Goal: Communication & Community: Answer question/provide support

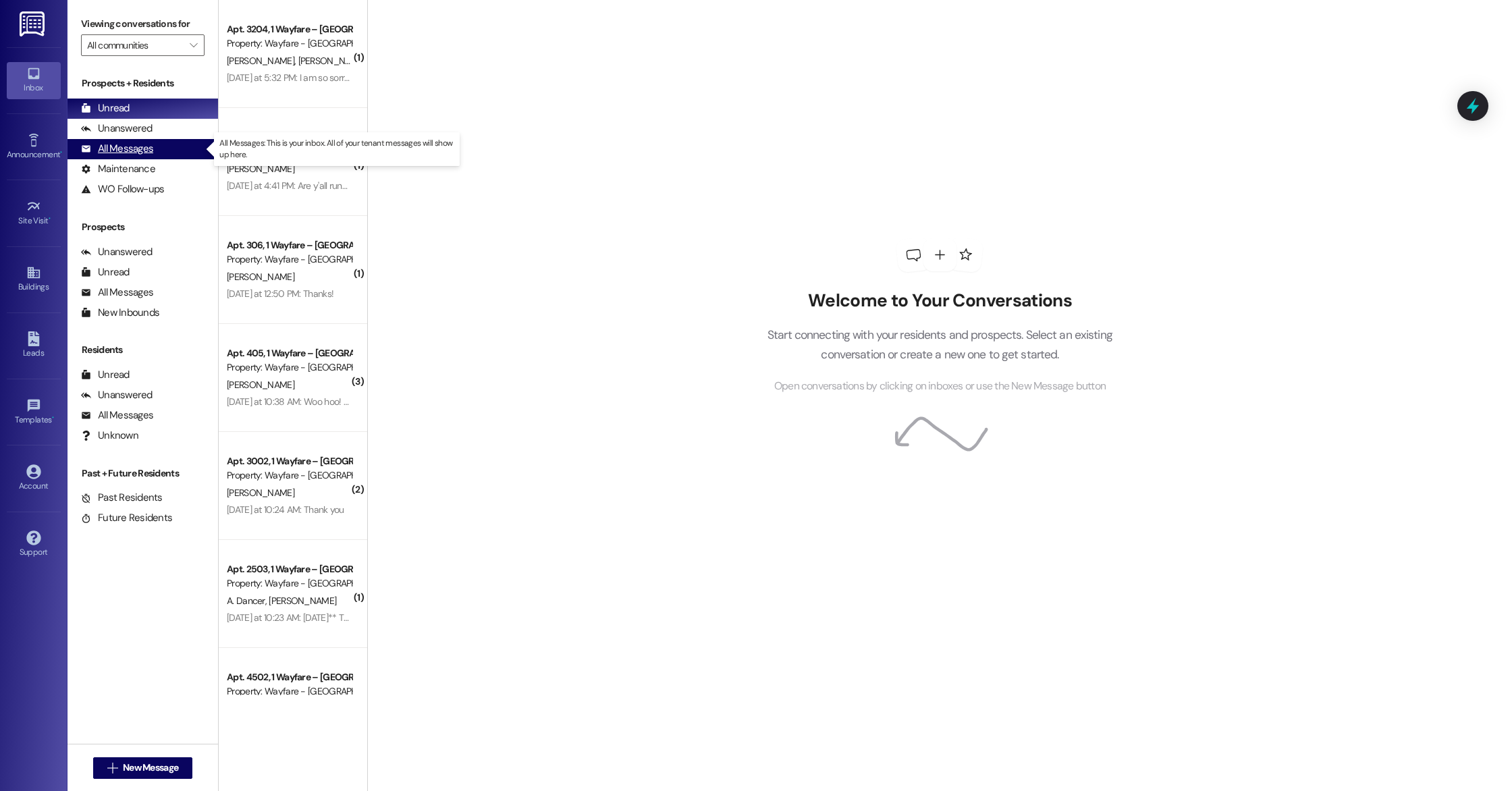
click at [128, 154] on div "All Messages" at bounding box center [117, 148] width 72 height 14
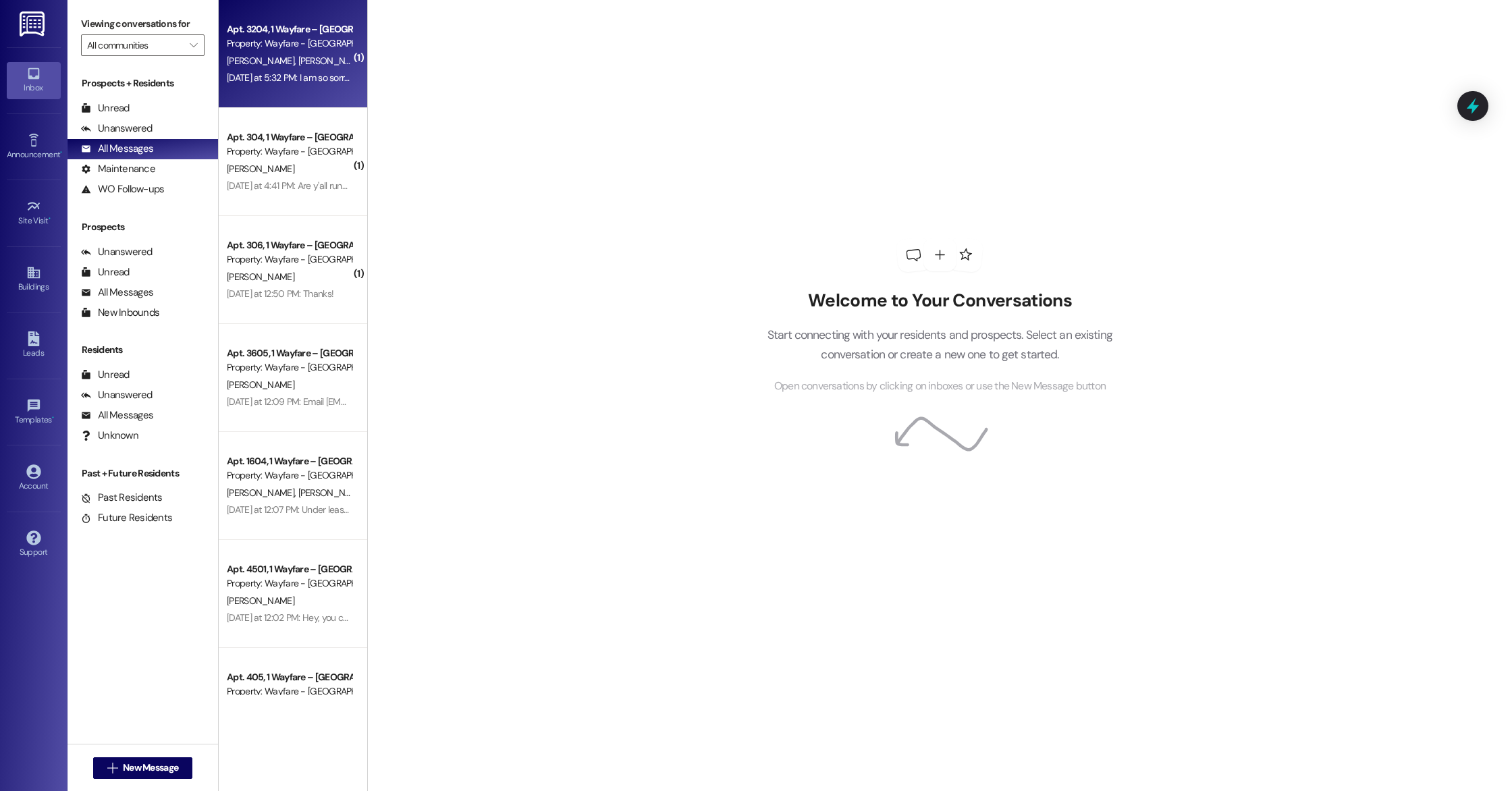
click at [283, 72] on div "[DATE] at 5:32 PM: I am so sorry to hear that you are having [DATE] at 5:32 PM:…" at bounding box center [341, 78] width 229 height 12
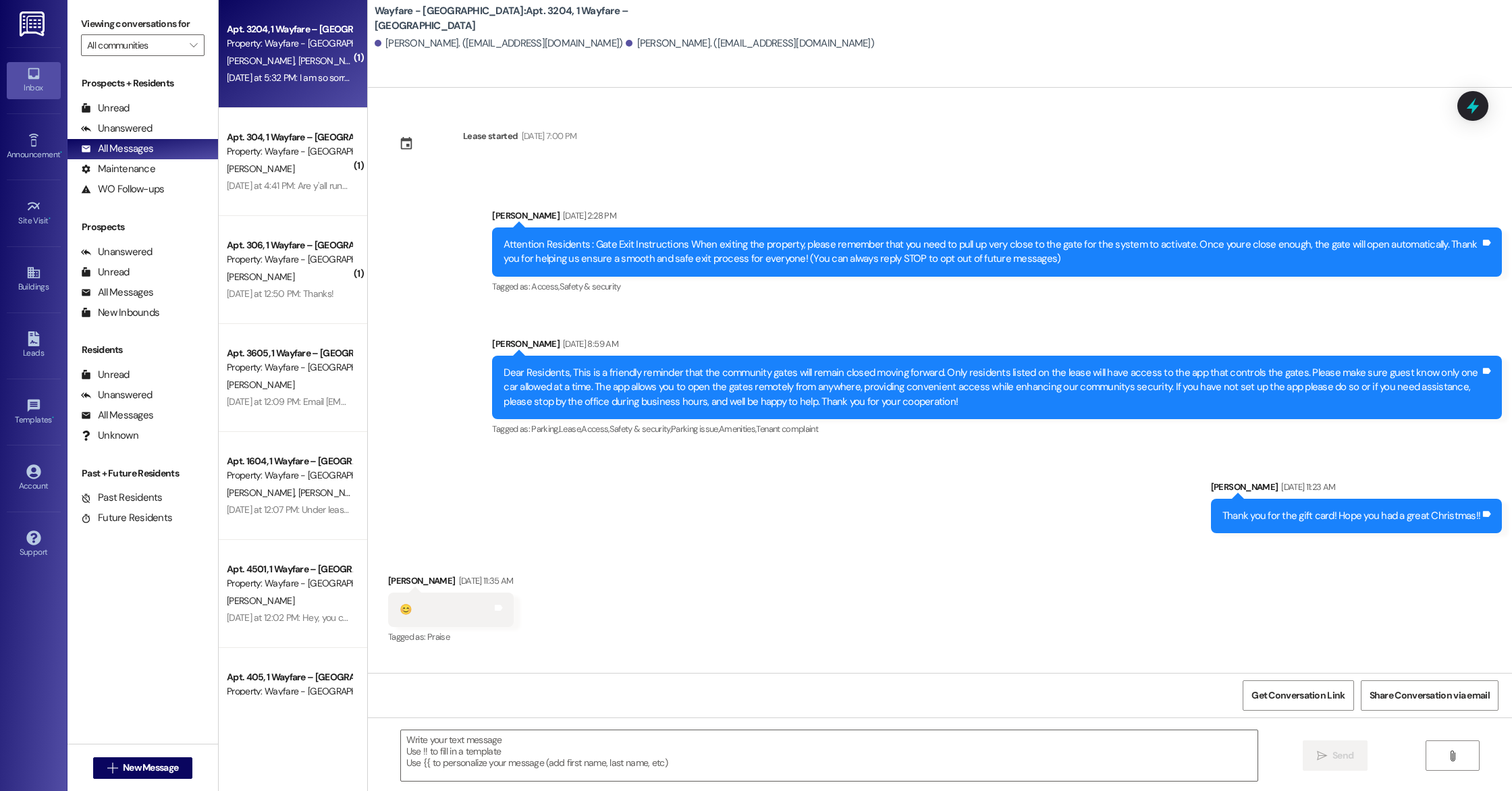
scroll to position [8962, 0]
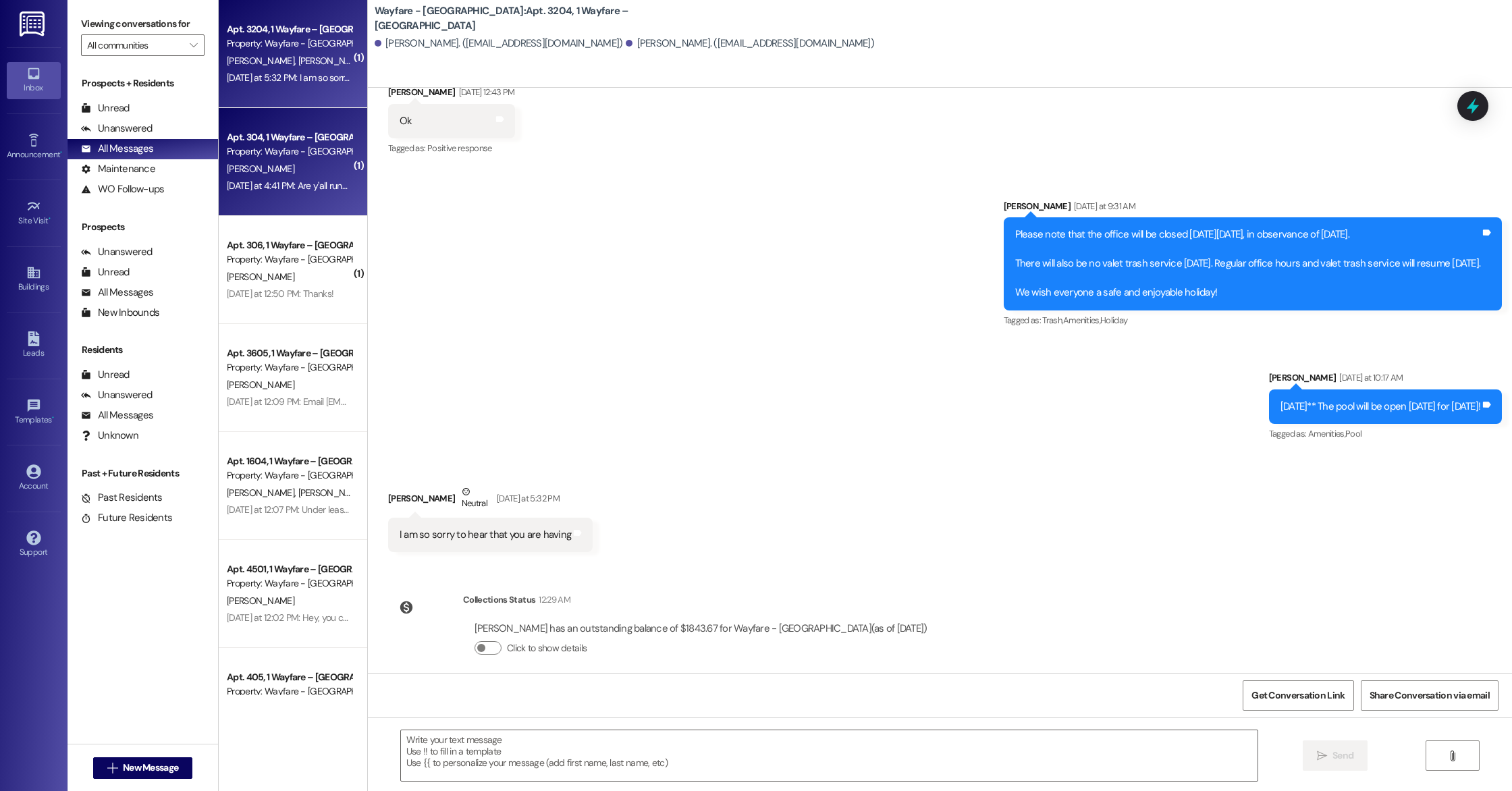
click at [274, 164] on div "[PERSON_NAME]" at bounding box center [289, 169] width 127 height 17
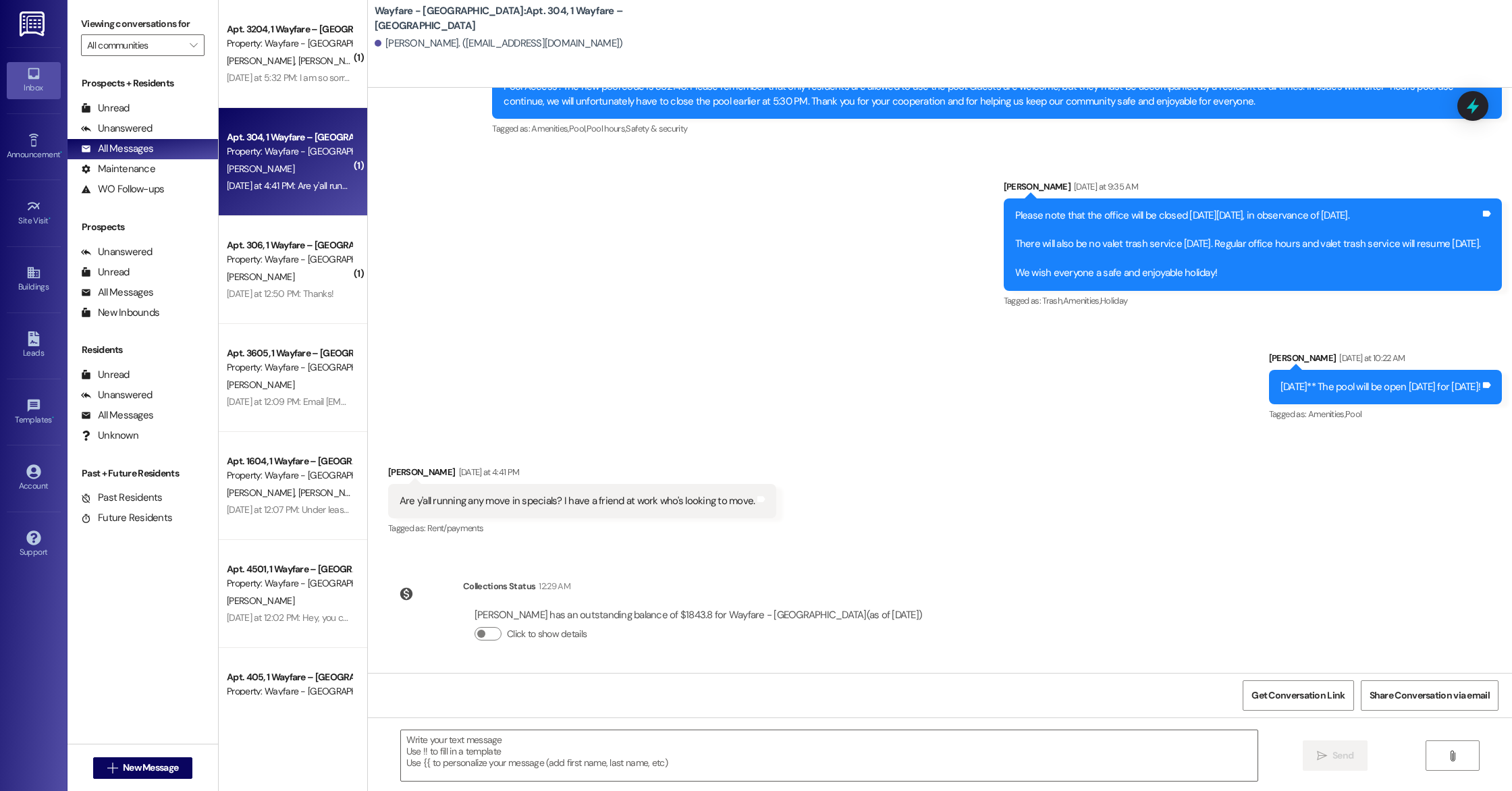
scroll to position [6265, 0]
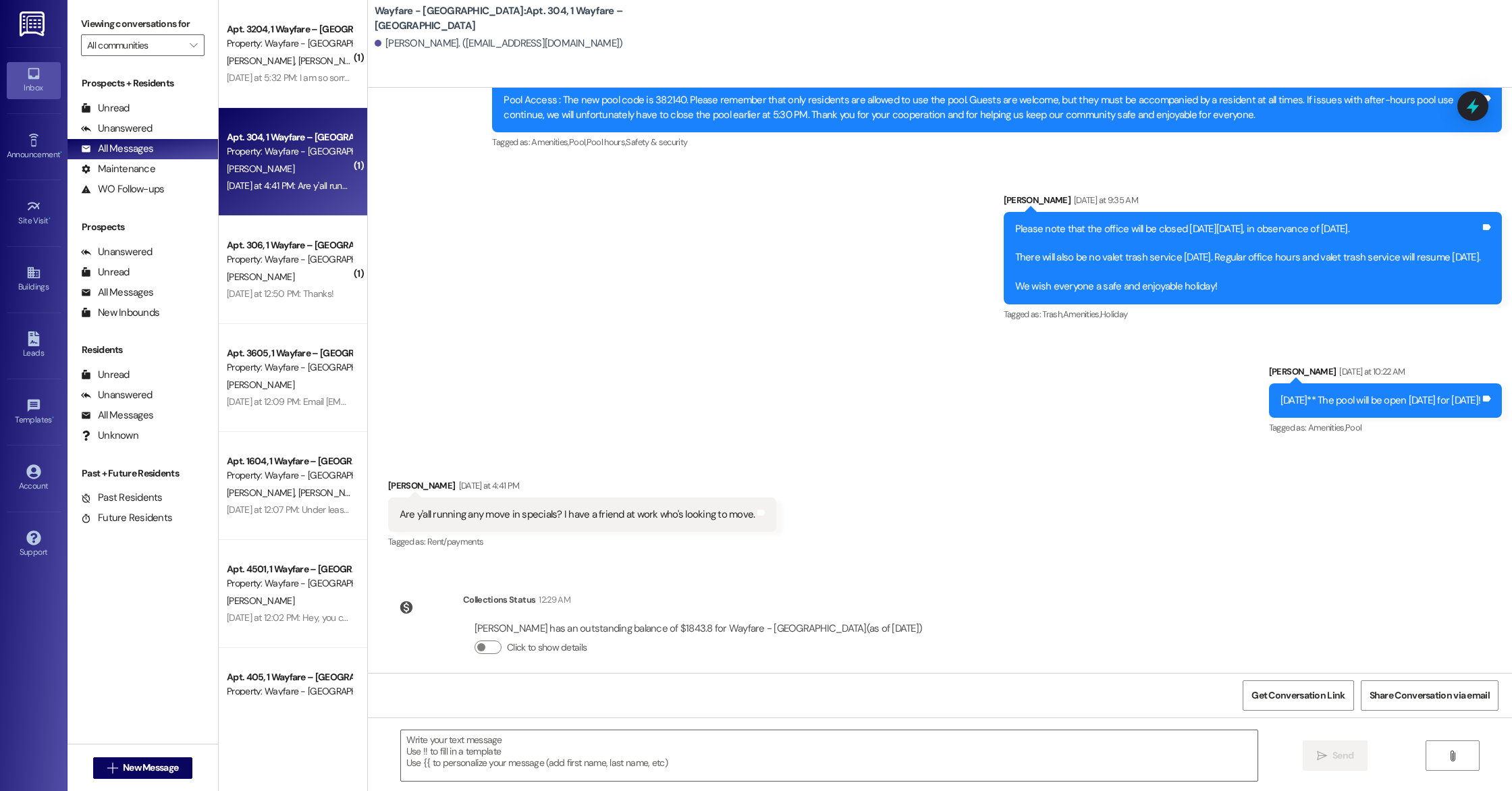
click at [546, 507] on div "Are y'all running any move in specials? I have a friend at work who's looking t…" at bounding box center [577, 514] width 356 height 14
click at [591, 507] on div "Are y'all running any move in specials? I have a friend at work who's looking t…" at bounding box center [577, 514] width 356 height 14
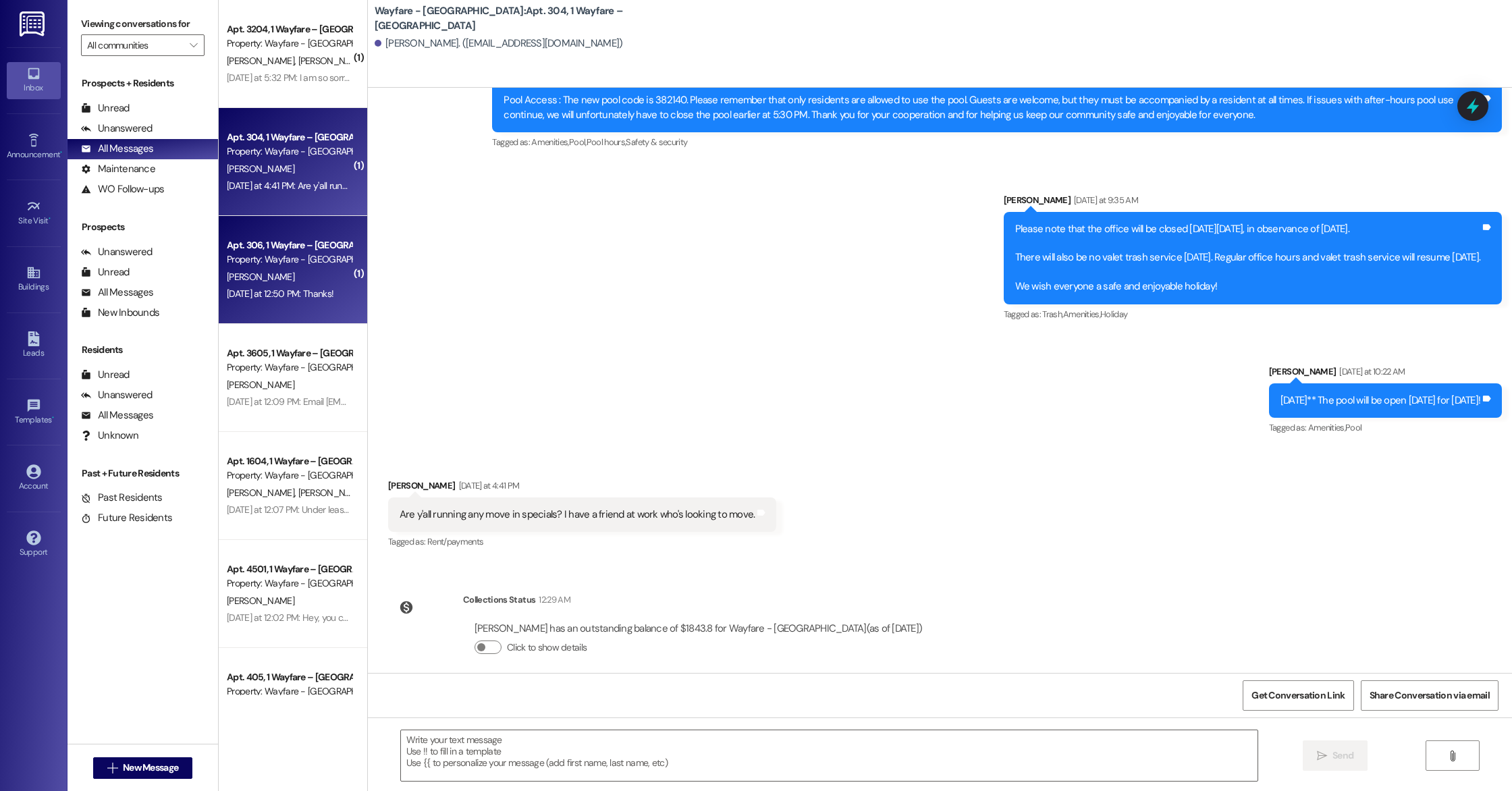
click at [307, 298] on div "[DATE] at 12:50 PM: Thanks! [DATE] at 12:50 PM: Thanks!" at bounding box center [280, 294] width 106 height 12
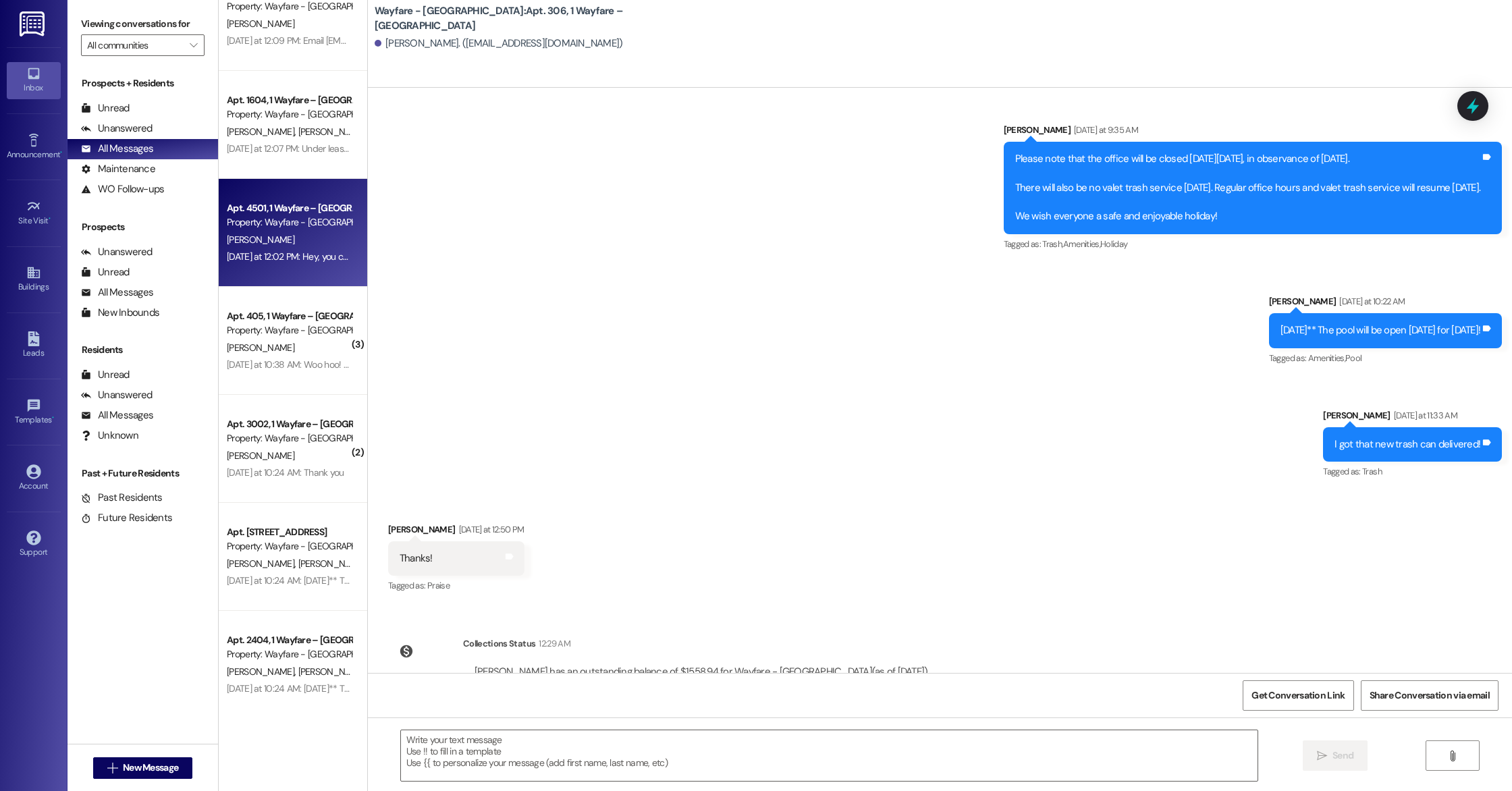
scroll to position [365, 0]
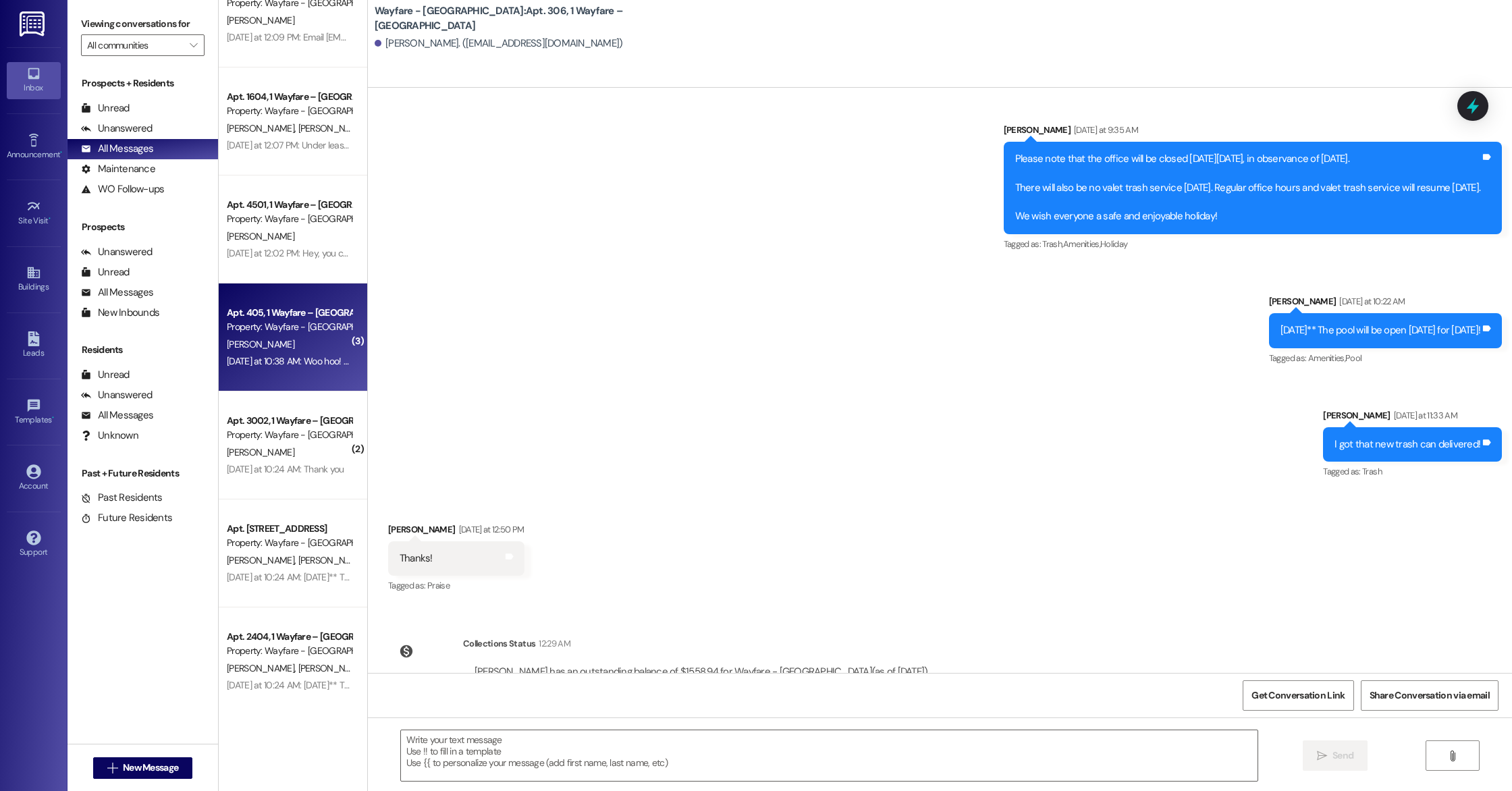
click at [278, 353] on div "[DATE] at 10:38 AM: Woo hoo! Thanks! [DATE] at 10:38 AM: Woo hoo! Thanks!" at bounding box center [289, 361] width 127 height 17
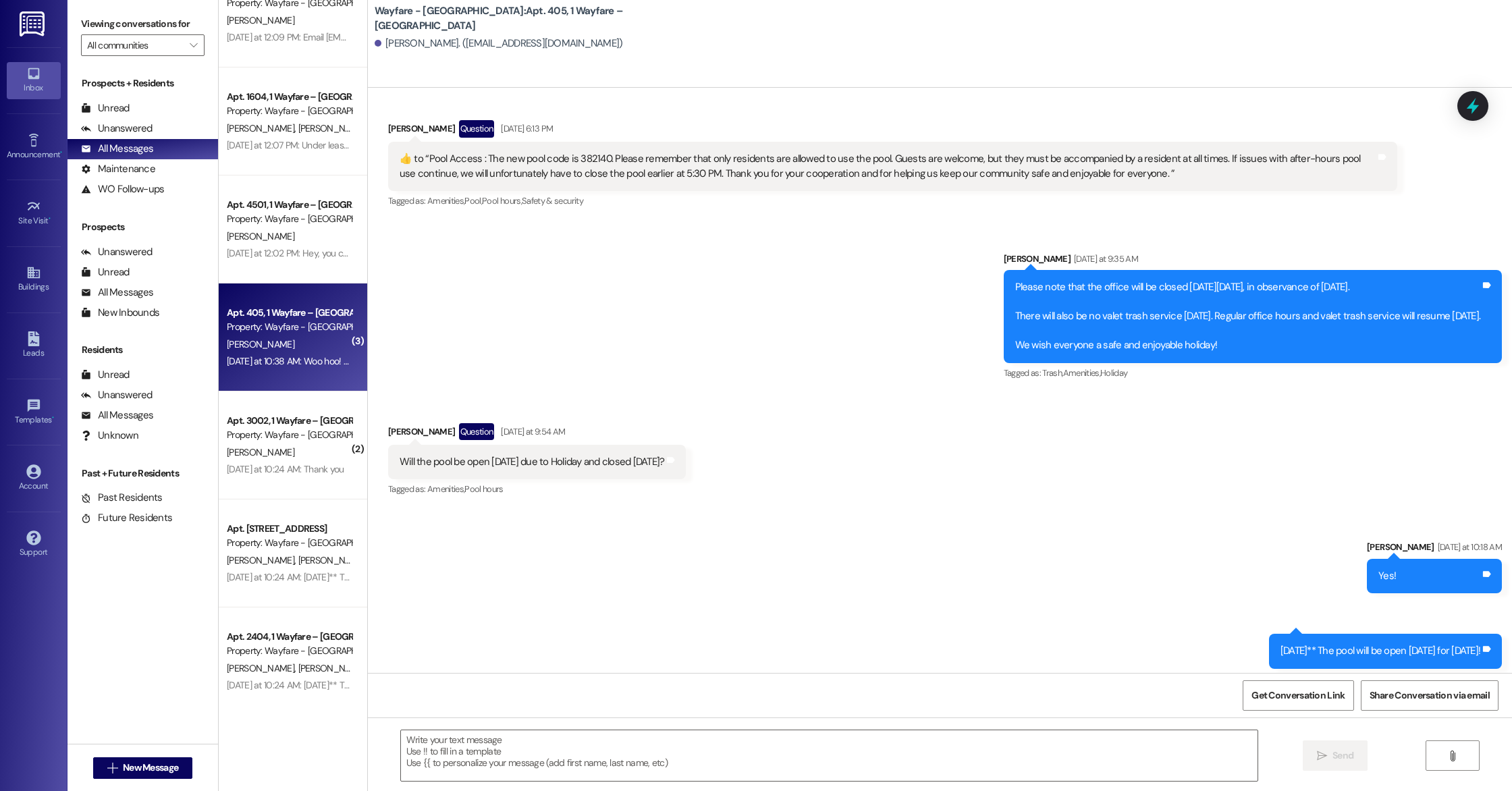
scroll to position [12514, 0]
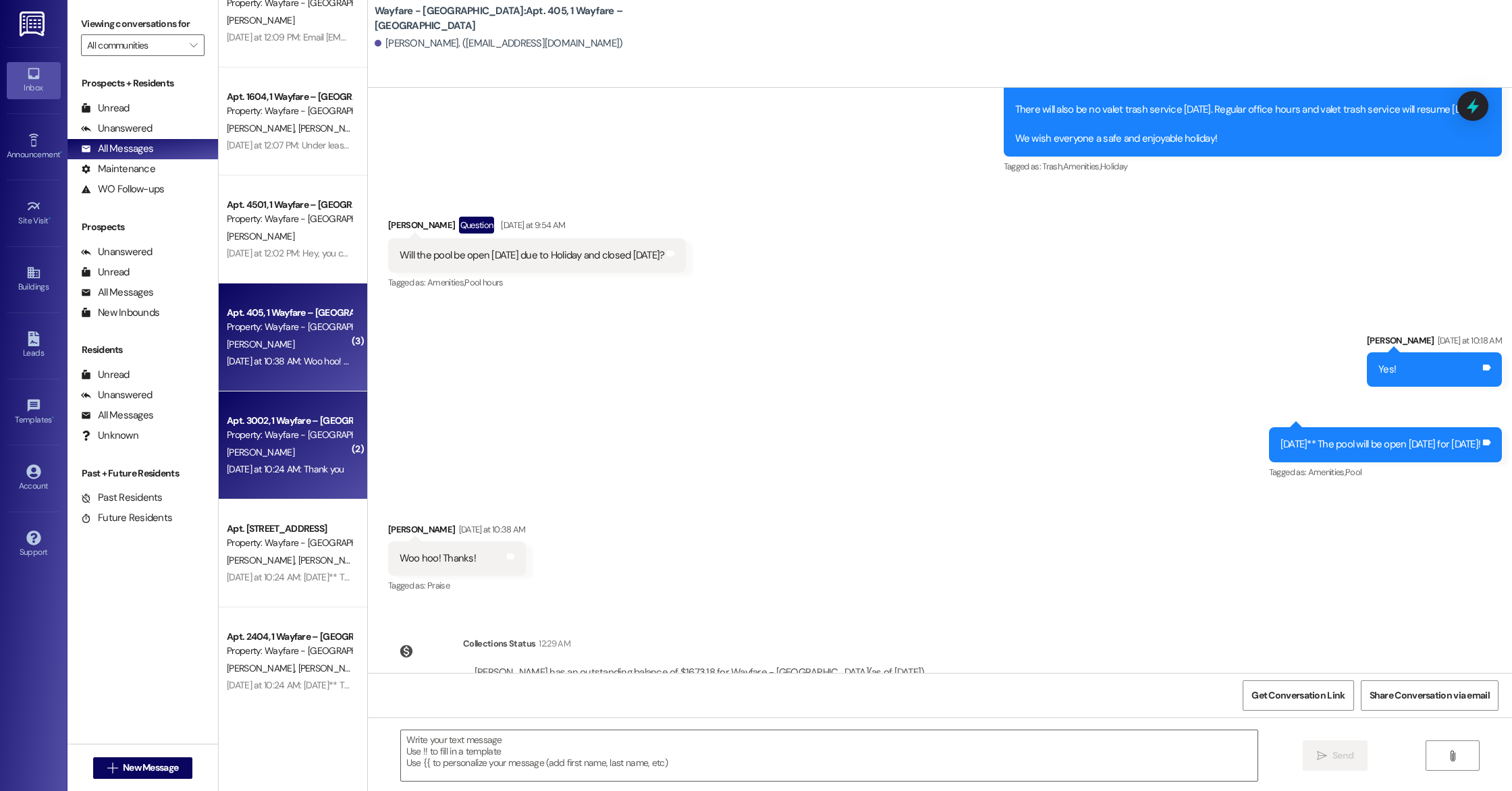
click at [268, 446] on div "[PERSON_NAME]" at bounding box center [289, 452] width 127 height 17
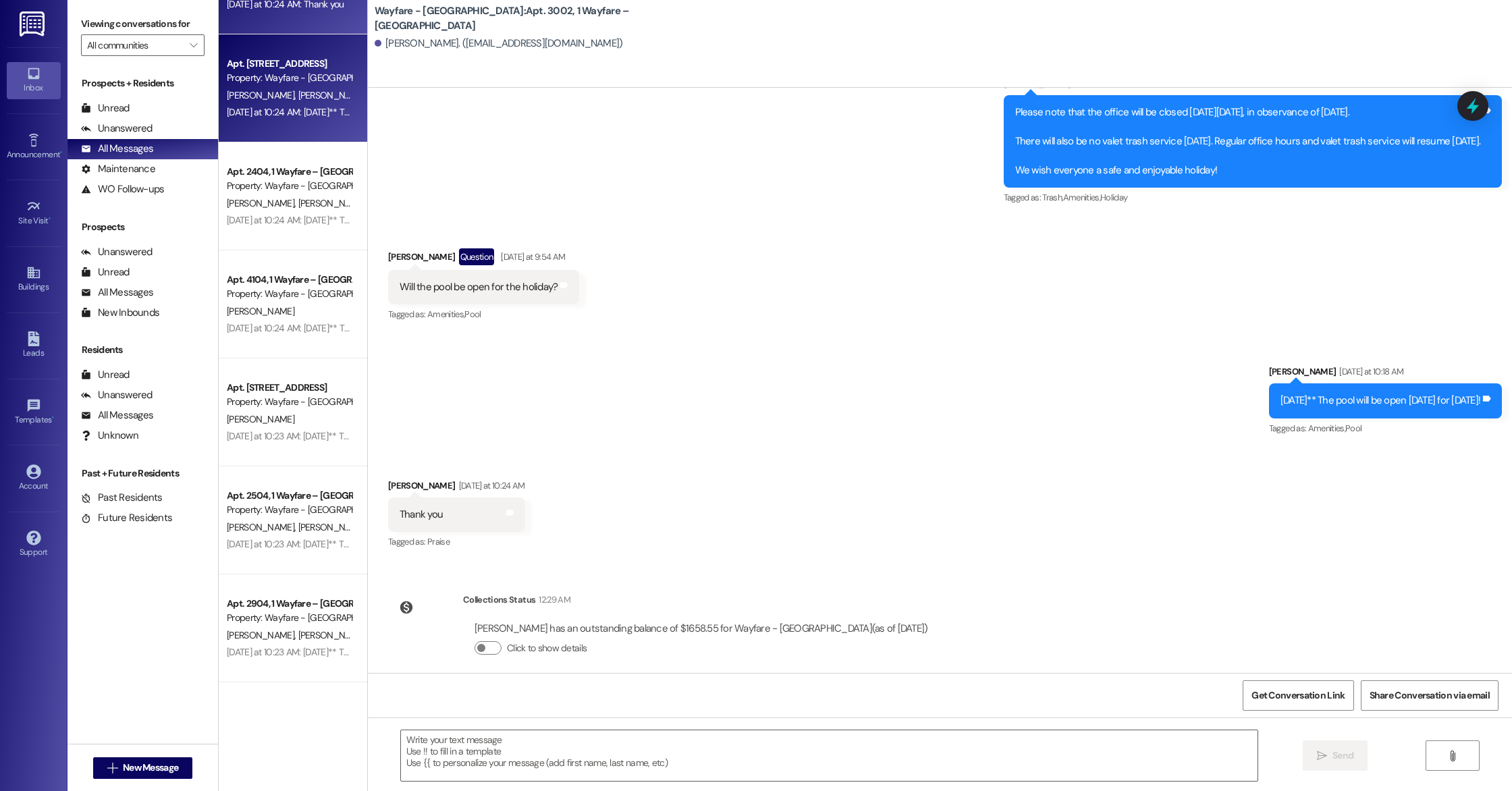
scroll to position [0, 0]
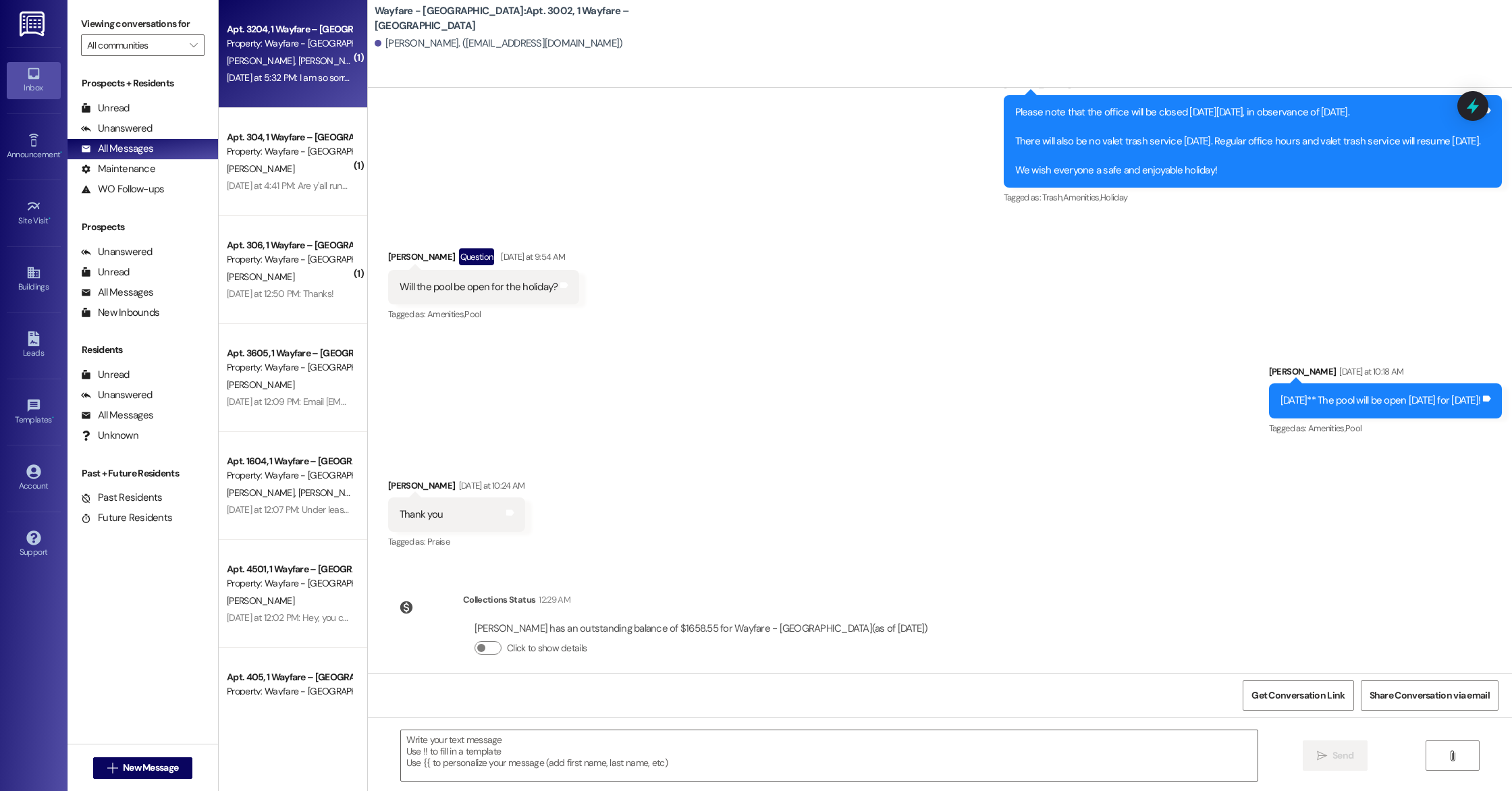
click at [262, 75] on div "[DATE] at 5:32 PM: I am so sorry to hear that you are having [DATE] at 5:32 PM:…" at bounding box center [341, 78] width 229 height 12
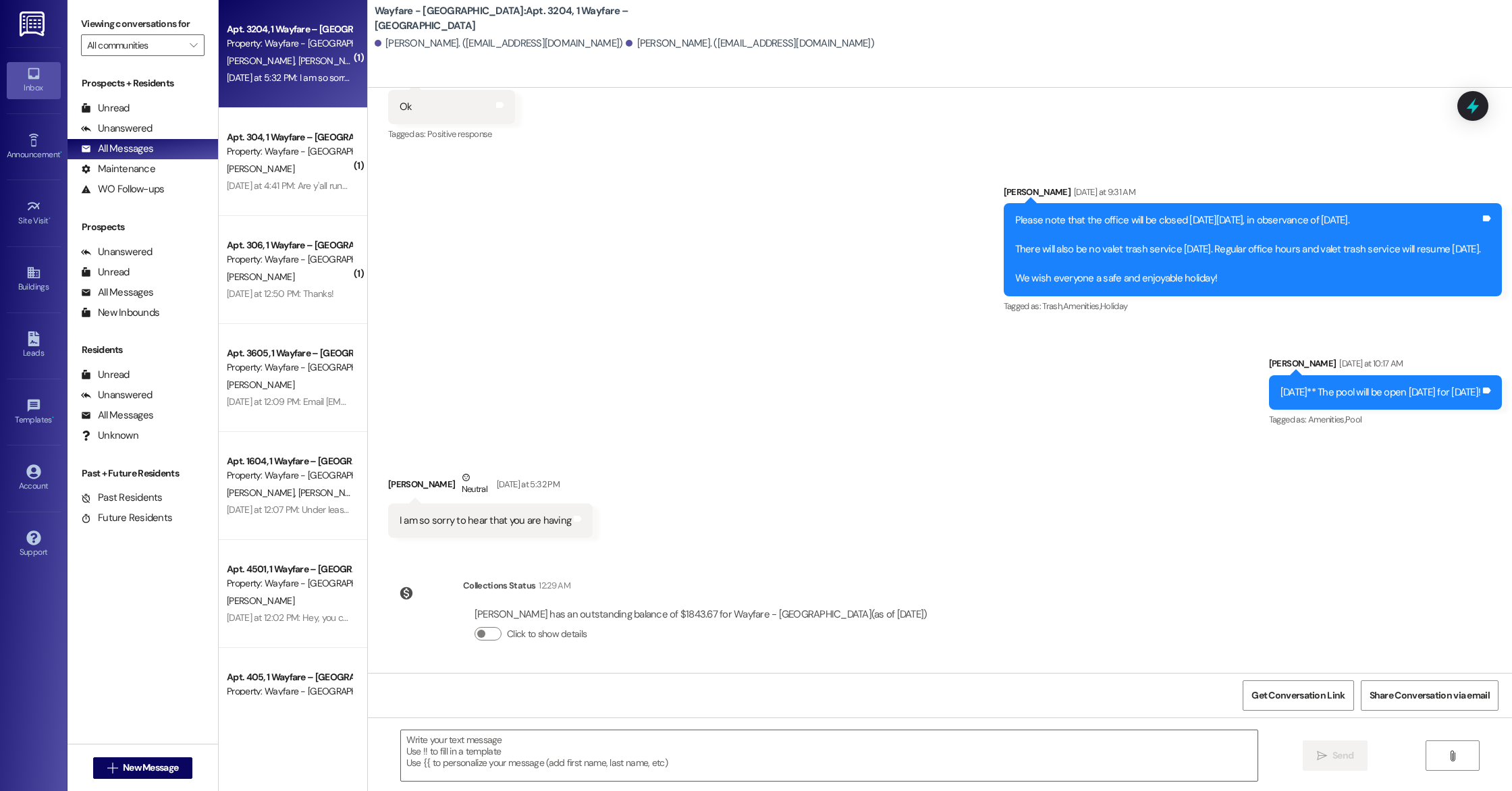
scroll to position [8548, 0]
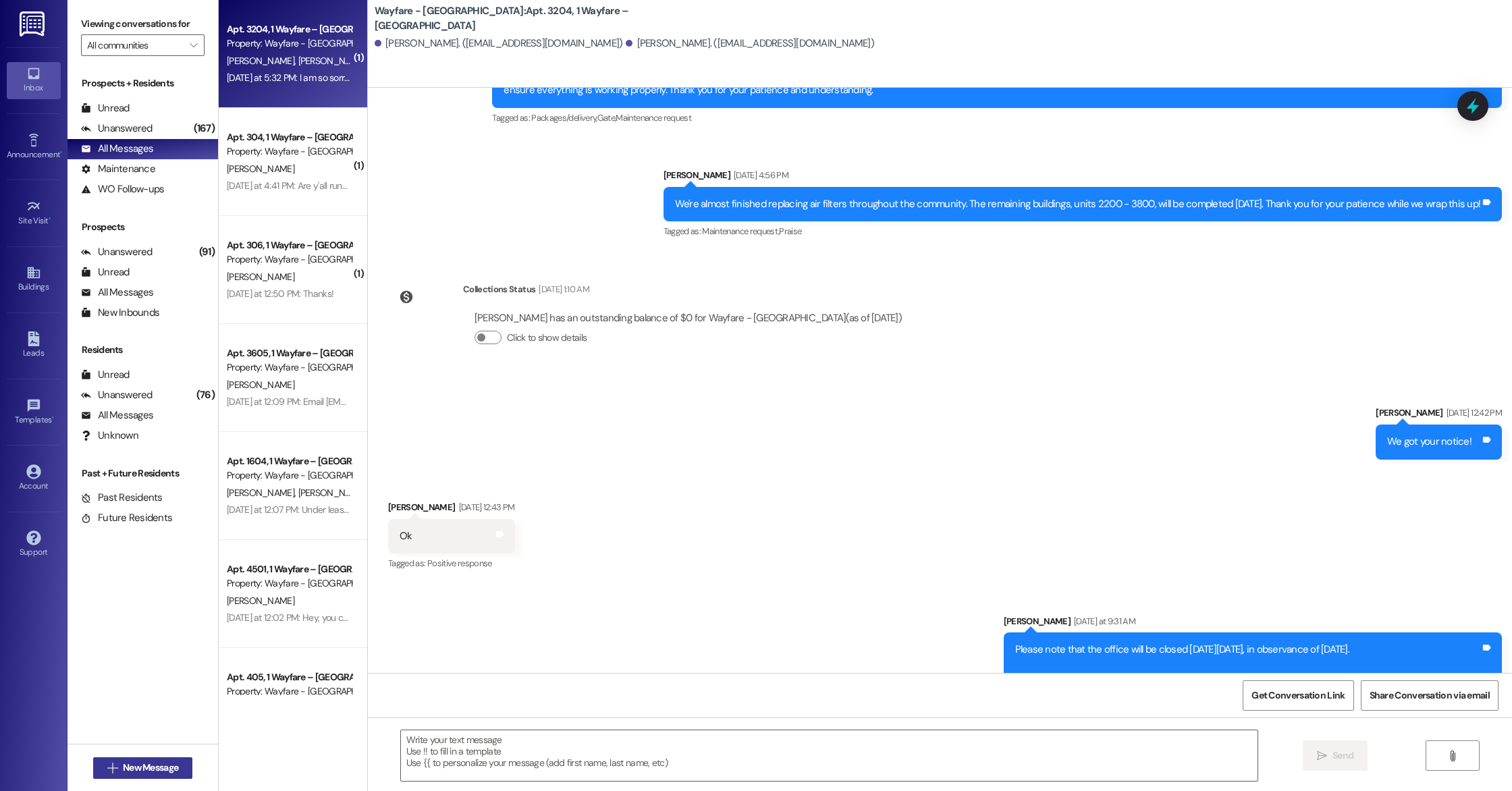
click at [136, 772] on span "New Message" at bounding box center [150, 767] width 55 height 14
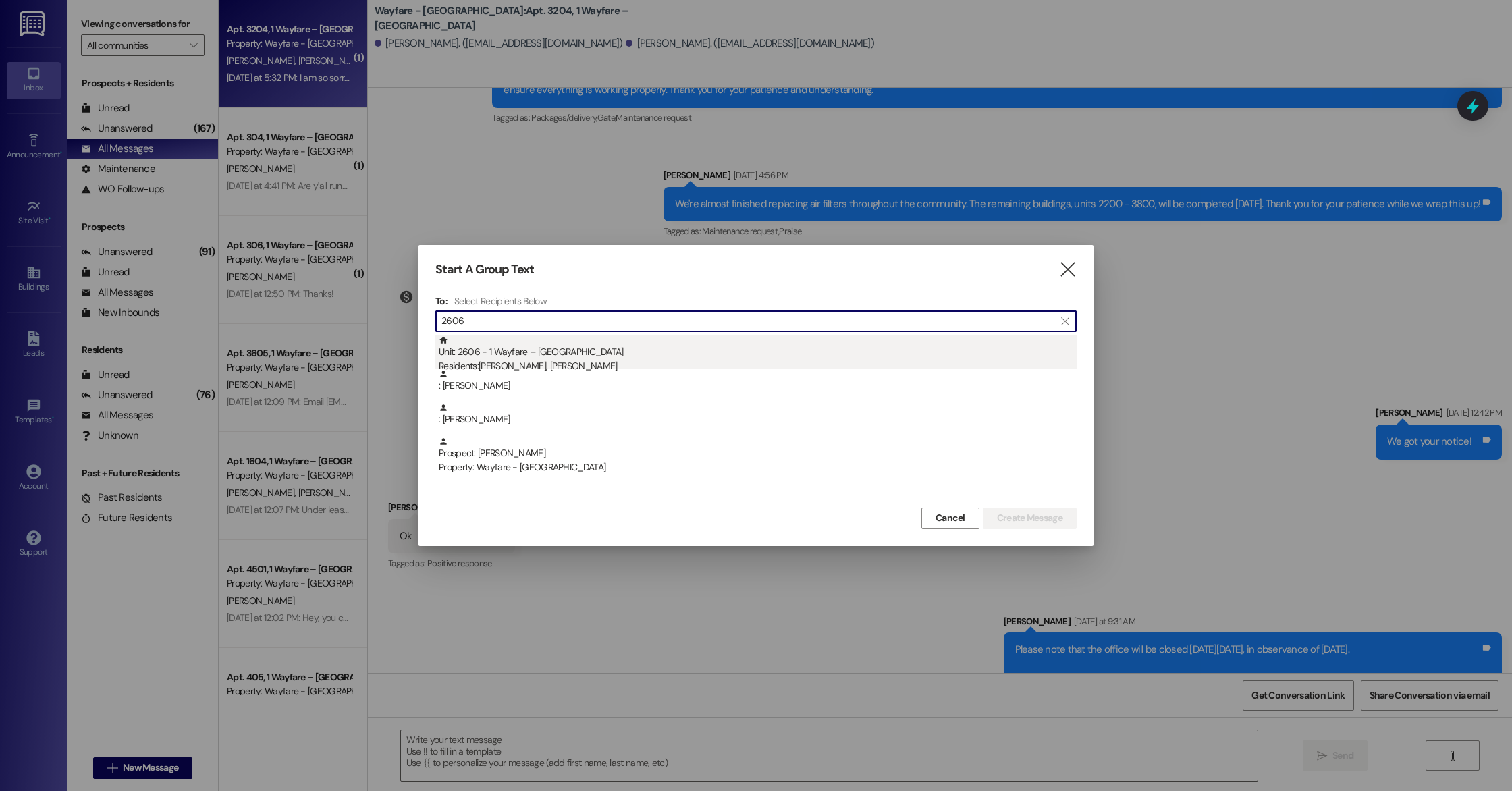
type input "2606"
click at [646, 356] on div "Unit: 2606 - 1 Wayfare – [GEOGRAPHIC_DATA] Residents: [PERSON_NAME], [PERSON_NA…" at bounding box center [758, 354] width 638 height 38
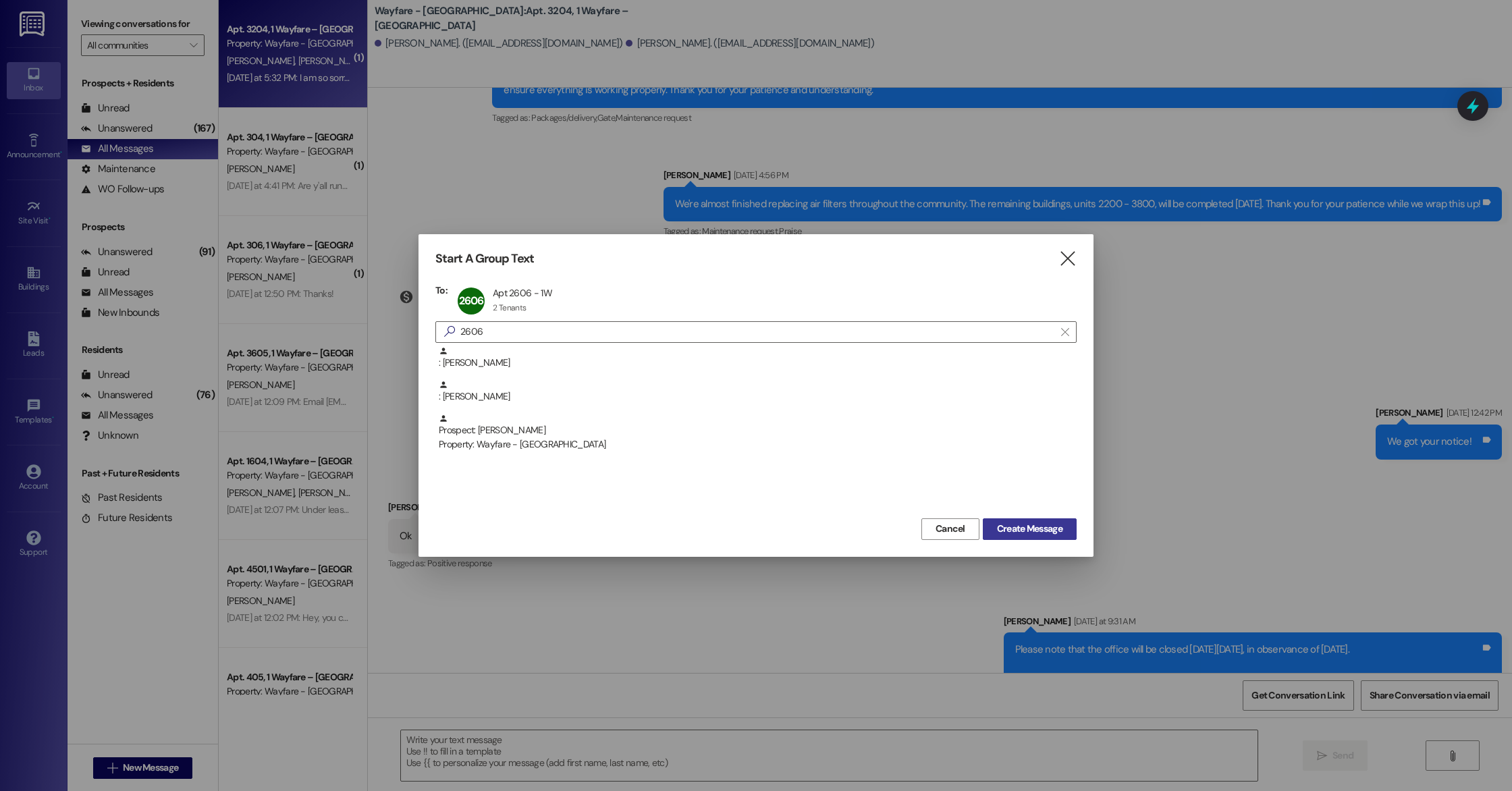
click at [1004, 531] on span "Create Message" at bounding box center [1030, 528] width 66 height 14
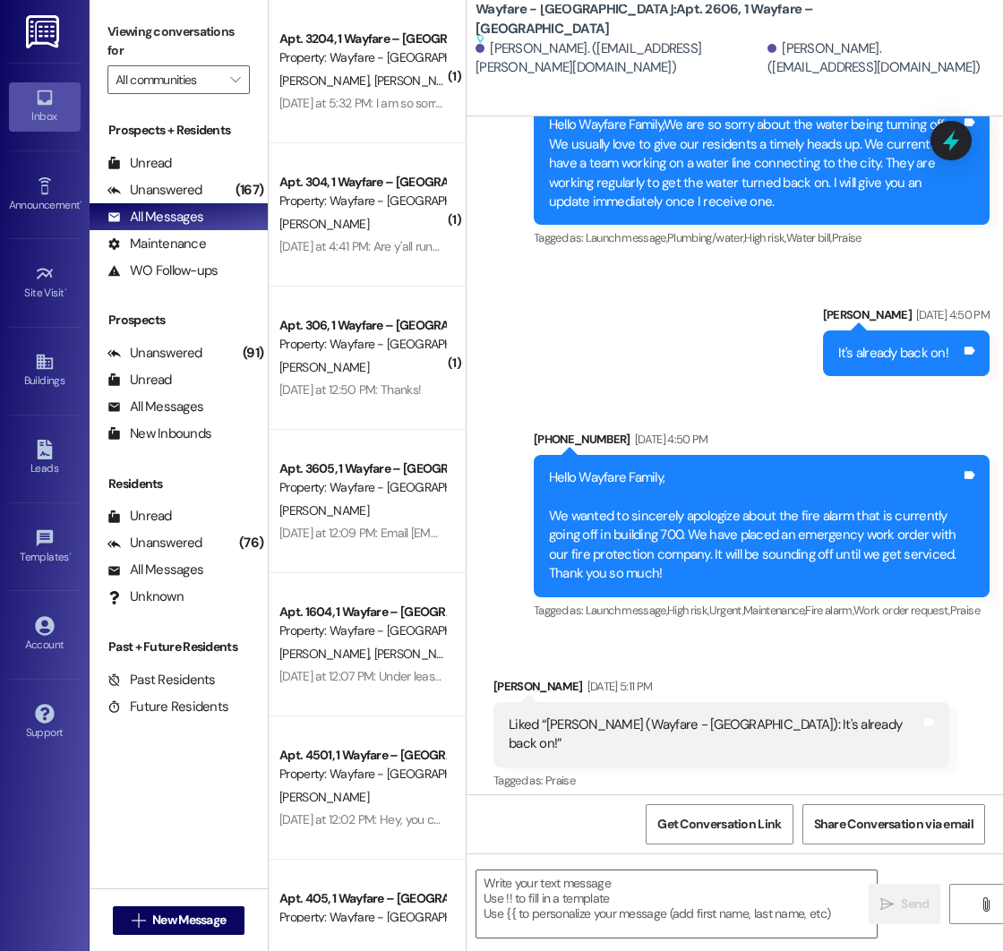
scroll to position [21035, 0]
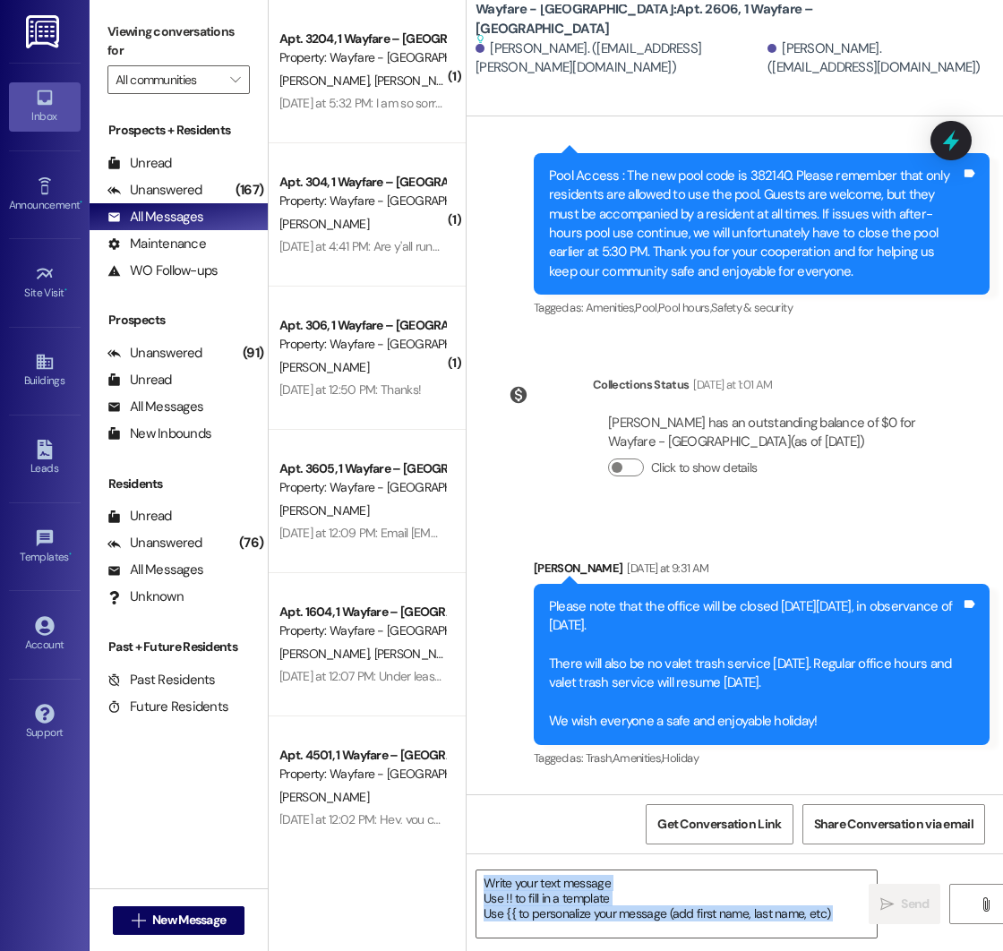
click at [887, 914] on div " Send " at bounding box center [735, 920] width 536 height 134
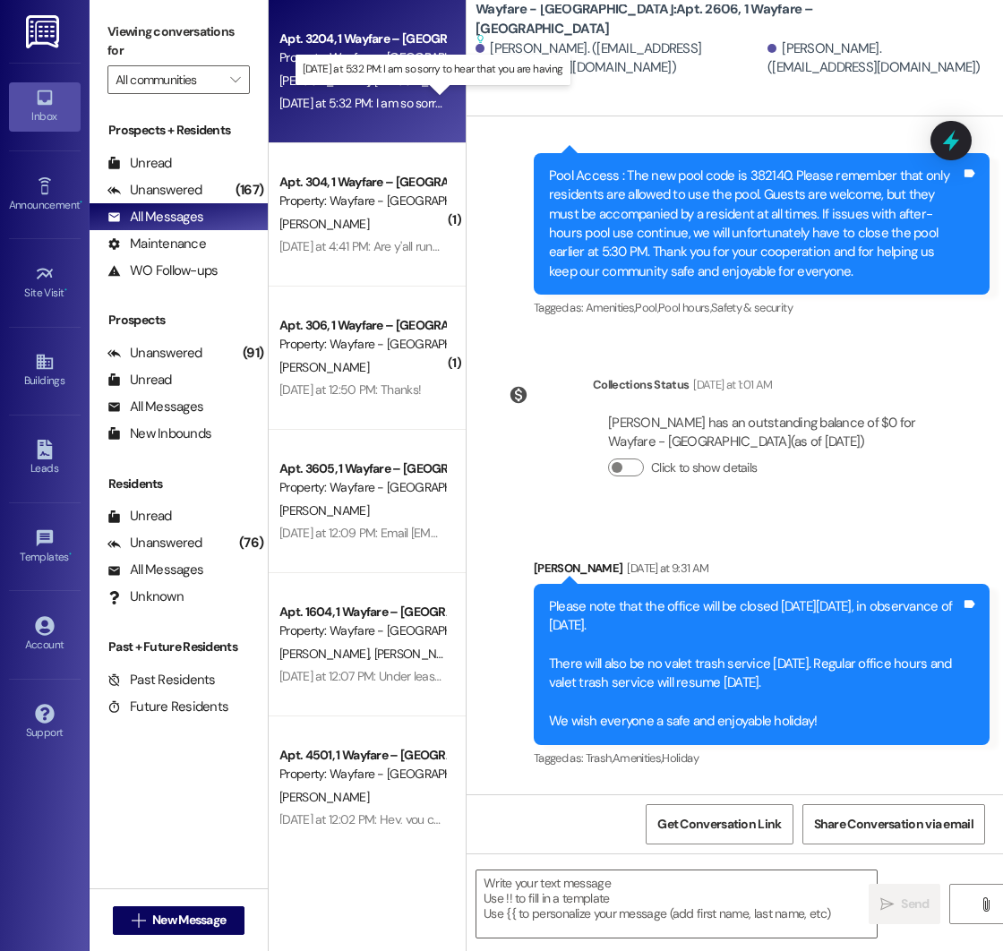
click at [322, 96] on div "[DATE] at 5:32 PM: I am so sorry to hear that you are having [DATE] at 5:32 PM:…" at bounding box center [431, 103] width 304 height 16
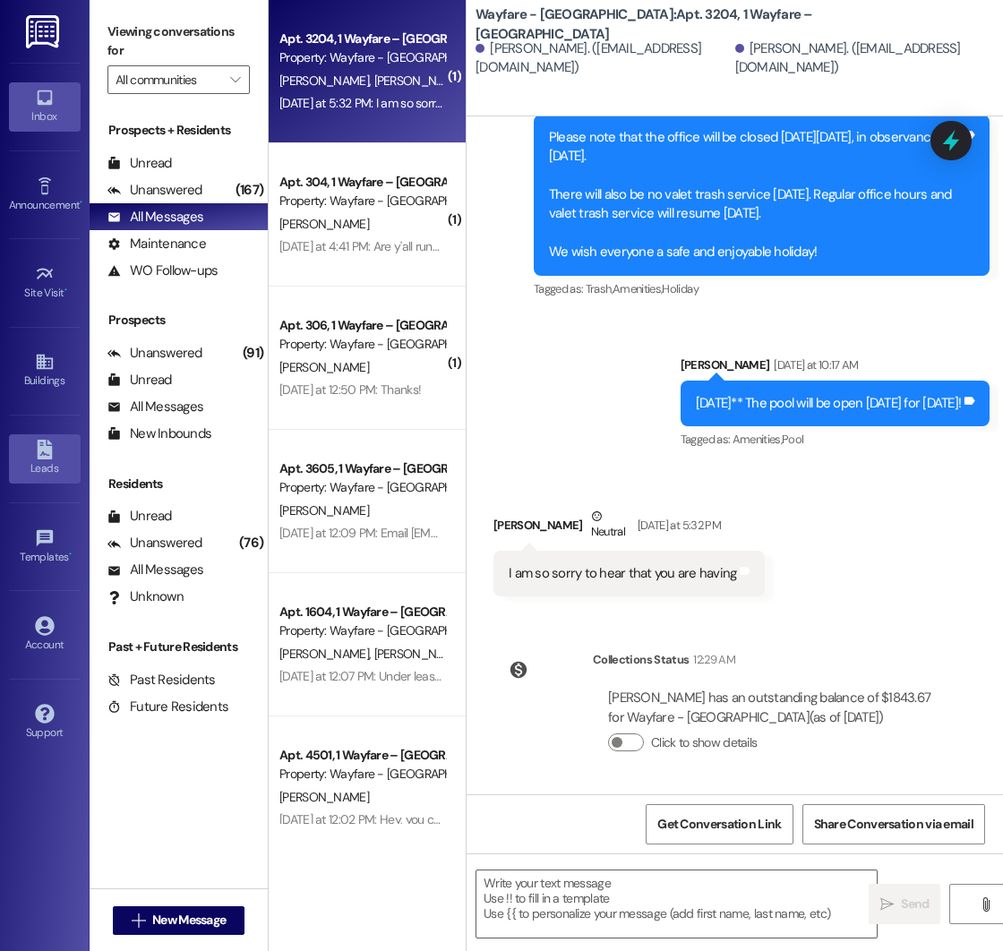
scroll to position [15393, 0]
click at [162, 928] on span "New Message" at bounding box center [188, 920] width 73 height 19
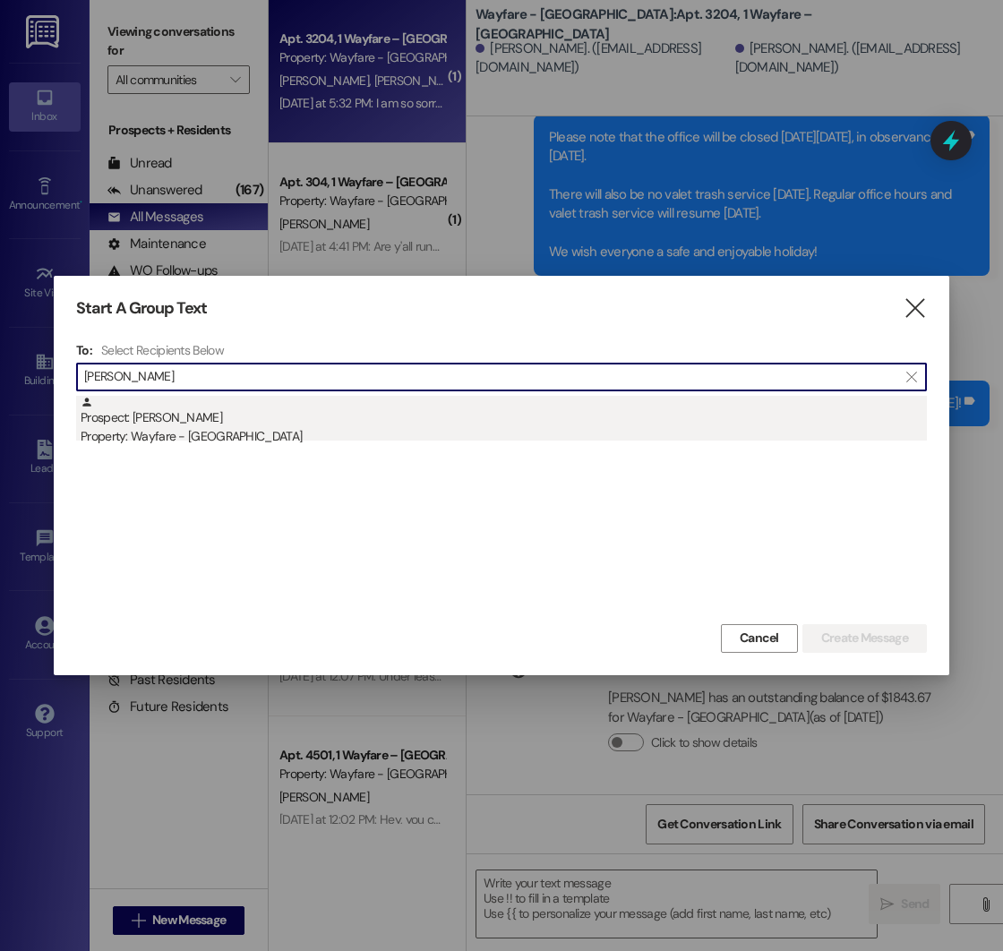
type input "[PERSON_NAME]"
click at [191, 425] on div "Prospect: [PERSON_NAME] Property: Wayfare - [GEOGRAPHIC_DATA]" at bounding box center [504, 421] width 846 height 51
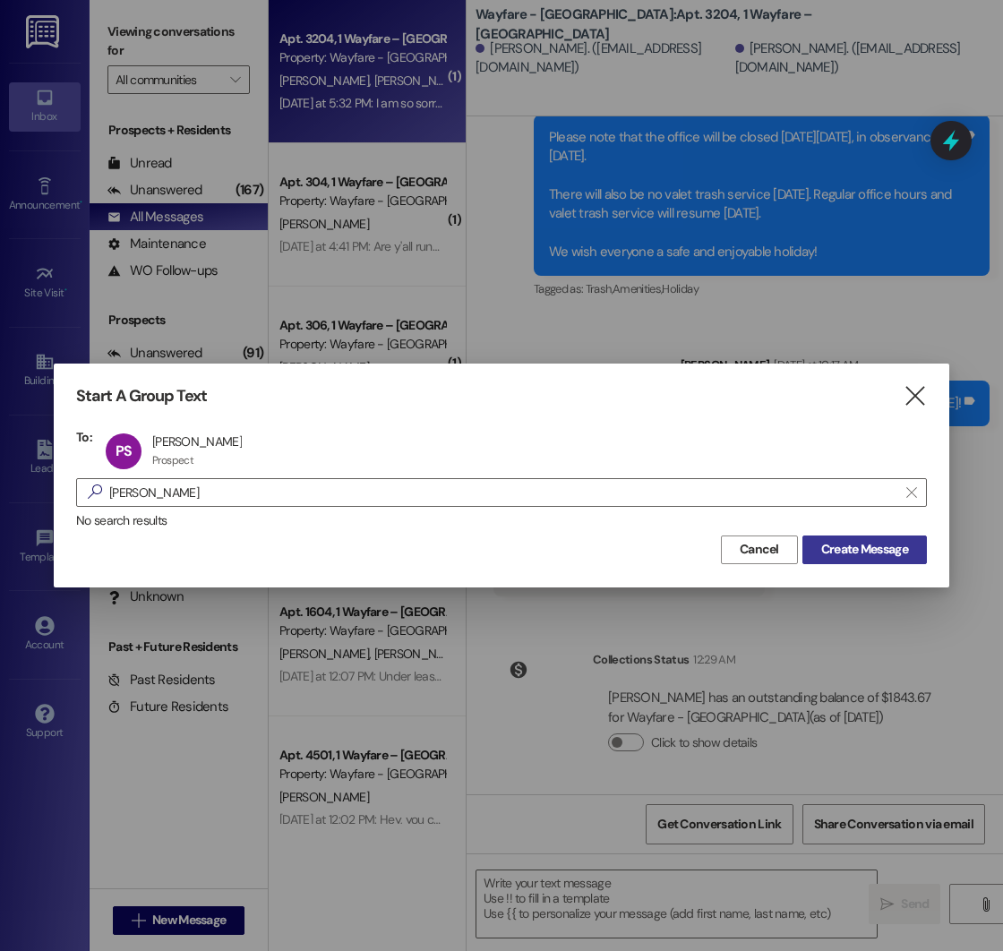
click at [841, 547] on span "Create Message" at bounding box center [864, 549] width 87 height 19
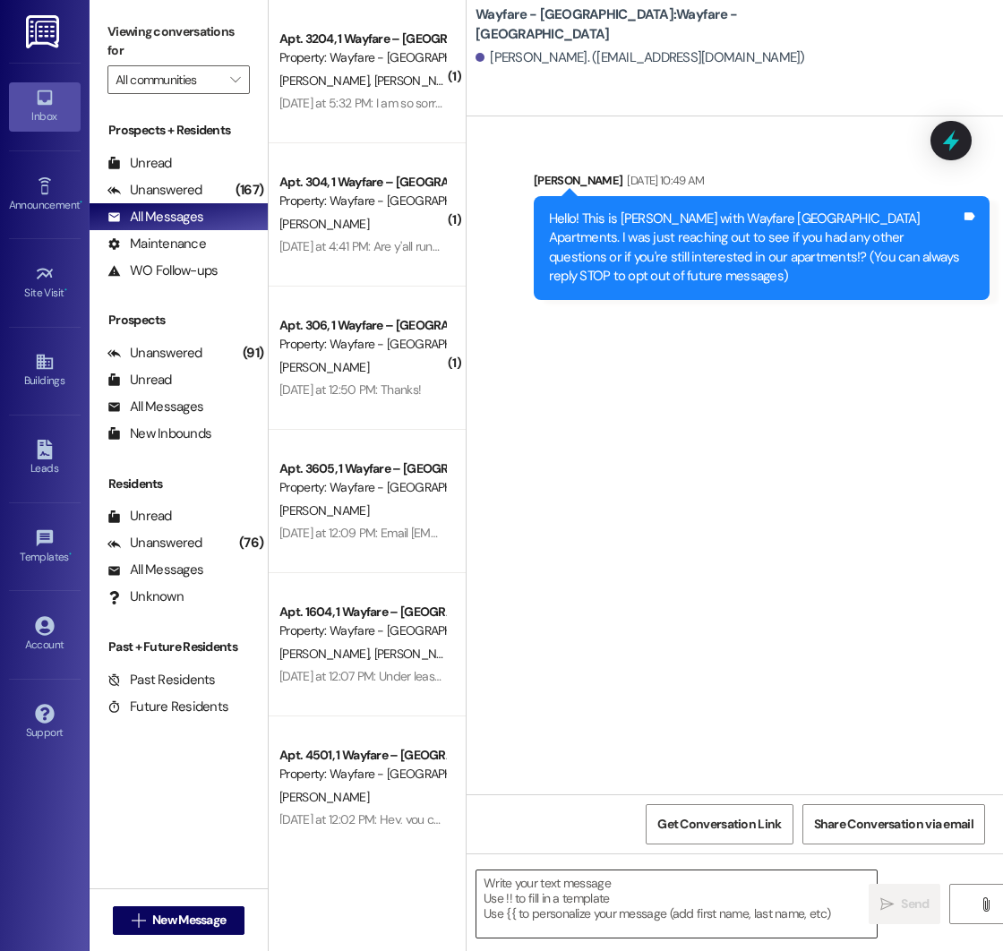
click at [561, 882] on textarea at bounding box center [676, 903] width 400 height 67
click at [528, 509] on div "Sent via SMS [PERSON_NAME] [DATE] 10:49 AM Hello! This is [PERSON_NAME] with Wa…" at bounding box center [735, 455] width 536 height 678
click at [514, 886] on textarea at bounding box center [676, 903] width 400 height 67
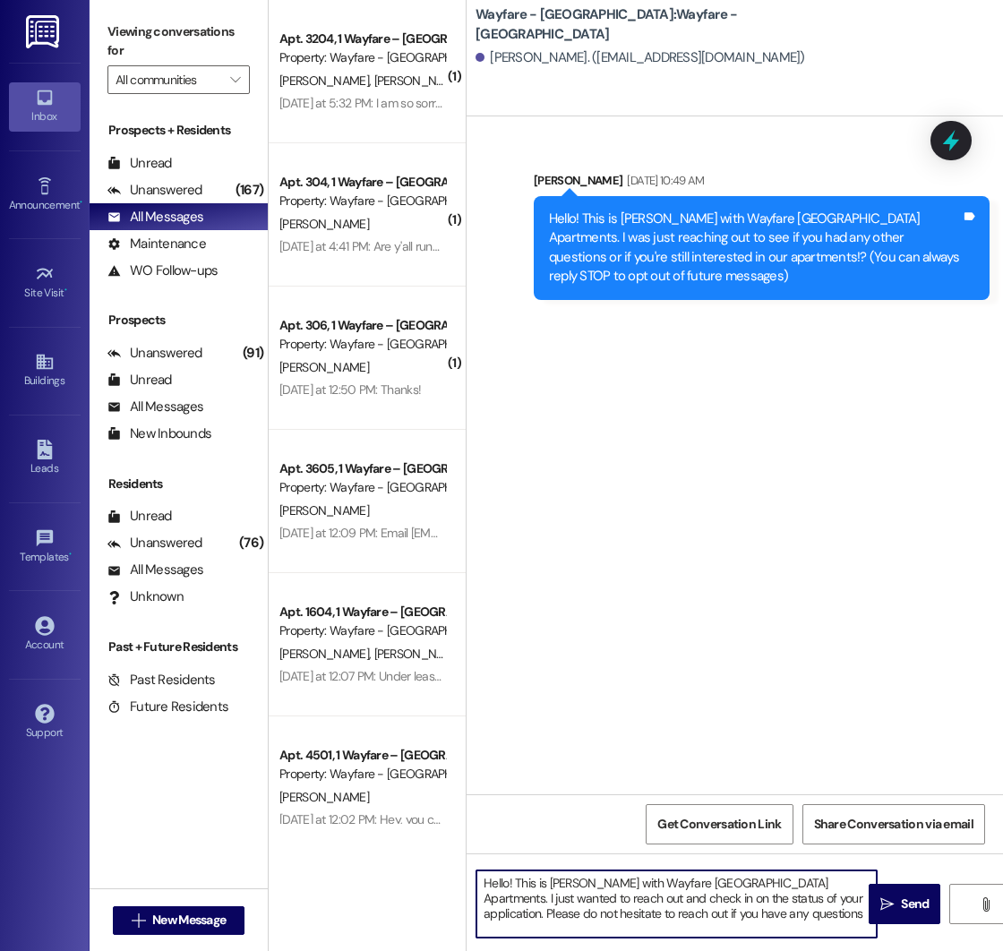
type textarea "Hello! This is [PERSON_NAME] with Wayfare [GEOGRAPHIC_DATA] Apartments. I just …"
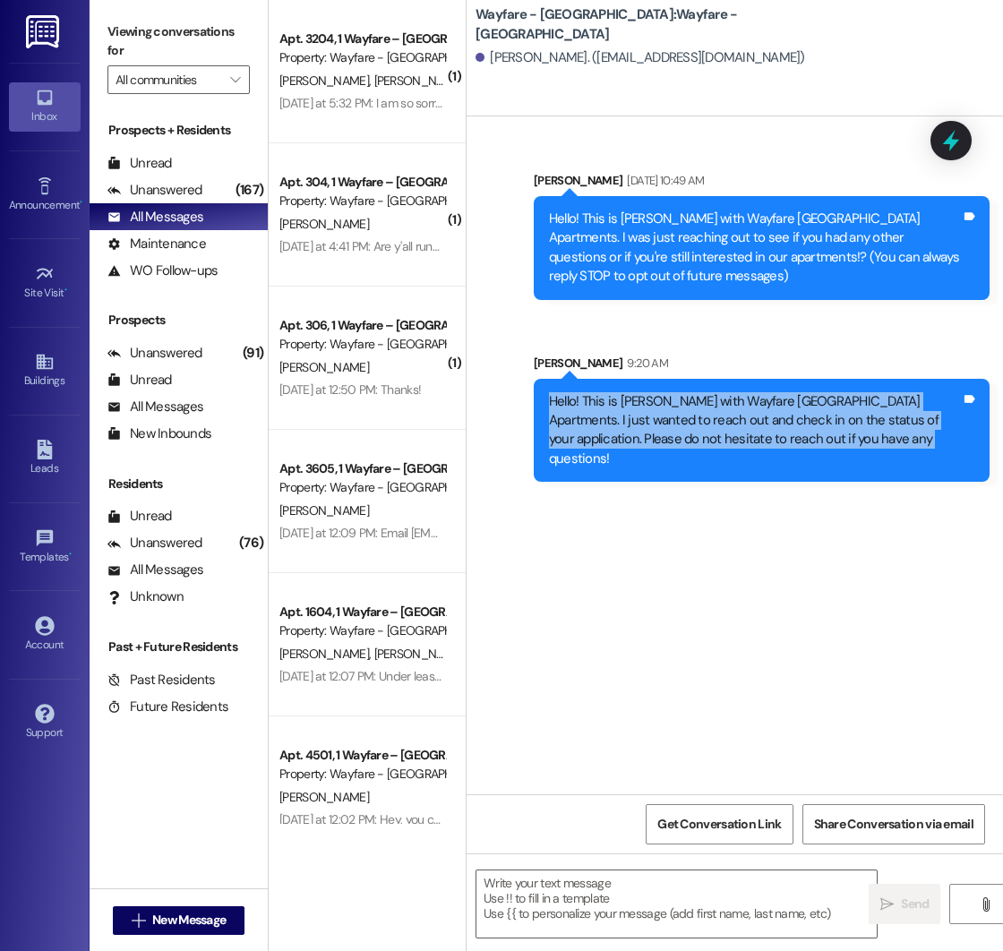
drag, startPoint x: 551, startPoint y: 401, endPoint x: 893, endPoint y: 460, distance: 347.2
click at [893, 460] on div "Hello! This is [PERSON_NAME] with Wayfare [GEOGRAPHIC_DATA] Apartments. I just …" at bounding box center [762, 431] width 456 height 104
copy div "Hello! This is [PERSON_NAME] with Wayfare [GEOGRAPHIC_DATA] Apartments. I just …"
click at [542, 496] on div "Sent via SMS [PERSON_NAME] [DATE] 10:49 AM Hello! This is [PERSON_NAME] with Wa…" at bounding box center [735, 455] width 536 height 678
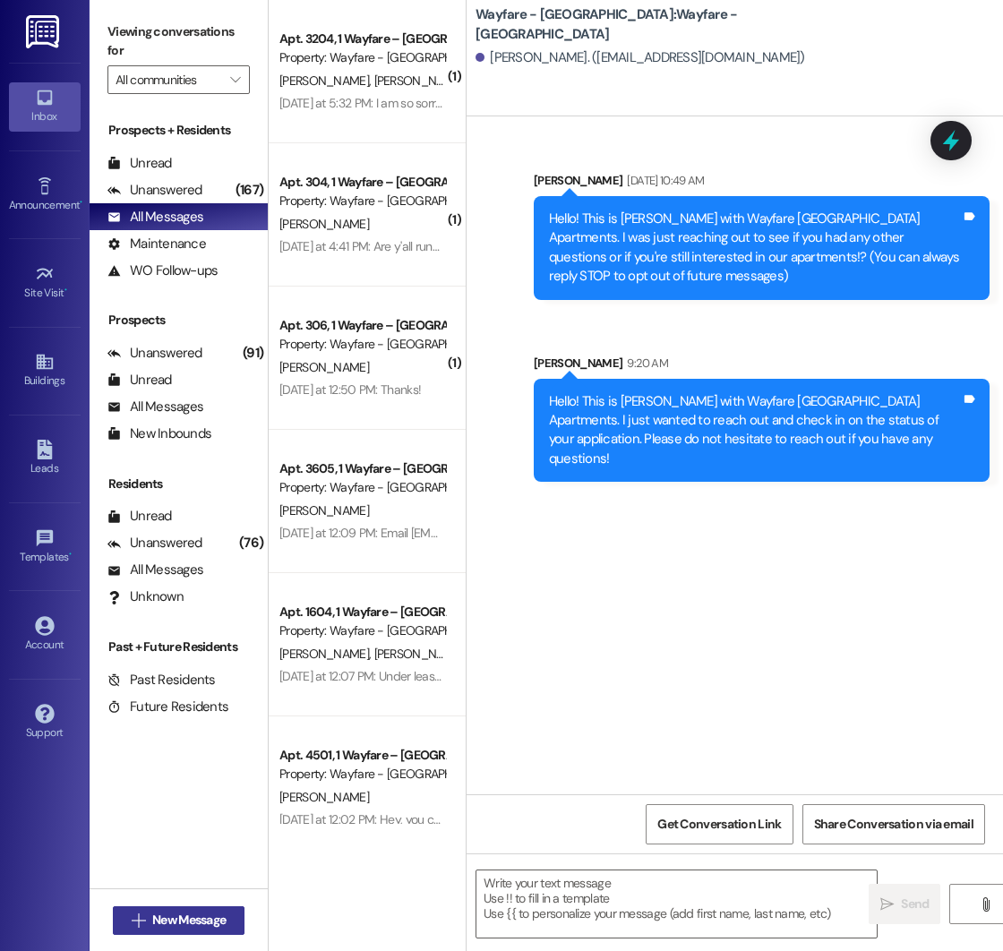
click at [164, 922] on span "New Message" at bounding box center [188, 920] width 73 height 19
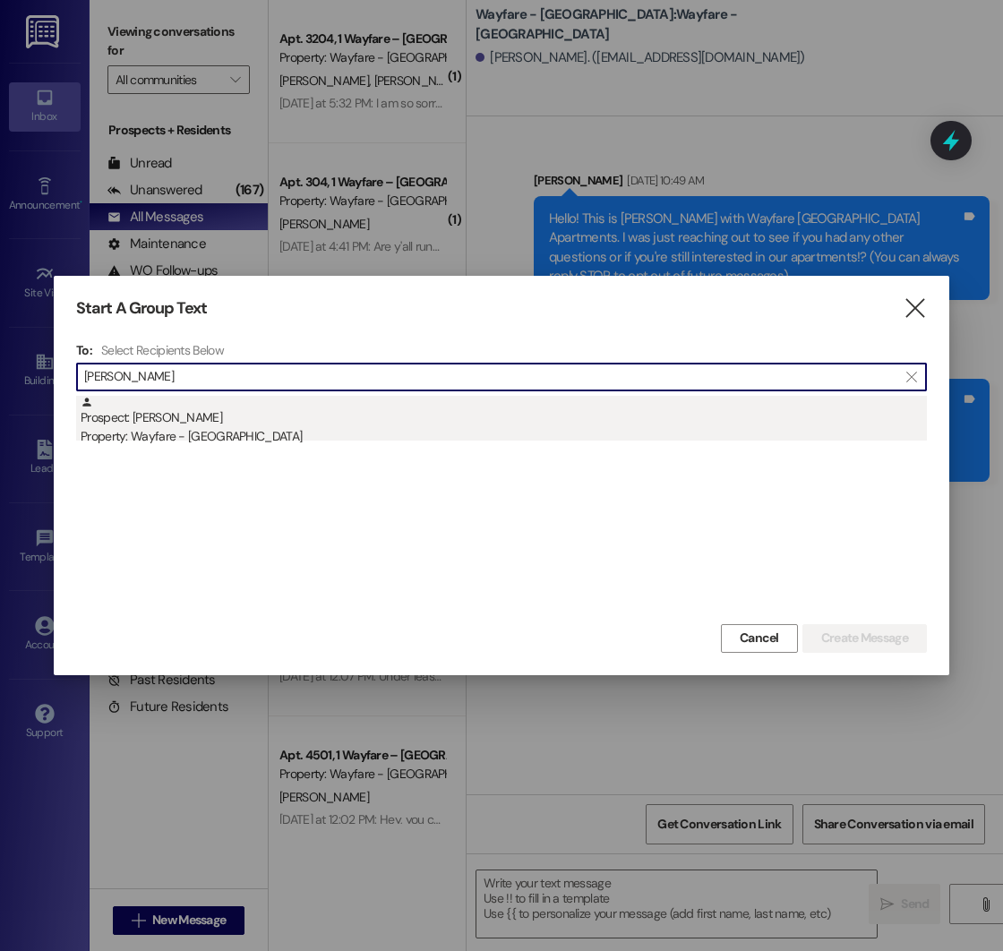
type input "[PERSON_NAME]"
click at [422, 443] on div "Property: Wayfare - [GEOGRAPHIC_DATA]" at bounding box center [504, 436] width 846 height 19
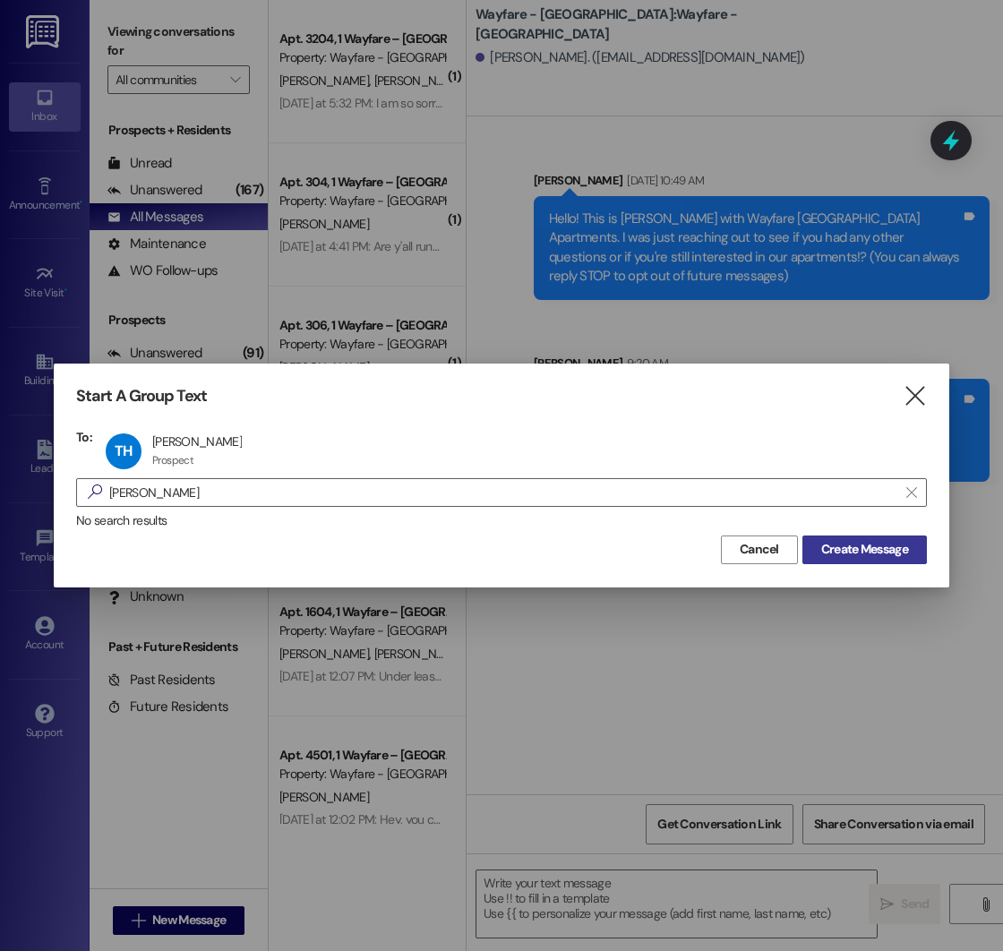
click at [868, 551] on span "Create Message" at bounding box center [864, 549] width 87 height 19
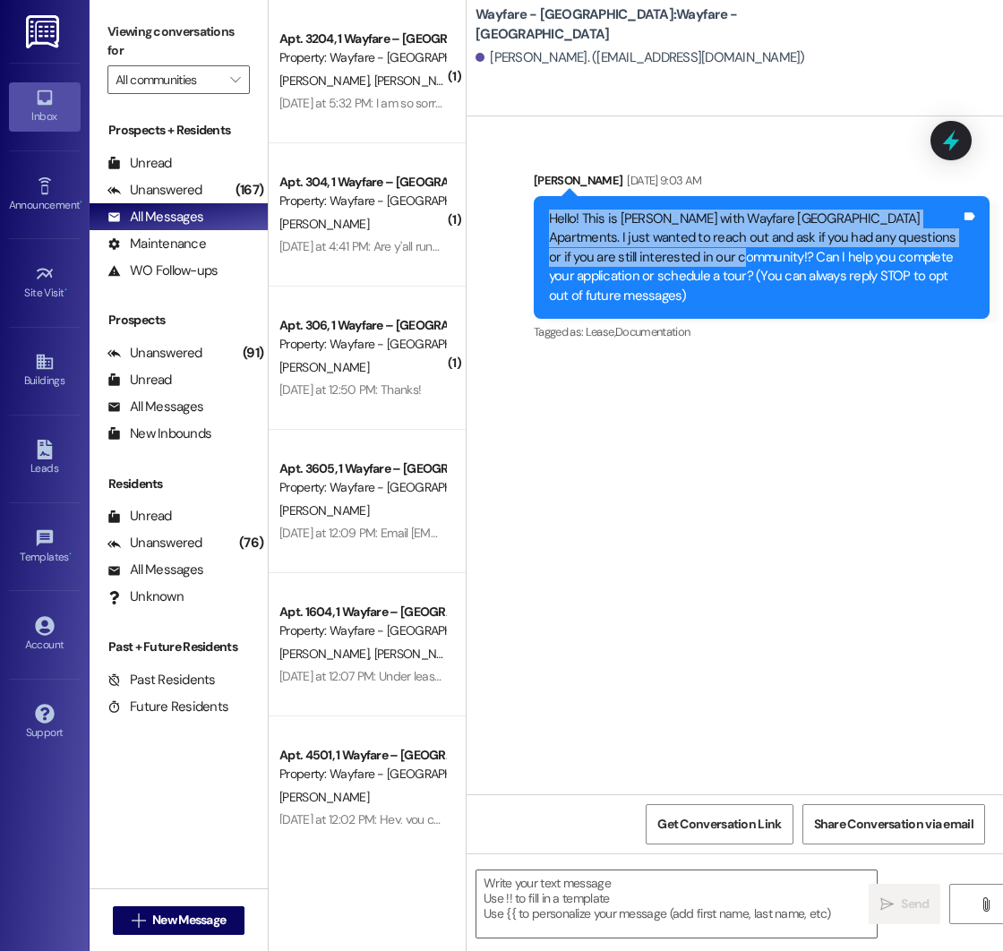
drag, startPoint x: 550, startPoint y: 218, endPoint x: 716, endPoint y: 265, distance: 173.2
click at [716, 265] on div "Hello! This is [PERSON_NAME] with Wayfare [GEOGRAPHIC_DATA] Apartments. I just …" at bounding box center [755, 258] width 412 height 96
click at [686, 236] on div "Hello! This is [PERSON_NAME] with Wayfare [GEOGRAPHIC_DATA] Apartments. I just …" at bounding box center [755, 258] width 412 height 96
drag, startPoint x: 552, startPoint y: 219, endPoint x: 717, endPoint y: 262, distance: 170.9
click at [717, 262] on div "Hello! This is [PERSON_NAME] with Wayfare [GEOGRAPHIC_DATA] Apartments. I just …" at bounding box center [755, 258] width 412 height 96
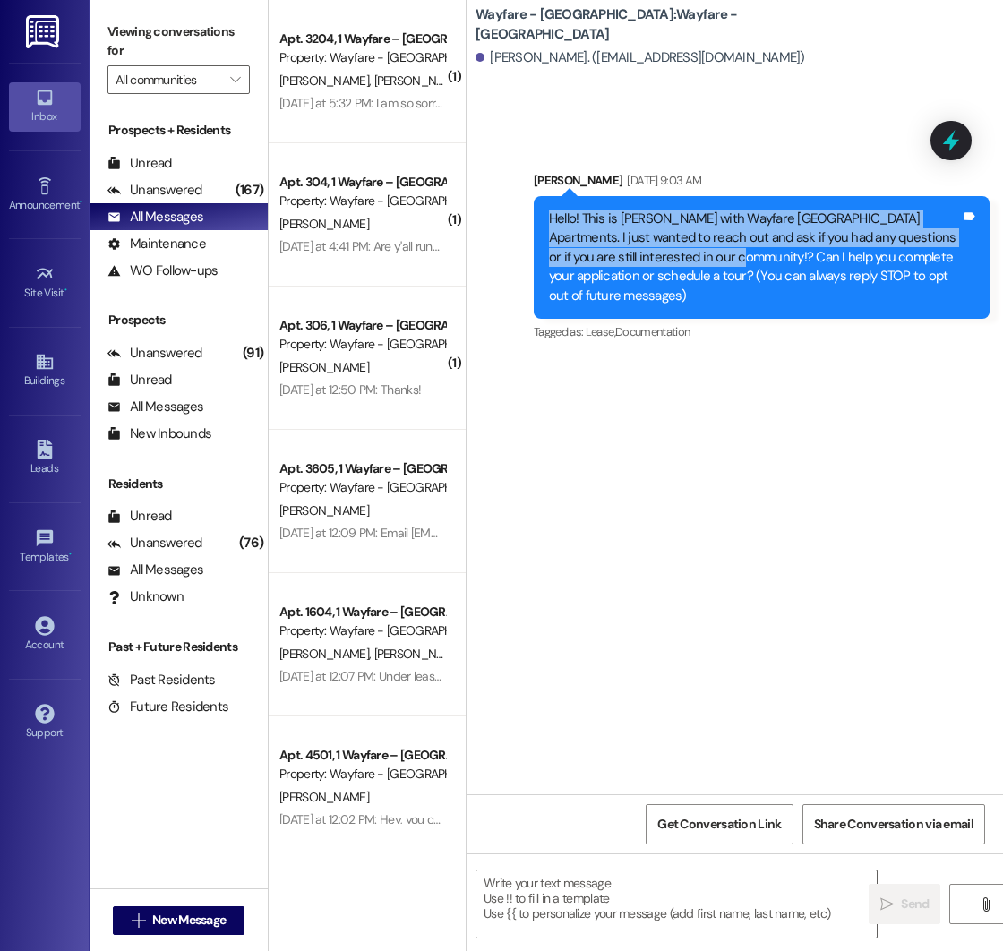
copy div "Hello! This is [PERSON_NAME] with Wayfare [GEOGRAPHIC_DATA] Apartments. I just …"
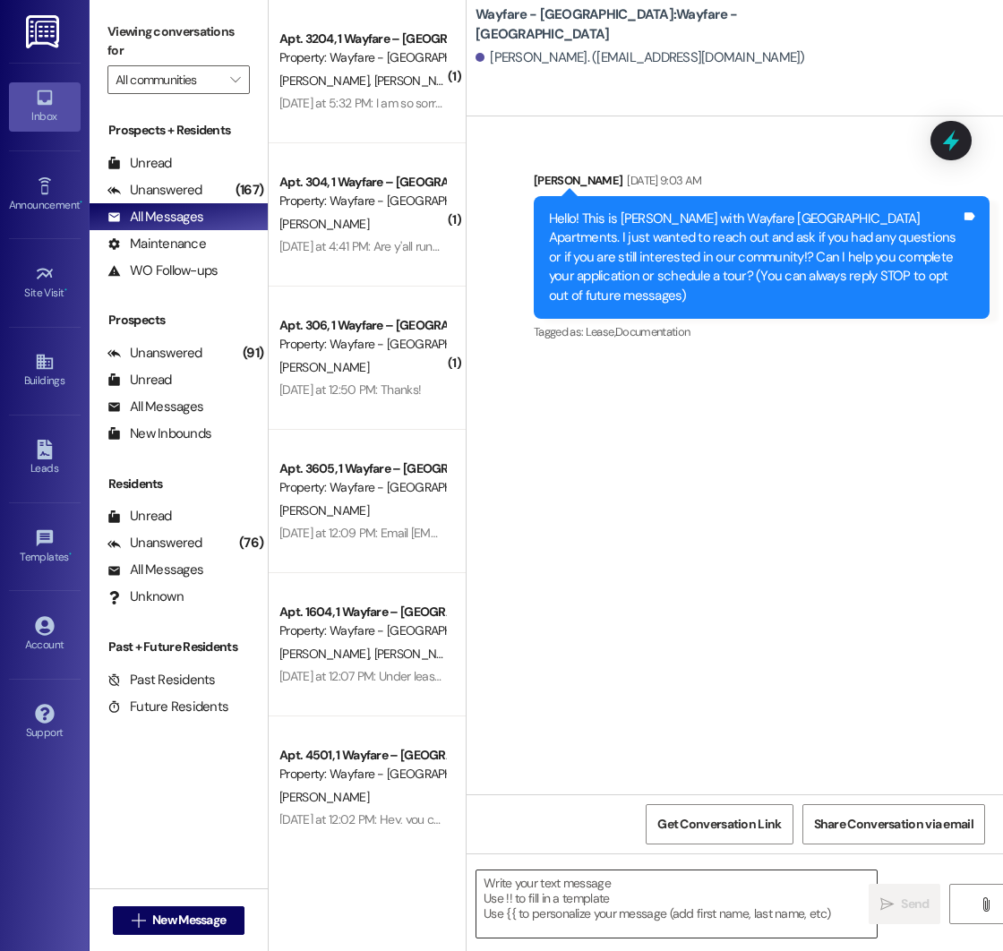
click at [585, 879] on textarea at bounding box center [676, 903] width 400 height 67
paste textarea "Hello! This is [PERSON_NAME] with Wayfare [GEOGRAPHIC_DATA] Apartments. I just …"
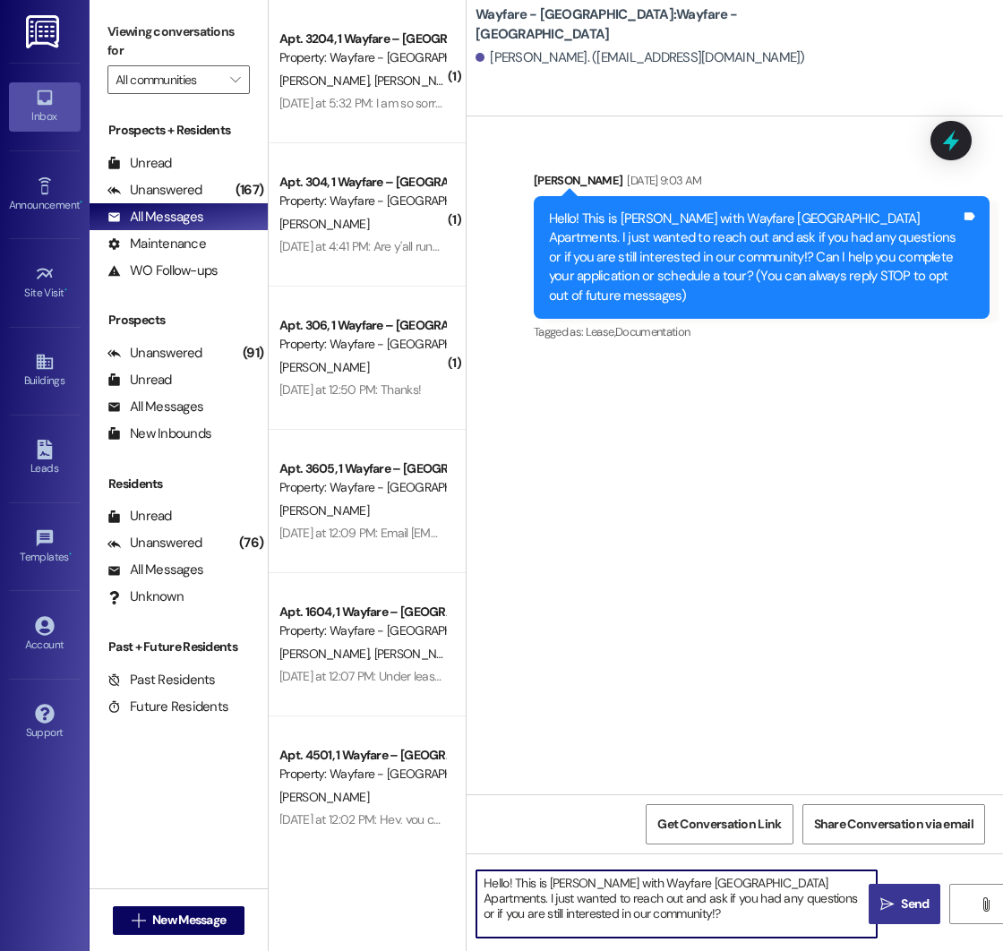
type textarea "Hello! This is [PERSON_NAME] with Wayfare [GEOGRAPHIC_DATA] Apartments. I just …"
click at [895, 911] on span " Send" at bounding box center [905, 904] width 56 height 19
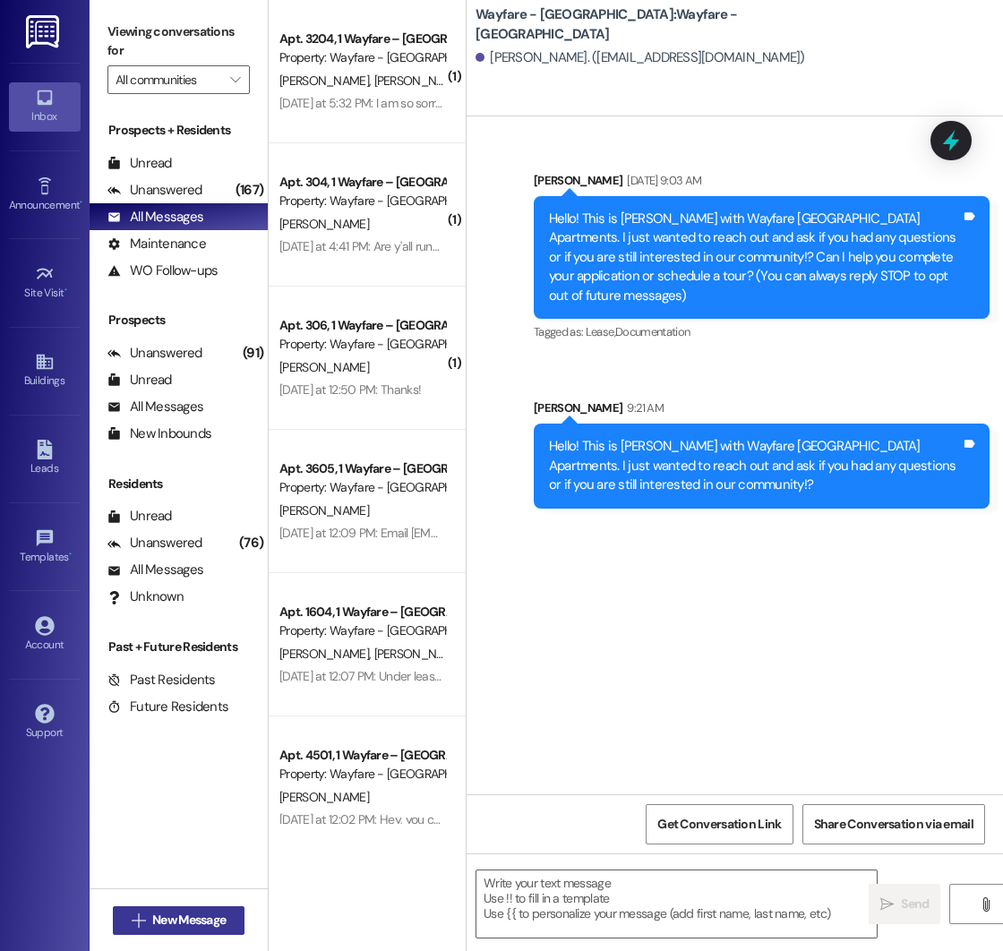
click at [155, 918] on span "New Message" at bounding box center [188, 920] width 73 height 19
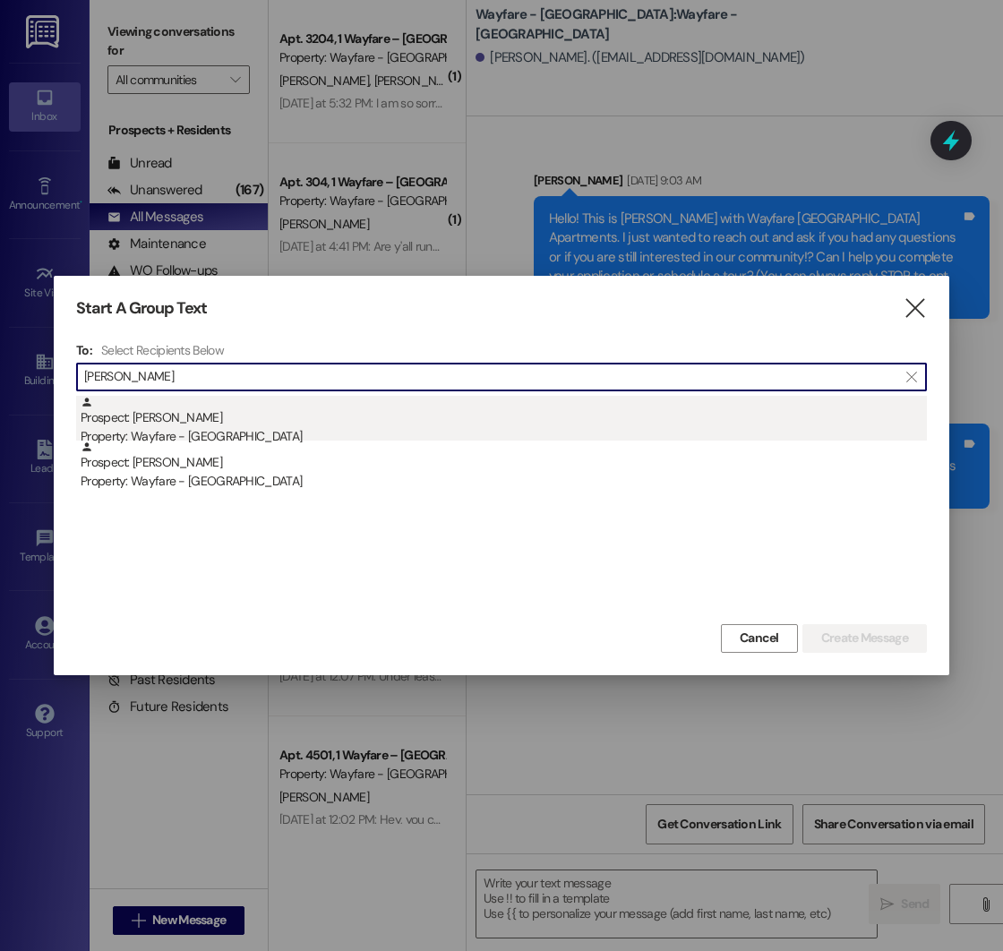
type input "[PERSON_NAME]"
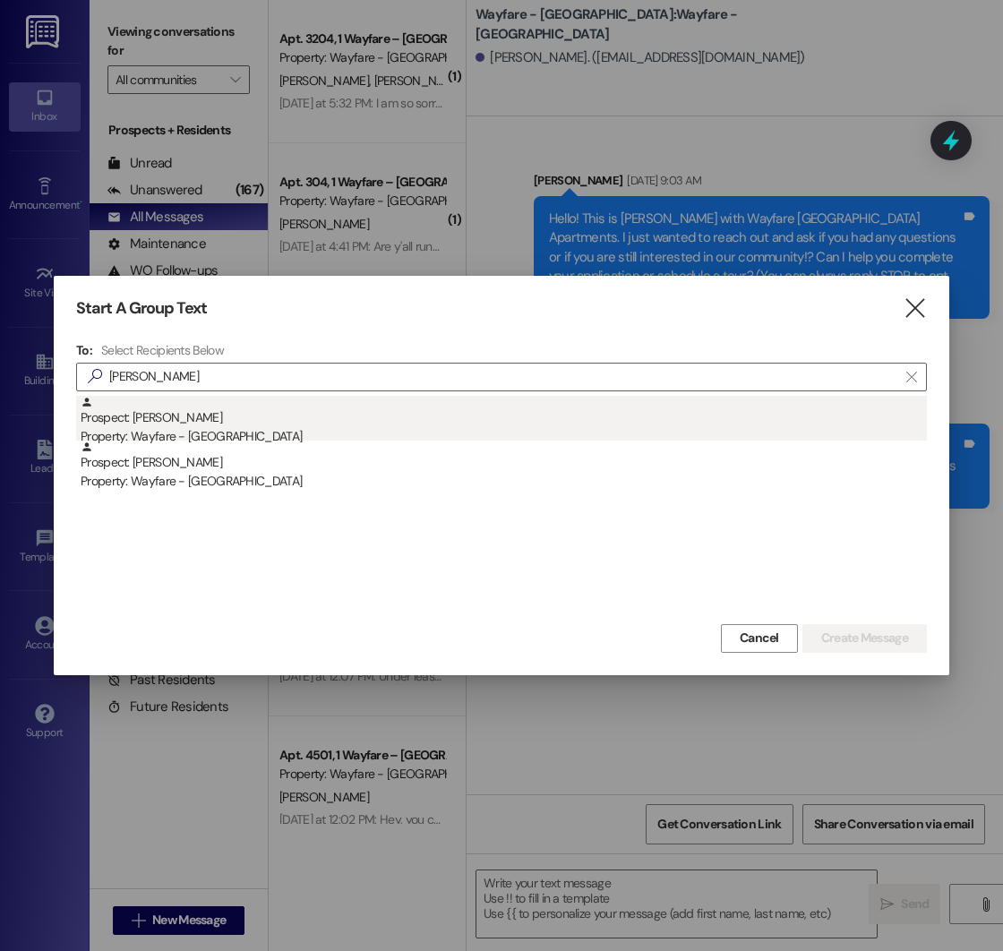
click at [198, 437] on div "Property: Wayfare - [GEOGRAPHIC_DATA]" at bounding box center [504, 436] width 846 height 19
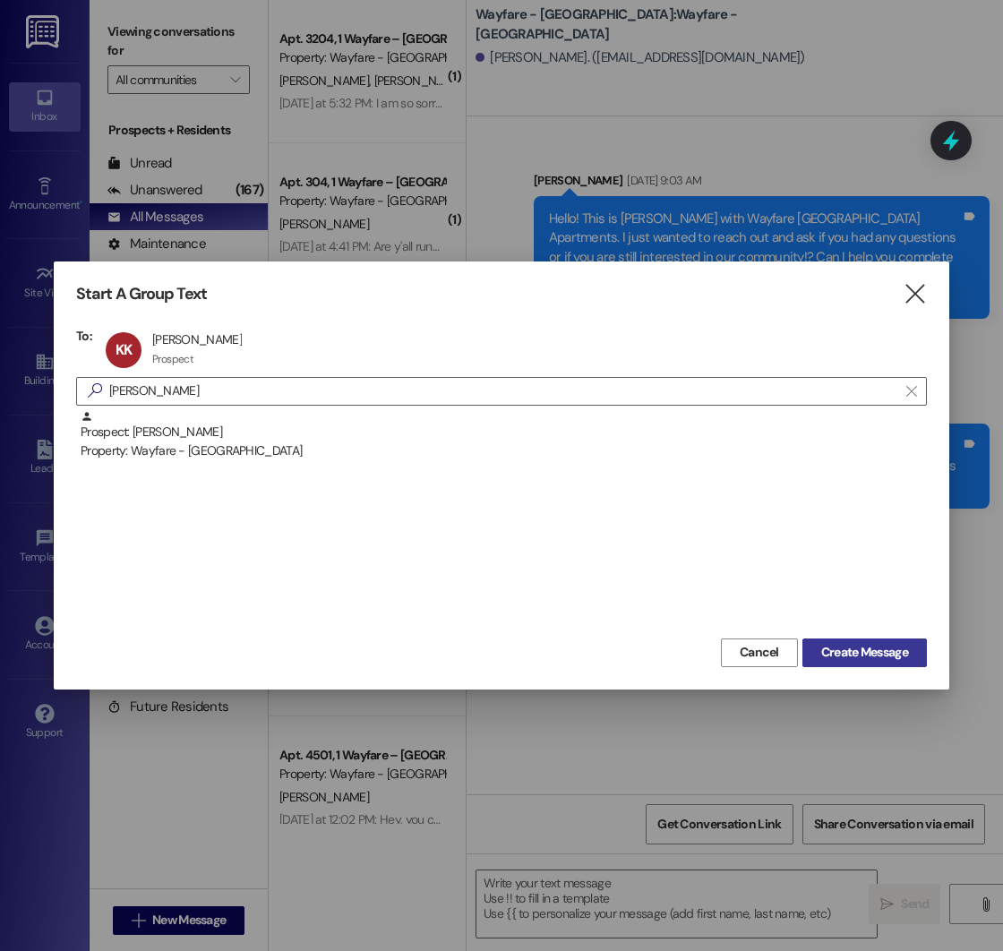
click at [821, 660] on span "Create Message" at bounding box center [864, 652] width 87 height 19
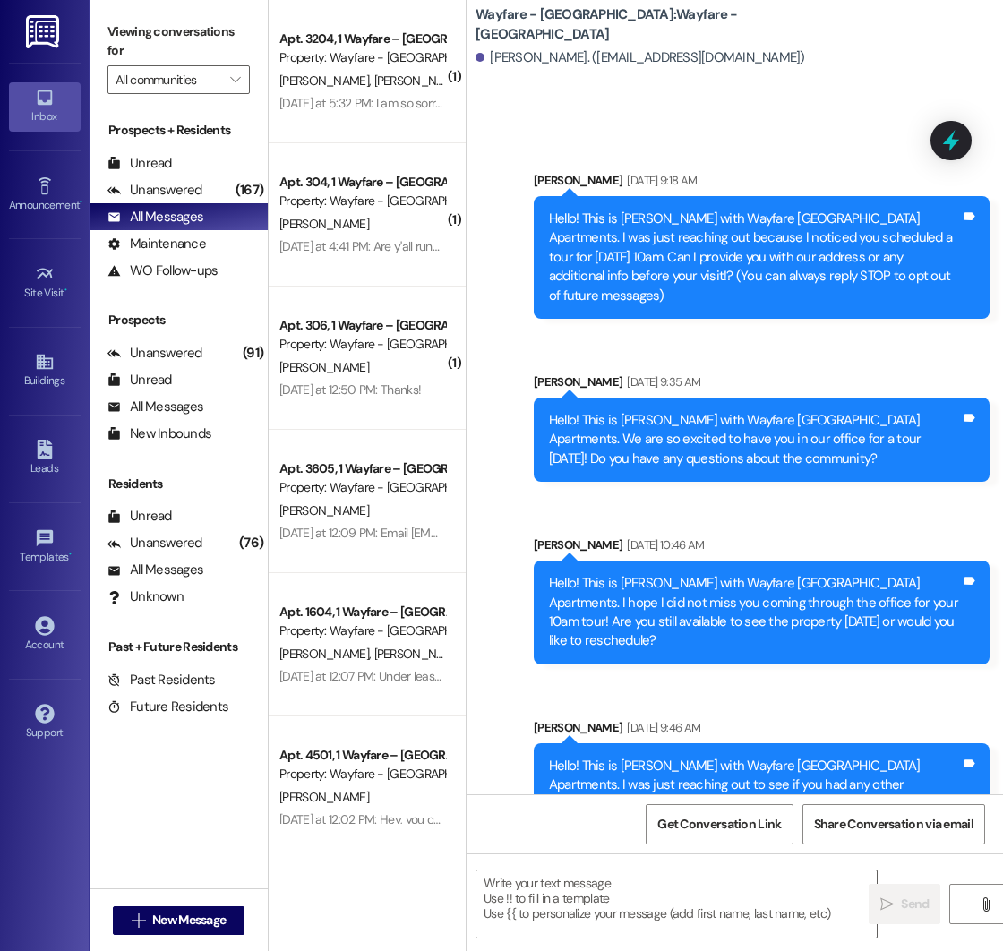
scroll to position [9, 0]
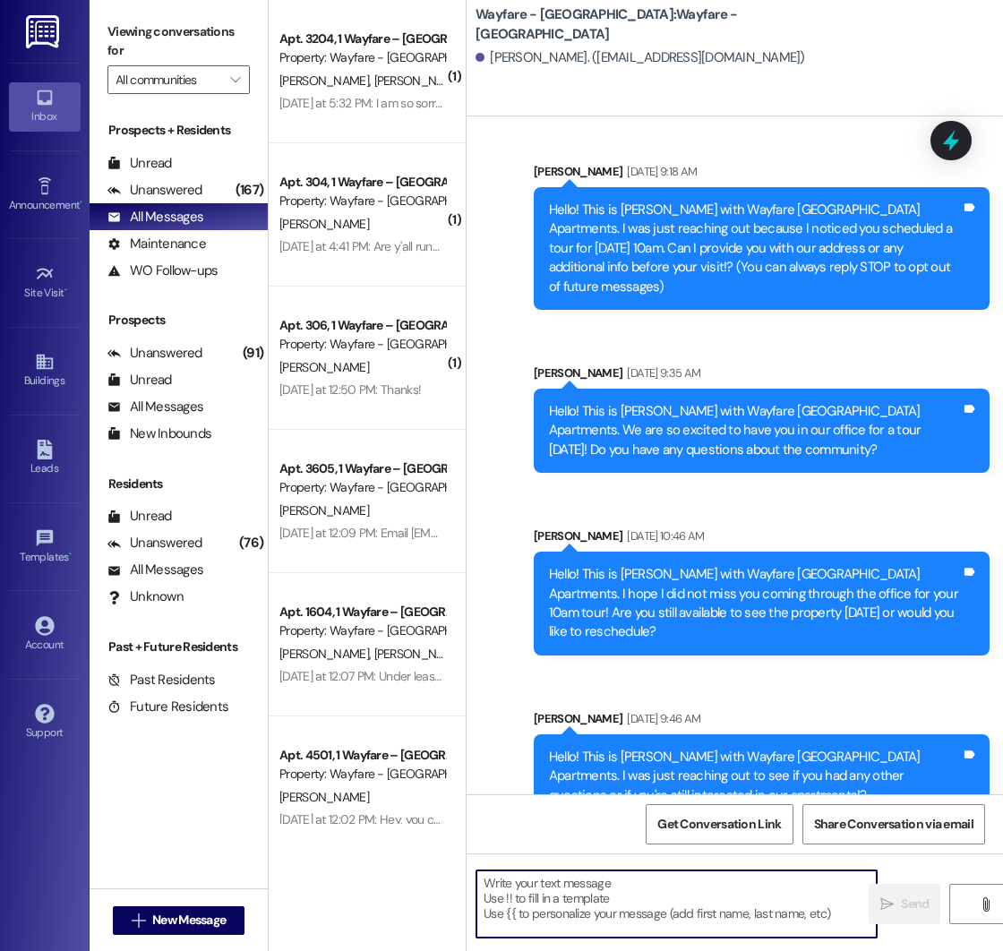
paste textarea "Hello! This is [PERSON_NAME] with Wayfare [GEOGRAPHIC_DATA] Apartments. I just …"
type textarea "Hello! This is [PERSON_NAME] with Wayfare [GEOGRAPHIC_DATA] Apartments. I just …"
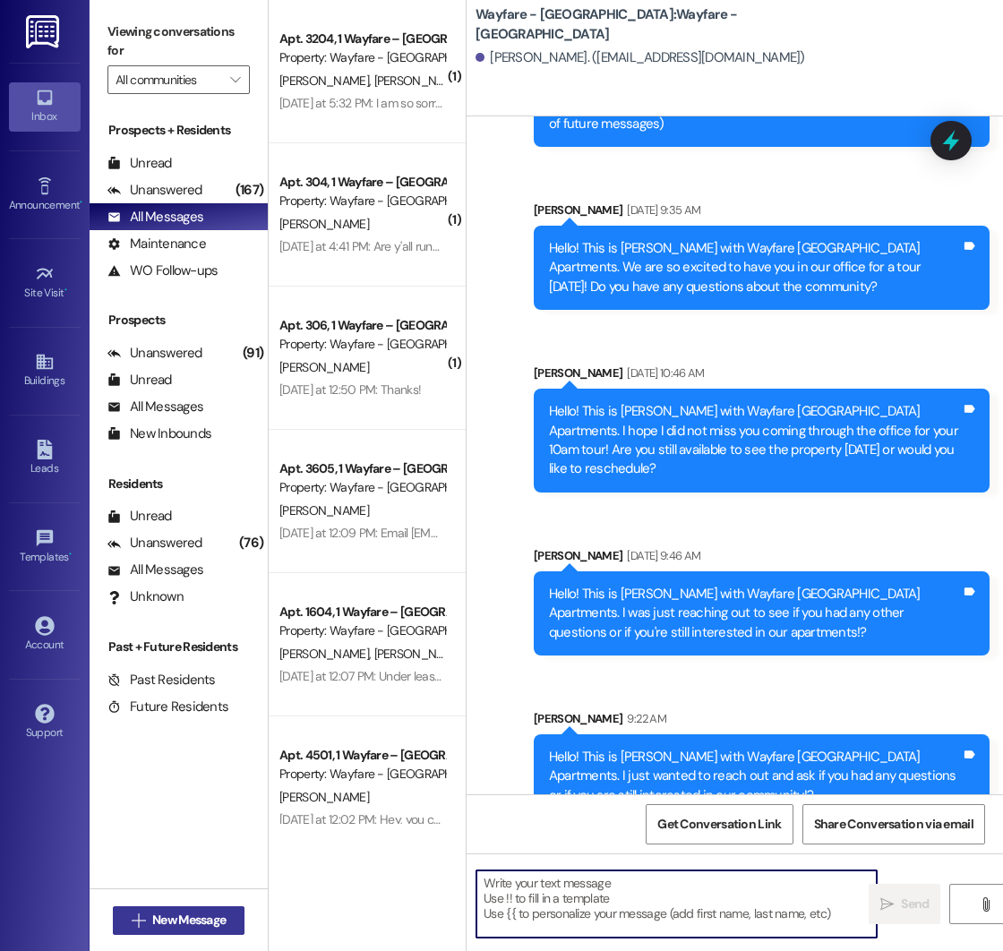
click at [167, 924] on span "New Message" at bounding box center [188, 920] width 73 height 19
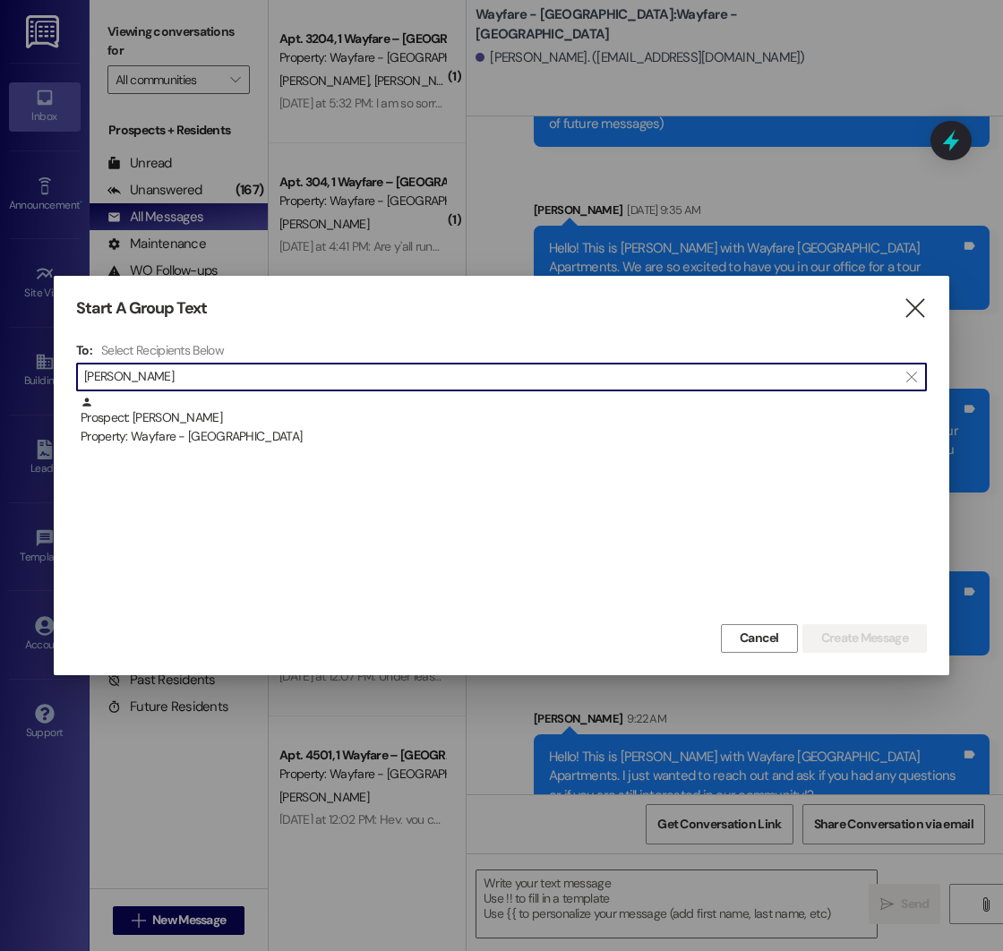
type input "[PERSON_NAME]"
click at [266, 450] on div "Prospect: [PERSON_NAME] Property: Wayfare - [GEOGRAPHIC_DATA]" at bounding box center [501, 508] width 851 height 224
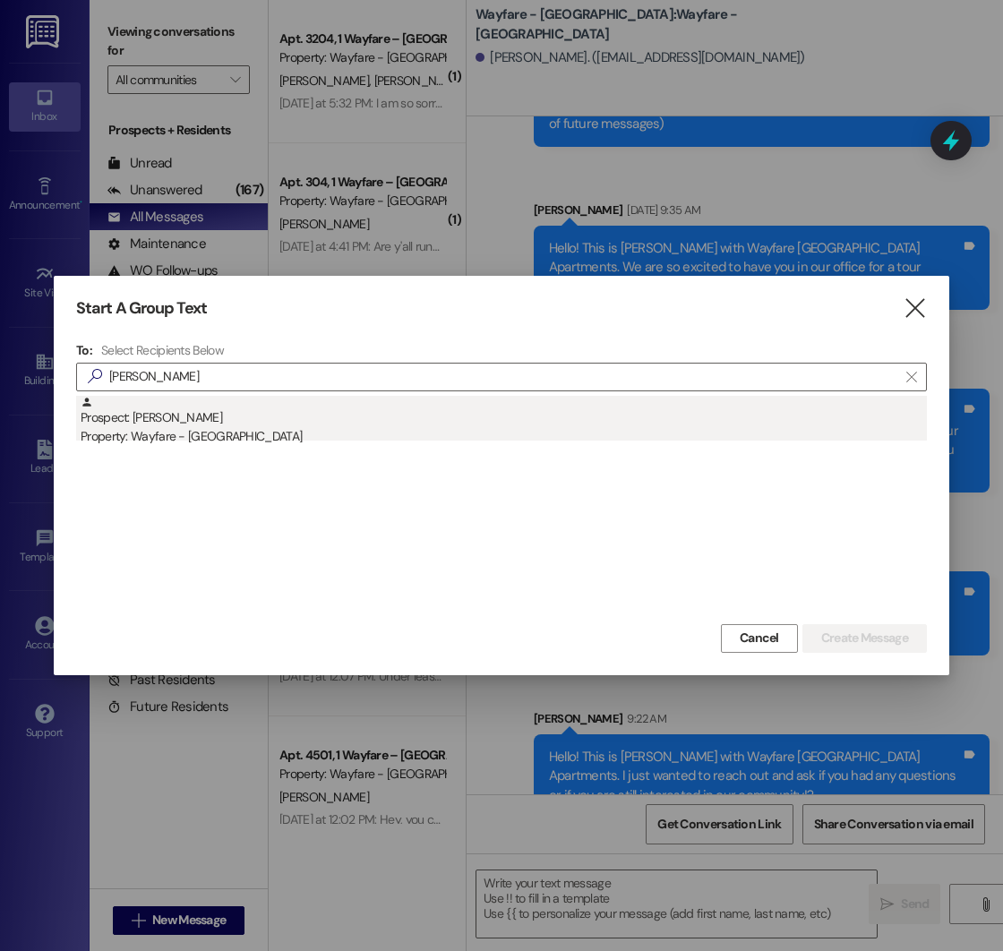
click at [279, 421] on div "Prospect: [PERSON_NAME] Property: Wayfare - [GEOGRAPHIC_DATA]" at bounding box center [504, 421] width 846 height 51
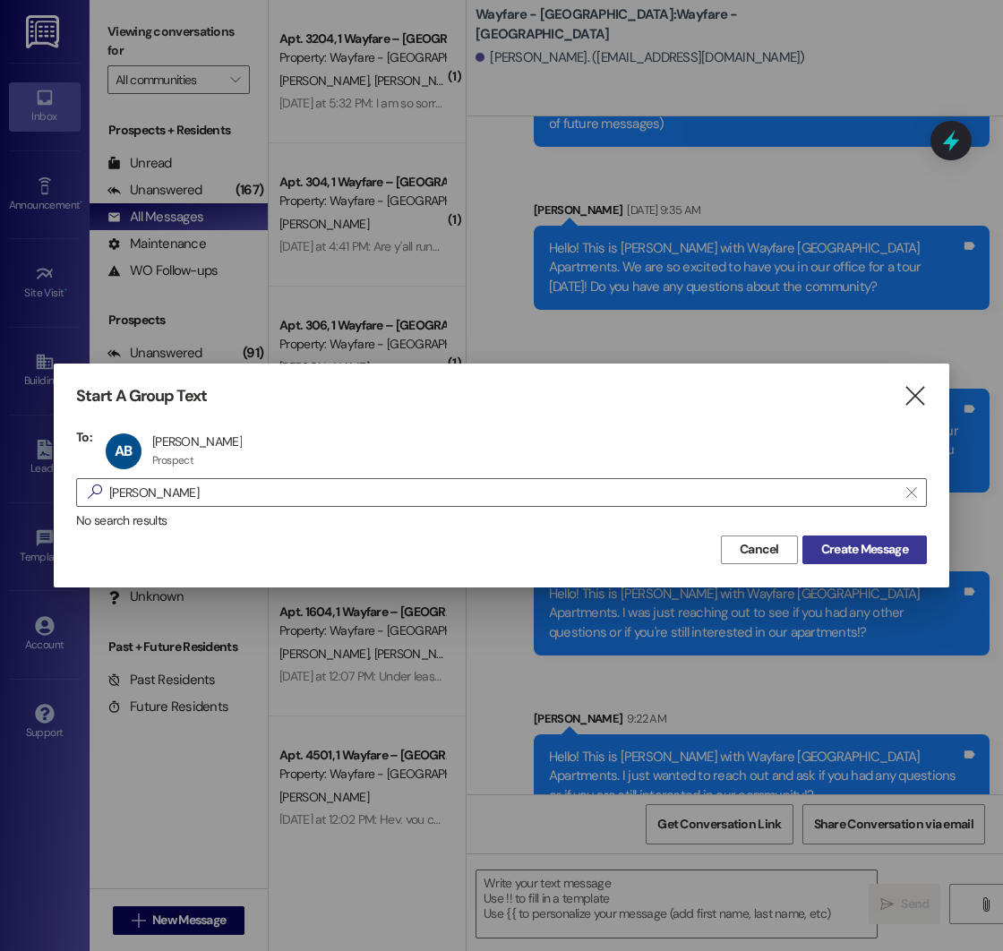
click at [882, 553] on span "Create Message" at bounding box center [864, 549] width 87 height 19
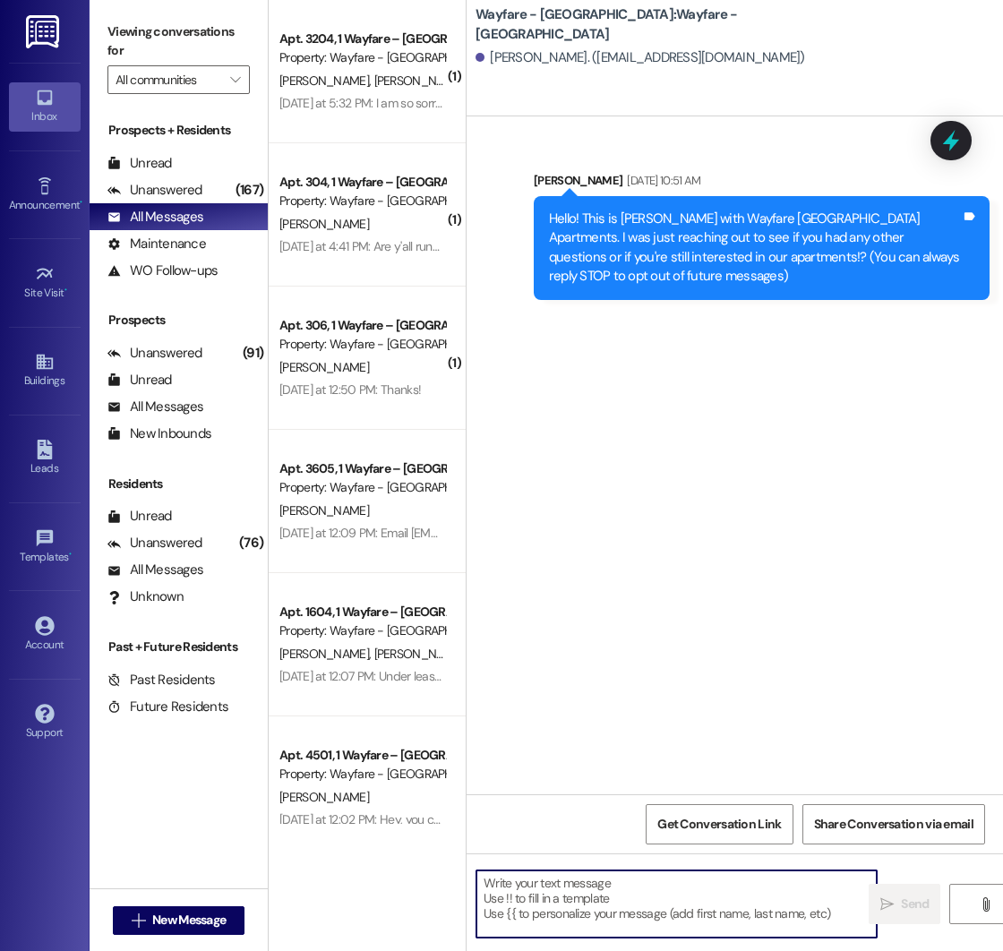
paste textarea "Hello! This is [PERSON_NAME] with Wayfare [GEOGRAPHIC_DATA] Apartments. I just …"
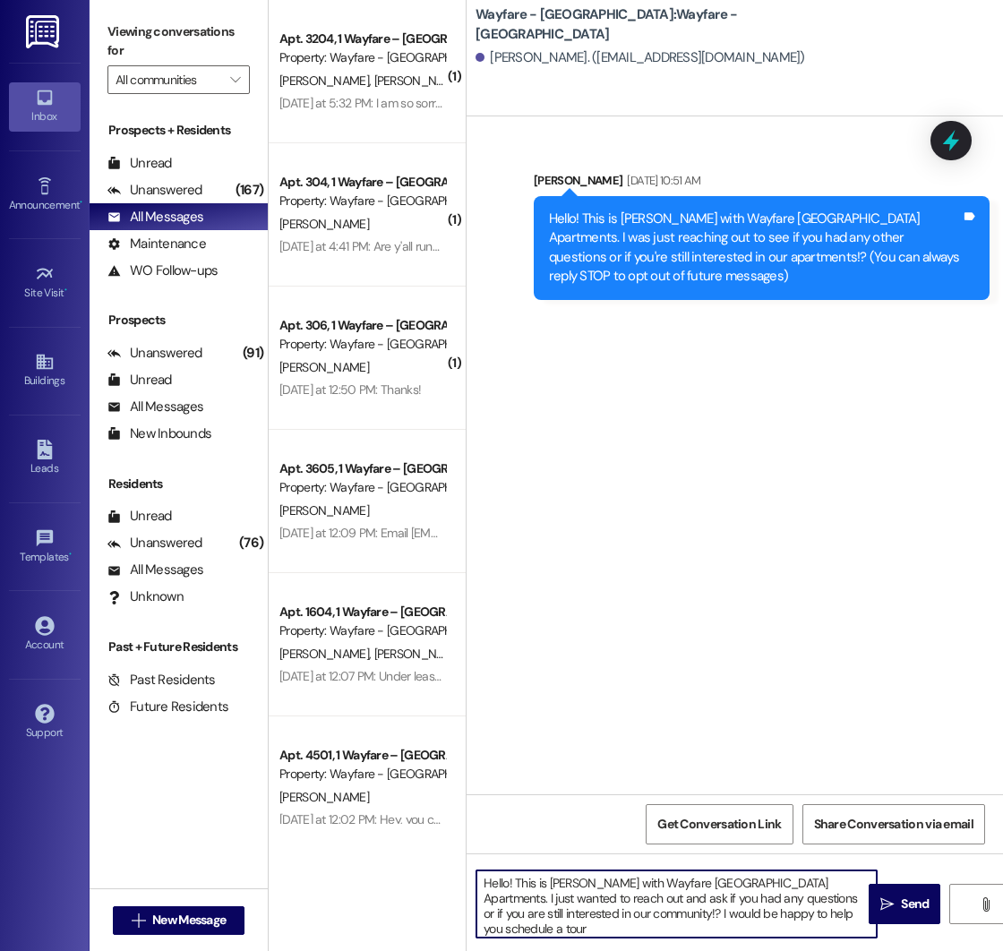
type textarea "Hello! This is [PERSON_NAME] with Wayfare [GEOGRAPHIC_DATA] Apartments. I just …"
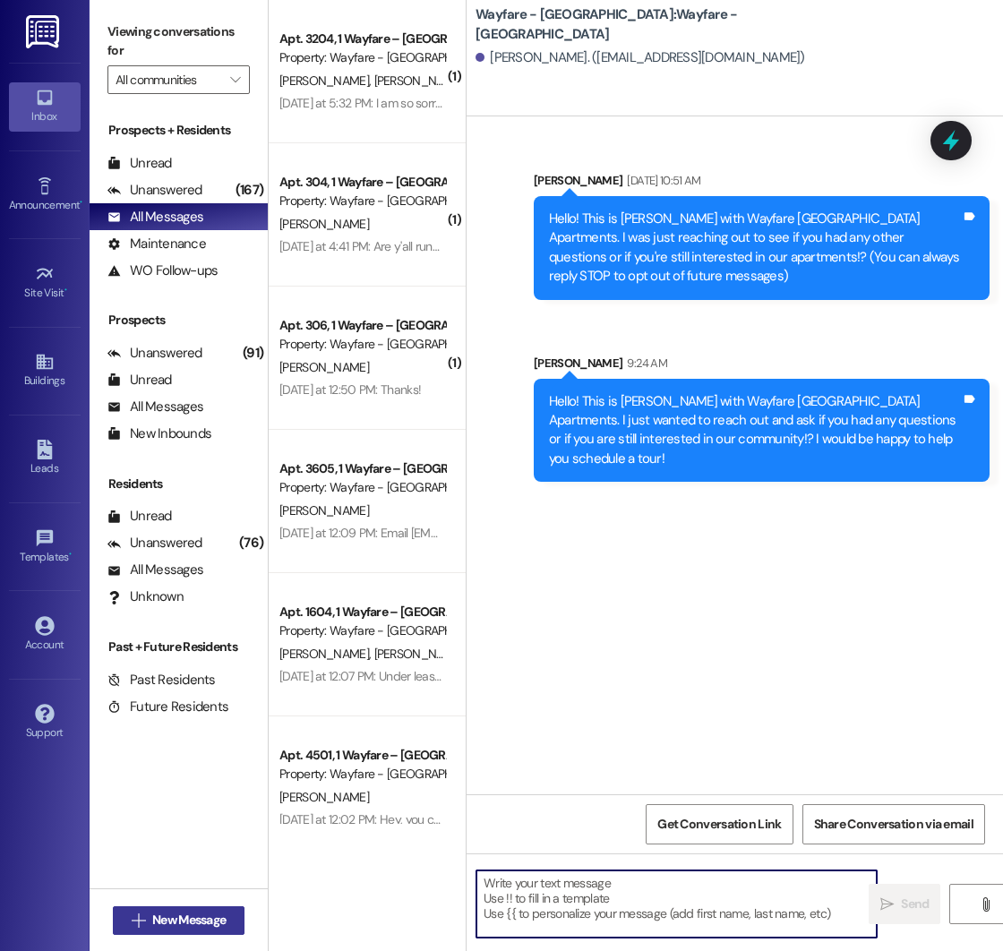
click at [162, 919] on span "New Message" at bounding box center [188, 920] width 73 height 19
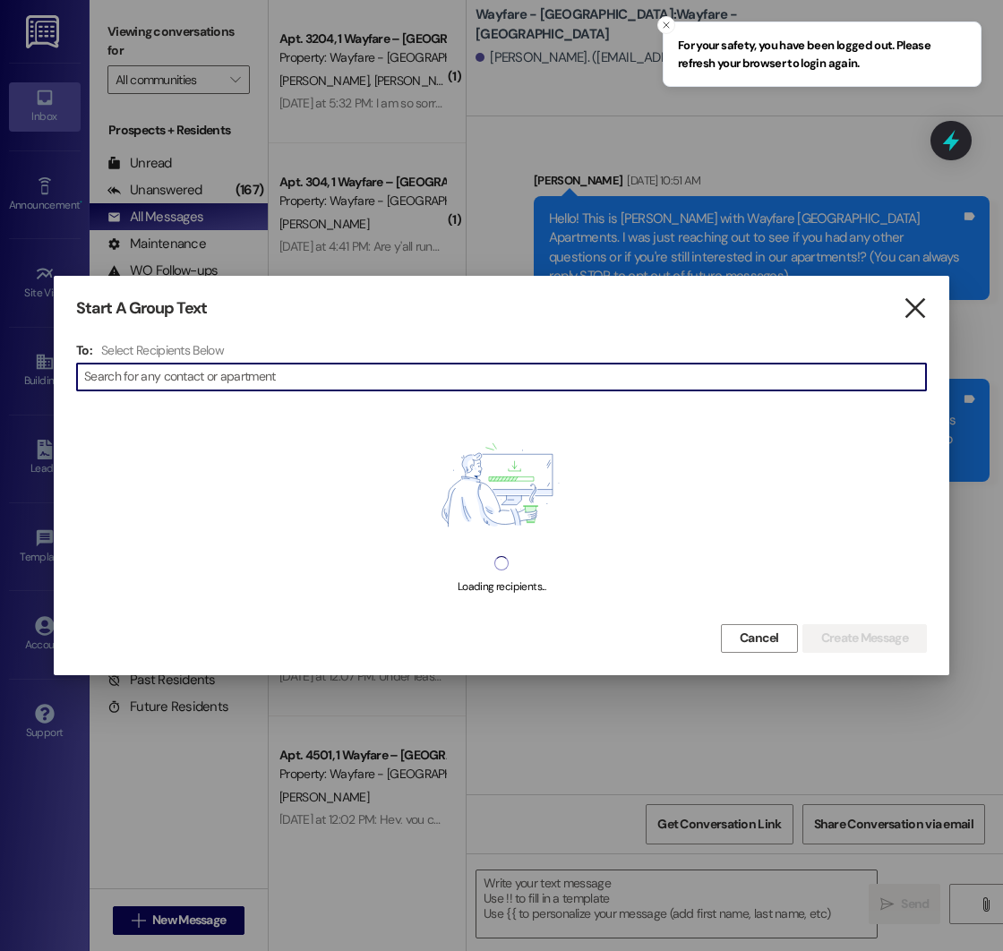
click at [919, 313] on icon "" at bounding box center [915, 308] width 24 height 19
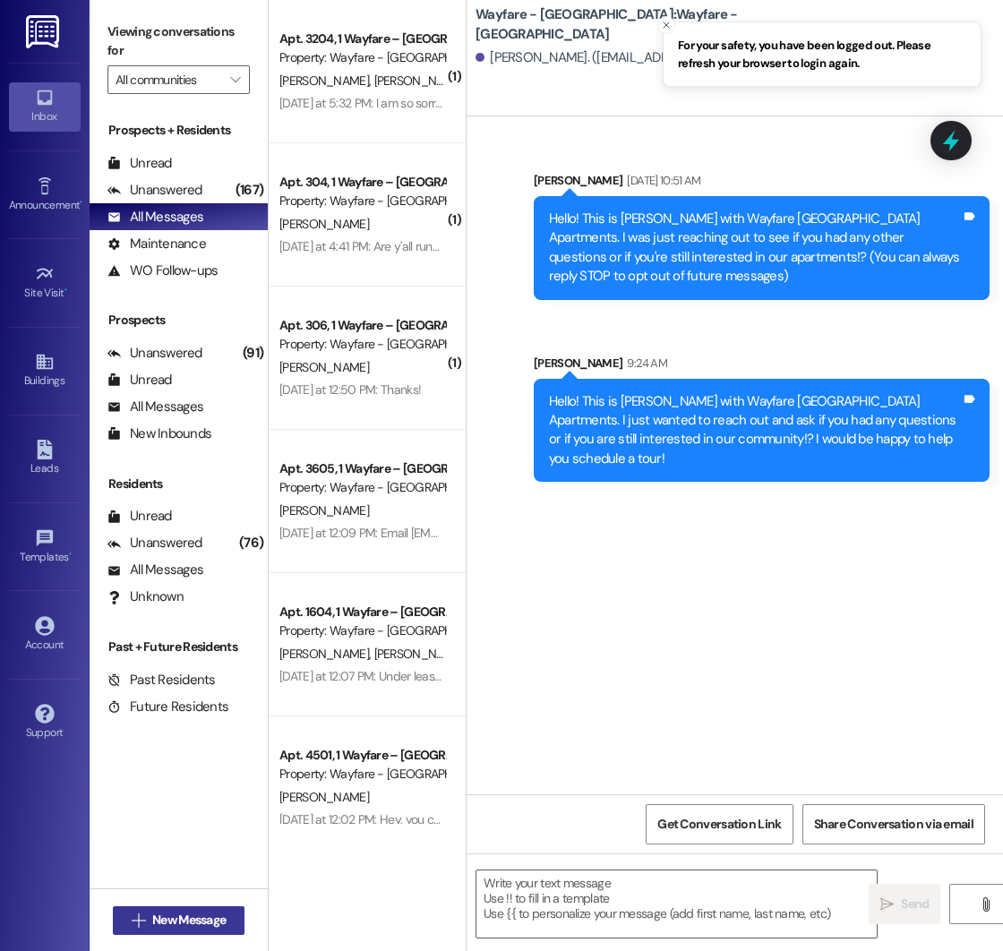
click at [177, 919] on span "New Message" at bounding box center [188, 920] width 73 height 19
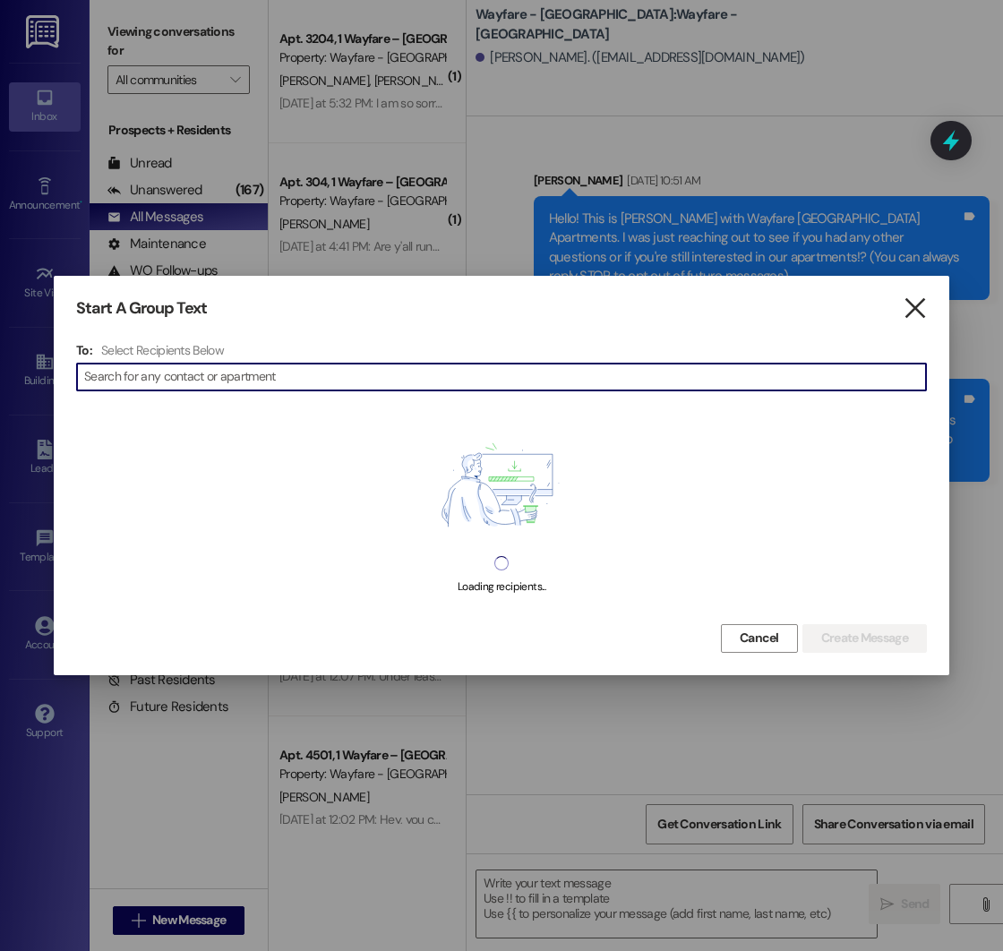
click at [915, 313] on icon "" at bounding box center [915, 308] width 24 height 19
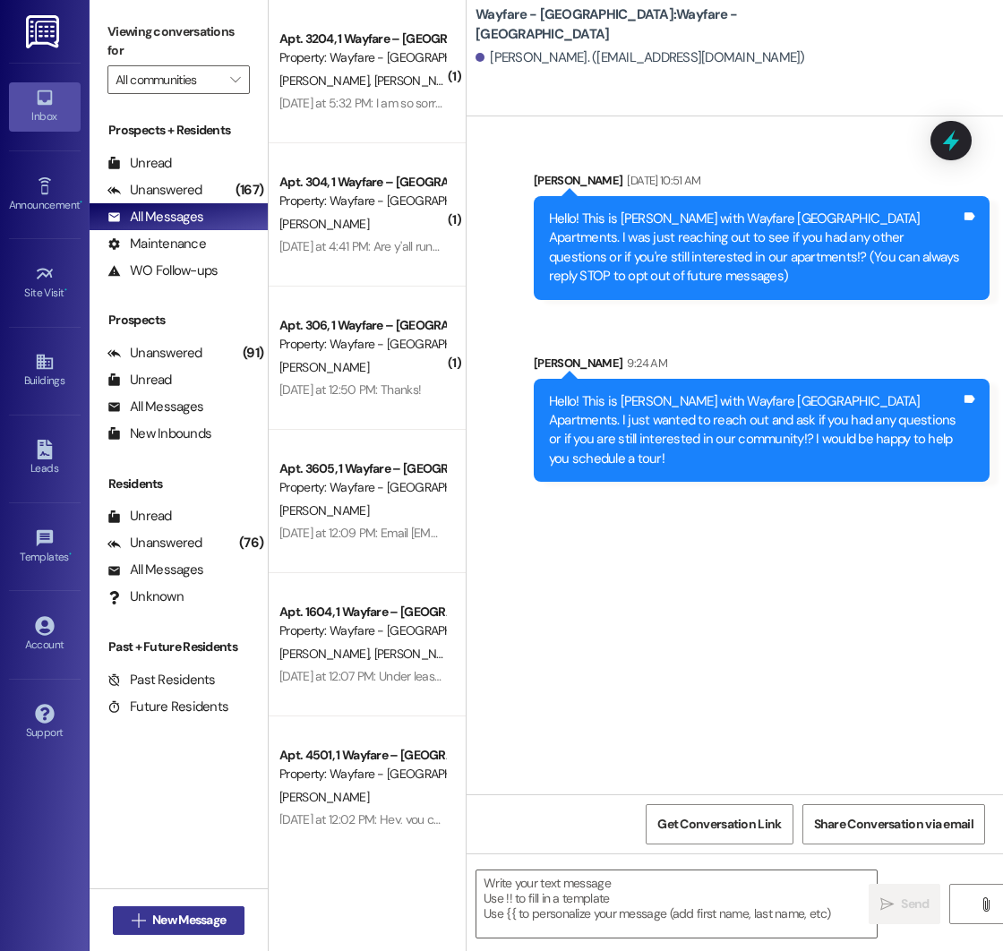
click at [181, 914] on span "New Message" at bounding box center [188, 920] width 73 height 19
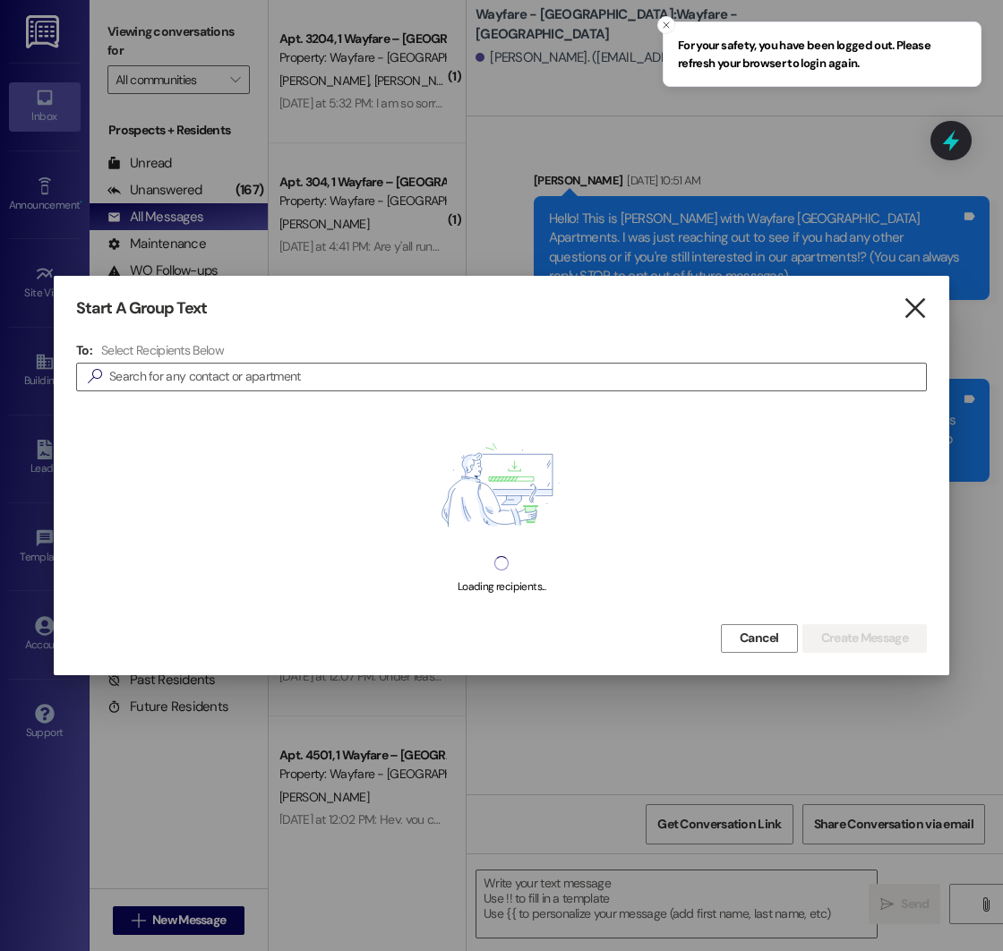
click at [924, 308] on icon "" at bounding box center [915, 308] width 24 height 19
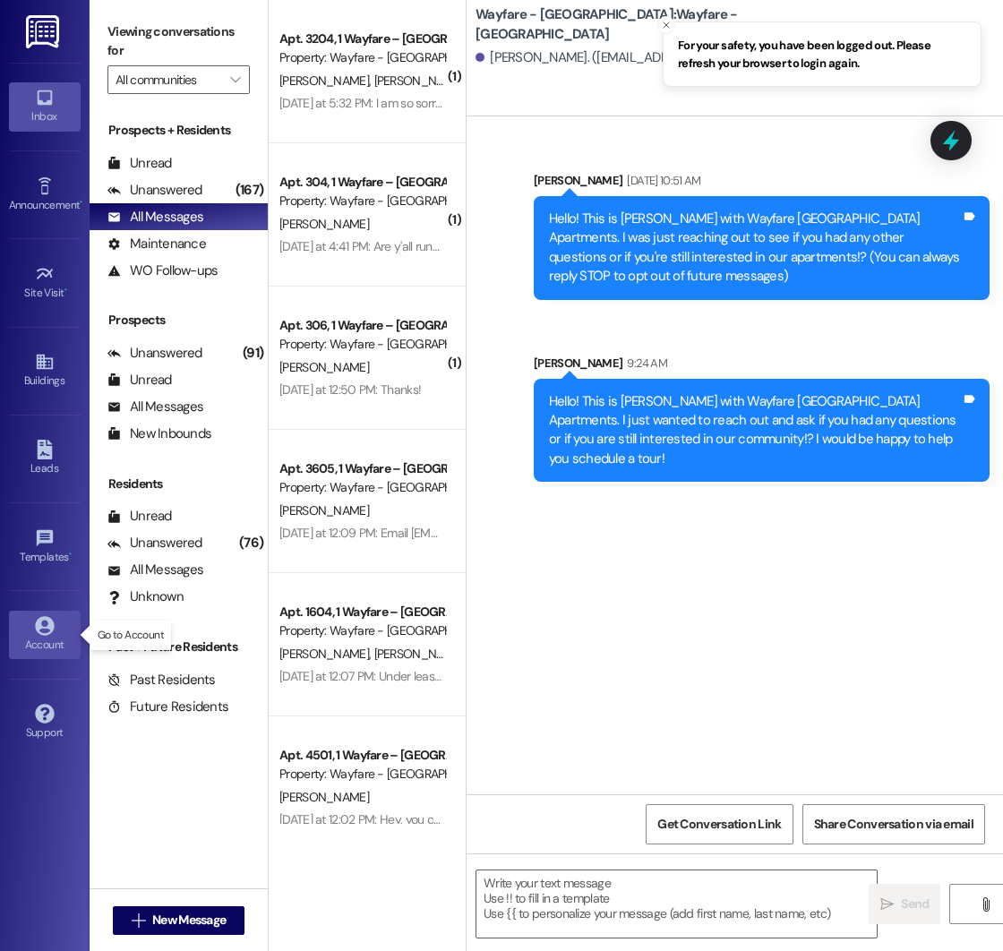
click at [47, 622] on icon at bounding box center [44, 625] width 19 height 19
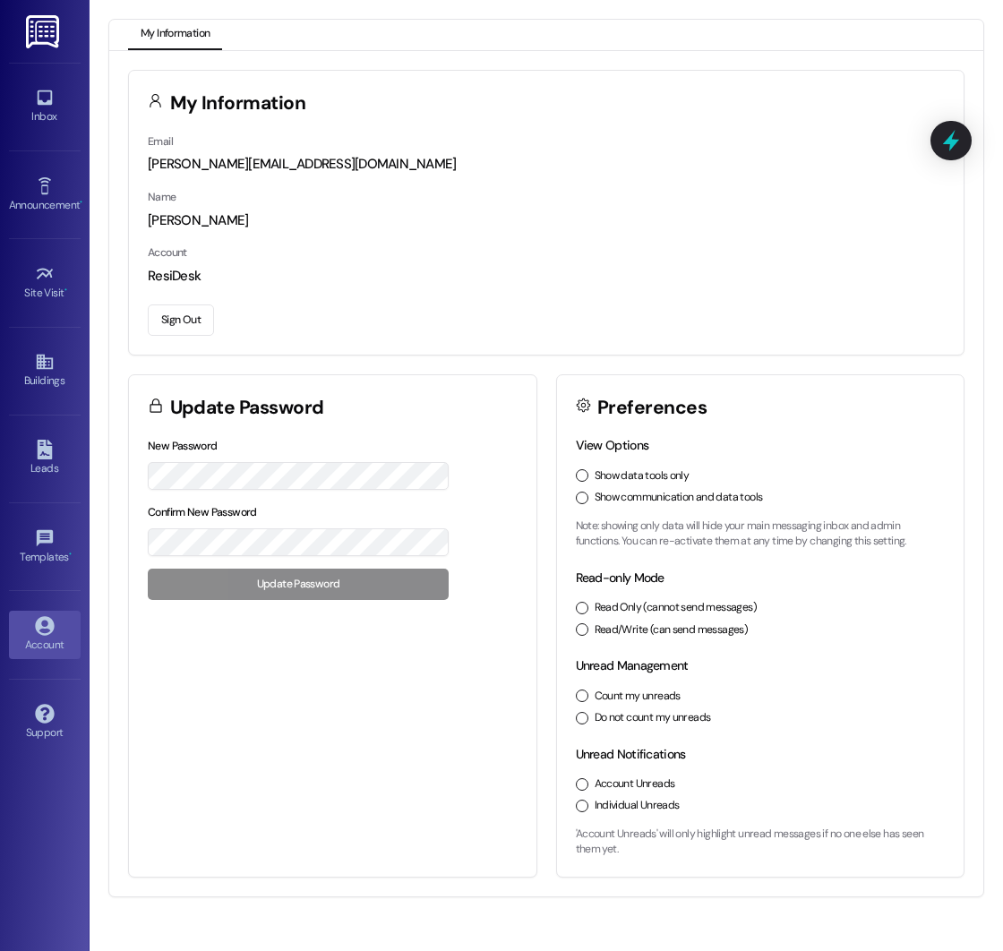
click at [181, 323] on button "Sign Out" at bounding box center [181, 319] width 66 height 31
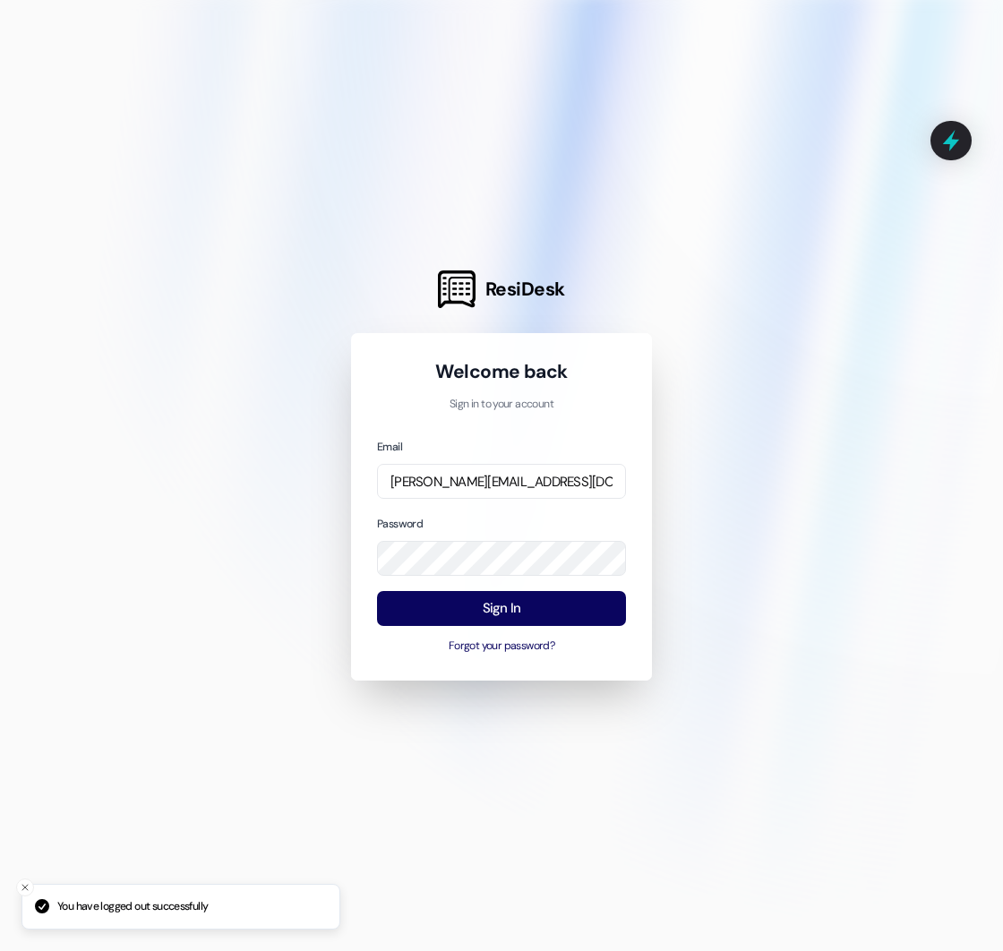
click at [522, 627] on div "Sign In Forgot your password?" at bounding box center [501, 623] width 249 height 64
click at [510, 618] on button "Sign In" at bounding box center [501, 608] width 249 height 35
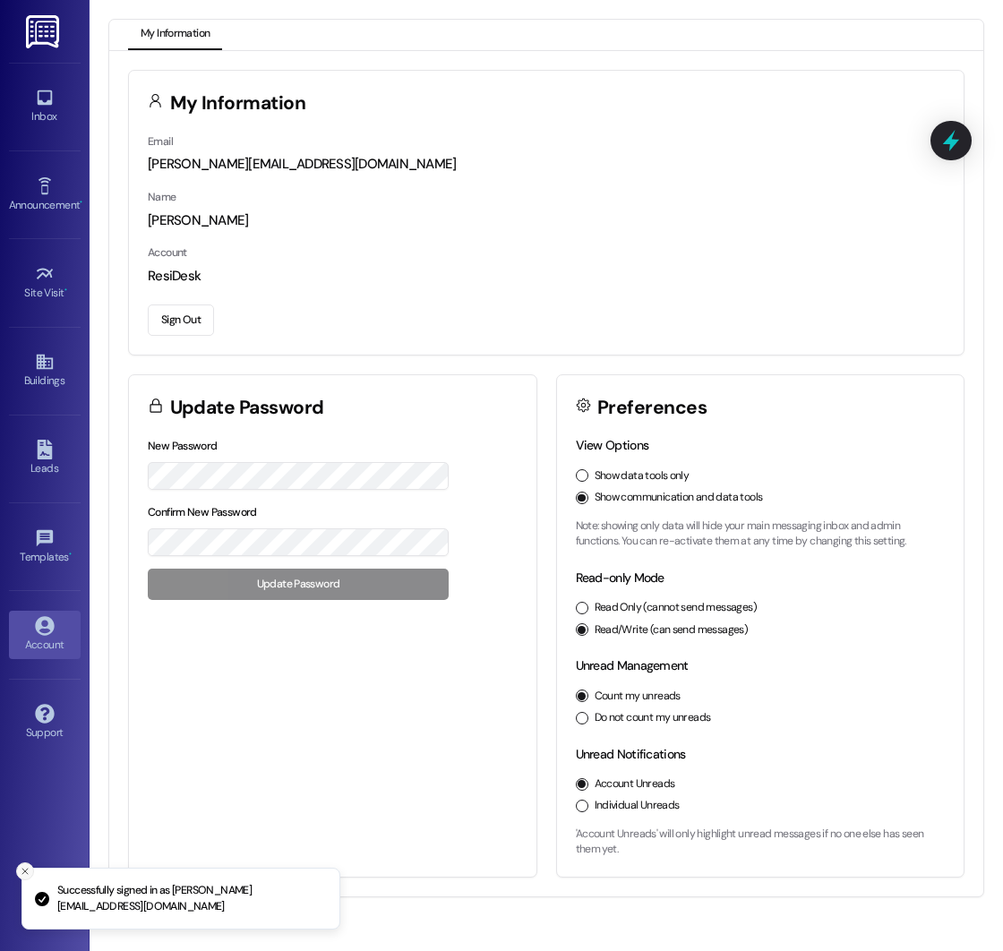
click at [23, 874] on icon "Close toast" at bounding box center [25, 871] width 11 height 11
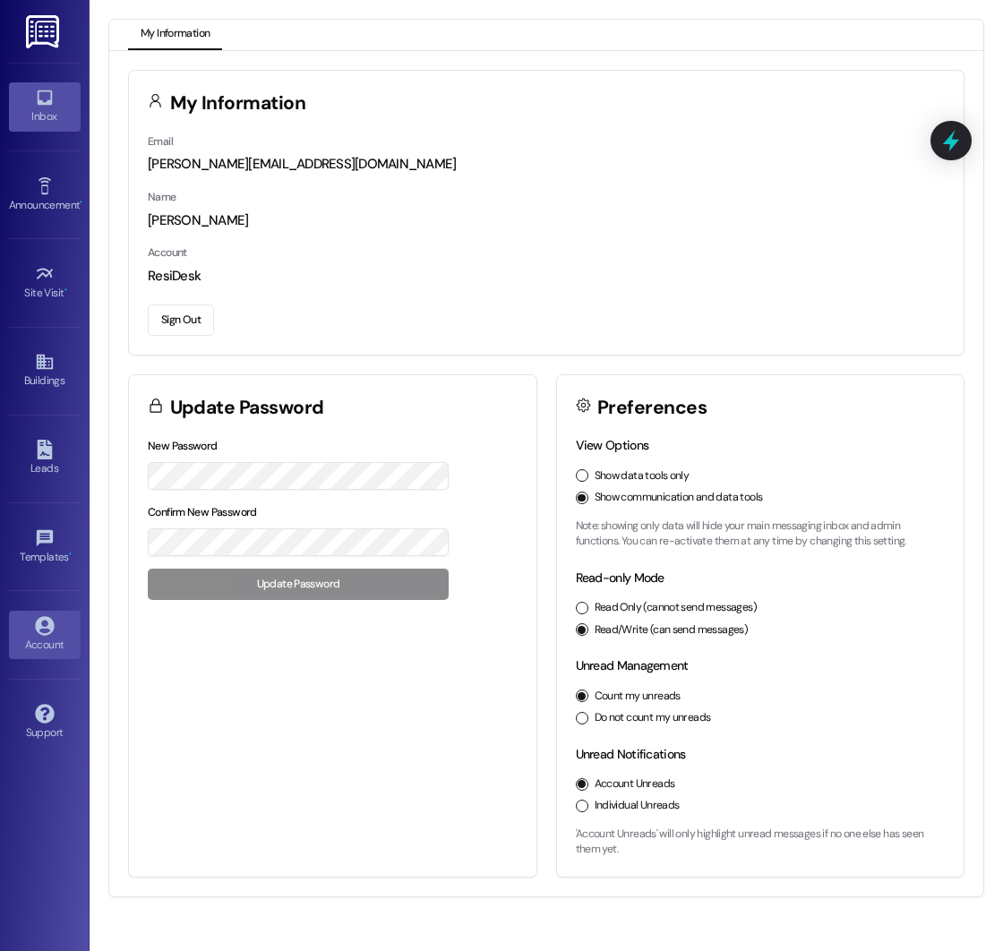
click at [48, 108] on div "Inbox" at bounding box center [45, 116] width 90 height 18
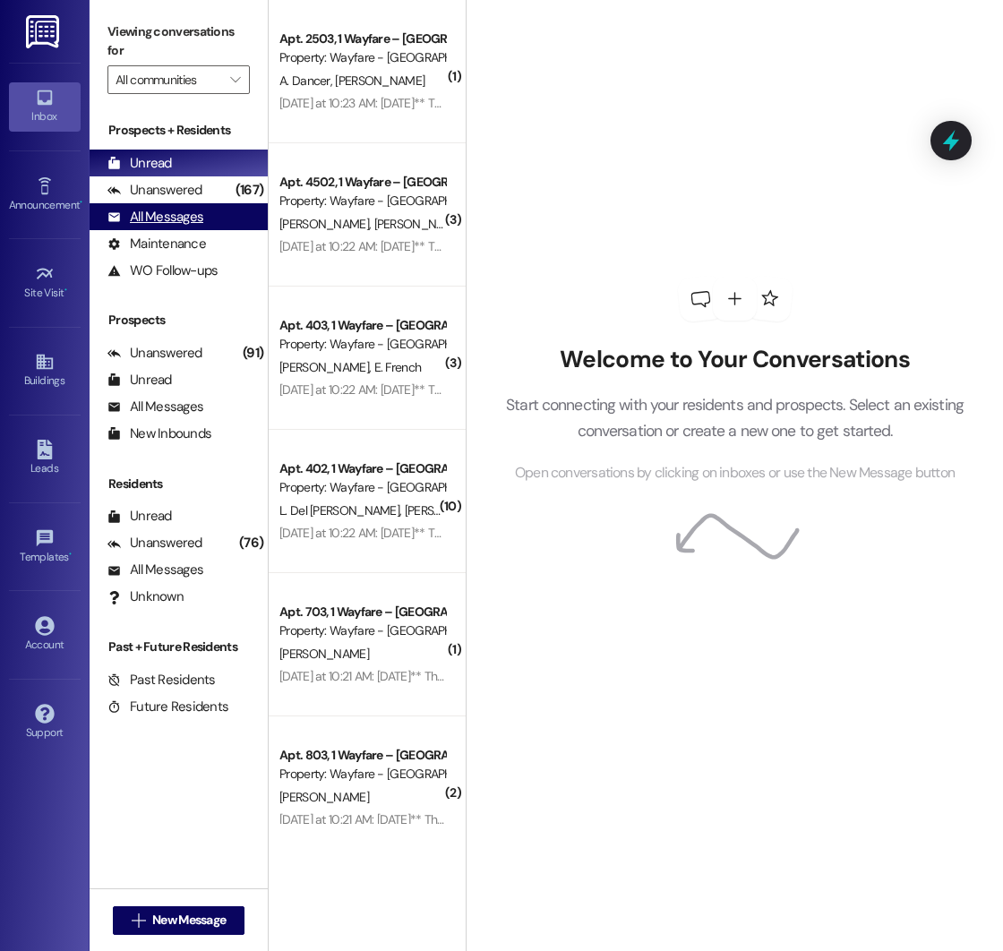
click at [189, 213] on div "All Messages" at bounding box center [155, 217] width 96 height 19
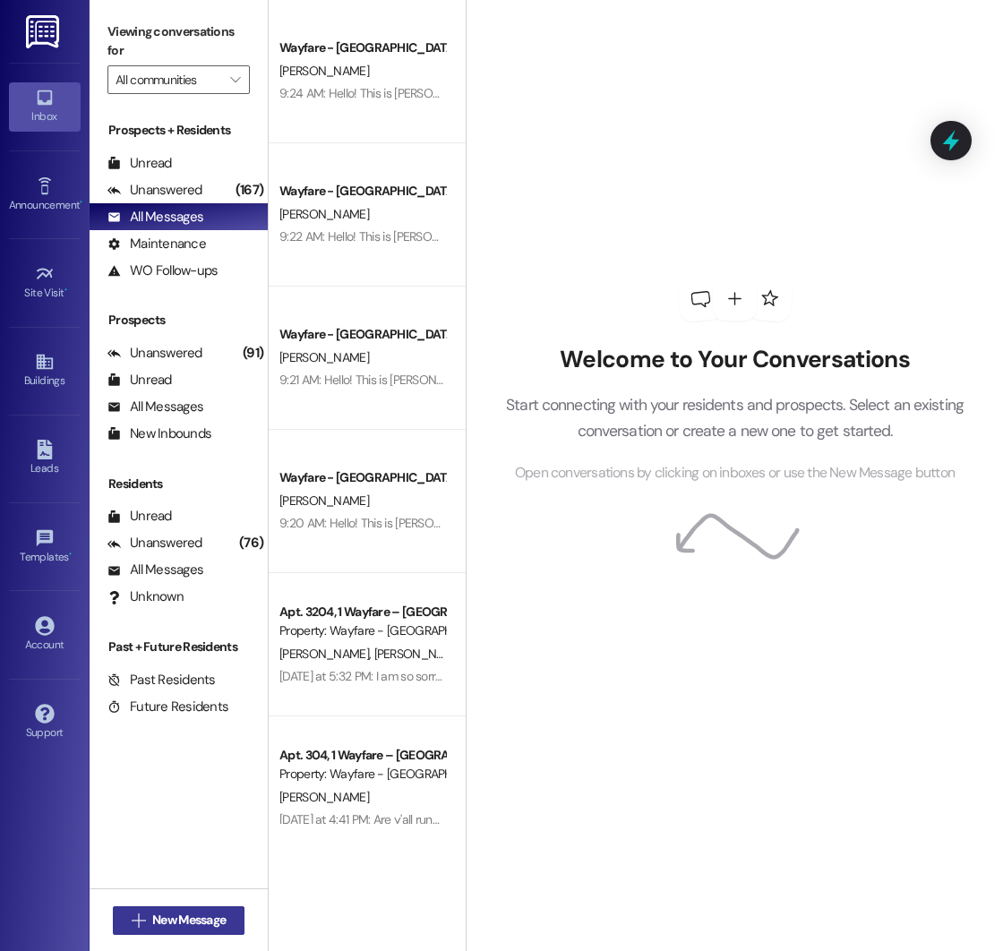
click at [160, 917] on span "New Message" at bounding box center [188, 920] width 73 height 19
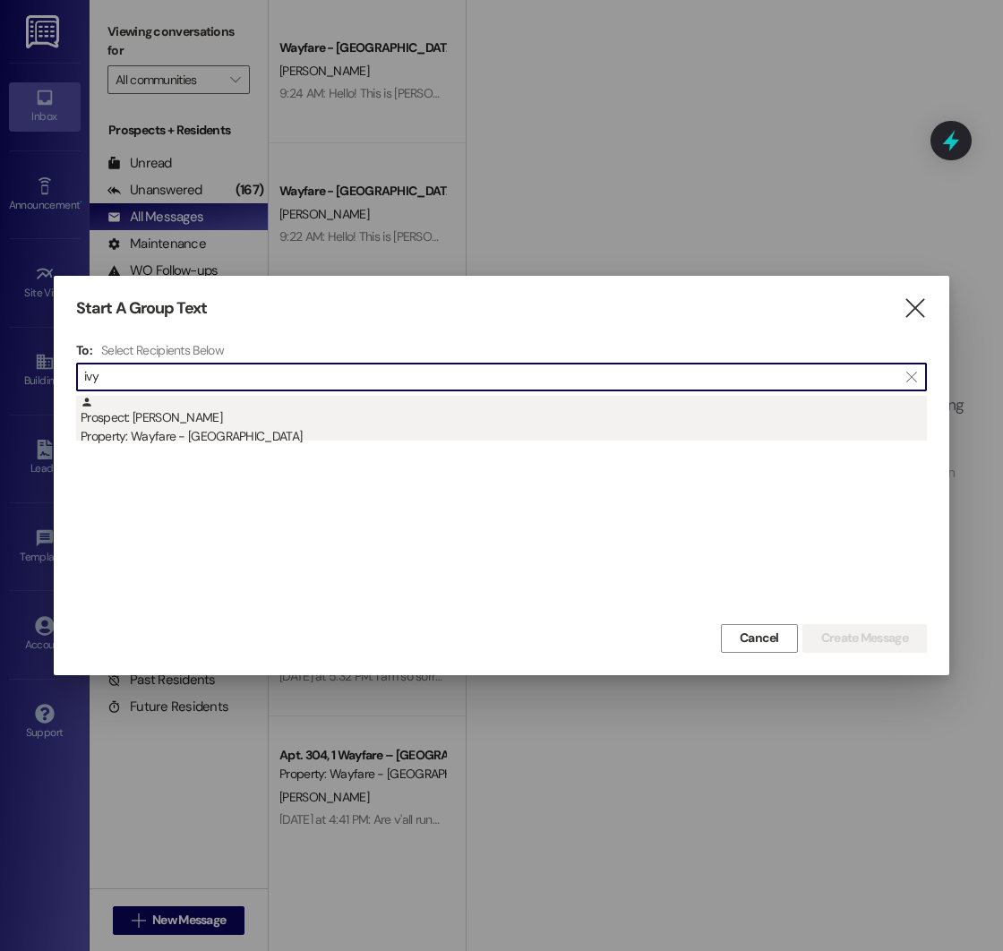
type input "ivy"
click at [355, 424] on div "Prospect: [PERSON_NAME] Property: Wayfare - [GEOGRAPHIC_DATA]" at bounding box center [504, 421] width 846 height 51
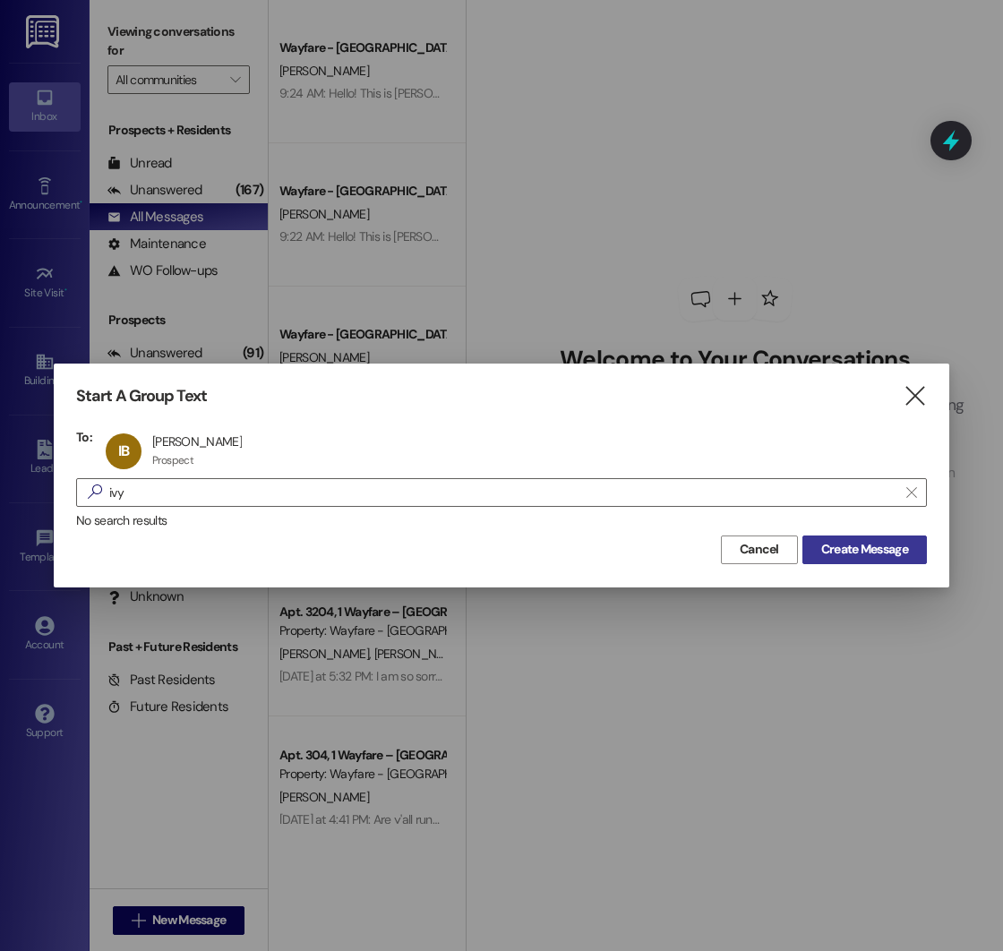
click at [879, 551] on span "Create Message" at bounding box center [864, 549] width 87 height 19
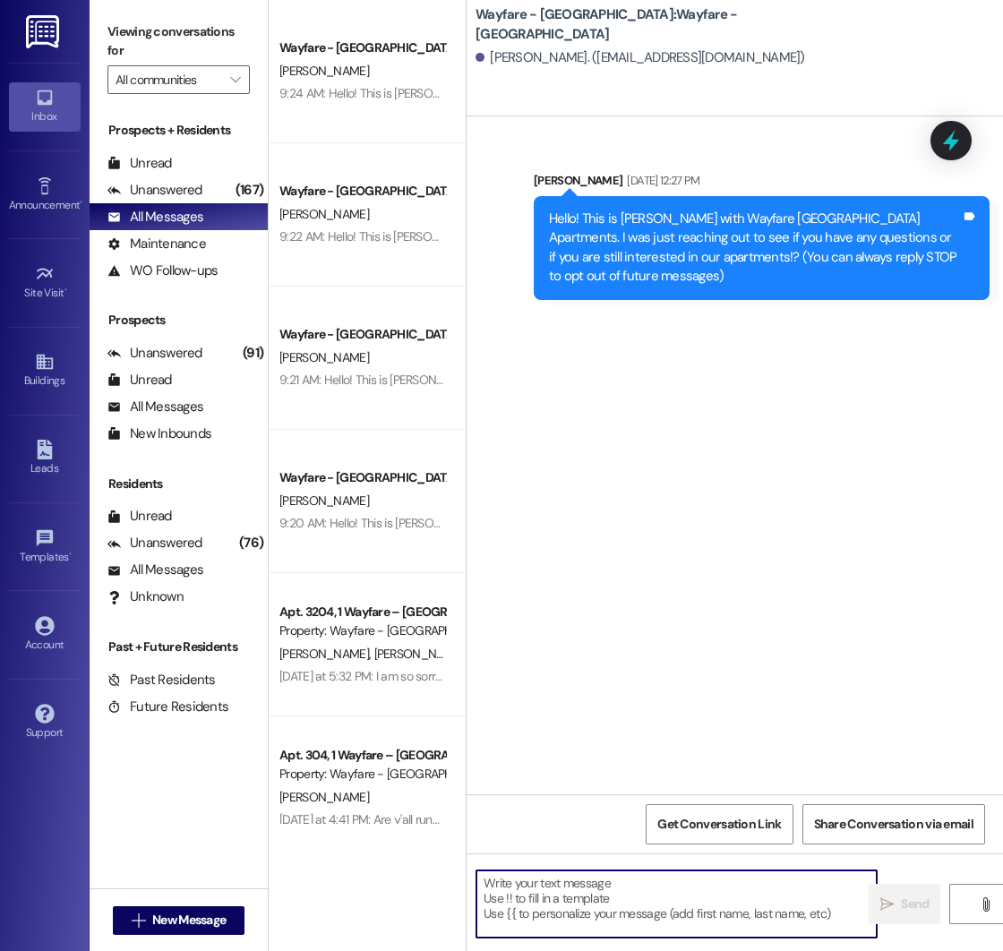
paste textarea "Hello! This is [PERSON_NAME] with Wayfare [GEOGRAPHIC_DATA] Apartments. I just …"
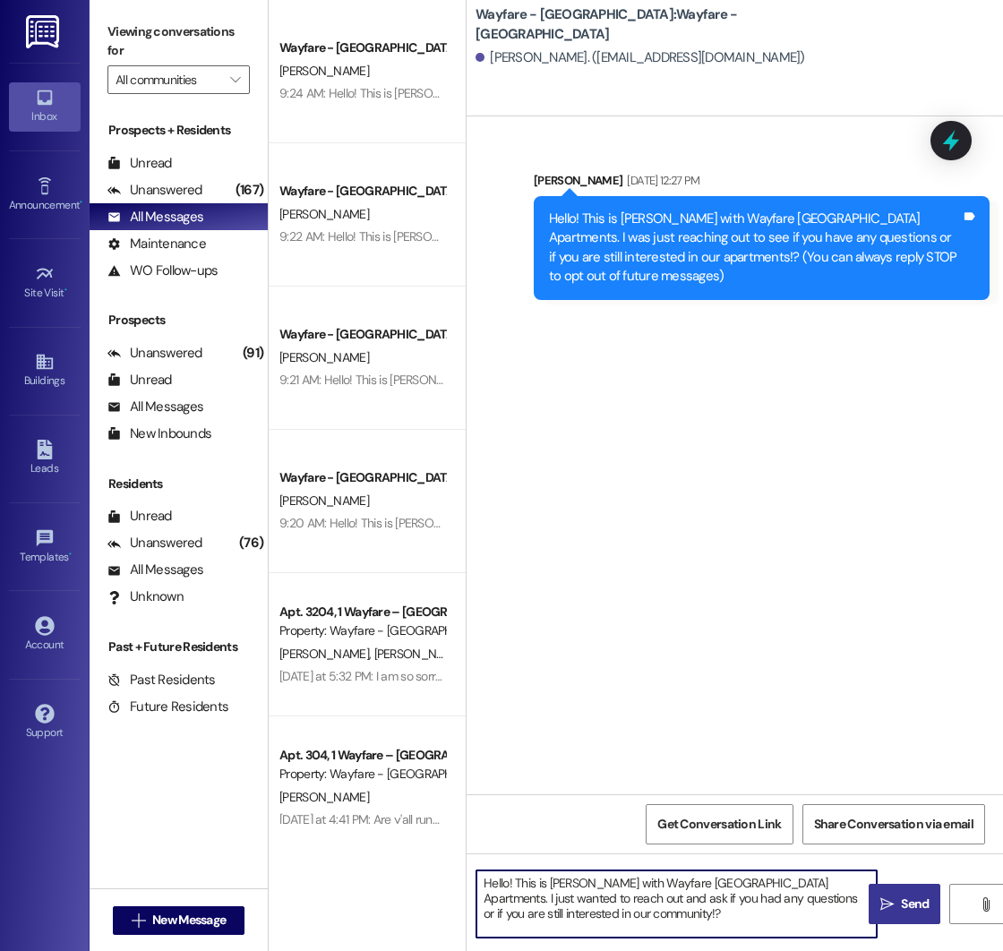
type textarea "Hello! This is [PERSON_NAME] with Wayfare [GEOGRAPHIC_DATA] Apartments. I just …"
click at [899, 895] on span "Send" at bounding box center [914, 904] width 35 height 19
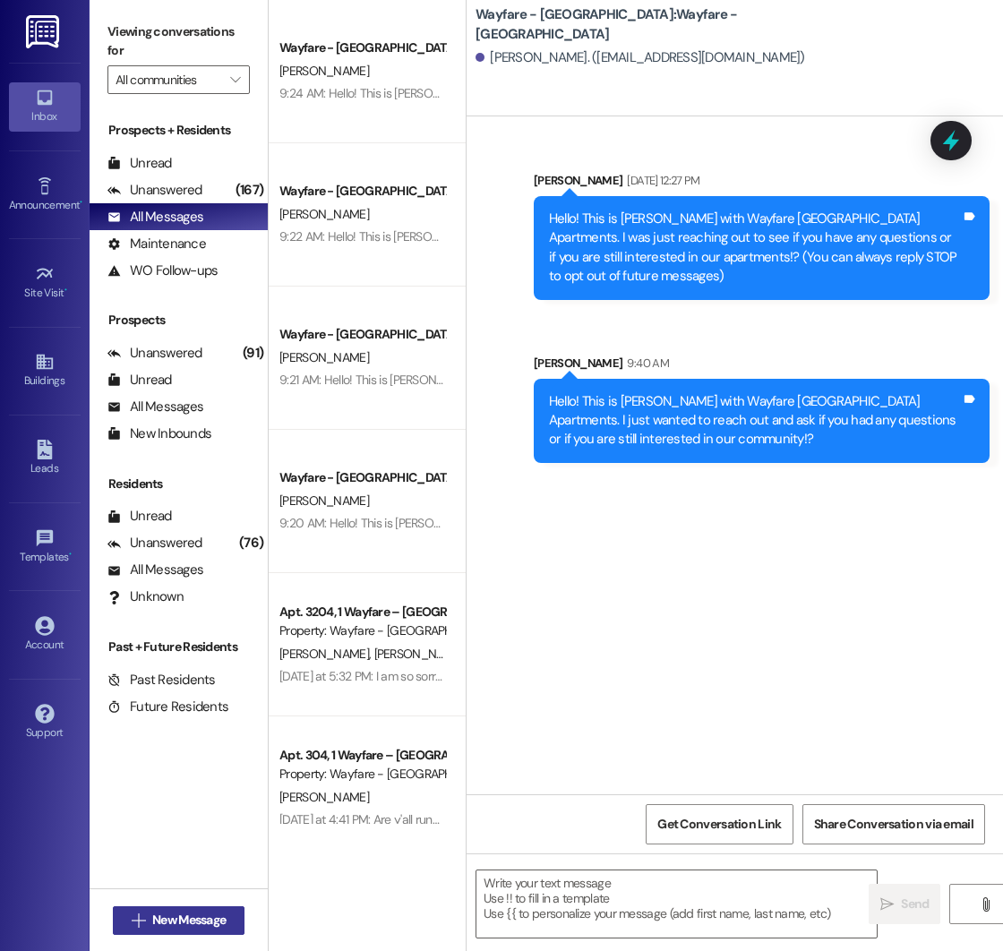
click at [166, 917] on span "New Message" at bounding box center [188, 920] width 73 height 19
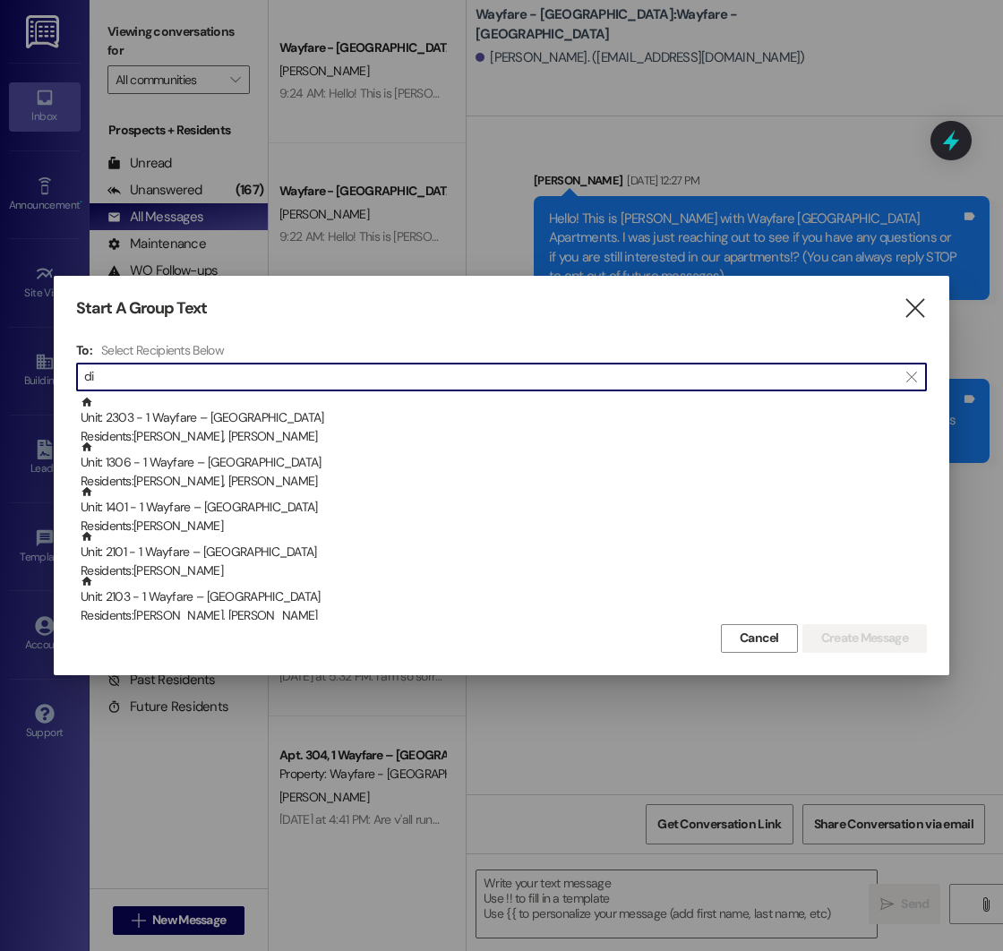
type input "d"
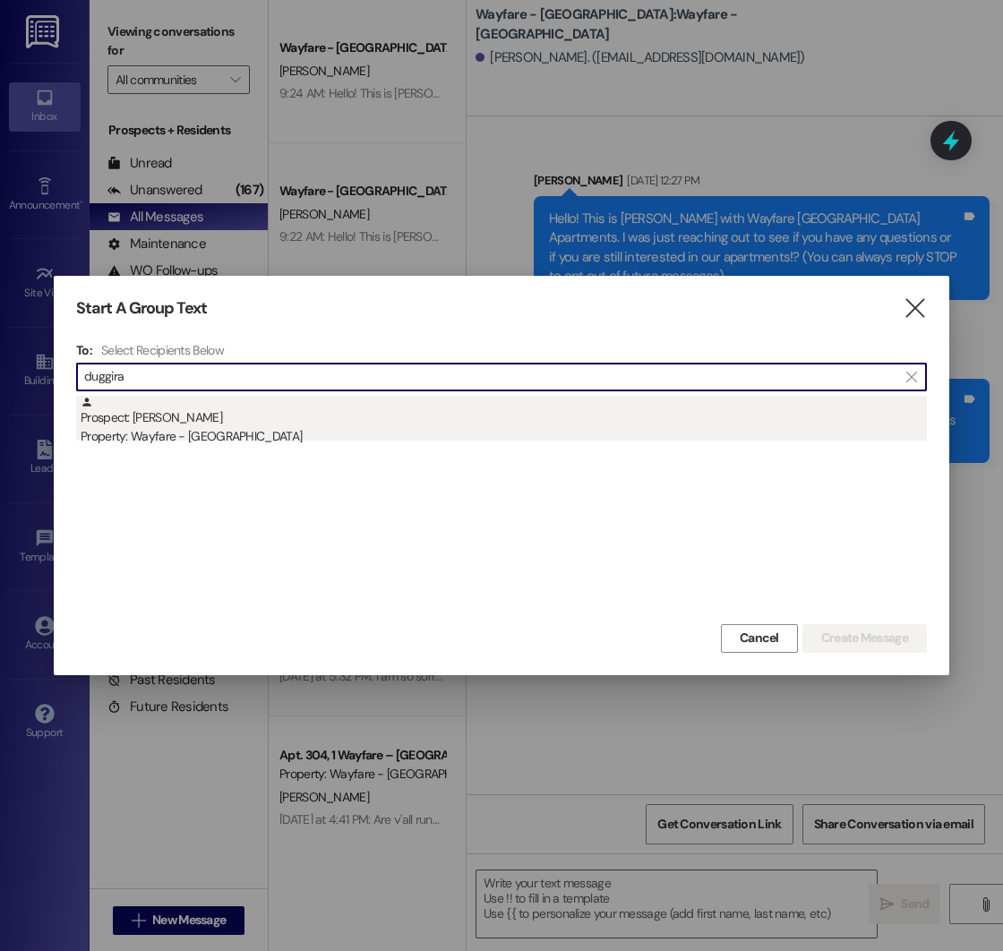
type input "duggira"
click at [252, 439] on div "Property: Wayfare - [GEOGRAPHIC_DATA]" at bounding box center [504, 436] width 846 height 19
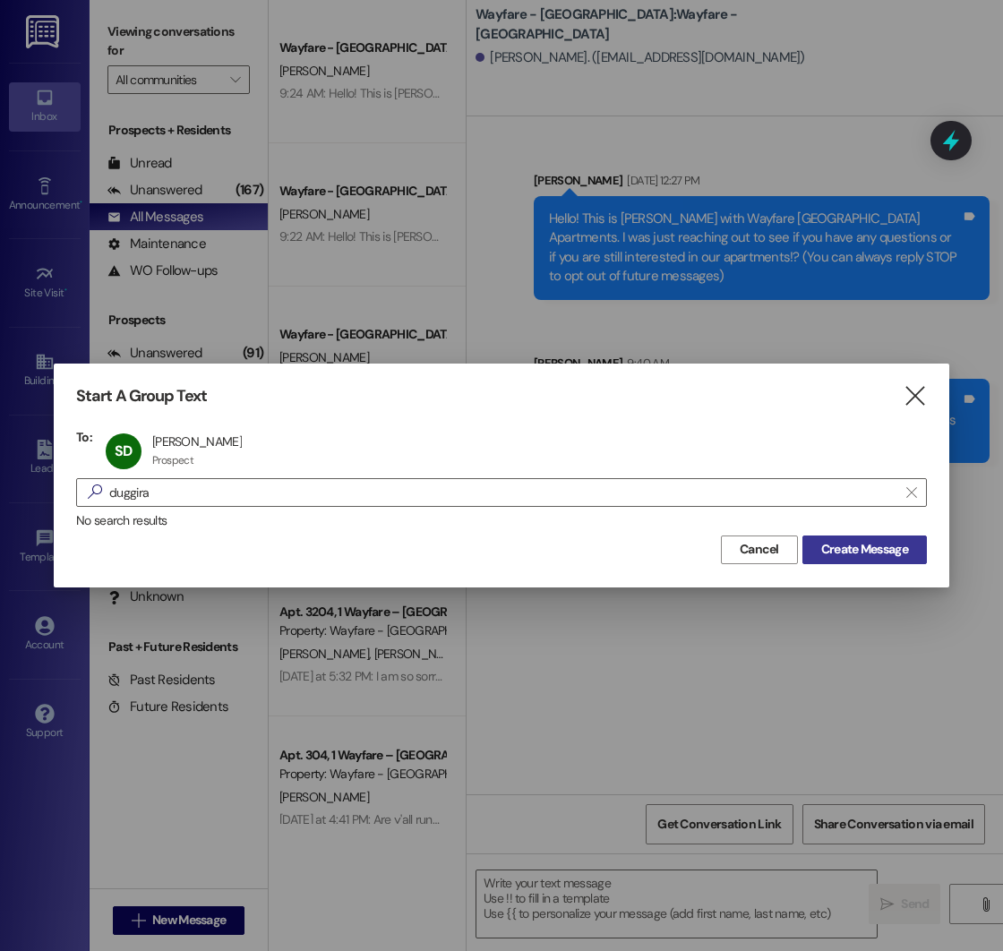
click at [884, 547] on span "Create Message" at bounding box center [864, 549] width 87 height 19
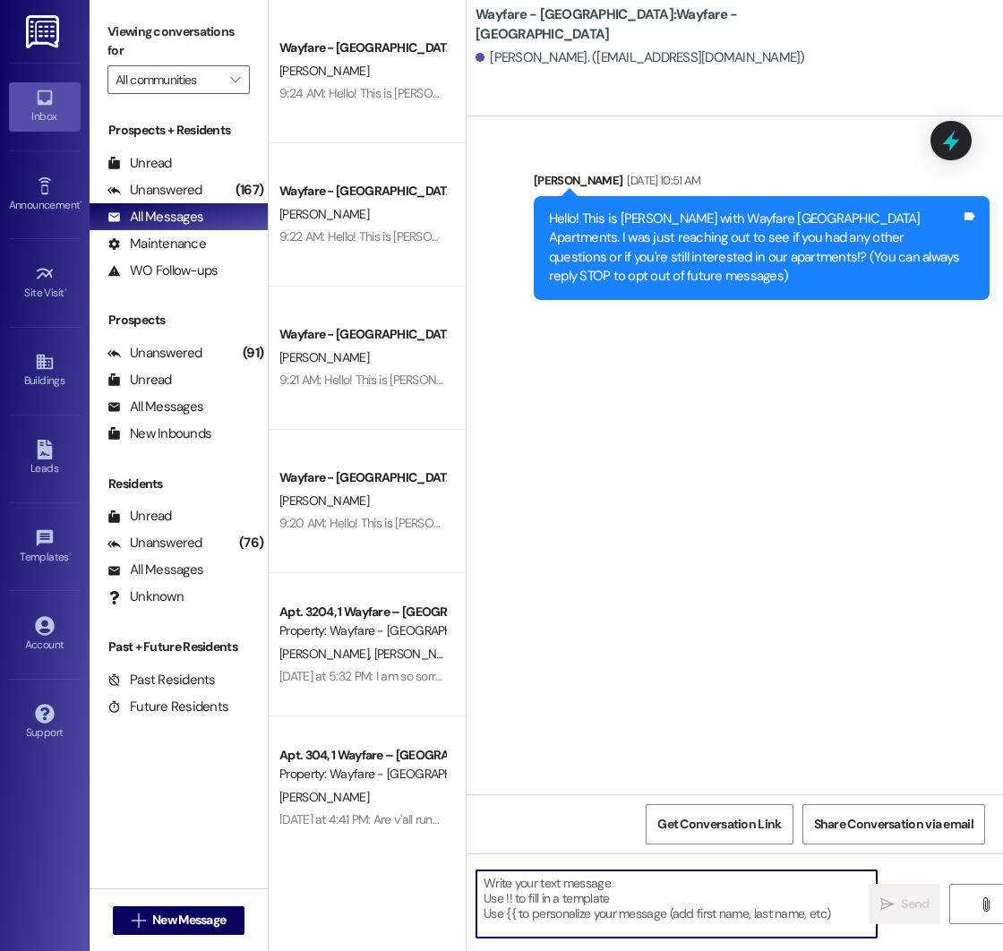
paste textarea "Hello! This is [PERSON_NAME] with Wayfare [GEOGRAPHIC_DATA] Apartments. I just …"
type textarea "Hello! This is [PERSON_NAME] with Wayfare [GEOGRAPHIC_DATA] Apartments. I just …"
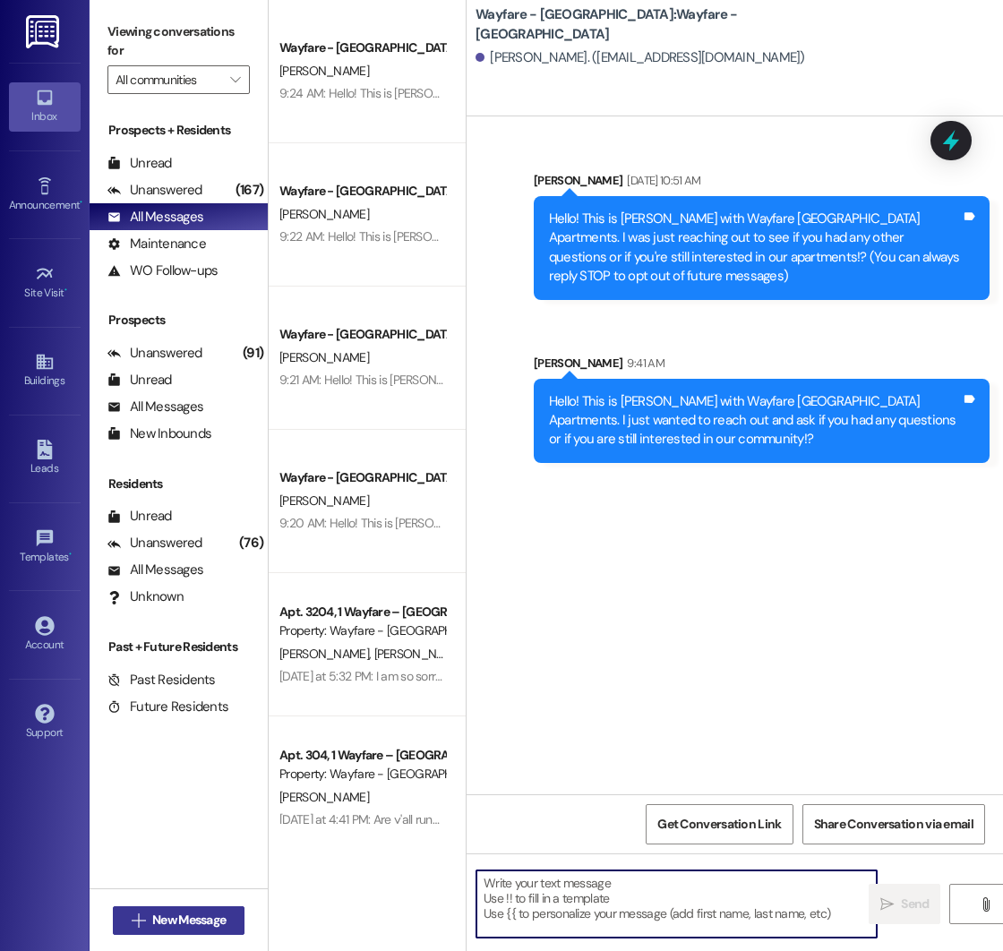
click at [170, 916] on span "New Message" at bounding box center [188, 920] width 73 height 19
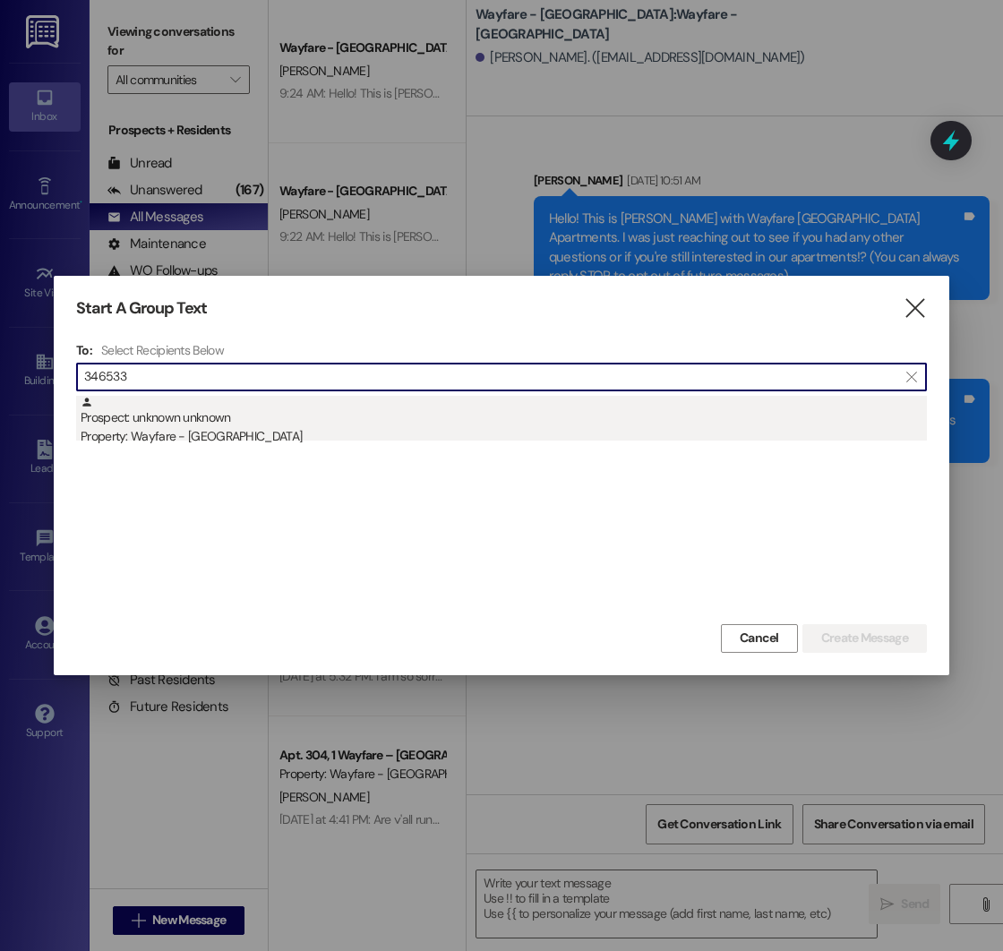
type input "346533"
click at [268, 435] on div "Property: Wayfare - [GEOGRAPHIC_DATA]" at bounding box center [504, 436] width 846 height 19
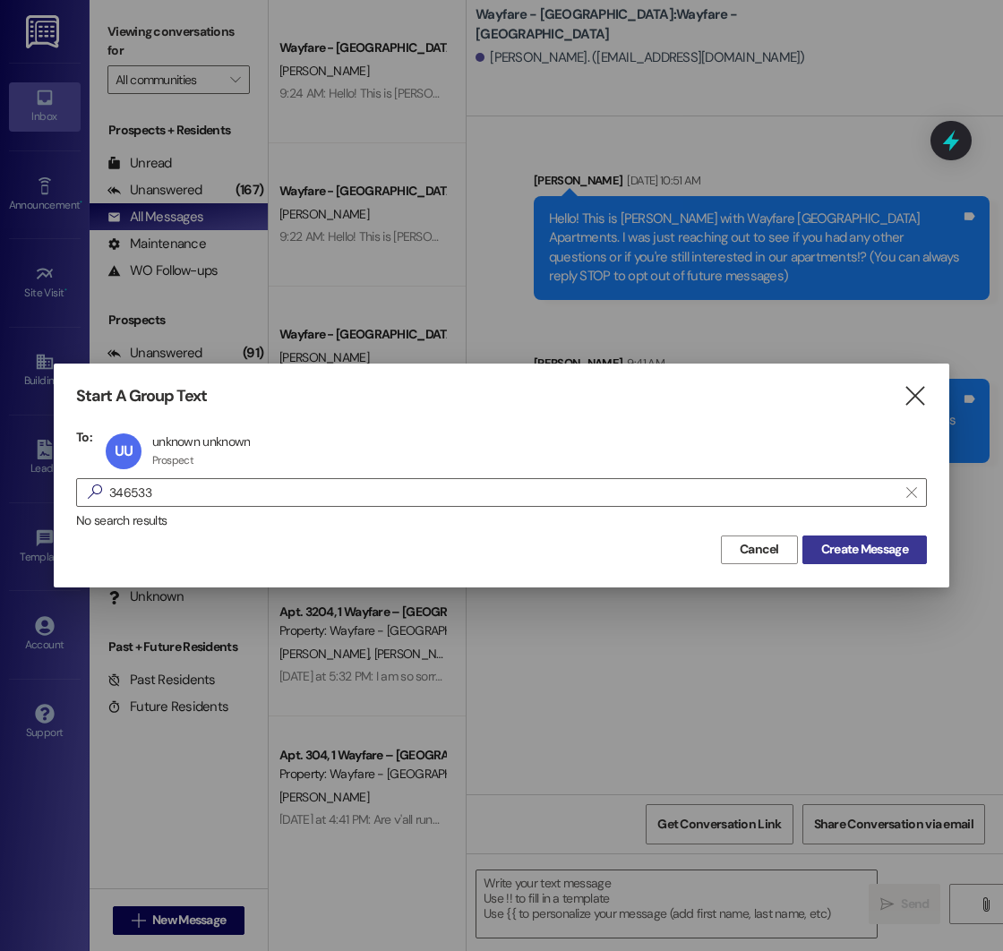
click at [848, 547] on span "Create Message" at bounding box center [864, 549] width 87 height 19
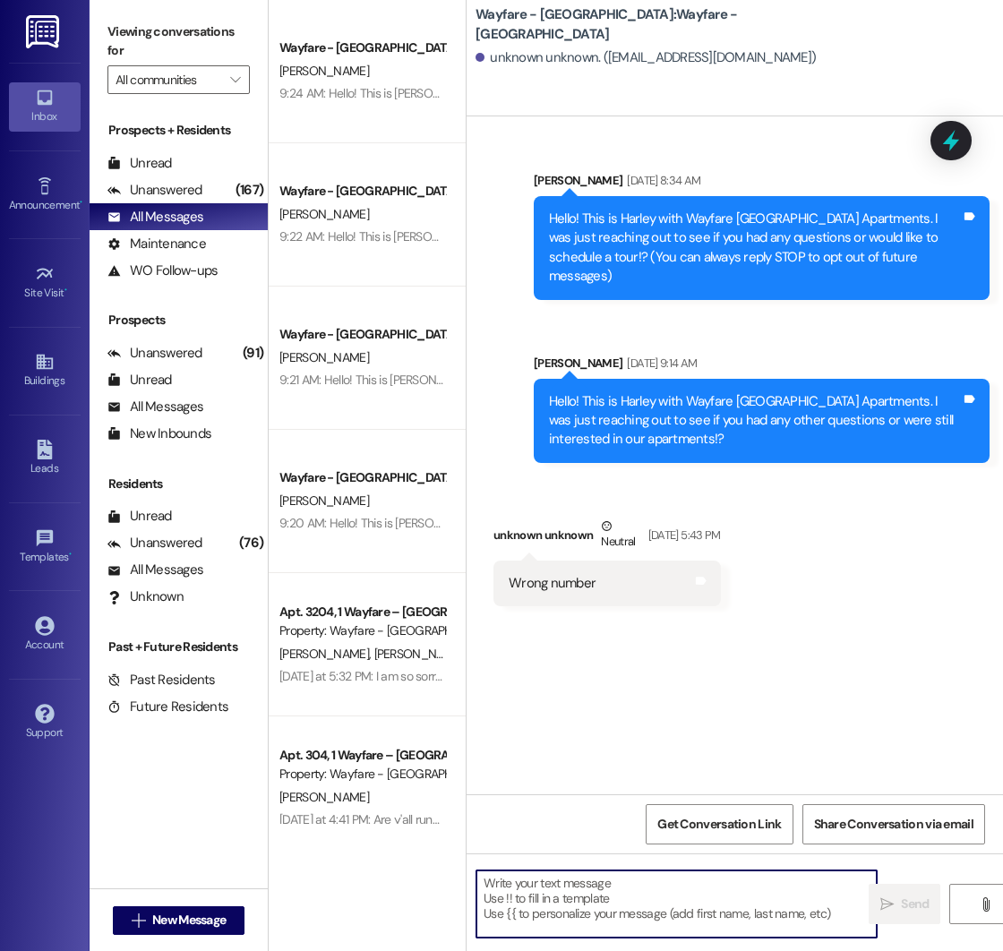
paste textarea "Hello! This is [PERSON_NAME] with Wayfare [GEOGRAPHIC_DATA] Apartments. I just …"
type textarea "Hello! This is [PERSON_NAME] with Wayfare [GEOGRAPHIC_DATA] Apartments. I just …"
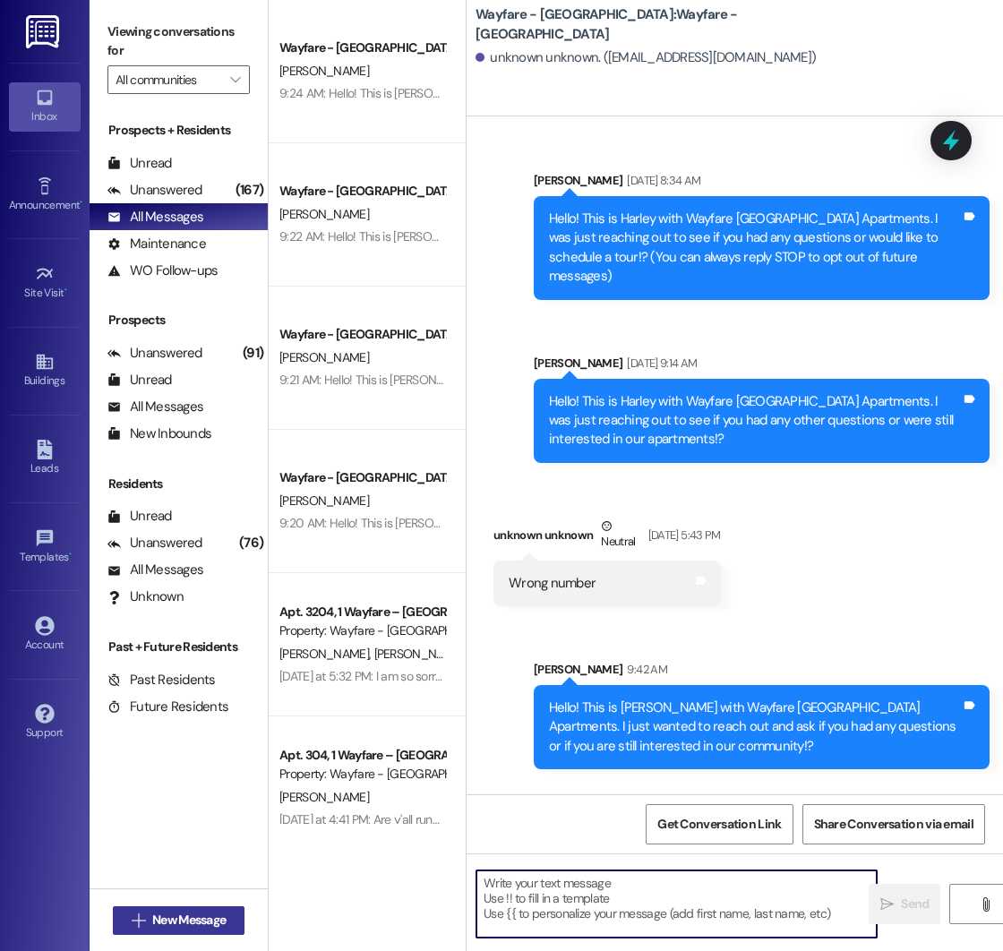
click at [161, 922] on span "New Message" at bounding box center [188, 920] width 73 height 19
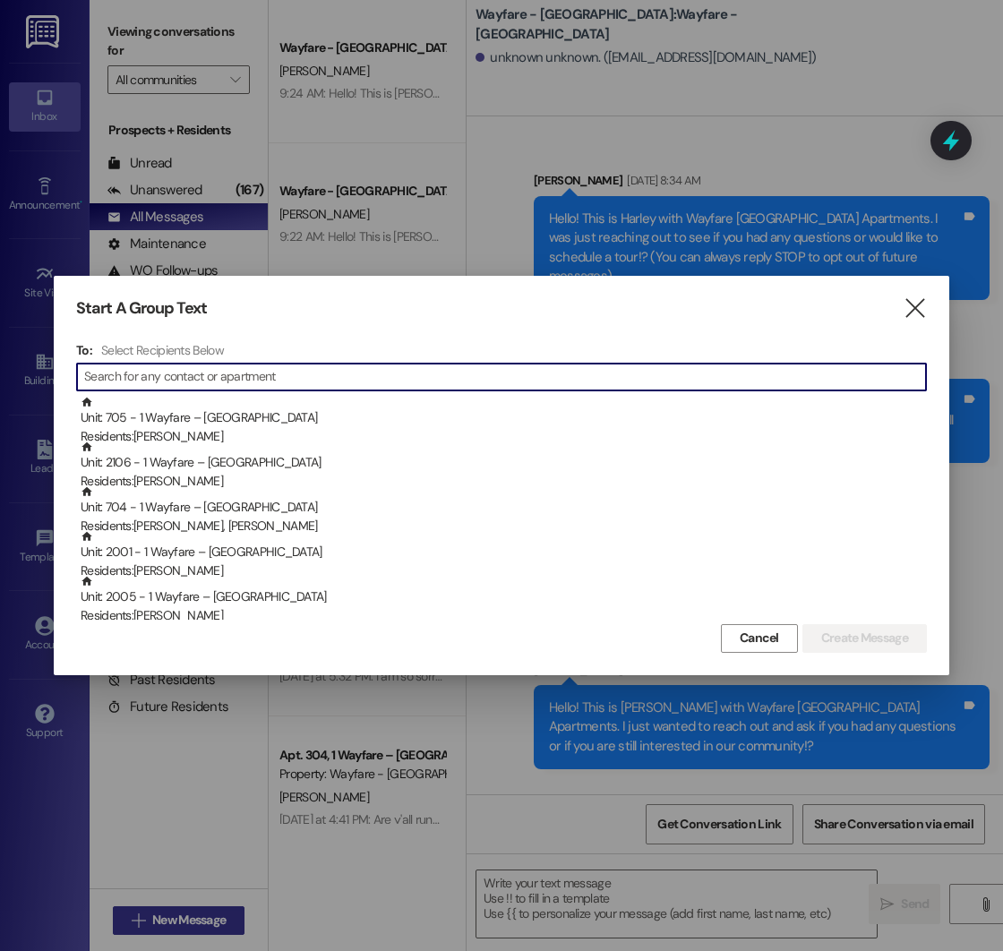
click at [161, 922] on div at bounding box center [501, 475] width 1003 height 951
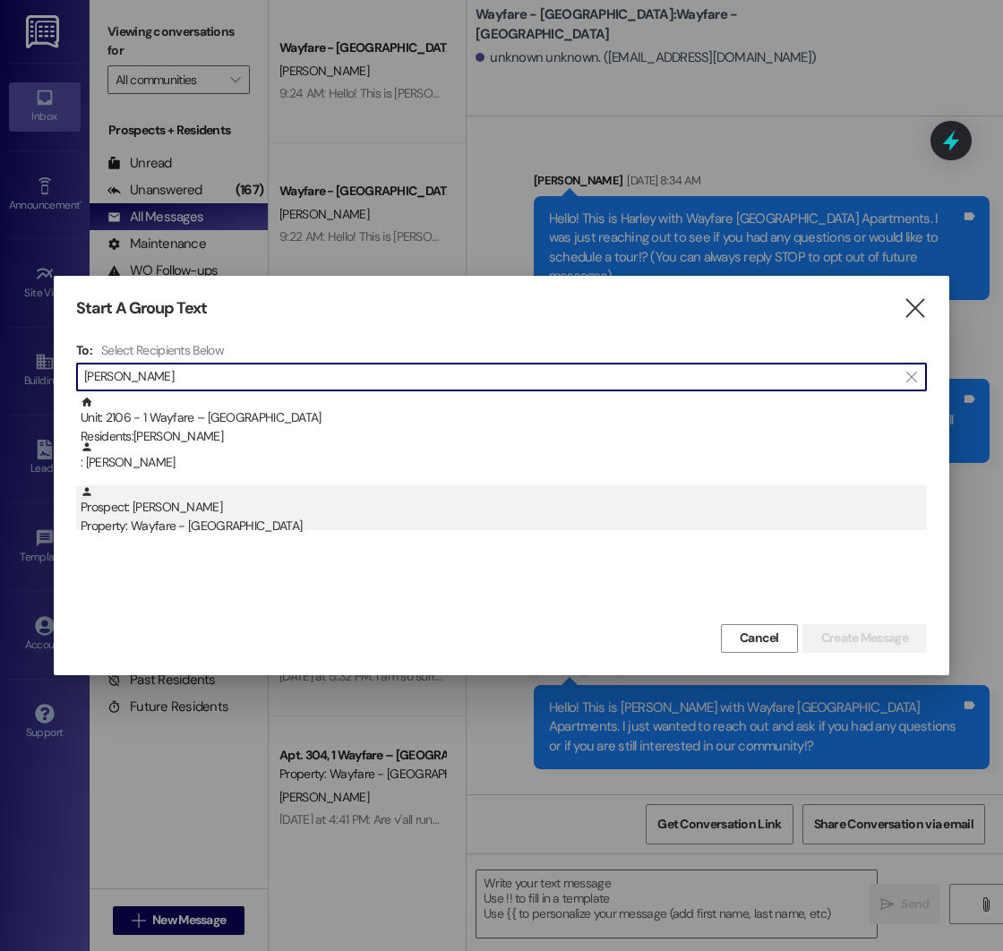
type input "[PERSON_NAME]"
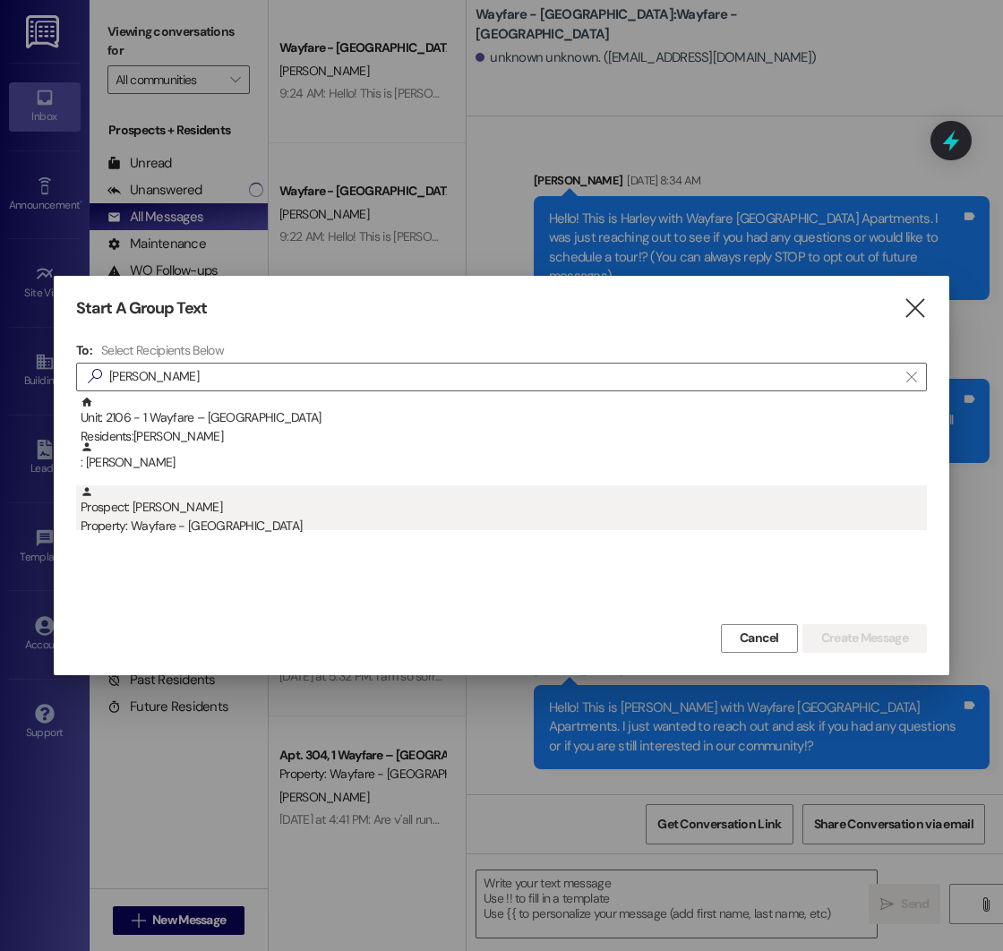
click at [151, 530] on div "Property: Wayfare - [GEOGRAPHIC_DATA]" at bounding box center [504, 526] width 846 height 19
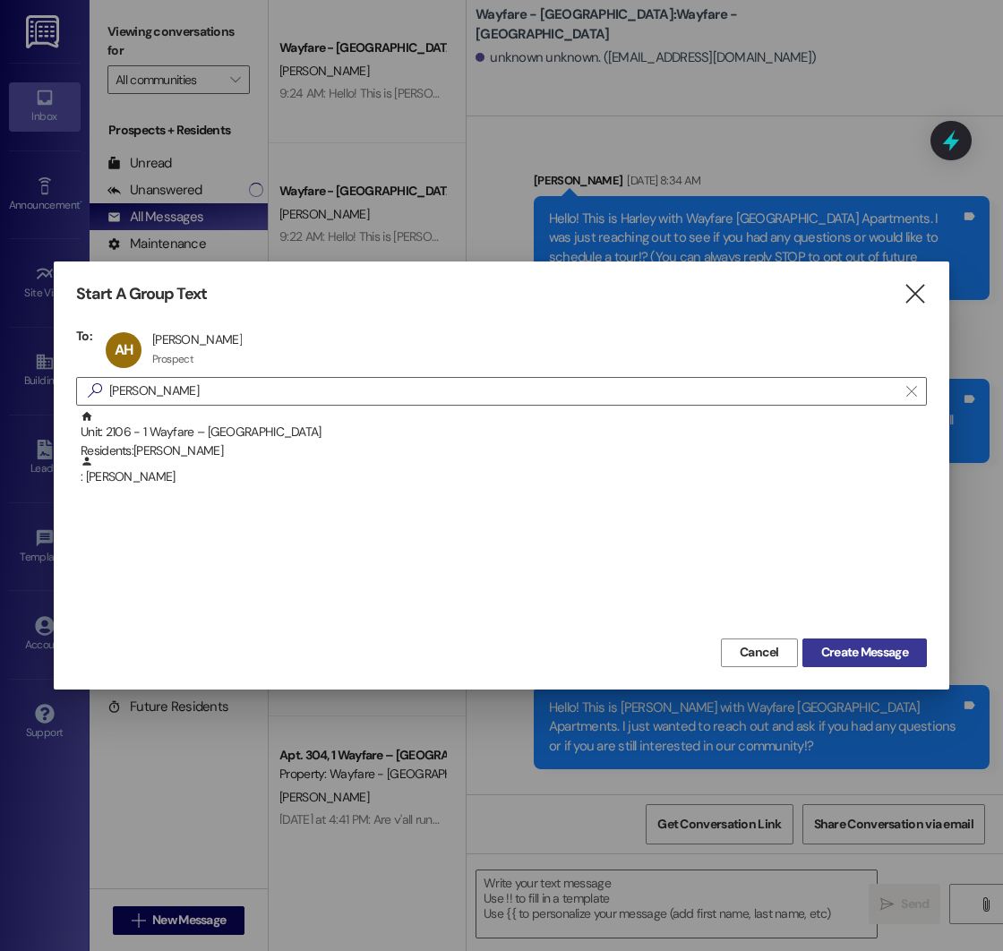
click at [850, 650] on span "Create Message" at bounding box center [864, 652] width 87 height 19
click at [813, 647] on button "Create Message" at bounding box center [864, 653] width 124 height 29
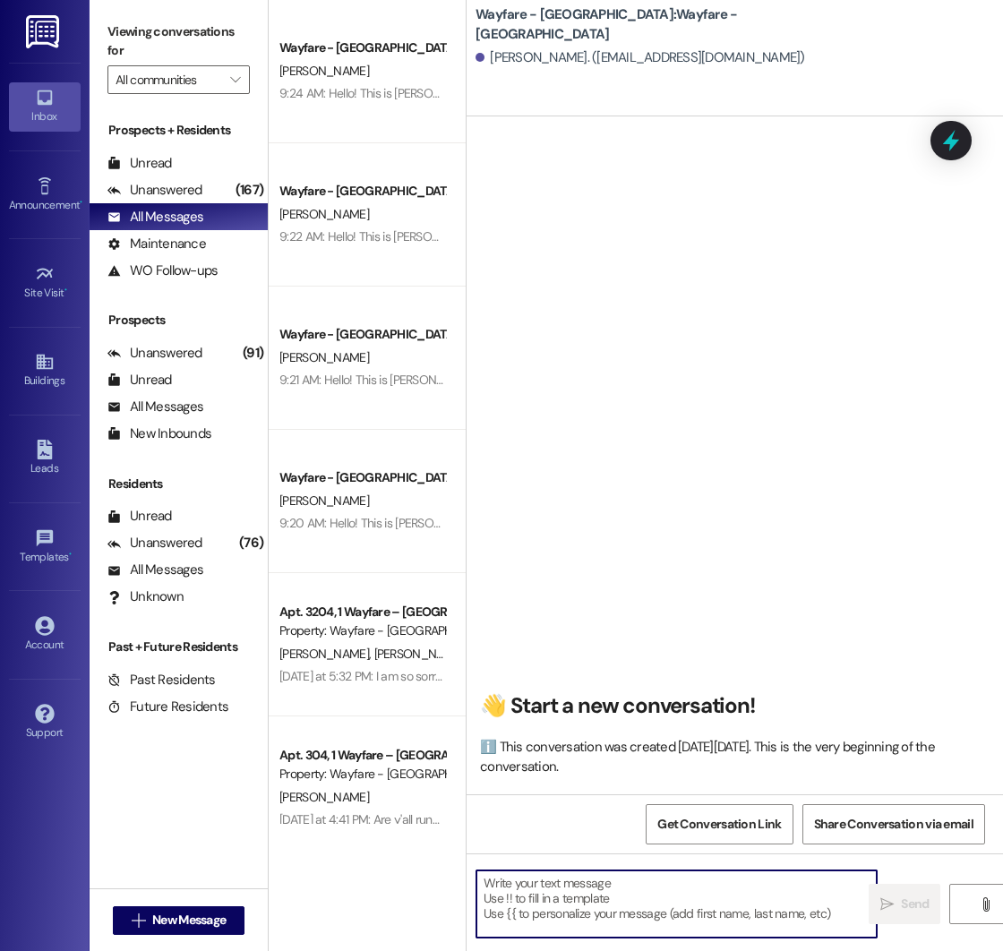
paste textarea "Hello! This is [PERSON_NAME] with Wayfare [GEOGRAPHIC_DATA] Apartments. I just …"
type textarea "Hello! This is [PERSON_NAME] with Wayfare [GEOGRAPHIC_DATA] Apartments. I just …"
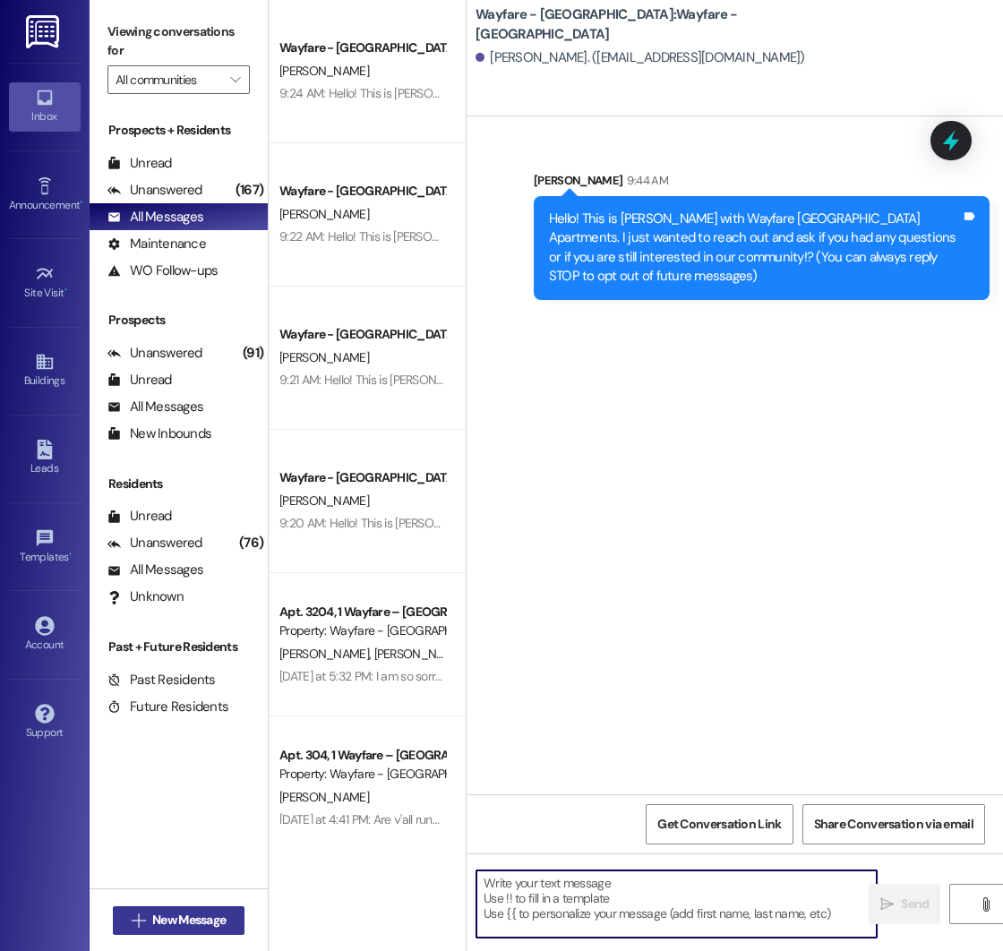
click at [174, 922] on span "New Message" at bounding box center [188, 920] width 73 height 19
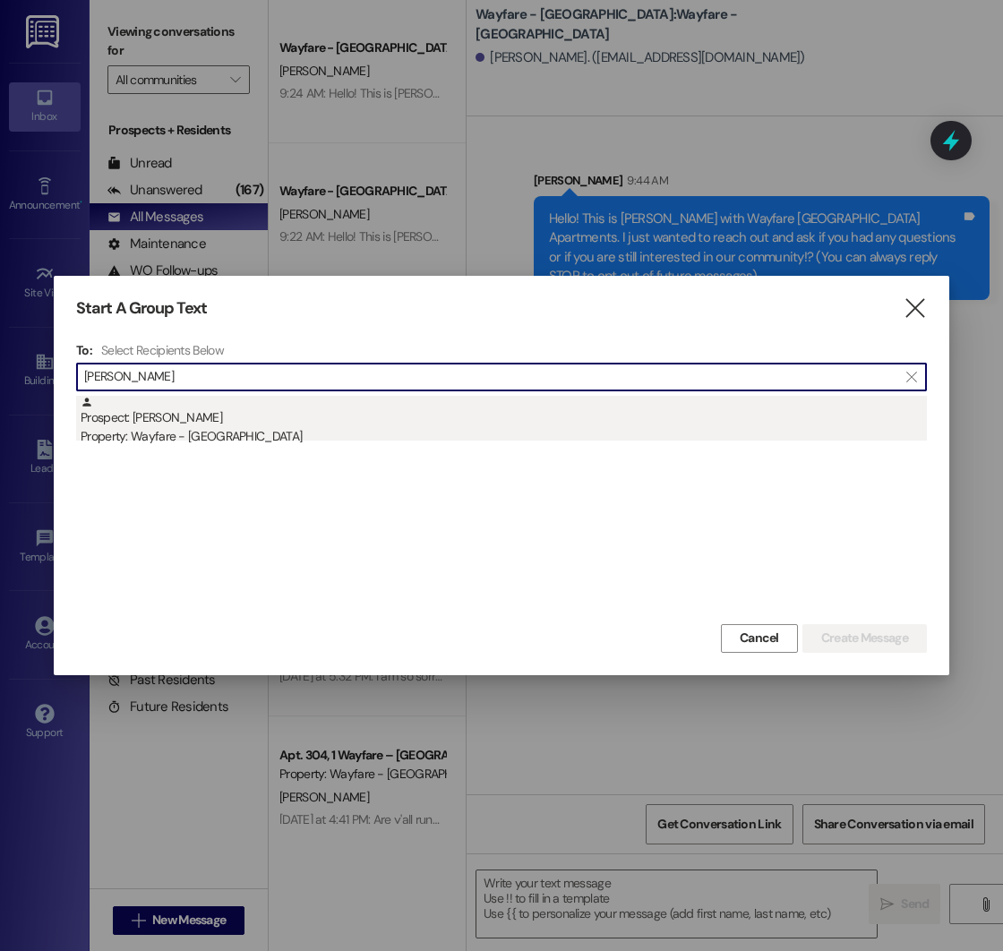
type input "[PERSON_NAME]"
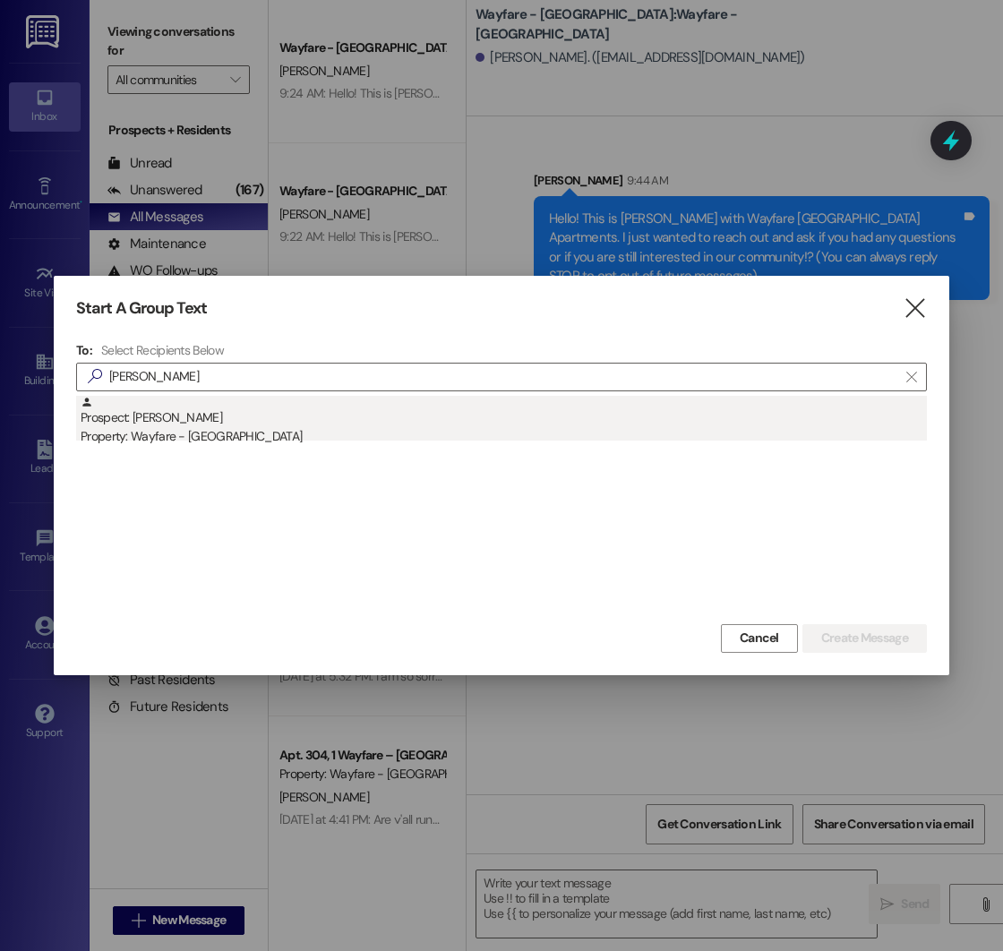
click at [346, 438] on div "Property: Wayfare - [GEOGRAPHIC_DATA]" at bounding box center [504, 436] width 846 height 19
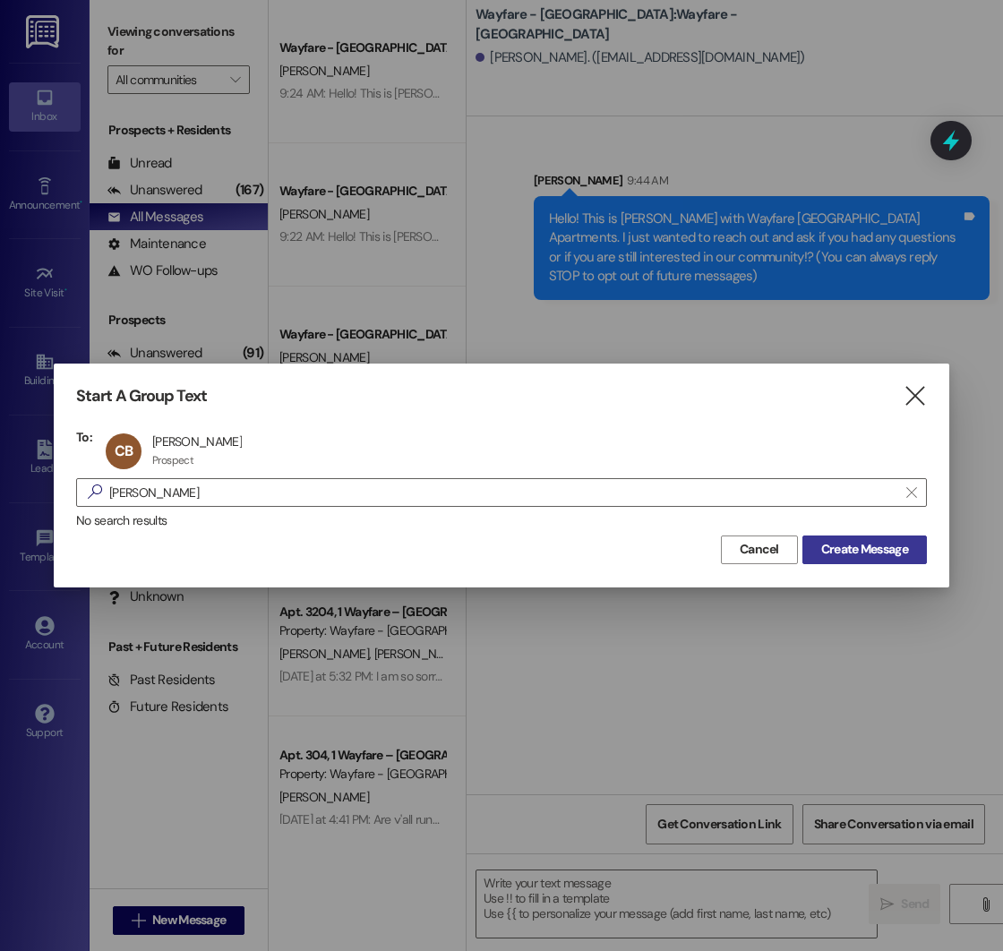
click at [829, 548] on span "Create Message" at bounding box center [864, 549] width 87 height 19
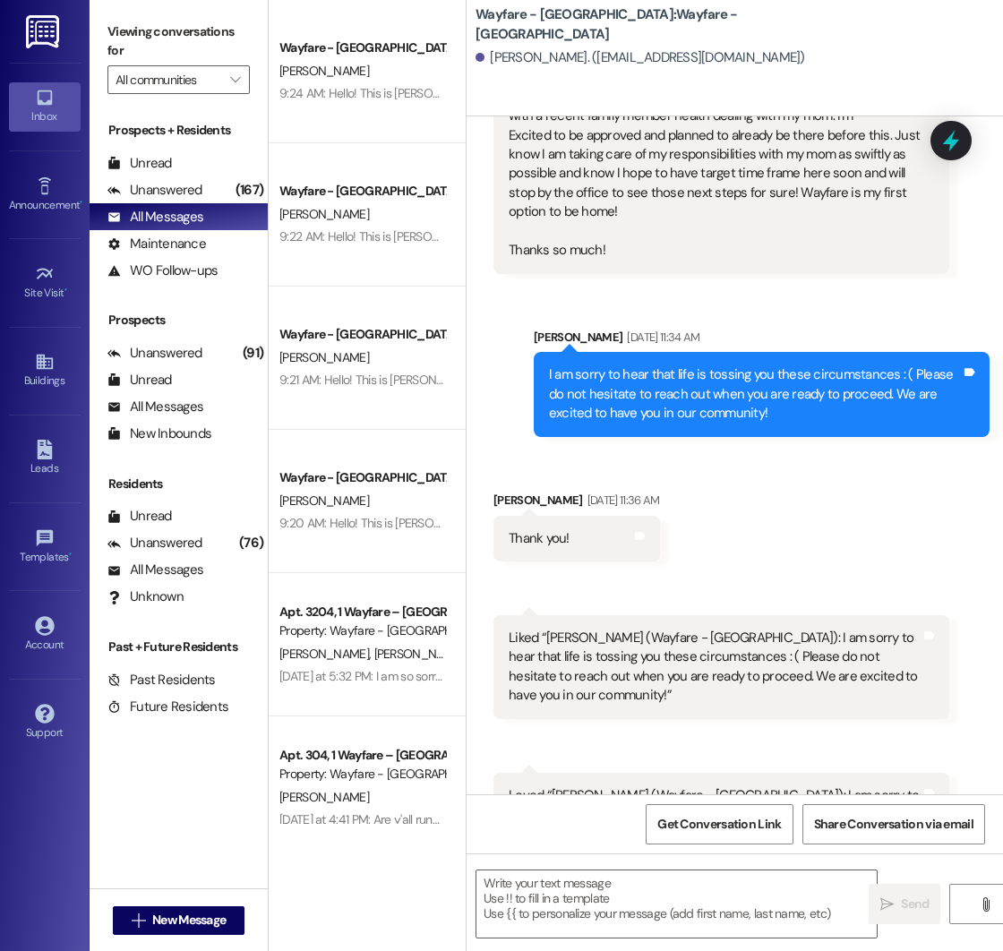
scroll to position [4411, 0]
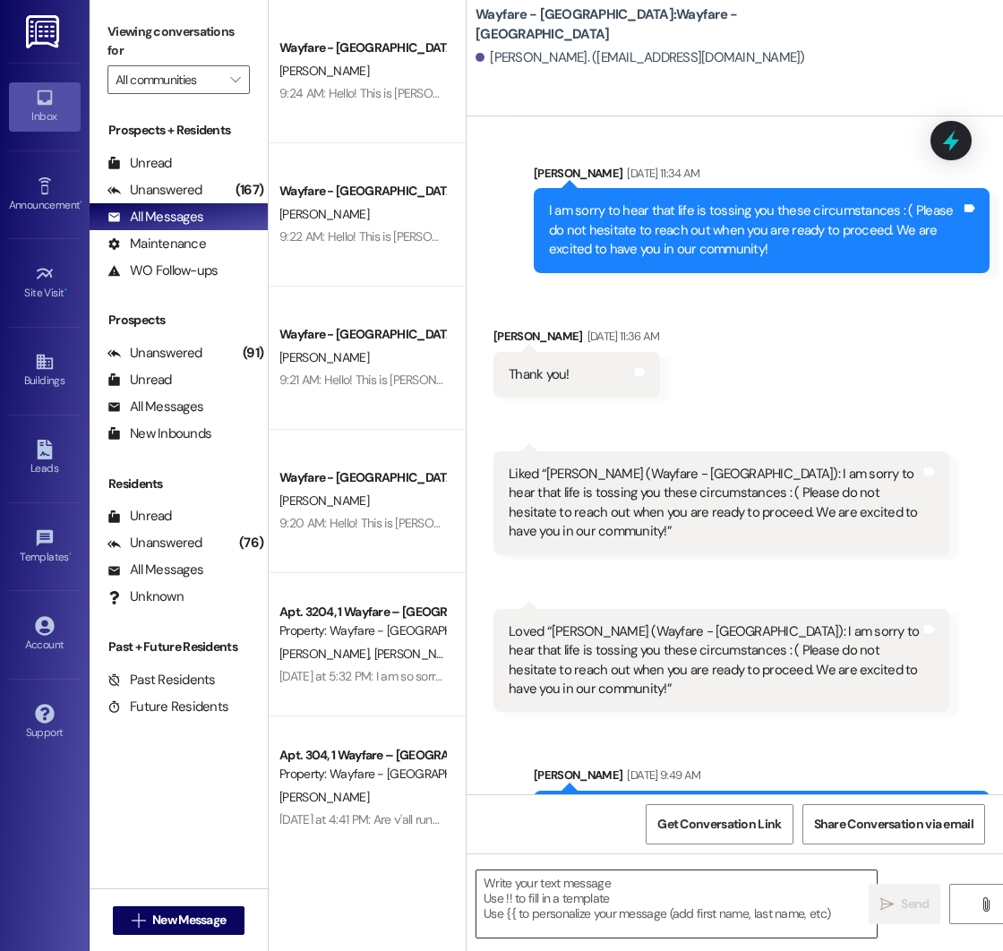
click at [605, 890] on textarea at bounding box center [676, 903] width 400 height 67
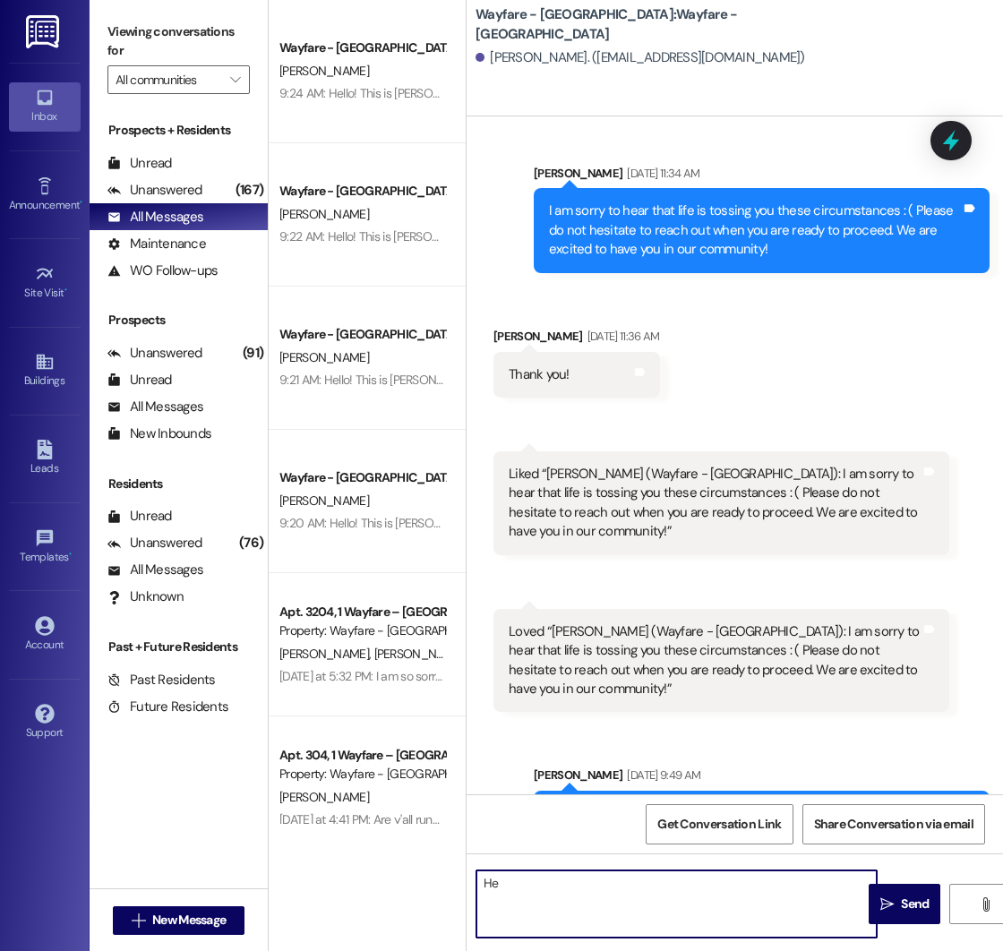
type textarea "H"
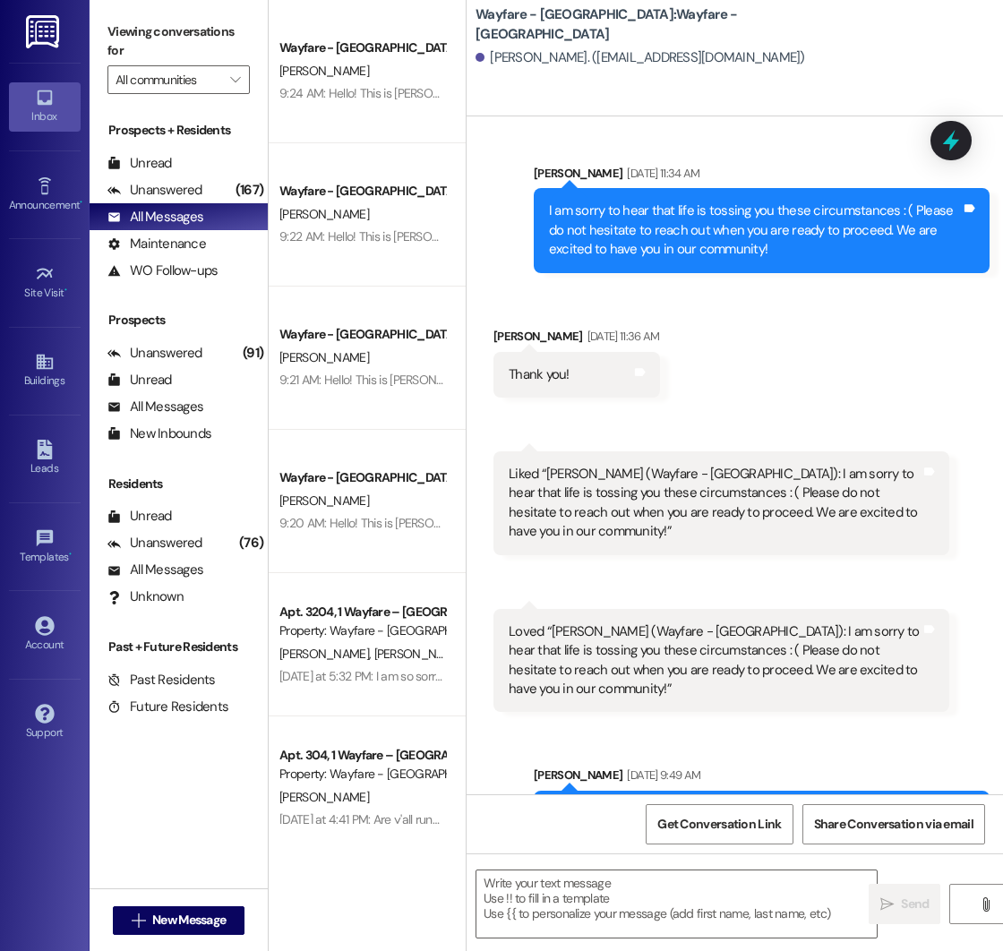
drag, startPoint x: 553, startPoint y: 718, endPoint x: 736, endPoint y: 755, distance: 187.2
click at [736, 804] on div "Hello! Just wanted to reach out and check in. Do you happen to have a timeframe…" at bounding box center [755, 832] width 412 height 57
copy div "ello! Just wanted to reach out and check in. Do you happen to have a timeframe …"
click at [596, 891] on textarea at bounding box center [676, 903] width 400 height 67
paste textarea "ello! Just wanted to reach out and check in. Do you happen to have a timeframe …"
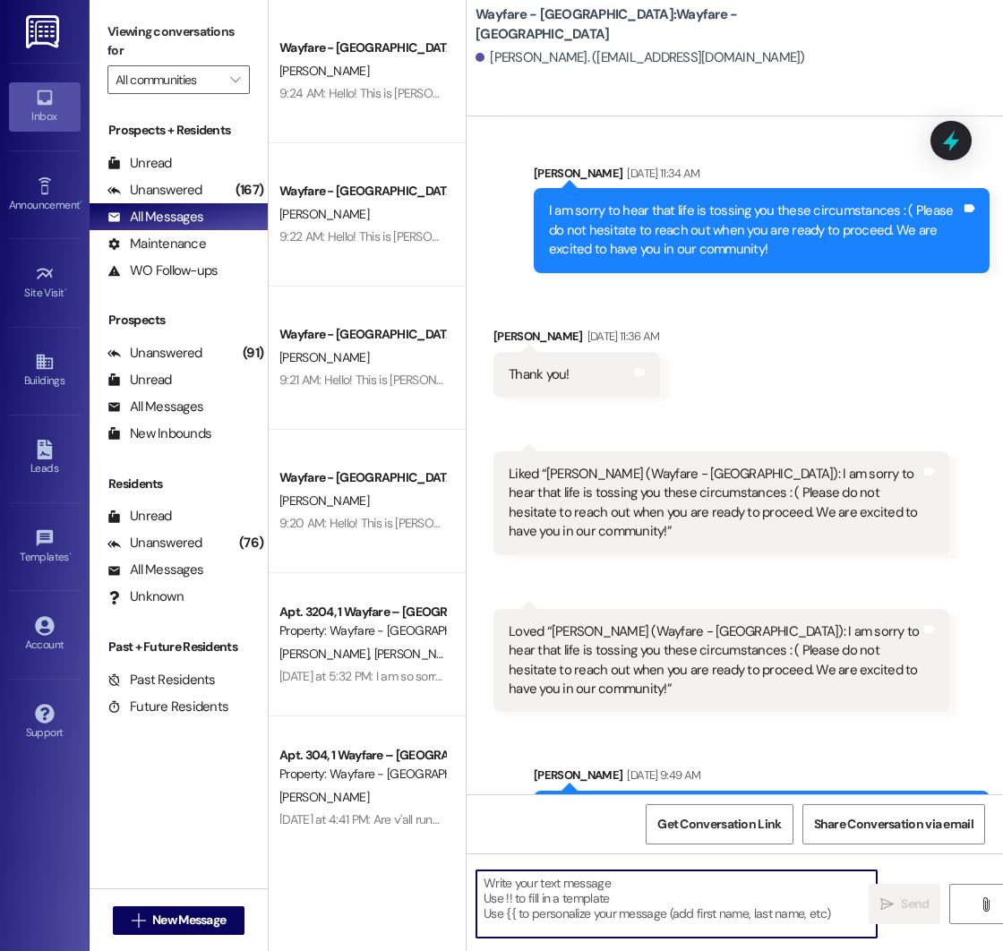
type textarea "ello! Just wanted to reach out and check in. Do you happen to have a timeframe …"
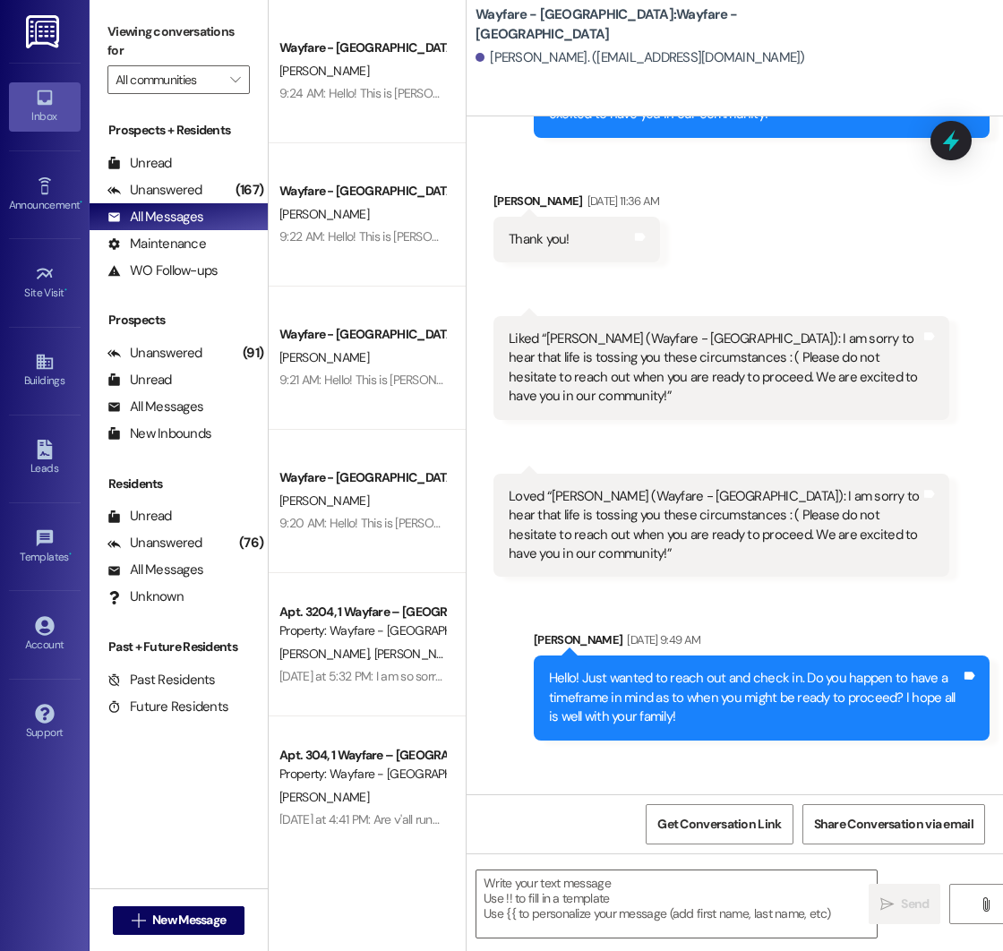
scroll to position [4574, 0]
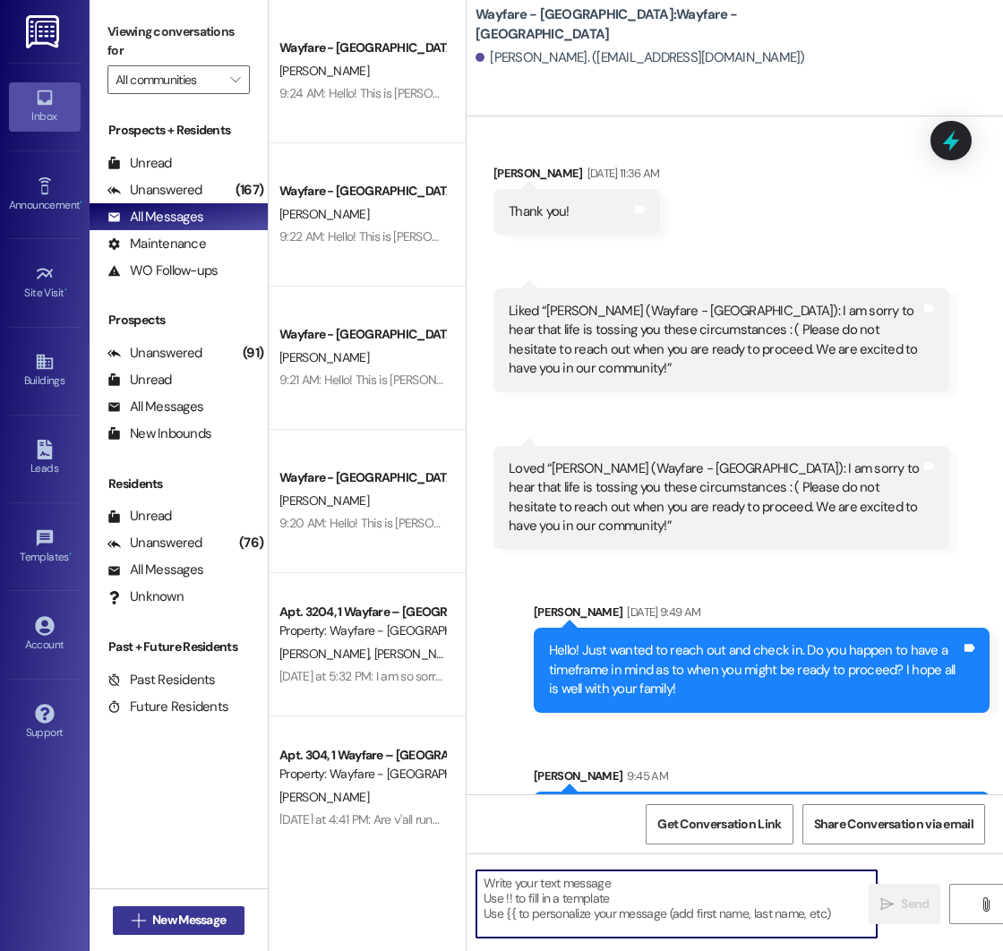
click at [174, 914] on span "New Message" at bounding box center [188, 920] width 73 height 19
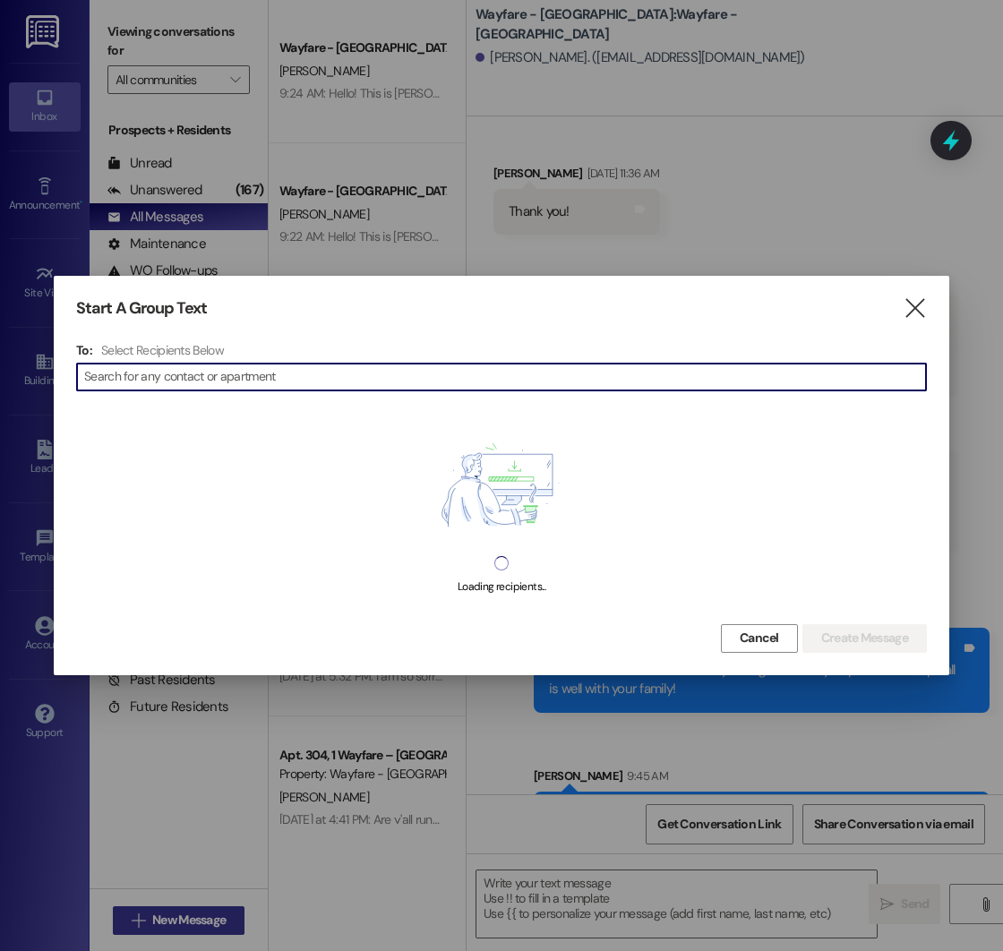
click at [174, 914] on div at bounding box center [501, 475] width 1003 height 951
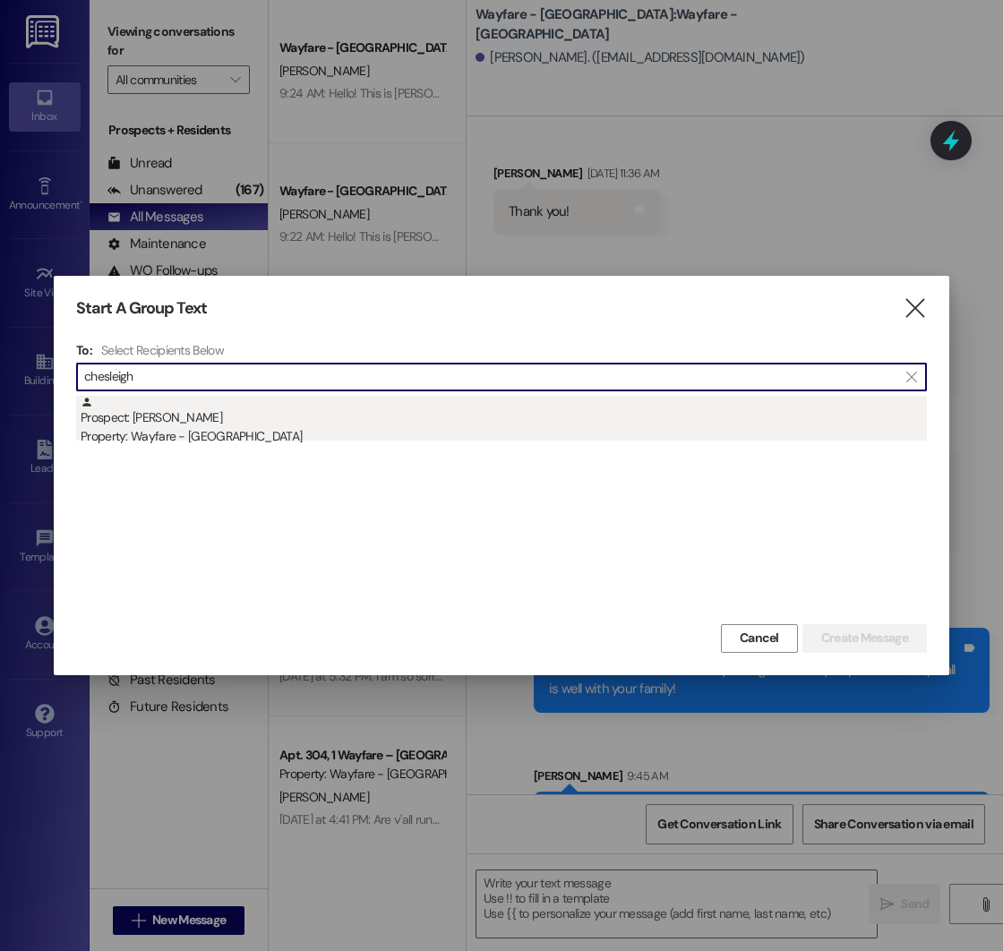
type input "chesleigh"
click at [292, 429] on div "Property: Wayfare - [GEOGRAPHIC_DATA]" at bounding box center [504, 436] width 846 height 19
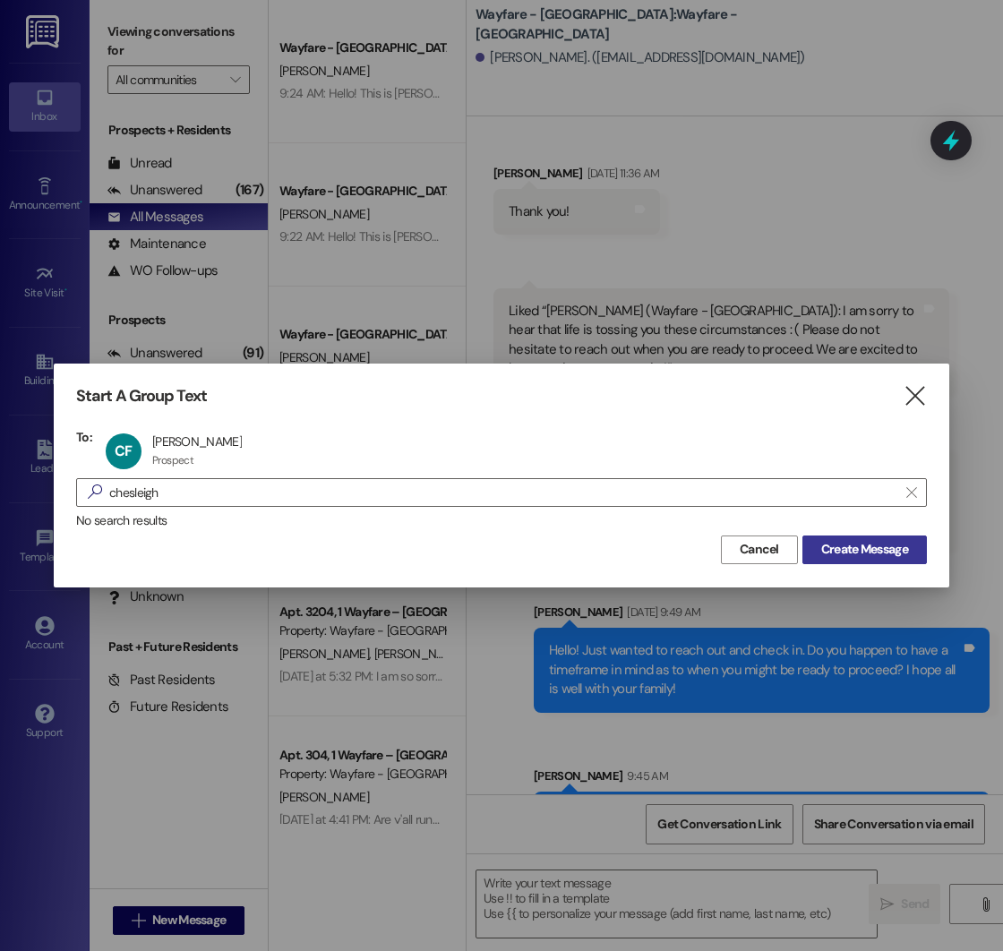
click at [836, 555] on span "Create Message" at bounding box center [864, 549] width 87 height 19
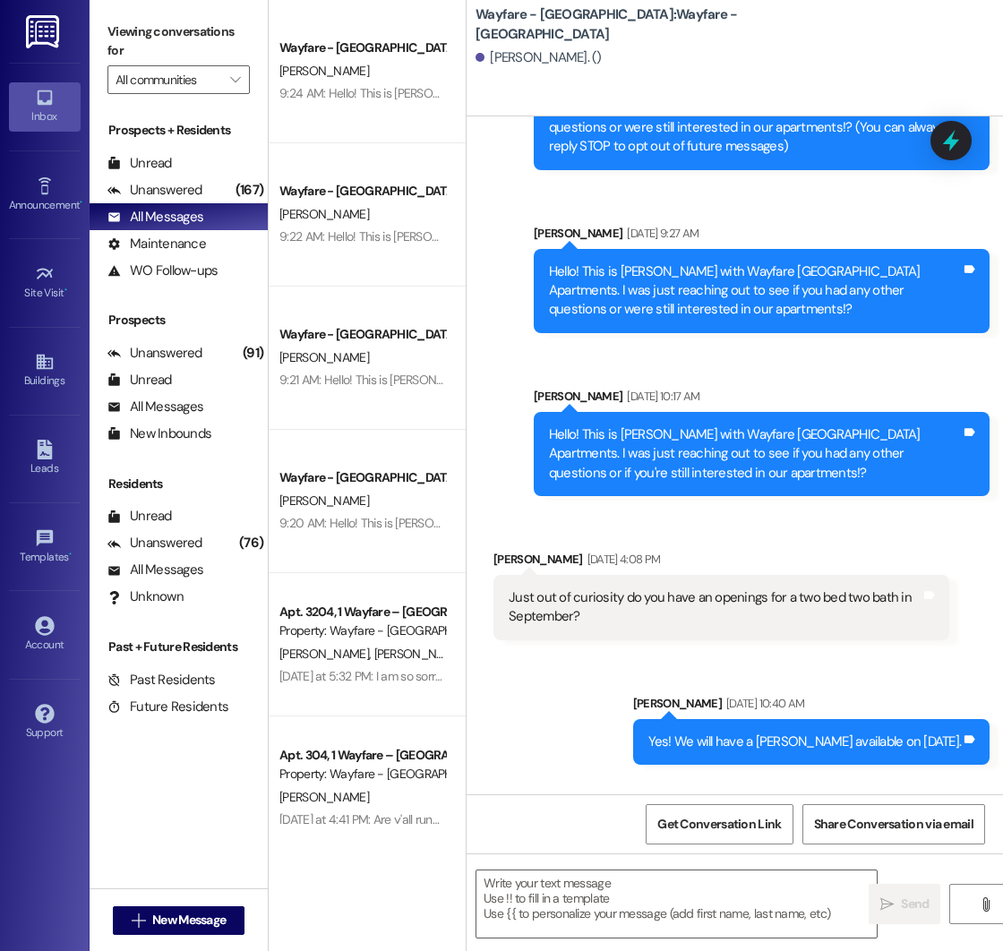
scroll to position [278, 0]
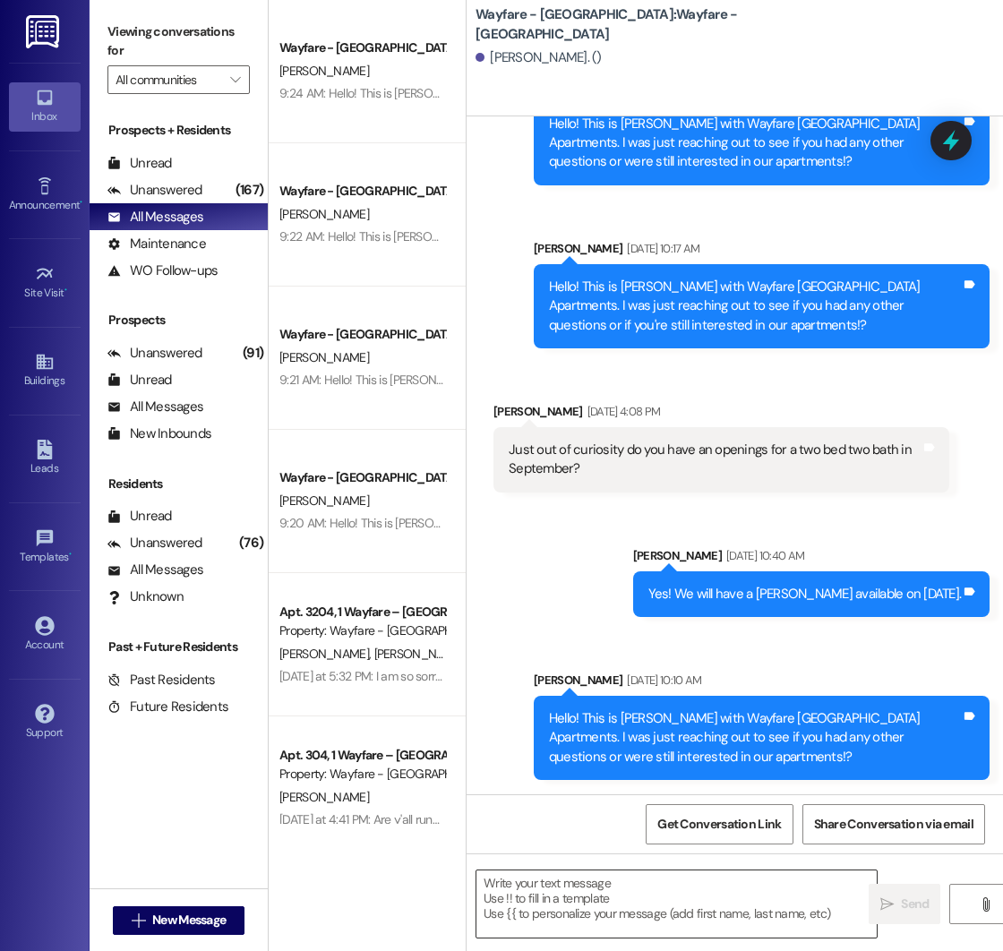
click at [567, 887] on textarea at bounding box center [676, 903] width 400 height 67
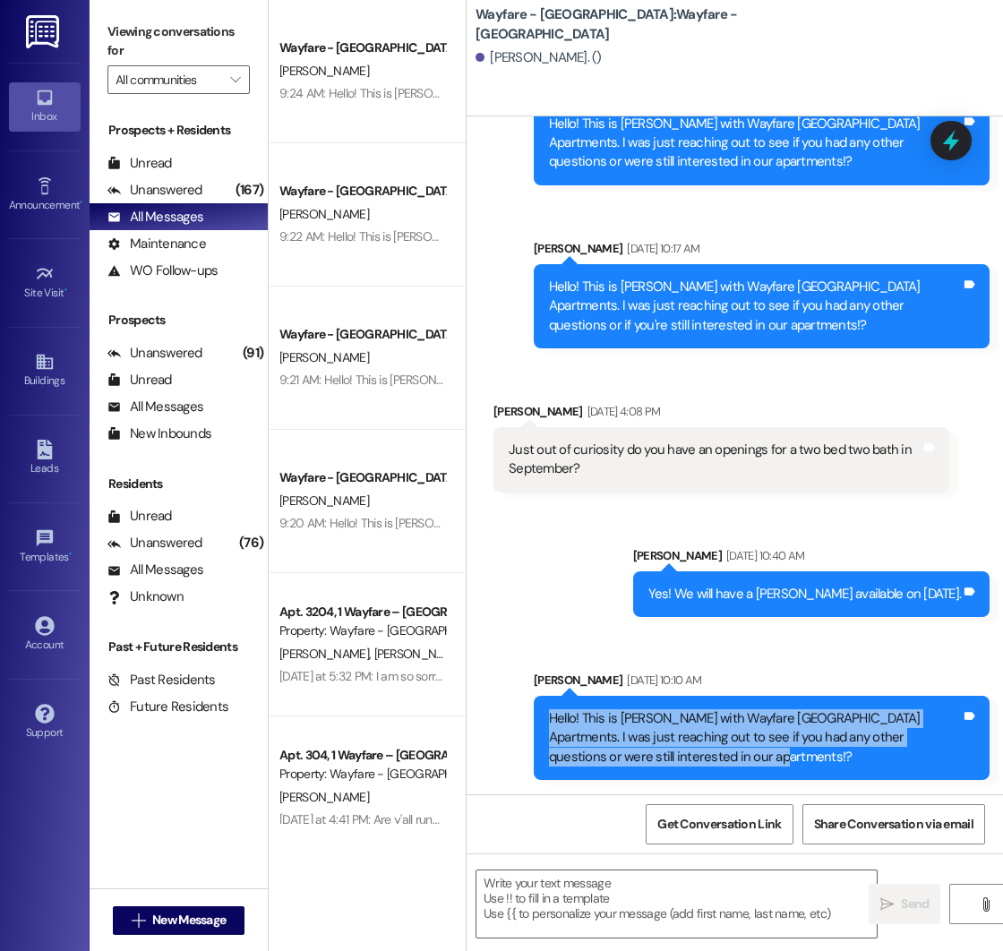
drag, startPoint x: 548, startPoint y: 720, endPoint x: 730, endPoint y: 756, distance: 185.3
click at [730, 756] on div "Hello! This is [PERSON_NAME] with Wayfare [GEOGRAPHIC_DATA] Apartments. I was j…" at bounding box center [755, 737] width 412 height 57
copy div "Hello! This is [PERSON_NAME] with Wayfare [GEOGRAPHIC_DATA] Apartments. I was j…"
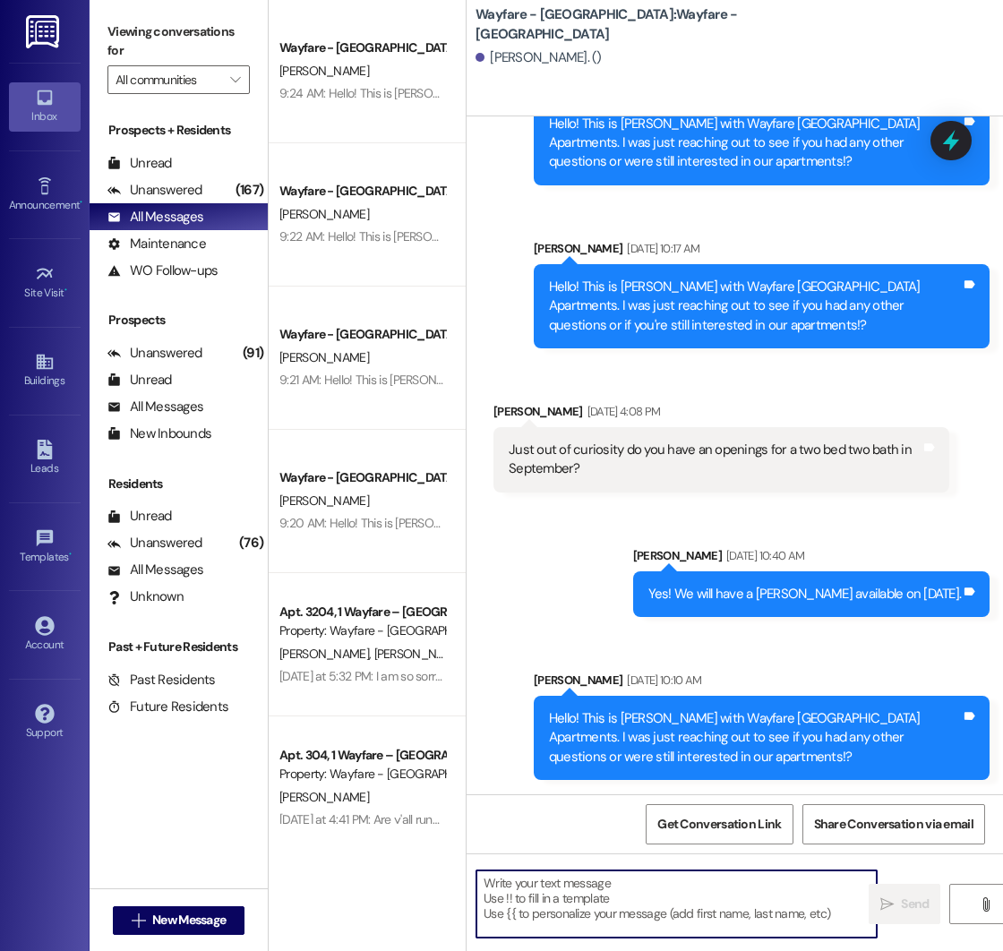
click at [548, 900] on textarea at bounding box center [676, 903] width 400 height 67
paste textarea "Hello! This is [PERSON_NAME] with Wayfare [GEOGRAPHIC_DATA] Apartments. I was j…"
type textarea "Hello! This is [PERSON_NAME] with Wayfare [GEOGRAPHIC_DATA] Apartments. I was j…"
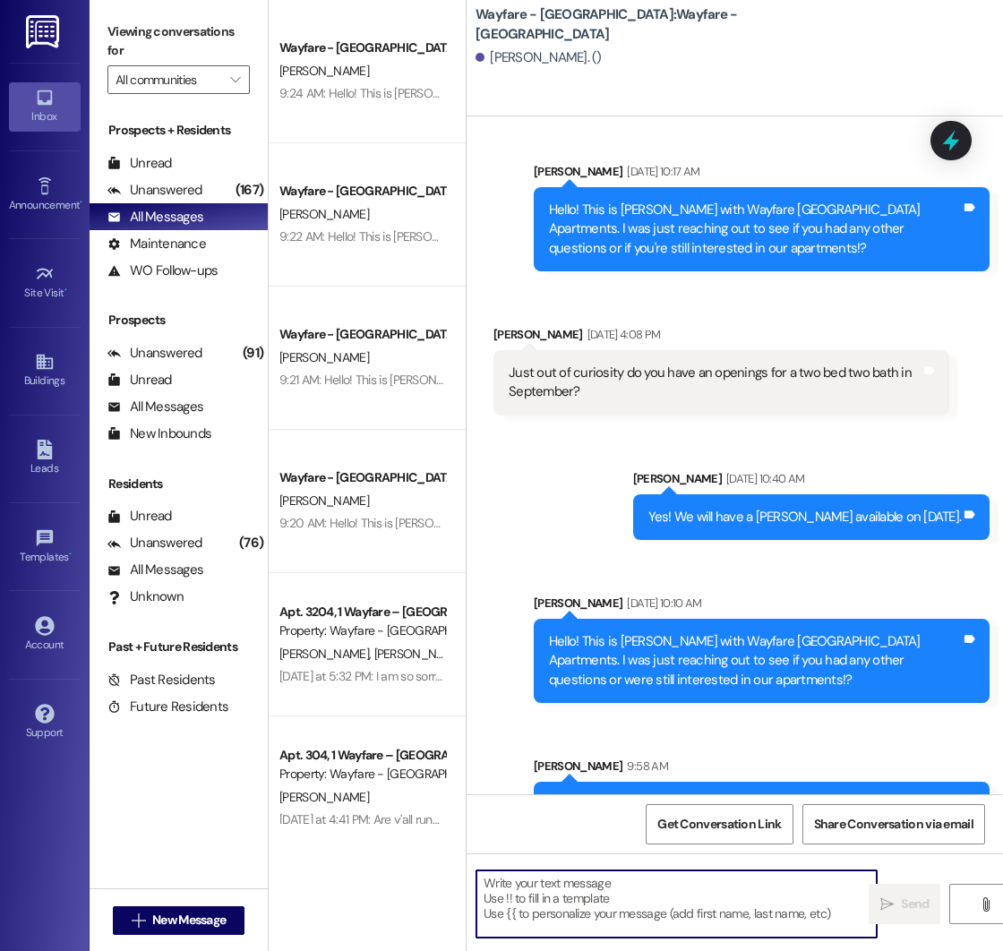
scroll to position [441, 0]
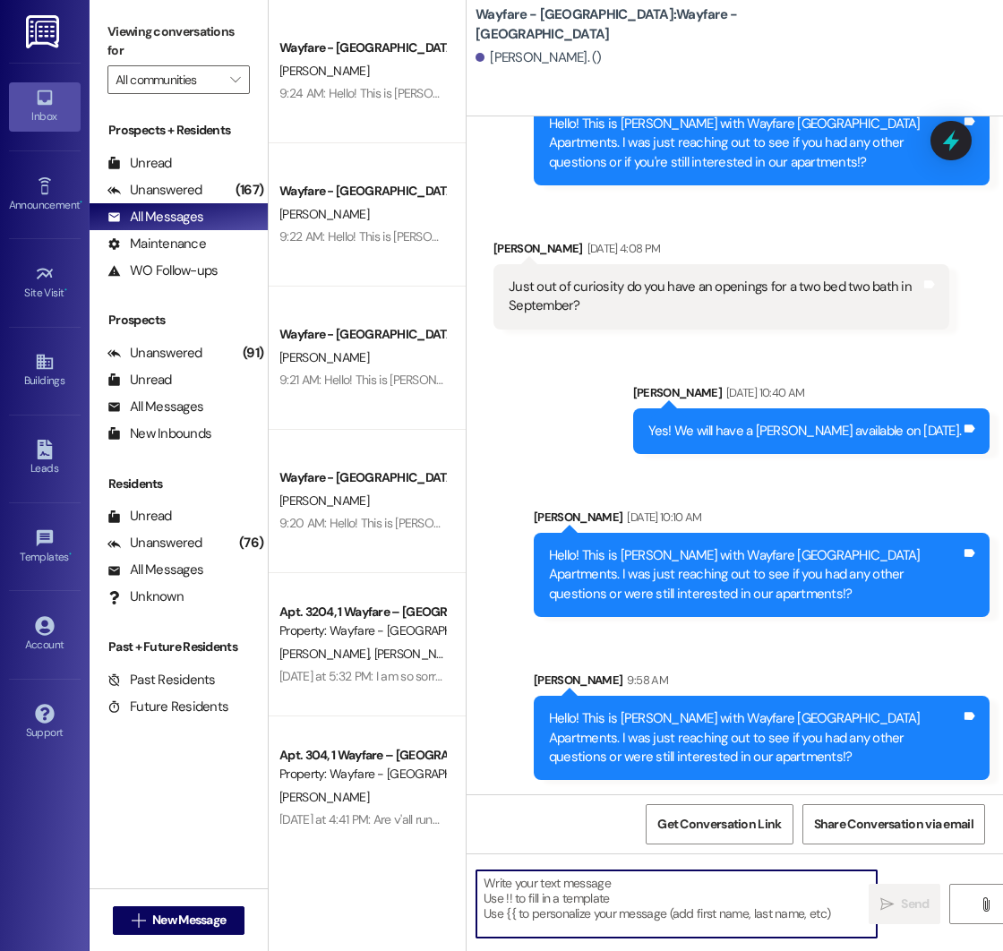
click at [540, 643] on div "Sent via SMS [PERSON_NAME] [DATE] 10:40 AM Yes! We will have a [PERSON_NAME] av…" at bounding box center [735, 568] width 536 height 451
click at [494, 724] on div "Sent via SMS [PERSON_NAME] [DATE] 10:40 AM Yes! We will have a [PERSON_NAME] av…" at bounding box center [735, 568] width 536 height 451
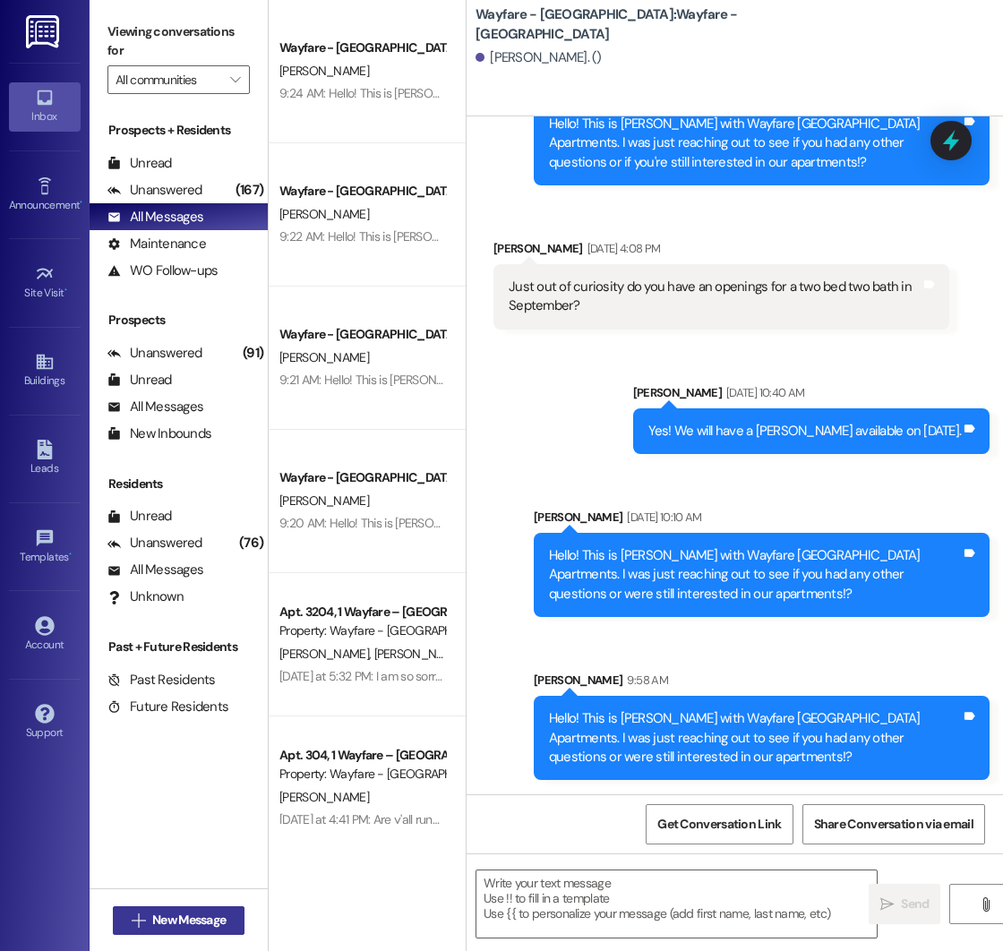
click at [172, 921] on span "New Message" at bounding box center [188, 920] width 73 height 19
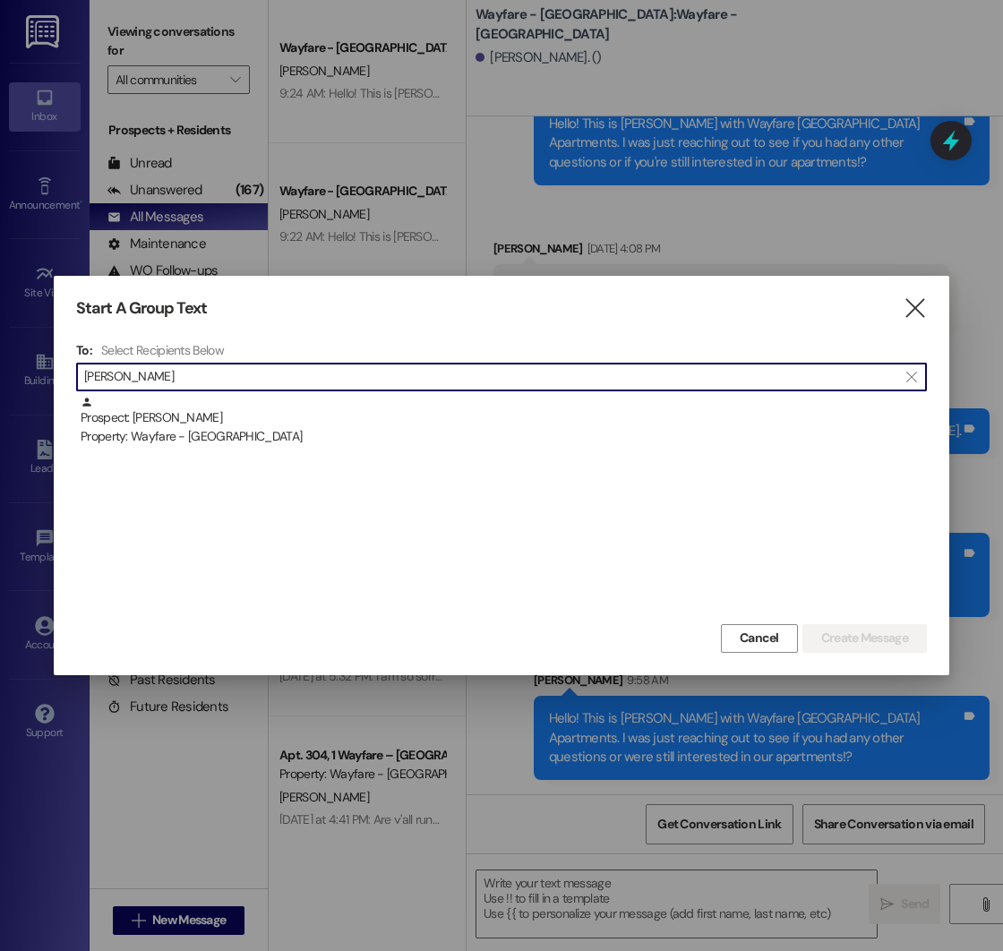
type input "[PERSON_NAME]"
click at [220, 454] on div "Prospect: [PERSON_NAME] Property: Wayfare - [GEOGRAPHIC_DATA]" at bounding box center [501, 508] width 851 height 224
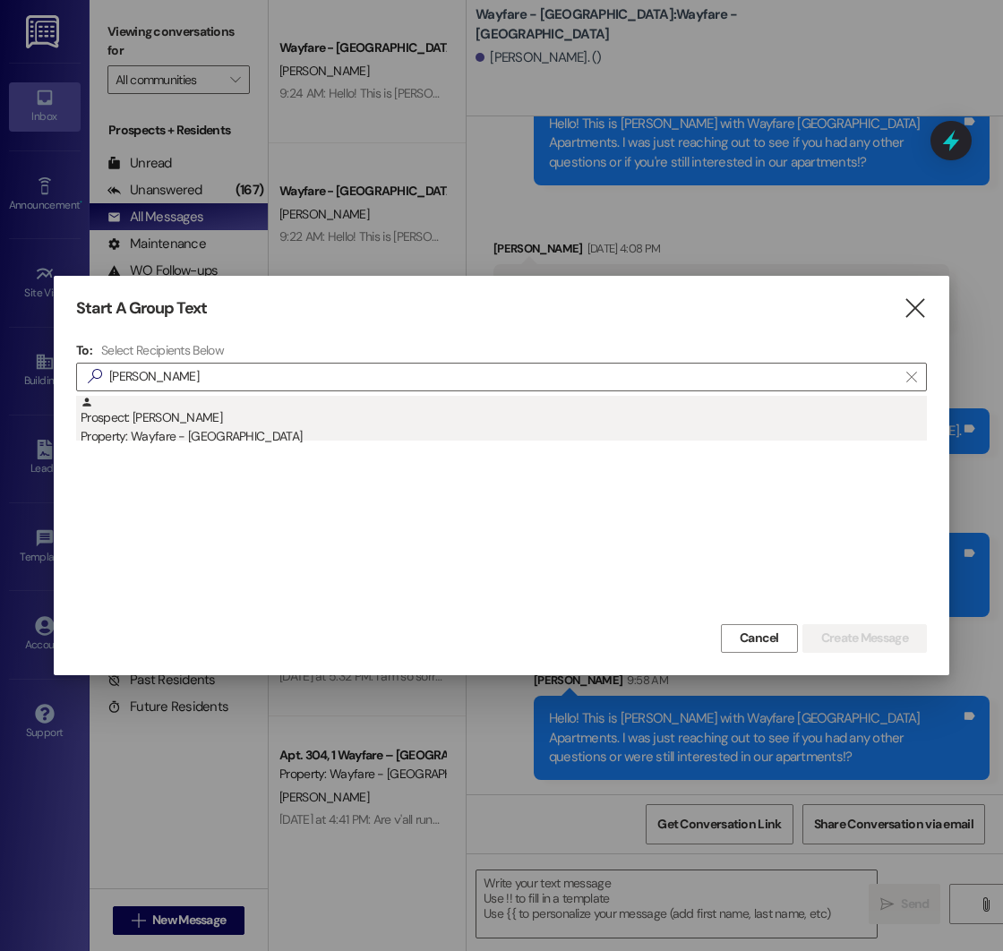
click at [228, 429] on div "Property: Wayfare - [GEOGRAPHIC_DATA]" at bounding box center [504, 436] width 846 height 19
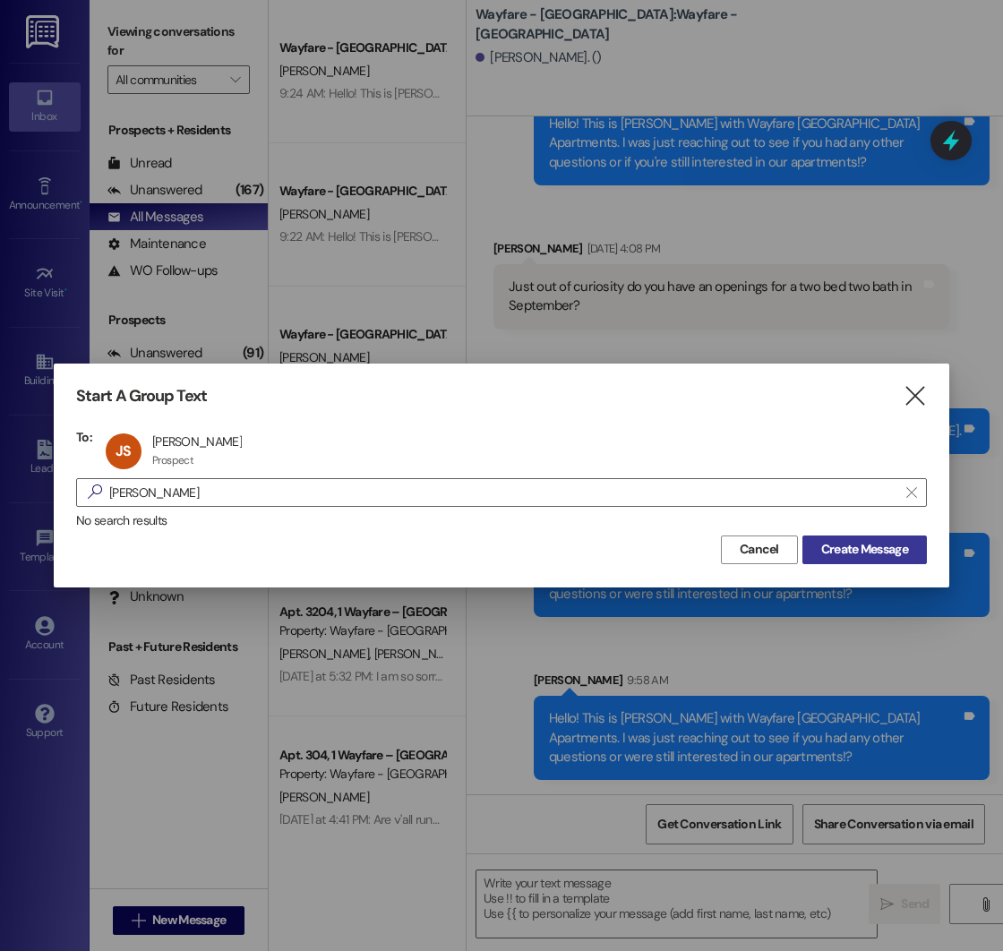
click at [876, 555] on span "Create Message" at bounding box center [864, 549] width 87 height 19
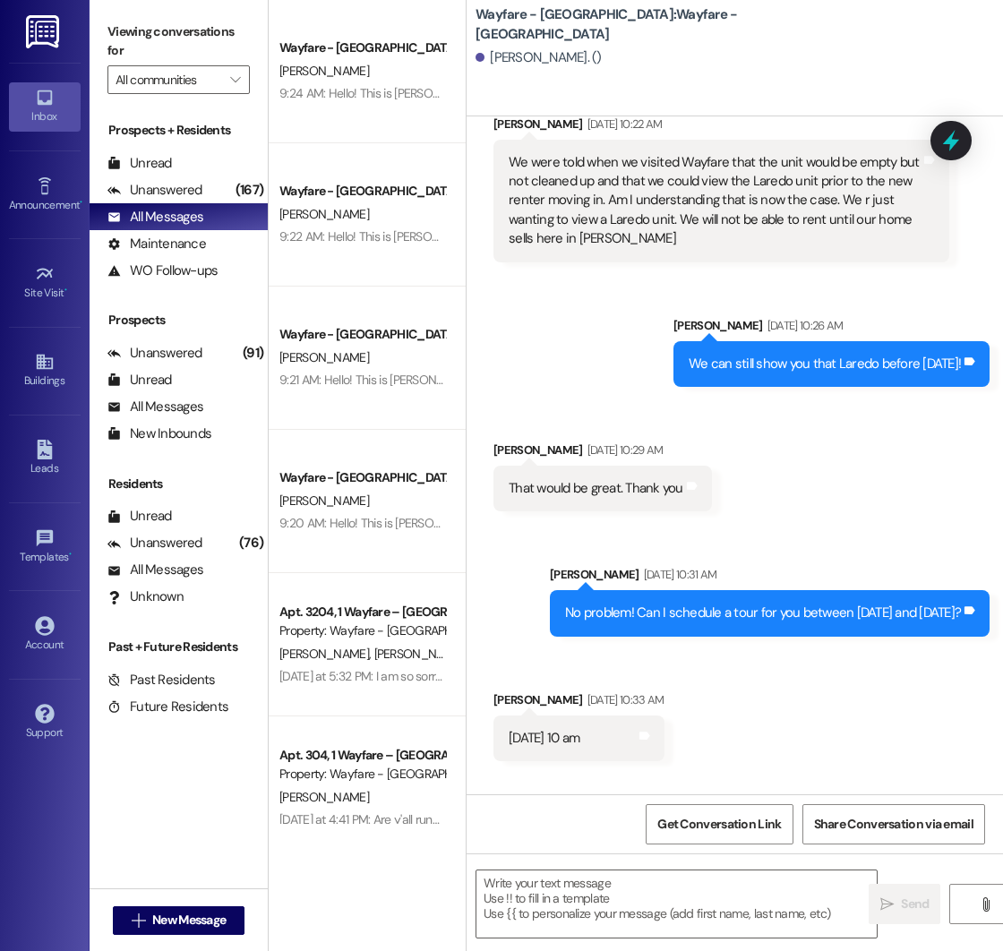
scroll to position [1952, 0]
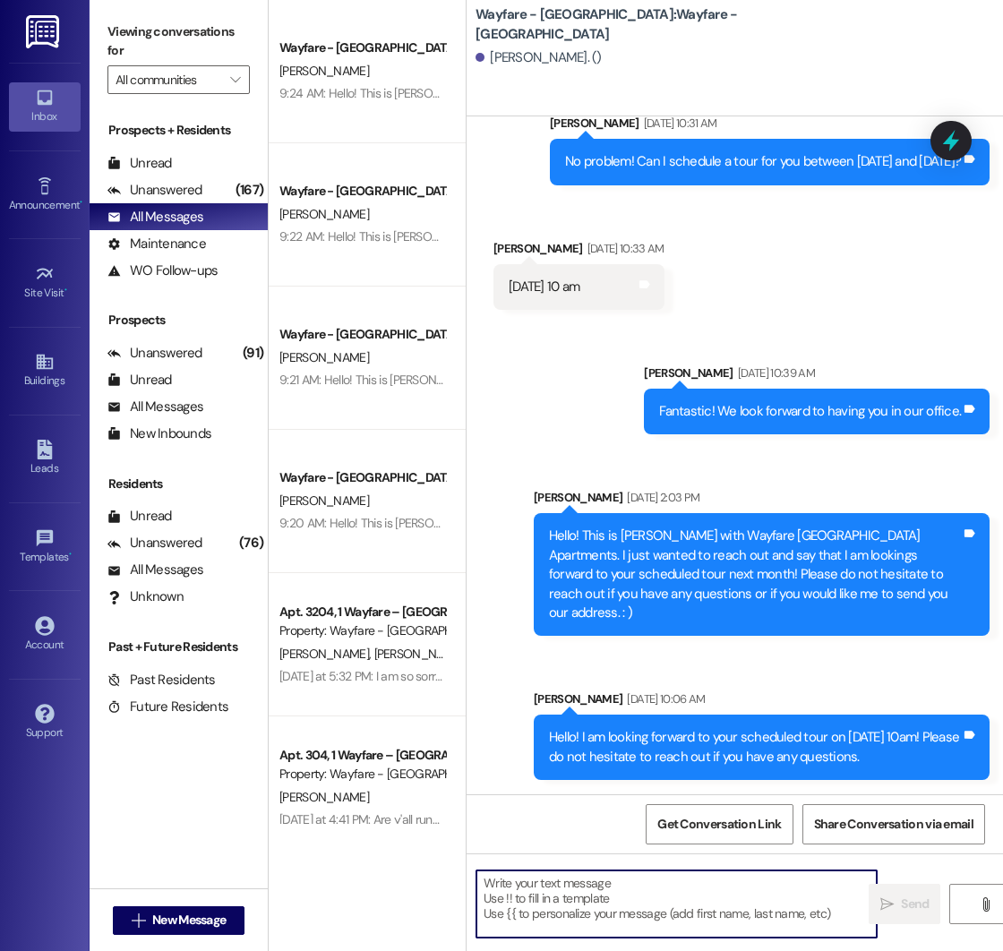
click at [566, 879] on textarea at bounding box center [676, 903] width 400 height 67
paste textarea "Hello! This is [PERSON_NAME] with Wayfare [GEOGRAPHIC_DATA] Apartments. I was j…"
type textarea "Hello! This is [PERSON_NAME] with Wayfare [GEOGRAPHIC_DATA] Apartments. I was j…"
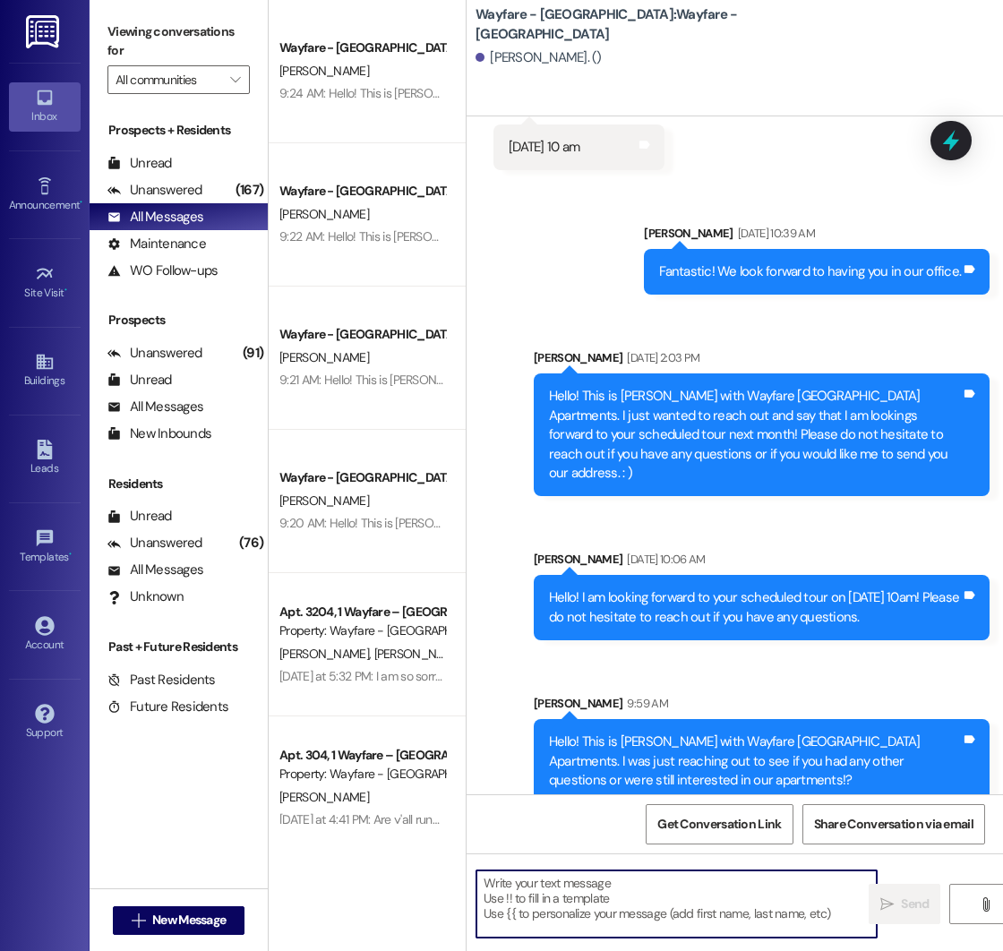
scroll to position [2116, 0]
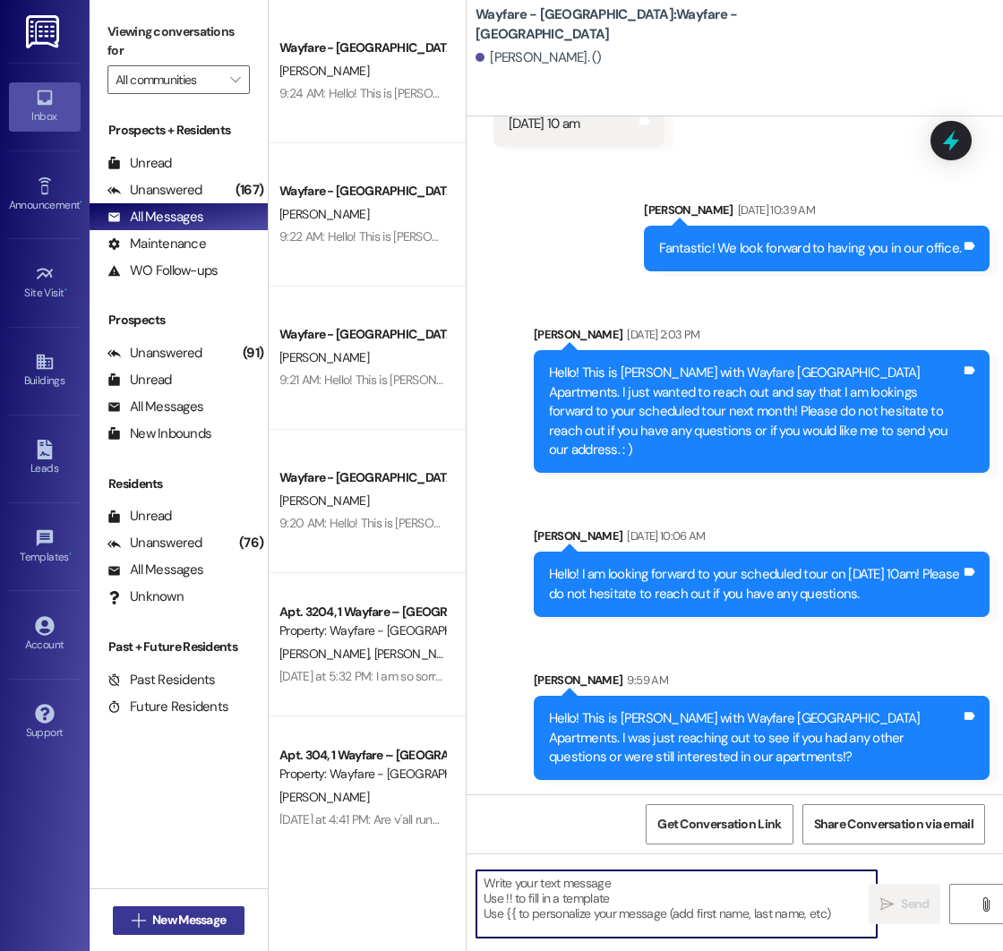
click at [175, 922] on span "New Message" at bounding box center [188, 920] width 73 height 19
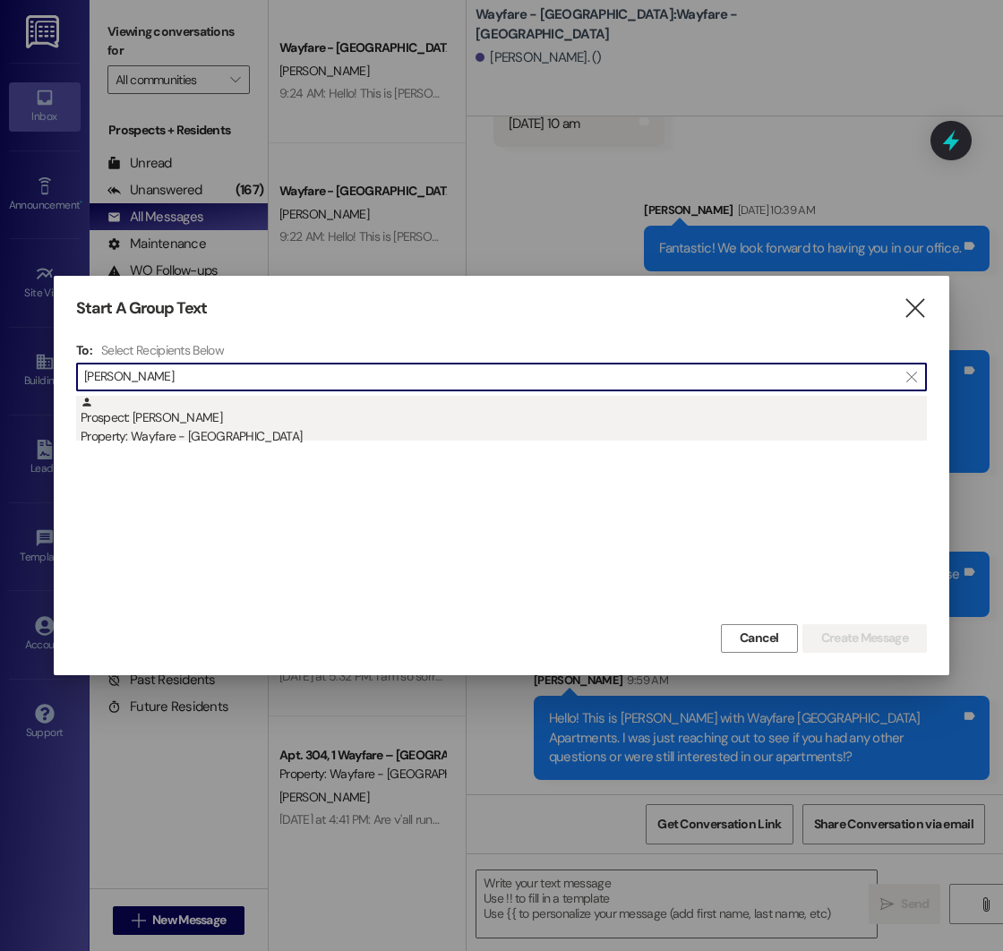
type input "[PERSON_NAME]"
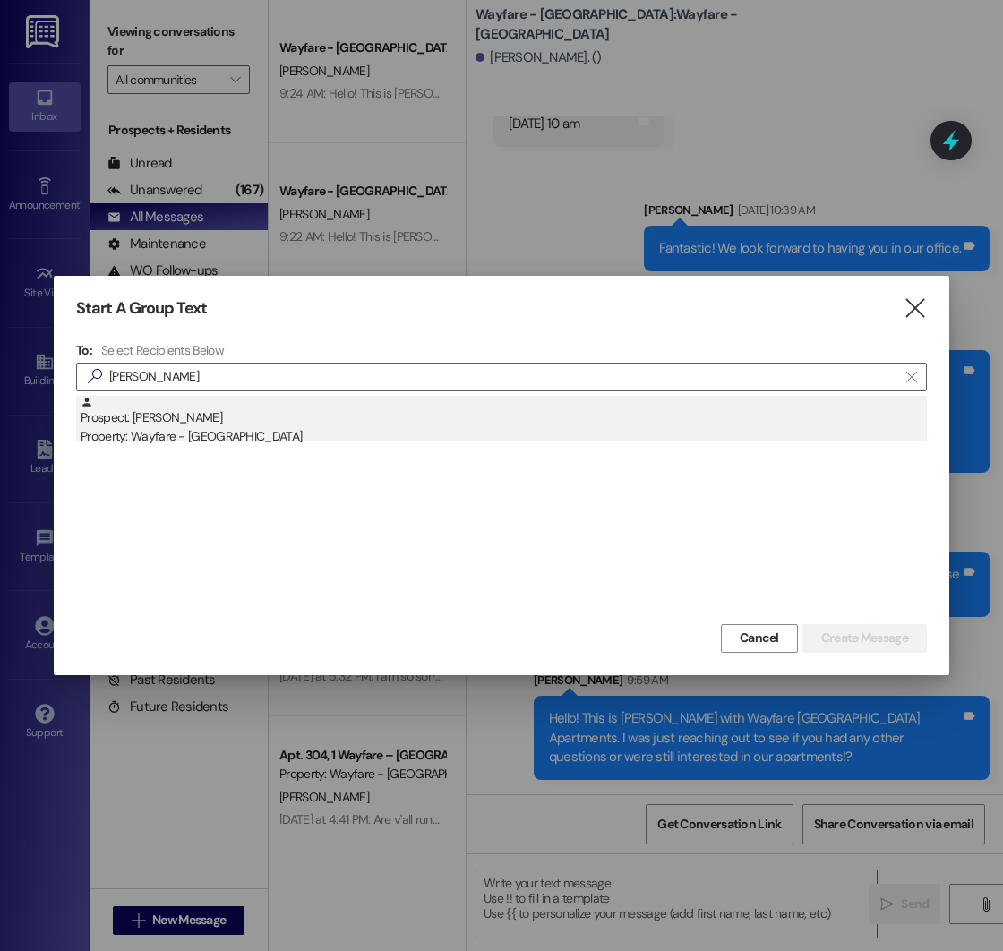
click at [219, 425] on div "Prospect: [PERSON_NAME] Property: Wayfare - [GEOGRAPHIC_DATA]" at bounding box center [504, 421] width 846 height 51
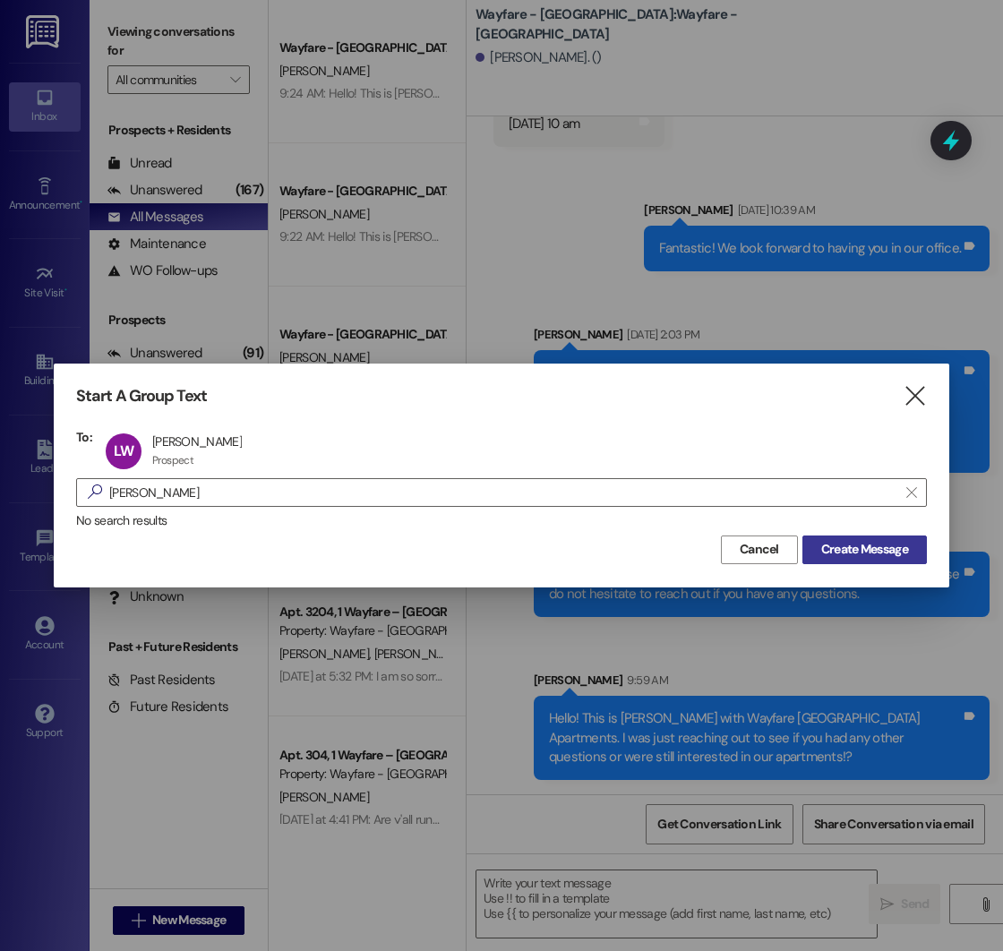
click at [835, 547] on span "Create Message" at bounding box center [864, 549] width 87 height 19
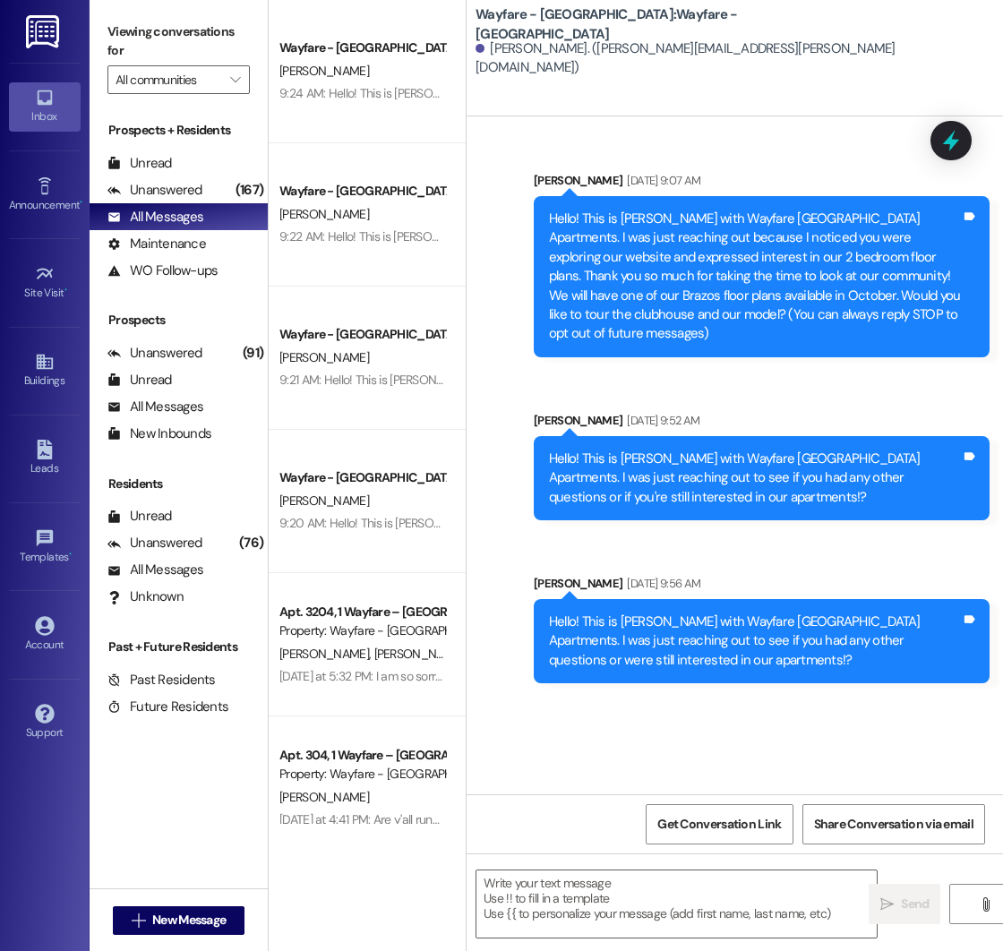
scroll to position [0, 0]
paste textarea "Hello! This is [PERSON_NAME] with Wayfare [GEOGRAPHIC_DATA] Apartments. I was j…"
type textarea "Hello! This is [PERSON_NAME] with Wayfare [GEOGRAPHIC_DATA] Apartments. I was j…"
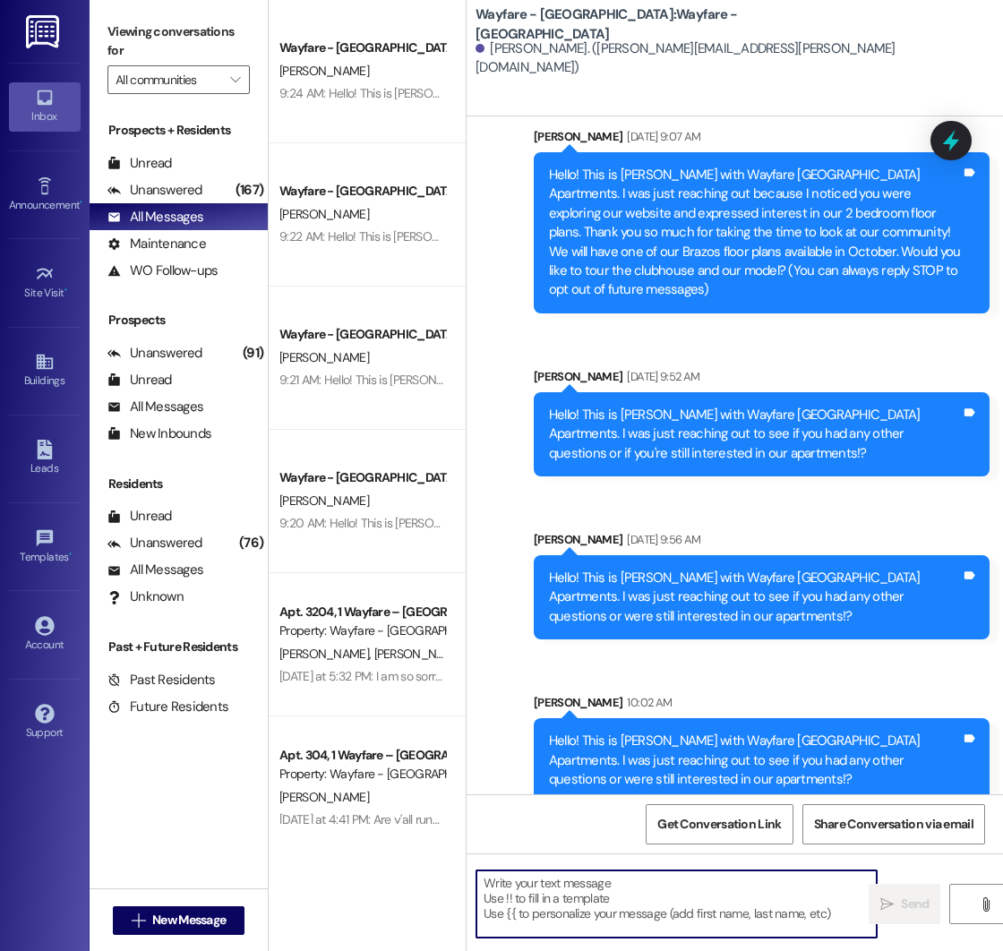
scroll to position [47, 0]
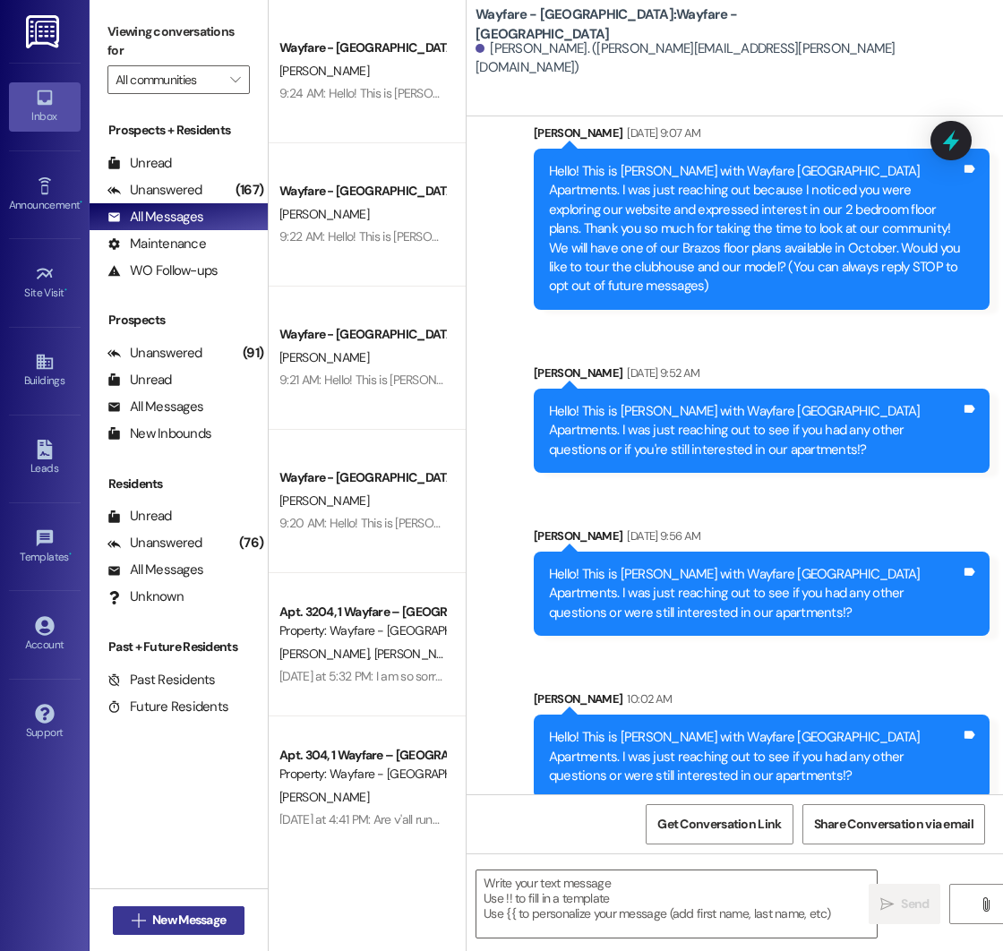
click at [176, 924] on span "New Message" at bounding box center [188, 920] width 73 height 19
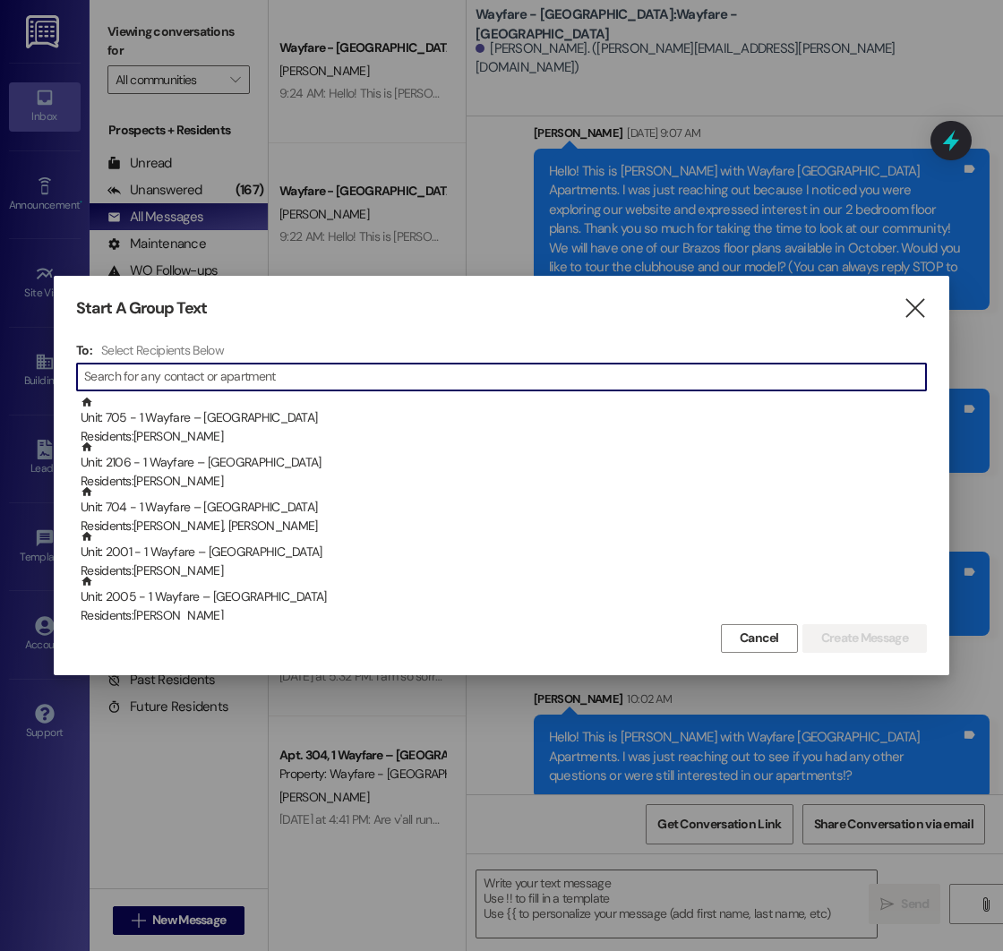
click at [202, 382] on input at bounding box center [505, 376] width 842 height 25
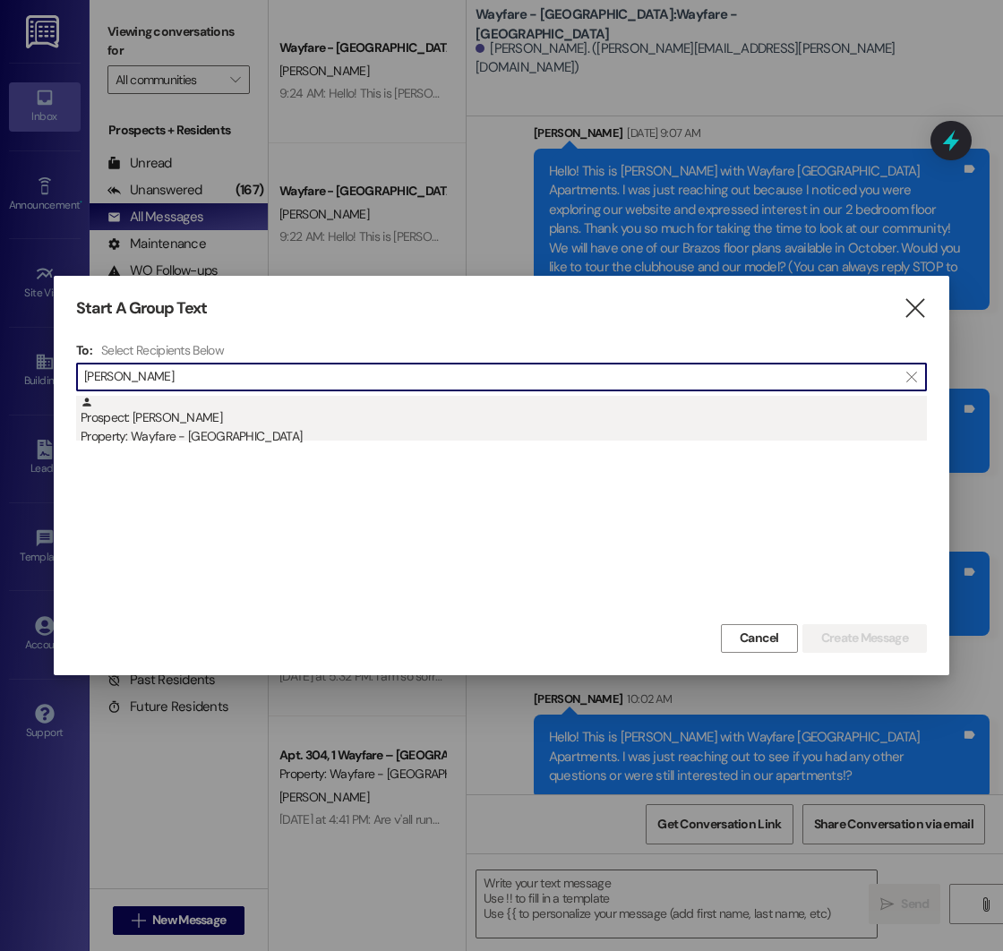
type input "[PERSON_NAME]"
click at [234, 437] on div "Property: Wayfare - [GEOGRAPHIC_DATA]" at bounding box center [504, 436] width 846 height 19
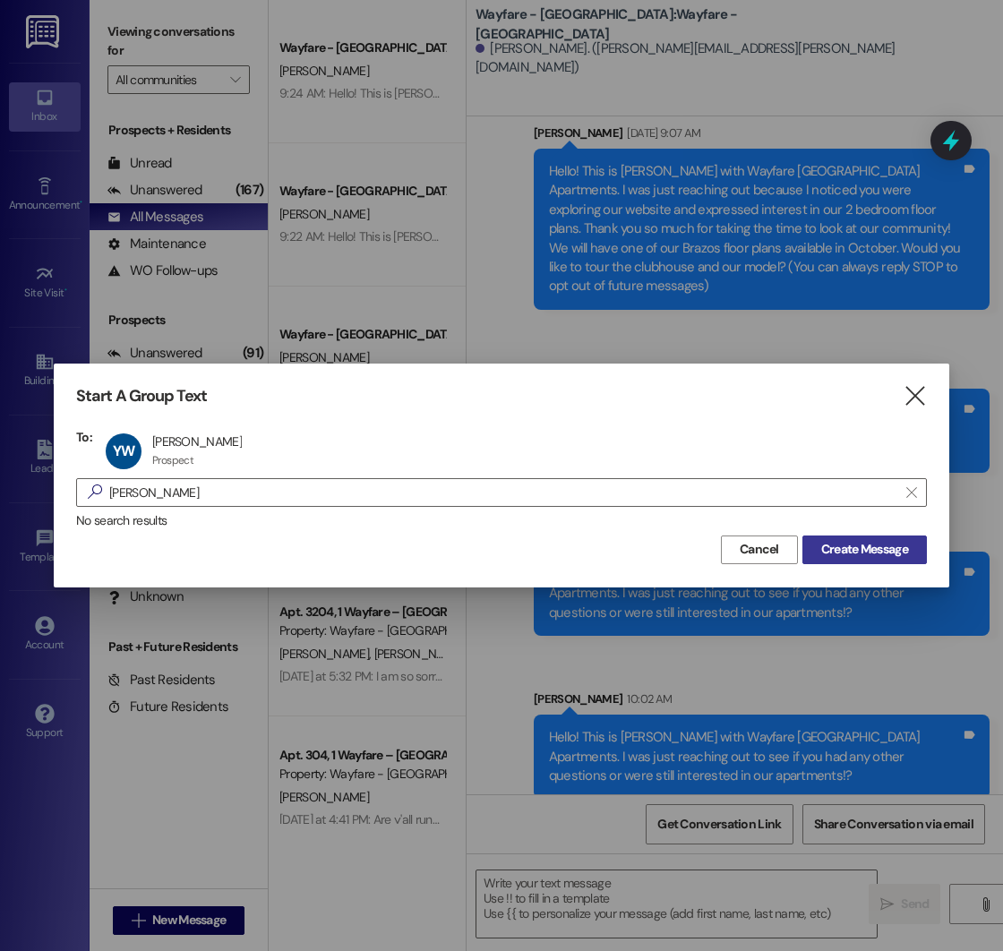
click at [869, 553] on span "Create Message" at bounding box center [864, 549] width 87 height 19
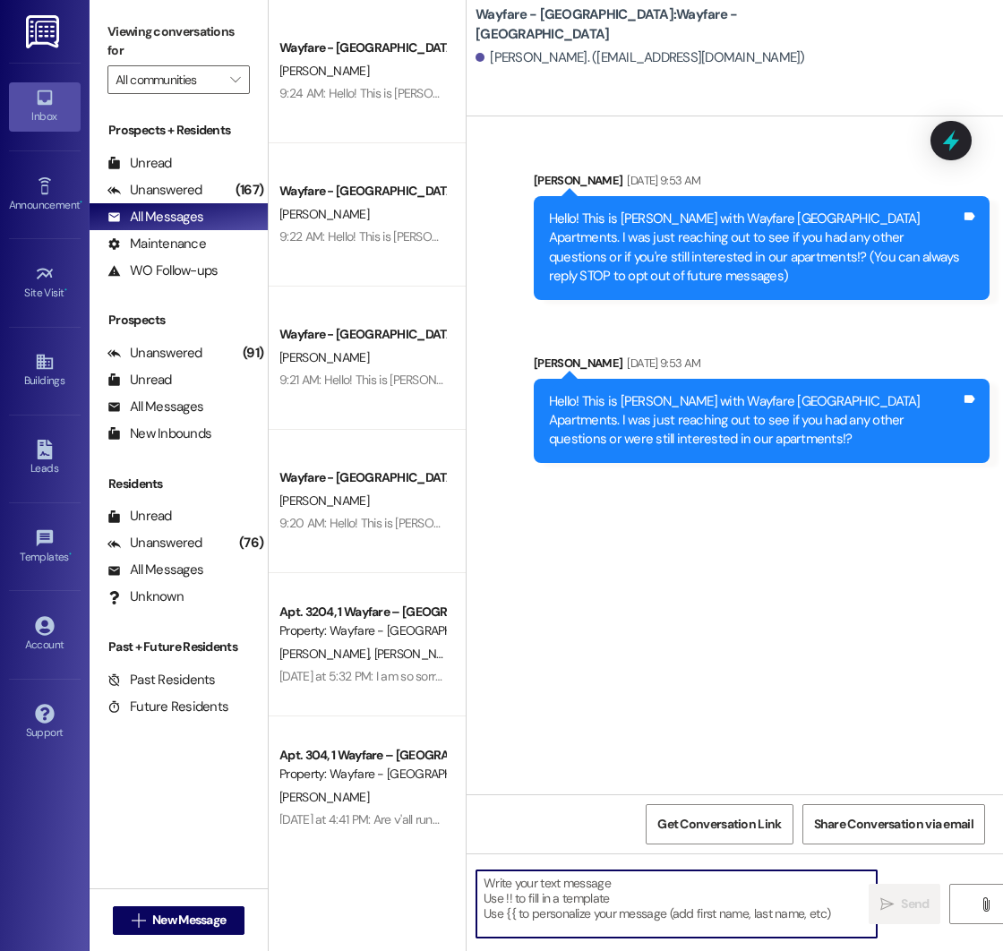
click at [552, 875] on textarea at bounding box center [676, 903] width 400 height 67
paste textarea "Hello! This is [PERSON_NAME] with Wayfare [GEOGRAPHIC_DATA] Apartments. I was j…"
type textarea "Hello! This is [PERSON_NAME] with Wayfare [GEOGRAPHIC_DATA] Apartments. I was j…"
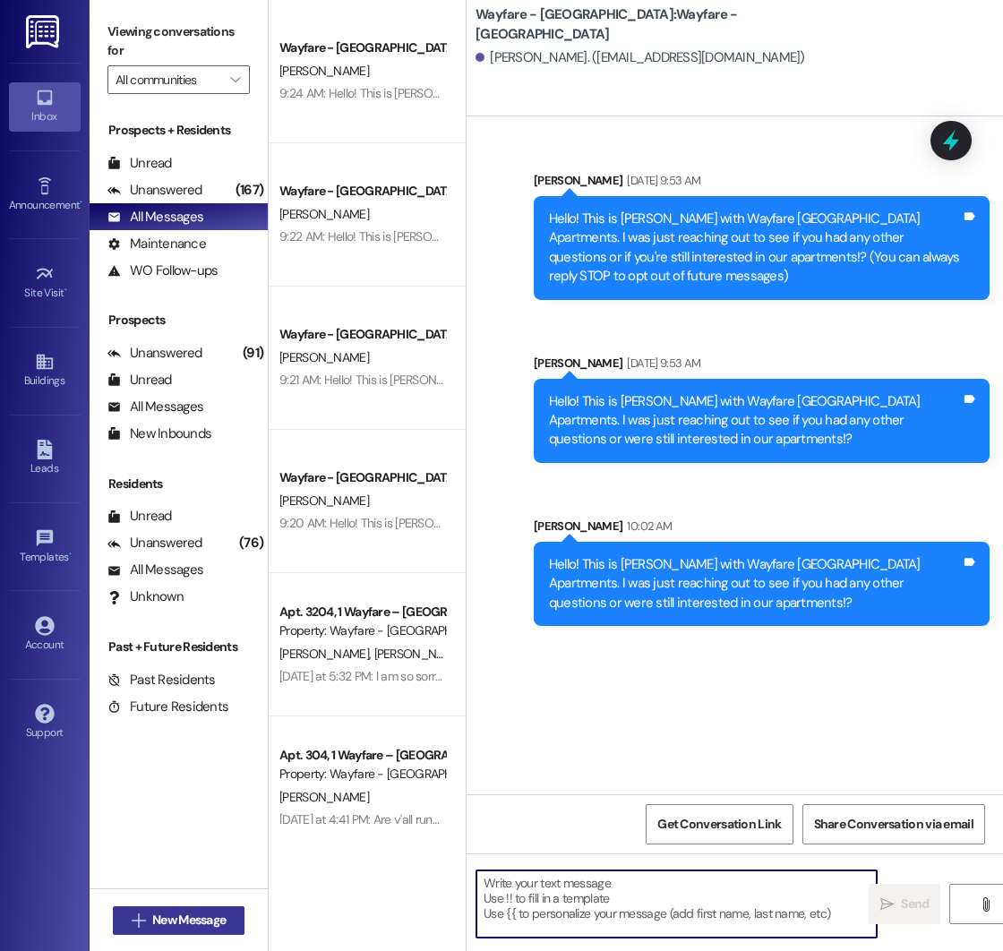
click at [155, 916] on span "New Message" at bounding box center [188, 920] width 73 height 19
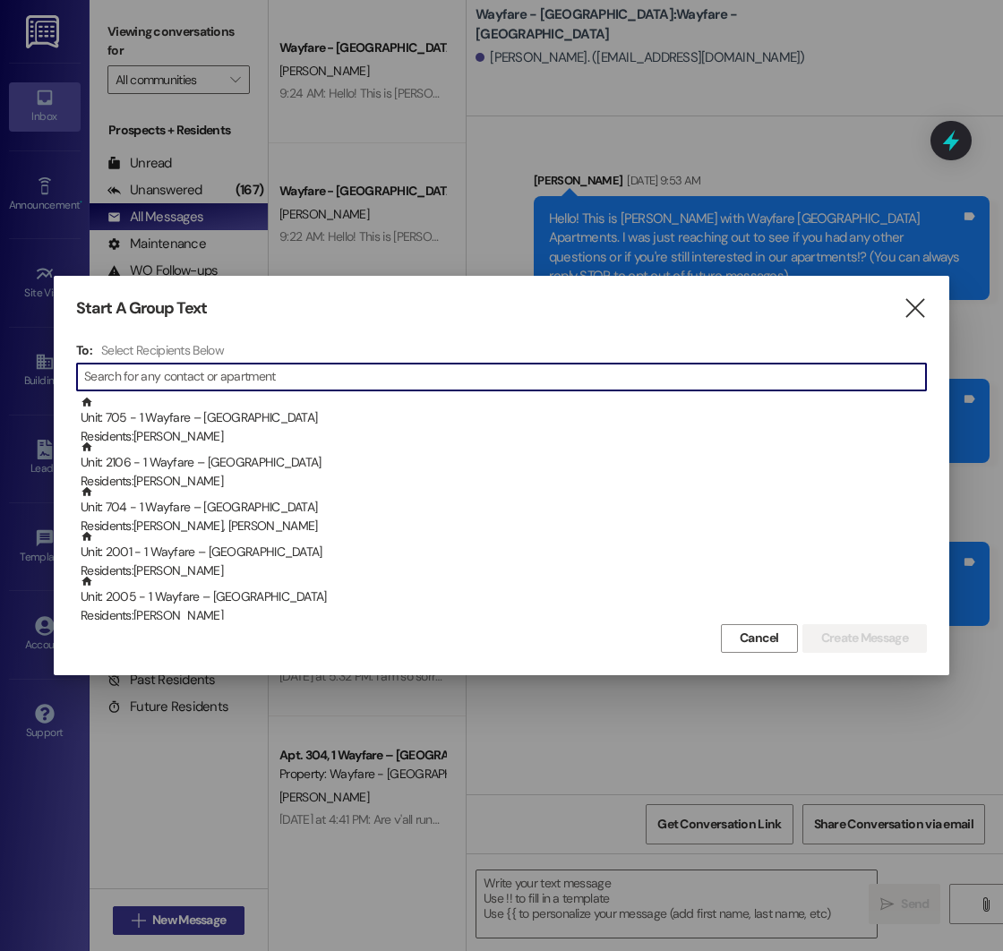
click at [155, 916] on div at bounding box center [501, 475] width 1003 height 951
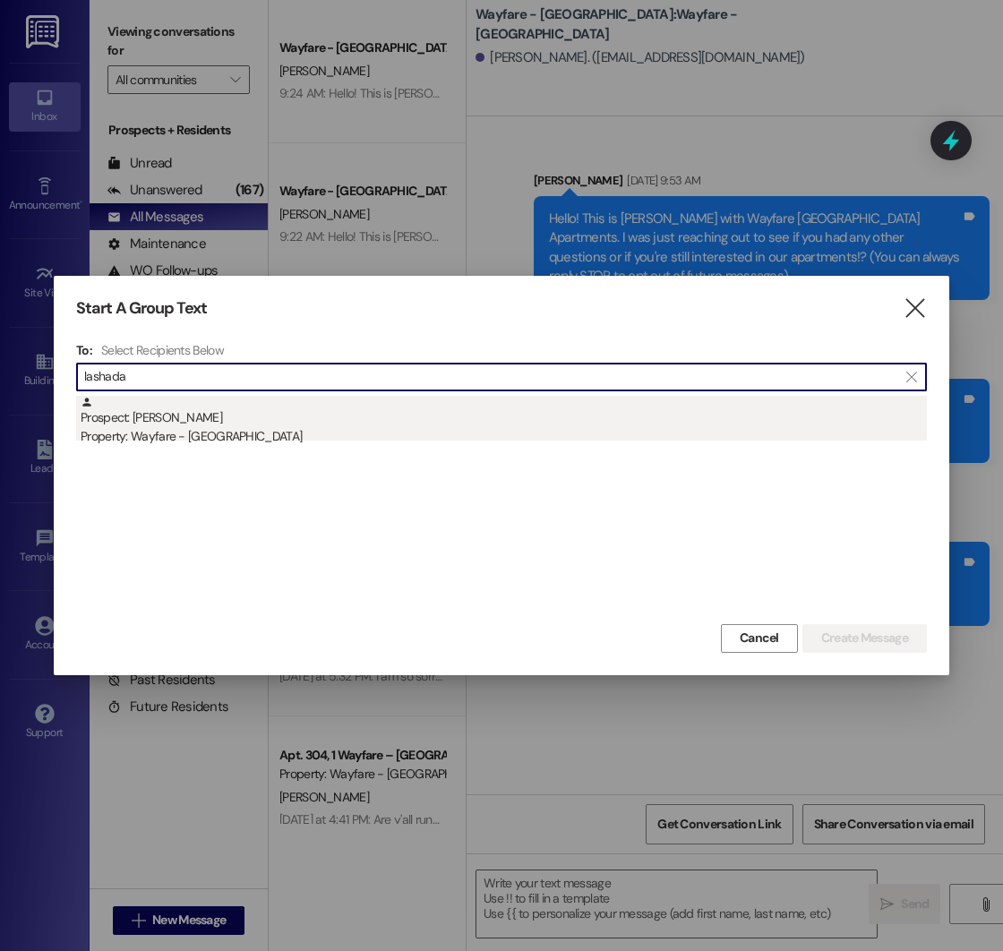
type input "lashada"
click at [331, 427] on div "Property: Wayfare - [GEOGRAPHIC_DATA]" at bounding box center [504, 436] width 846 height 19
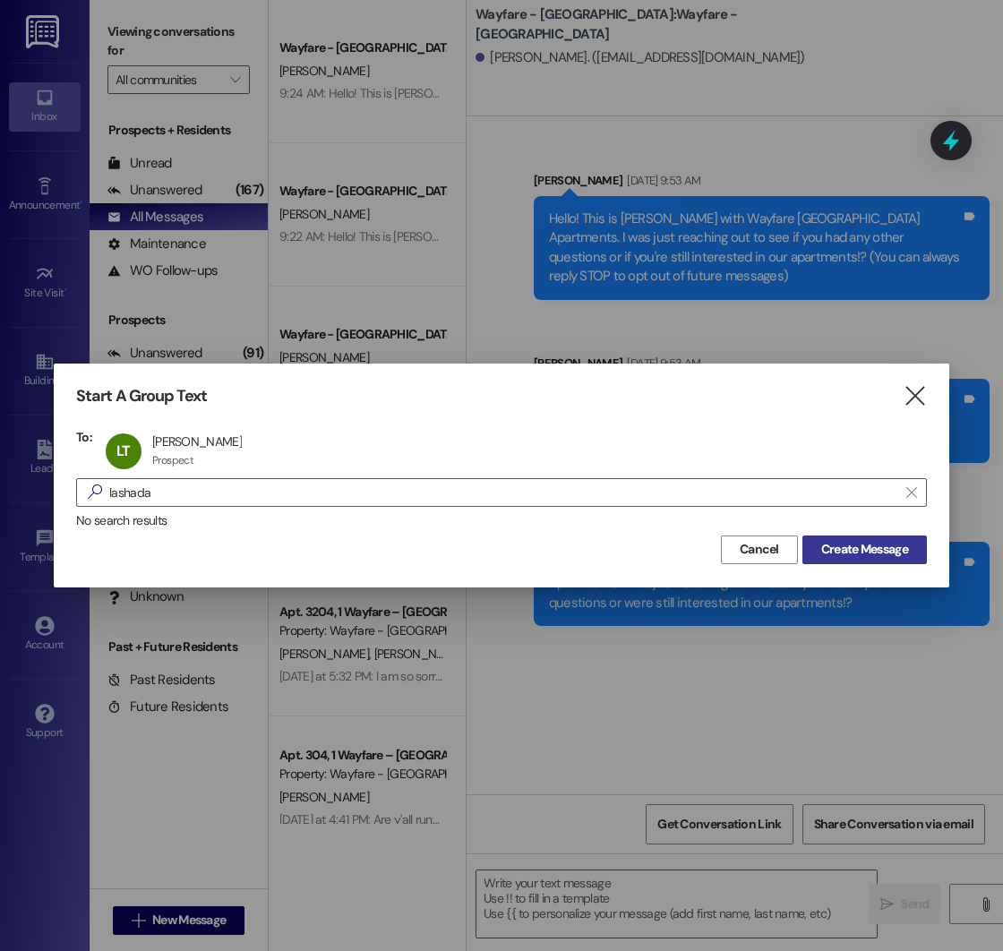
click at [892, 549] on span "Create Message" at bounding box center [864, 549] width 87 height 19
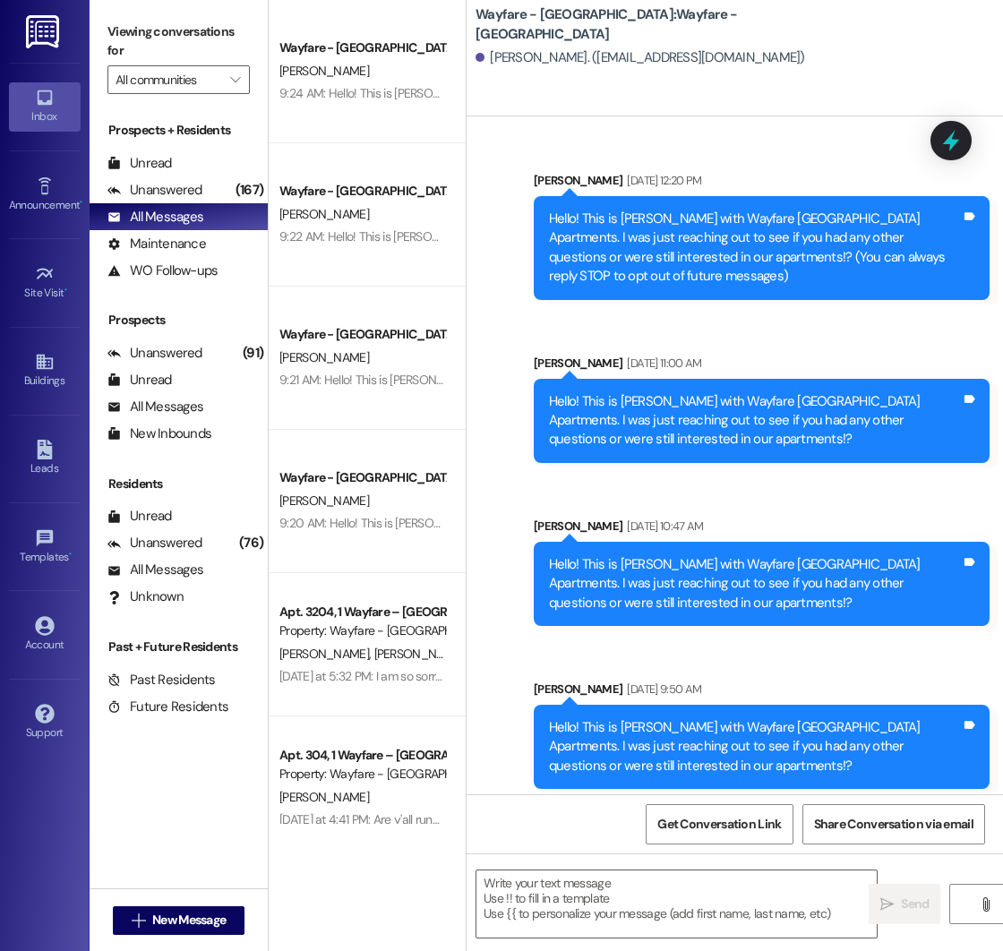
scroll to position [9, 0]
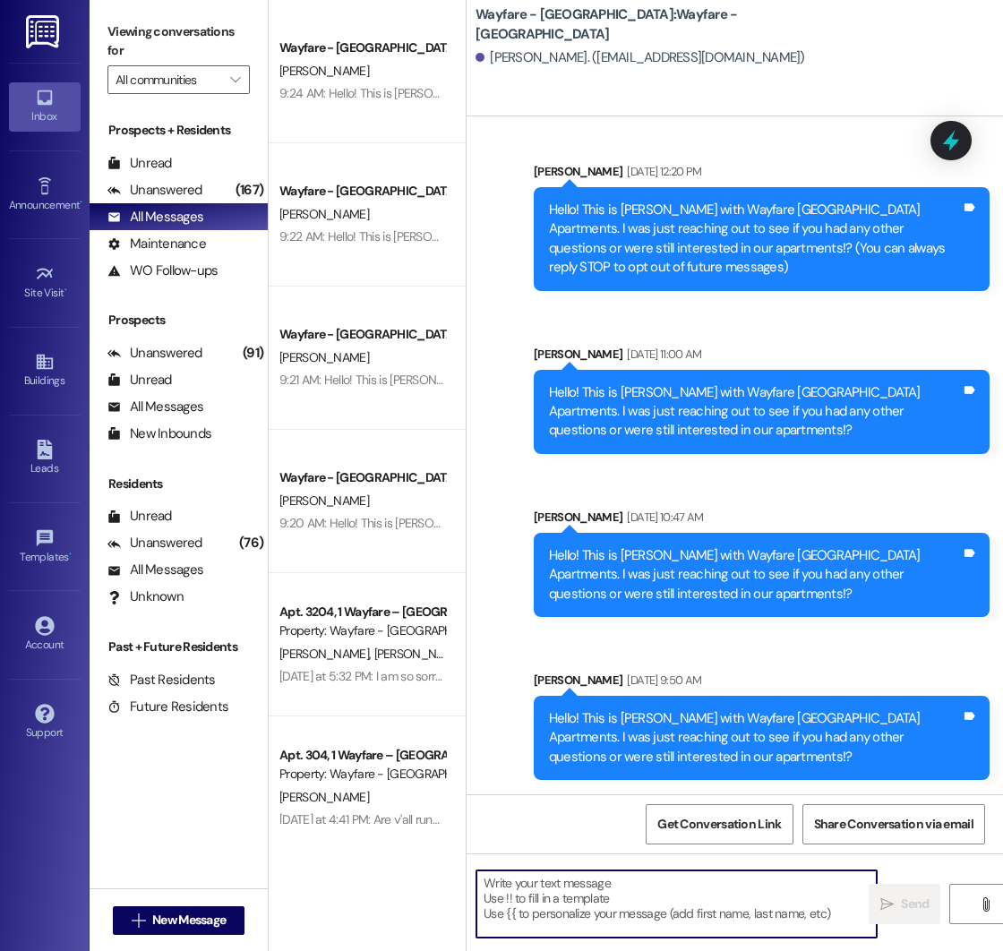
paste textarea "Hello! This is [PERSON_NAME] with Wayfare [GEOGRAPHIC_DATA] Apartments. I was j…"
type textarea "Hello! This is [PERSON_NAME] with Wayfare [GEOGRAPHIC_DATA] Apartments. I was j…"
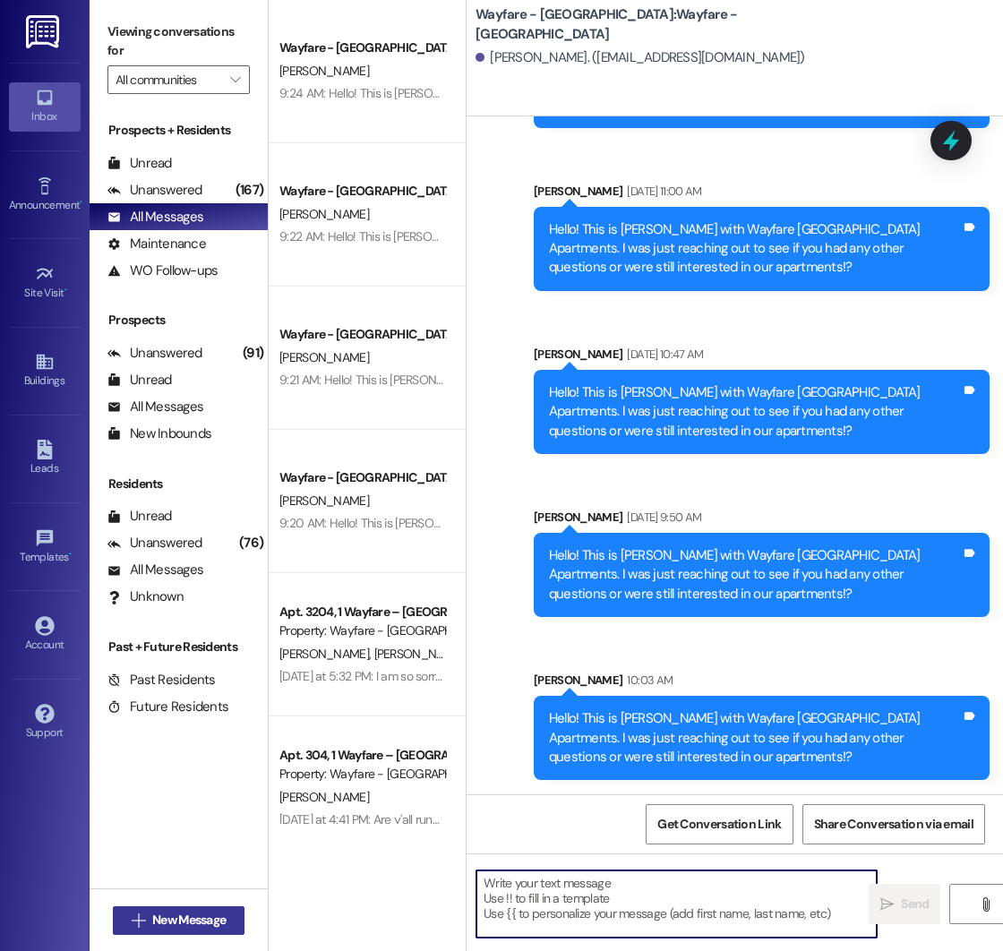
click at [179, 921] on span "New Message" at bounding box center [188, 920] width 73 height 19
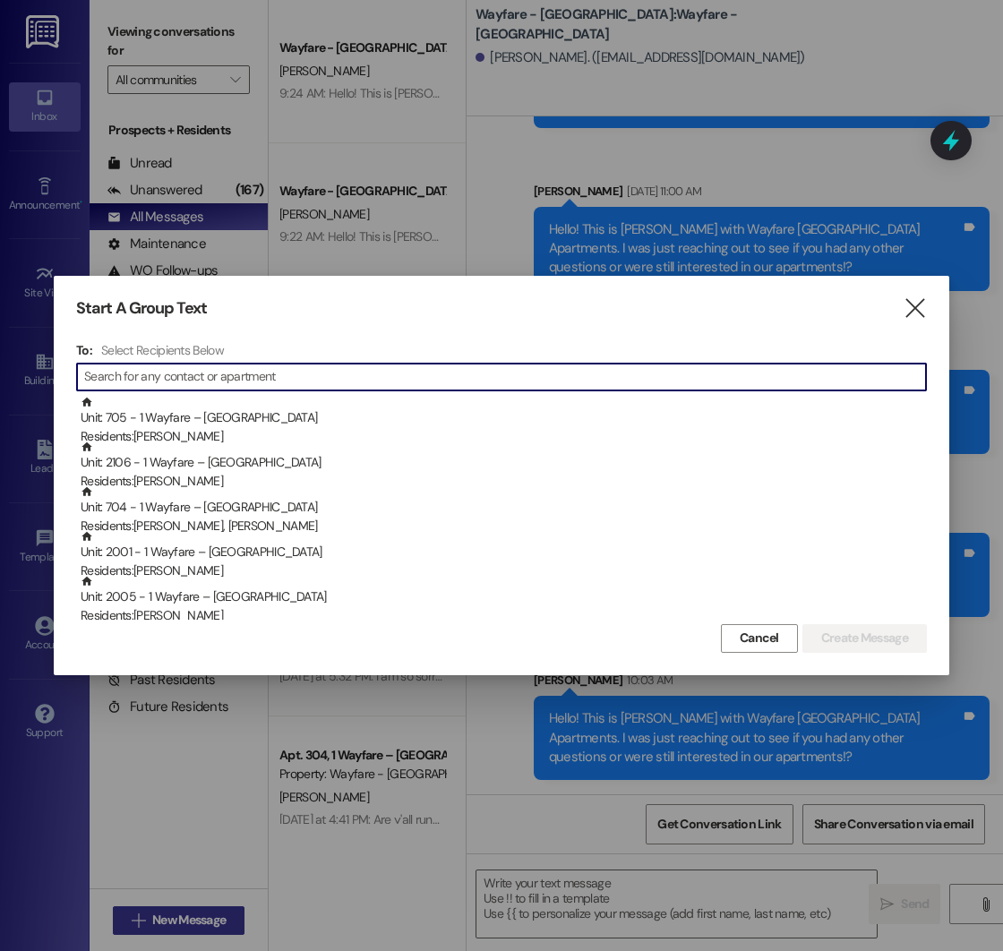
click at [179, 921] on div at bounding box center [501, 475] width 1003 height 951
click at [183, 375] on input at bounding box center [505, 376] width 842 height 25
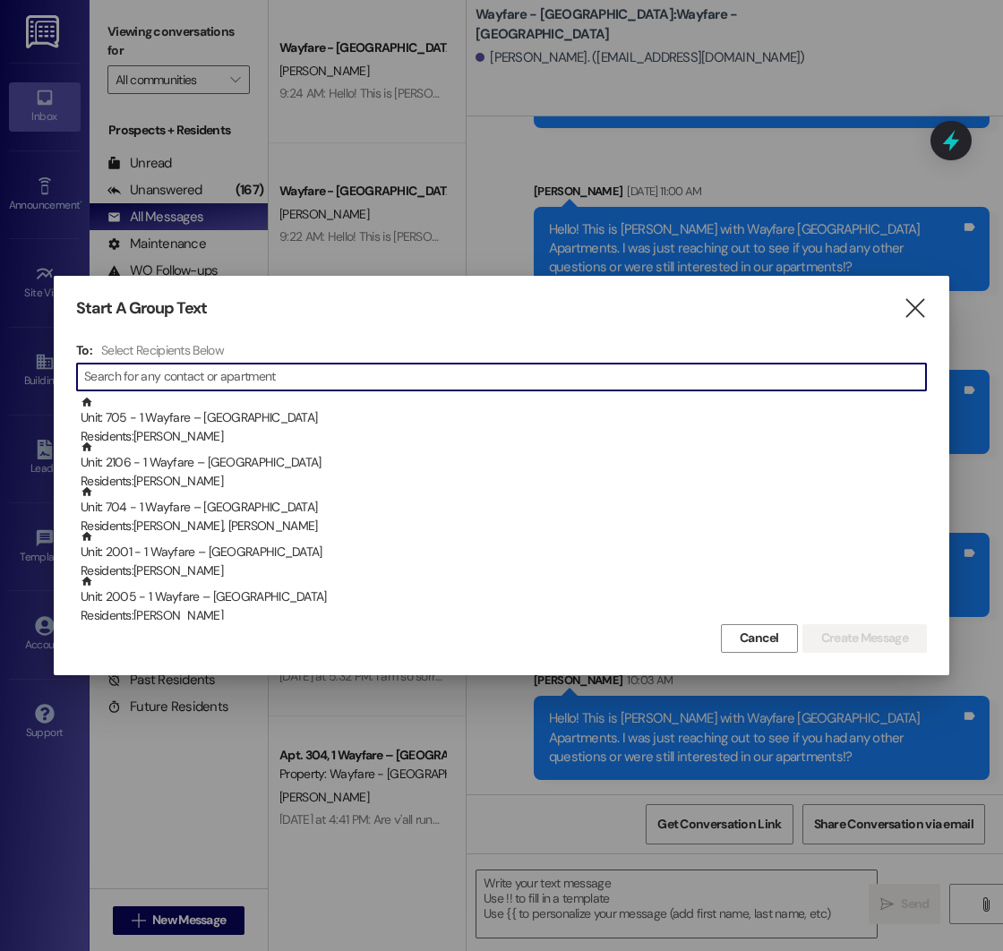
click at [183, 375] on input at bounding box center [505, 376] width 842 height 25
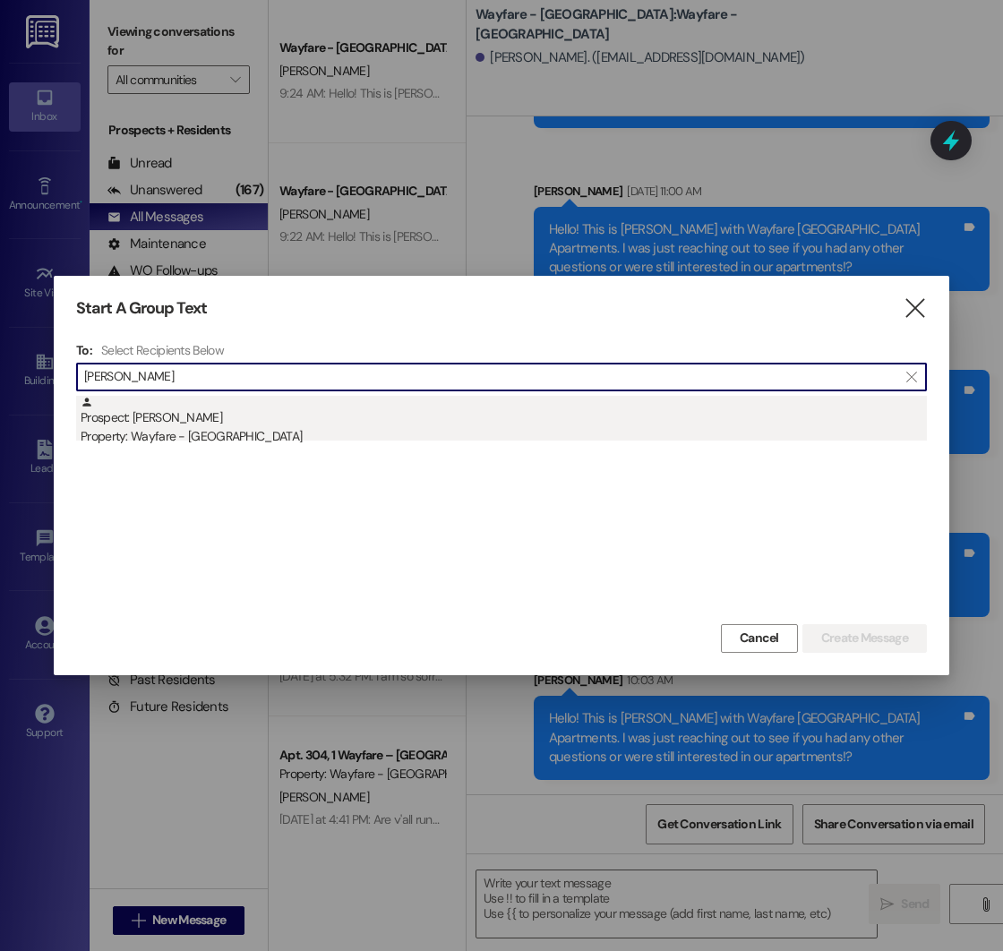
type input "[PERSON_NAME]"
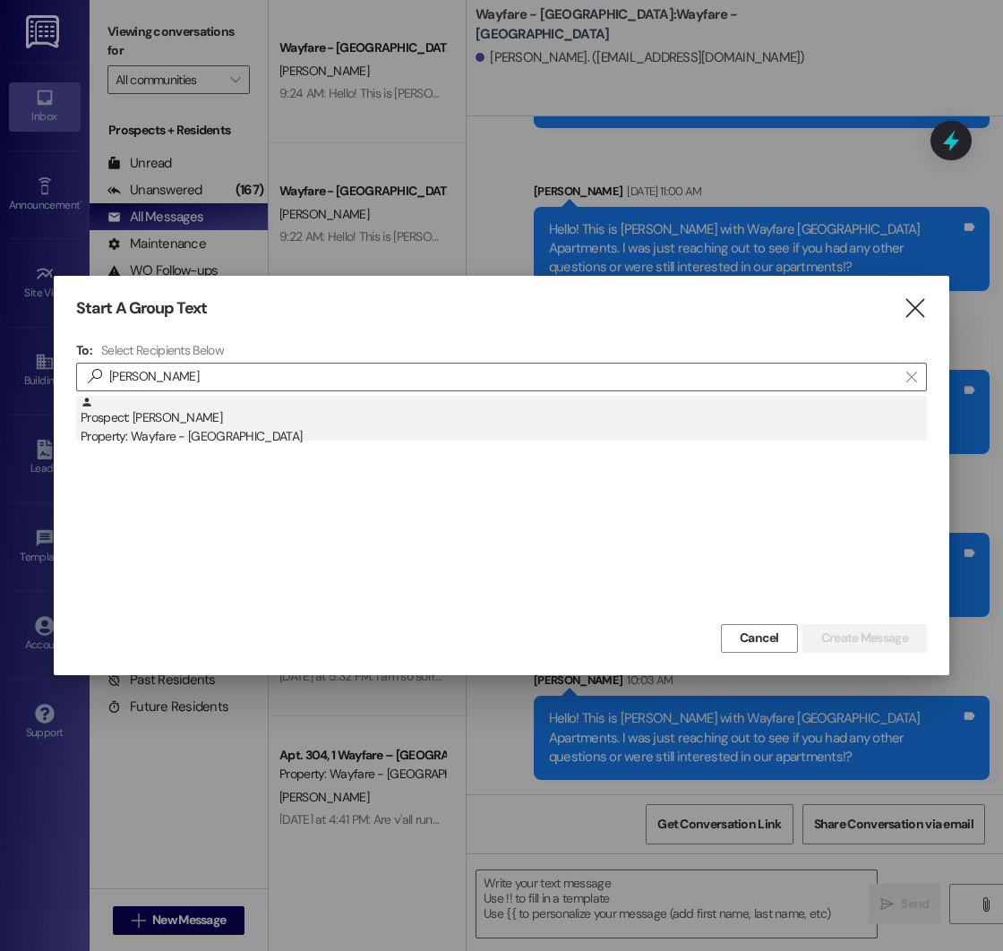
click at [257, 407] on div "Prospect: [PERSON_NAME] Property: Wayfare - [GEOGRAPHIC_DATA]" at bounding box center [504, 421] width 846 height 51
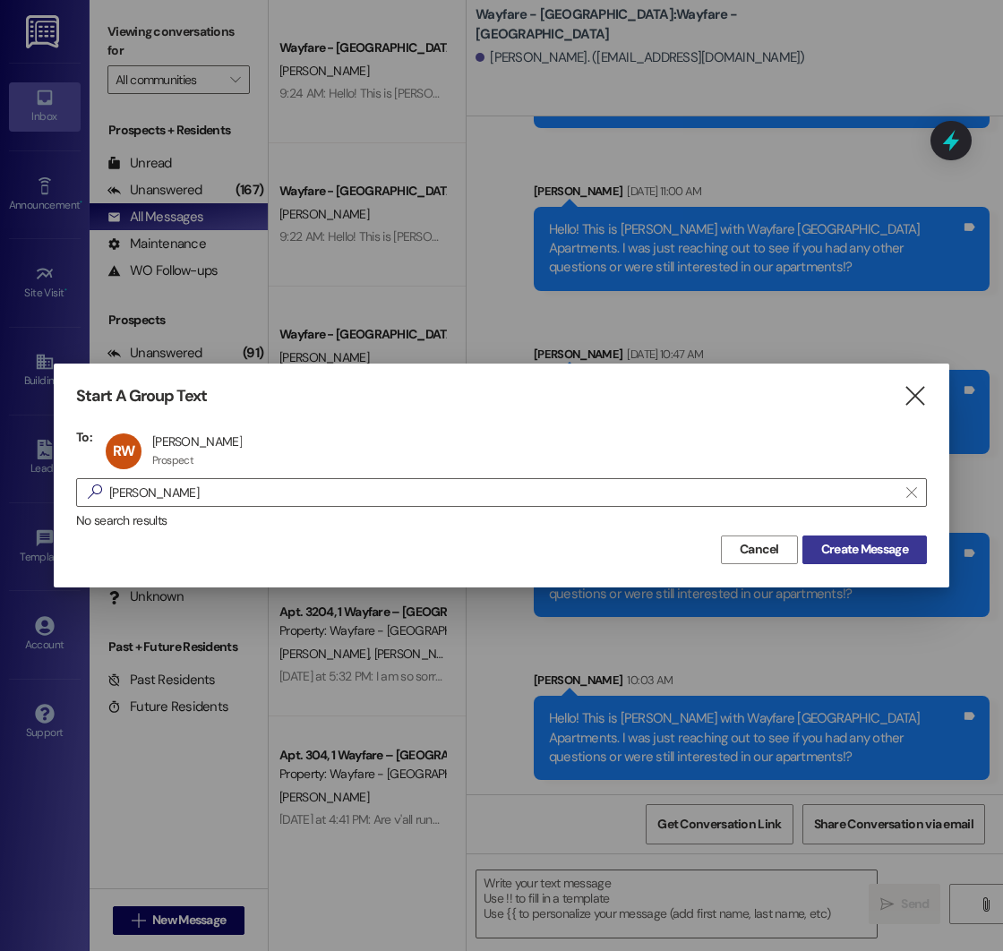
click at [838, 553] on span "Create Message" at bounding box center [864, 549] width 87 height 19
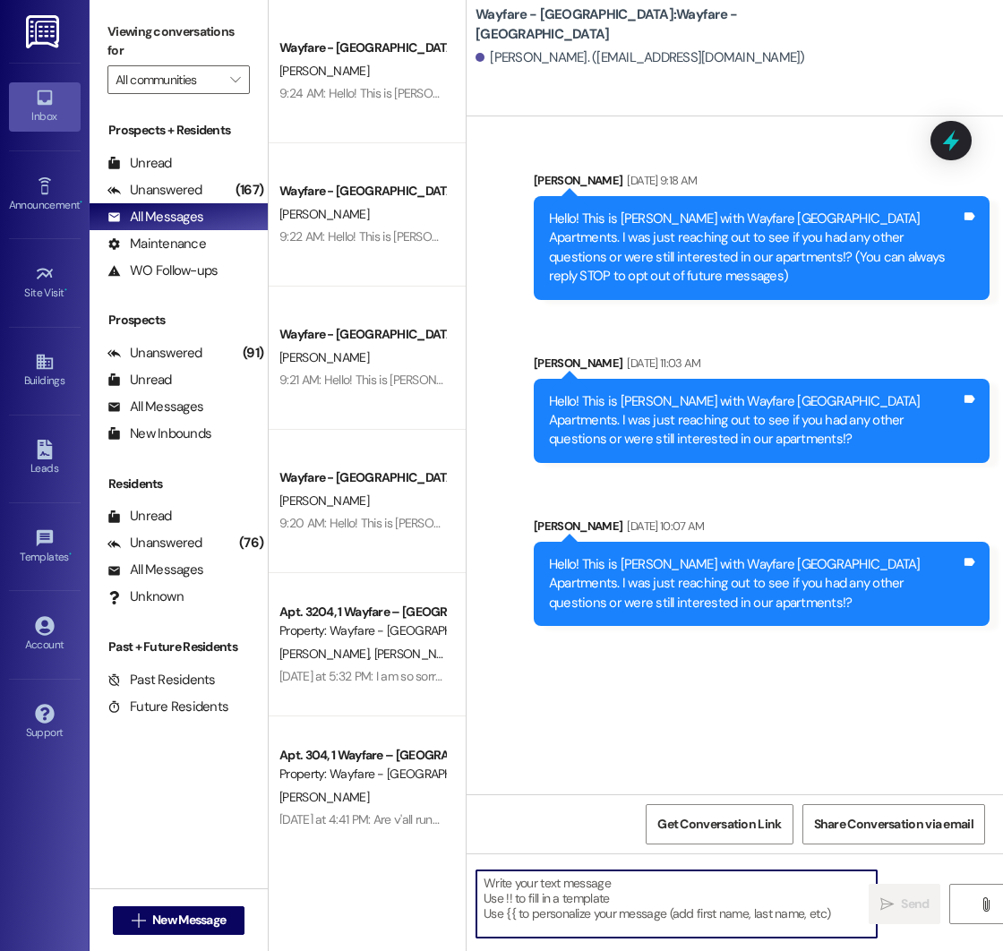
paste textarea "Hello! This is [PERSON_NAME] with Wayfare [GEOGRAPHIC_DATA] Apartments. I was j…"
type textarea "Hello! This is [PERSON_NAME] with Wayfare [GEOGRAPHIC_DATA] Apartments. I was j…"
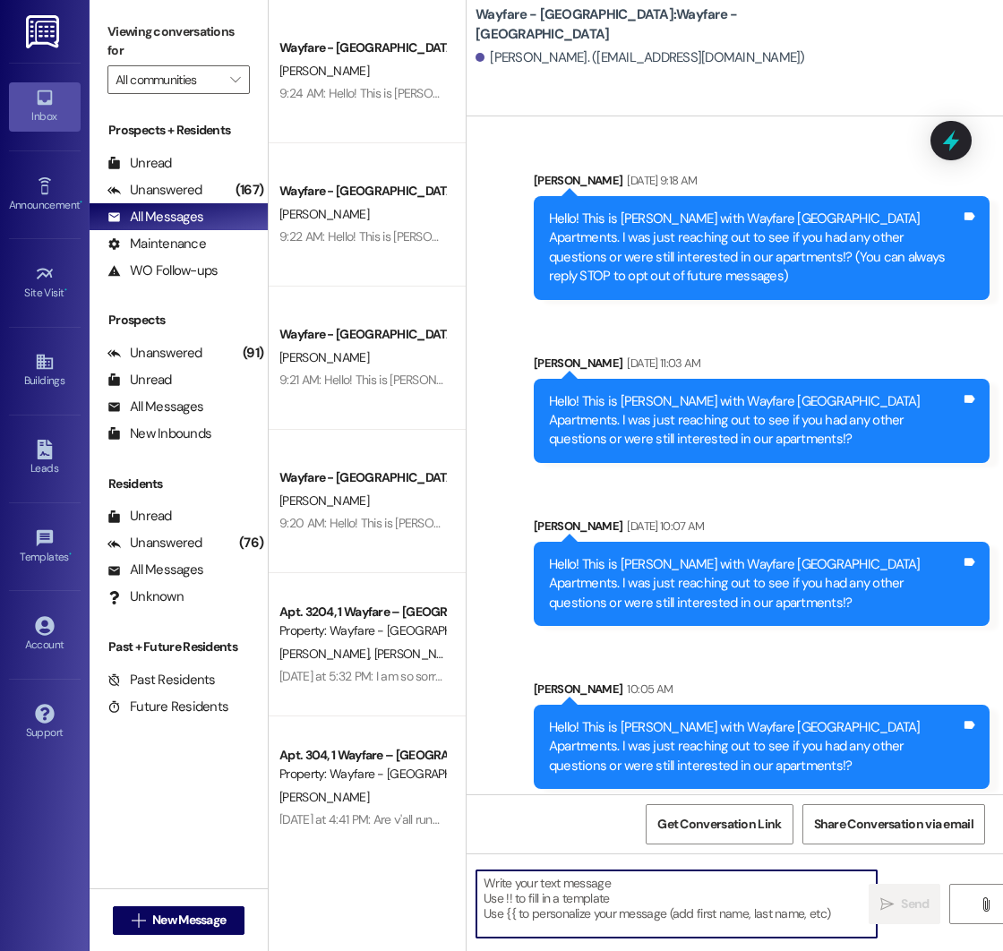
scroll to position [9, 0]
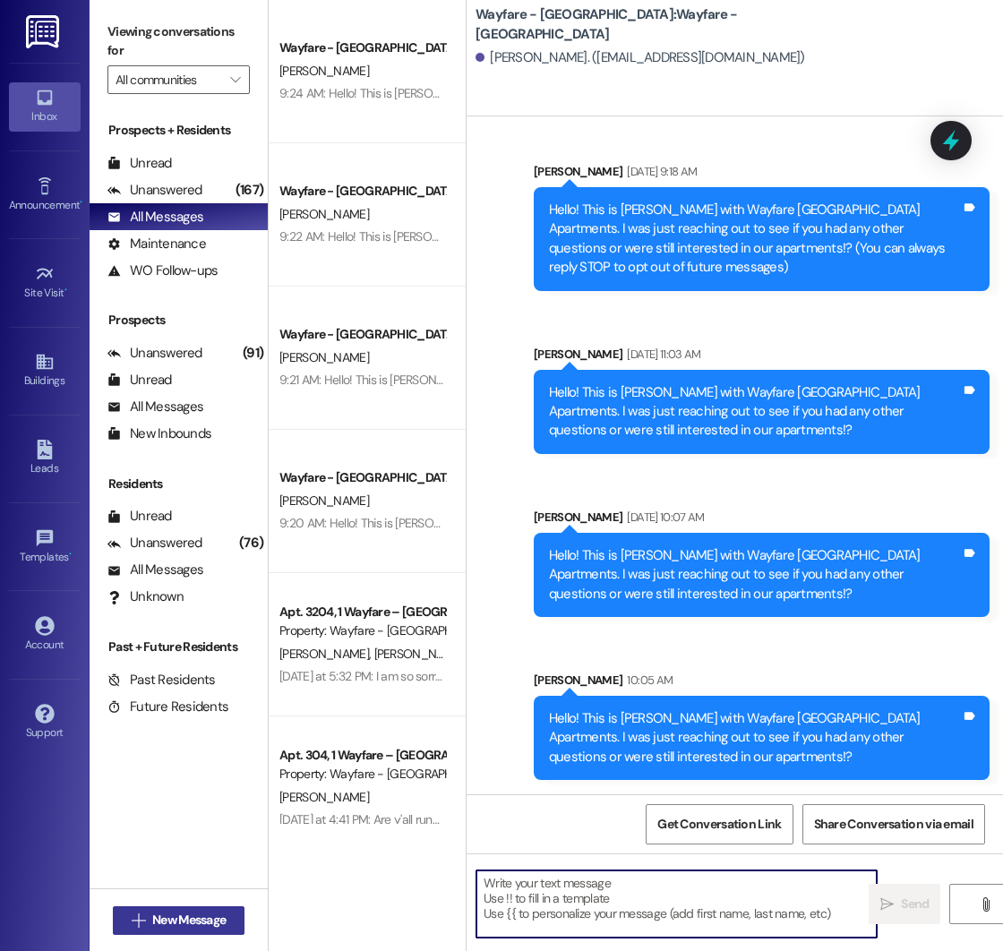
click at [170, 921] on span "New Message" at bounding box center [188, 920] width 73 height 19
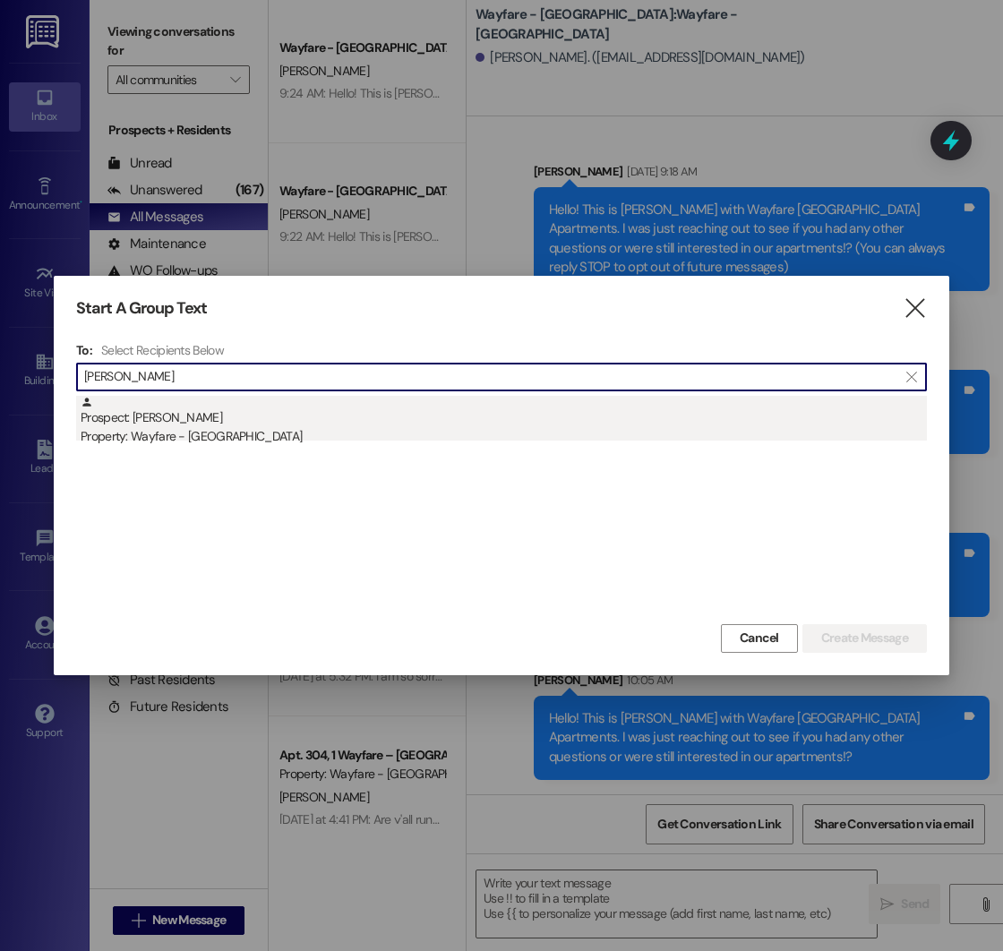
type input "[PERSON_NAME]"
click at [212, 435] on div "Property: Wayfare - [GEOGRAPHIC_DATA]" at bounding box center [504, 436] width 846 height 19
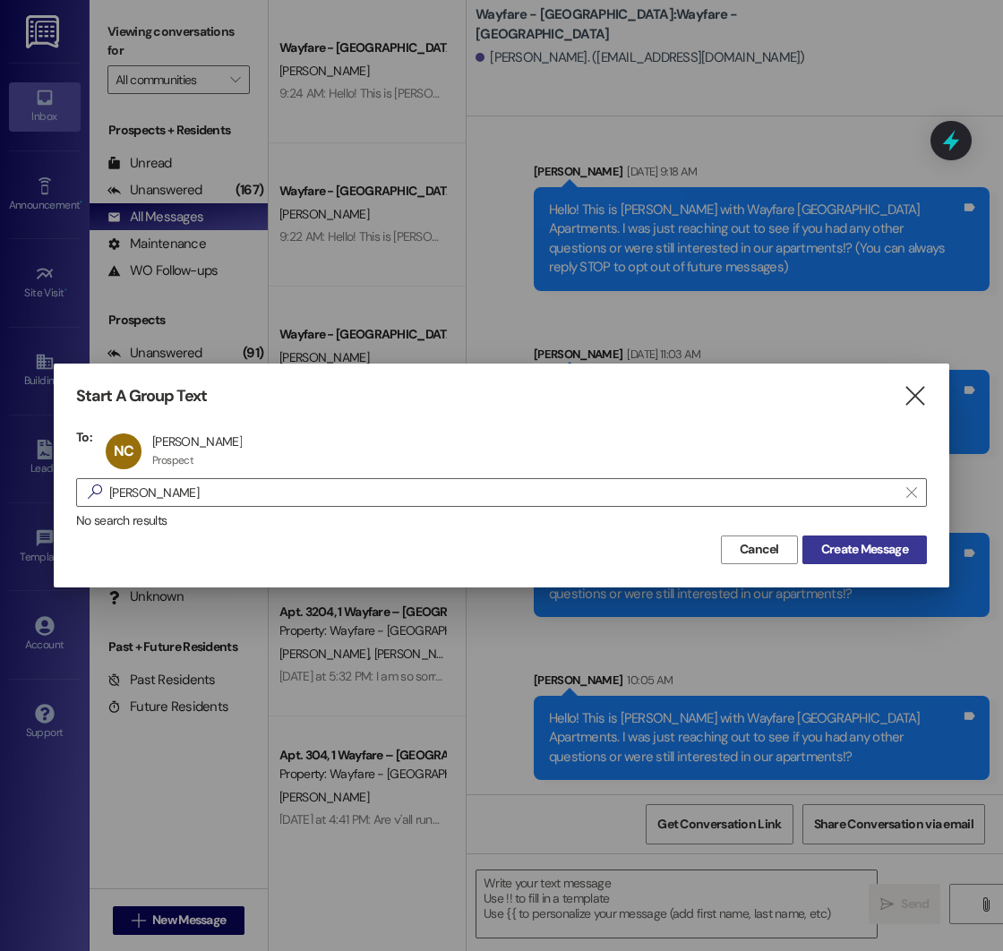
click at [827, 545] on span "Create Message" at bounding box center [864, 549] width 87 height 19
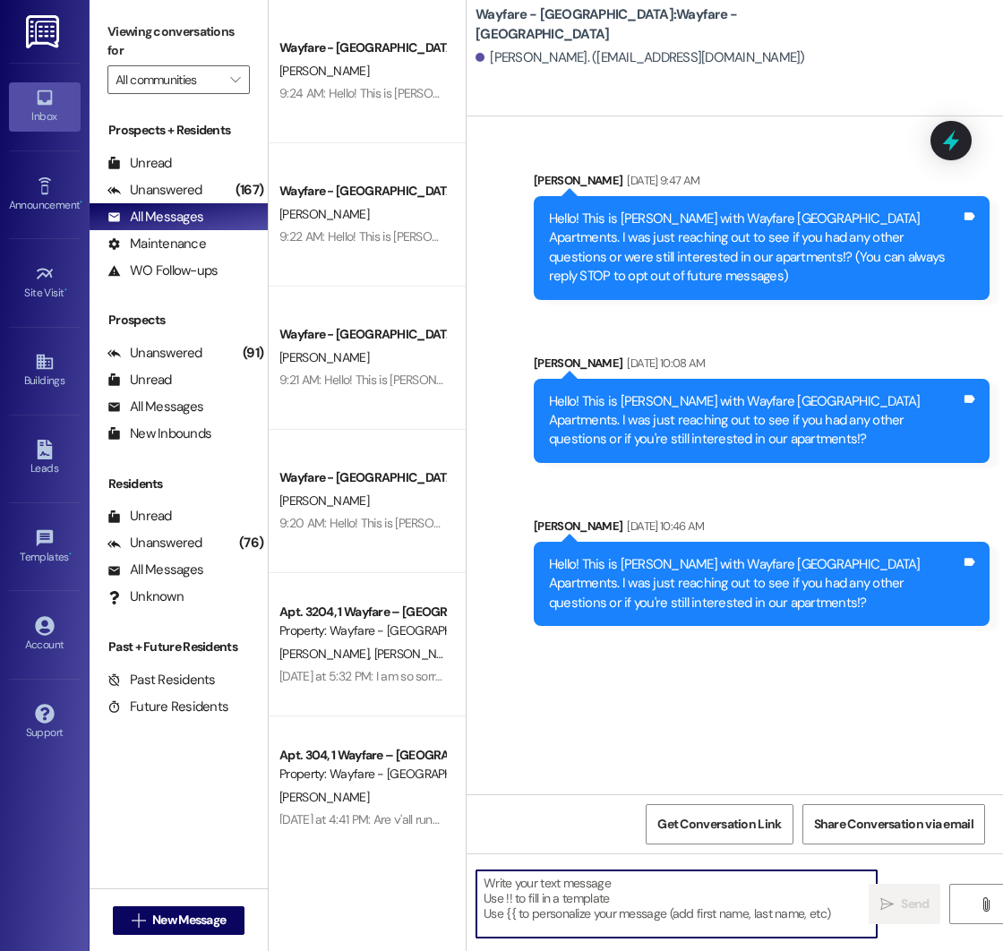
paste textarea "Hello! This is [PERSON_NAME] with Wayfare [GEOGRAPHIC_DATA] Apartments. I was j…"
type textarea "Hello! This is [PERSON_NAME] with Wayfare [GEOGRAPHIC_DATA] Apartments. I was j…"
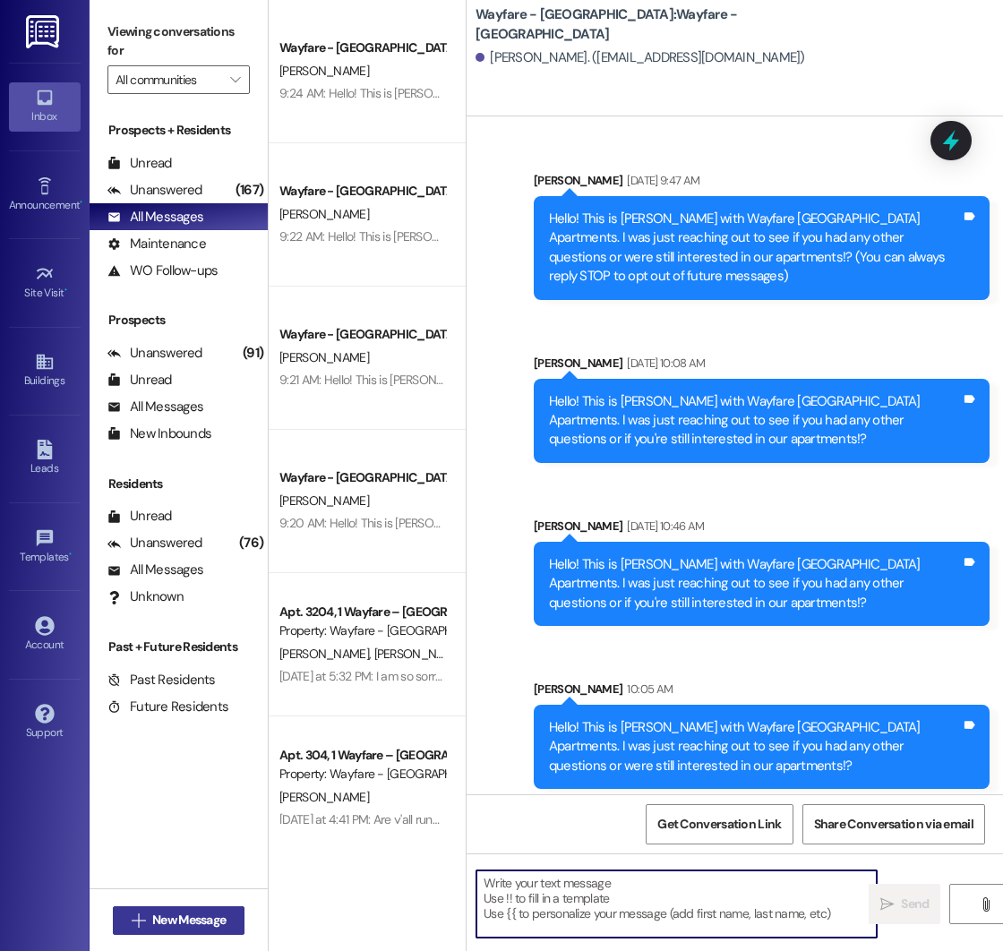
click at [168, 913] on span "New Message" at bounding box center [188, 920] width 73 height 19
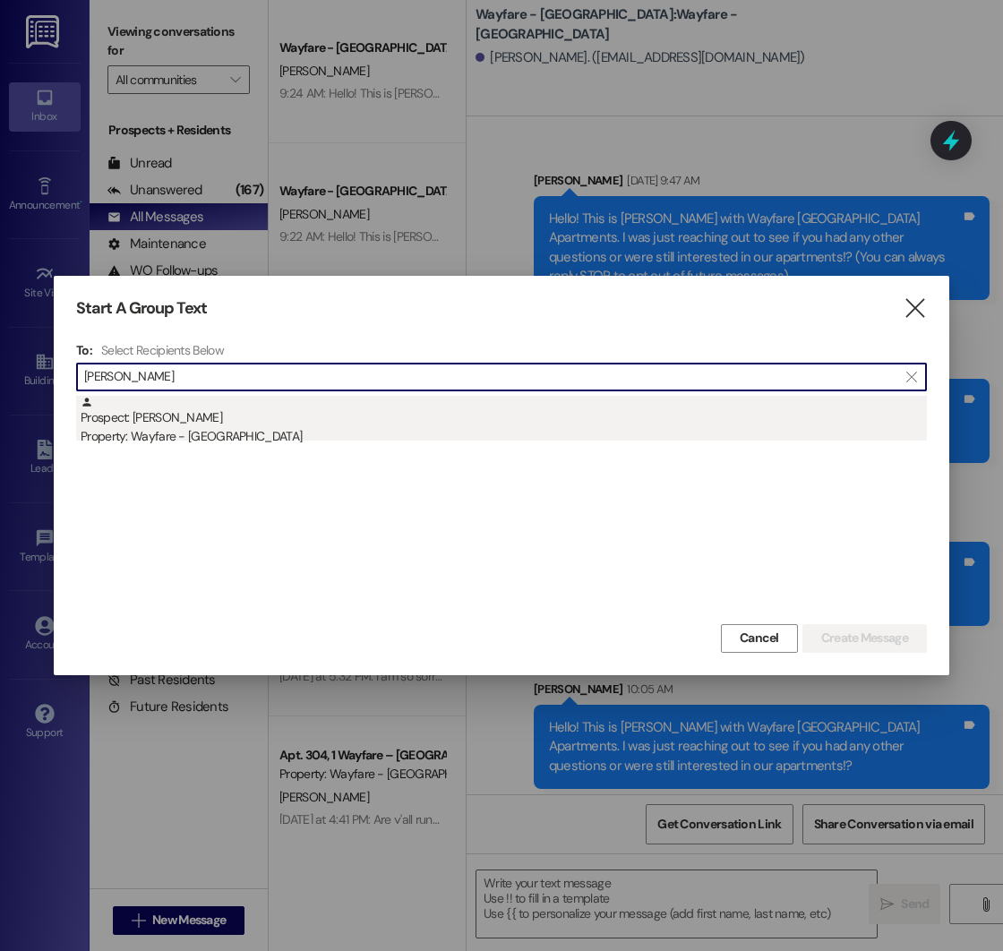
type input "[PERSON_NAME]"
click at [279, 416] on div "Prospect: [PERSON_NAME] Property: Wayfare - [GEOGRAPHIC_DATA]" at bounding box center [504, 421] width 846 height 51
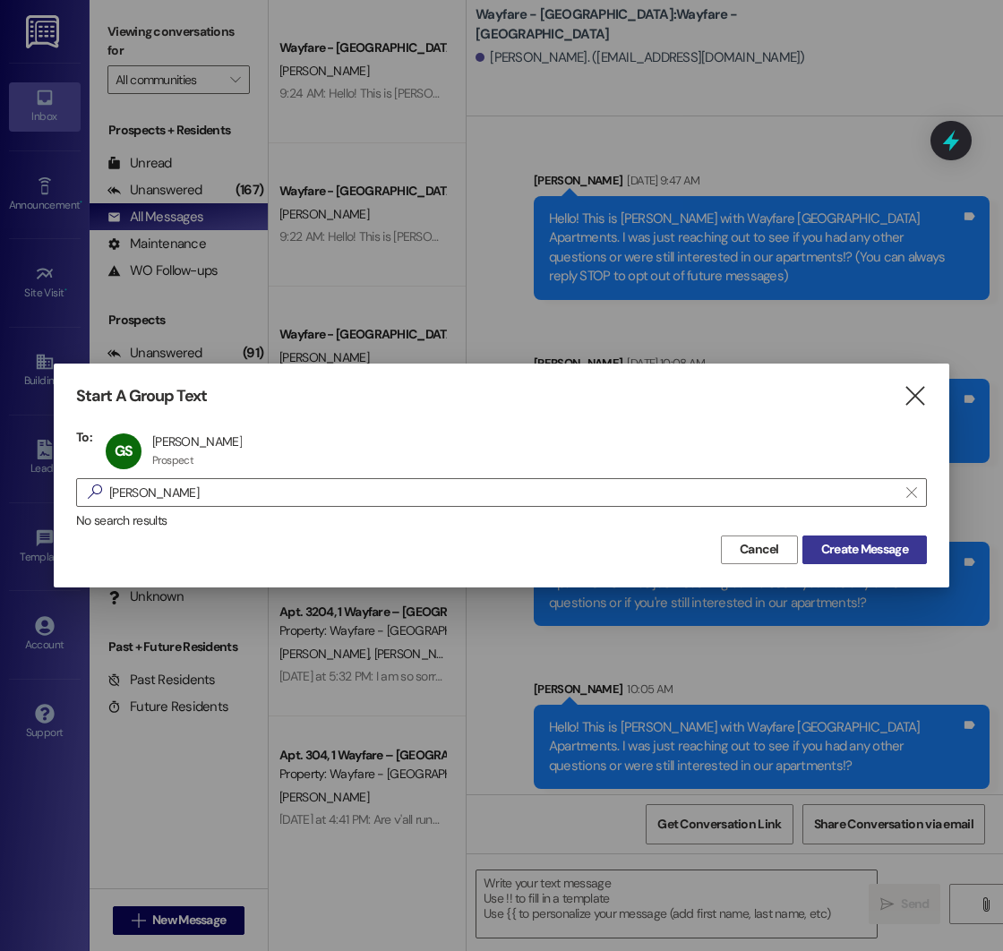
click at [872, 553] on span "Create Message" at bounding box center [864, 549] width 87 height 19
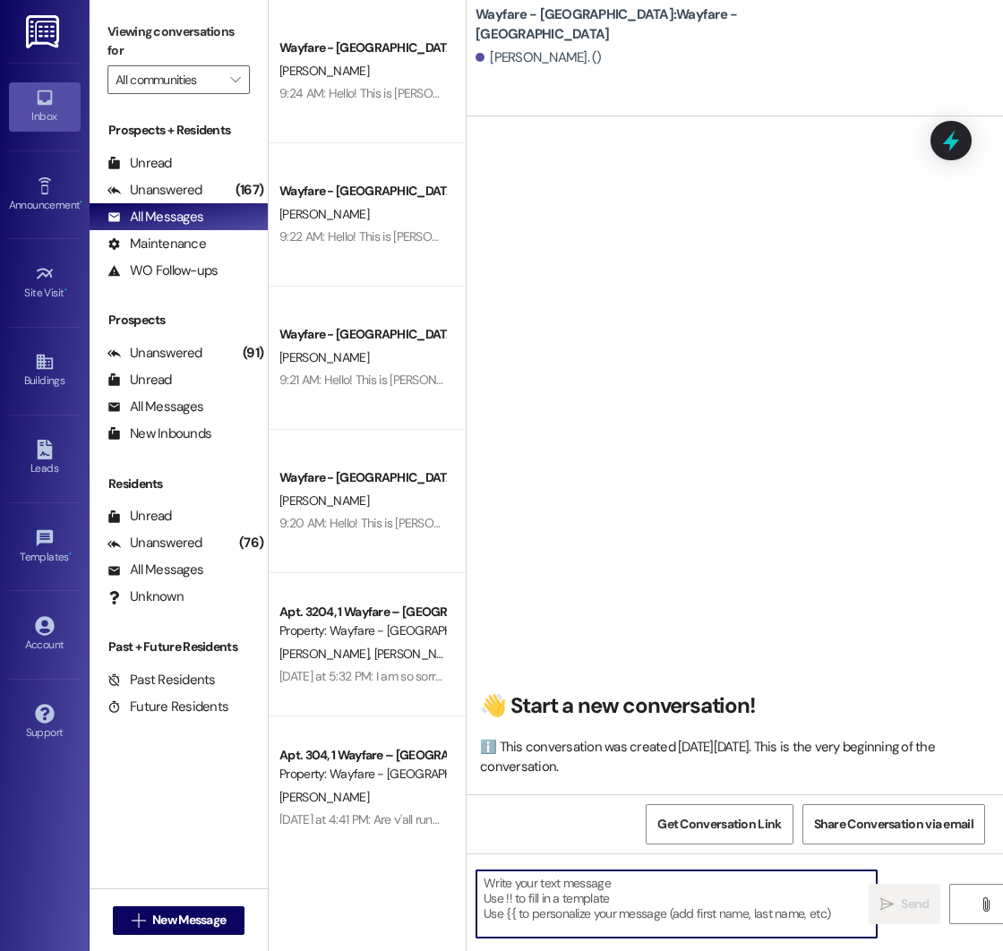
paste textarea "Hello! This is [PERSON_NAME] with Wayfare [GEOGRAPHIC_DATA] Apartments. I was j…"
type textarea "Hello! This is [PERSON_NAME] with Wayfare [GEOGRAPHIC_DATA] Apartments. I was j…"
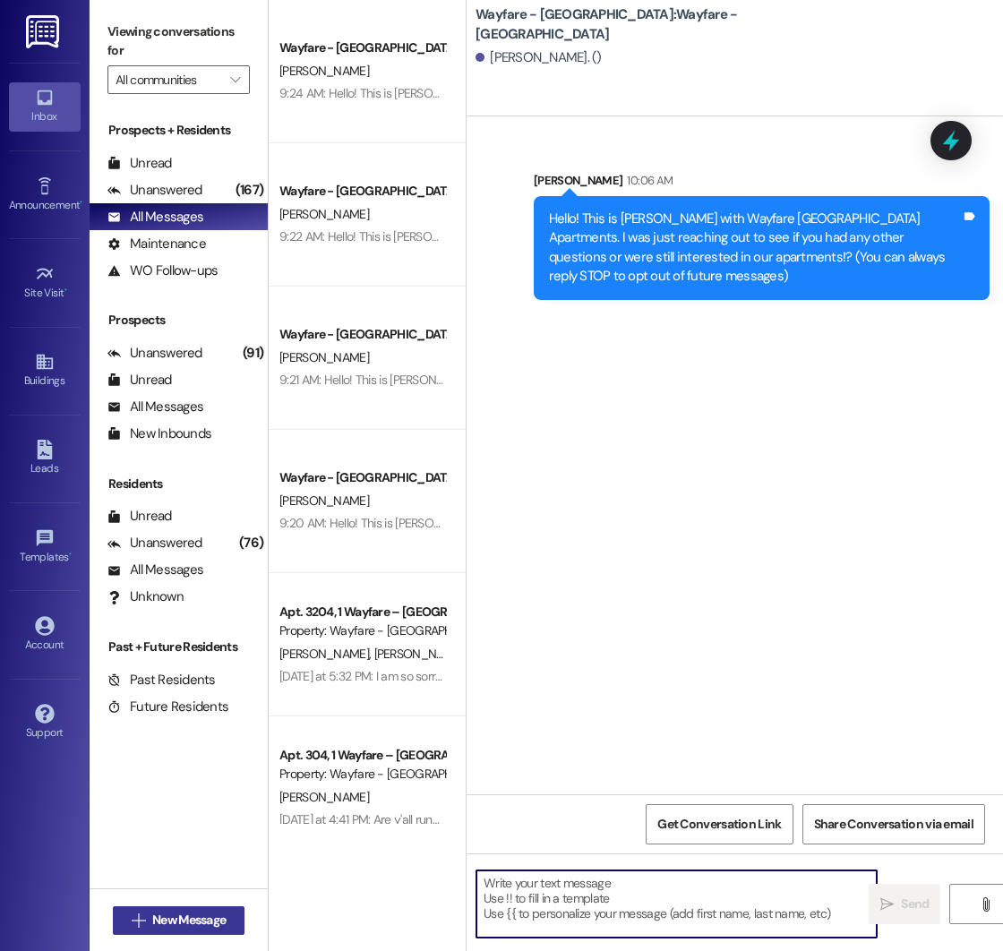
click at [150, 914] on span "New Message" at bounding box center [189, 920] width 81 height 19
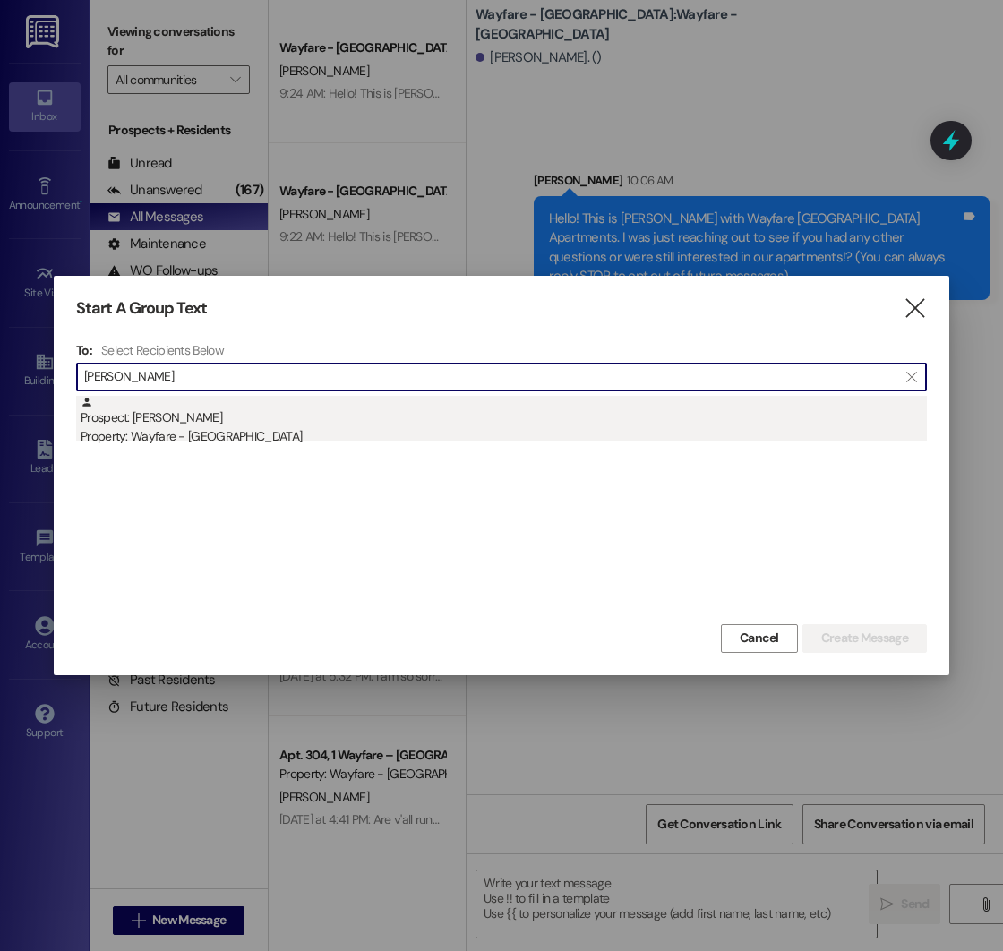
type input "[PERSON_NAME]"
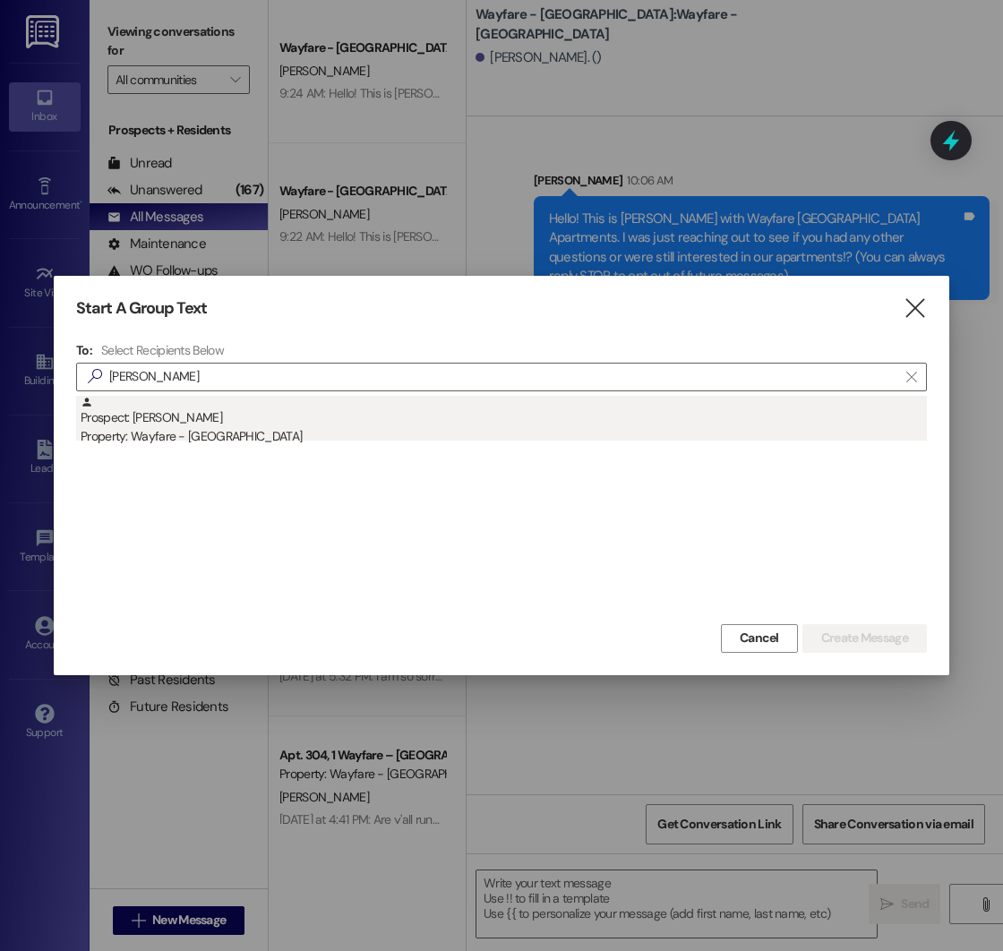
click at [278, 416] on div "Prospect: [PERSON_NAME] Property: Wayfare - [GEOGRAPHIC_DATA]" at bounding box center [504, 421] width 846 height 51
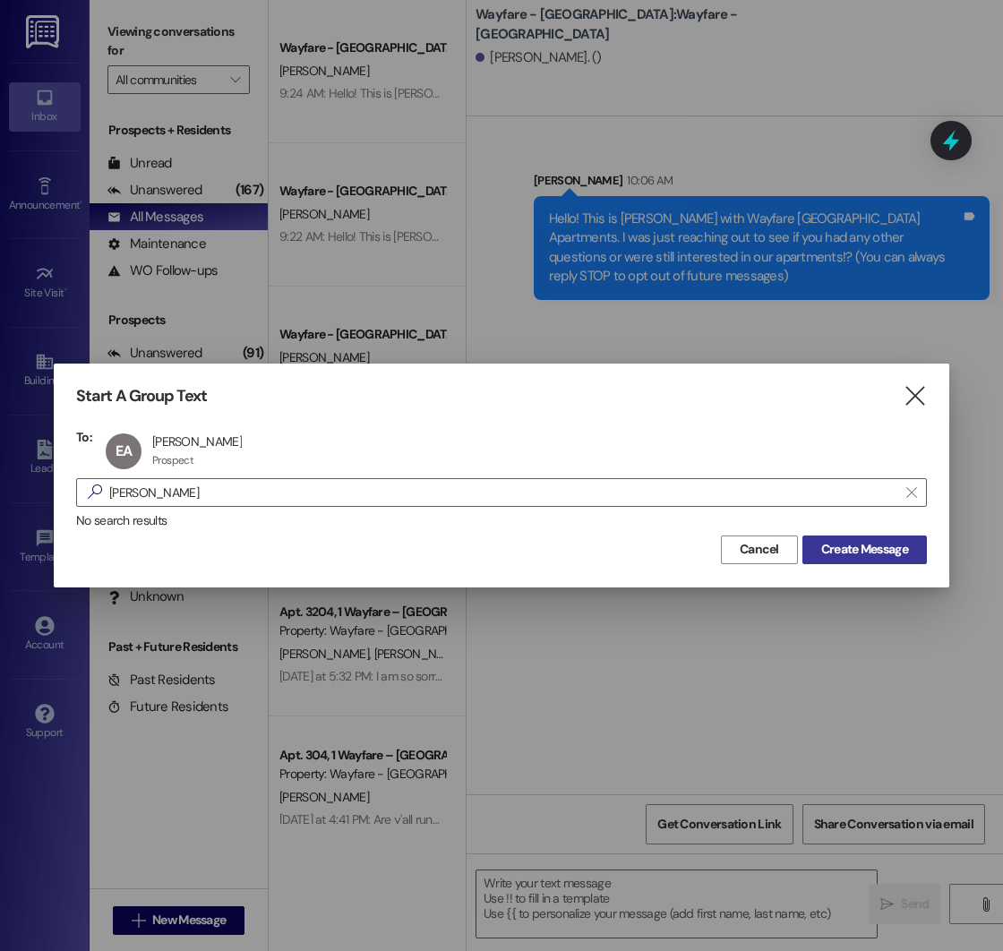
click at [897, 559] on button "Create Message" at bounding box center [864, 550] width 124 height 29
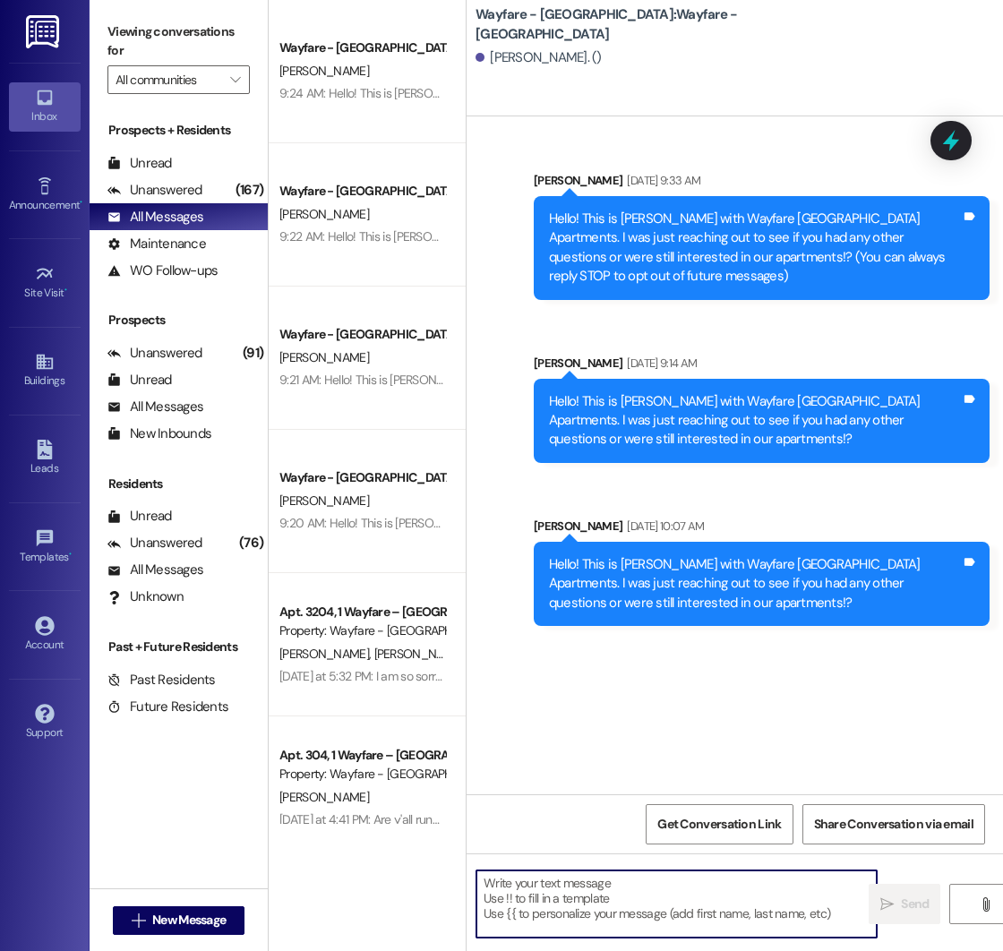
paste textarea "Hello! This is [PERSON_NAME] with Wayfare [GEOGRAPHIC_DATA] Apartments. I was j…"
type textarea "Hello! This is [PERSON_NAME] with Wayfare [GEOGRAPHIC_DATA] Apartments. I was j…"
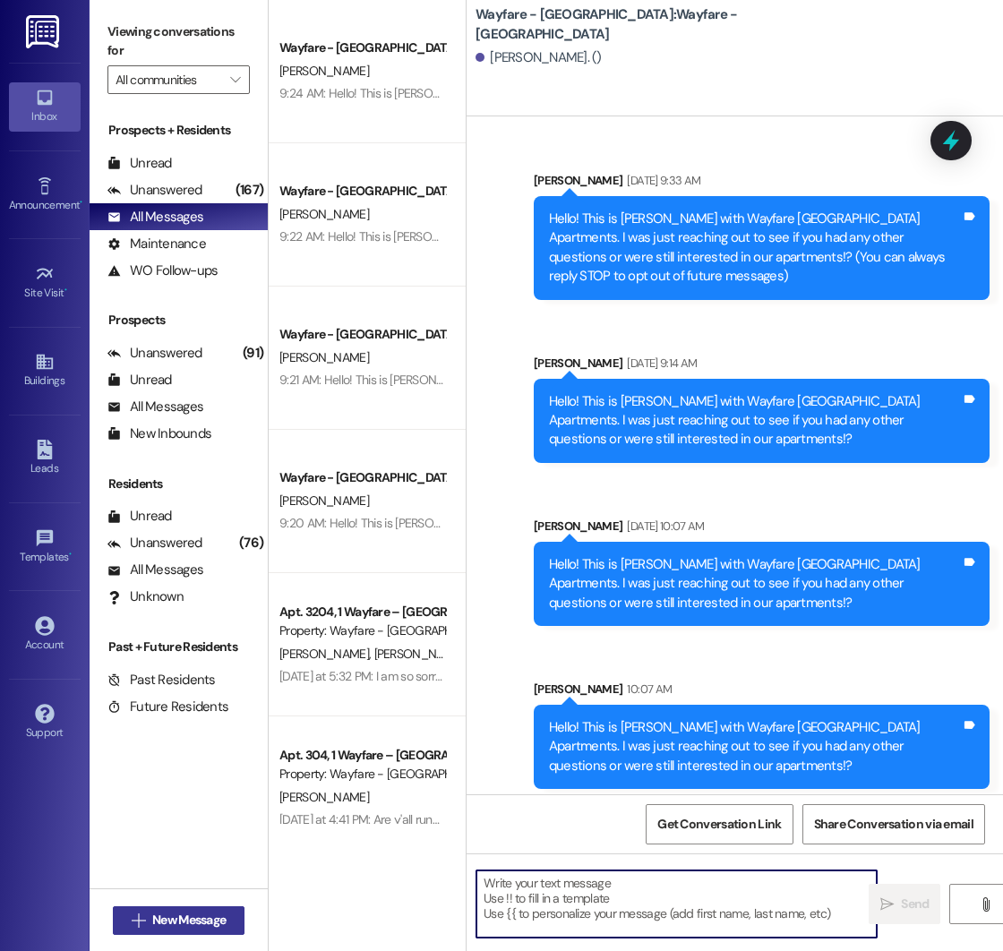
click at [167, 917] on span "New Message" at bounding box center [188, 920] width 73 height 19
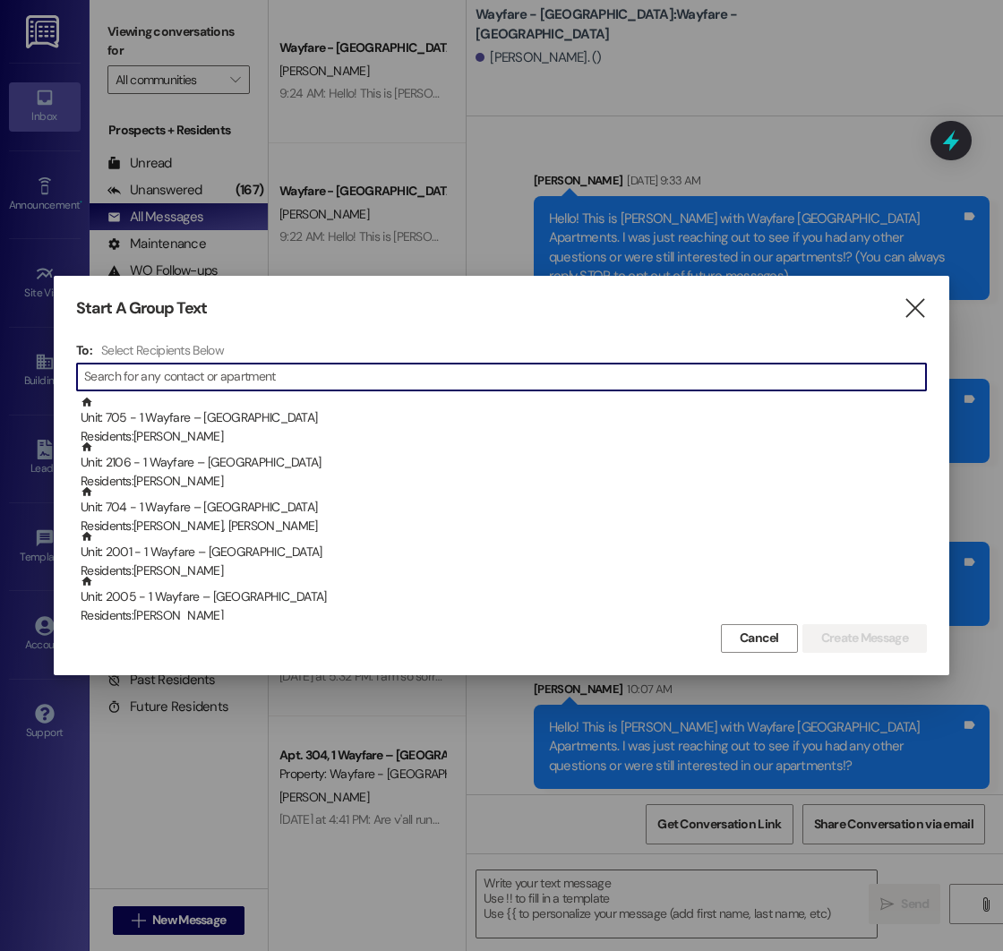
click at [196, 382] on input at bounding box center [505, 376] width 842 height 25
type input "a"
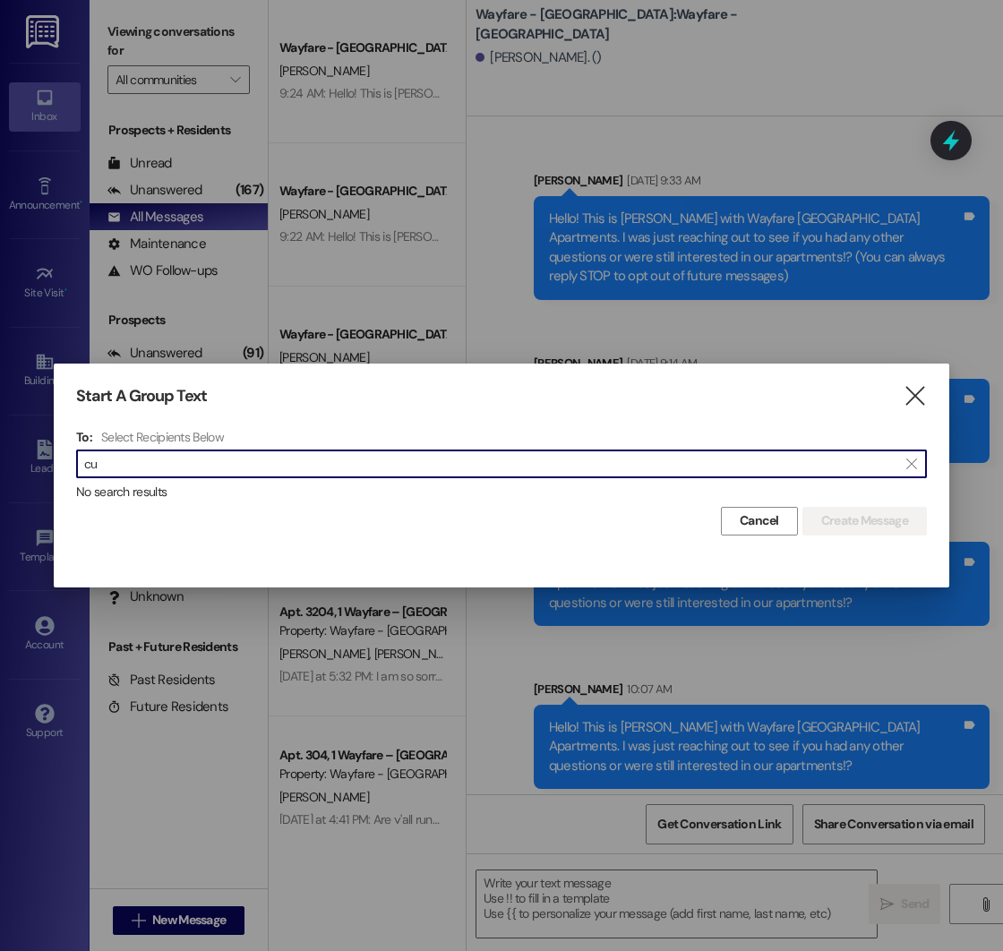
type input "c"
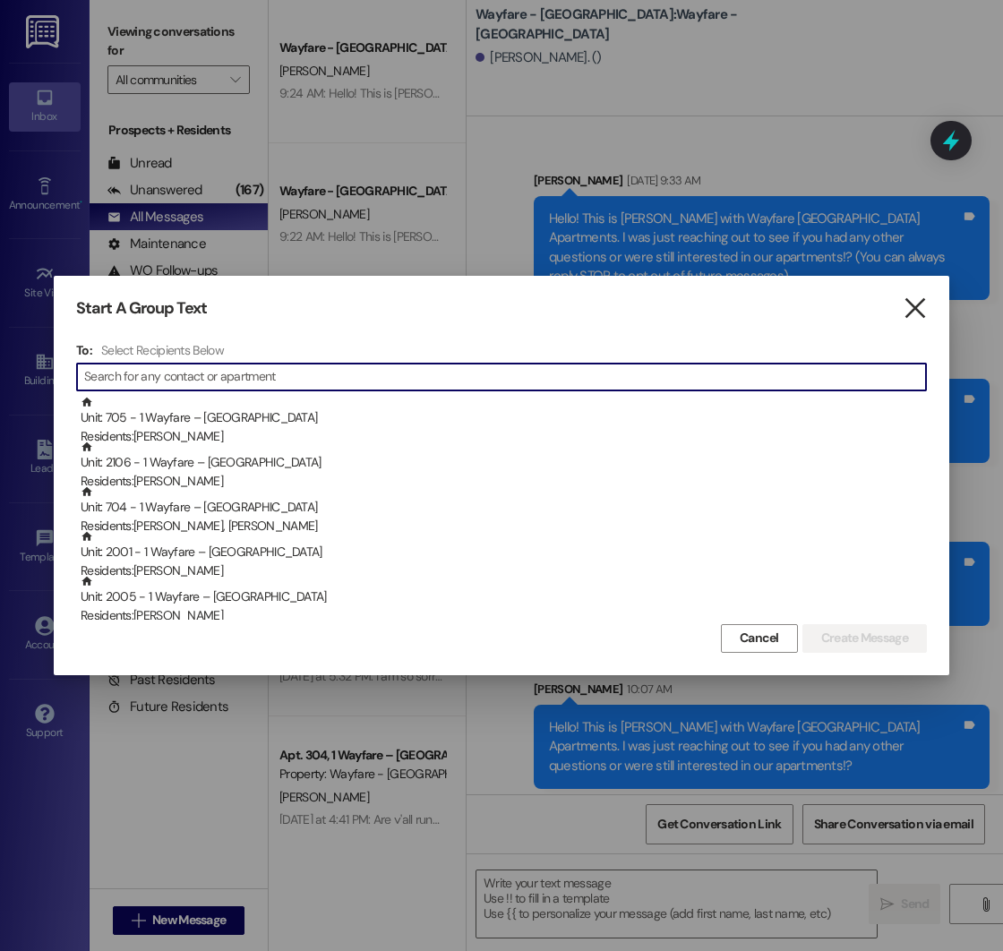
click at [913, 308] on icon "" at bounding box center [915, 308] width 24 height 19
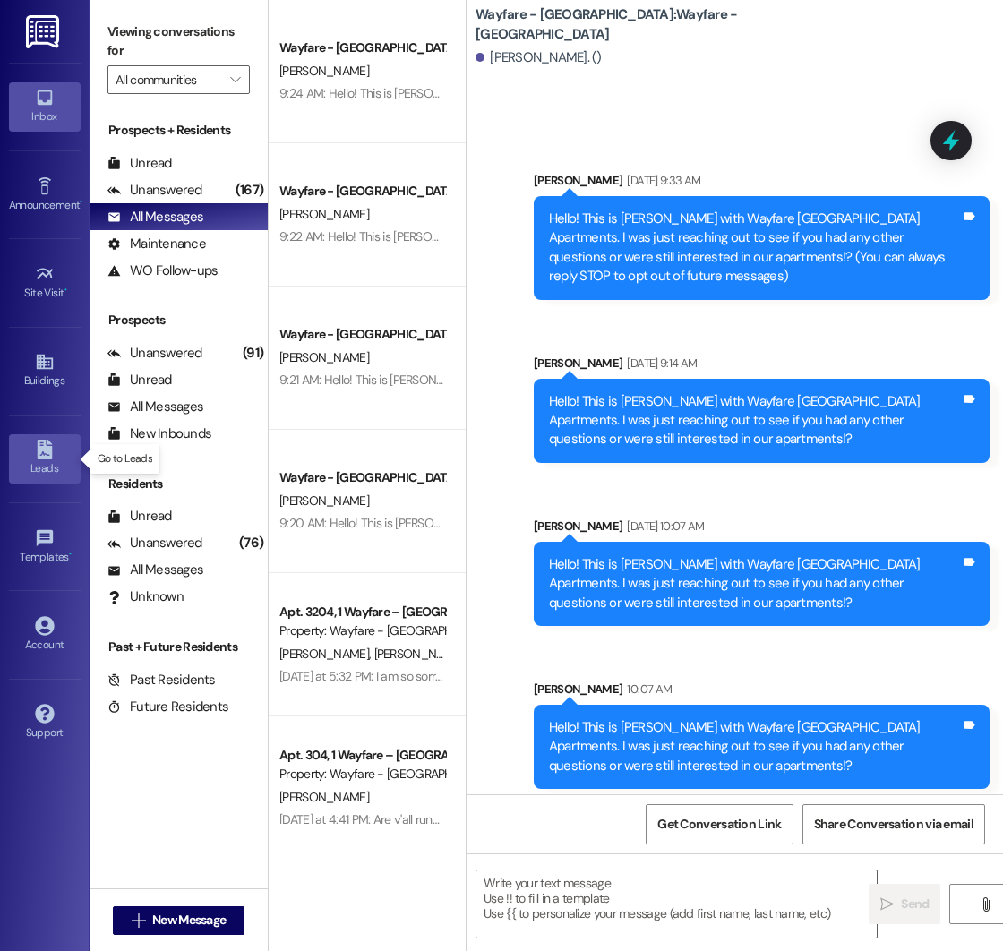
click at [57, 449] on link "Leads" at bounding box center [45, 458] width 72 height 48
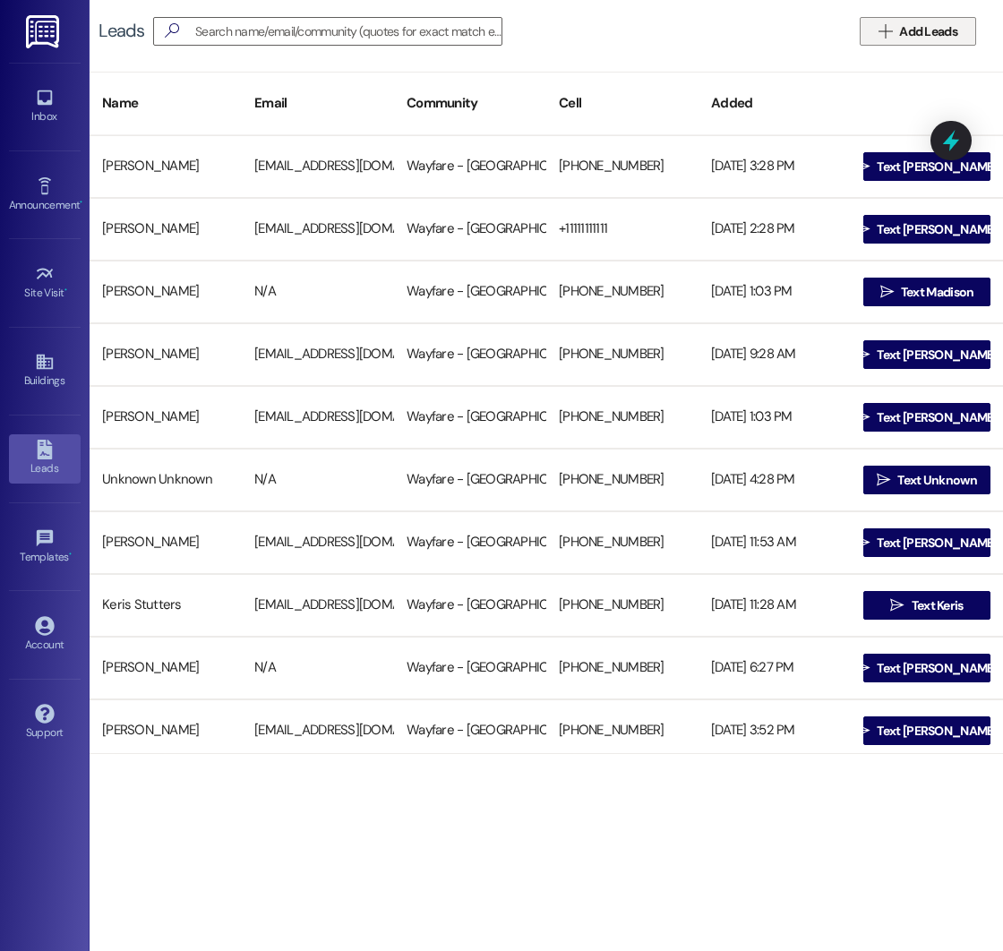
click at [899, 30] on span "Add Leads" at bounding box center [928, 31] width 58 height 19
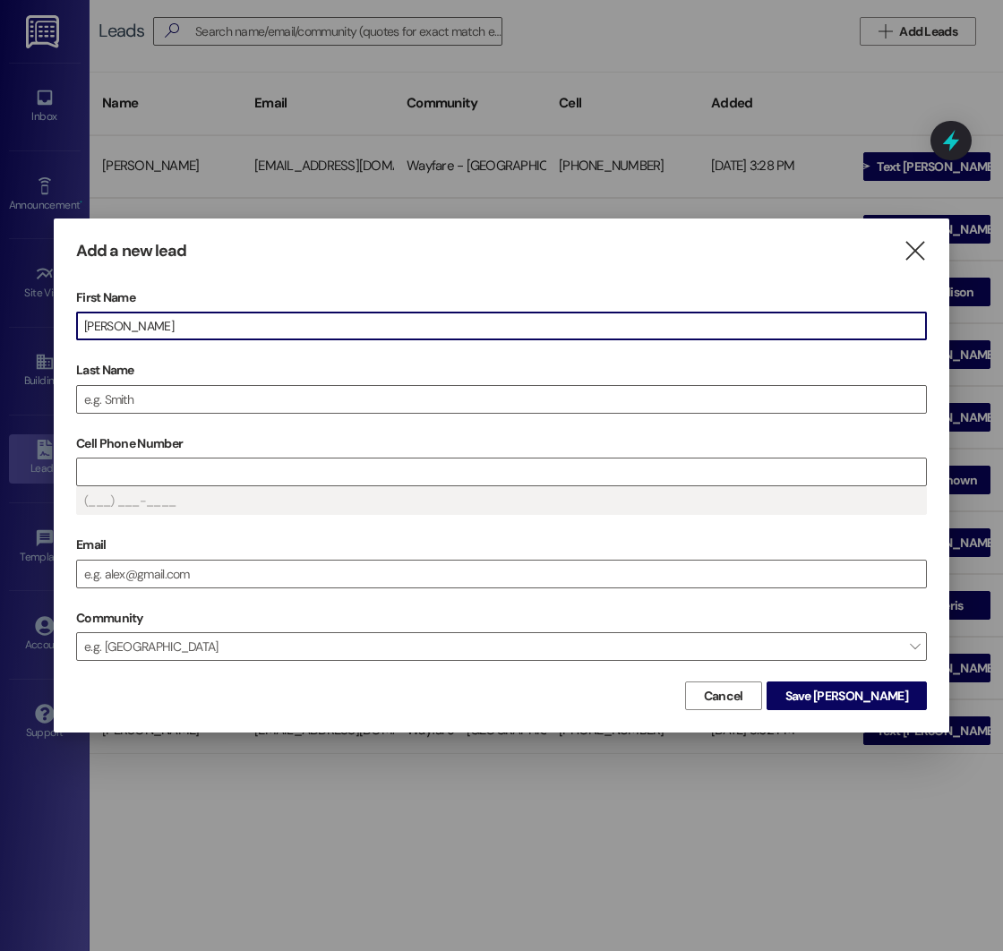
click at [91, 328] on input "[PERSON_NAME]" at bounding box center [501, 326] width 849 height 27
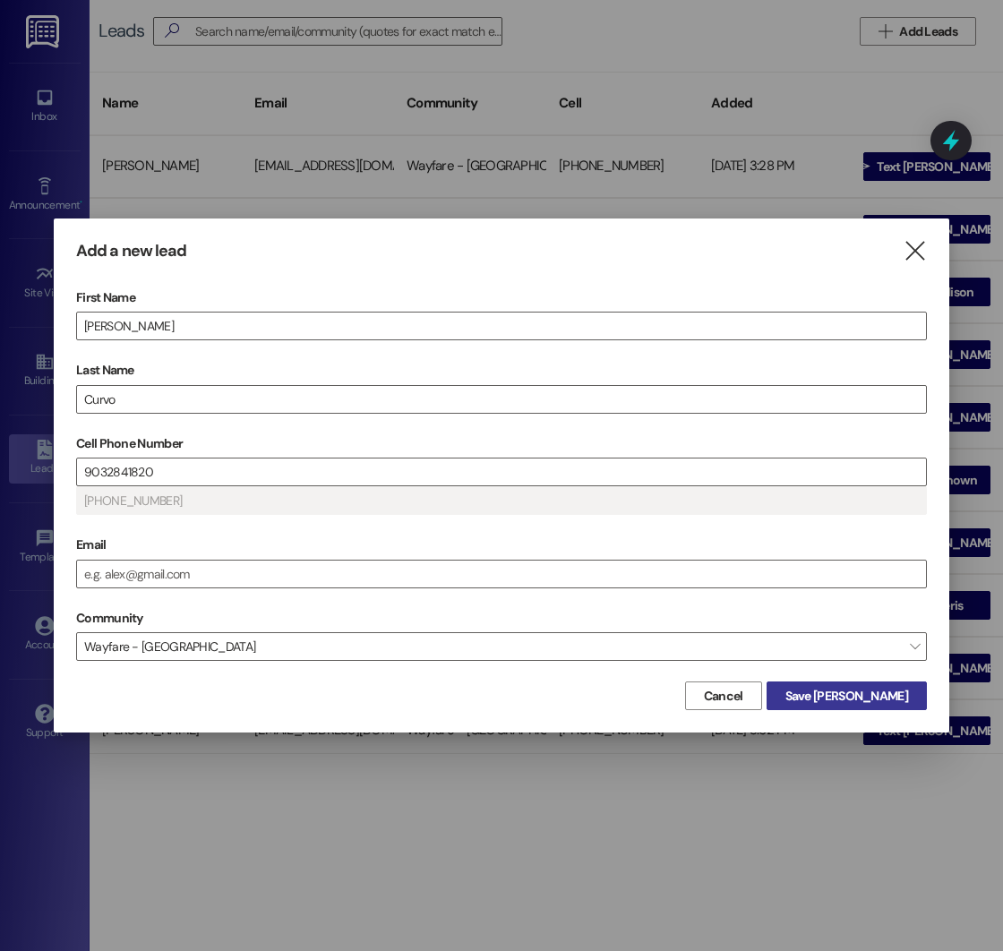
click at [880, 703] on span "Save [PERSON_NAME]" at bounding box center [846, 696] width 123 height 19
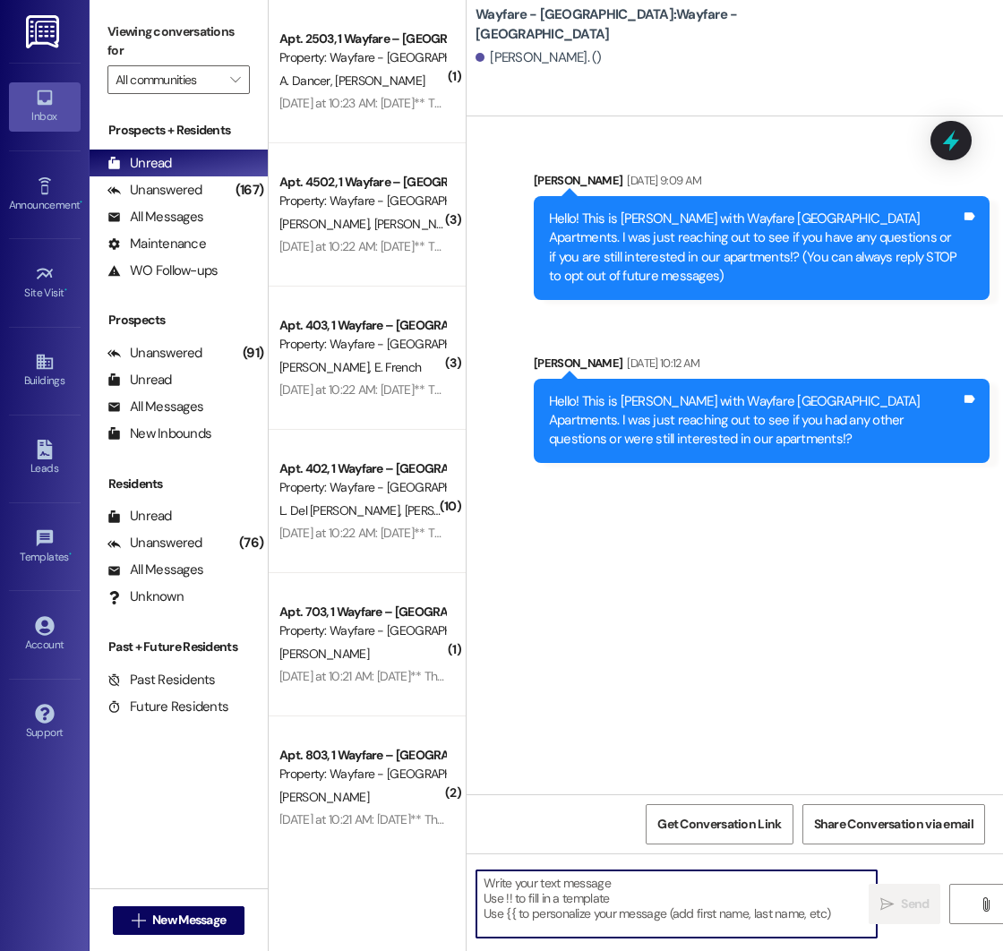
paste textarea "Hello! This is [PERSON_NAME] with Wayfare [GEOGRAPHIC_DATA] Apartments. I was j…"
type textarea "Hello! This is [PERSON_NAME] with Wayfare [GEOGRAPHIC_DATA] Apartments. I was j…"
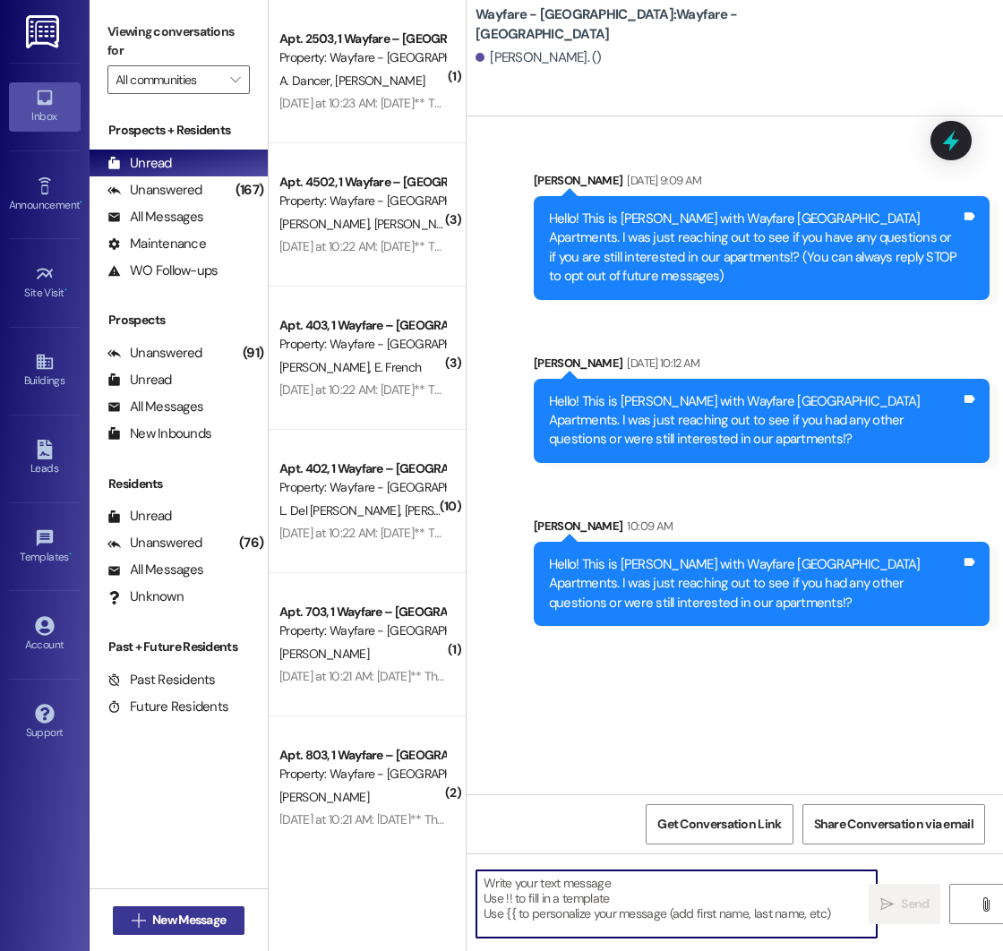
click at [152, 919] on span "New Message" at bounding box center [188, 920] width 73 height 19
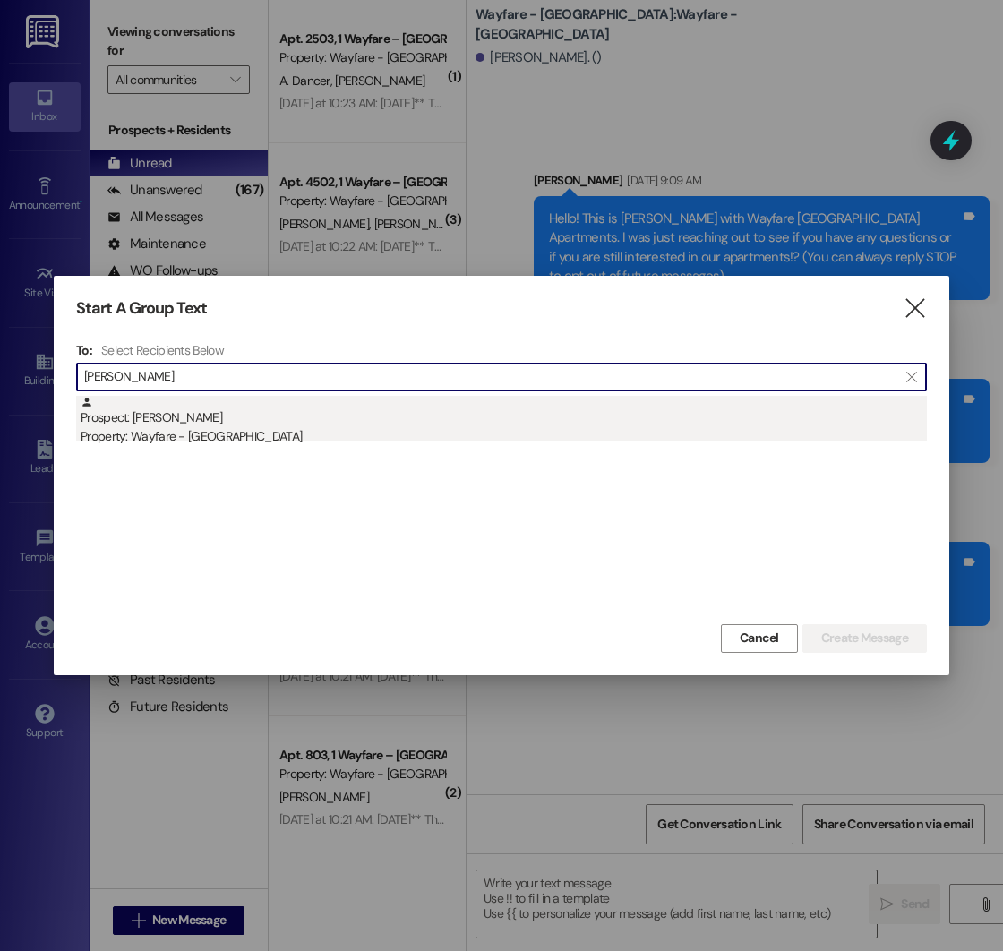
type input "[PERSON_NAME]"
click at [208, 409] on div "Prospect: [PERSON_NAME] Property: Wayfare - [GEOGRAPHIC_DATA]" at bounding box center [504, 421] width 846 height 51
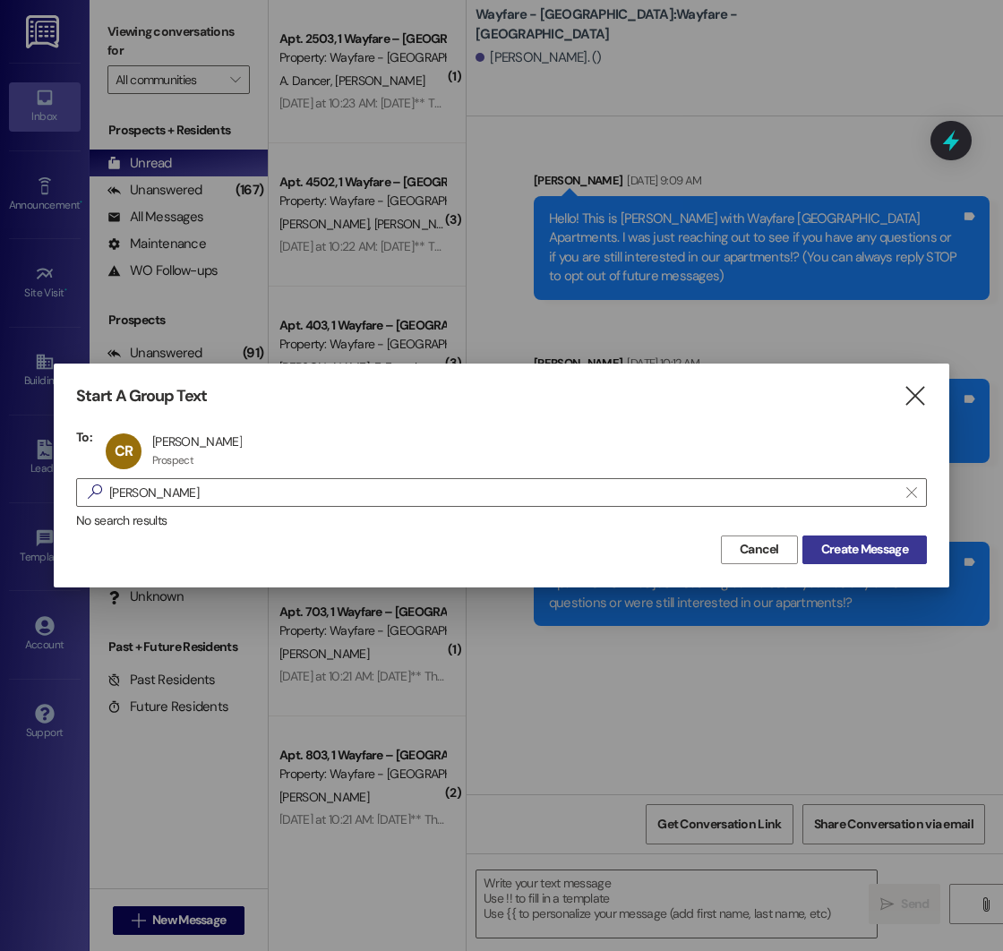
click at [853, 554] on span "Create Message" at bounding box center [864, 549] width 87 height 19
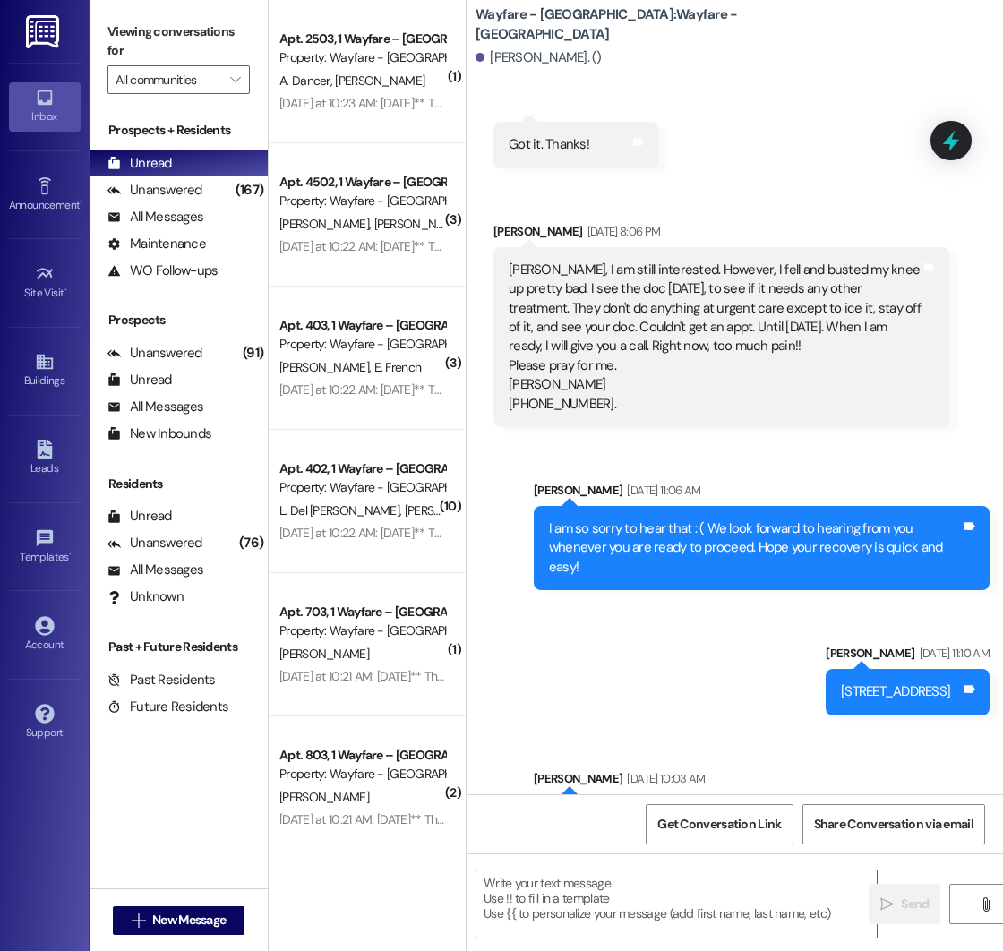
scroll to position [862, 0]
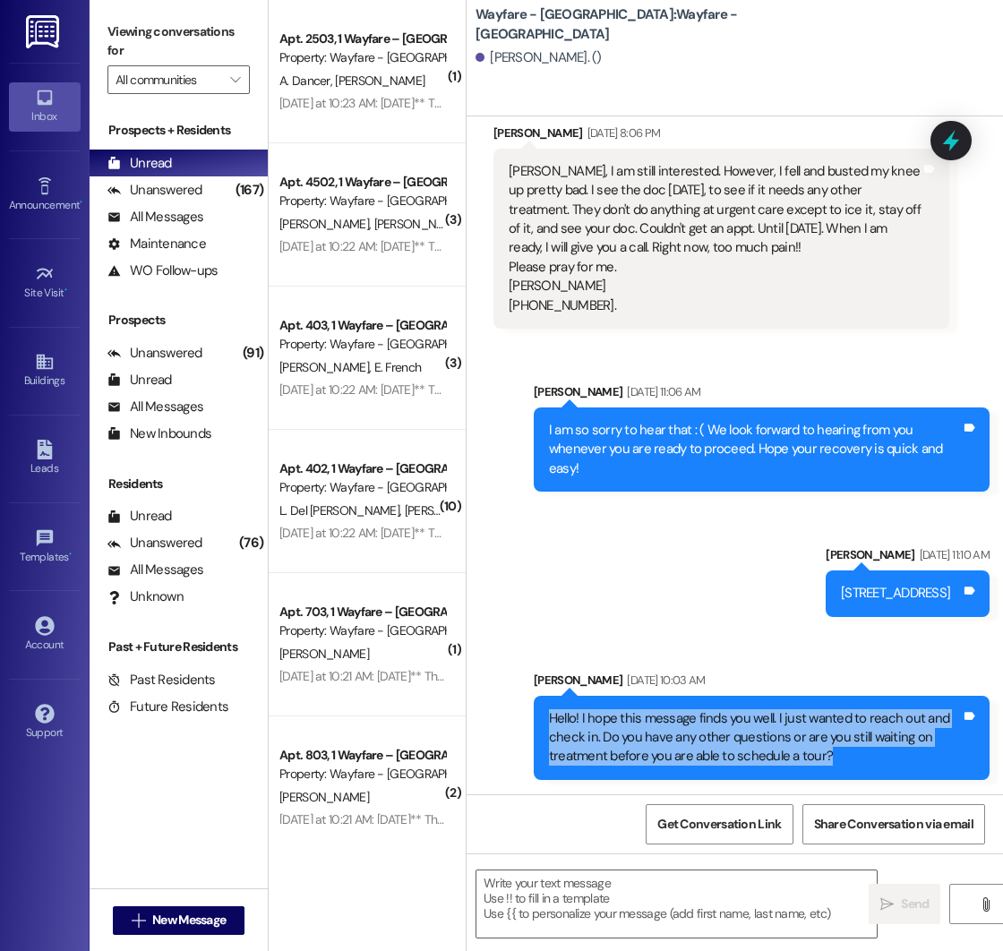
drag, startPoint x: 550, startPoint y: 718, endPoint x: 922, endPoint y: 756, distance: 374.4
click at [922, 756] on div "Hello! I hope this message finds you well. I just wanted to reach out and check…" at bounding box center [755, 737] width 412 height 57
copy div "Hello! I hope this message finds you well. I just wanted to reach out and check…"
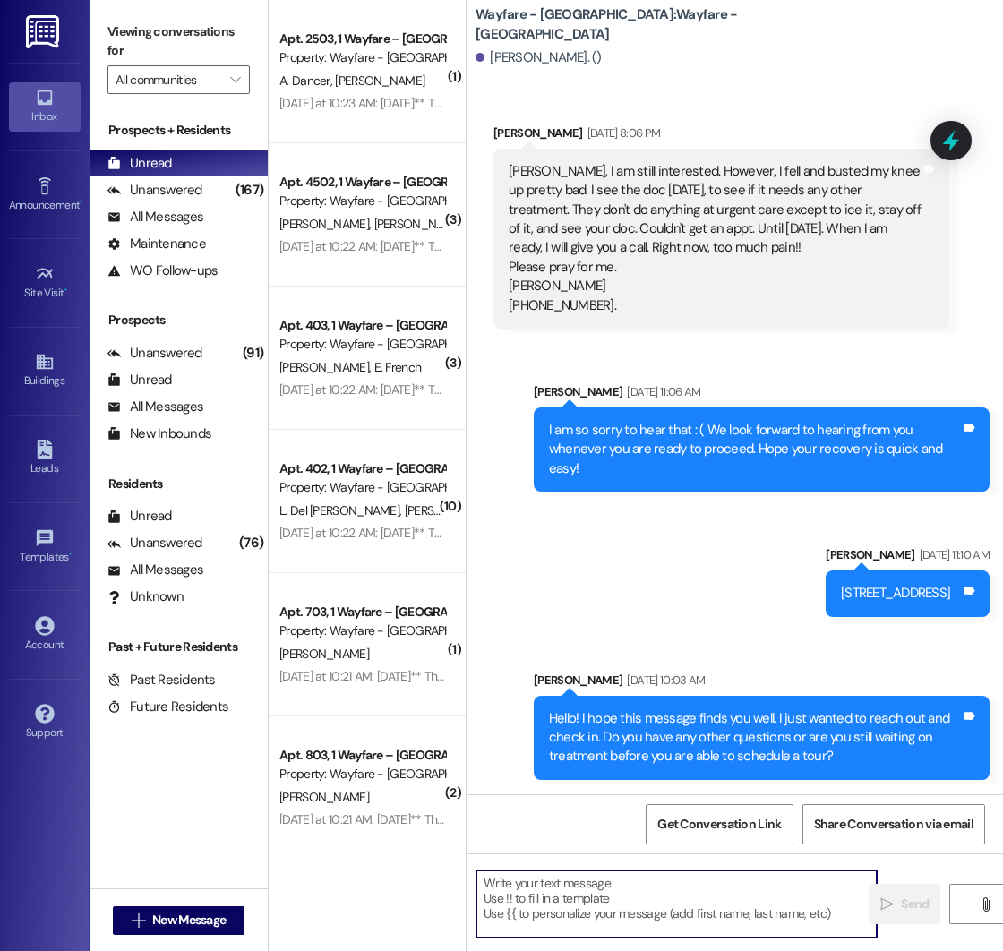
click at [559, 873] on textarea at bounding box center [676, 903] width 400 height 67
paste textarea "Hello! I hope this message finds you well. I just wanted to reach out and check…"
type textarea "Hello! I hope this message finds you well. I just wanted to reach out and check…"
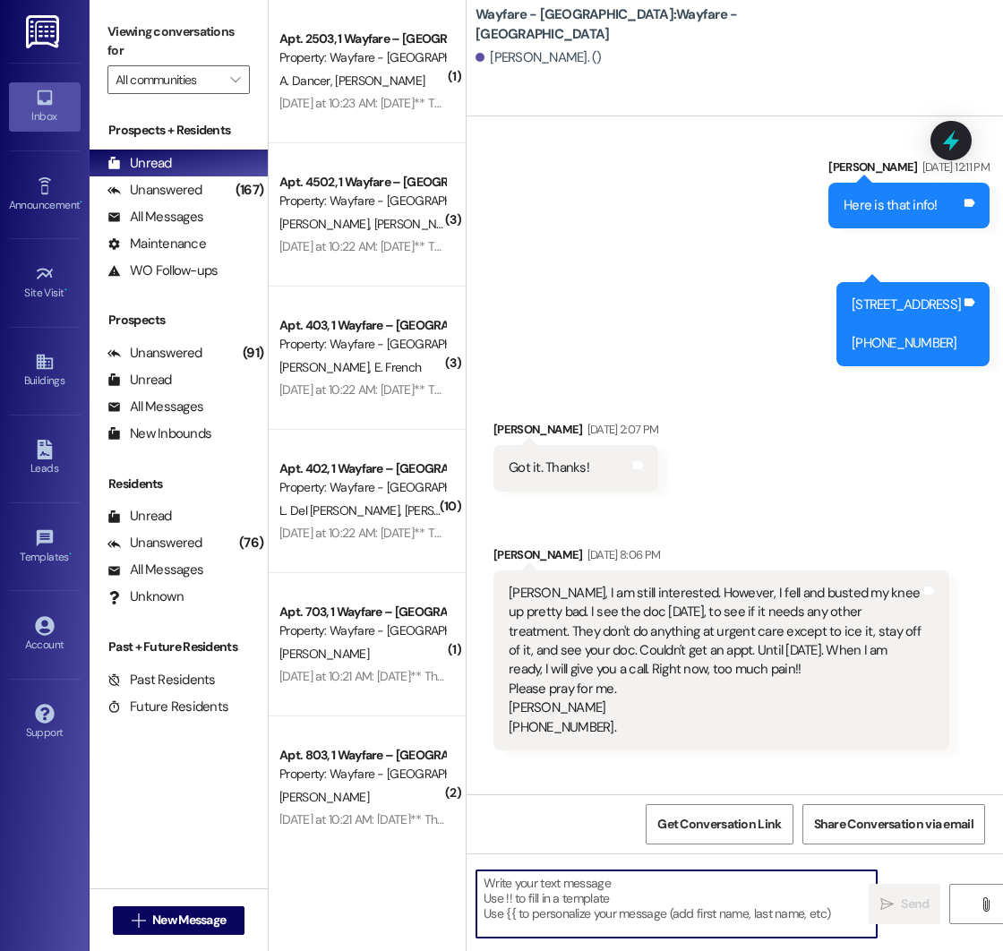
scroll to position [409, 0]
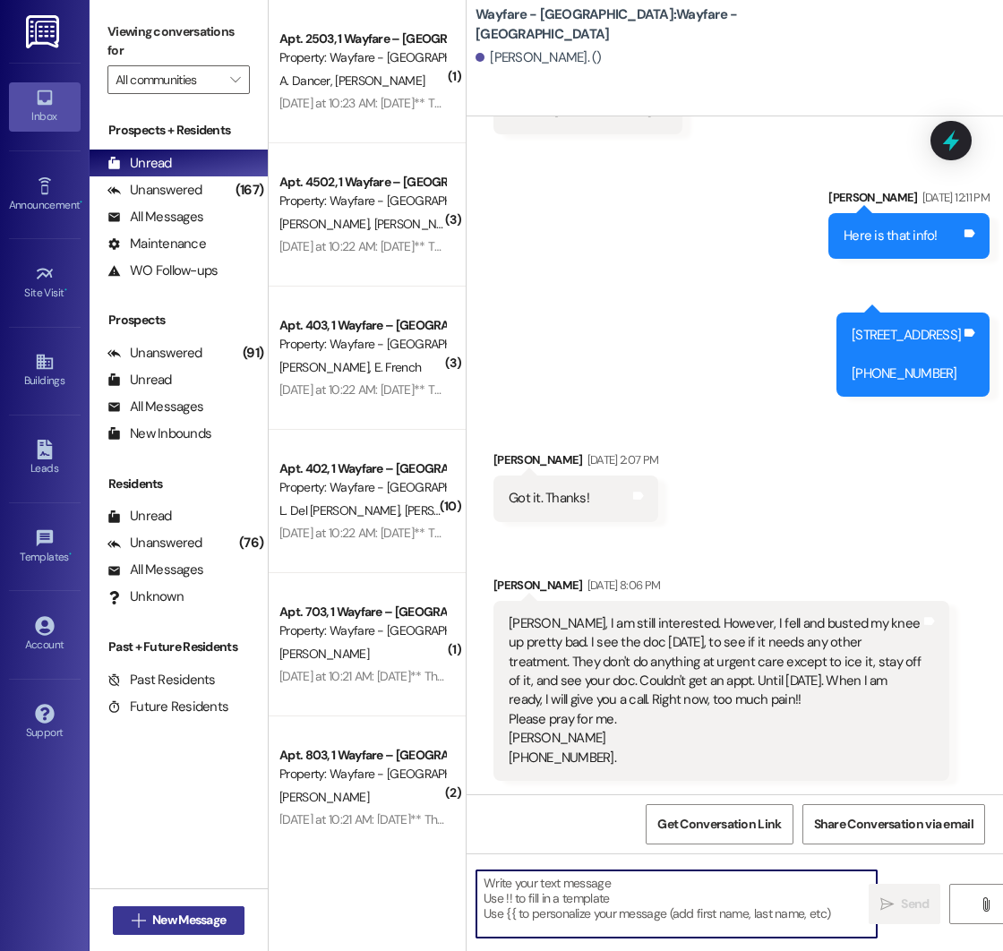
click at [152, 924] on span "New Message" at bounding box center [188, 920] width 73 height 19
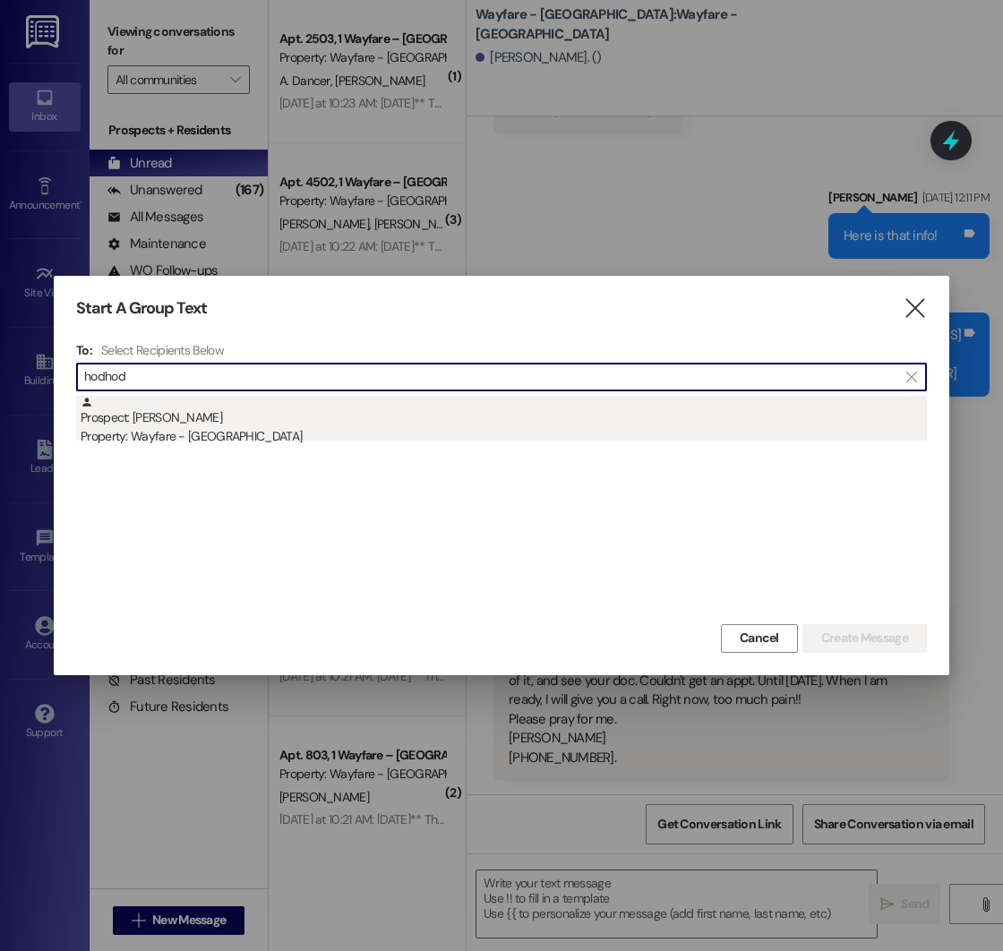
type input "hodhod"
click at [279, 423] on div "Prospect: Hodhod Alsefan Property: Wayfare - [GEOGRAPHIC_DATA]" at bounding box center [504, 421] width 846 height 51
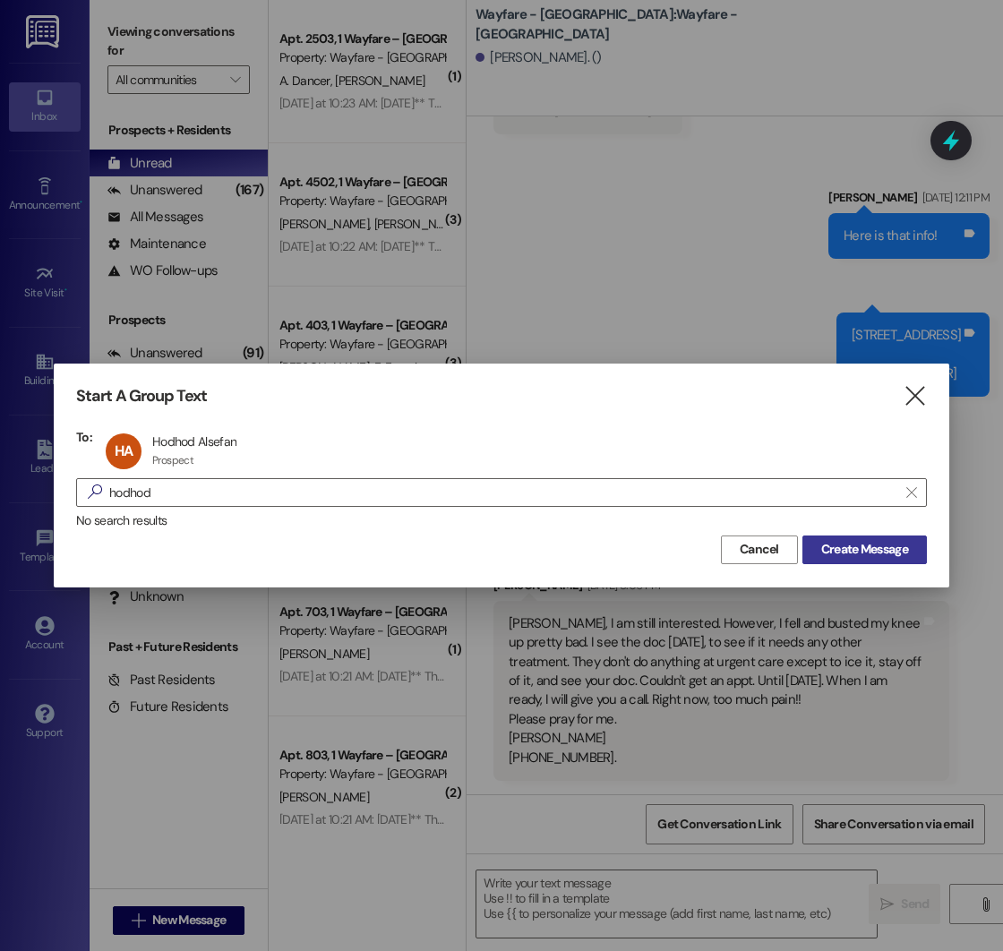
click at [839, 544] on span "Create Message" at bounding box center [864, 549] width 87 height 19
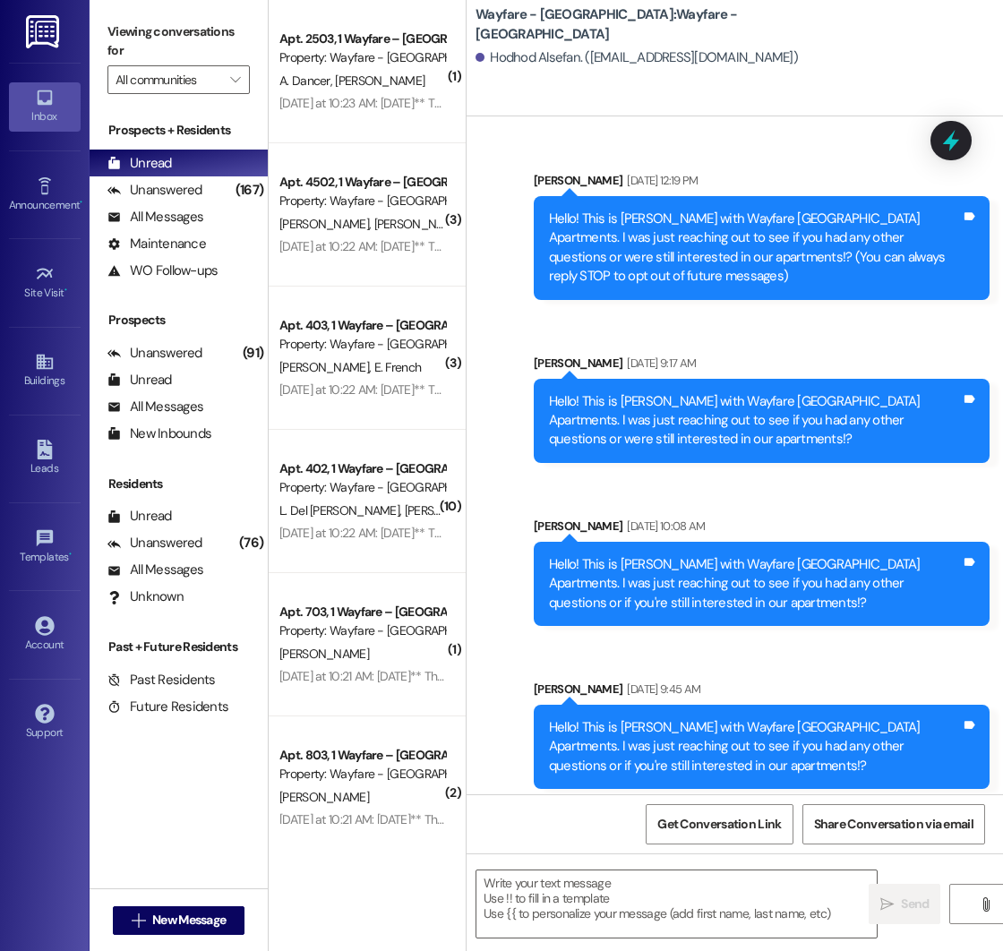
scroll to position [9, 0]
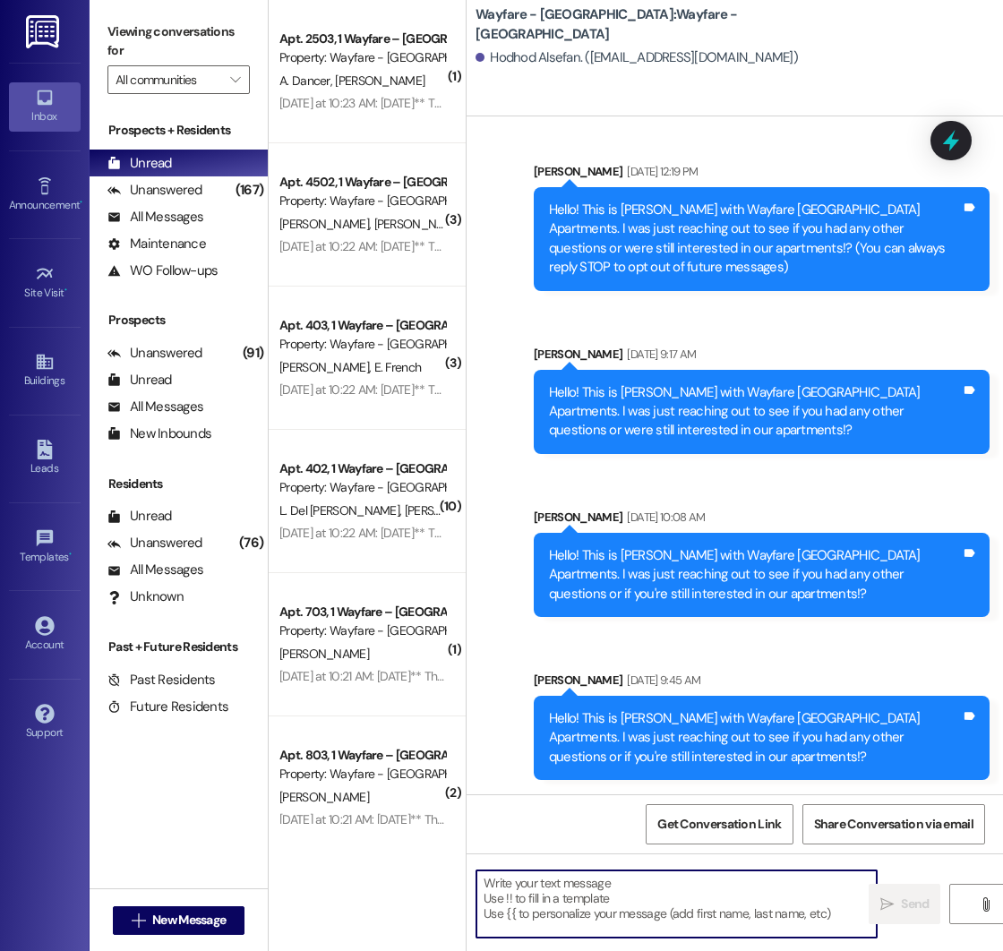
paste textarea "Hello! I hope this message finds you well. I just wanted to reach out and check…"
type textarea "Hello! I hope this message finds you well. I just wanted to reach out and check…"
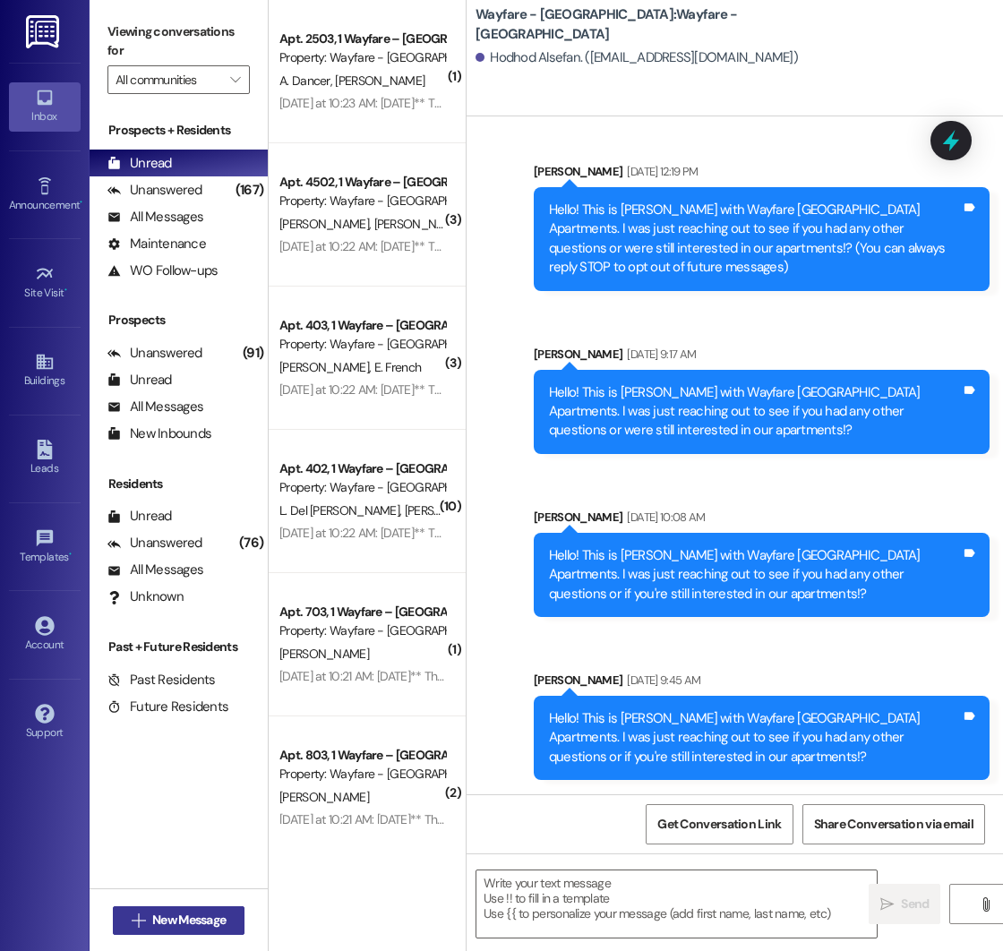
click at [149, 926] on span "New Message" at bounding box center [189, 920] width 81 height 19
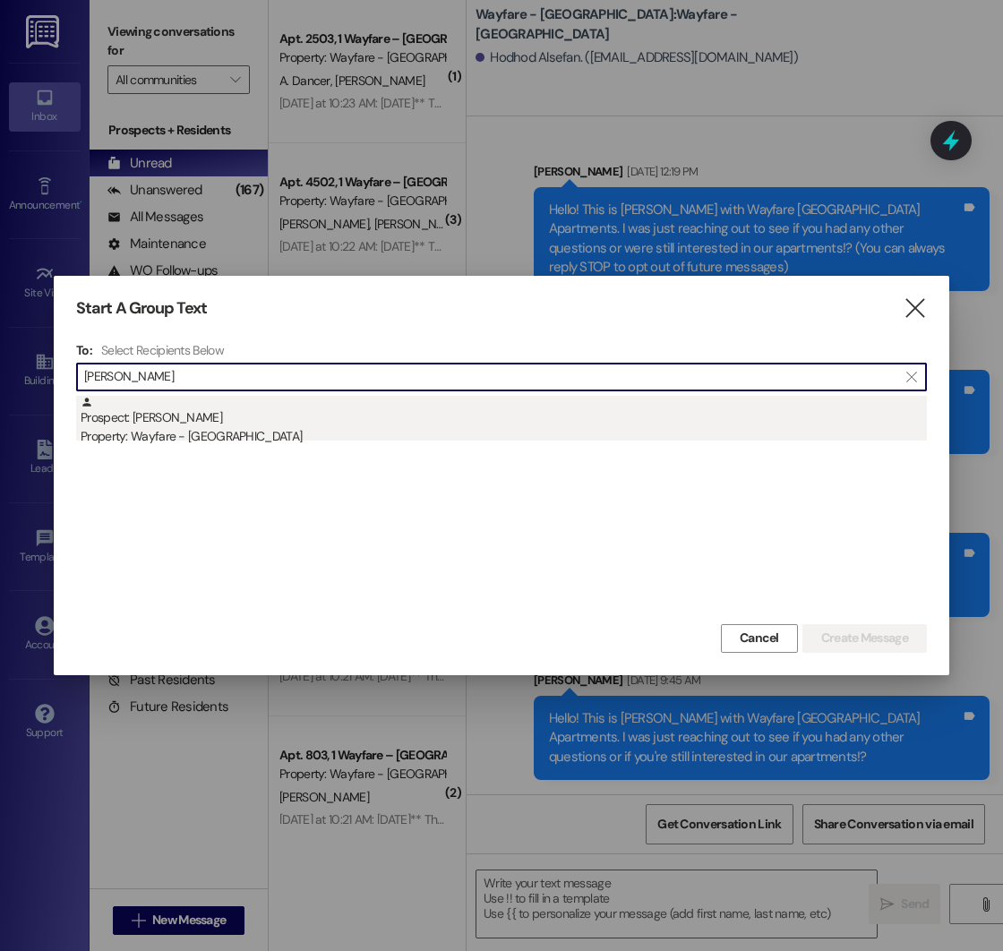
type input "[PERSON_NAME]"
click at [203, 420] on div "Prospect: [PERSON_NAME] Property: Wayfare - [GEOGRAPHIC_DATA]" at bounding box center [504, 421] width 846 height 51
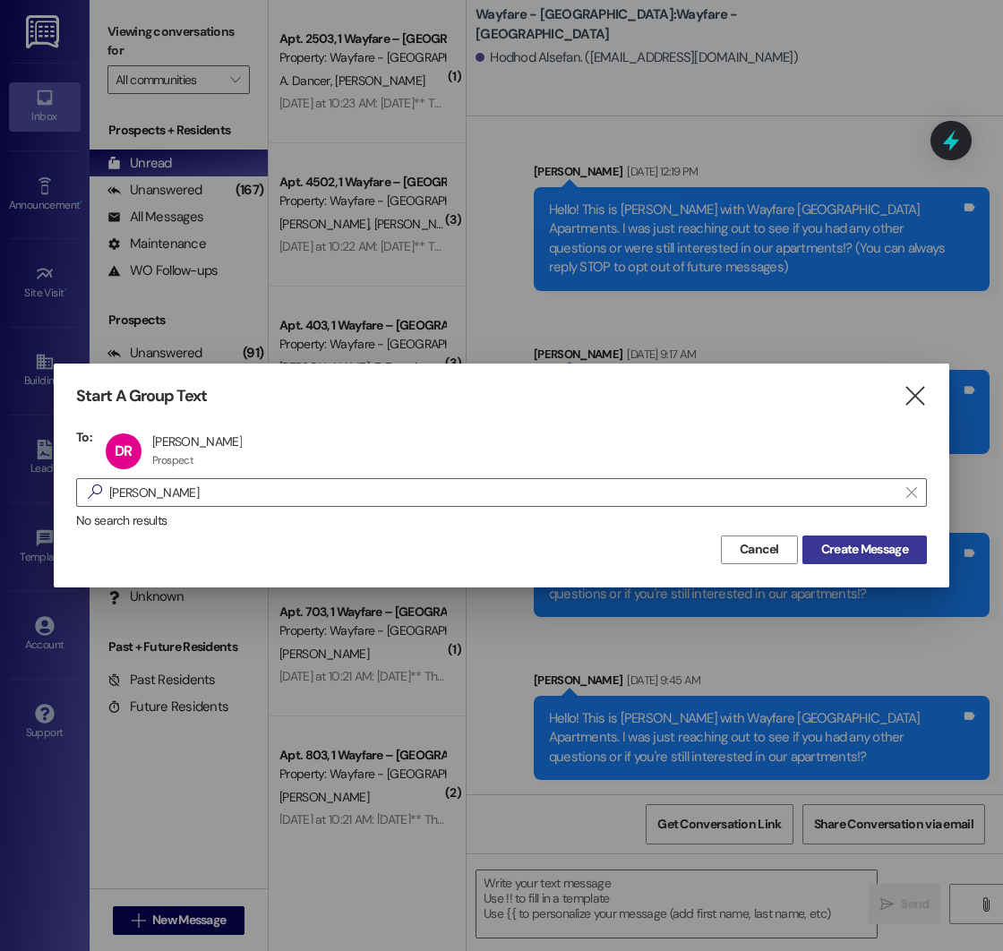
click at [885, 549] on span "Create Message" at bounding box center [864, 549] width 87 height 19
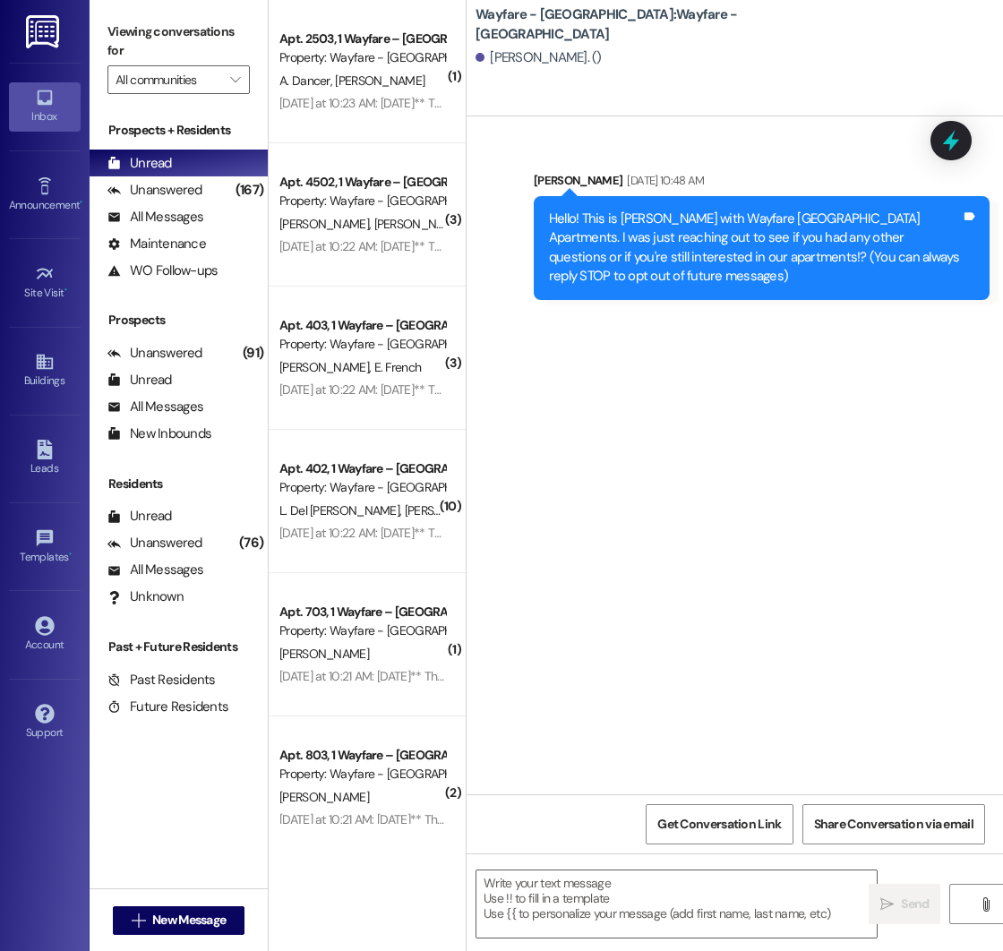
scroll to position [0, 0]
paste textarea "Hello! I hope this message finds you well. I just wanted to reach out and check…"
type textarea "Hello! I hope this message finds you well. I just wanted to reach out and check…"
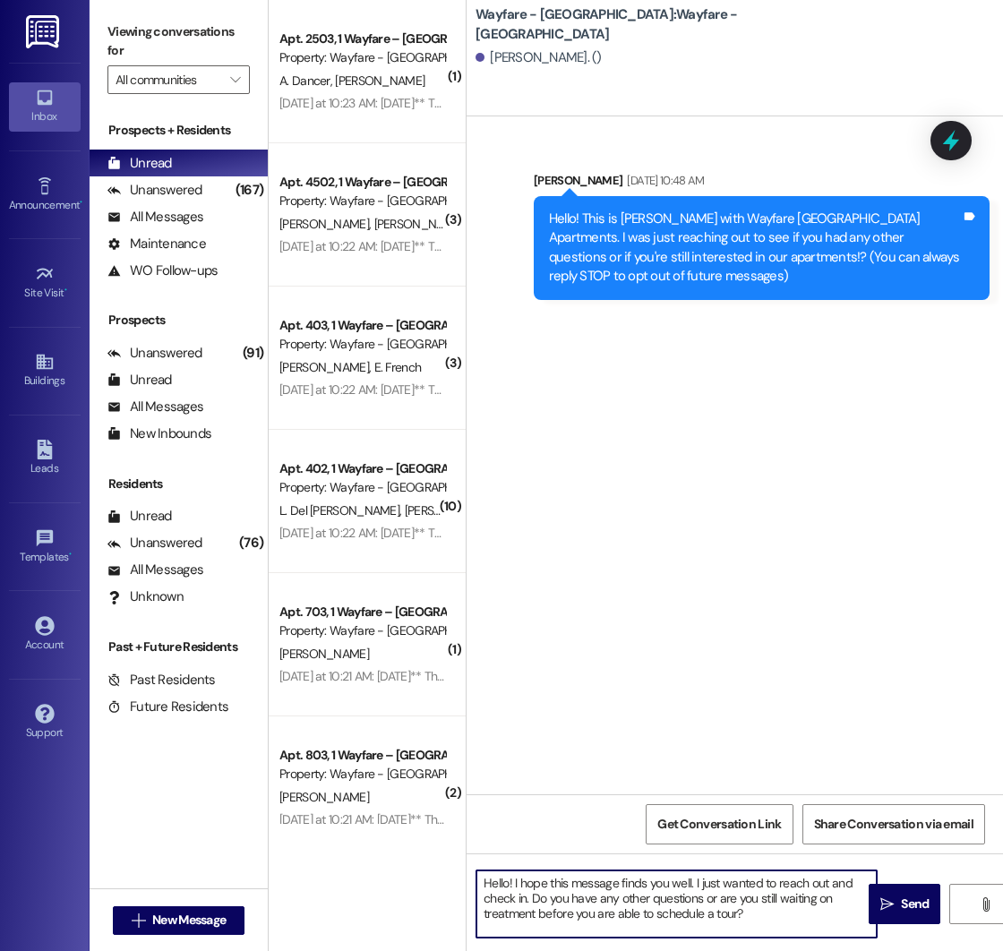
drag, startPoint x: 761, startPoint y: 922, endPoint x: 415, endPoint y: 851, distance: 353.7
click at [415, 851] on div "( 1 ) Apt. 2503, 1 Wayfare – [GEOGRAPHIC_DATA] Property: Wayfare - [GEOGRAPHIC_…" at bounding box center [636, 475] width 734 height 951
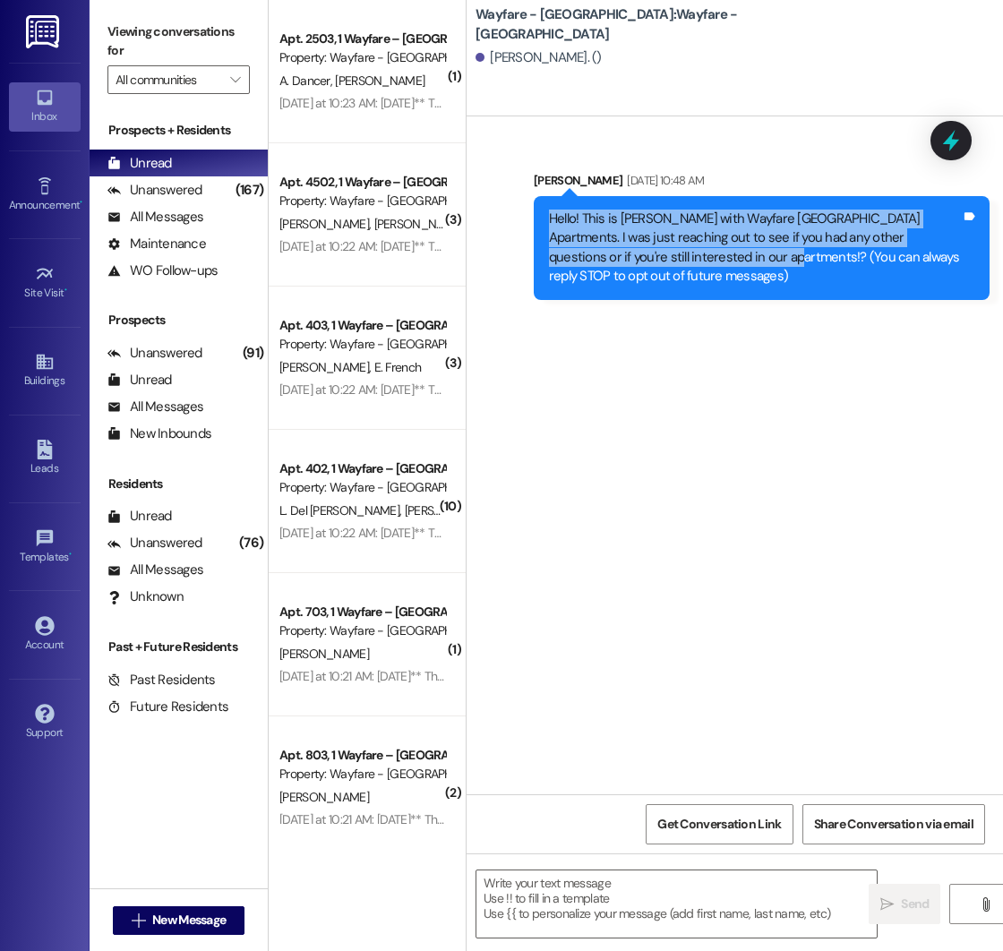
drag, startPoint x: 551, startPoint y: 214, endPoint x: 718, endPoint y: 263, distance: 174.6
click at [718, 263] on div "Hello! This is [PERSON_NAME] with Wayfare [GEOGRAPHIC_DATA] Apartments. I was j…" at bounding box center [755, 248] width 412 height 77
copy div "Hello! This is [PERSON_NAME] with Wayfare [GEOGRAPHIC_DATA] Apartments. I was j…"
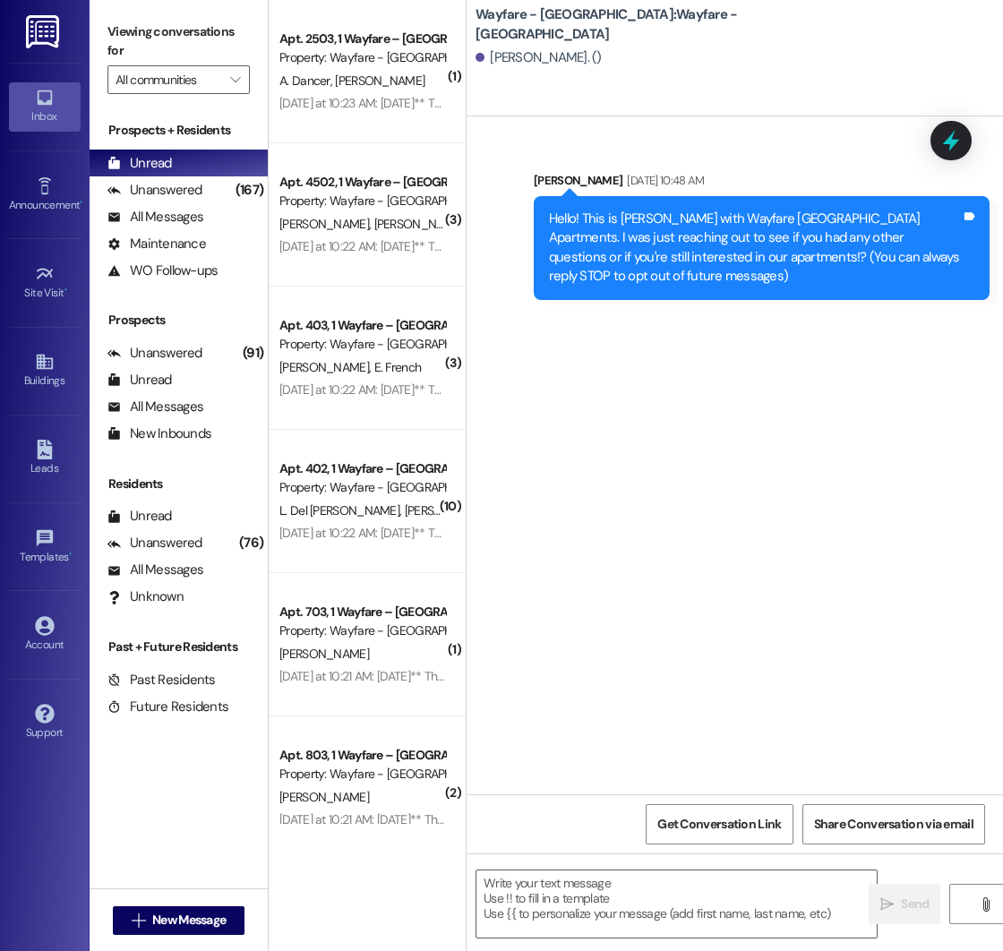
click at [683, 706] on div "Sent via SMS [PERSON_NAME] [DATE] 10:48 AM Hello! This is [PERSON_NAME] with Wa…" at bounding box center [735, 455] width 536 height 678
paste textarea "Hello! This is [PERSON_NAME] with Wayfare [GEOGRAPHIC_DATA] Apartments. I was j…"
type textarea "Hello! This is [PERSON_NAME] with Wayfare [GEOGRAPHIC_DATA] Apartments. I was j…"
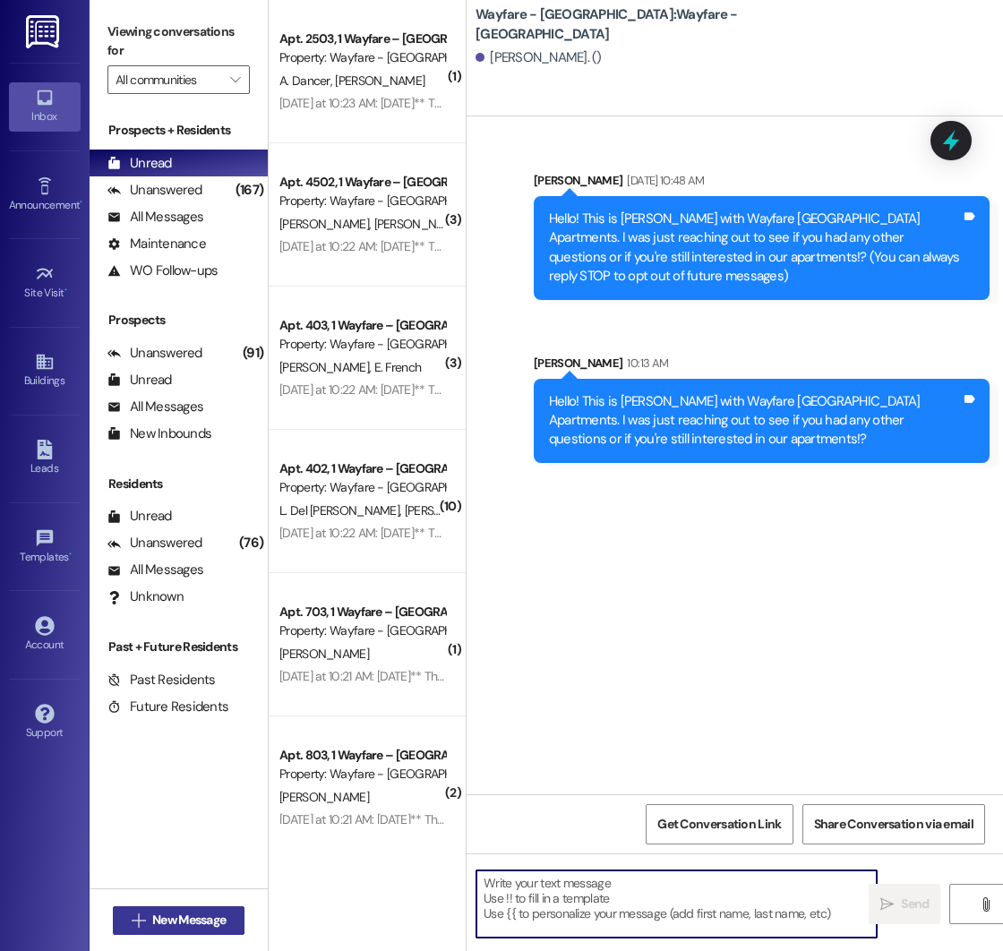
click at [179, 916] on span "New Message" at bounding box center [188, 920] width 73 height 19
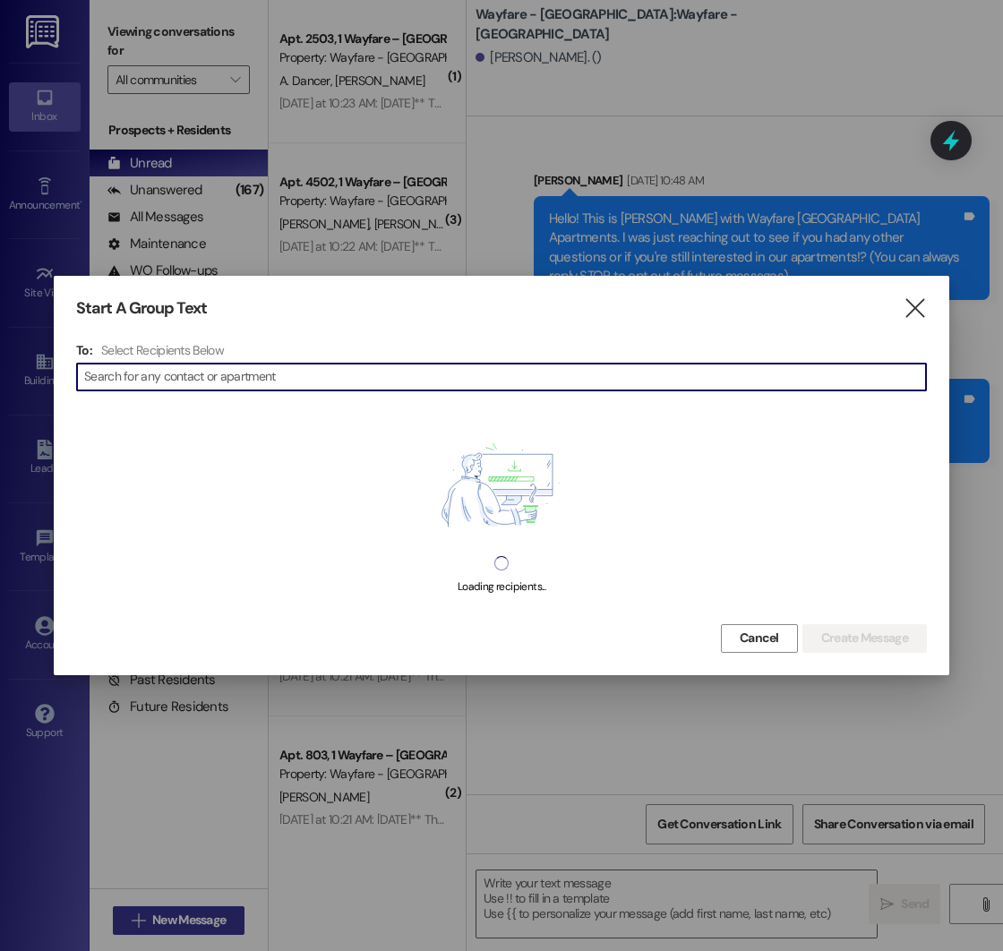
click at [179, 916] on div at bounding box center [501, 475] width 1003 height 951
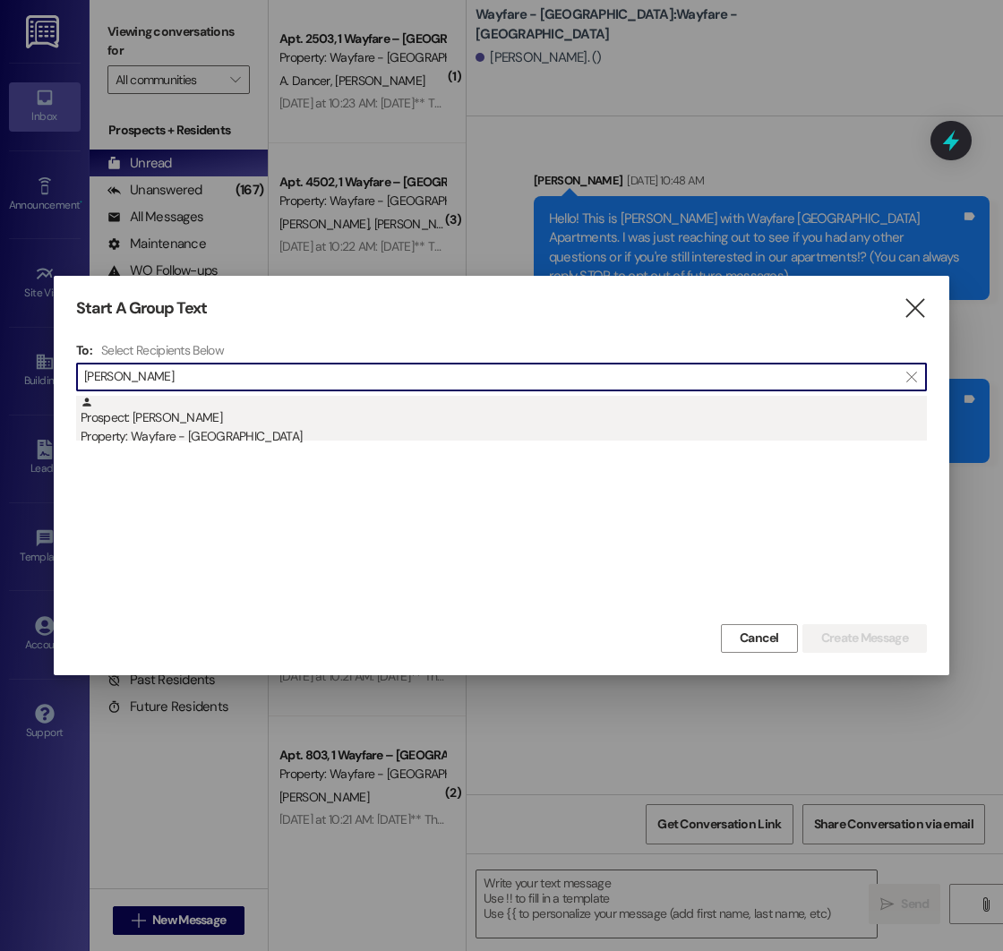
type input "[PERSON_NAME]"
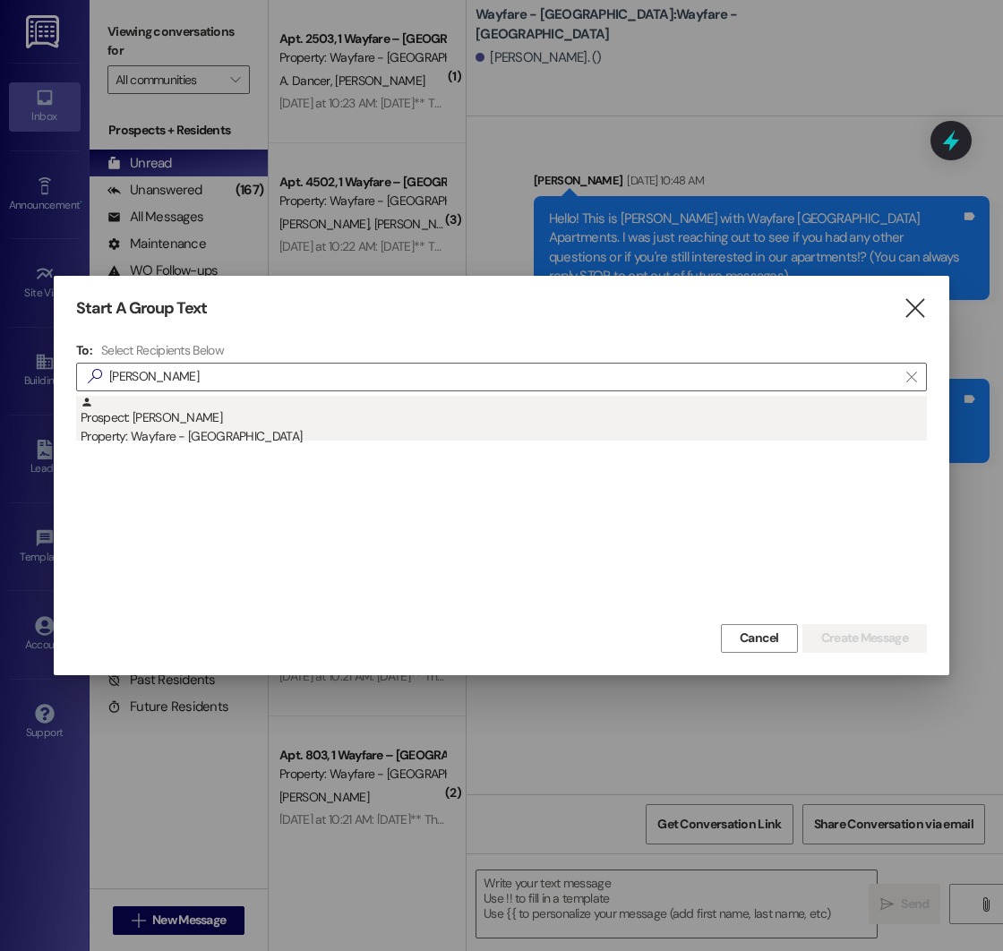
click at [294, 423] on div "Prospect: [PERSON_NAME] Property: Wayfare - [GEOGRAPHIC_DATA]" at bounding box center [504, 421] width 846 height 51
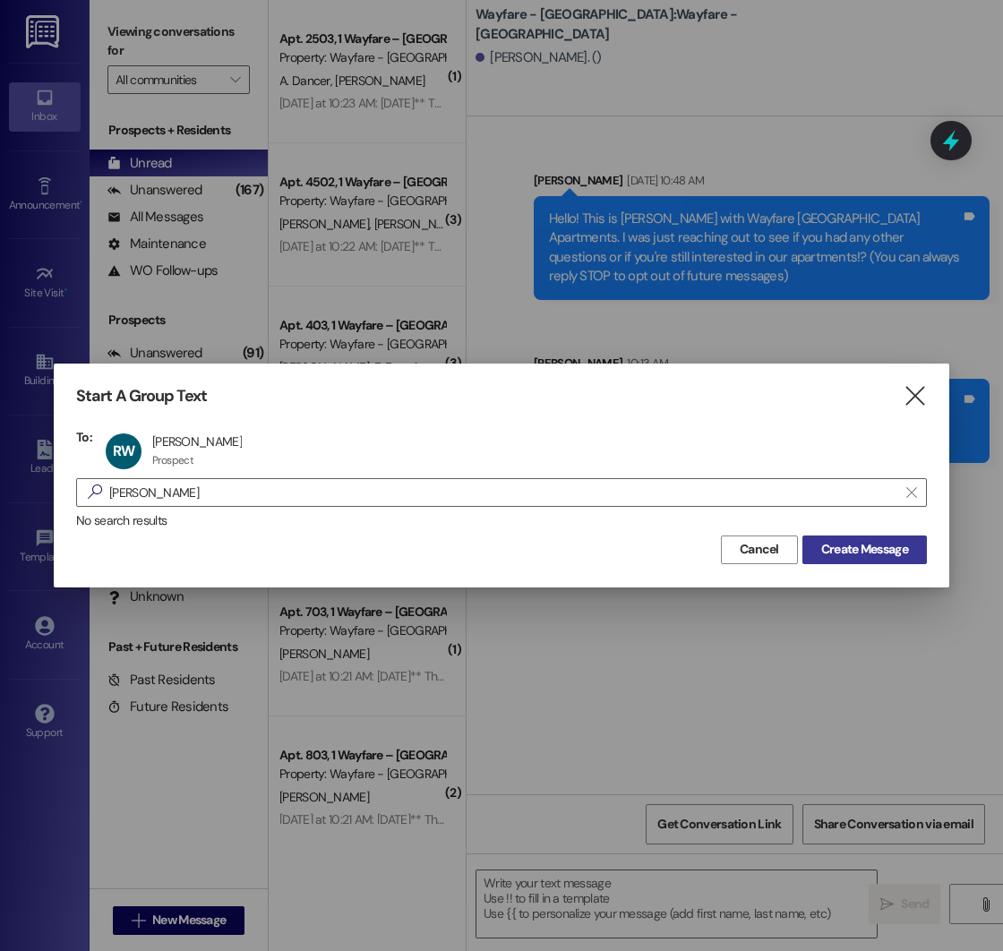
click at [865, 544] on span "Create Message" at bounding box center [864, 549] width 87 height 19
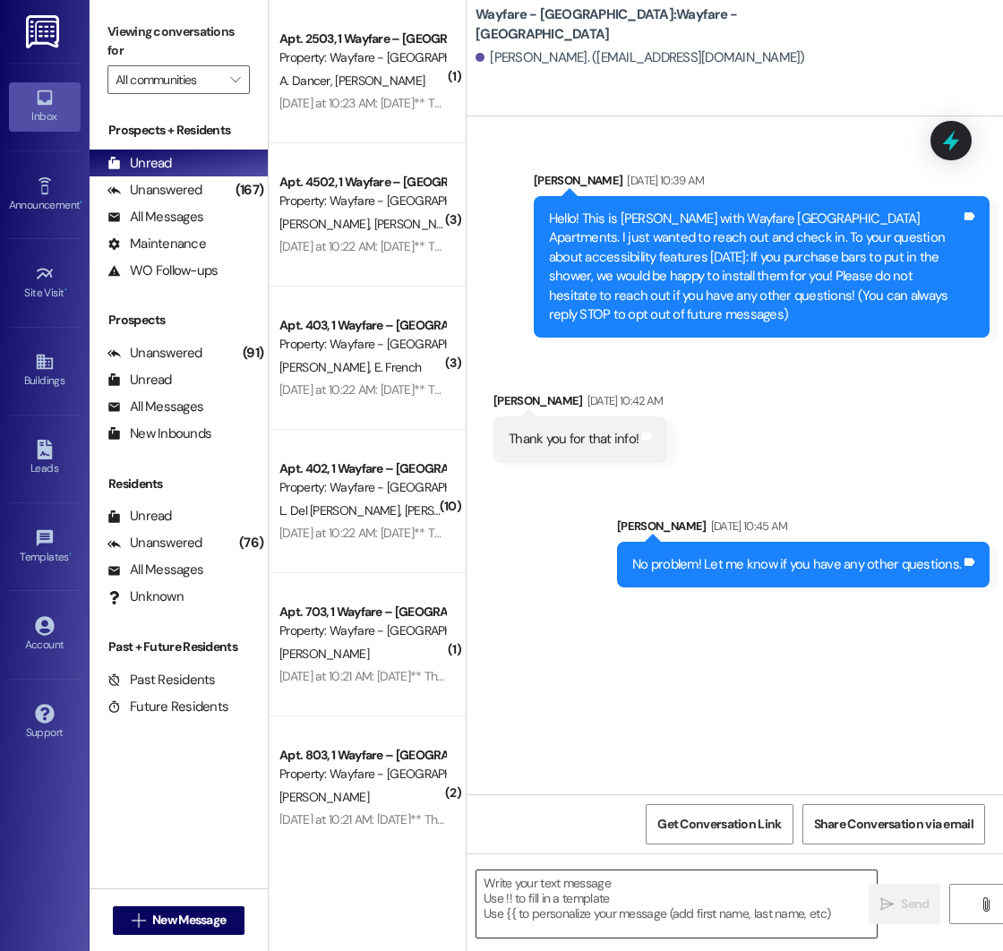
click at [570, 886] on textarea at bounding box center [676, 903] width 400 height 67
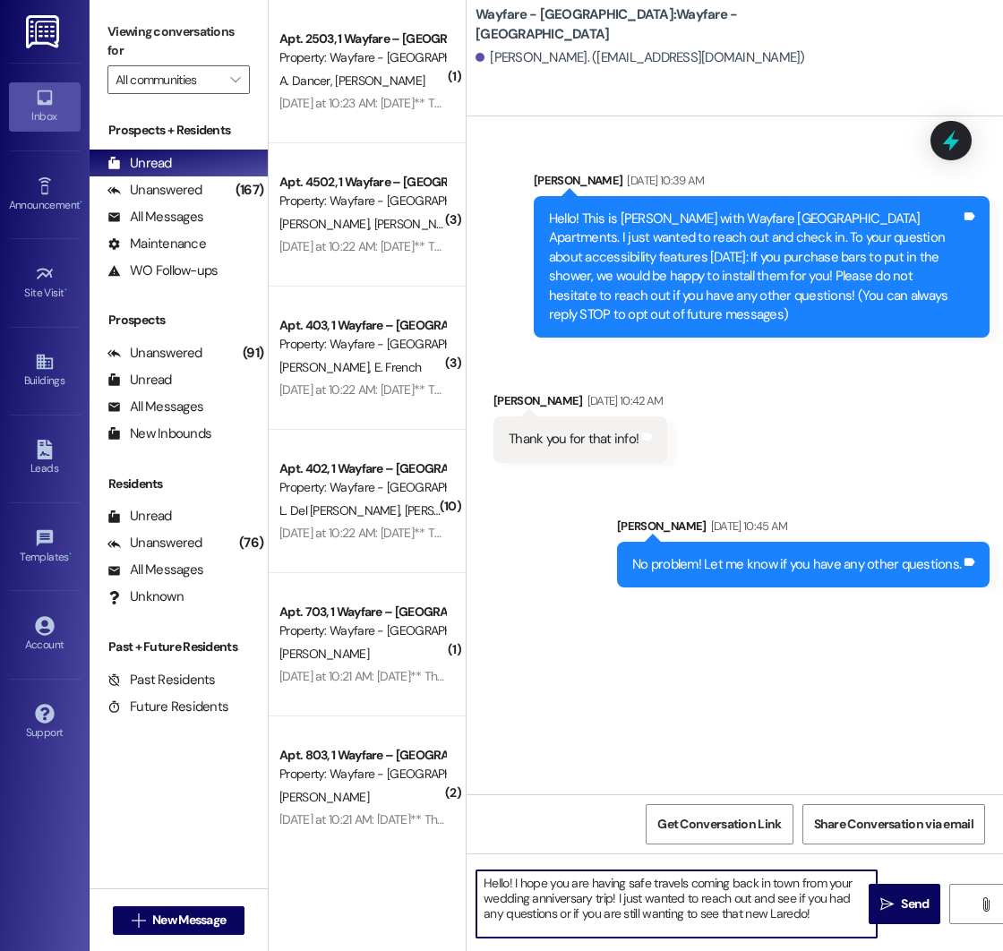
type textarea "Hello! I hope you are having safe travels coming back in town from your wedding…"
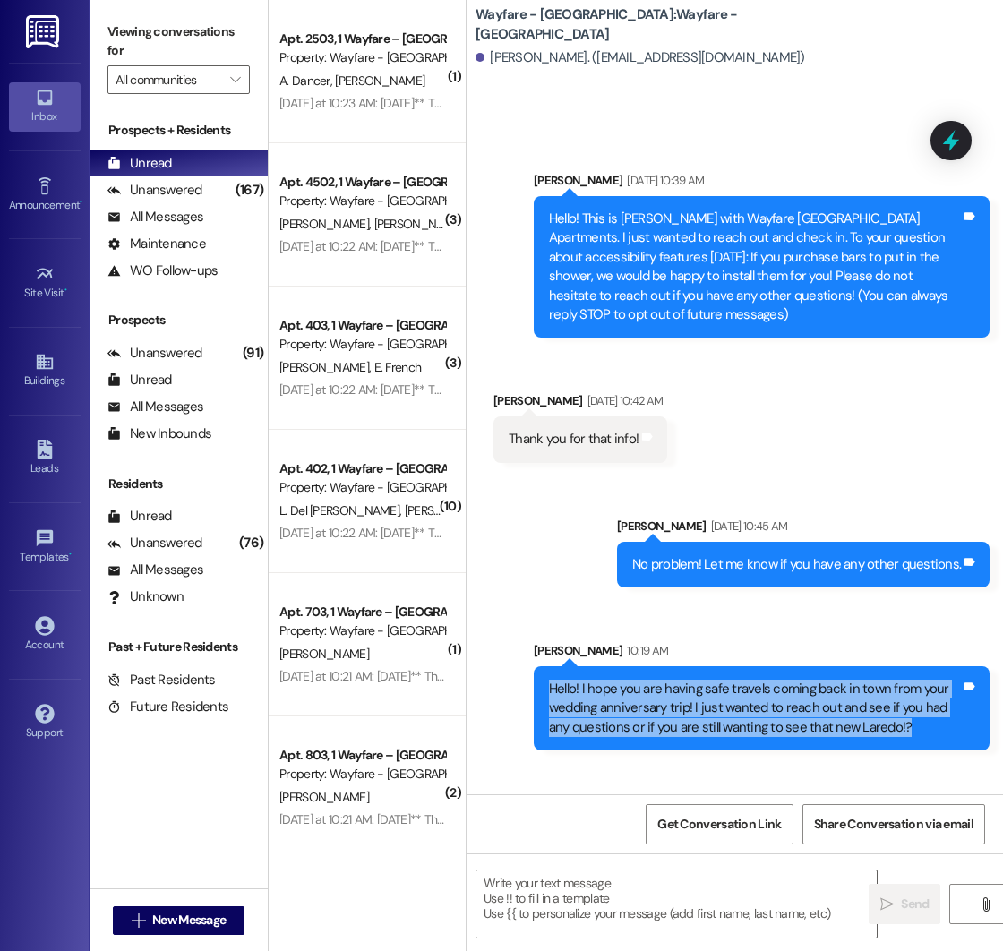
drag, startPoint x: 552, startPoint y: 689, endPoint x: 945, endPoint y: 721, distance: 394.5
click at [945, 721] on div "Hello! I hope you are having safe travels coming back in town from your wedding…" at bounding box center [755, 708] width 412 height 57
copy div "Hello! I hope you are having safe travels coming back in town from your wedding…"
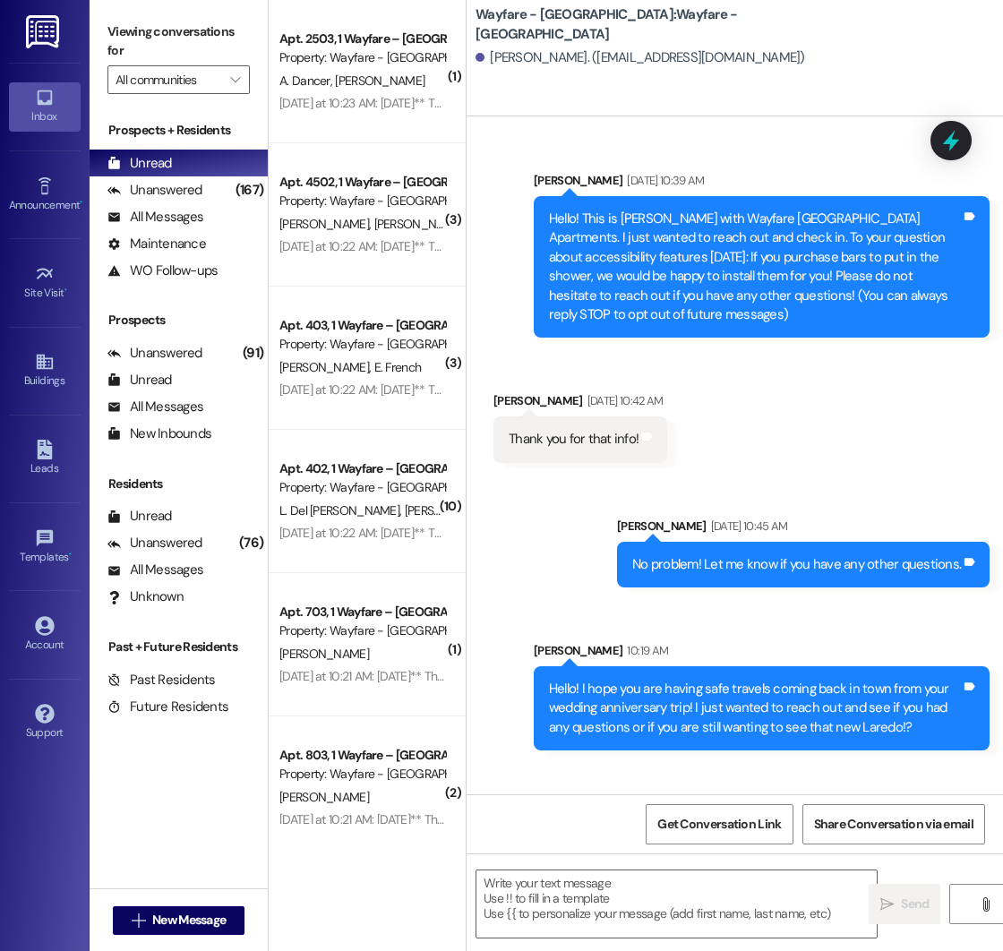
click at [507, 630] on div "Sent via SMS [PERSON_NAME] [DATE] 10:45 AM No problem! Let me know if you have …" at bounding box center [735, 620] width 536 height 288
click at [170, 927] on span "New Message" at bounding box center [188, 920] width 73 height 19
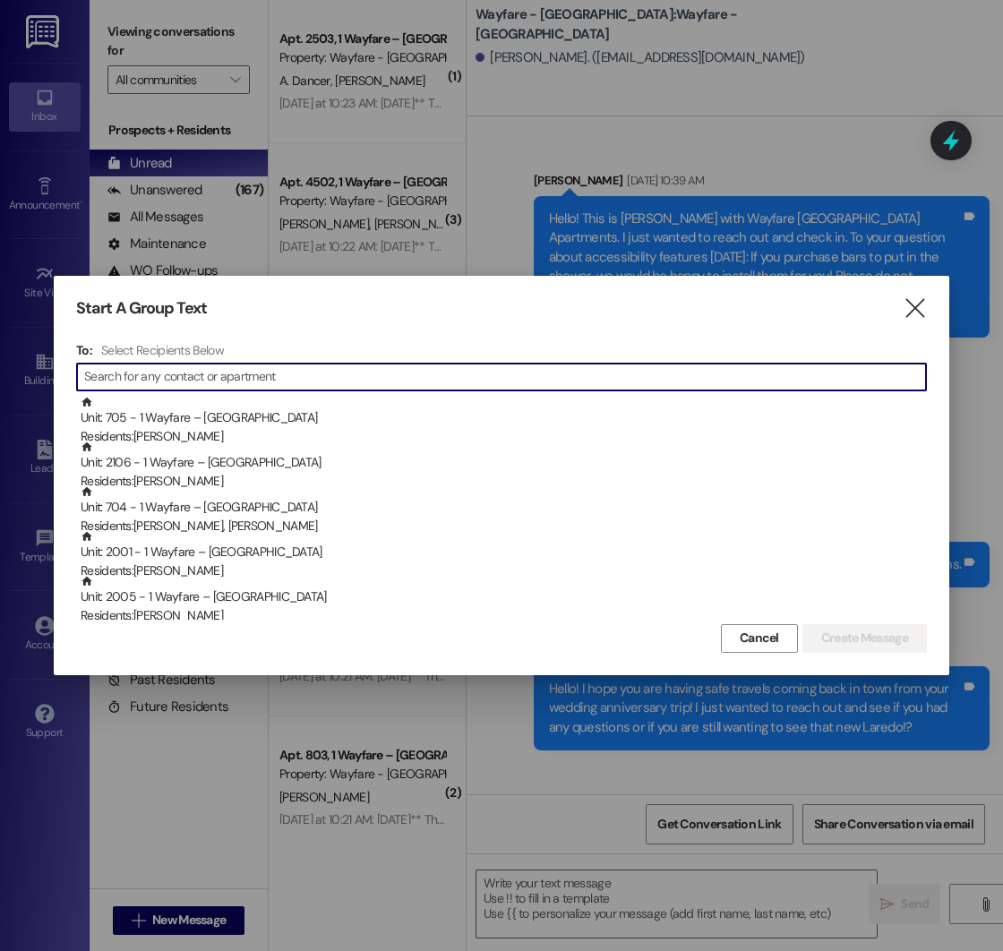
click at [155, 379] on input at bounding box center [505, 376] width 842 height 25
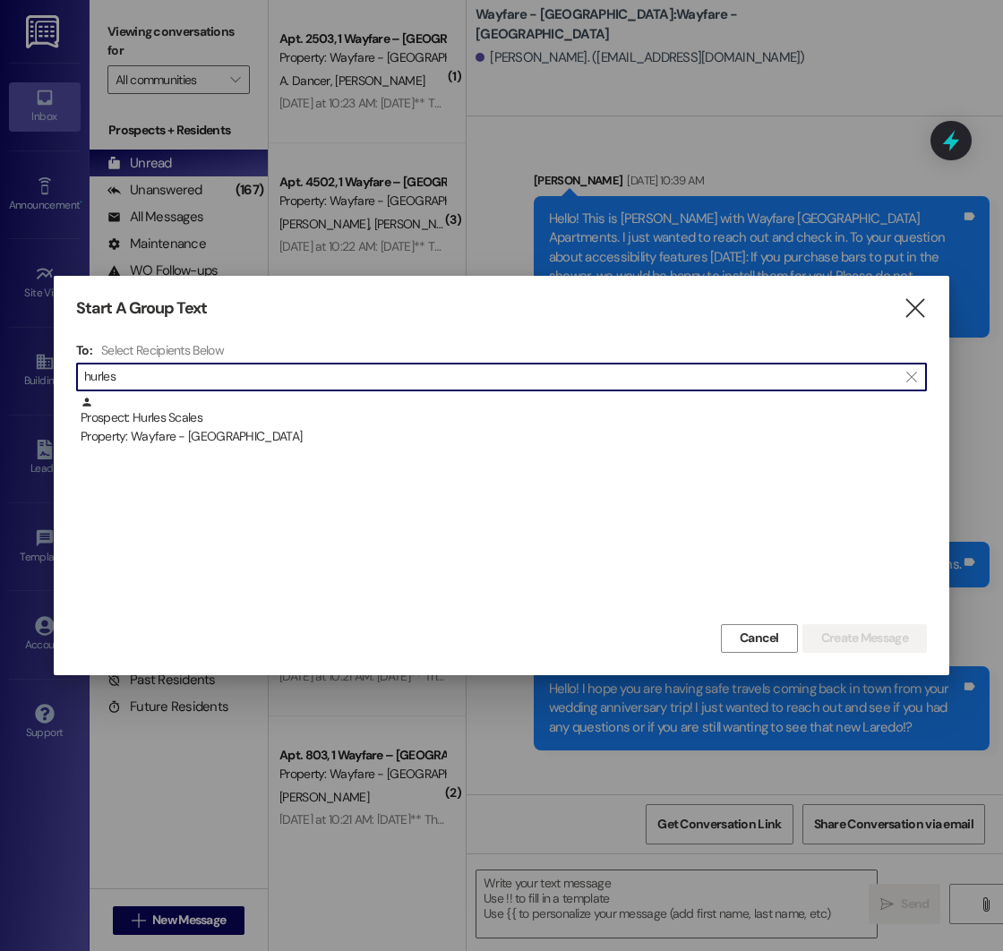
type input "hurles"
click at [226, 449] on div "Prospect: Hurles Scales Property: Wayfare - [GEOGRAPHIC_DATA]" at bounding box center [501, 508] width 851 height 224
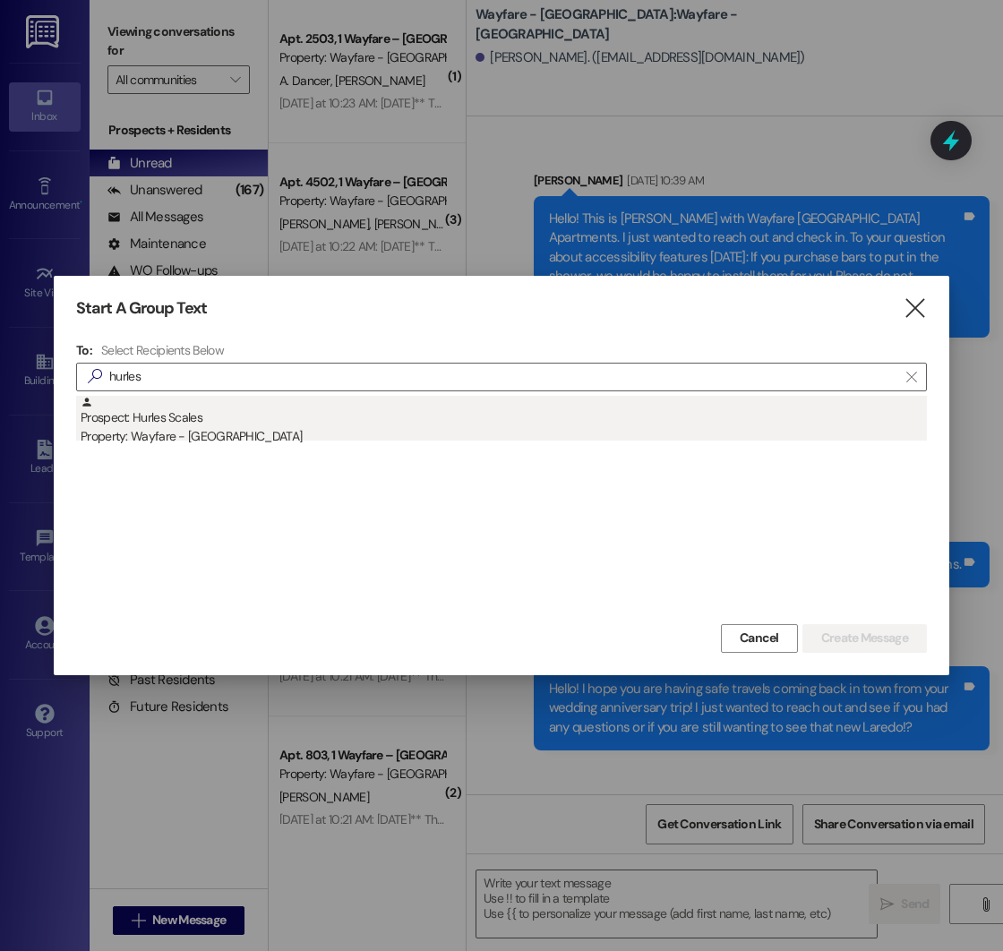
click at [253, 414] on div "Prospect: Hurles Scales Property: Wayfare - [GEOGRAPHIC_DATA]" at bounding box center [504, 421] width 846 height 51
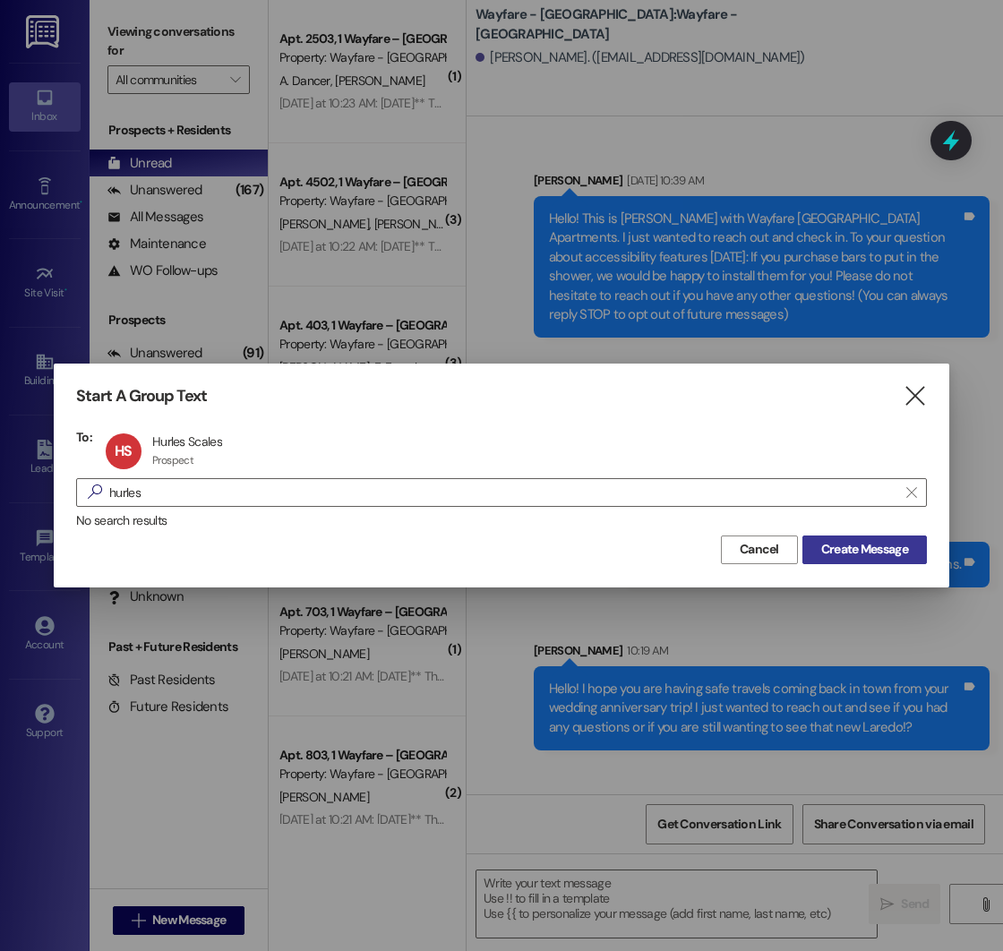
click at [856, 541] on span "Create Message" at bounding box center [864, 549] width 87 height 19
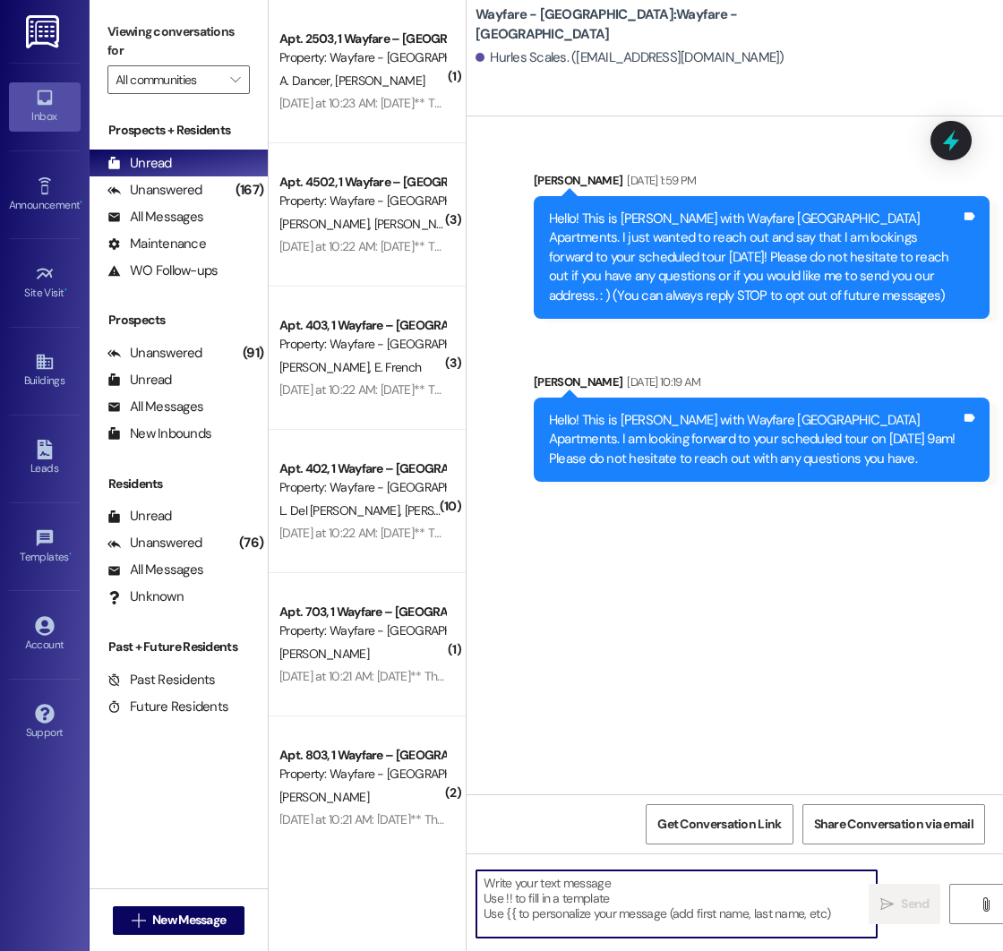
click at [569, 895] on textarea at bounding box center [676, 903] width 400 height 67
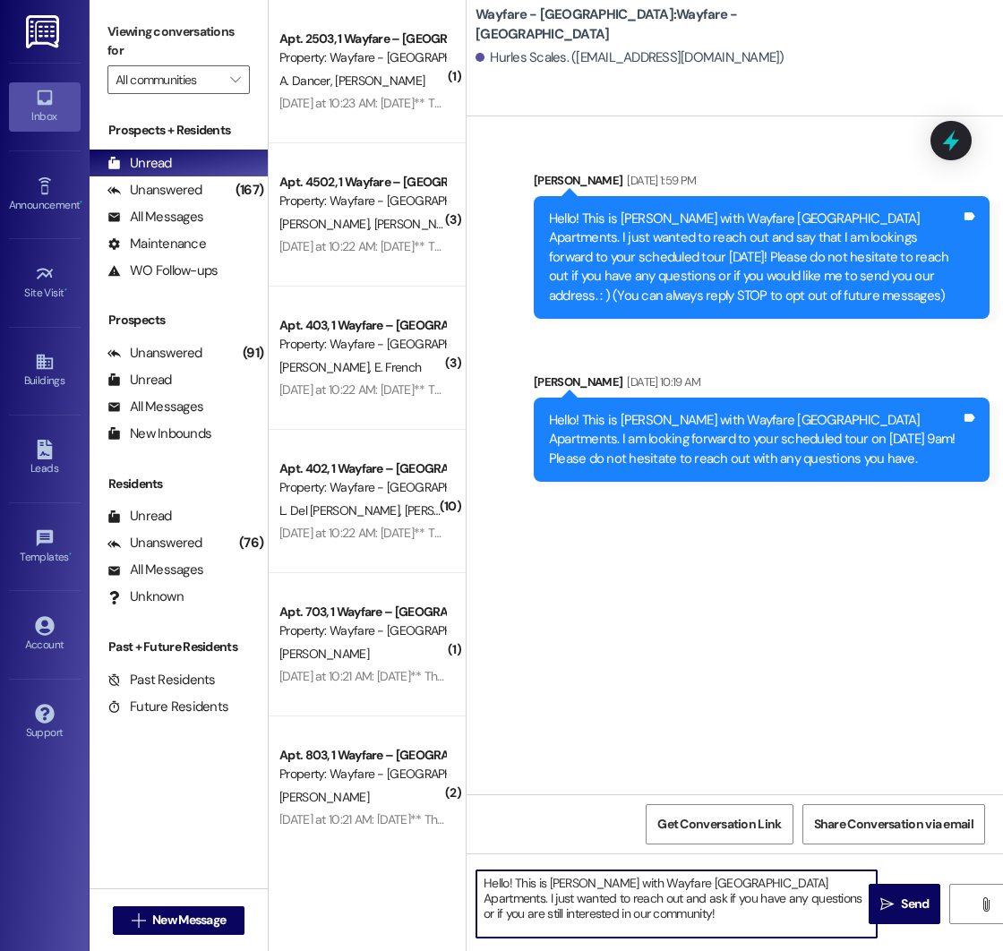
type textarea "Hello! This is [PERSON_NAME] with Wayfare [GEOGRAPHIC_DATA] Apartments. I just …"
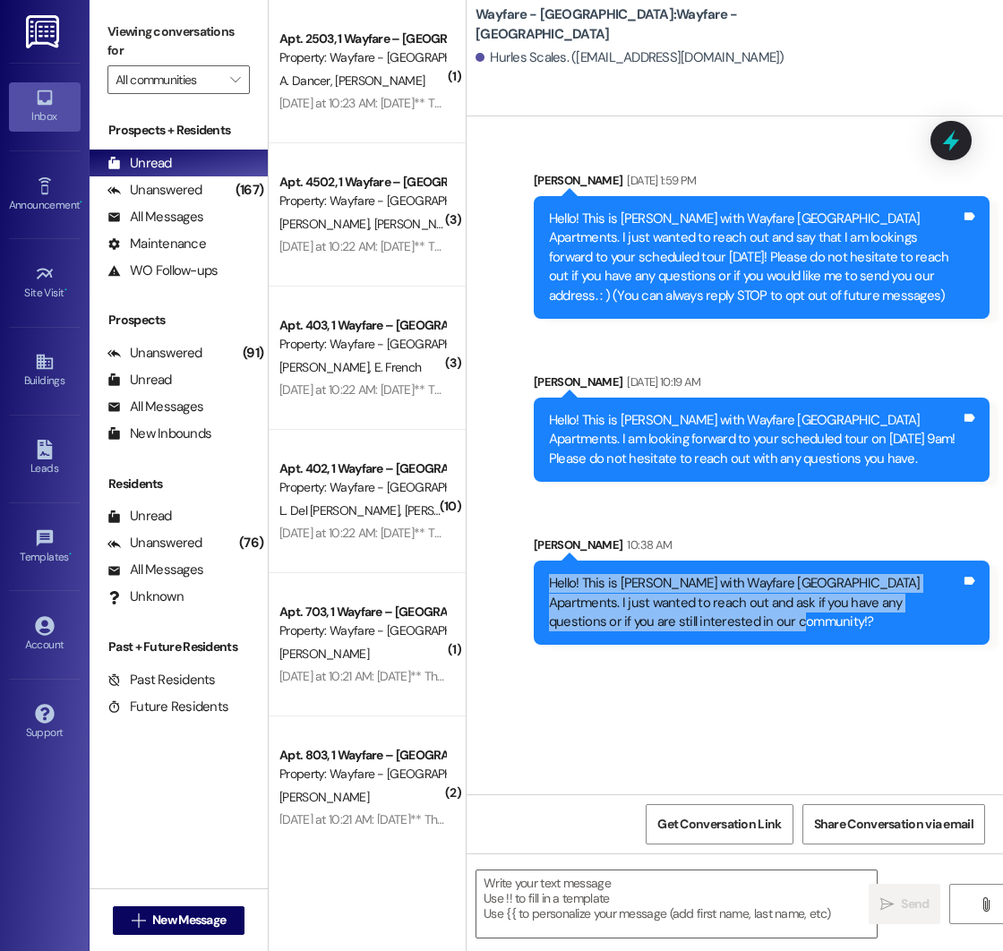
drag, startPoint x: 551, startPoint y: 586, endPoint x: 768, endPoint y: 620, distance: 220.3
click at [768, 620] on div "Hello! This is [PERSON_NAME] with Wayfare [GEOGRAPHIC_DATA] Apartments. I just …" at bounding box center [755, 602] width 412 height 57
copy div "Hello! This is [PERSON_NAME] with Wayfare [GEOGRAPHIC_DATA] Apartments. I just …"
click at [142, 920] on icon "" at bounding box center [138, 920] width 13 height 14
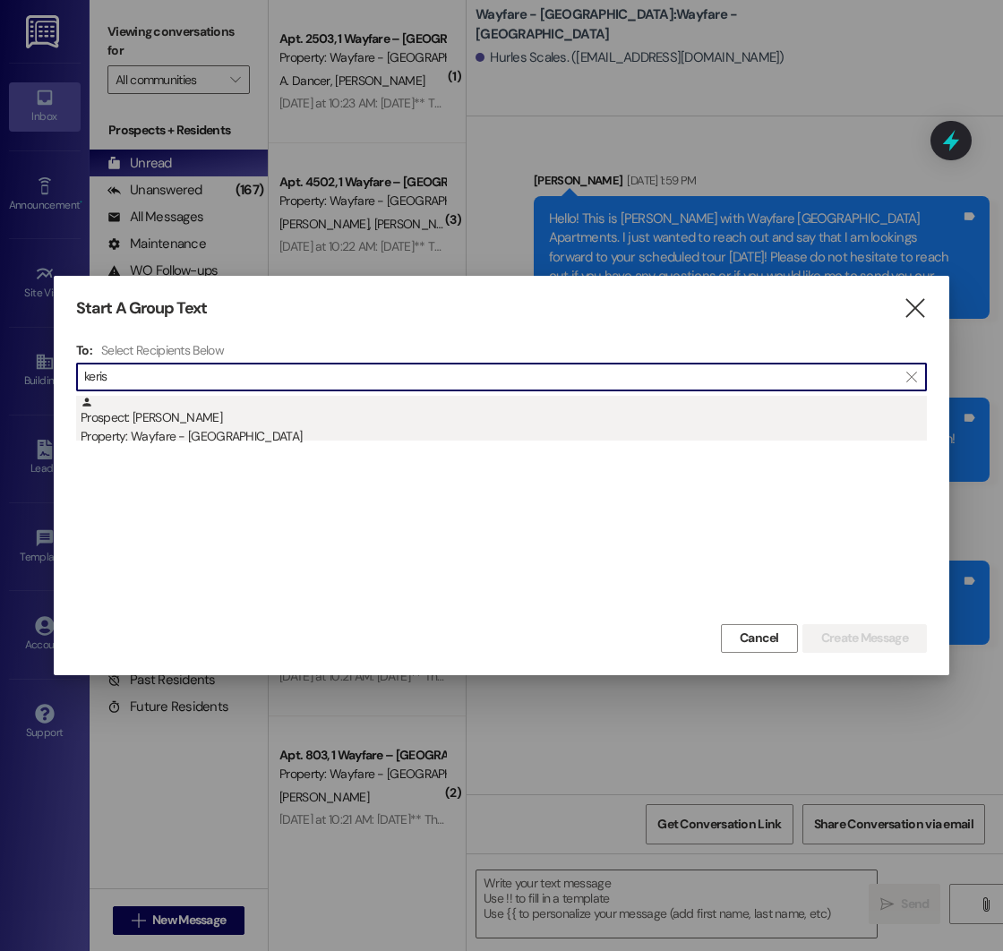
type input "keris"
click at [259, 426] on div "Prospect: [PERSON_NAME] Property: Wayfare - [GEOGRAPHIC_DATA]" at bounding box center [504, 421] width 846 height 51
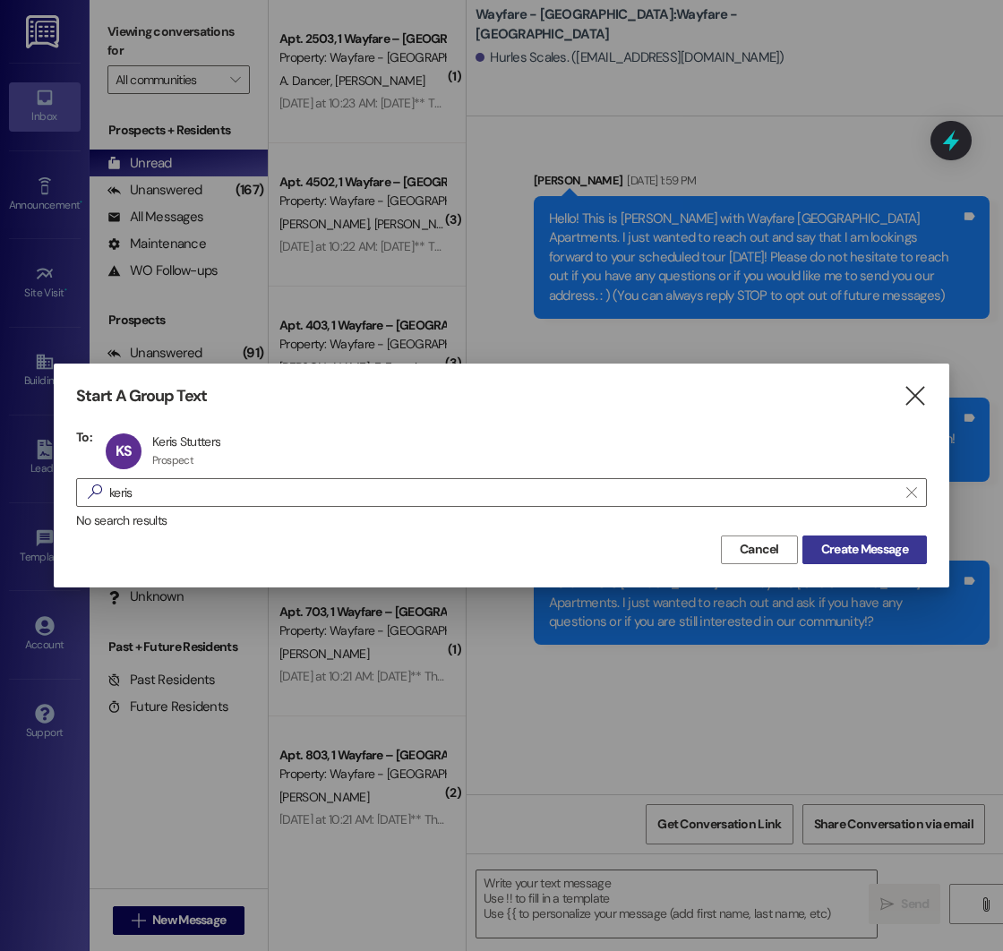
click at [871, 550] on span "Create Message" at bounding box center [864, 549] width 87 height 19
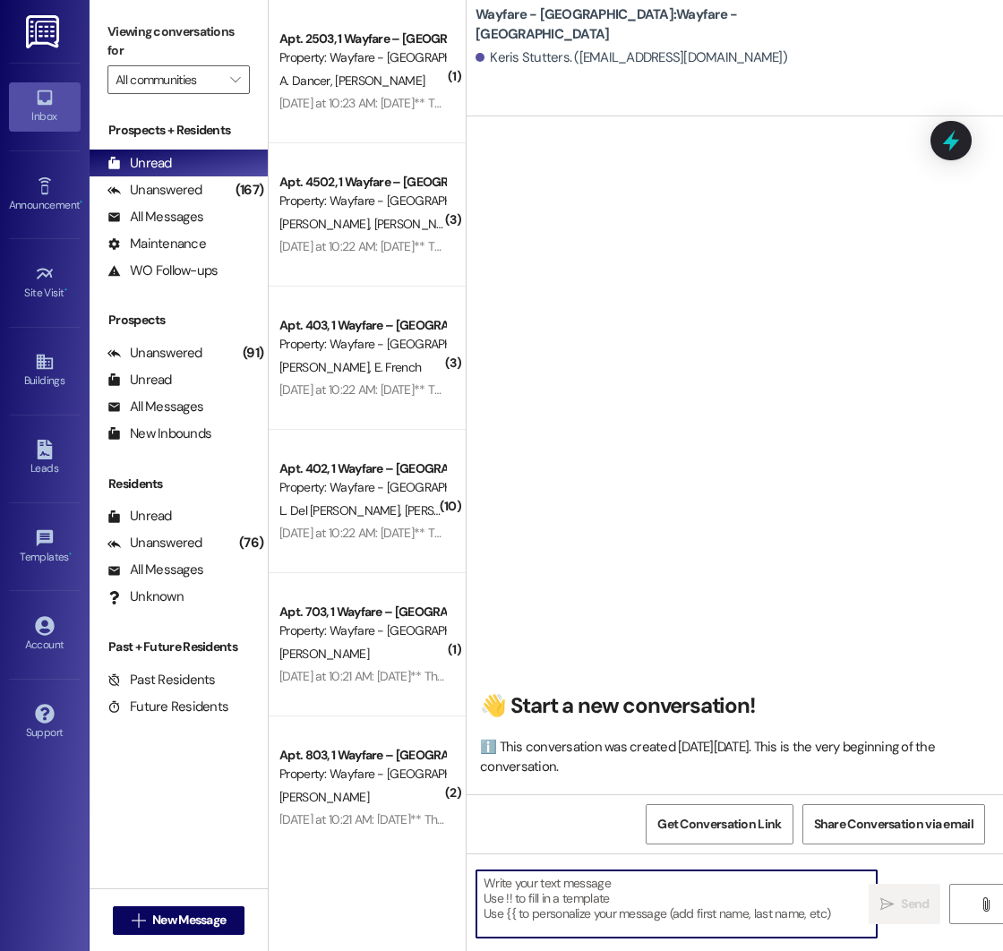
paste textarea "Hello! This is [PERSON_NAME] with Wayfare [GEOGRAPHIC_DATA] Apartments. I just …"
type textarea "Hello! This is [PERSON_NAME] with Wayfare [GEOGRAPHIC_DATA] Apartments. I just …"
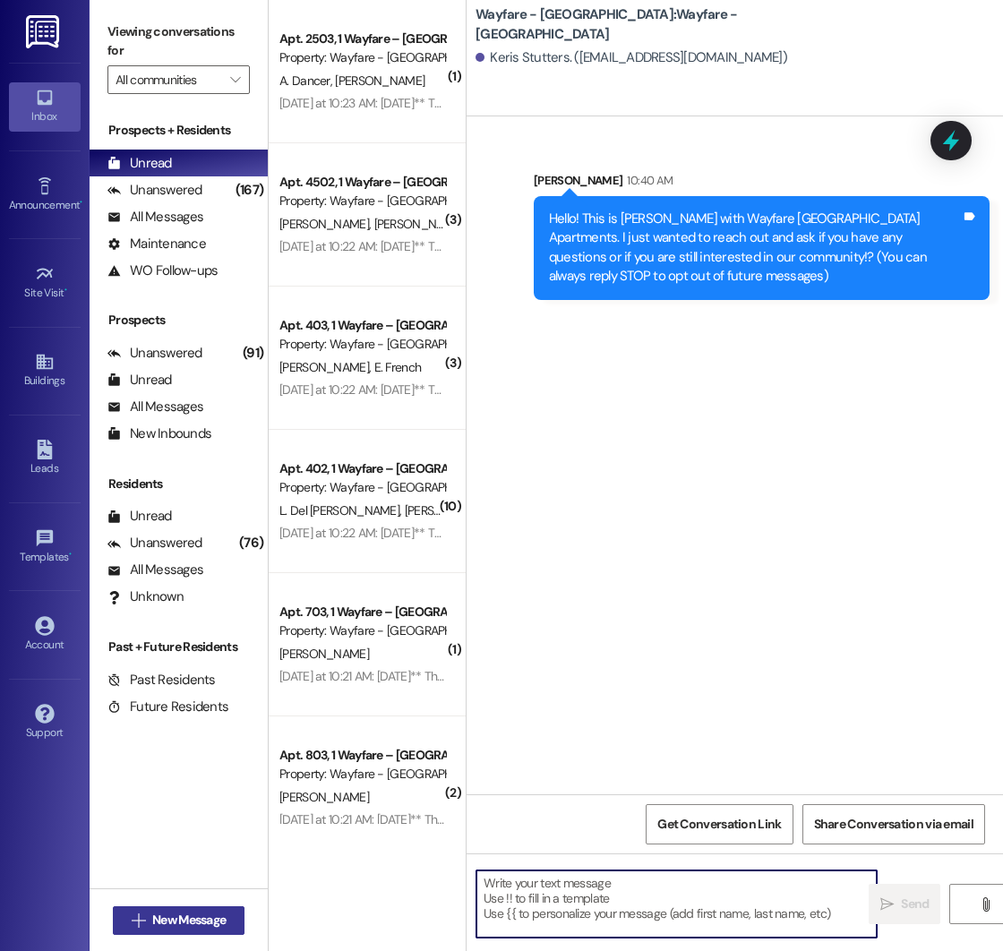
click at [152, 916] on span "New Message" at bounding box center [188, 920] width 73 height 19
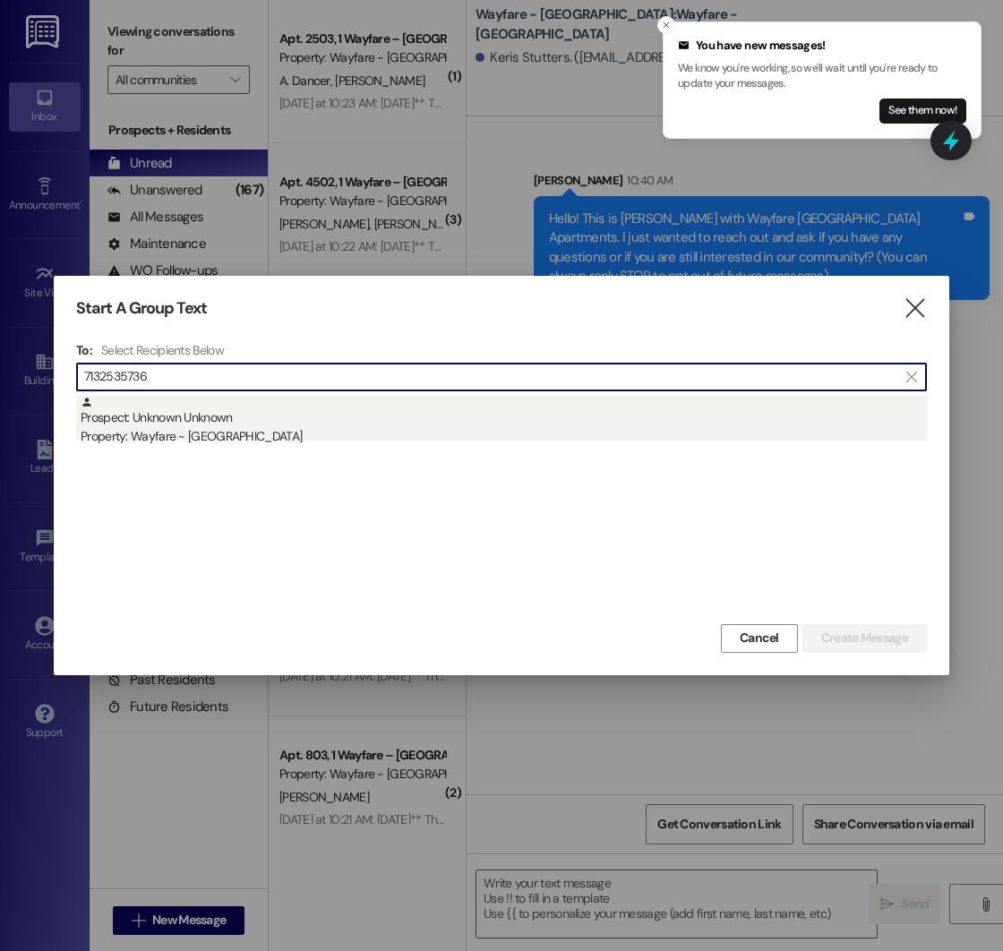
type input "7132535736"
click at [377, 436] on div "Property: Wayfare - [GEOGRAPHIC_DATA]" at bounding box center [504, 436] width 846 height 19
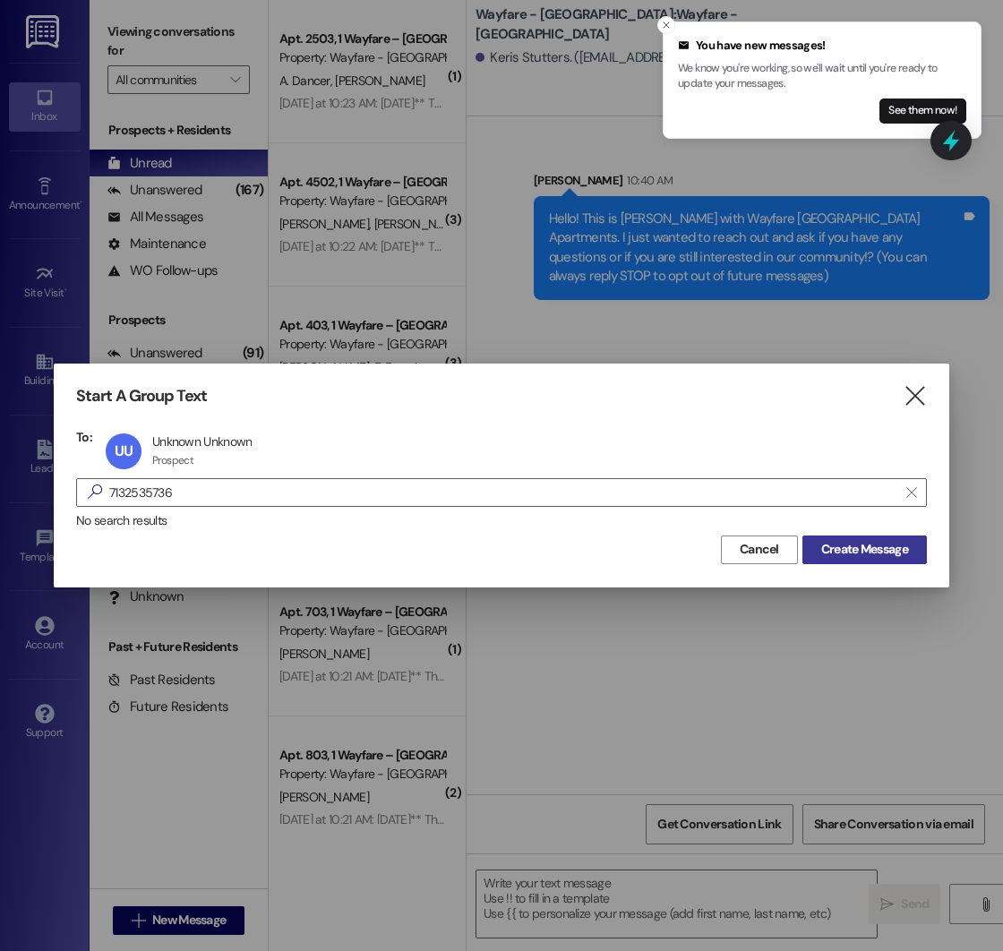
click at [830, 545] on span "Create Message" at bounding box center [864, 549] width 87 height 19
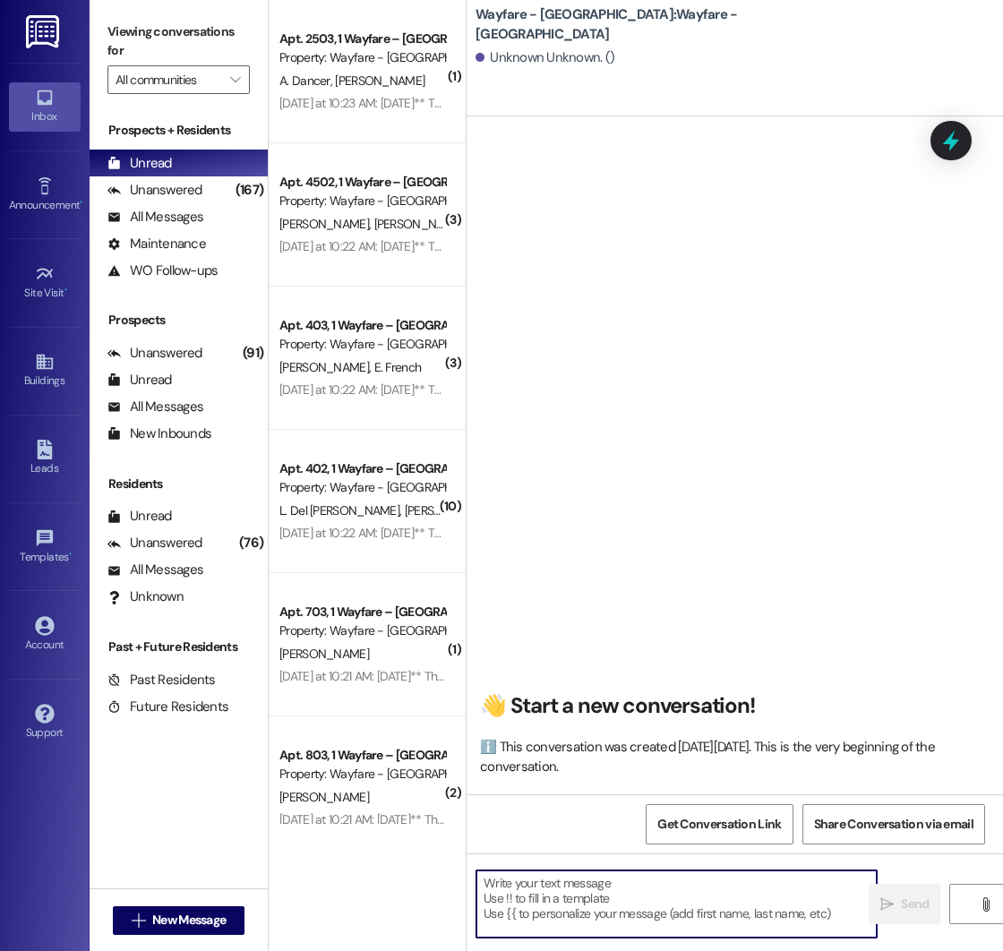
paste textarea "Hello! This is [PERSON_NAME] with Wayfare [GEOGRAPHIC_DATA] Apartments. I just …"
type textarea "Hello! This is [PERSON_NAME] with Wayfare [GEOGRAPHIC_DATA] Apartments. I just …"
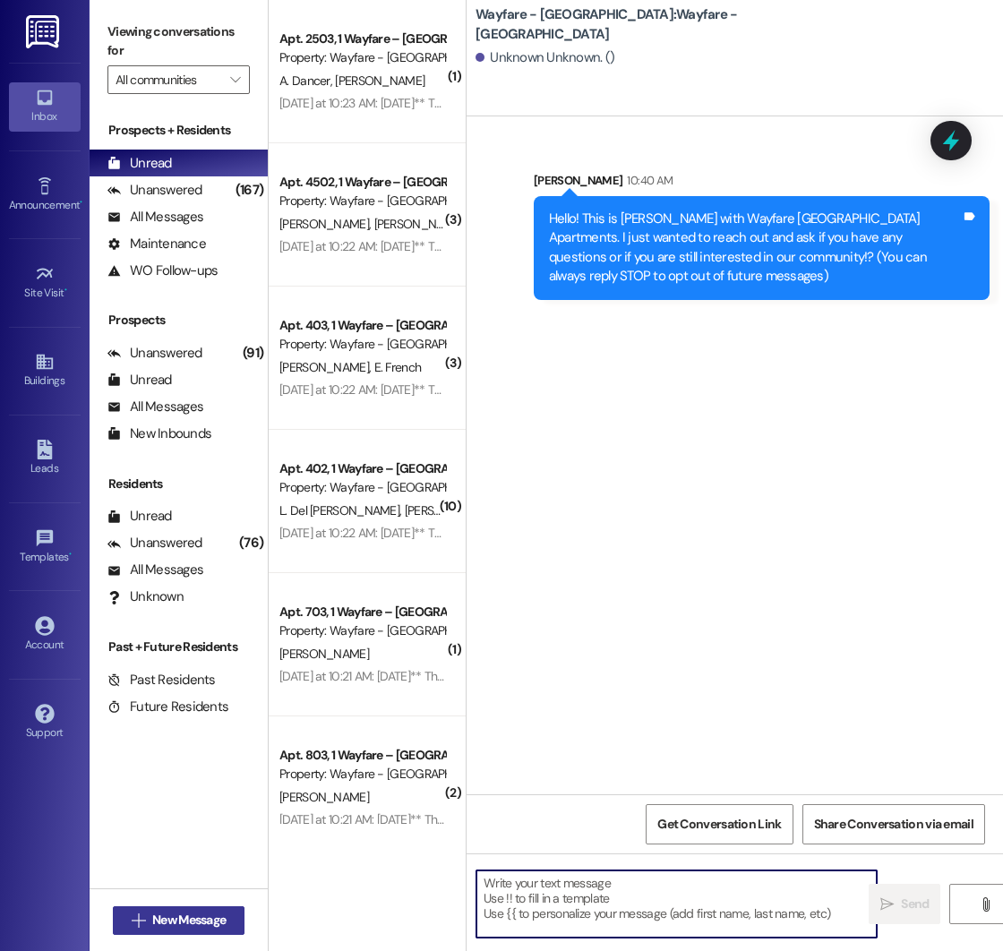
click at [152, 915] on span "New Message" at bounding box center [188, 920] width 73 height 19
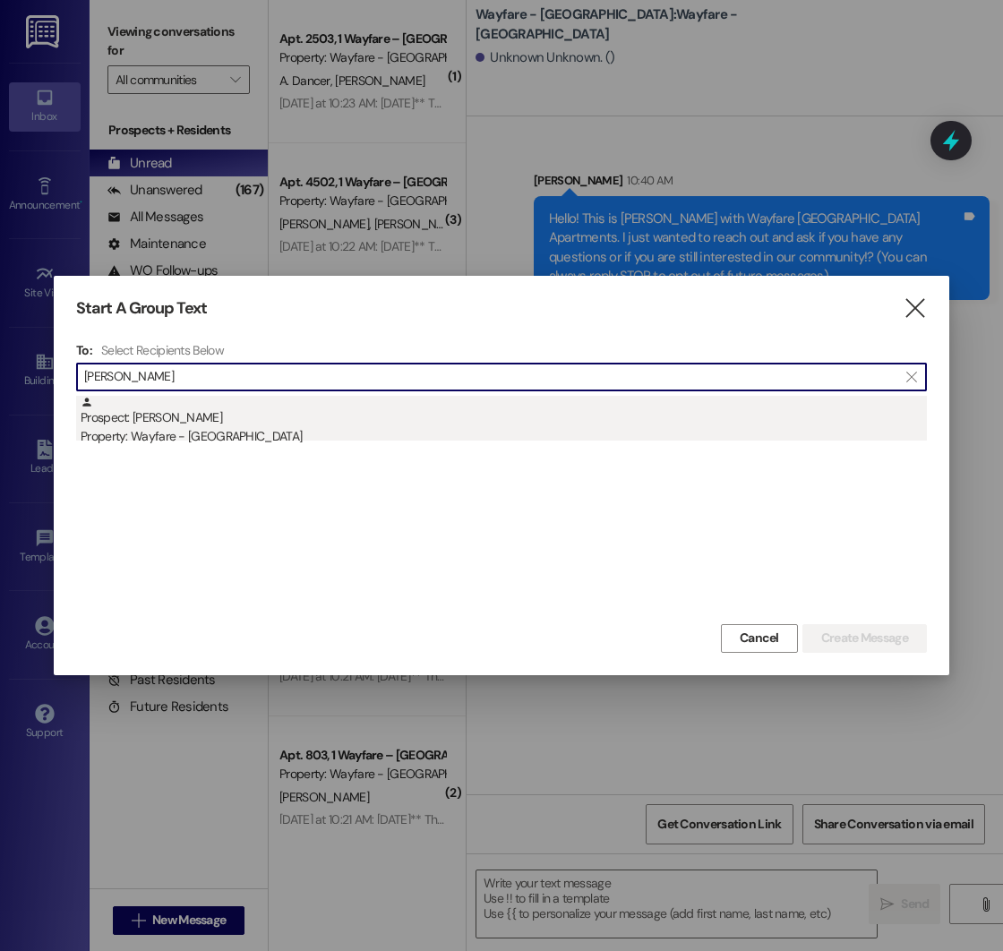
type input "[PERSON_NAME]"
click at [269, 414] on div "Prospect: [PERSON_NAME] Property: Wayfare - [GEOGRAPHIC_DATA]" at bounding box center [504, 421] width 846 height 51
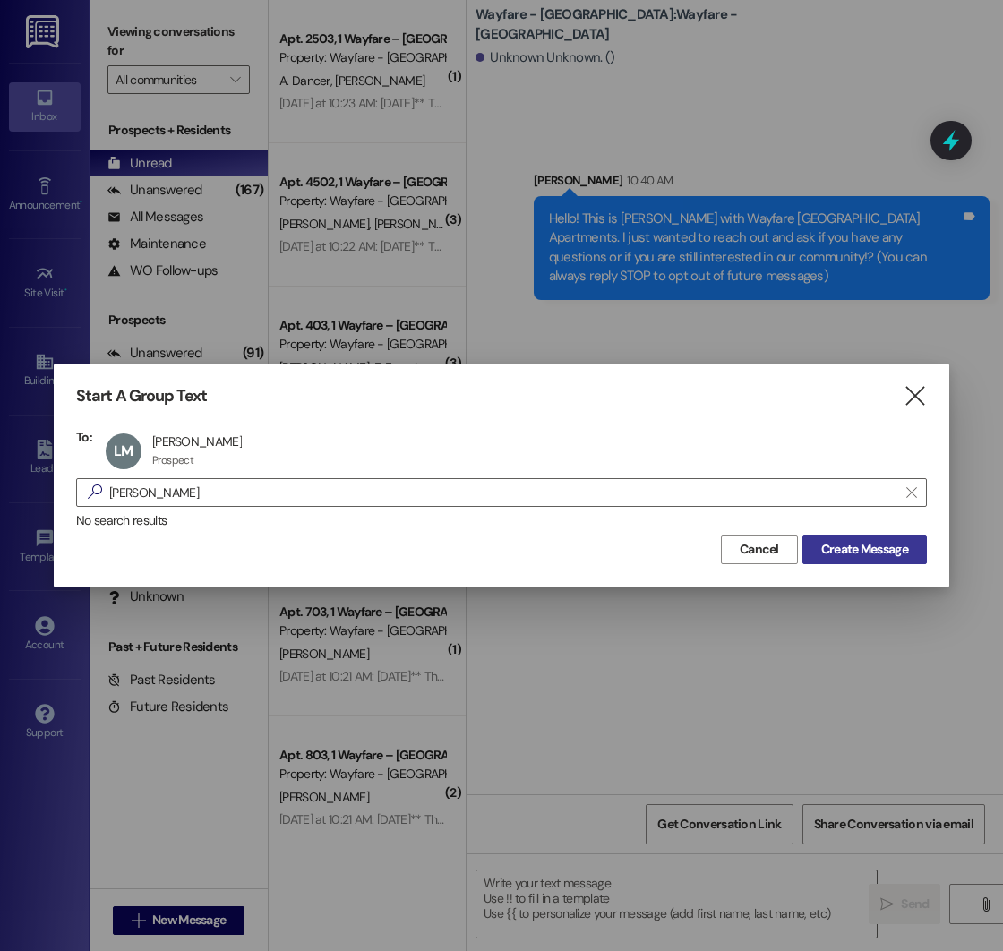
click at [847, 552] on span "Create Message" at bounding box center [864, 549] width 87 height 19
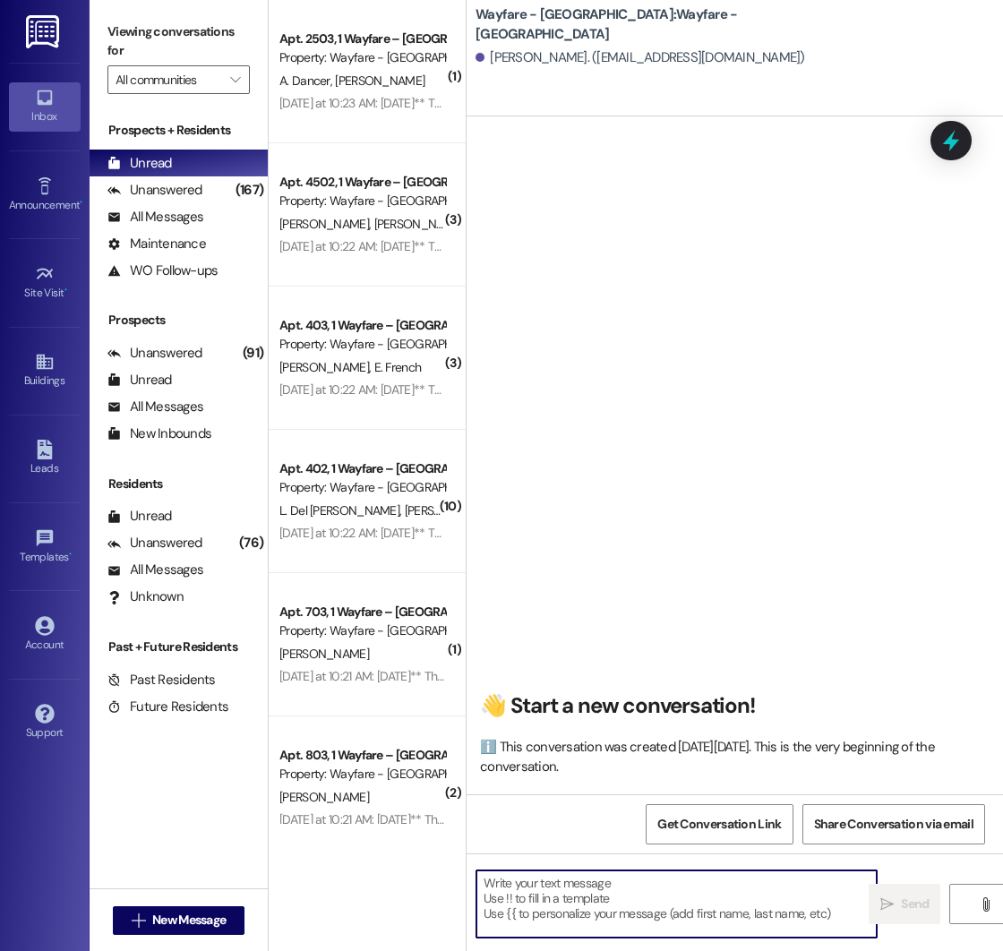
paste textarea "Hello! This is [PERSON_NAME] with Wayfare [GEOGRAPHIC_DATA] Apartments. I just …"
type textarea "Hello! This is [PERSON_NAME] with Wayfare [GEOGRAPHIC_DATA] Apartments. I just …"
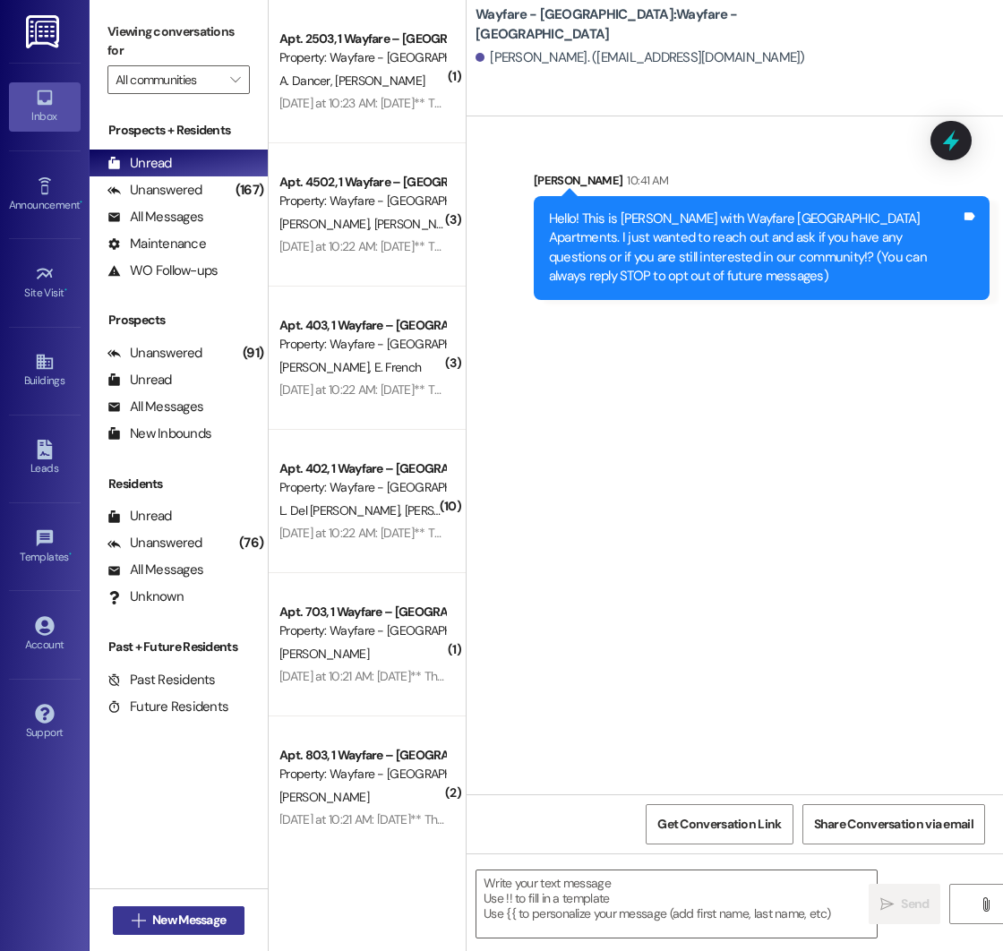
click at [172, 922] on span "New Message" at bounding box center [188, 920] width 73 height 19
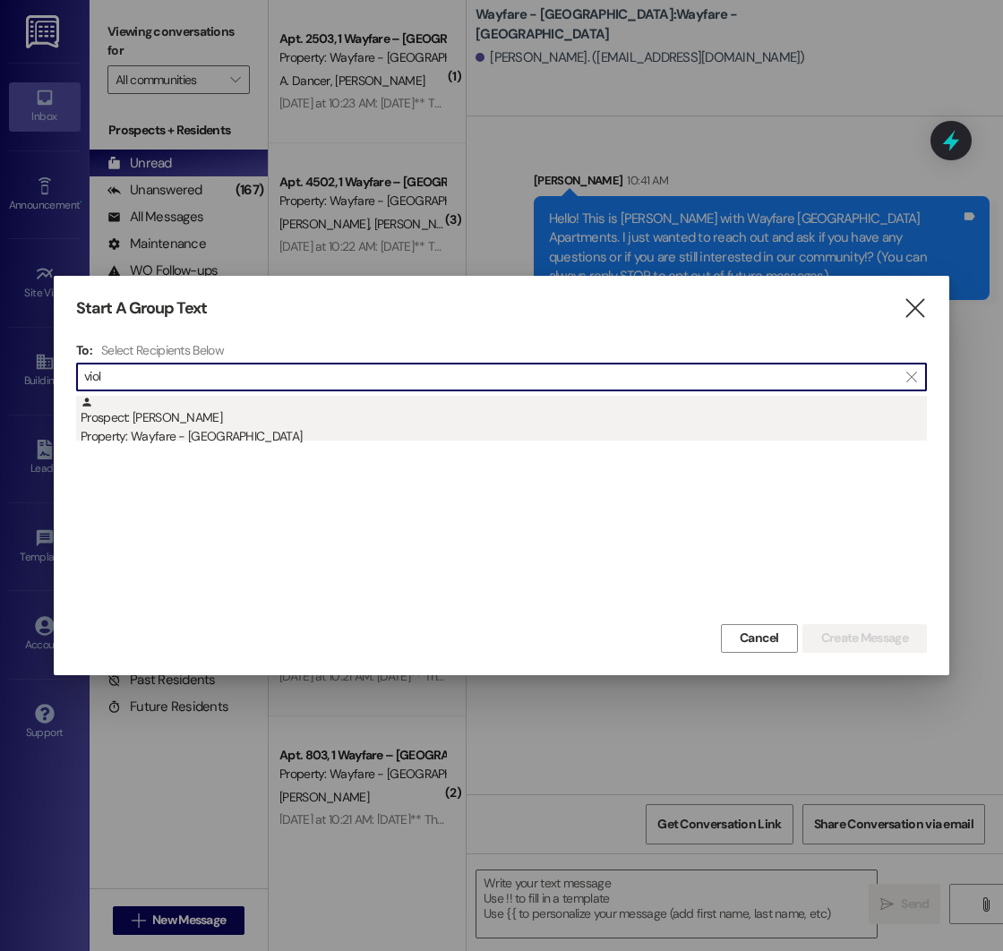
type input "viol"
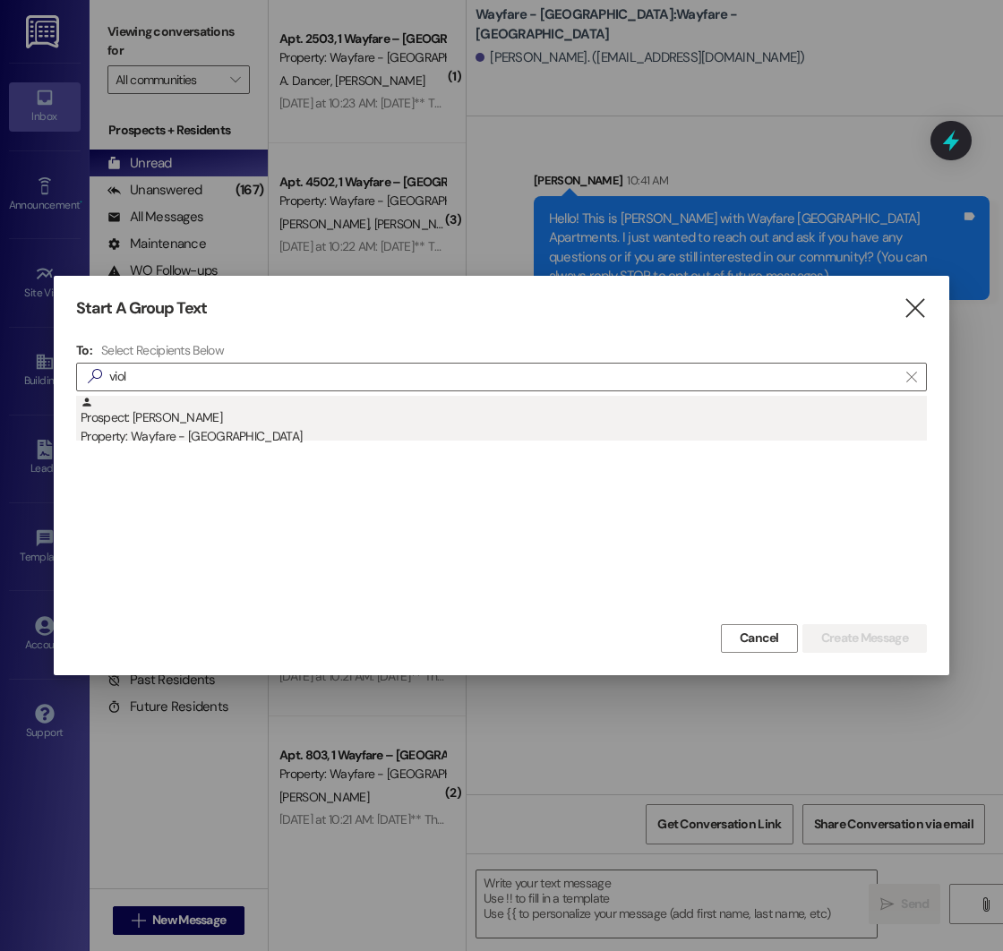
click at [307, 418] on div "Prospect: [PERSON_NAME] Property: Wayfare - [GEOGRAPHIC_DATA]" at bounding box center [504, 421] width 846 height 51
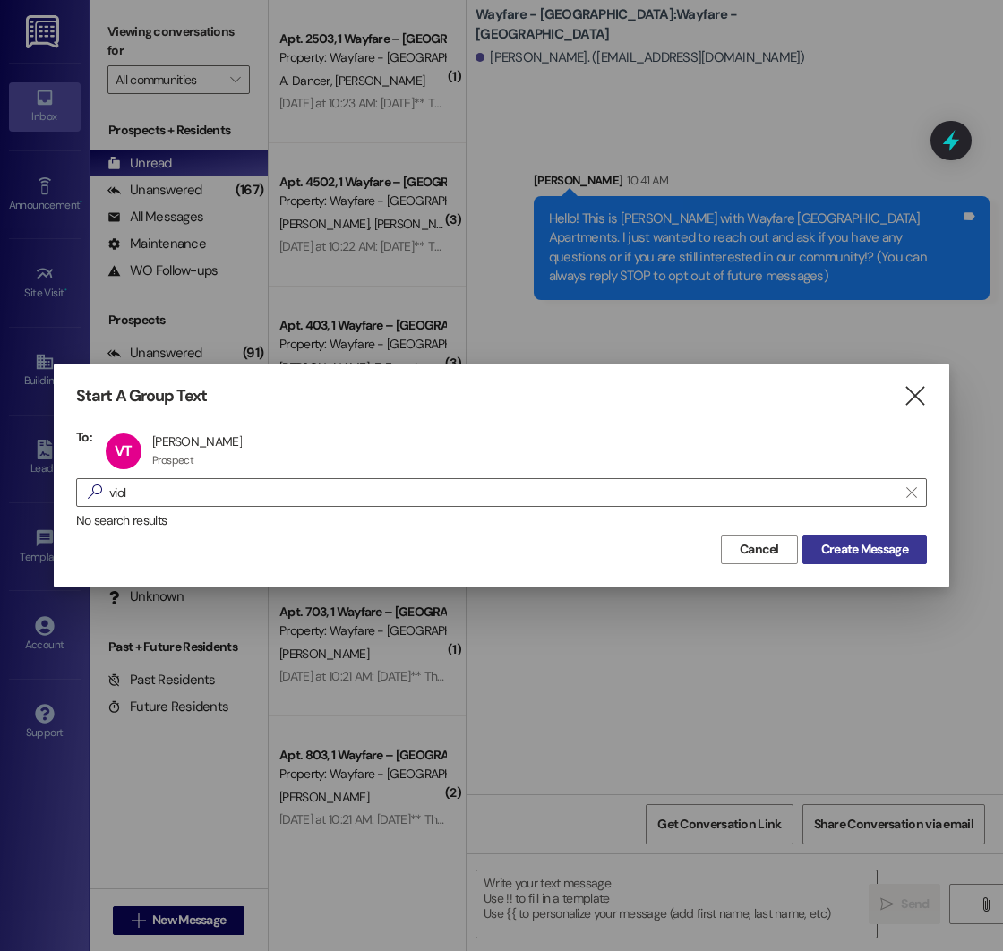
click at [845, 553] on span "Create Message" at bounding box center [864, 549] width 87 height 19
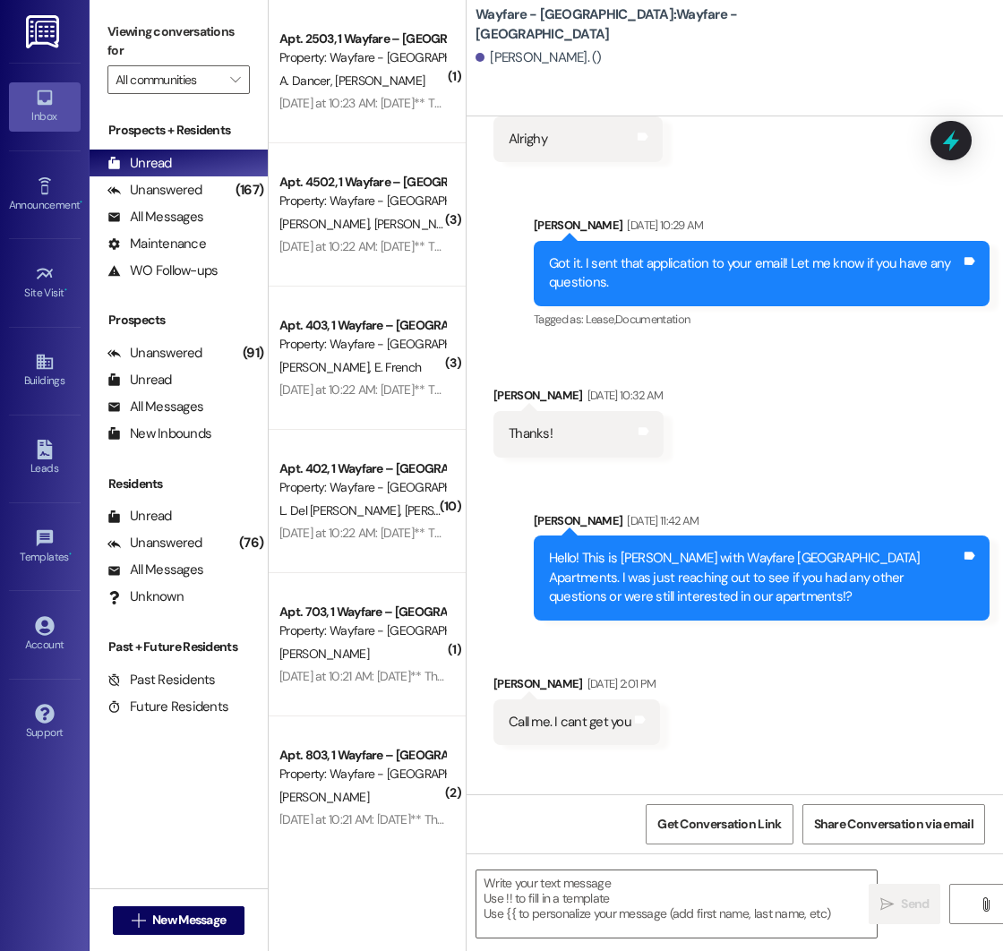
scroll to position [1960, 0]
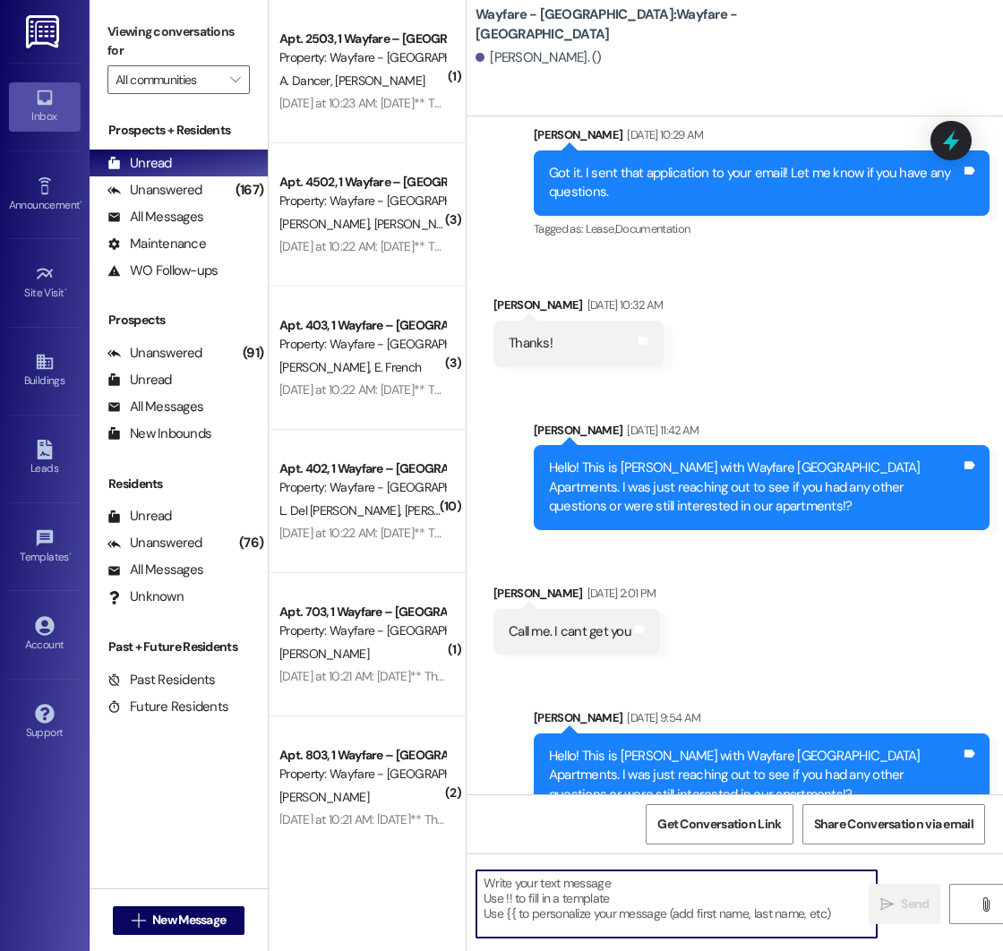
click at [568, 873] on textarea at bounding box center [676, 903] width 400 height 67
paste textarea "Hello! This is [PERSON_NAME] with Wayfare [GEOGRAPHIC_DATA] Apartments. I just …"
type textarea "Hello! This is [PERSON_NAME] with Wayfare [GEOGRAPHIC_DATA] Apartments. I just …"
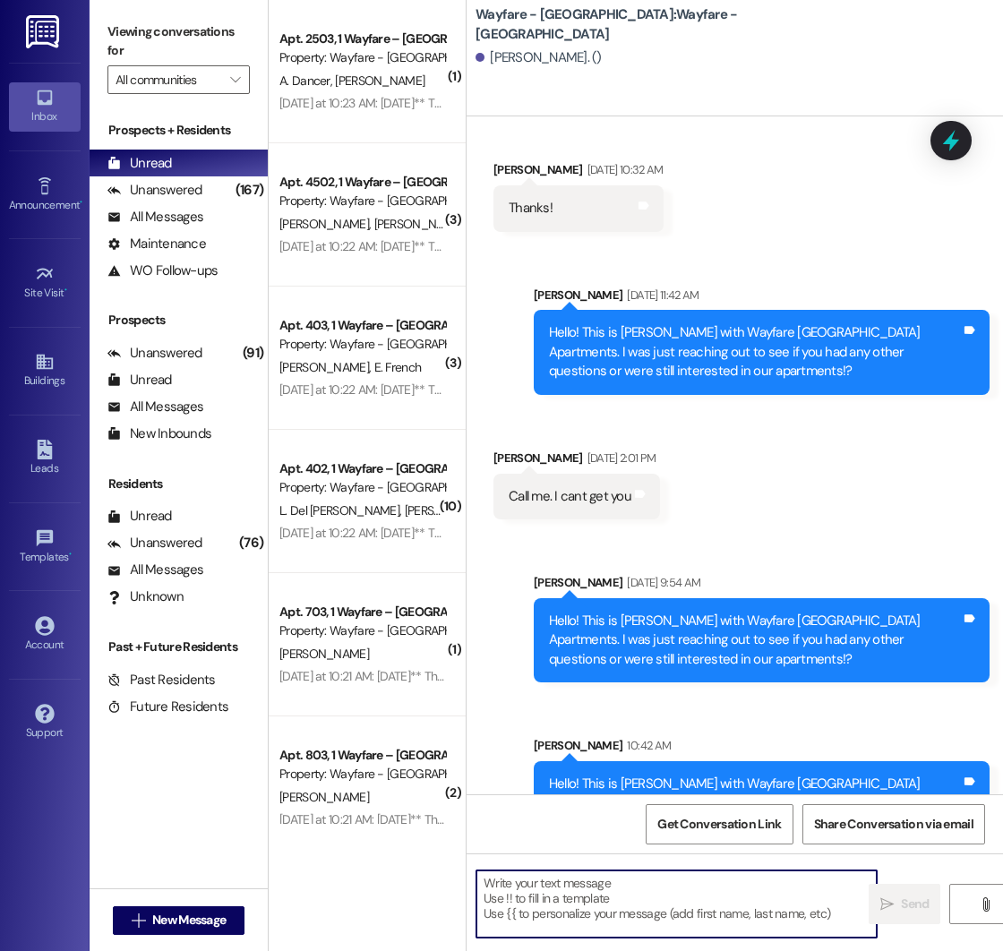
scroll to position [2123, 0]
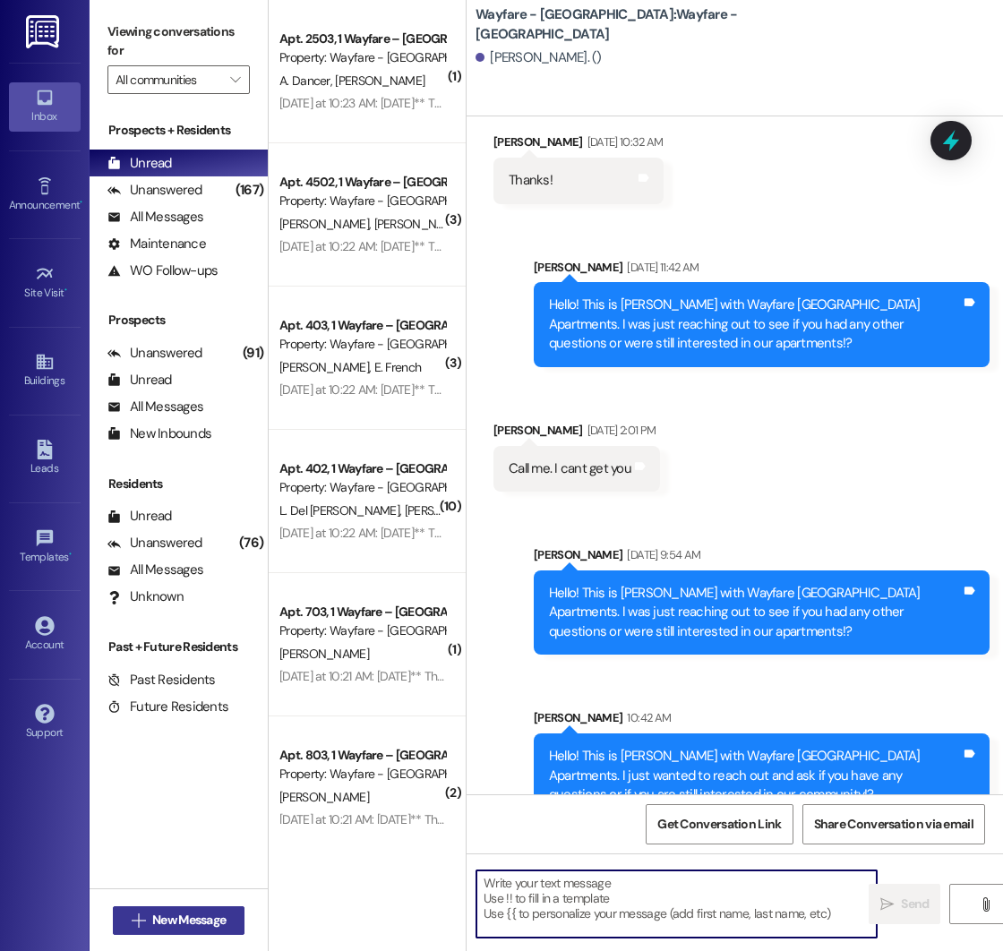
click at [200, 922] on span "New Message" at bounding box center [188, 920] width 73 height 19
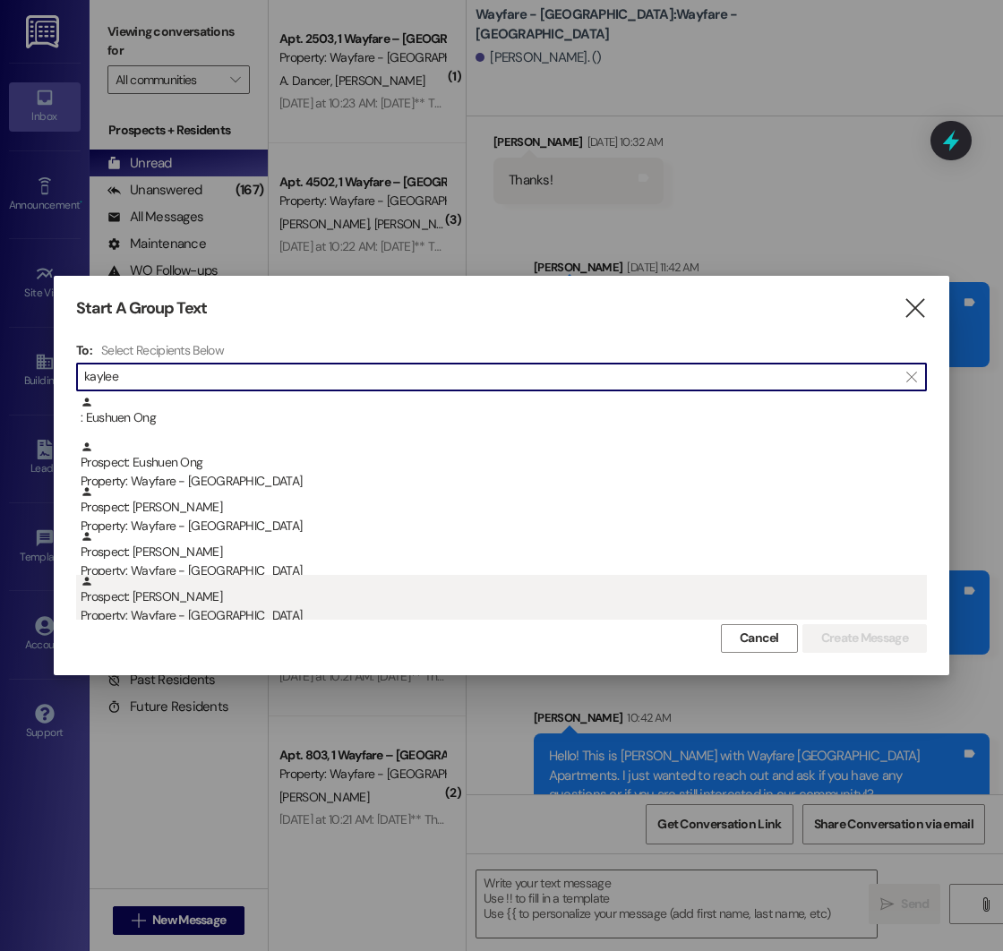
type input "kaylee"
click at [190, 604] on div "Prospect: [PERSON_NAME] Property: Wayfare - [GEOGRAPHIC_DATA]" at bounding box center [504, 600] width 846 height 51
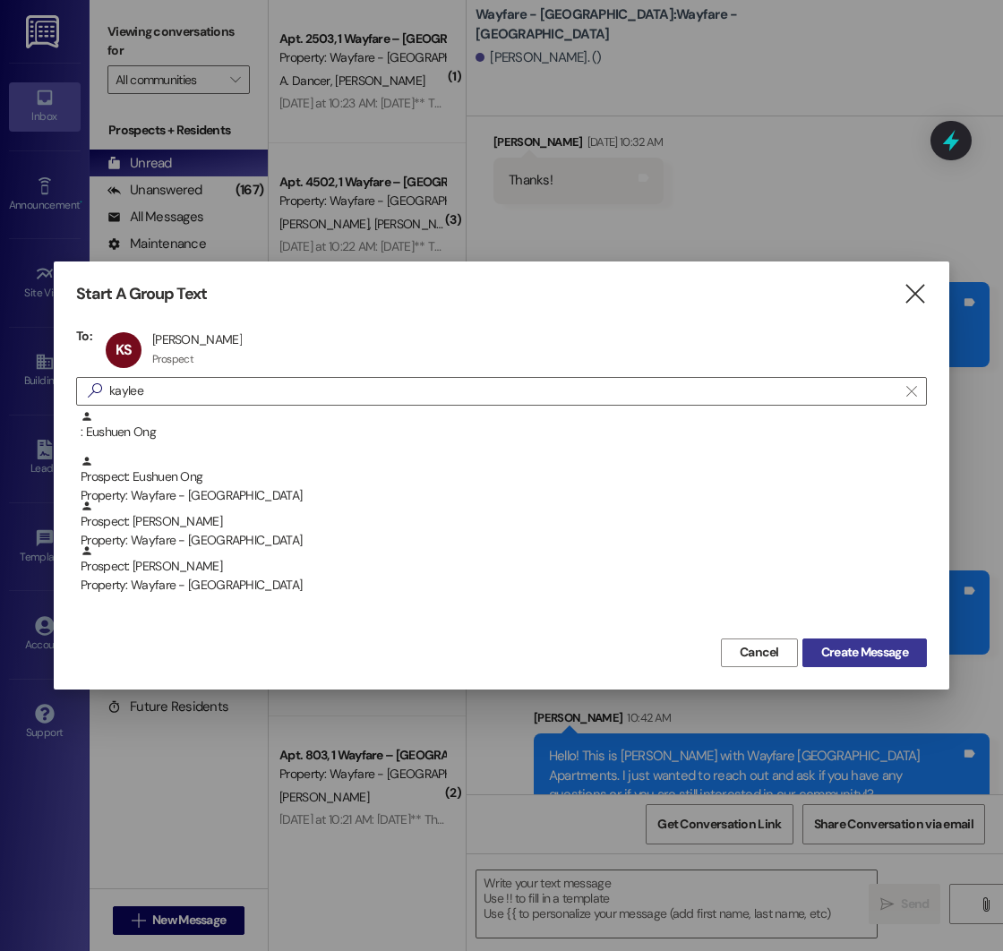
click at [836, 656] on span "Create Message" at bounding box center [864, 652] width 87 height 19
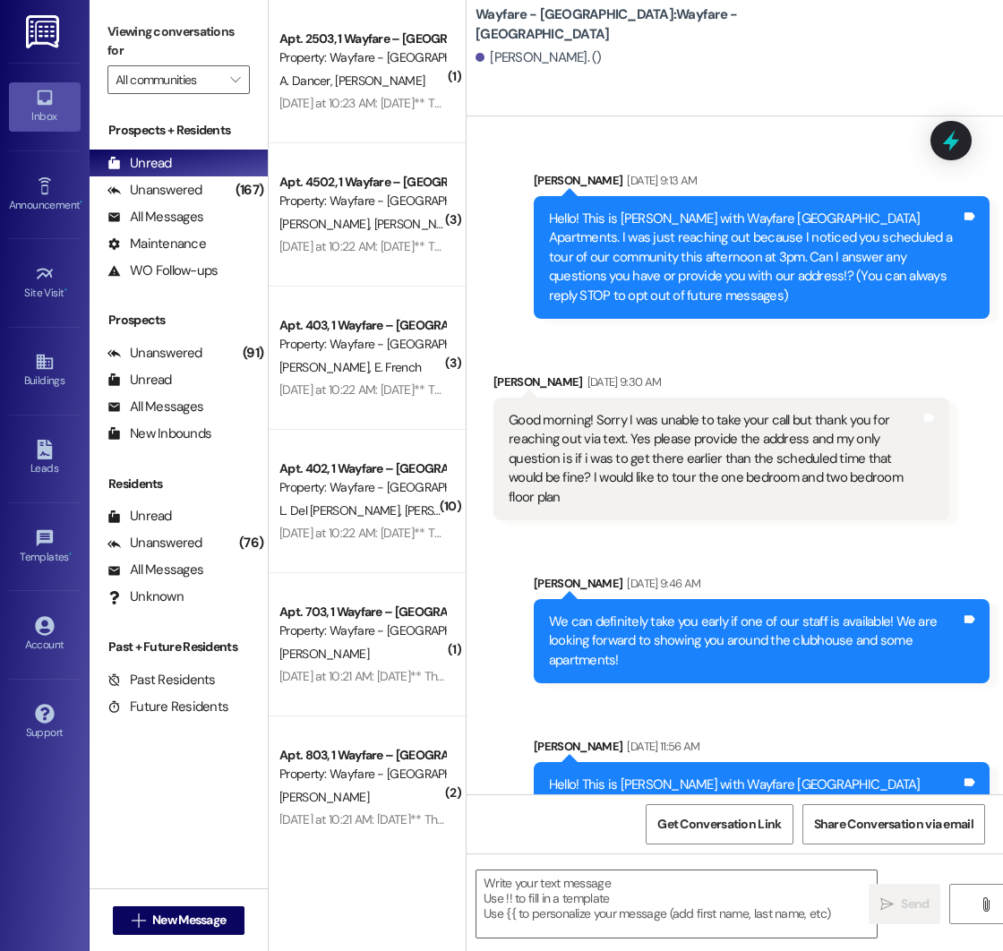
scroll to position [230, 0]
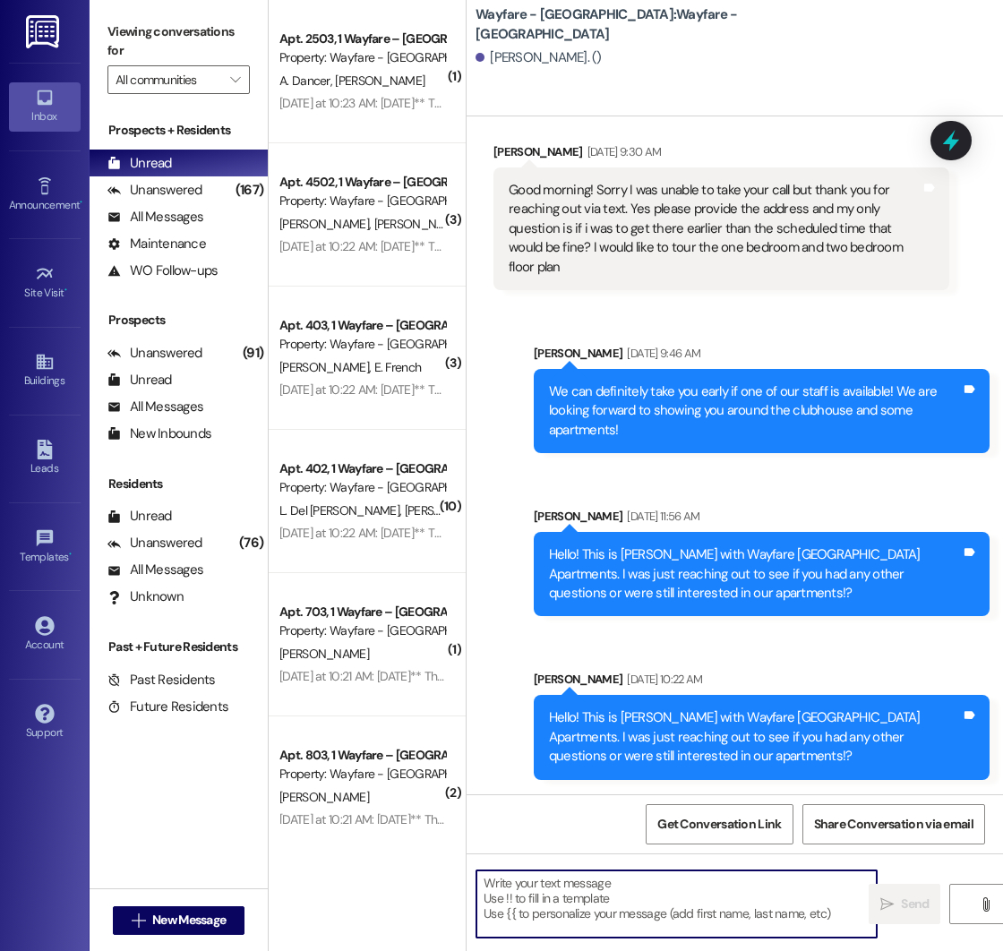
paste textarea "Hello! This is [PERSON_NAME] with Wayfare [GEOGRAPHIC_DATA] Apartments. I just …"
type textarea "Hello! This is [PERSON_NAME] with Wayfare [GEOGRAPHIC_DATA] Apartments. I just …"
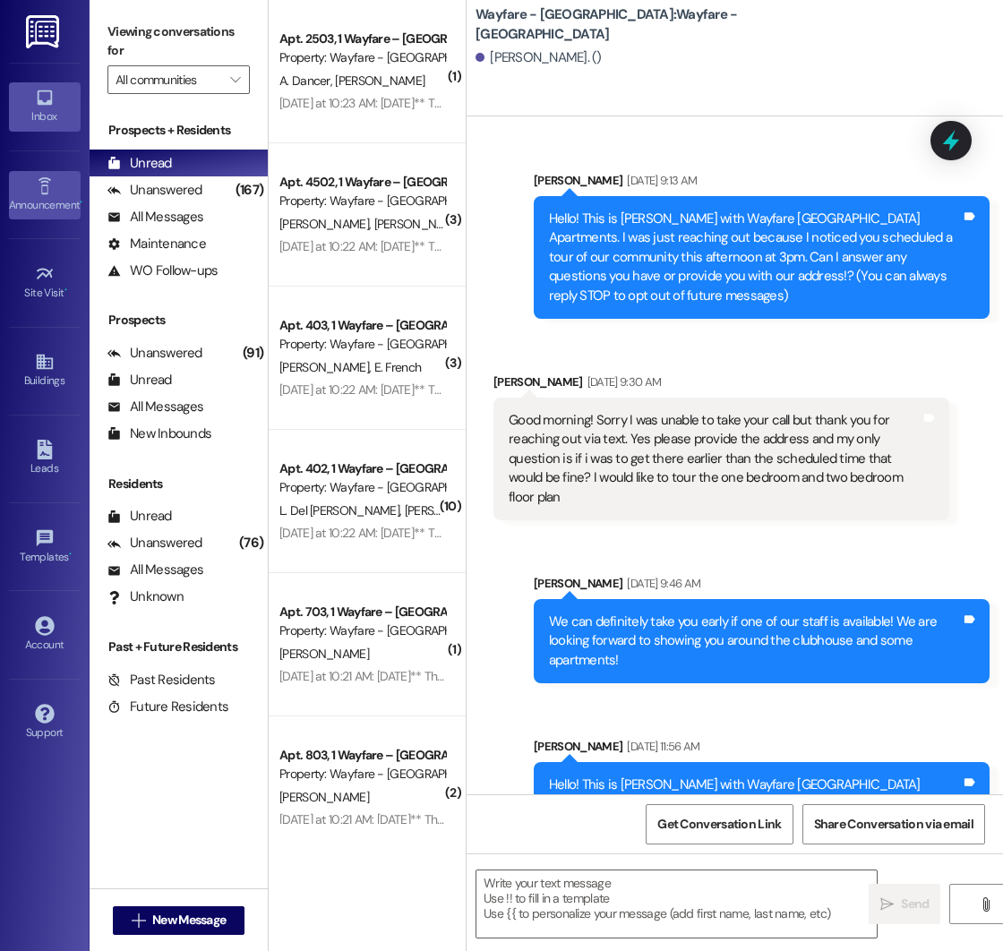
scroll to position [393, 0]
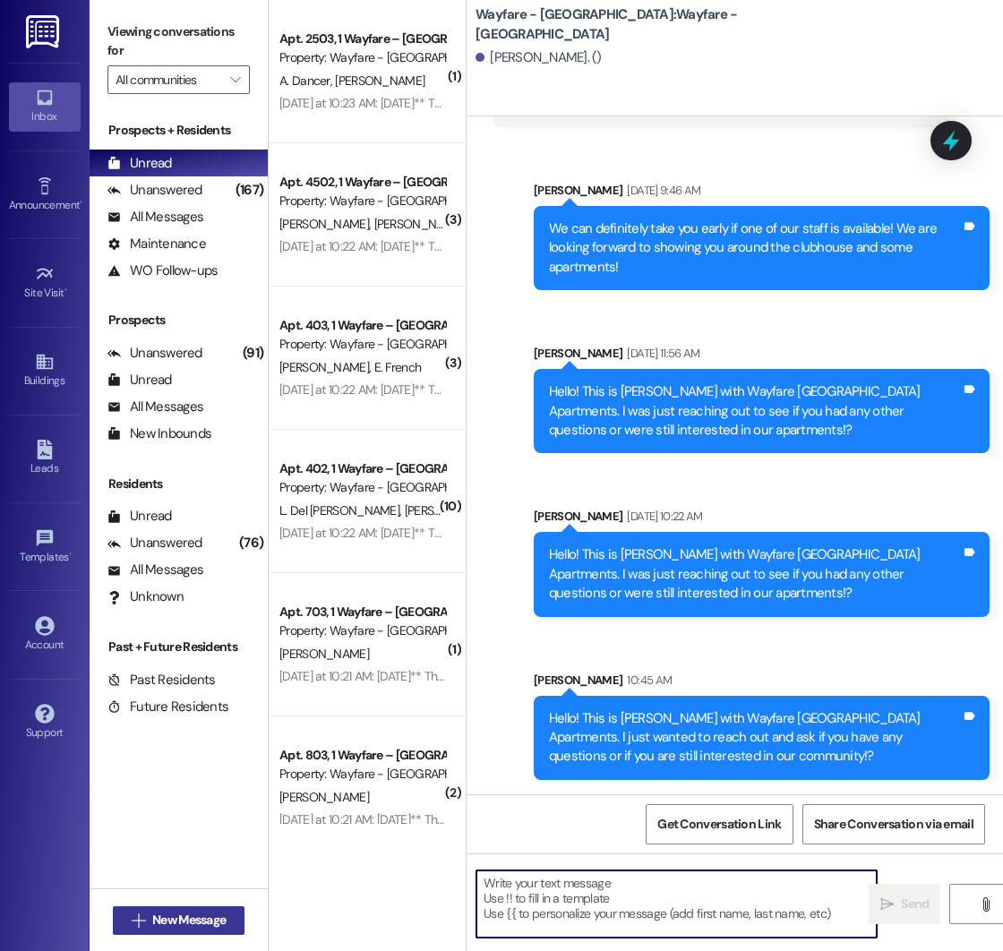
click at [205, 918] on span "New Message" at bounding box center [188, 920] width 73 height 19
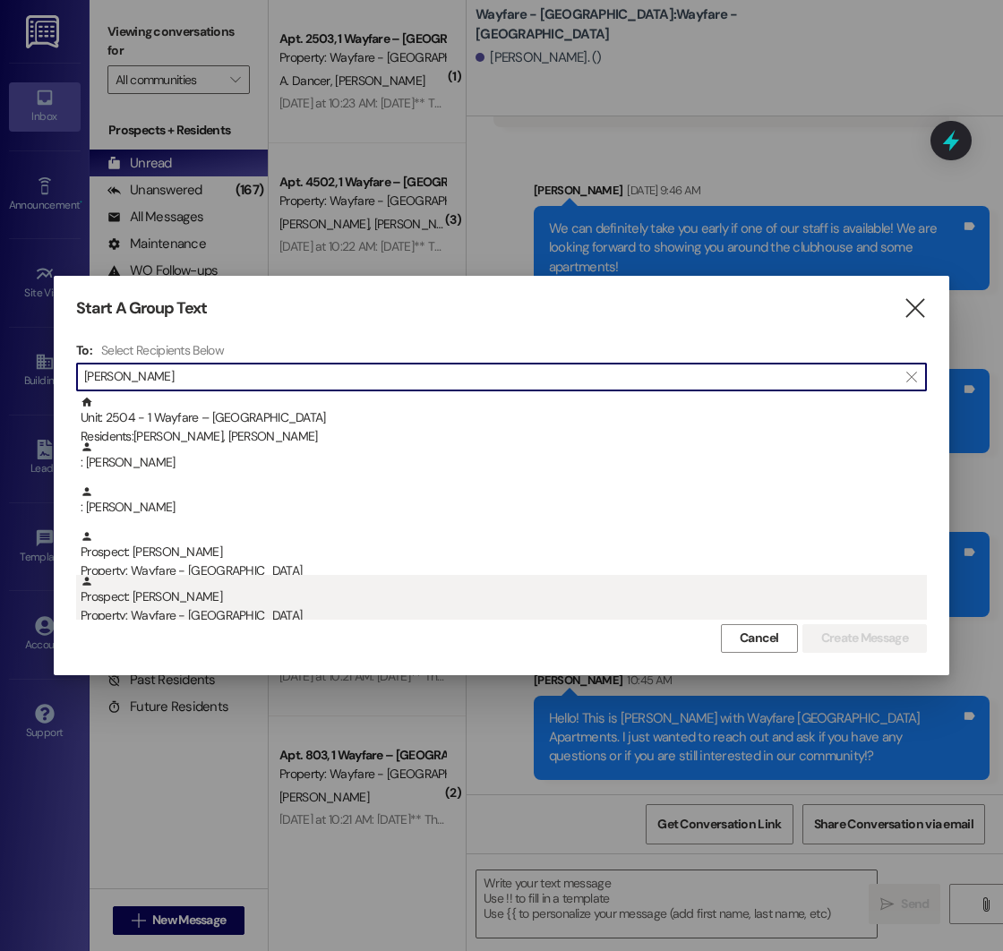
type input "[PERSON_NAME]"
click at [150, 603] on div "Prospect: [PERSON_NAME] Property: Wayfare - [GEOGRAPHIC_DATA]" at bounding box center [504, 600] width 846 height 51
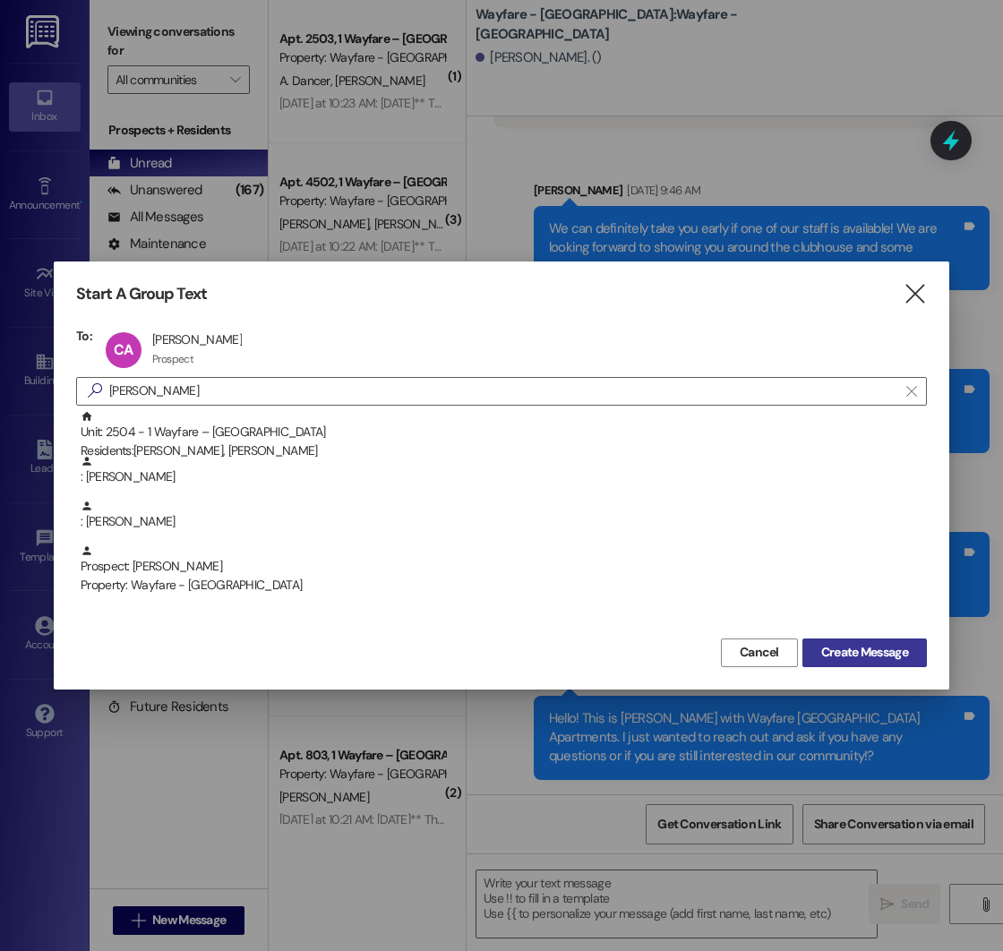
click at [834, 656] on span "Create Message" at bounding box center [864, 652] width 87 height 19
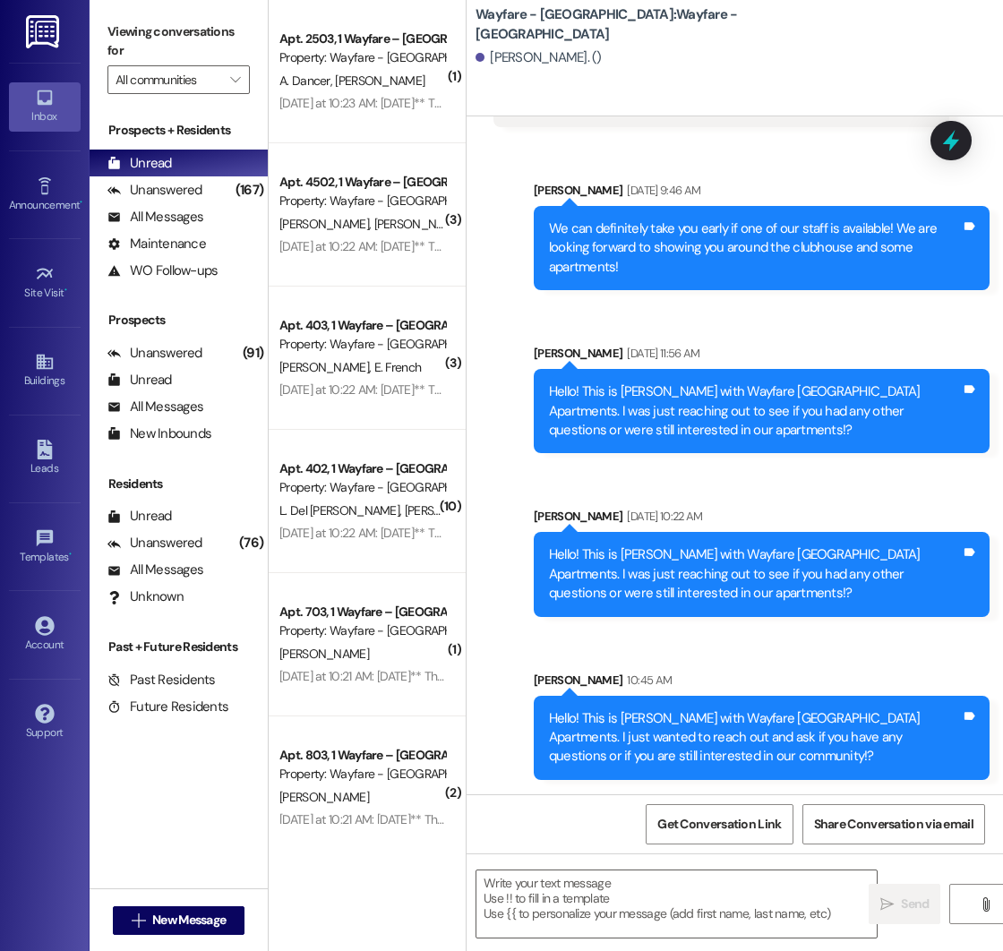
click at [662, 633] on div "Sent via SMS [PERSON_NAME] [DATE] 9:46 AM We can definitely take you early if o…" at bounding box center [735, 467] width 536 height 653
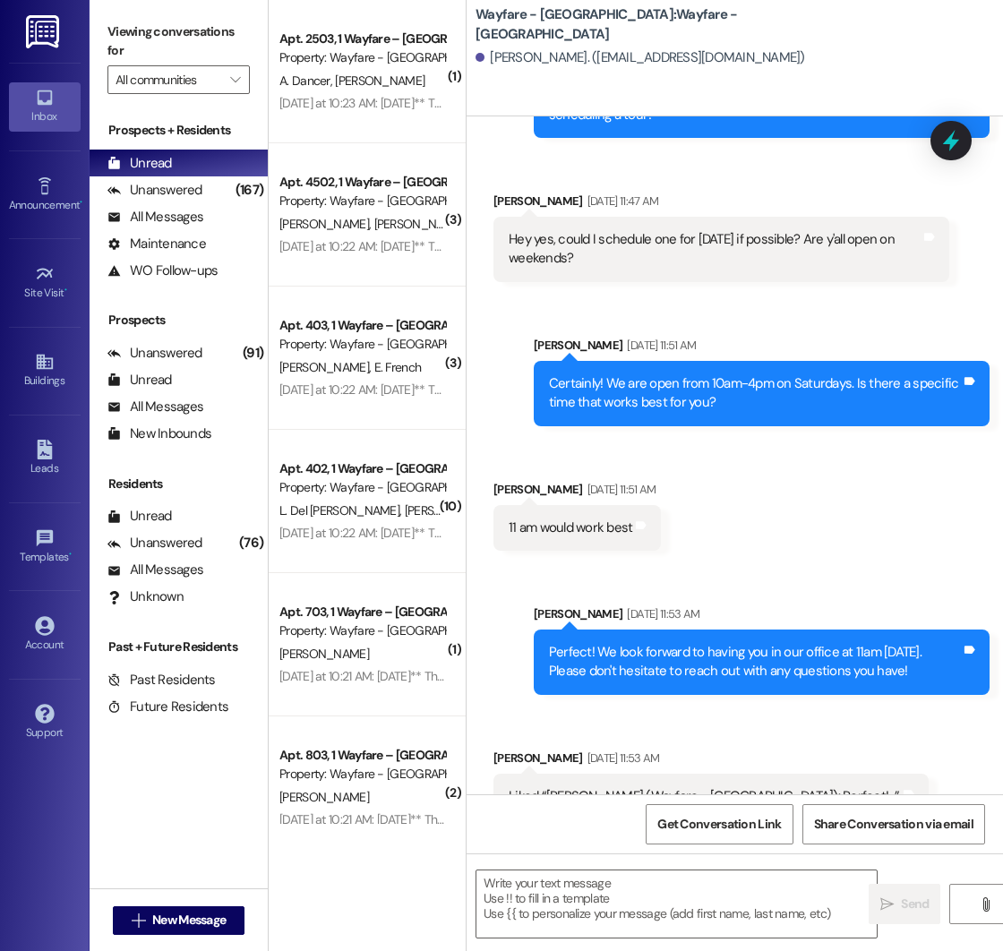
scroll to position [1392, 0]
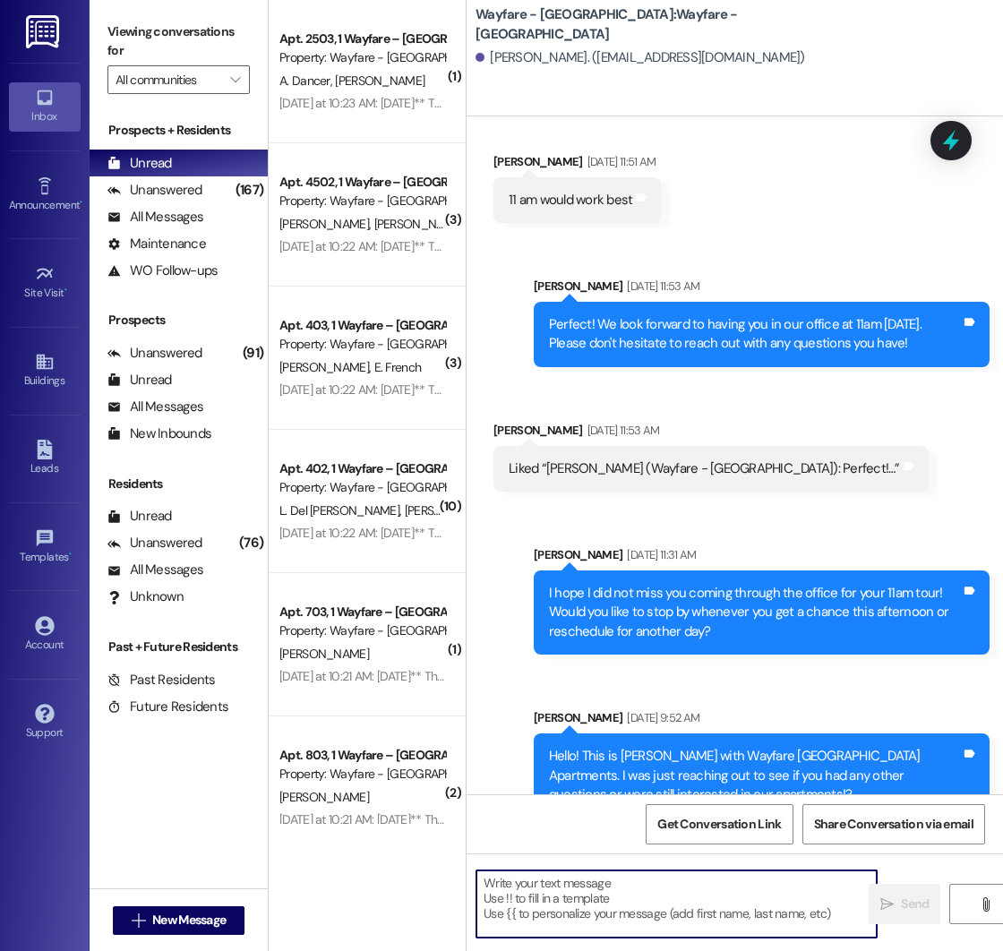
paste textarea "Hello! This is [PERSON_NAME] with Wayfare [GEOGRAPHIC_DATA] Apartments. I just …"
type textarea "Hello! This is [PERSON_NAME] with Wayfare [GEOGRAPHIC_DATA] Apartments. I just …"
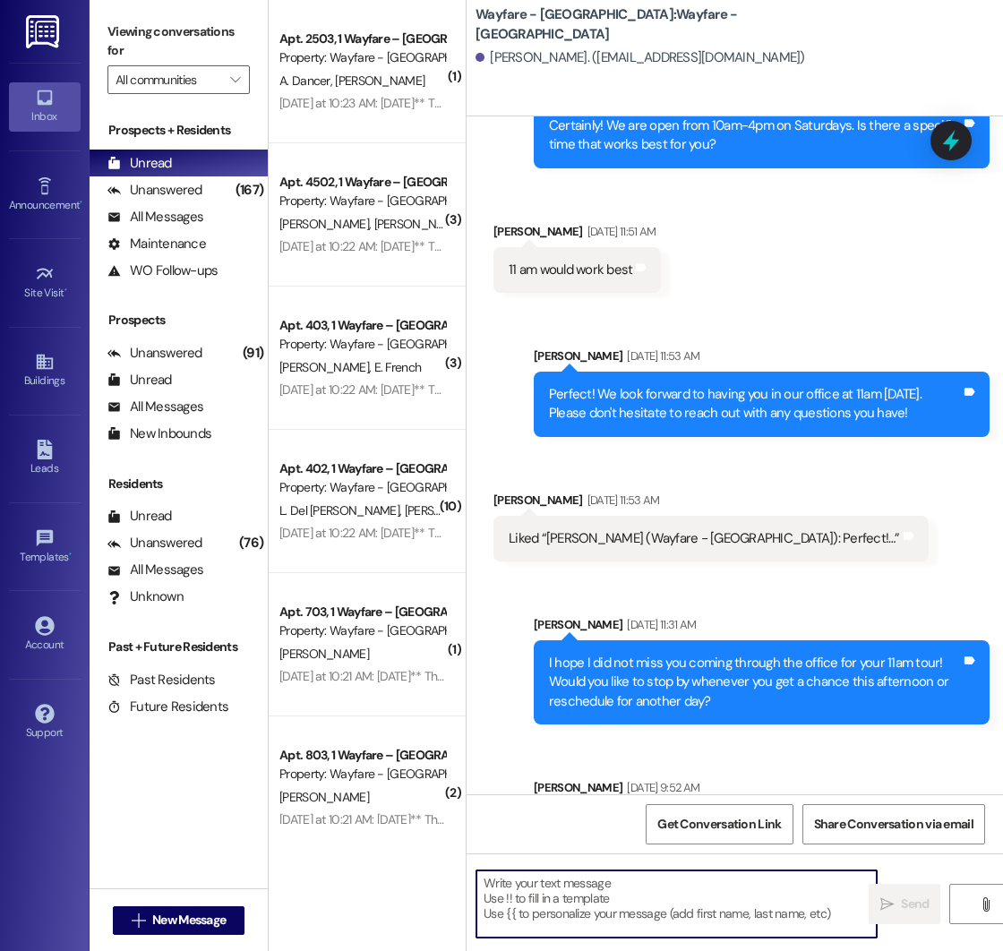
scroll to position [1555, 0]
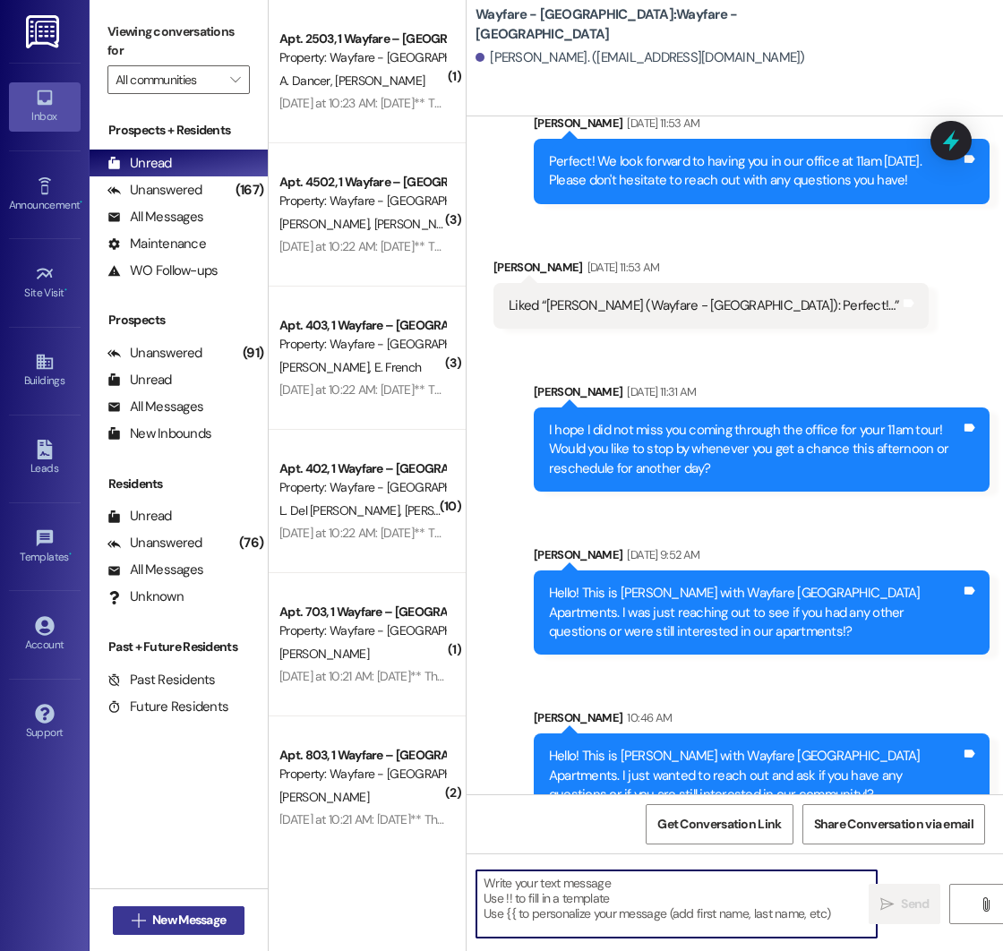
click at [153, 925] on span "New Message" at bounding box center [188, 920] width 73 height 19
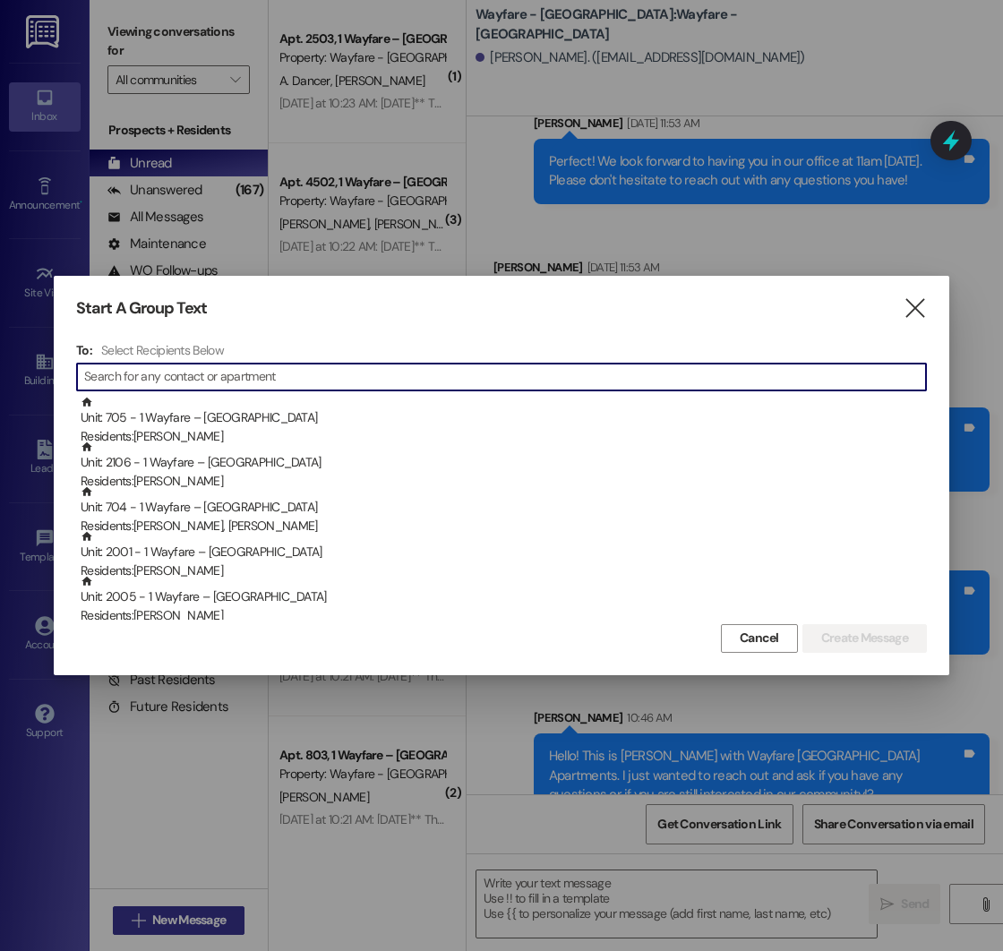
click at [153, 925] on div at bounding box center [501, 475] width 1003 height 951
click at [177, 372] on input at bounding box center [505, 376] width 842 height 25
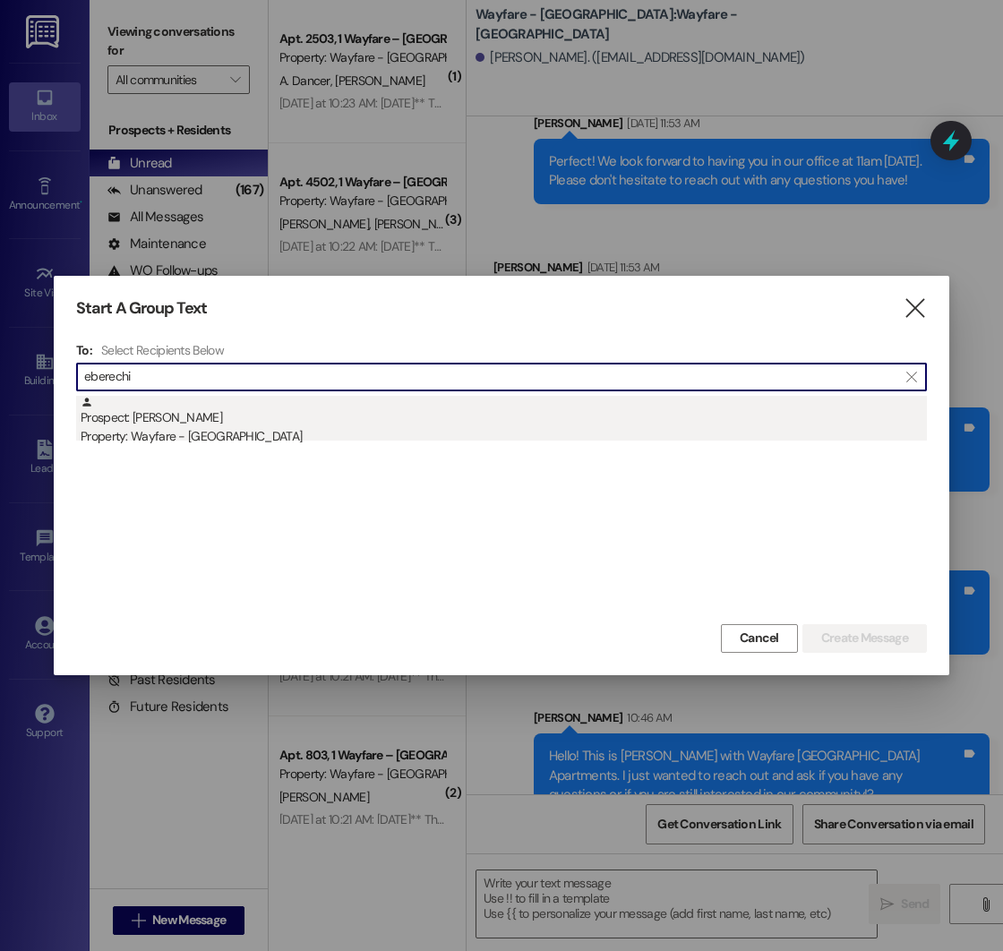
type input "eberechi"
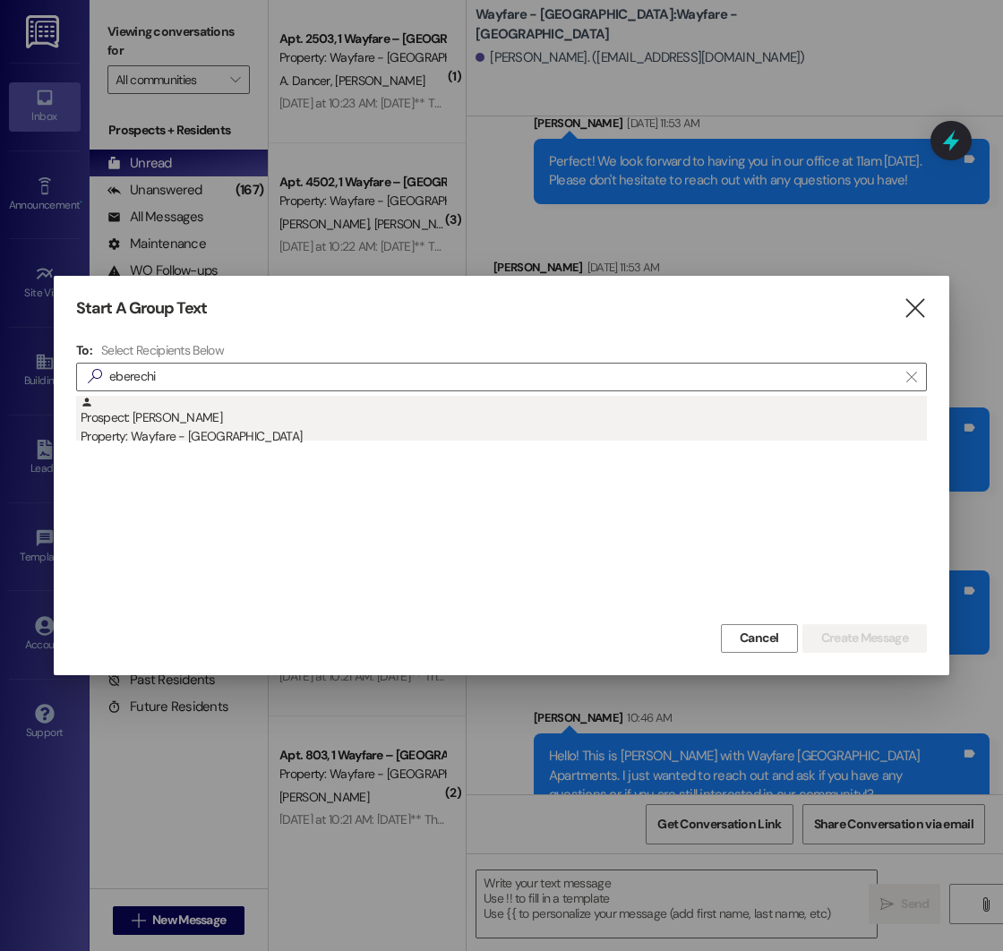
click at [213, 412] on div "Prospect: [PERSON_NAME] Property: Wayfare - [GEOGRAPHIC_DATA]" at bounding box center [504, 421] width 846 height 51
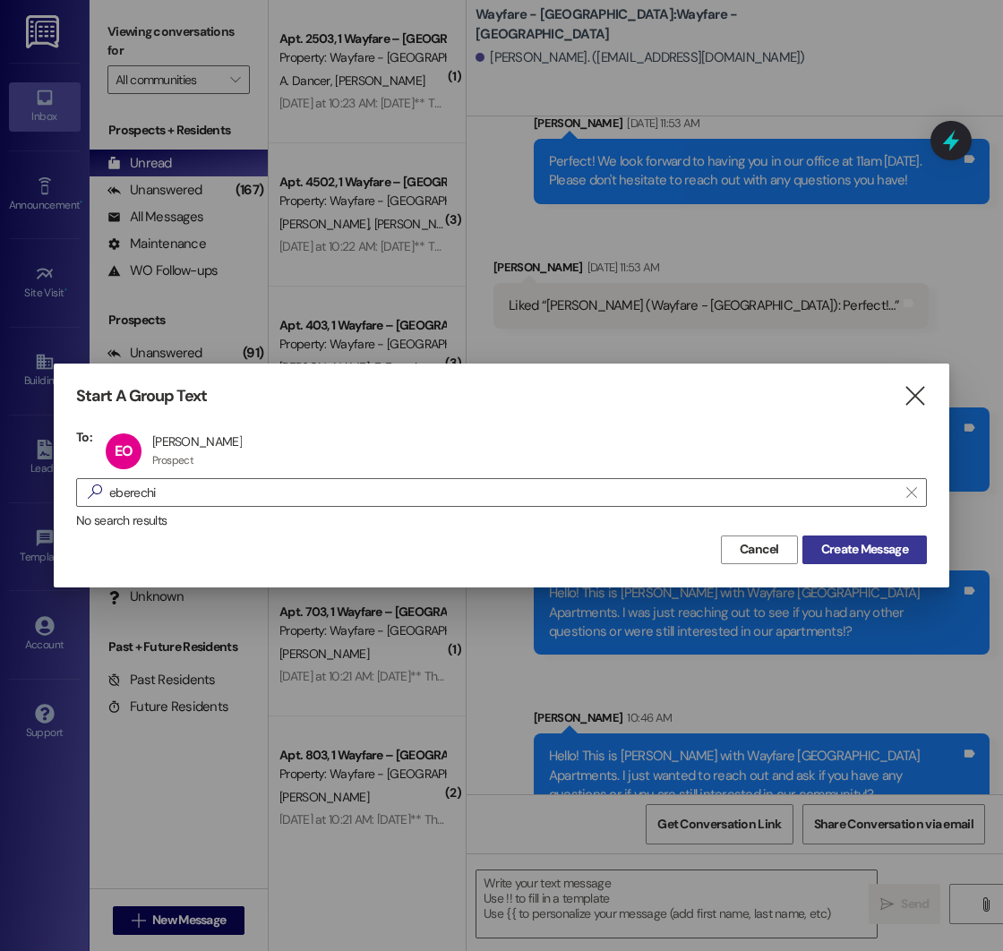
click at [853, 552] on span "Create Message" at bounding box center [864, 549] width 87 height 19
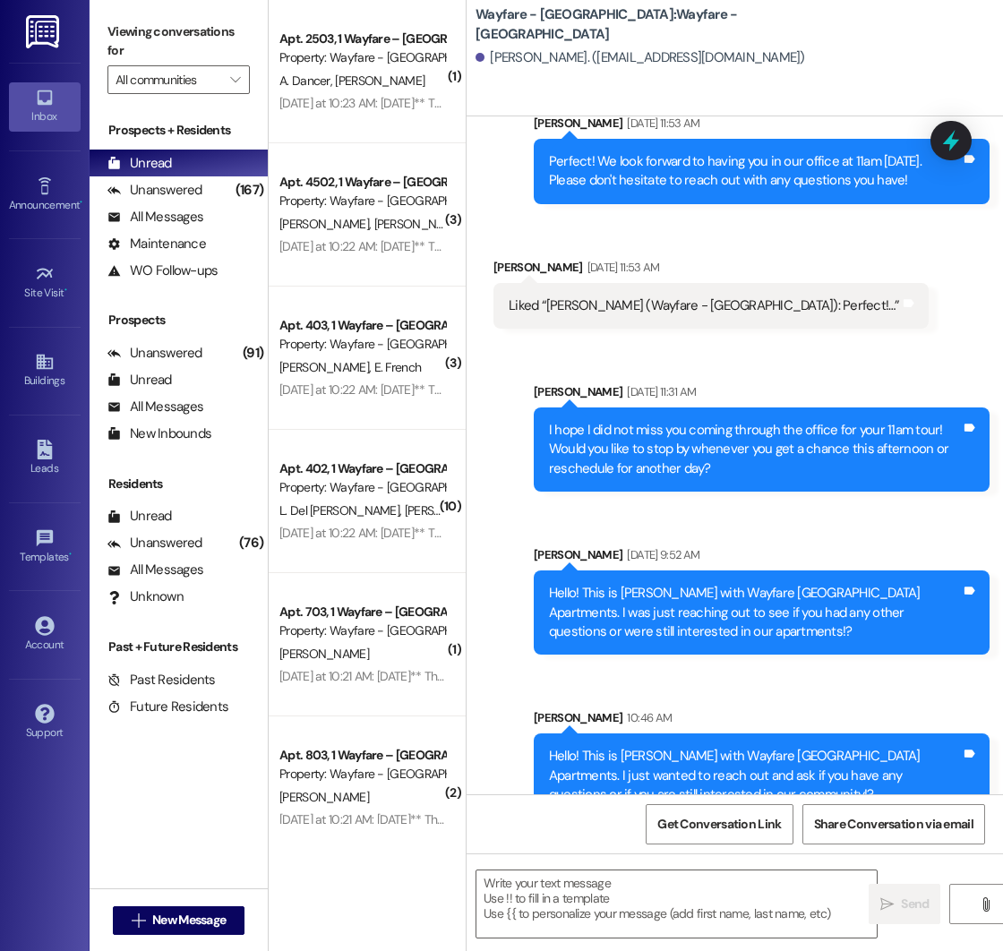
scroll to position [0, 0]
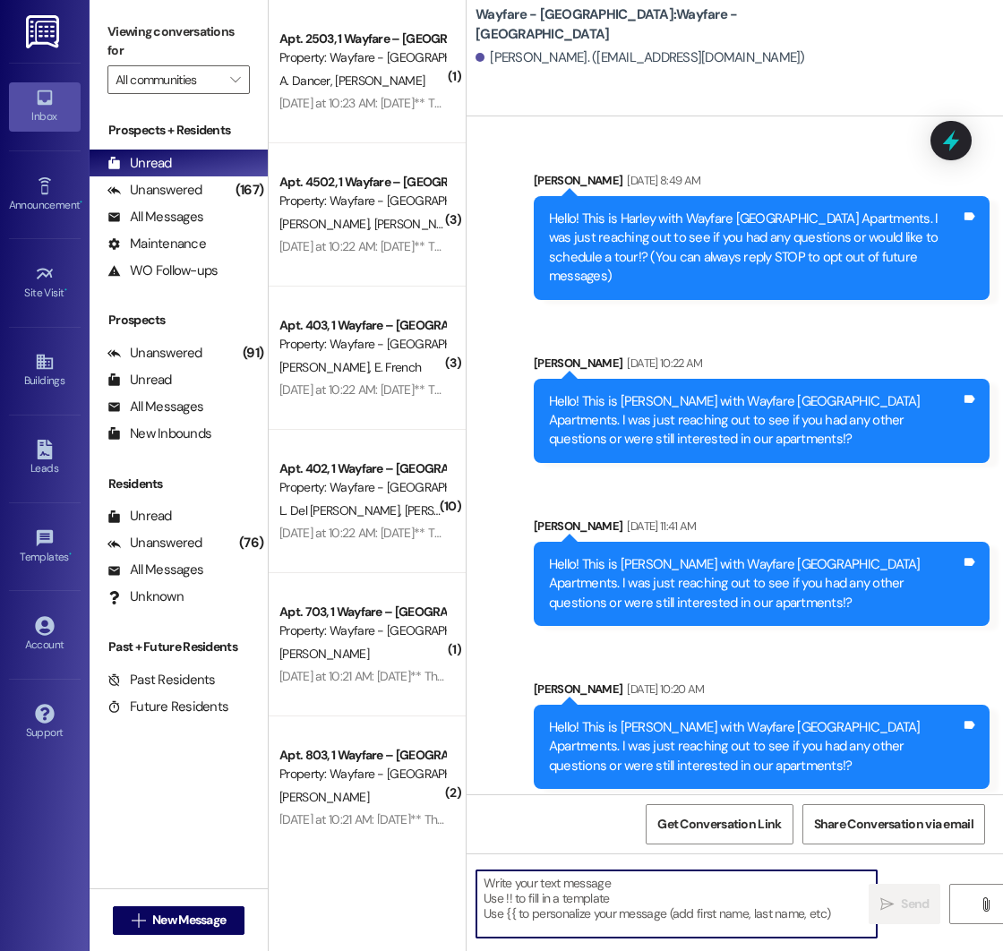
paste textarea "Hello! This is [PERSON_NAME] with Wayfare [GEOGRAPHIC_DATA] Apartments. I just …"
type textarea "Hello! This is [PERSON_NAME] with Wayfare [GEOGRAPHIC_DATA] Apartments. I just …"
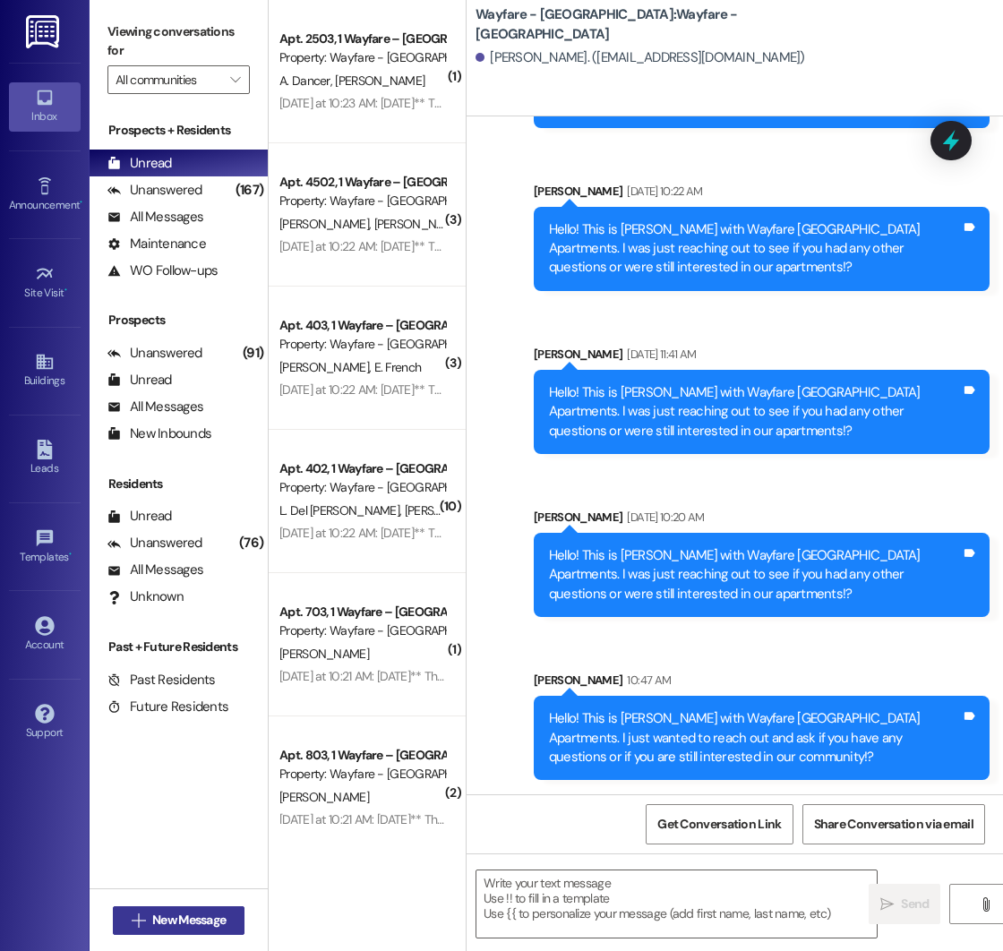
click at [158, 922] on span "New Message" at bounding box center [188, 920] width 73 height 19
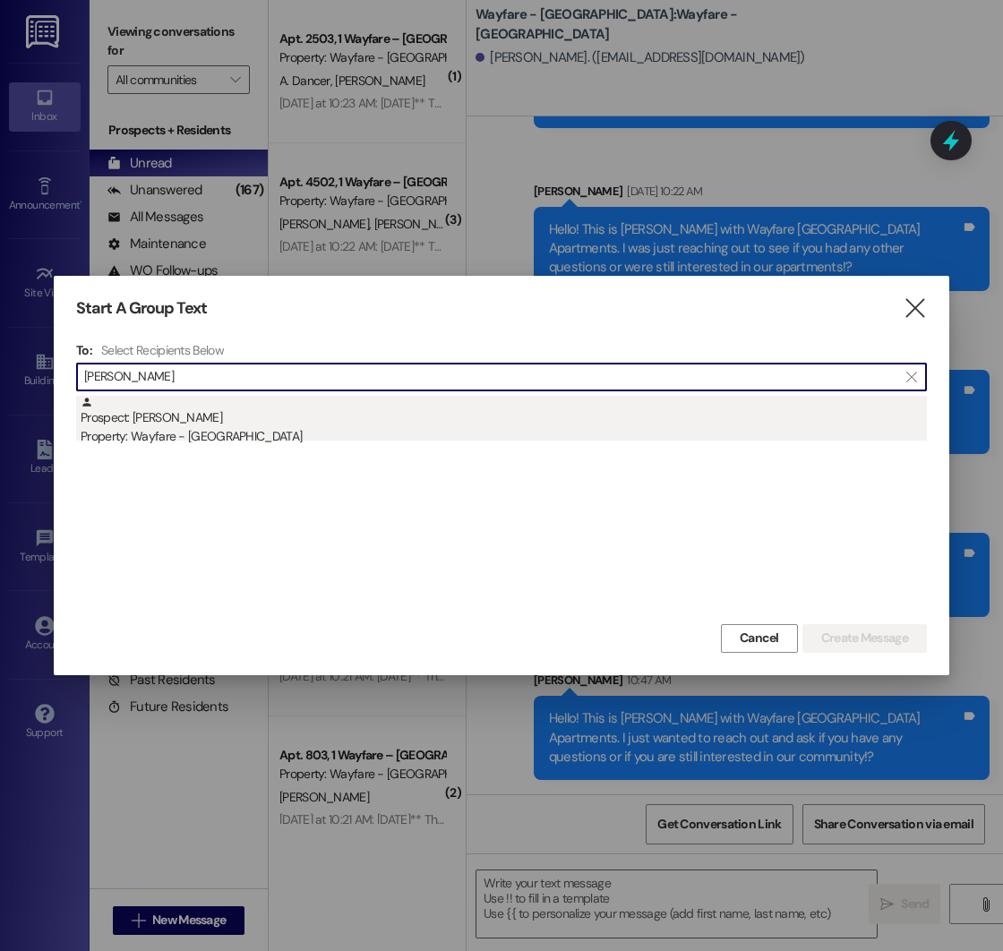
type input "[PERSON_NAME]"
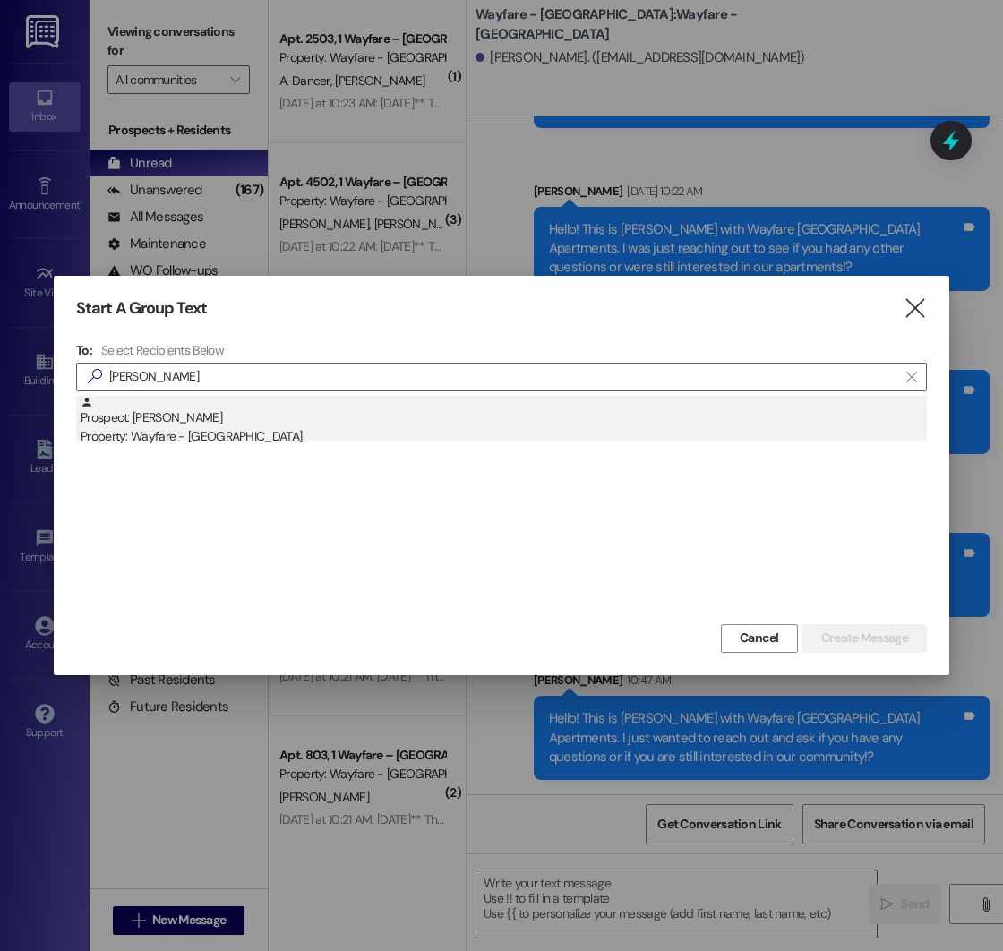
click at [249, 436] on div "Property: Wayfare - [GEOGRAPHIC_DATA]" at bounding box center [504, 436] width 846 height 19
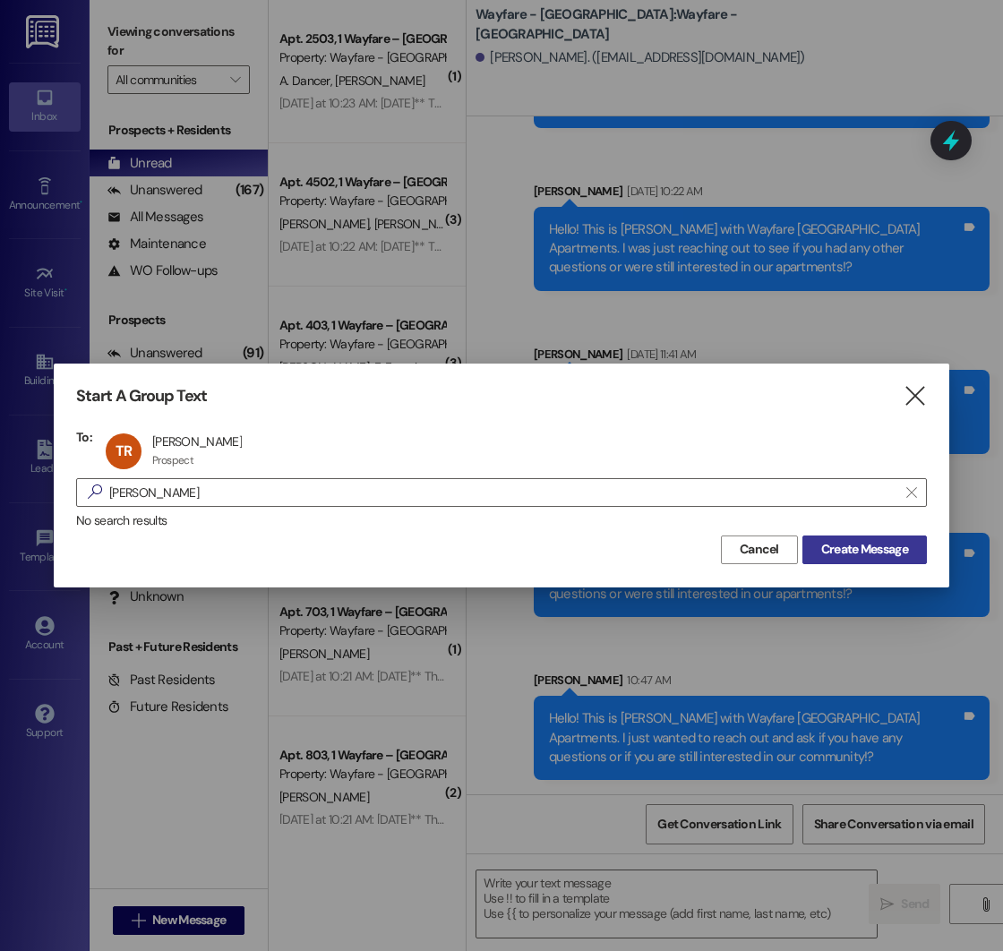
click at [851, 544] on span "Create Message" at bounding box center [864, 549] width 87 height 19
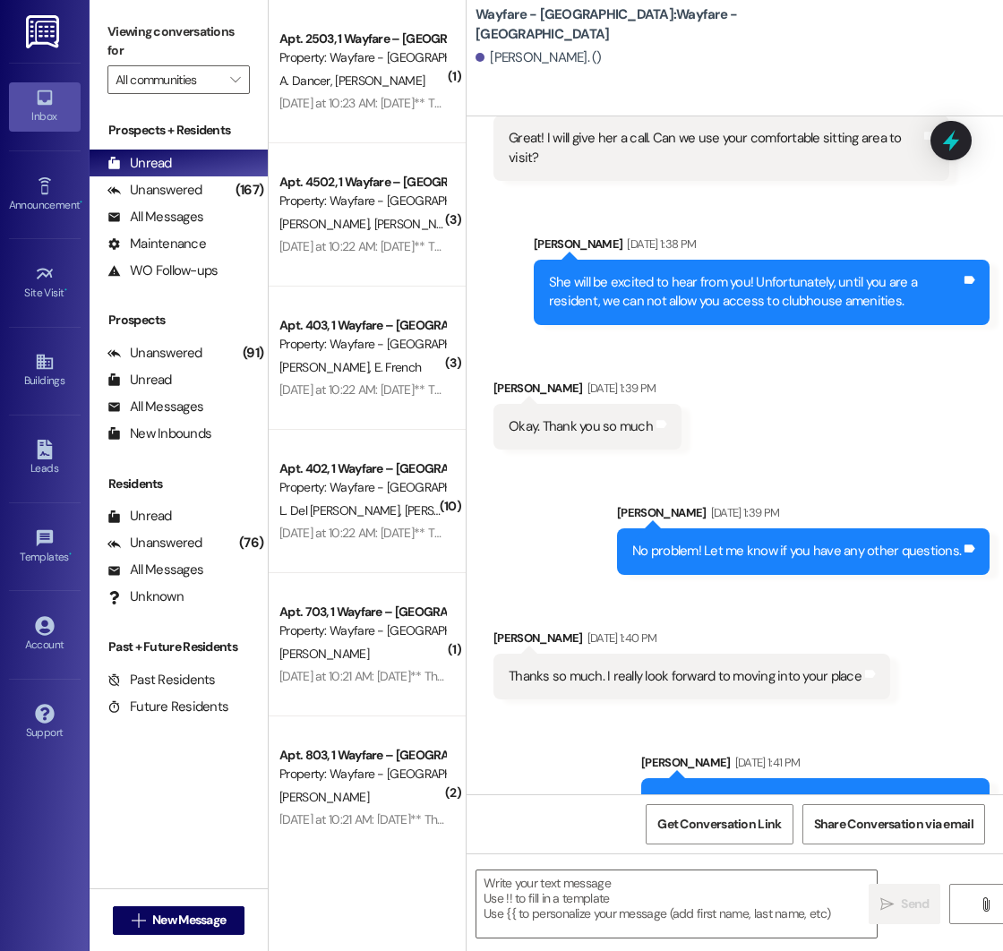
scroll to position [2352, 0]
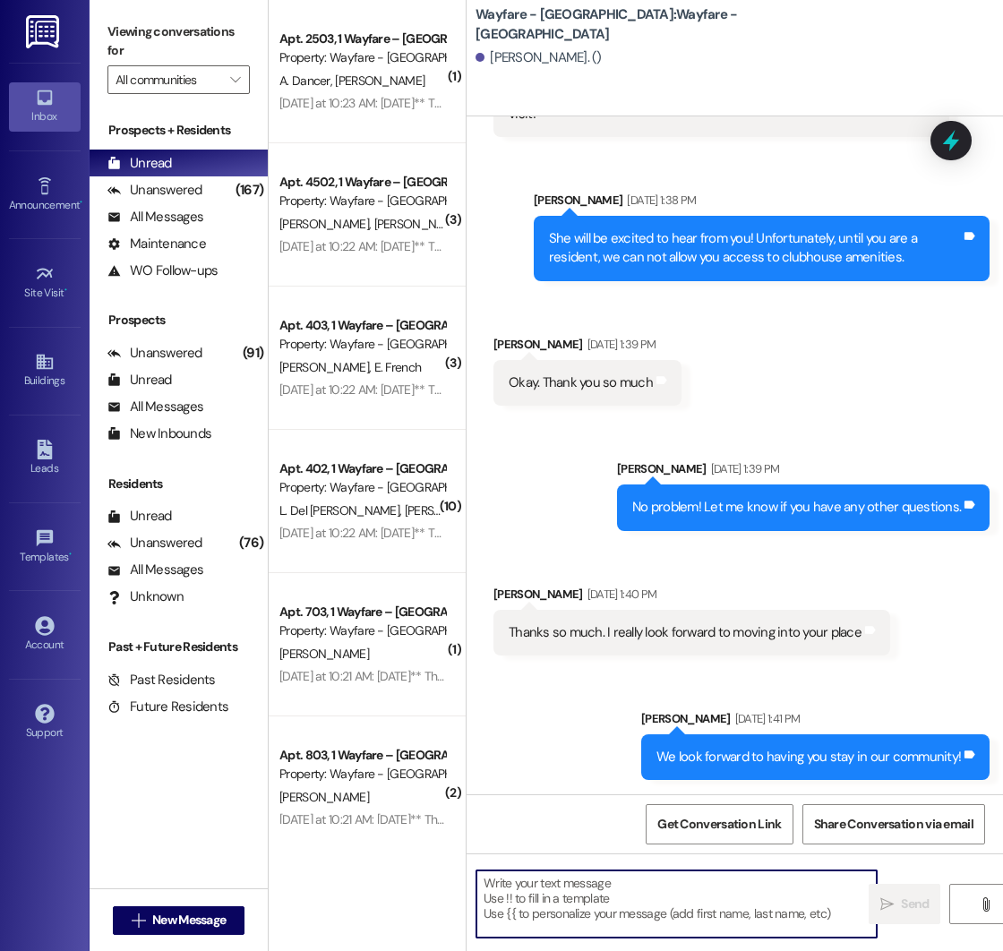
paste textarea "Hello! This is [PERSON_NAME] with Wayfare [GEOGRAPHIC_DATA] Apartments. I just …"
type textarea "Hello! This is [PERSON_NAME] with Wayfare [GEOGRAPHIC_DATA] Apartments. I just …"
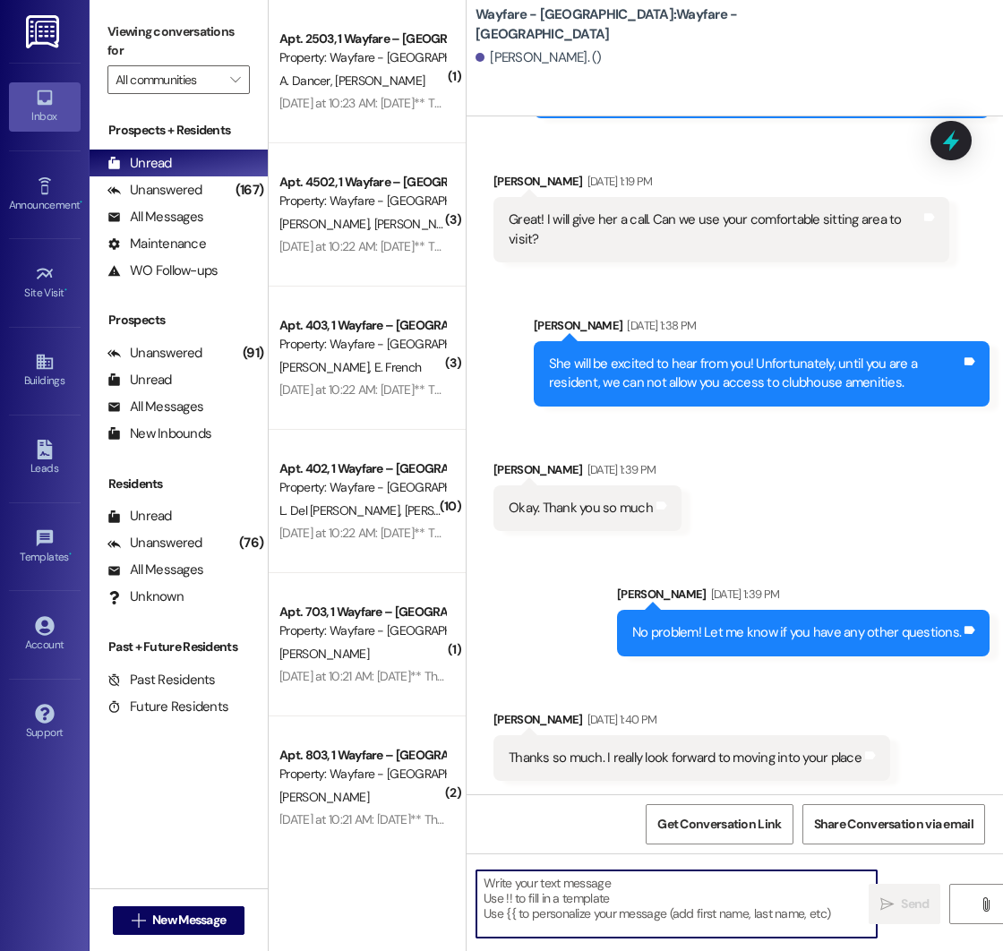
scroll to position [2515, 0]
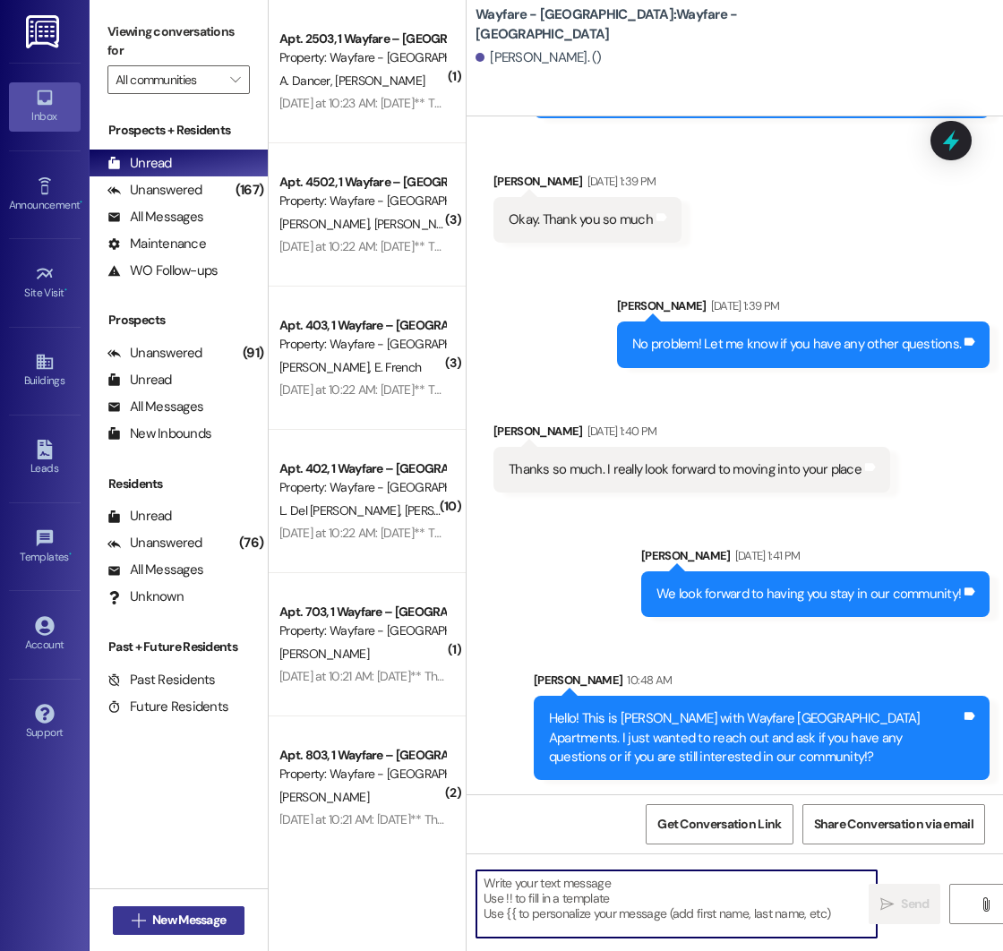
click at [152, 919] on span "New Message" at bounding box center [188, 920] width 73 height 19
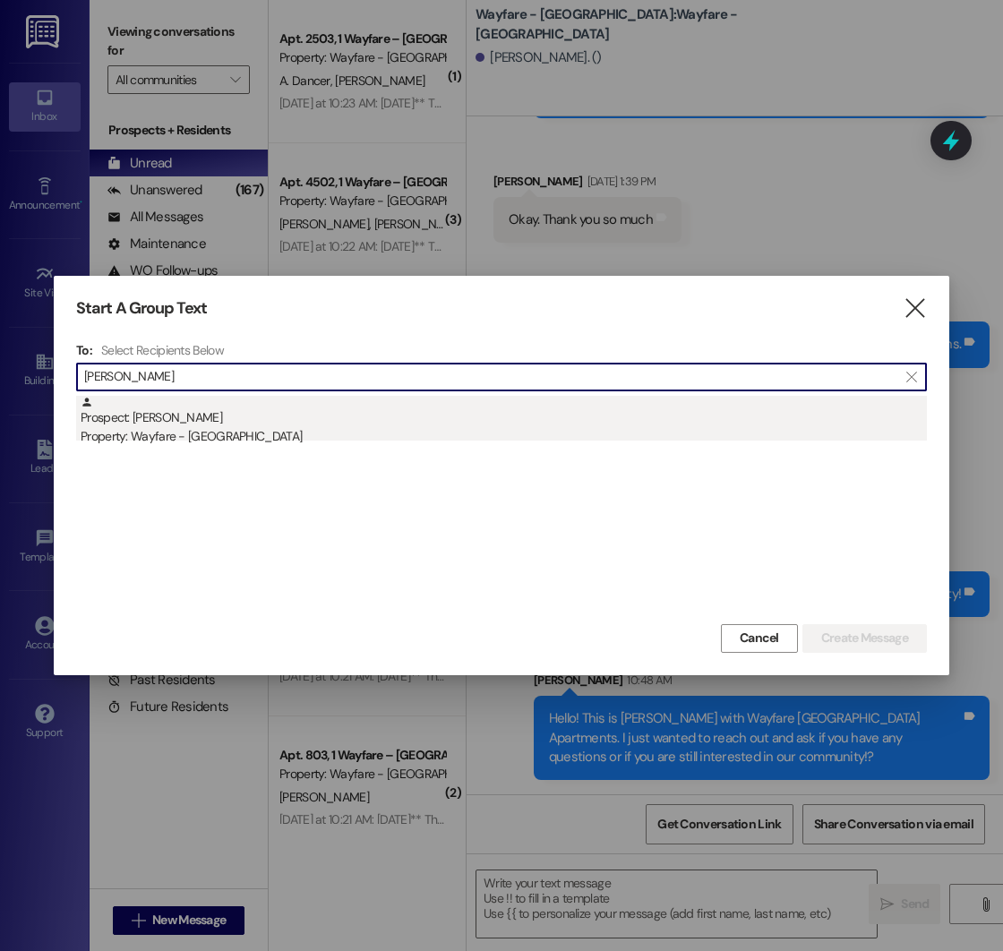
type input "[PERSON_NAME]"
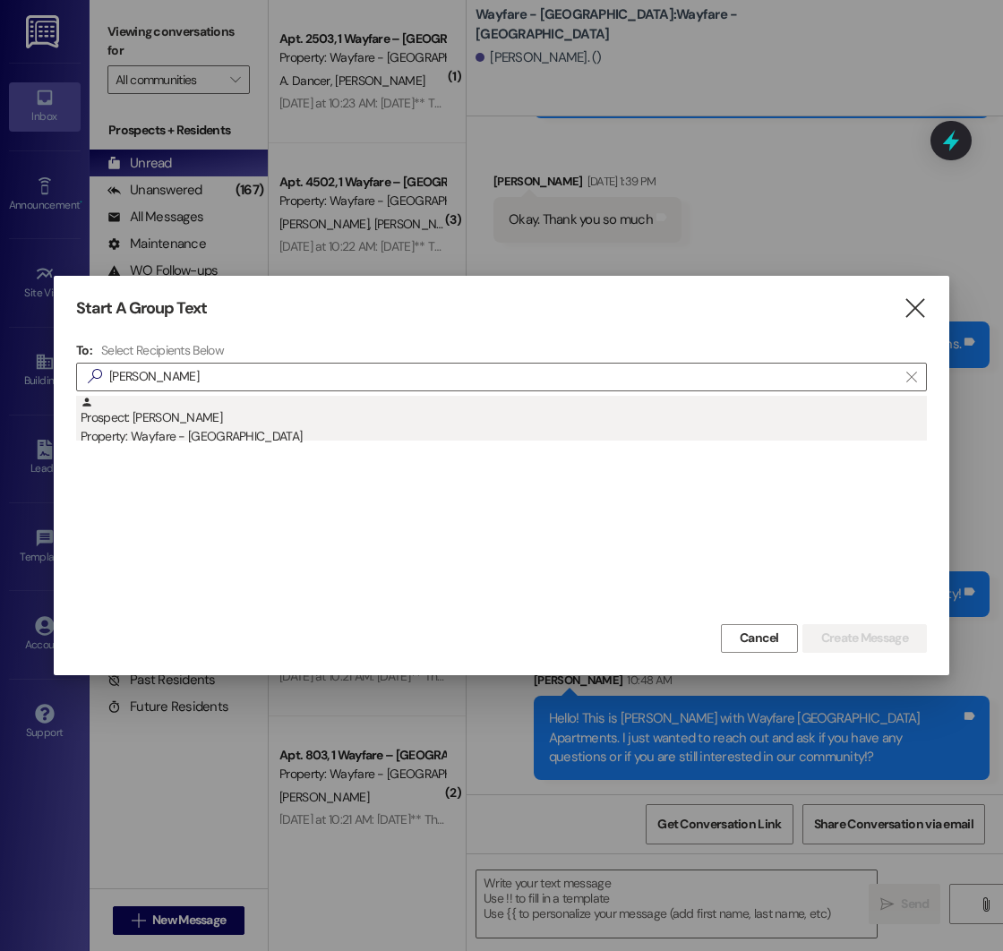
click at [215, 415] on div "Prospect: [PERSON_NAME] Property: Wayfare - [GEOGRAPHIC_DATA]" at bounding box center [504, 421] width 846 height 51
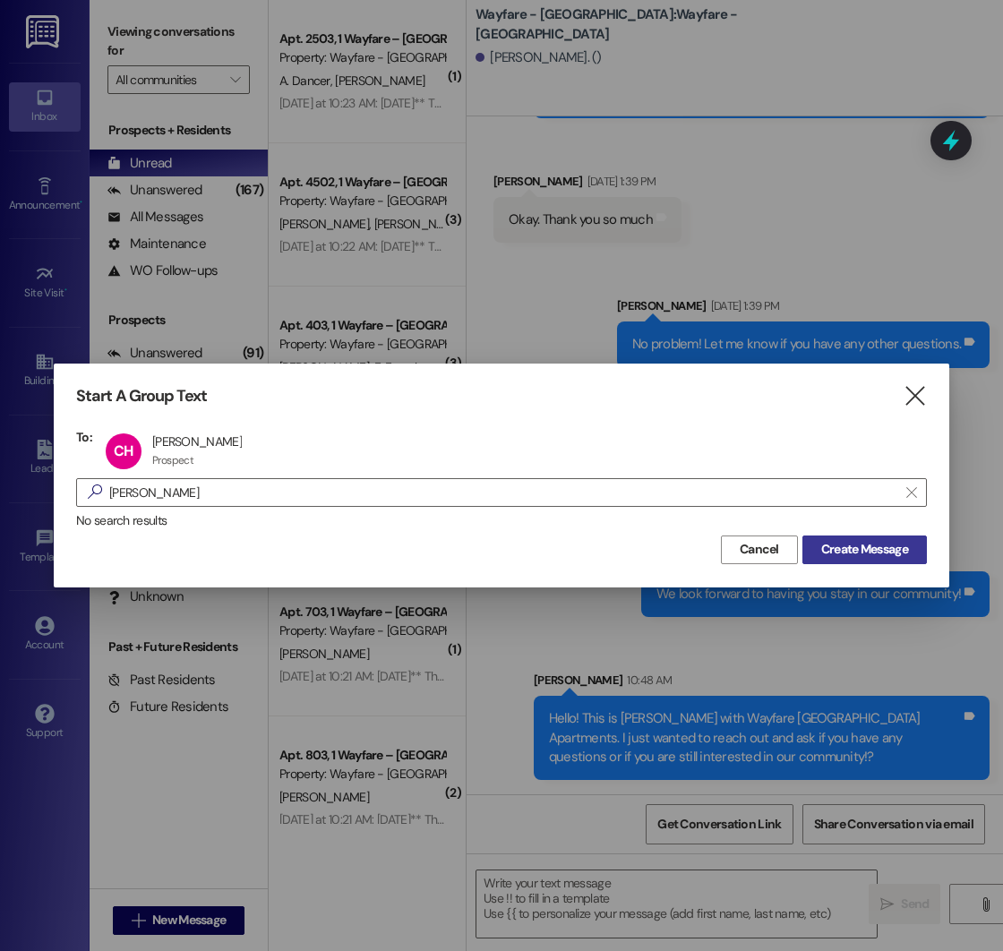
click at [861, 549] on span "Create Message" at bounding box center [864, 549] width 87 height 19
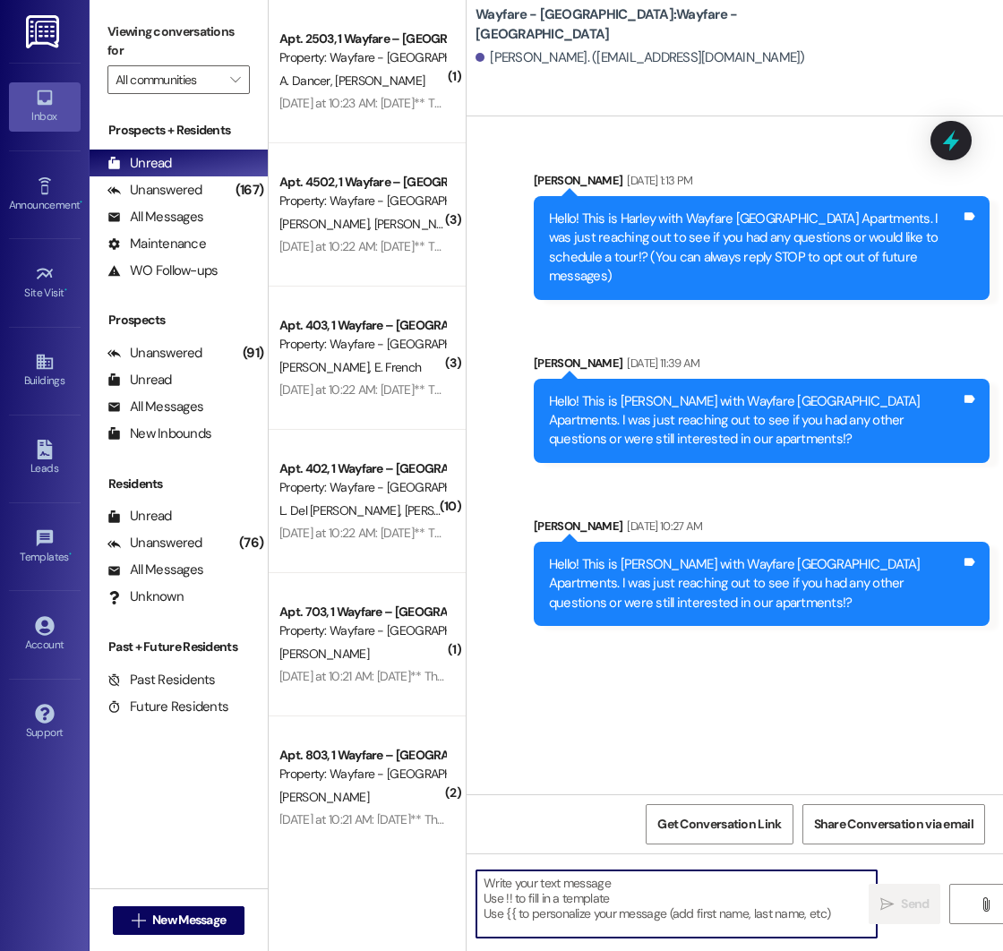
paste textarea "Hello! This is [PERSON_NAME] with Wayfare [GEOGRAPHIC_DATA] Apartments. I just …"
type textarea "Hello! This is [PERSON_NAME] with Wayfare [GEOGRAPHIC_DATA] Apartments. I just …"
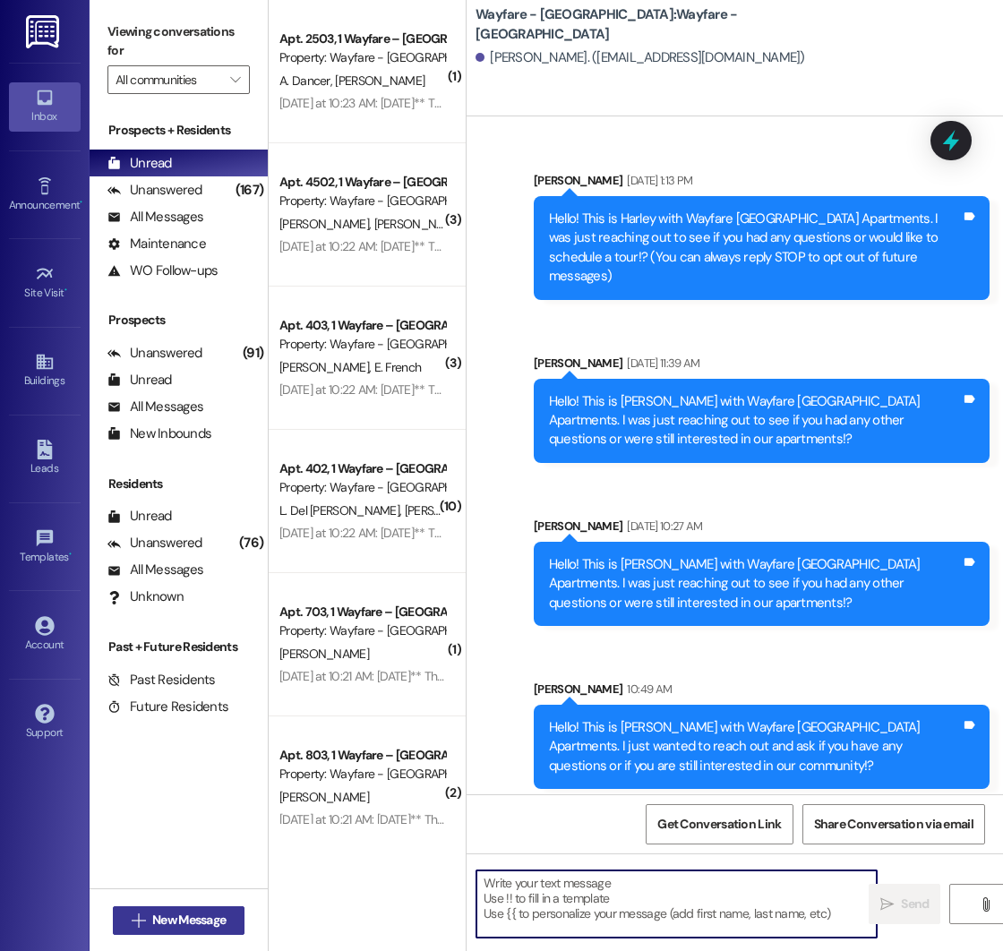
click at [189, 922] on span "New Message" at bounding box center [188, 920] width 73 height 19
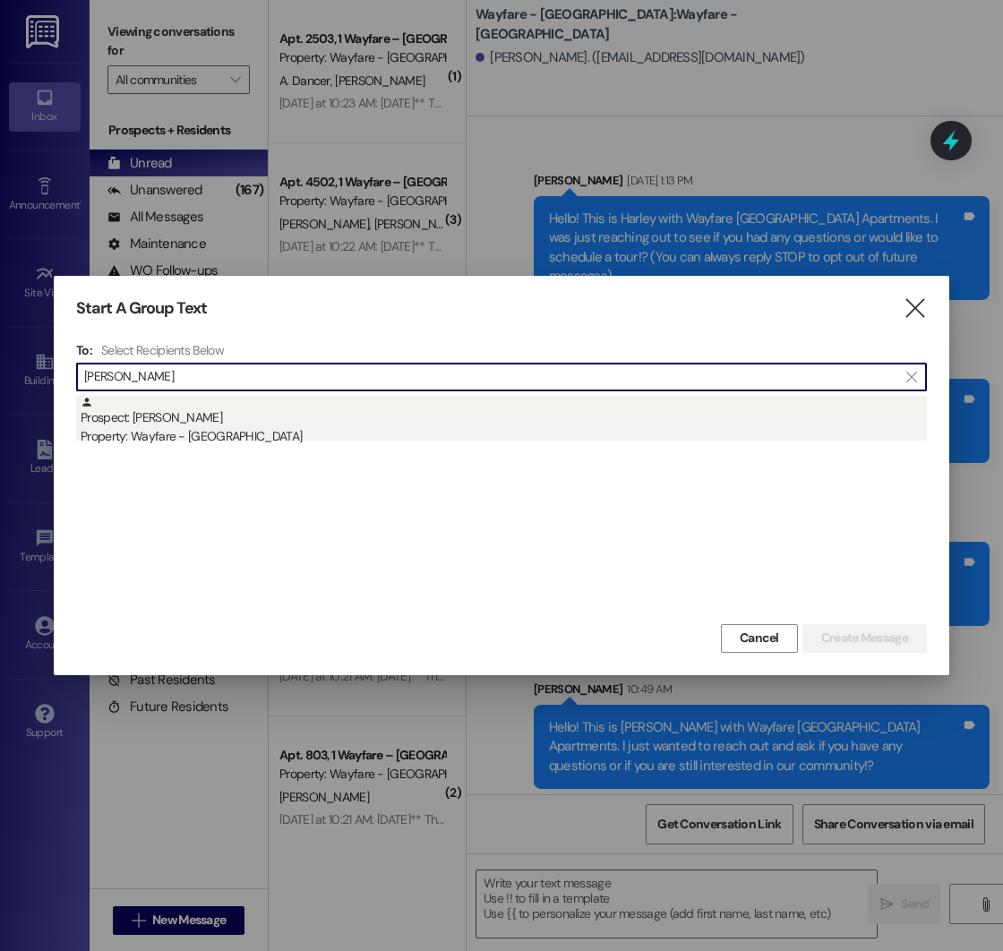
type input "[PERSON_NAME]"
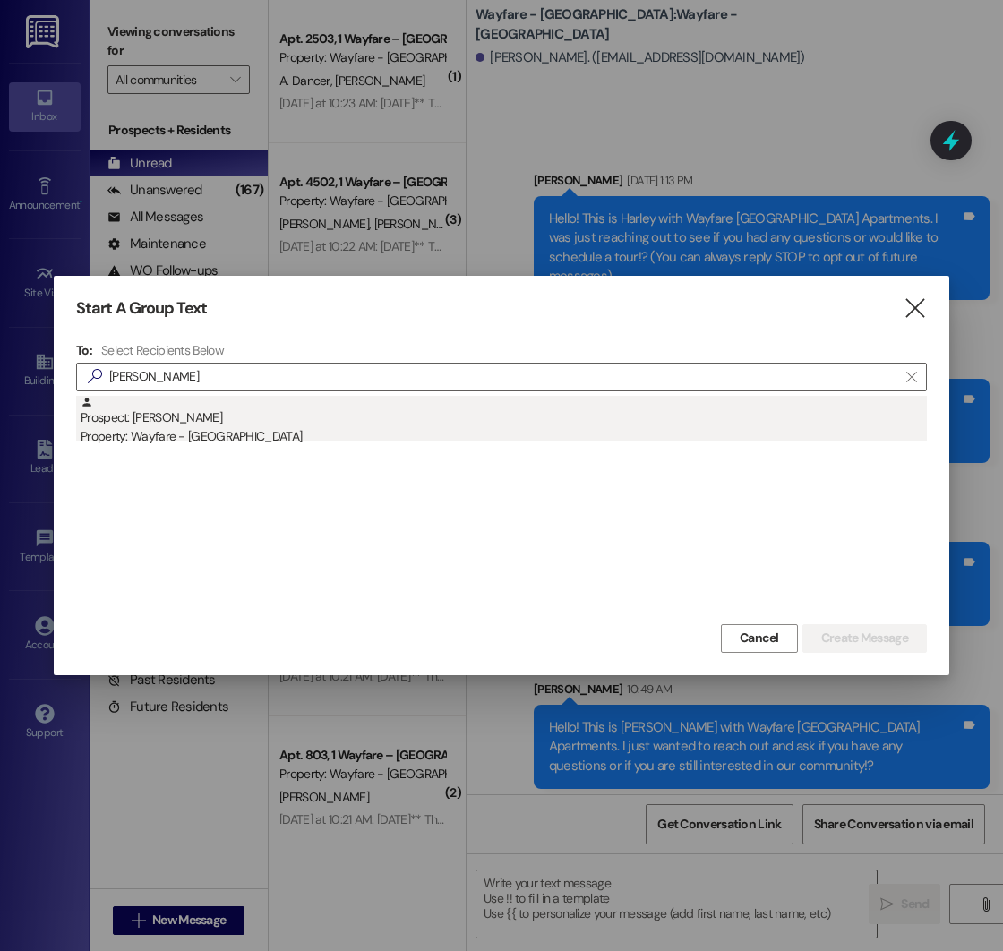
click at [242, 434] on div "Property: Wayfare - [GEOGRAPHIC_DATA]" at bounding box center [504, 436] width 846 height 19
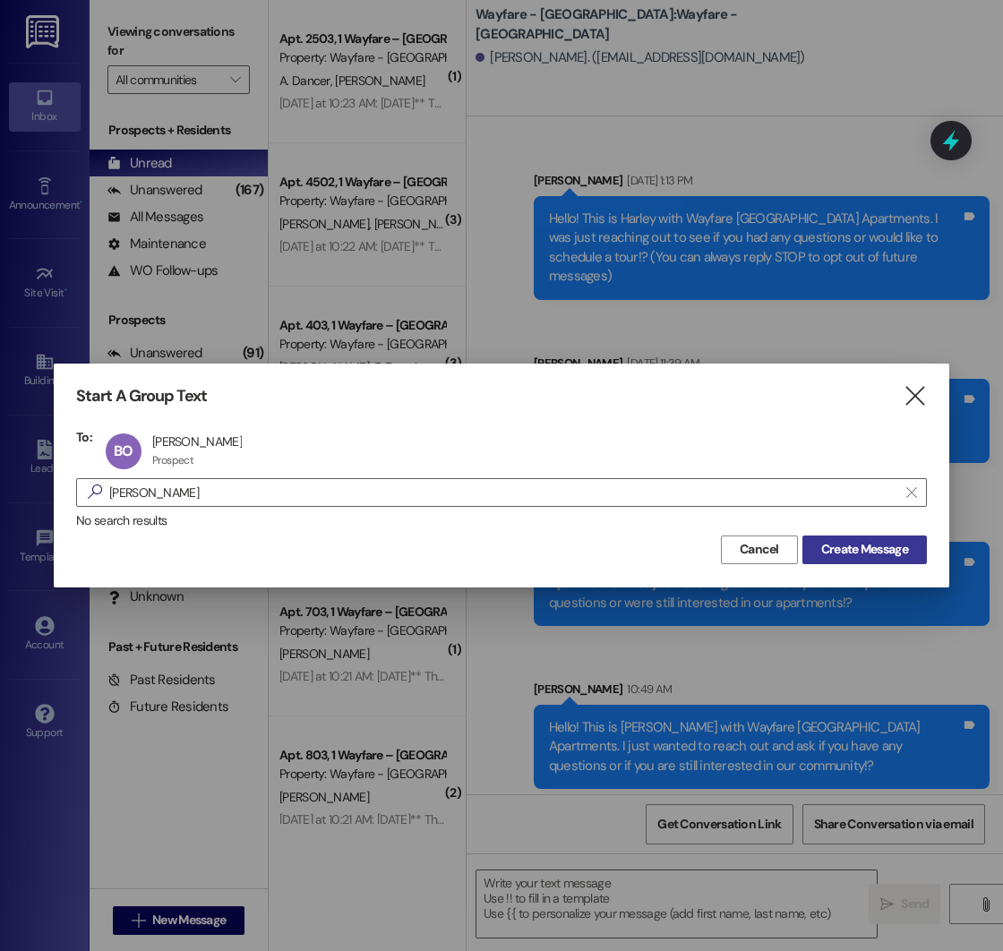
click at [846, 552] on span "Create Message" at bounding box center [864, 549] width 87 height 19
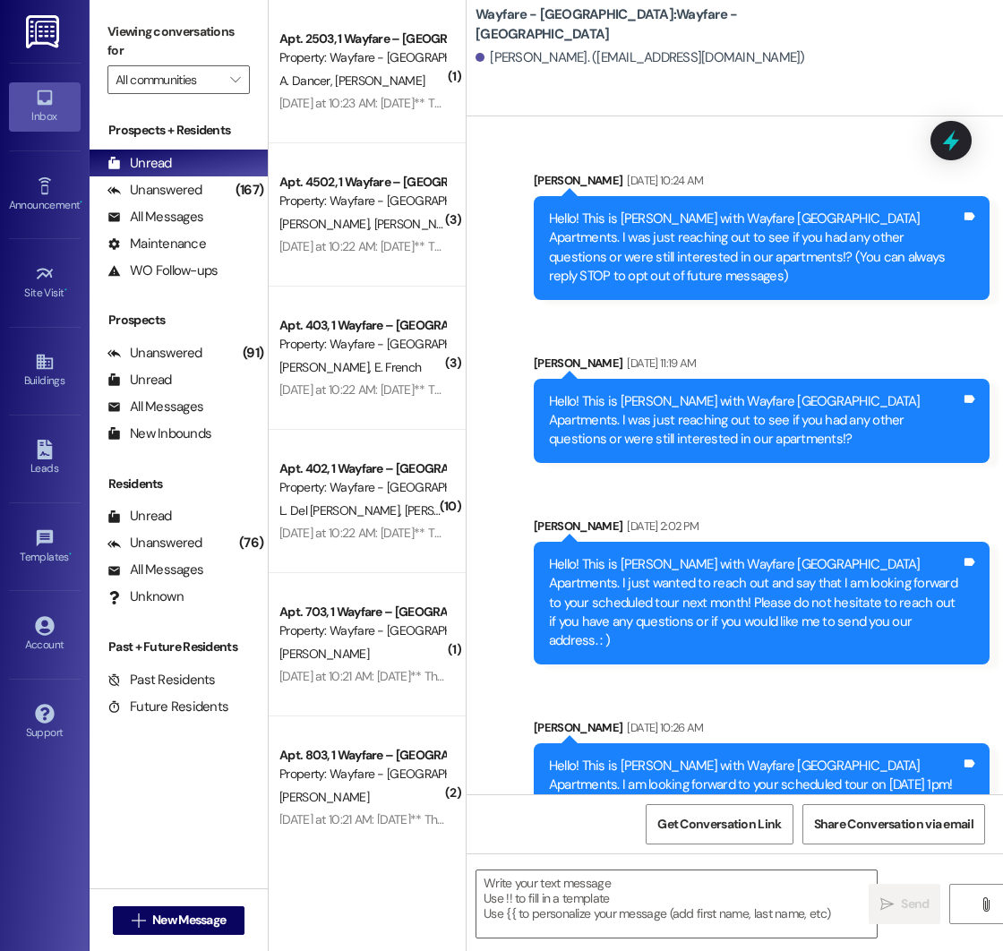
scroll to position [28, 0]
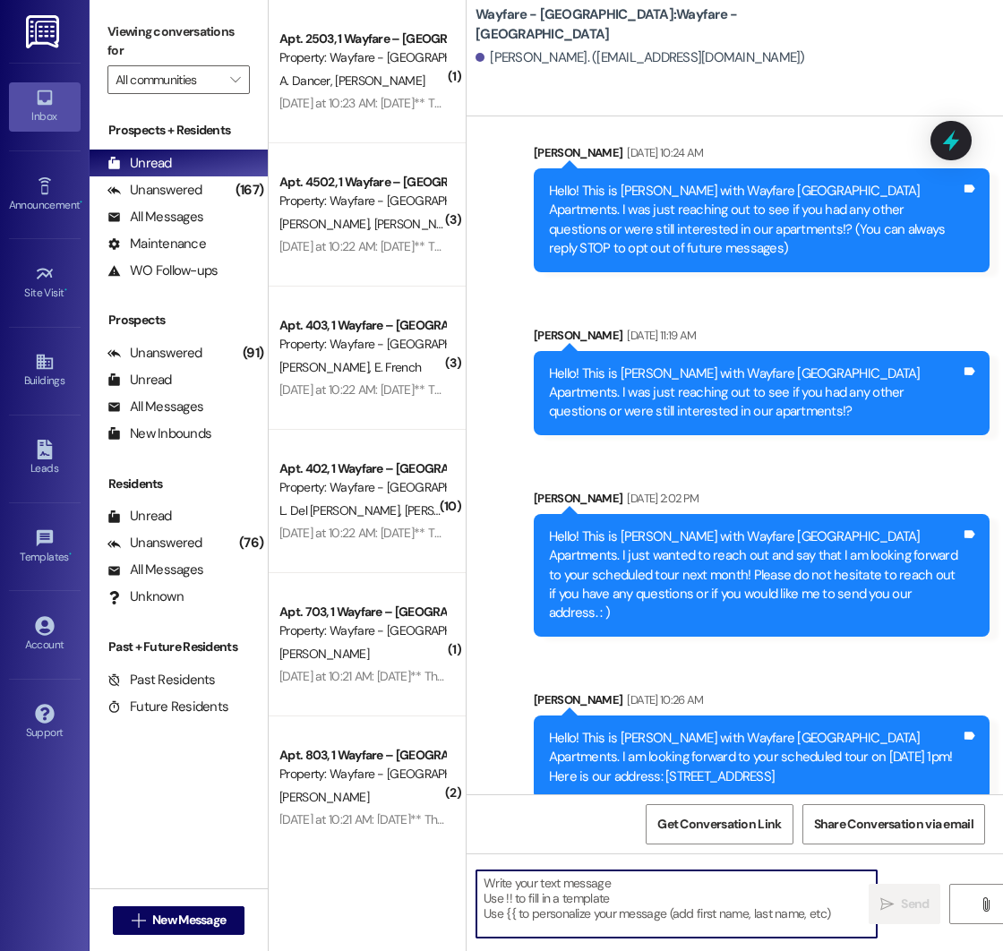
click at [567, 882] on textarea at bounding box center [676, 903] width 400 height 67
drag, startPoint x: 547, startPoint y: 721, endPoint x: 830, endPoint y: 767, distance: 286.7
click at [830, 767] on div "Hello! This is [PERSON_NAME] with Wayfare [GEOGRAPHIC_DATA] Apartments. I am lo…" at bounding box center [755, 757] width 416 height 57
copy div "Hello! This is [PERSON_NAME] with Wayfare [GEOGRAPHIC_DATA] Apartments. I am lo…"
click at [575, 877] on textarea at bounding box center [676, 903] width 400 height 67
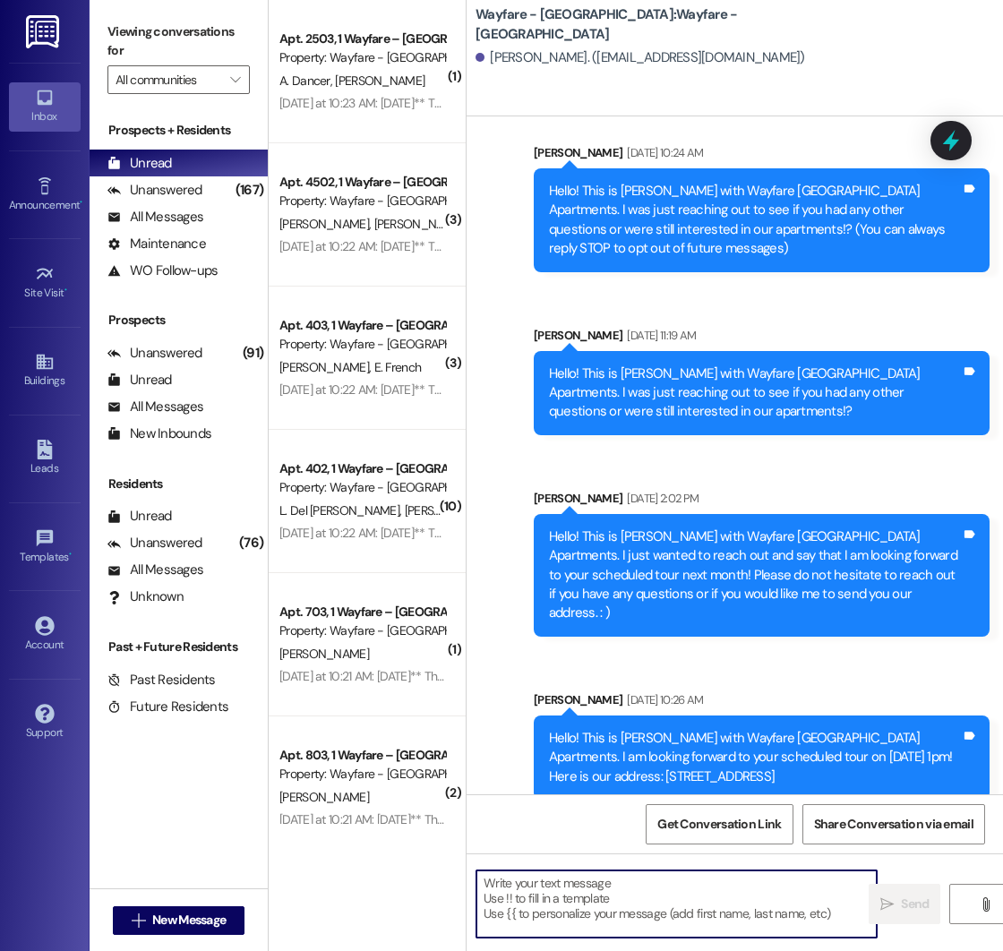
paste textarea "Hello! This is [PERSON_NAME] with Wayfare [GEOGRAPHIC_DATA] Apartments. I am lo…"
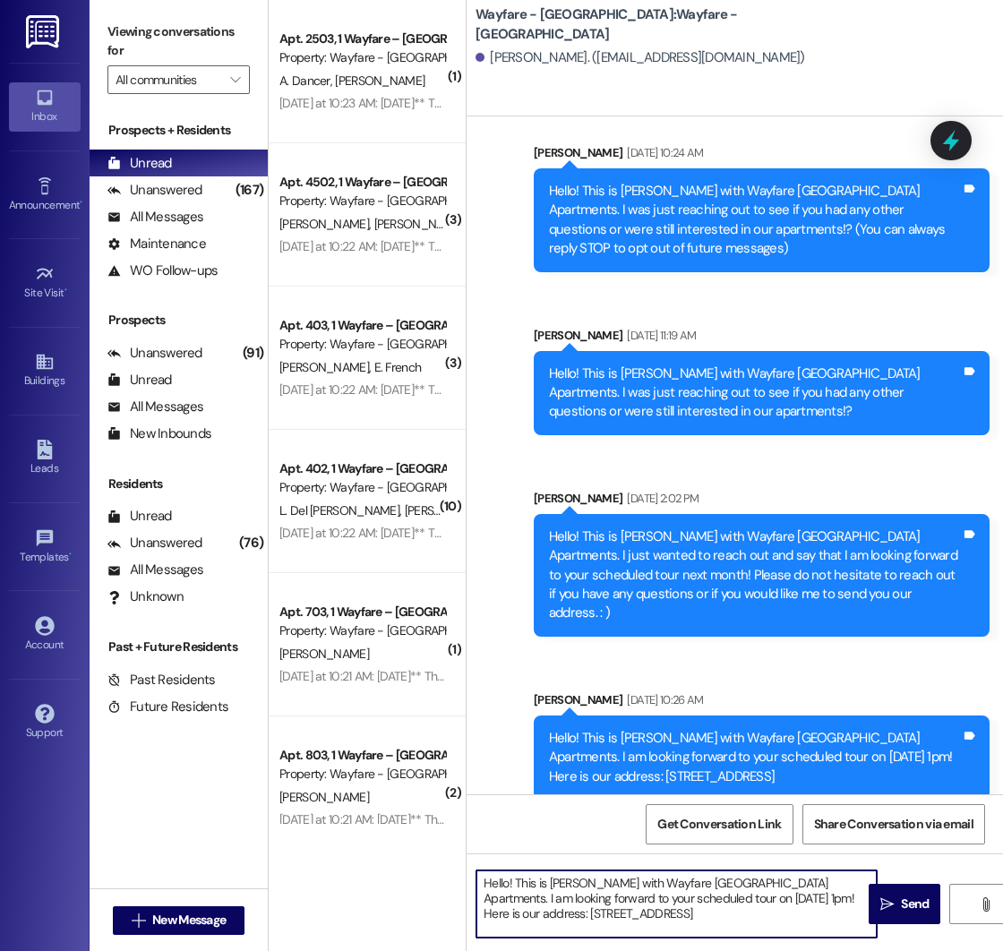
click at [731, 913] on textarea "Hello! This is [PERSON_NAME] with Wayfare [GEOGRAPHIC_DATA] Apartments. I am lo…" at bounding box center [676, 903] width 400 height 67
type textarea "Hello! This is [PERSON_NAME] with Wayfare [GEOGRAPHIC_DATA] Apartments. I am lo…"
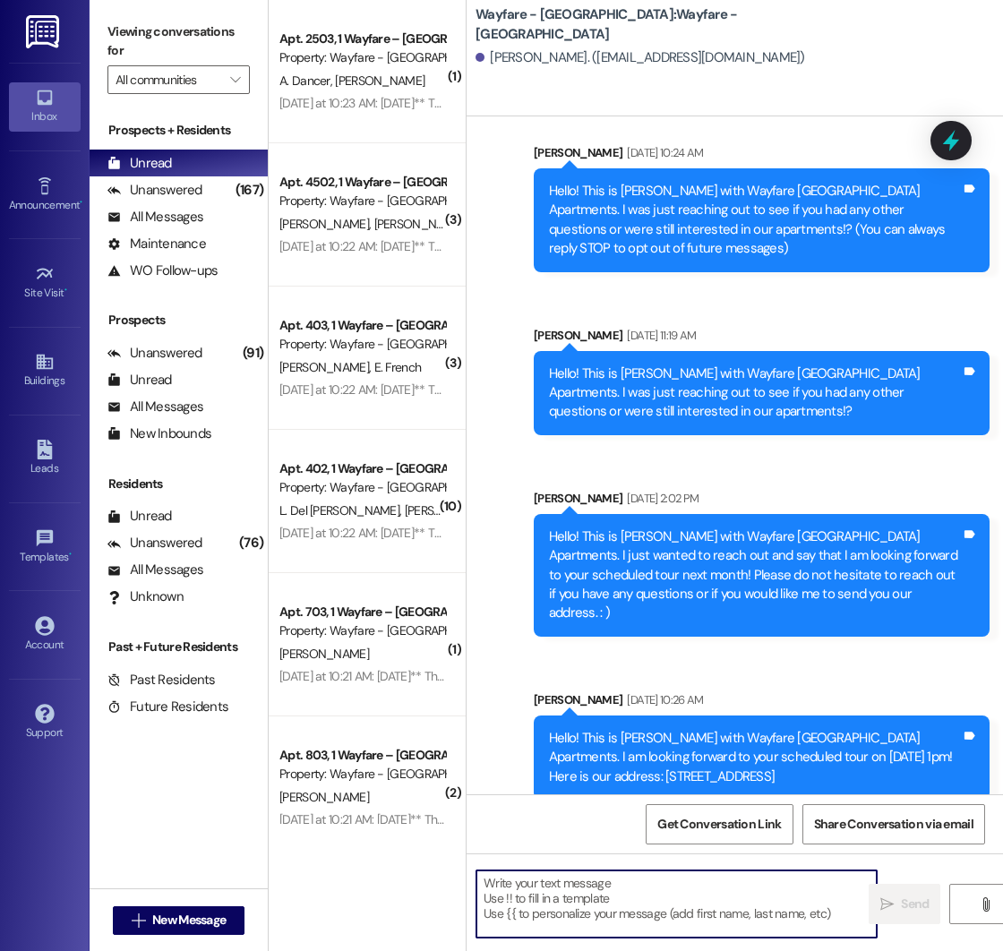
scroll to position [210, 0]
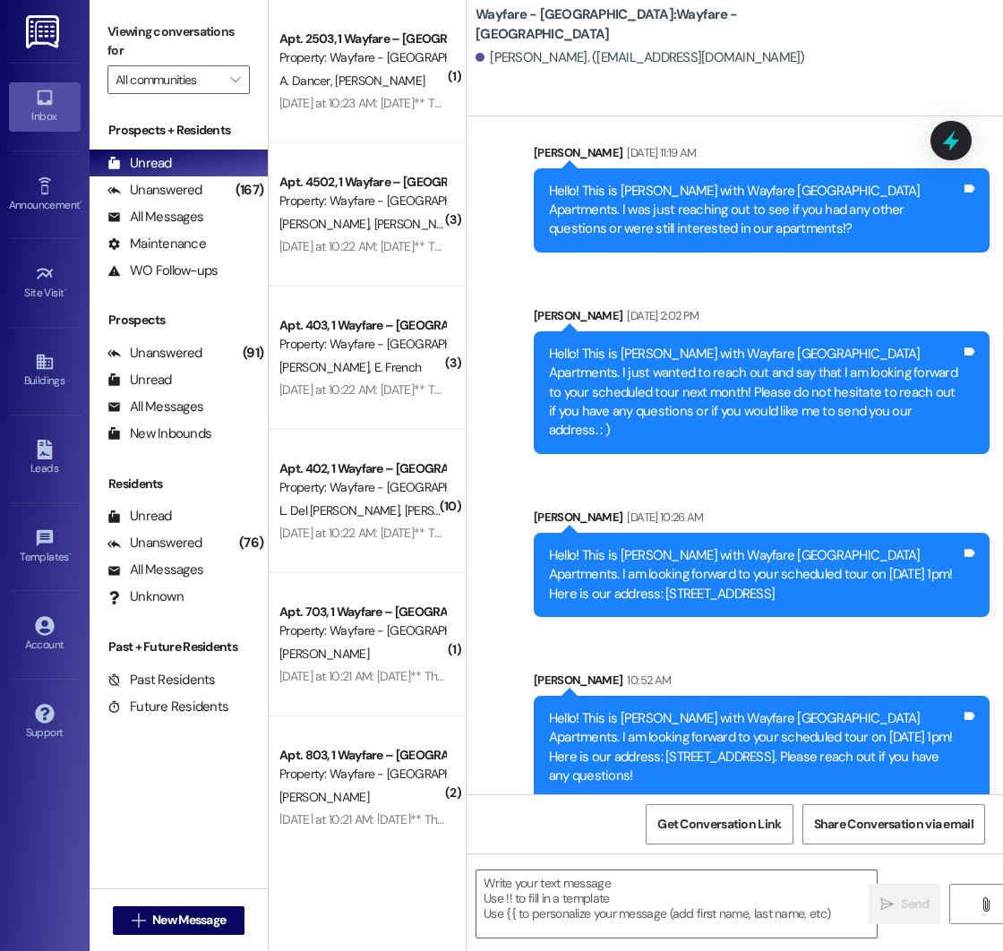
drag, startPoint x: 550, startPoint y: 702, endPoint x: 724, endPoint y: 751, distance: 181.4
click at [724, 751] on div "Hello! This is [PERSON_NAME] with Wayfare [GEOGRAPHIC_DATA] Apartments. I am lo…" at bounding box center [755, 747] width 412 height 77
copy div "Hello! This is [PERSON_NAME] with Wayfare [GEOGRAPHIC_DATA] Apartments. I am lo…"
click at [656, 671] on div "[PERSON_NAME] 10:52 AM" at bounding box center [762, 683] width 456 height 25
click at [200, 918] on span "New Message" at bounding box center [188, 920] width 73 height 19
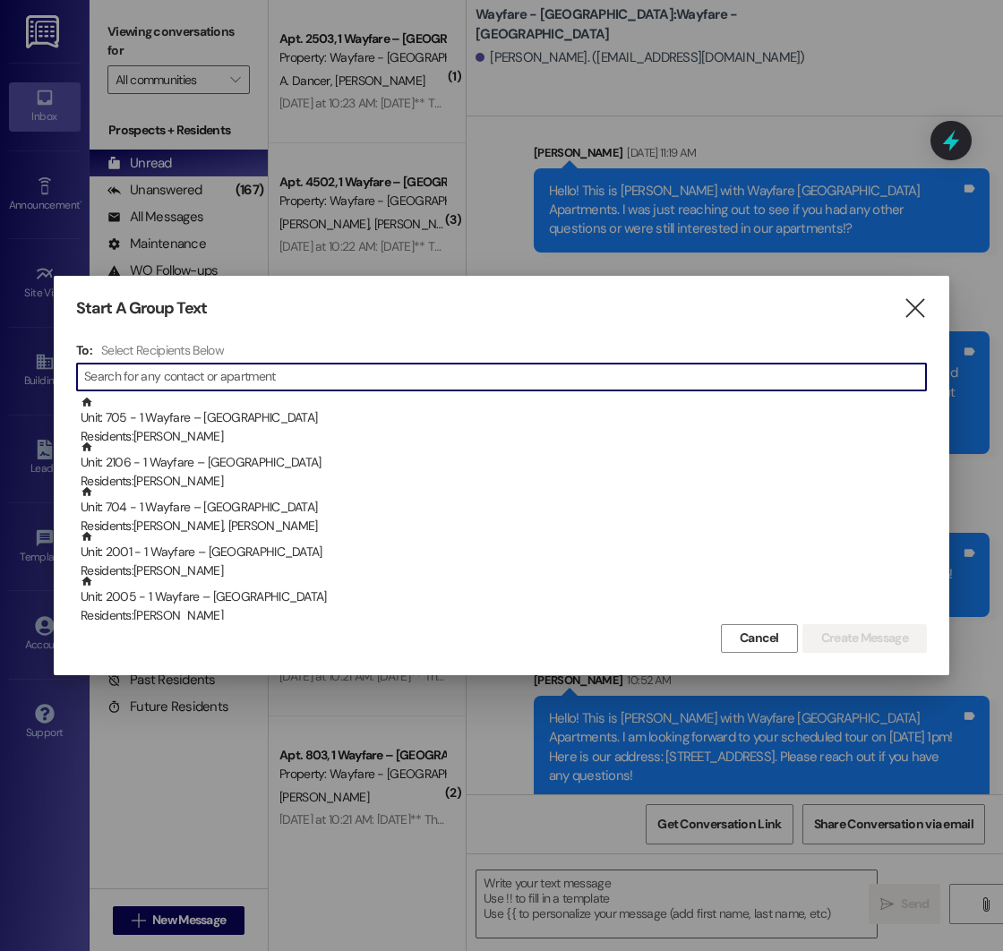
click at [202, 374] on input at bounding box center [505, 376] width 842 height 25
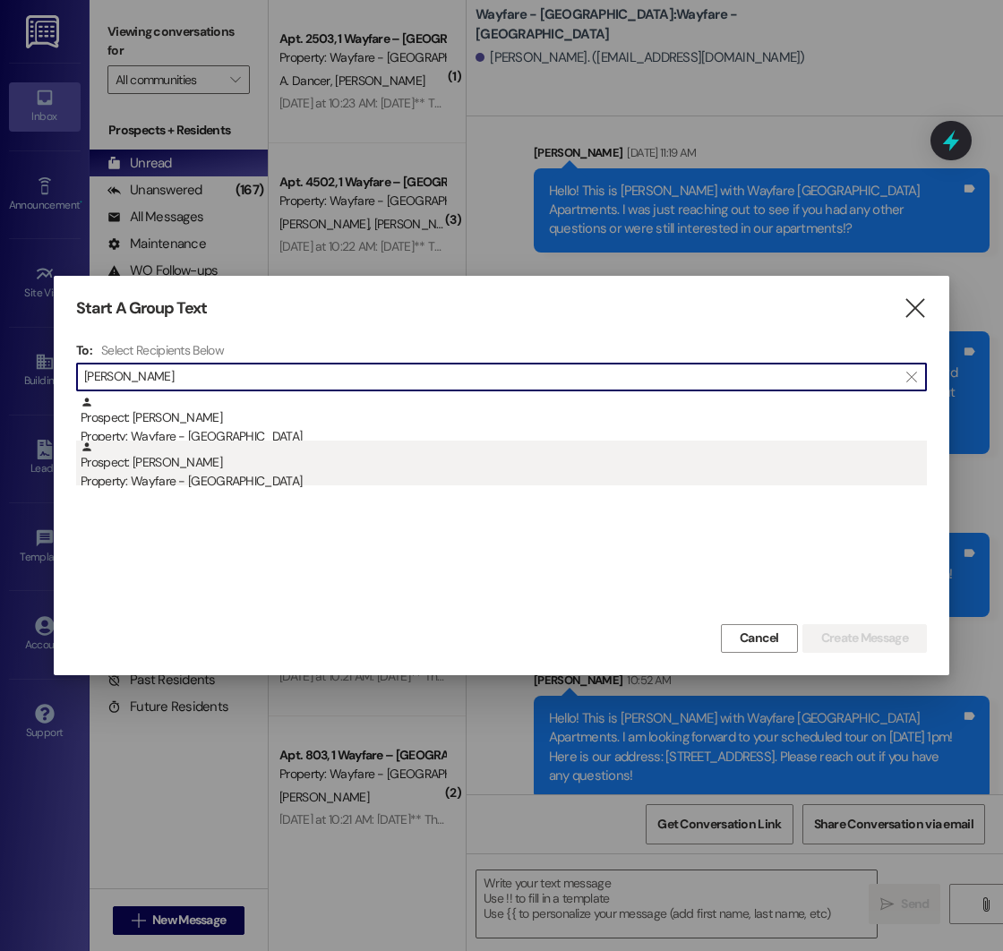
type input "[PERSON_NAME]"
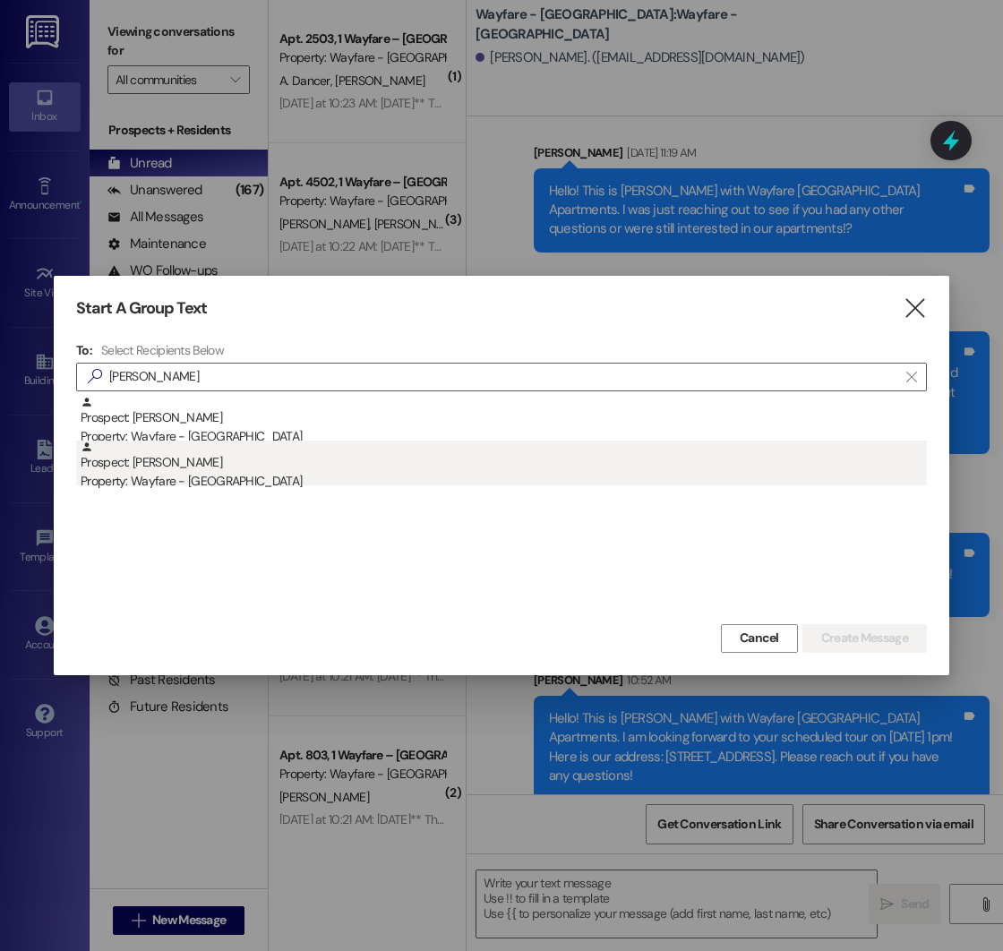
click at [204, 484] on div "Property: Wayfare - [GEOGRAPHIC_DATA]" at bounding box center [504, 481] width 846 height 19
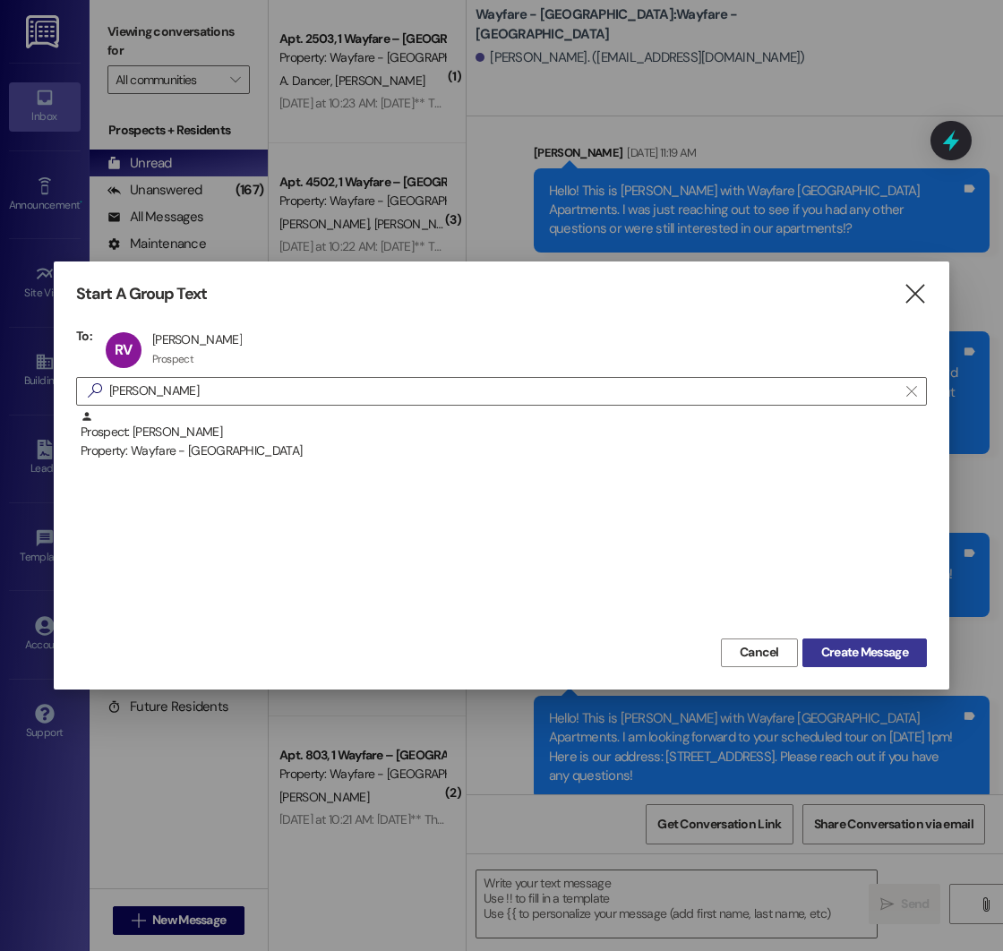
click at [880, 656] on span "Create Message" at bounding box center [864, 652] width 87 height 19
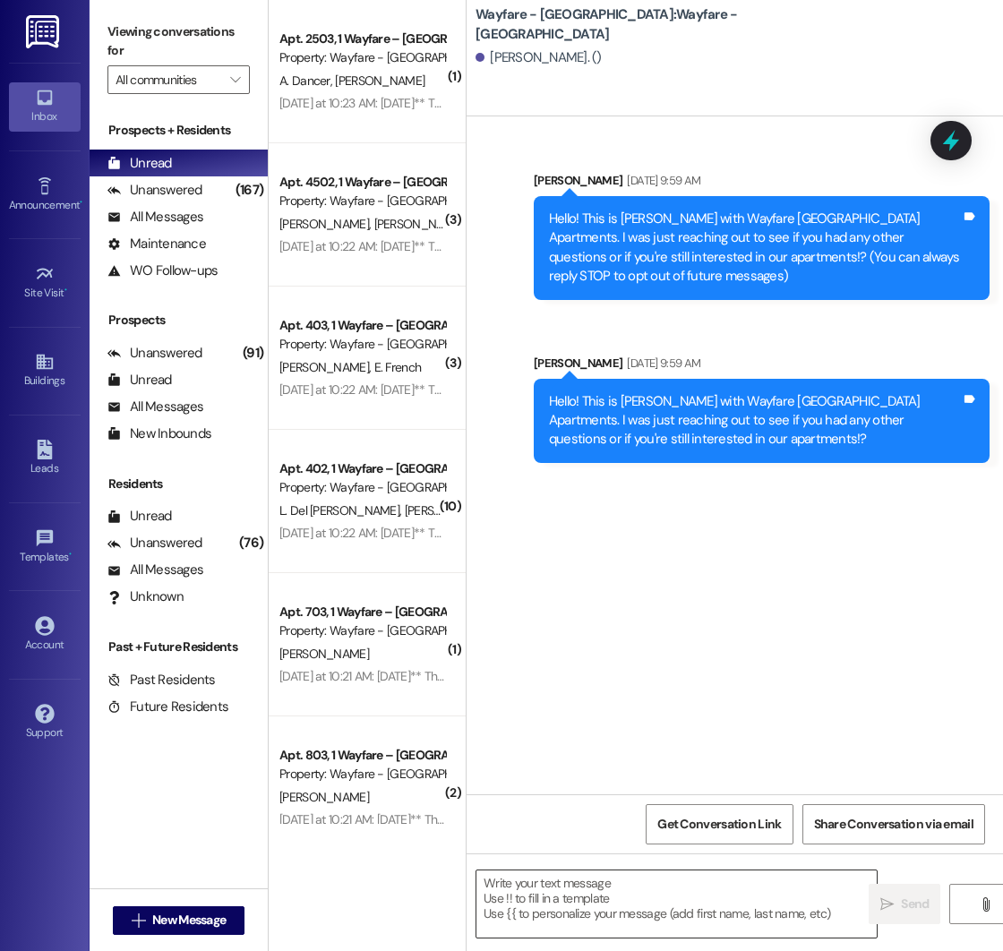
click at [588, 888] on textarea at bounding box center [676, 903] width 400 height 67
click at [550, 884] on textarea at bounding box center [676, 903] width 400 height 67
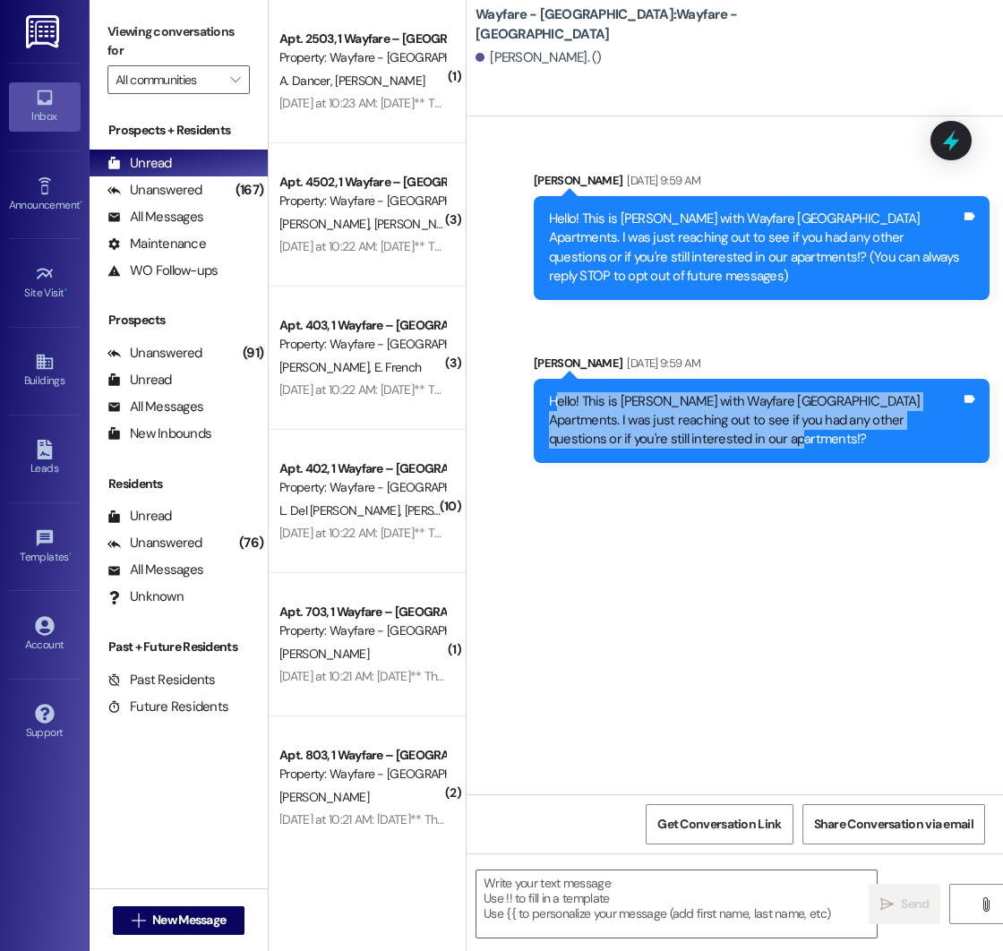
drag, startPoint x: 554, startPoint y: 402, endPoint x: 767, endPoint y: 449, distance: 217.3
click at [767, 449] on div "Hello! This is [PERSON_NAME] with Wayfare [GEOGRAPHIC_DATA] Apartments. I was j…" at bounding box center [755, 420] width 412 height 57
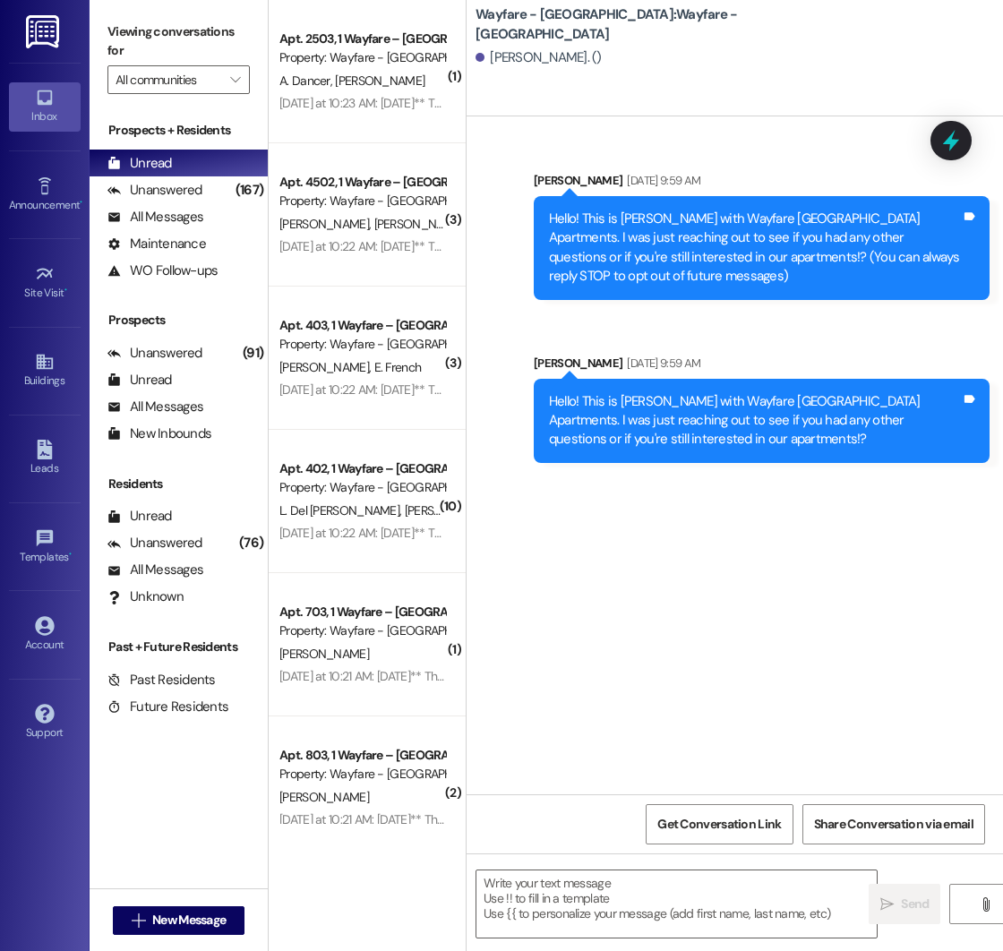
click at [700, 424] on div "Hello! This is [PERSON_NAME] with Wayfare [GEOGRAPHIC_DATA] Apartments. I was j…" at bounding box center [755, 420] width 412 height 57
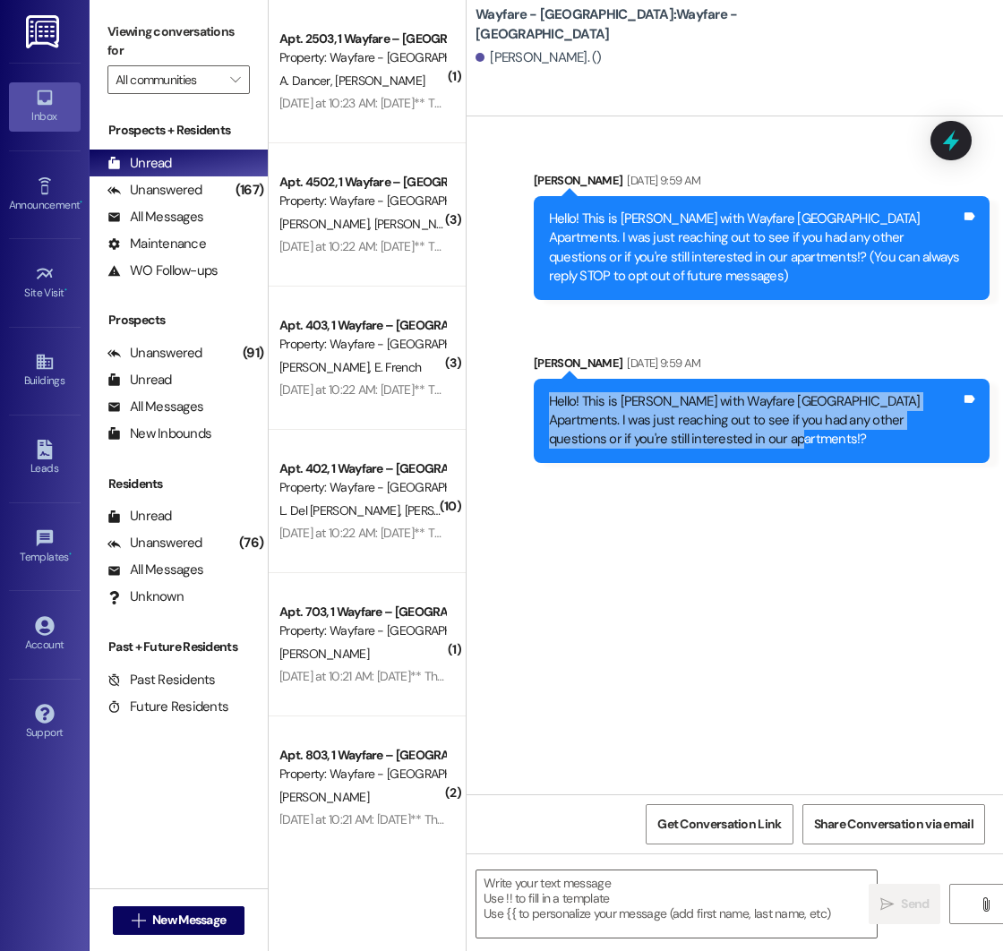
drag, startPoint x: 549, startPoint y: 404, endPoint x: 753, endPoint y: 465, distance: 213.1
click at [753, 465] on div "Sent via SMS [PERSON_NAME] [DATE] 9:59 AM Hello! This is [PERSON_NAME] with Way…" at bounding box center [761, 408] width 483 height 136
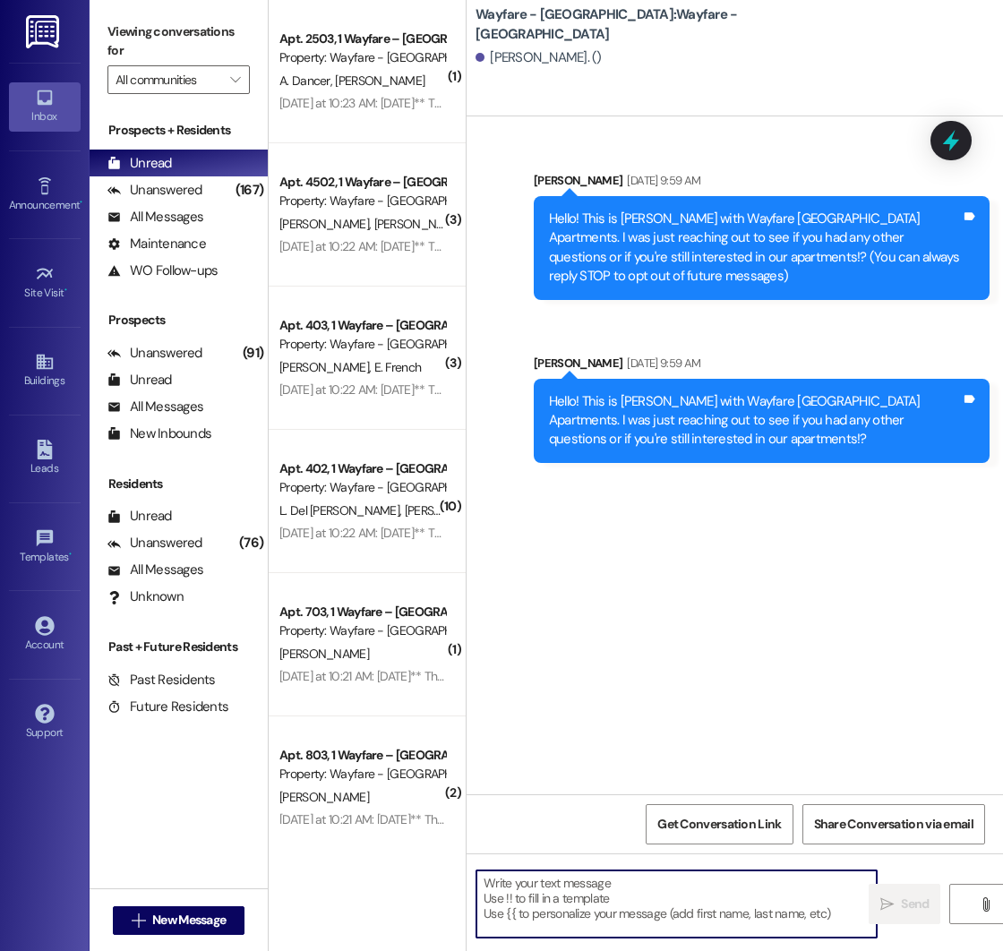
click at [658, 883] on textarea at bounding box center [676, 903] width 400 height 67
paste textarea "Hello! This is [PERSON_NAME] with Wayfare [GEOGRAPHIC_DATA] Apartments. I was j…"
type textarea "Hello! This is [PERSON_NAME] with Wayfare [GEOGRAPHIC_DATA] Apartments. I was j…"
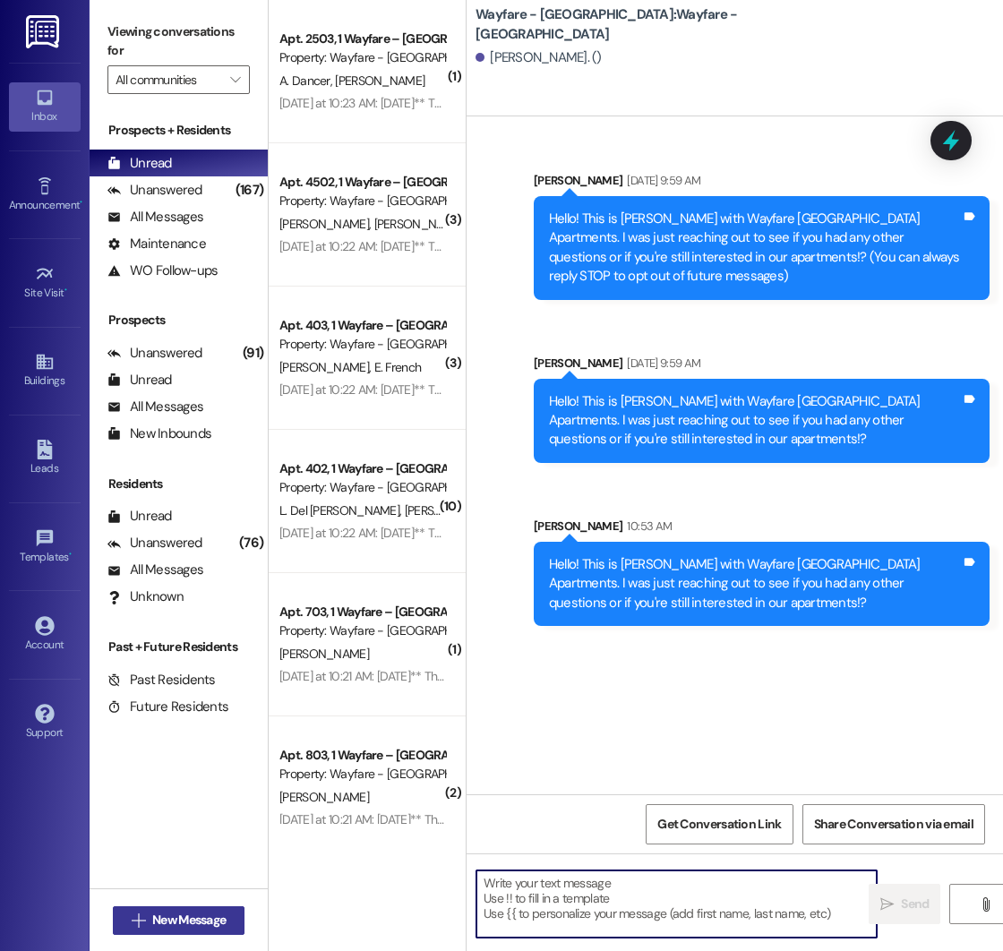
click at [149, 921] on span "New Message" at bounding box center [189, 920] width 81 height 19
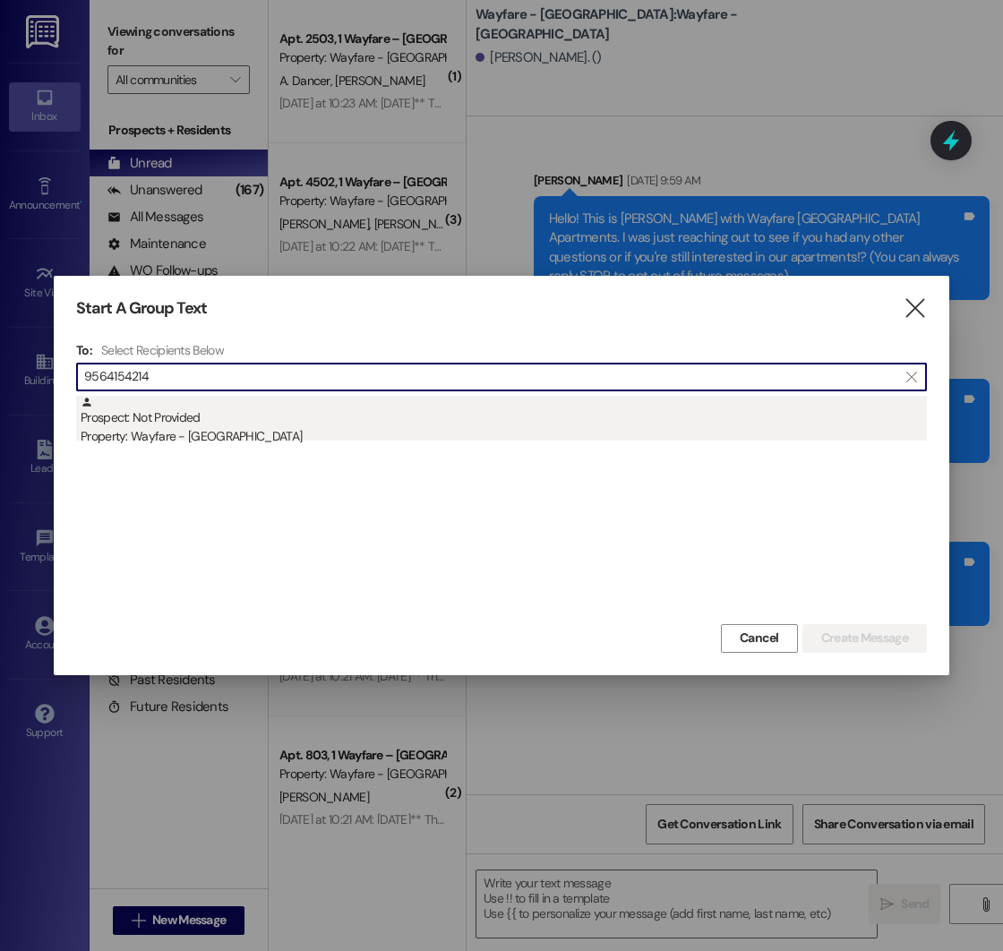
type input "9564154214"
click at [343, 422] on div "Prospect: Not Provided Property: Wayfare - [GEOGRAPHIC_DATA]" at bounding box center [504, 421] width 846 height 51
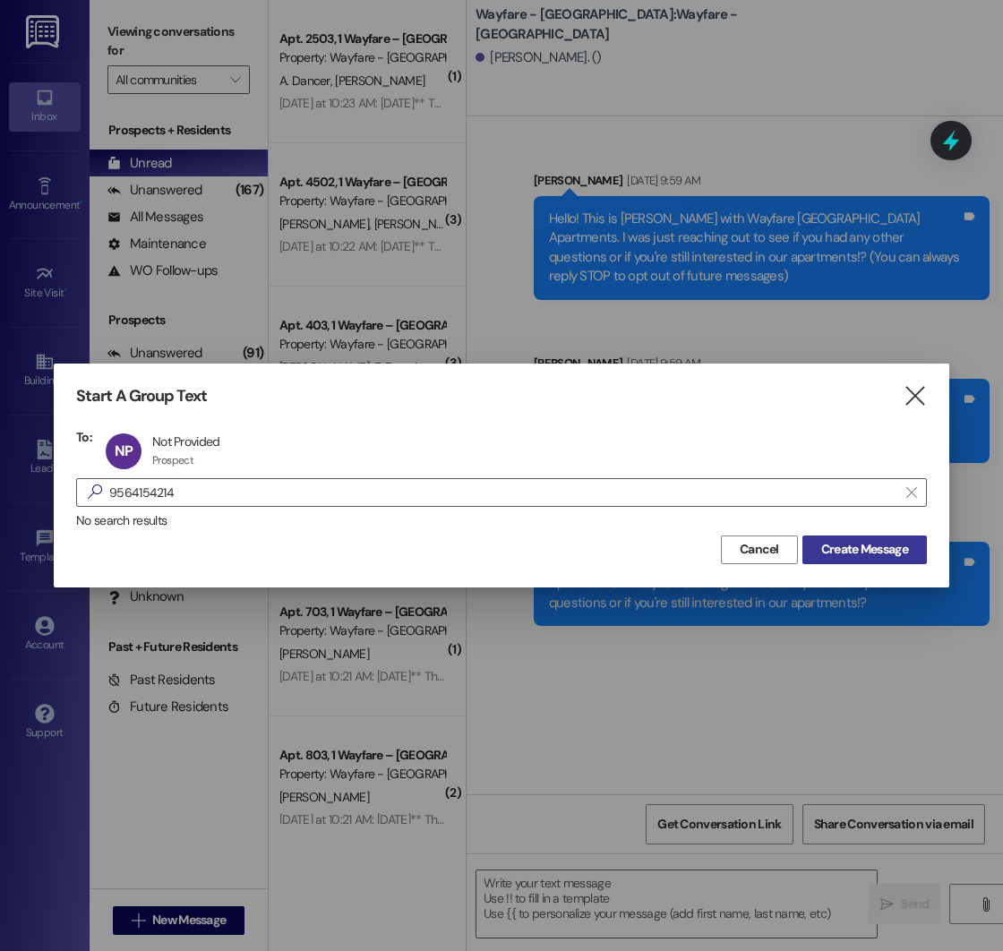
click at [853, 550] on span "Create Message" at bounding box center [864, 549] width 87 height 19
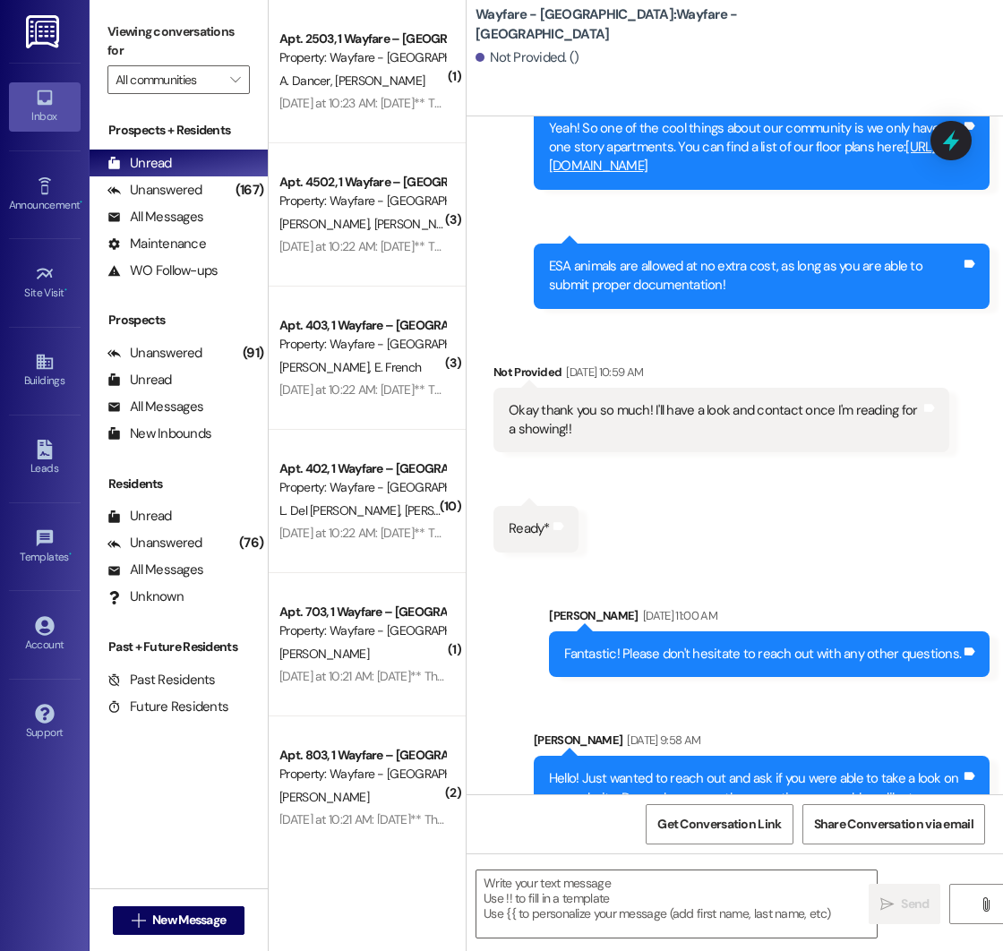
scroll to position [1010, 0]
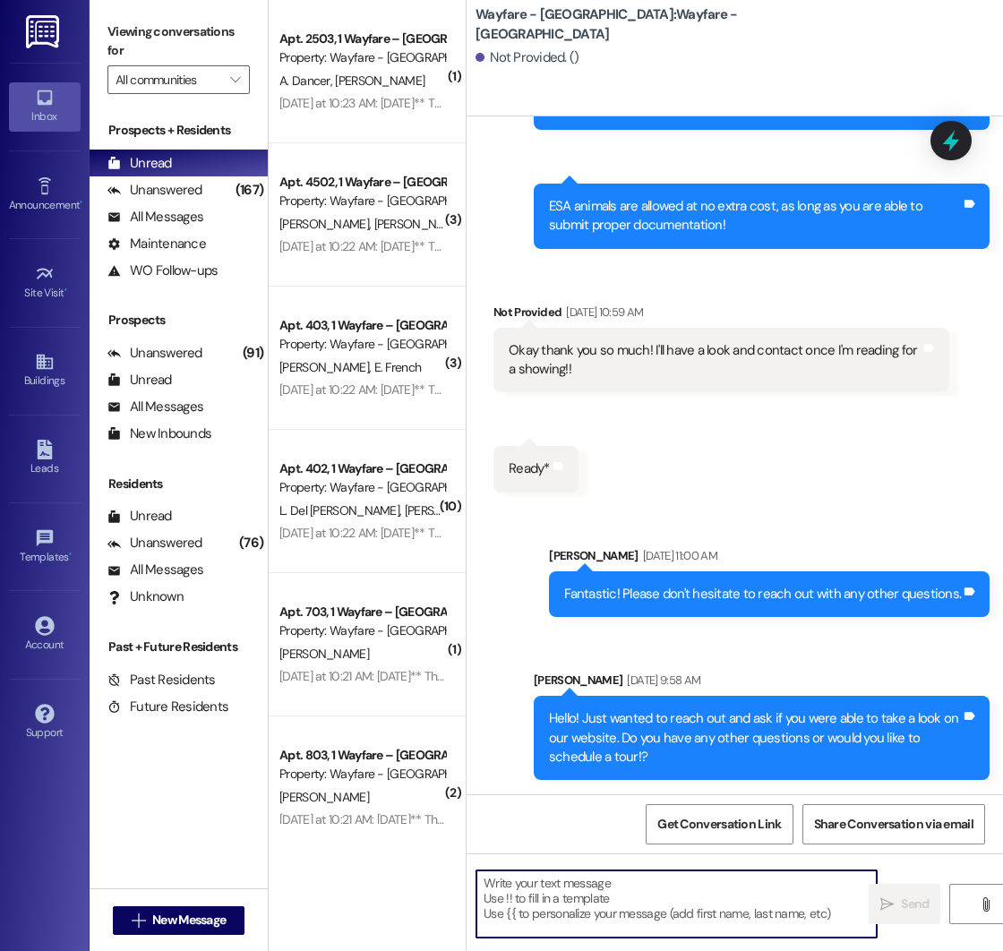
paste textarea "Hello! This is [PERSON_NAME] with Wayfare [GEOGRAPHIC_DATA] Apartments. I was j…"
type textarea "Hello! This is [PERSON_NAME] with Wayfare [GEOGRAPHIC_DATA] Apartments. I was j…"
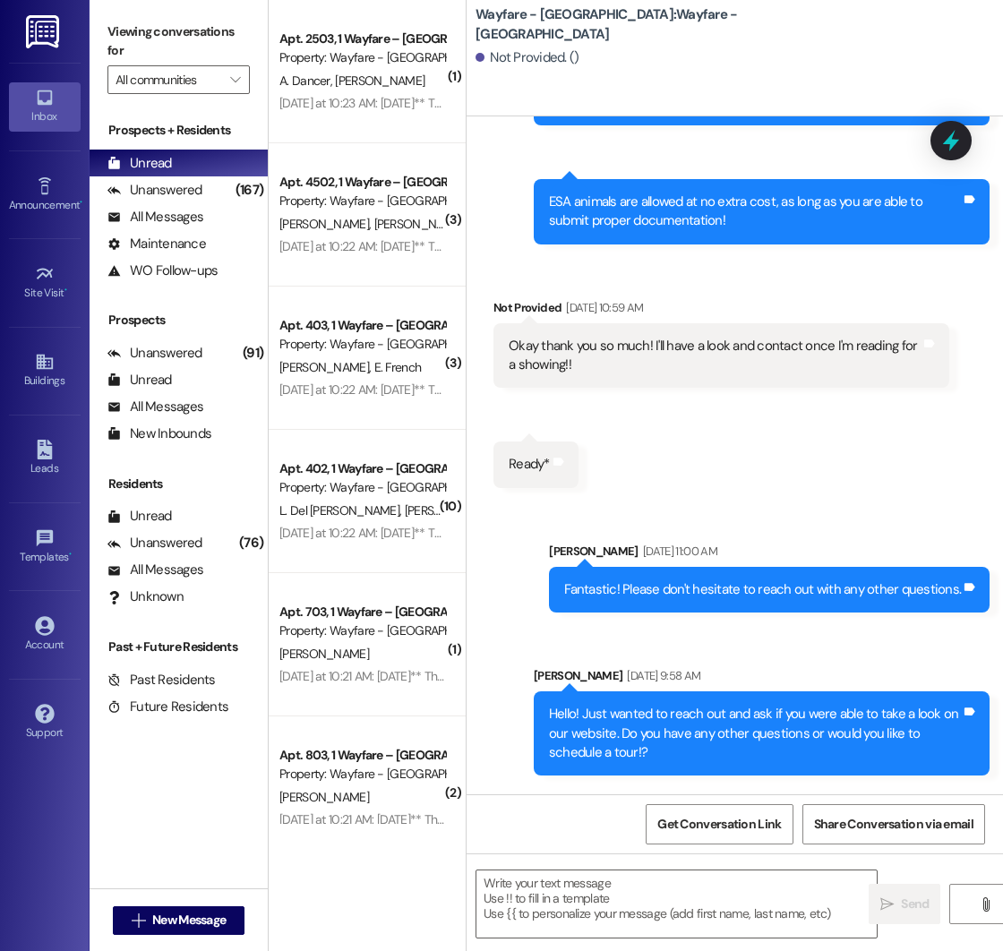
scroll to position [1174, 0]
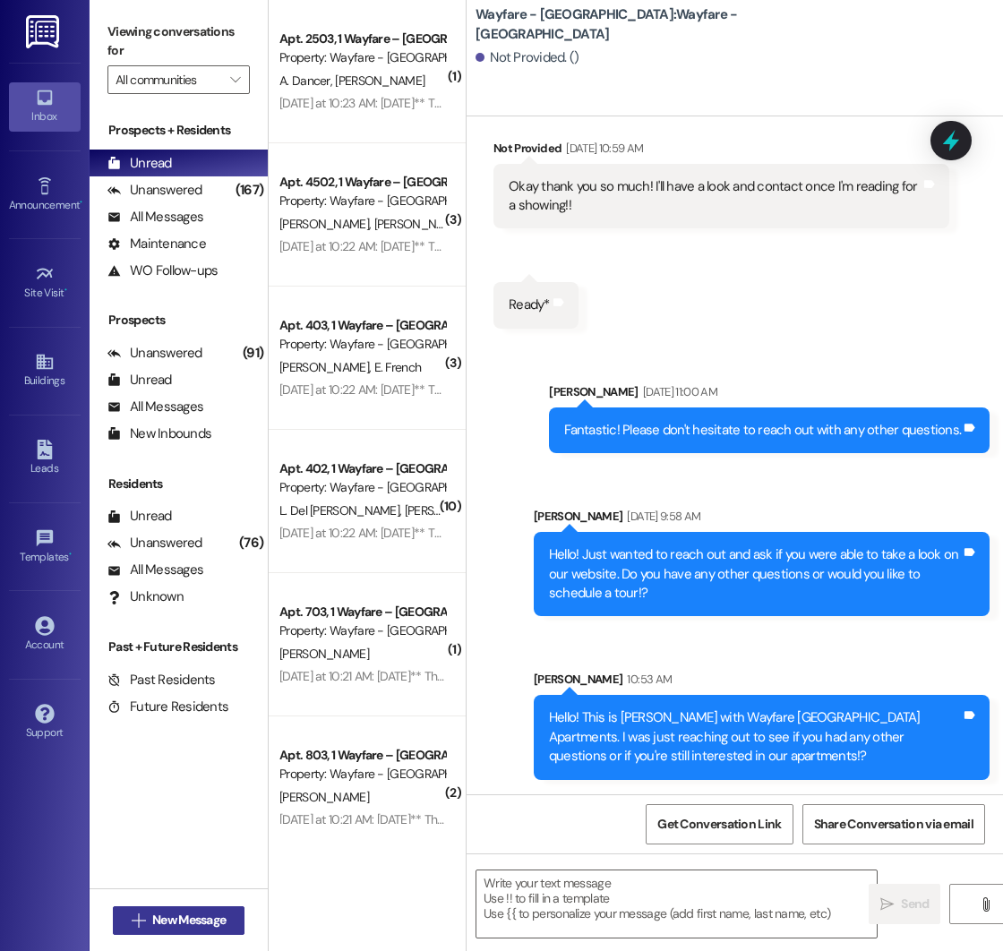
click at [166, 922] on span "New Message" at bounding box center [188, 920] width 73 height 19
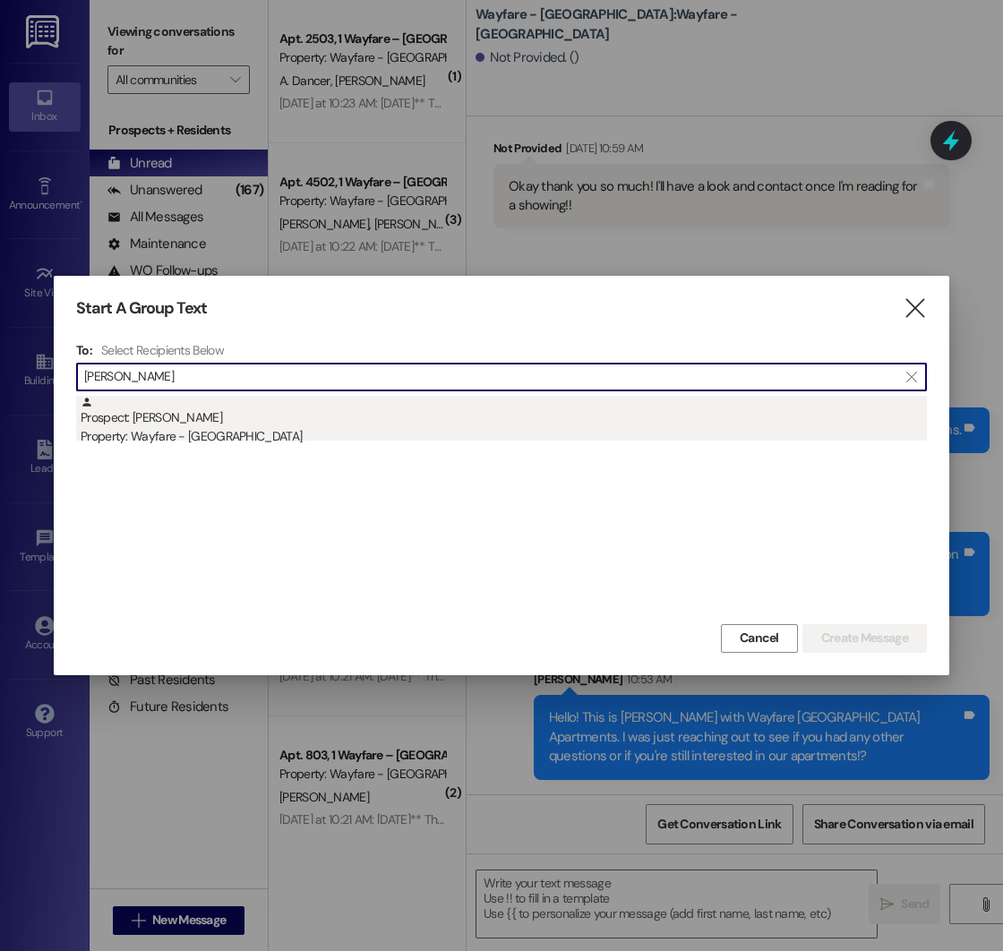
type input "[PERSON_NAME]"
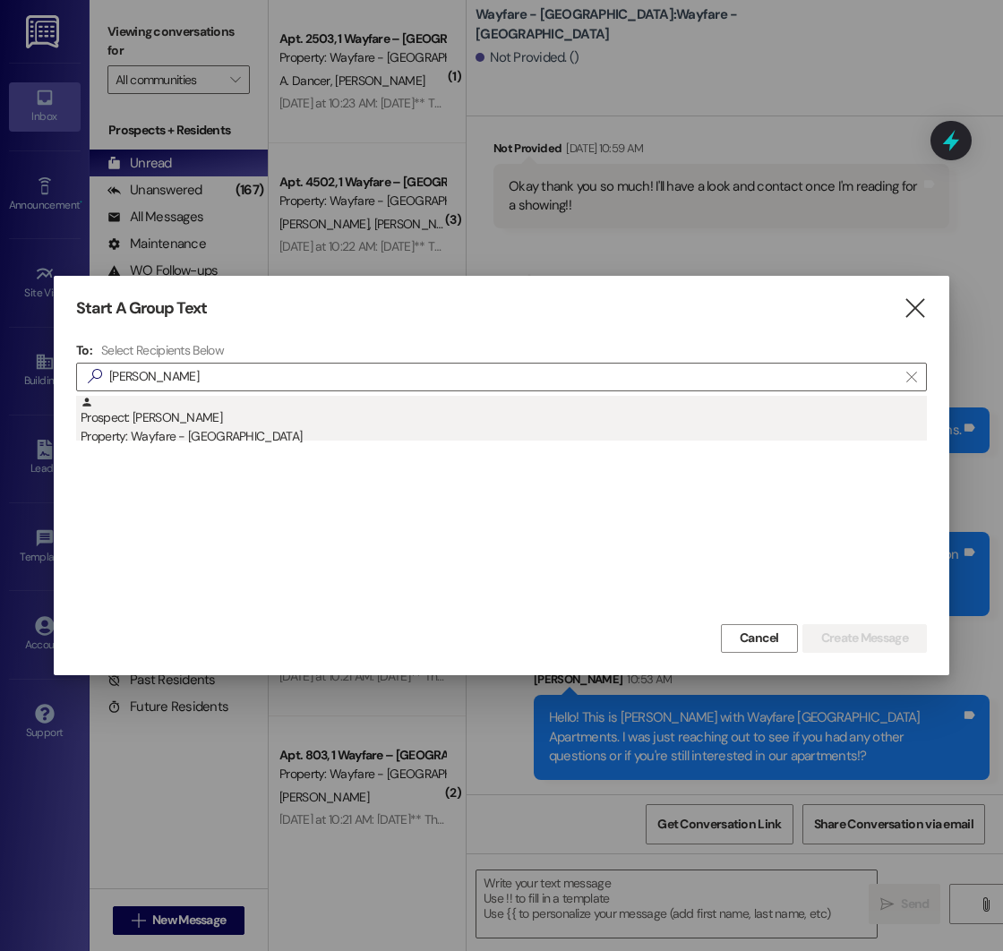
click at [201, 432] on div "Property: Wayfare - [GEOGRAPHIC_DATA]" at bounding box center [504, 436] width 846 height 19
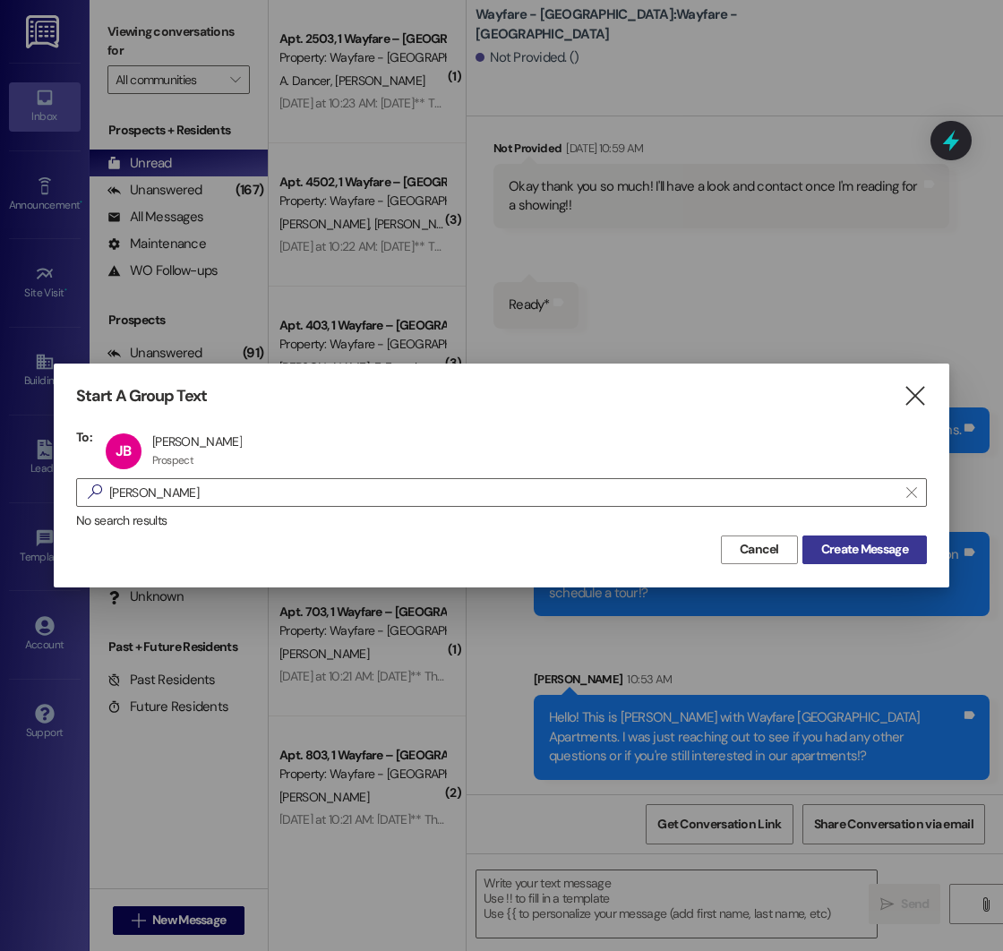
click at [889, 554] on span "Create Message" at bounding box center [864, 549] width 87 height 19
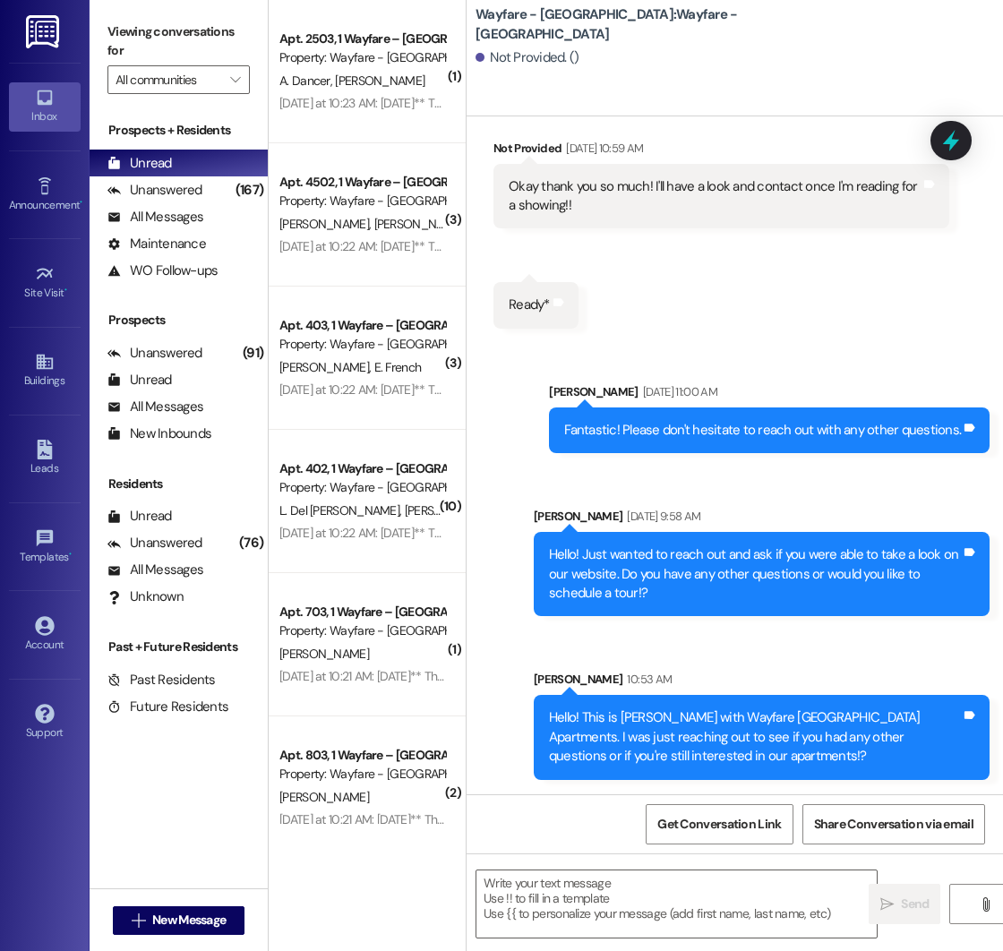
scroll to position [0, 0]
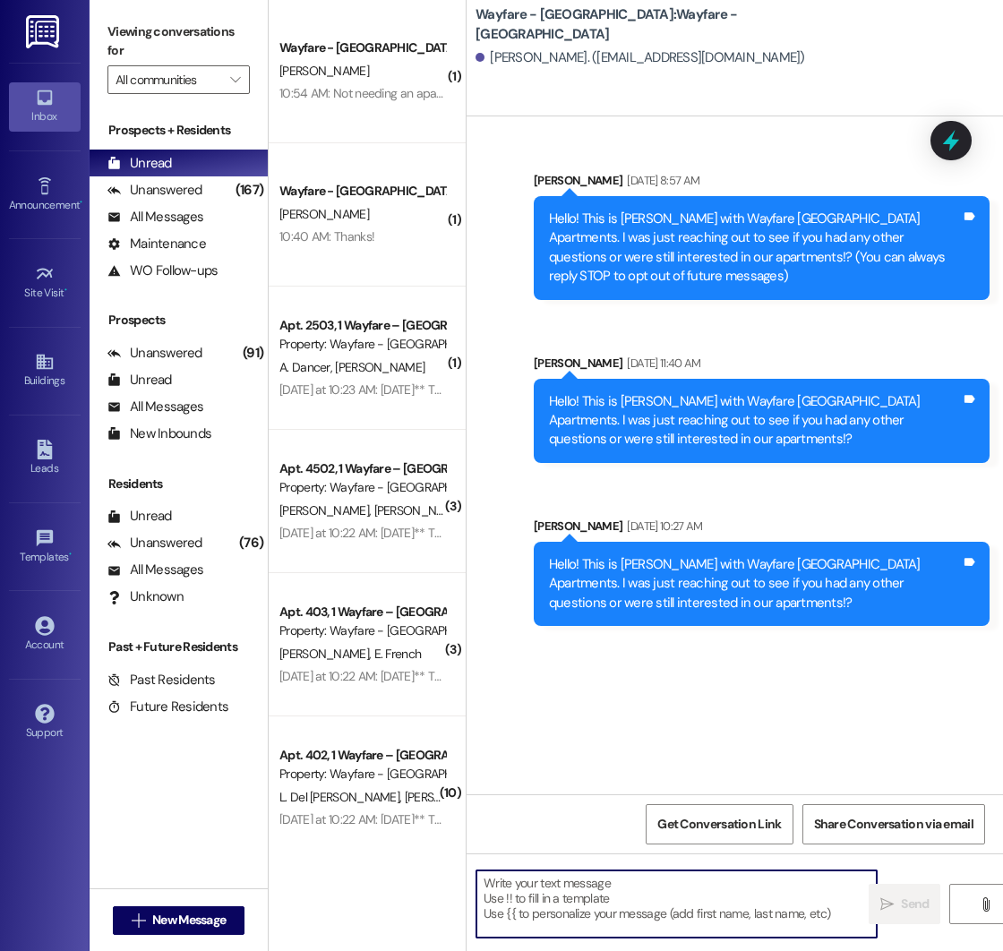
paste textarea "Hello! This is [PERSON_NAME] with Wayfare [GEOGRAPHIC_DATA] Apartments. I was j…"
type textarea "Hello! This is [PERSON_NAME] with Wayfare [GEOGRAPHIC_DATA] Apartments. I was j…"
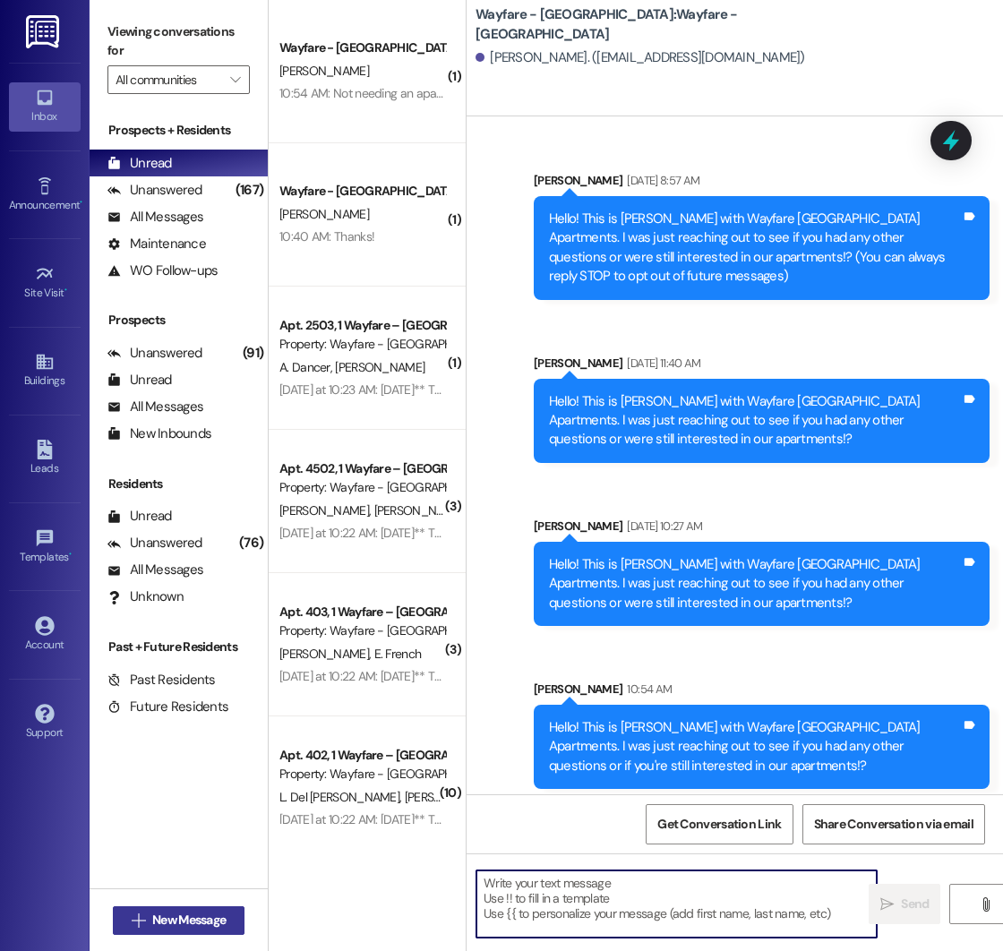
click at [169, 920] on span "New Message" at bounding box center [188, 920] width 73 height 19
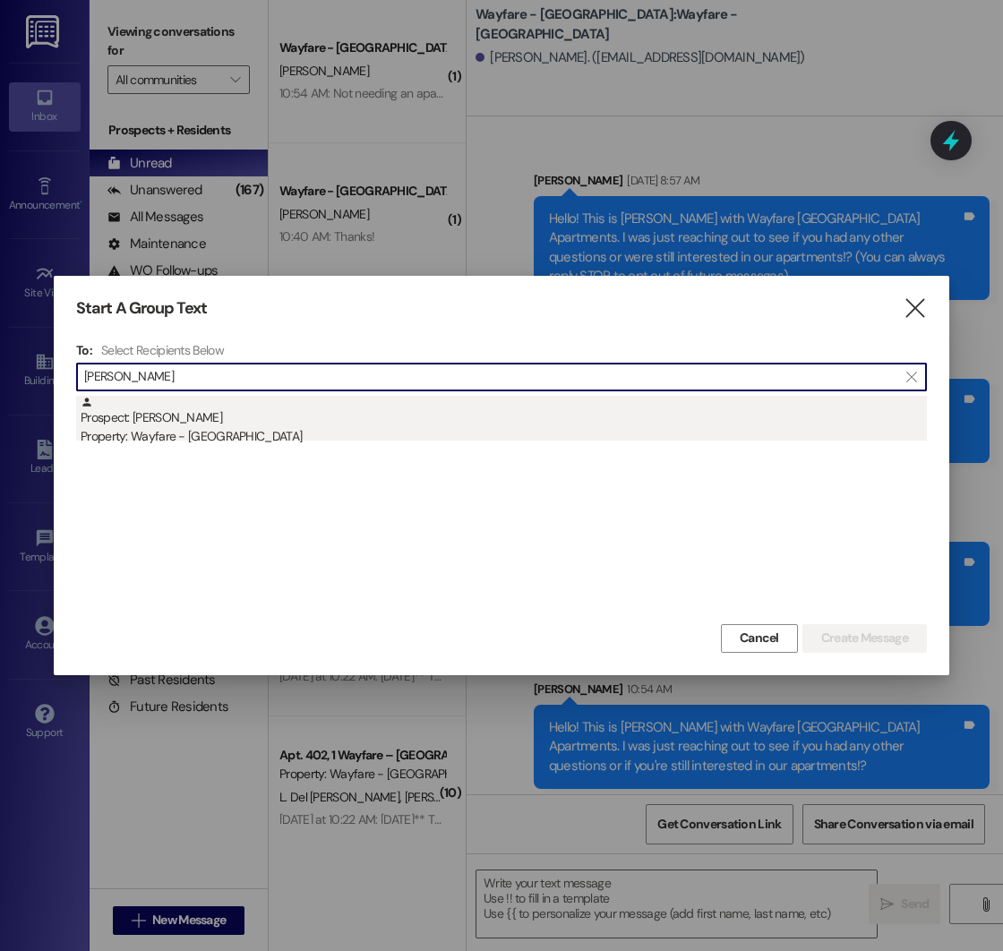
type input "[PERSON_NAME]"
click at [274, 418] on div "Prospect: [PERSON_NAME] Property: Wayfare - [GEOGRAPHIC_DATA]" at bounding box center [504, 421] width 846 height 51
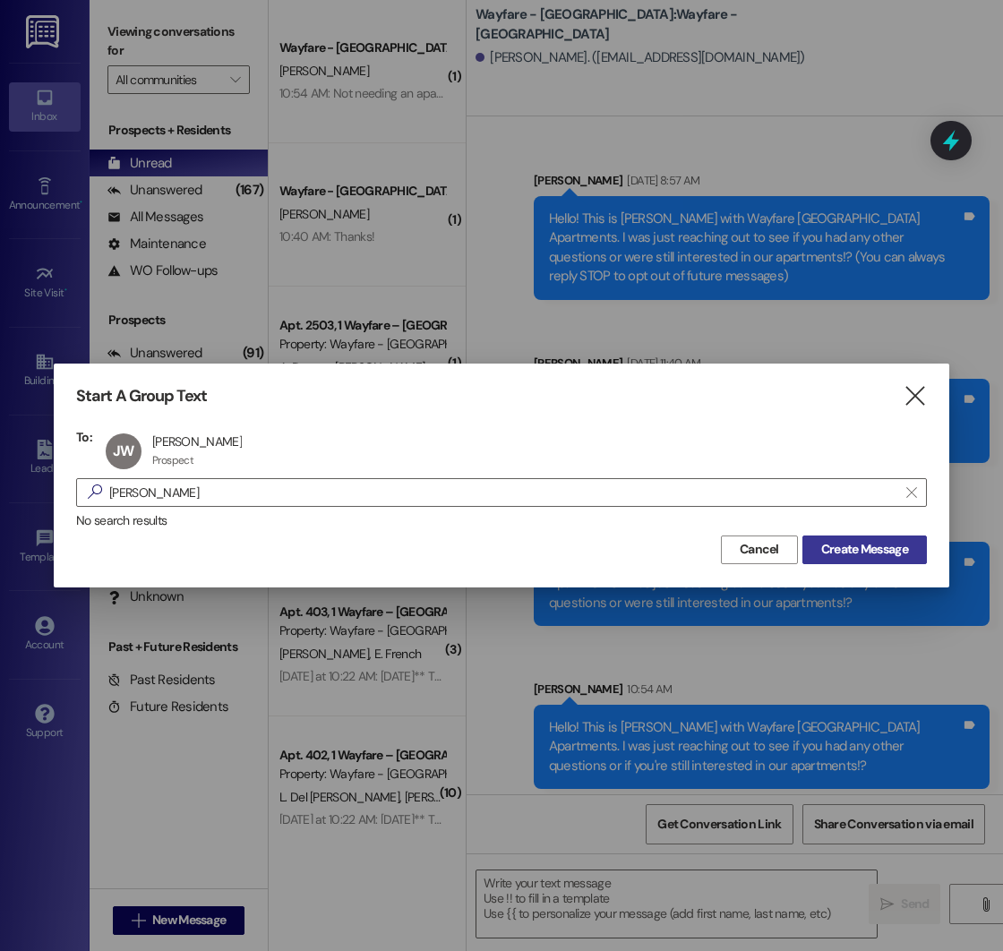
click at [870, 554] on span "Create Message" at bounding box center [864, 549] width 87 height 19
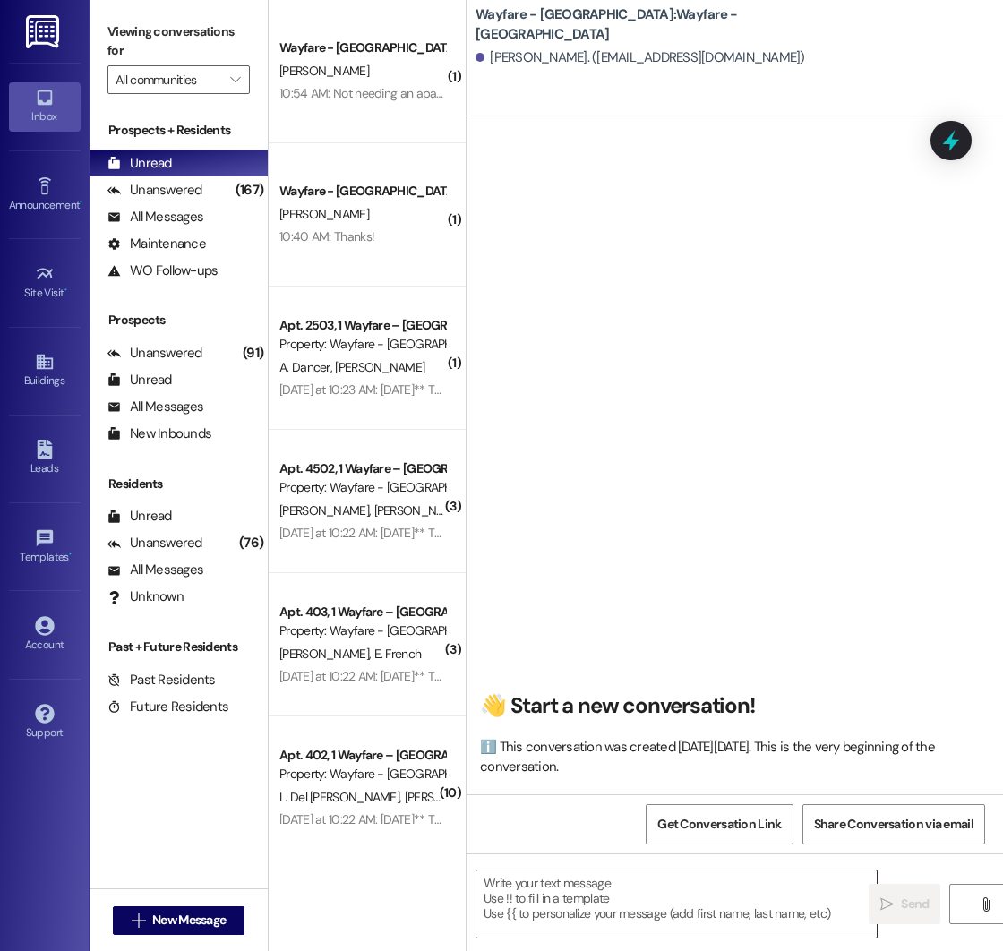
click at [600, 889] on textarea at bounding box center [676, 903] width 400 height 67
paste textarea "Hello! This is [PERSON_NAME] with Wayfare [GEOGRAPHIC_DATA] Apartments. I was j…"
type textarea "Hello! This is [PERSON_NAME] with Wayfare [GEOGRAPHIC_DATA] Apartments. I was j…"
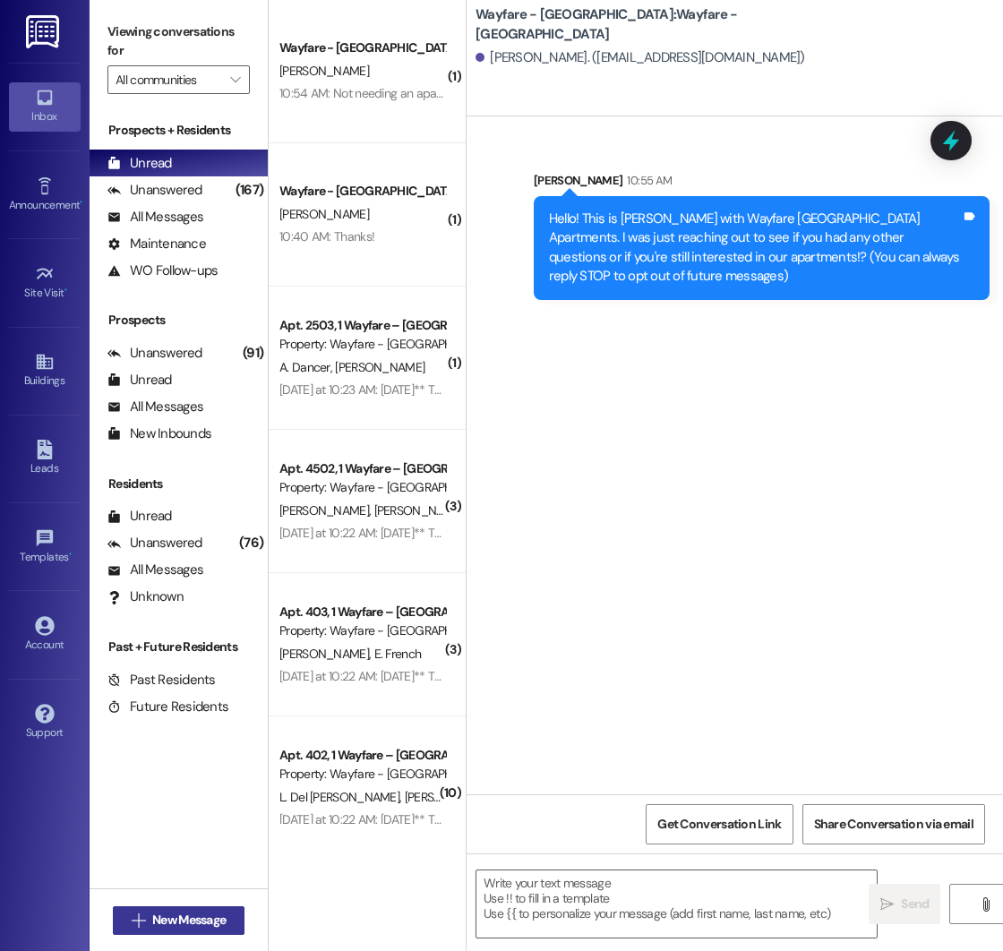
click at [204, 919] on span "New Message" at bounding box center [188, 920] width 73 height 19
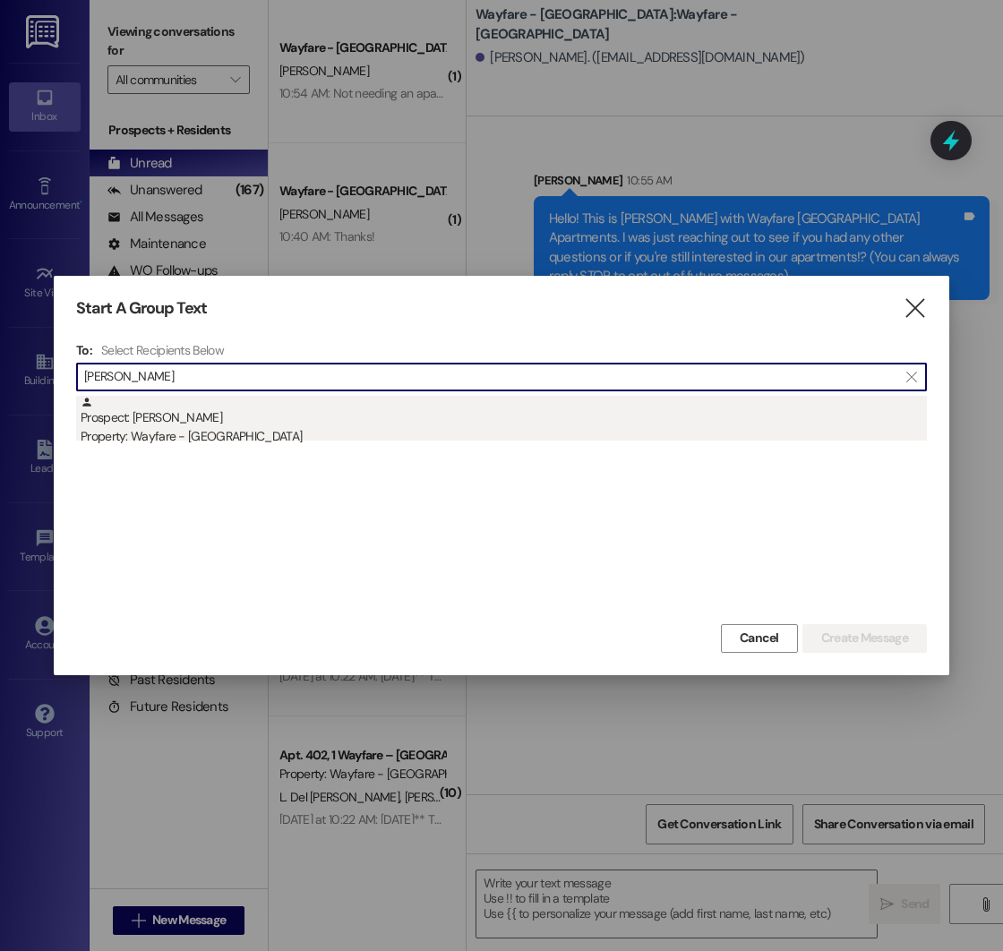
type input "[PERSON_NAME]"
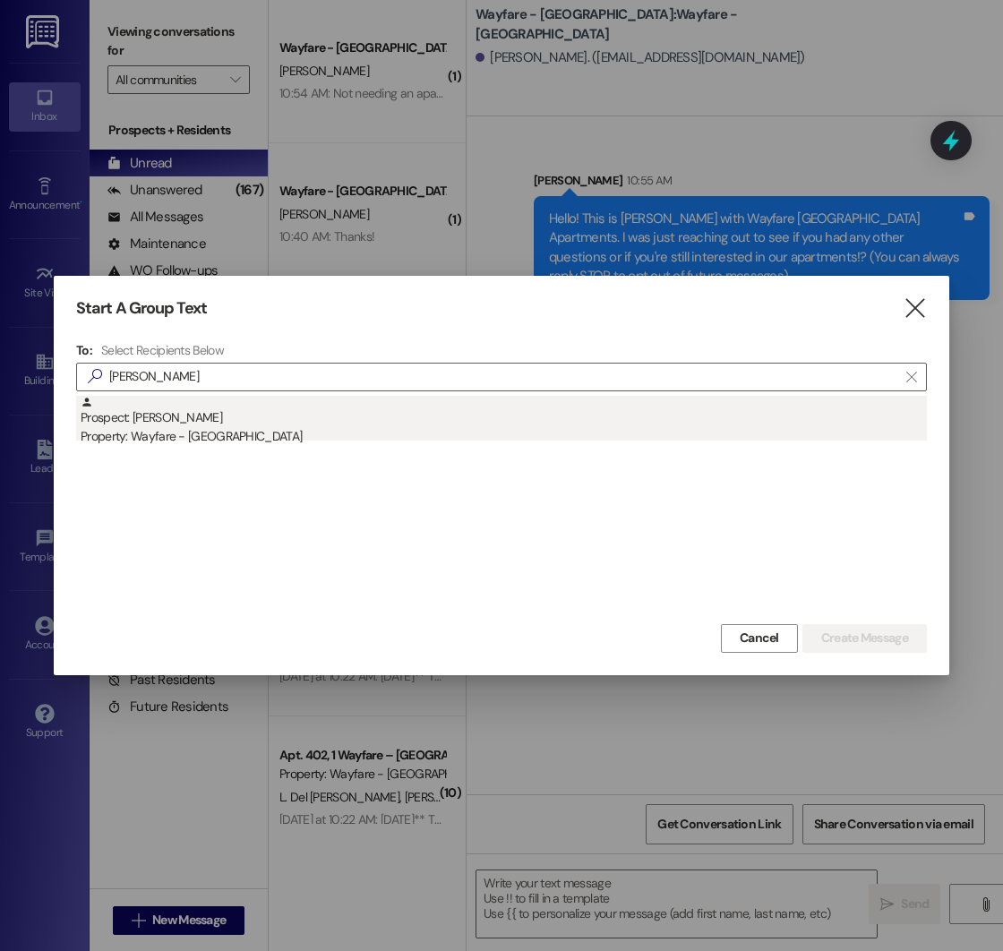
click at [269, 437] on div "Property: Wayfare - [GEOGRAPHIC_DATA]" at bounding box center [504, 436] width 846 height 19
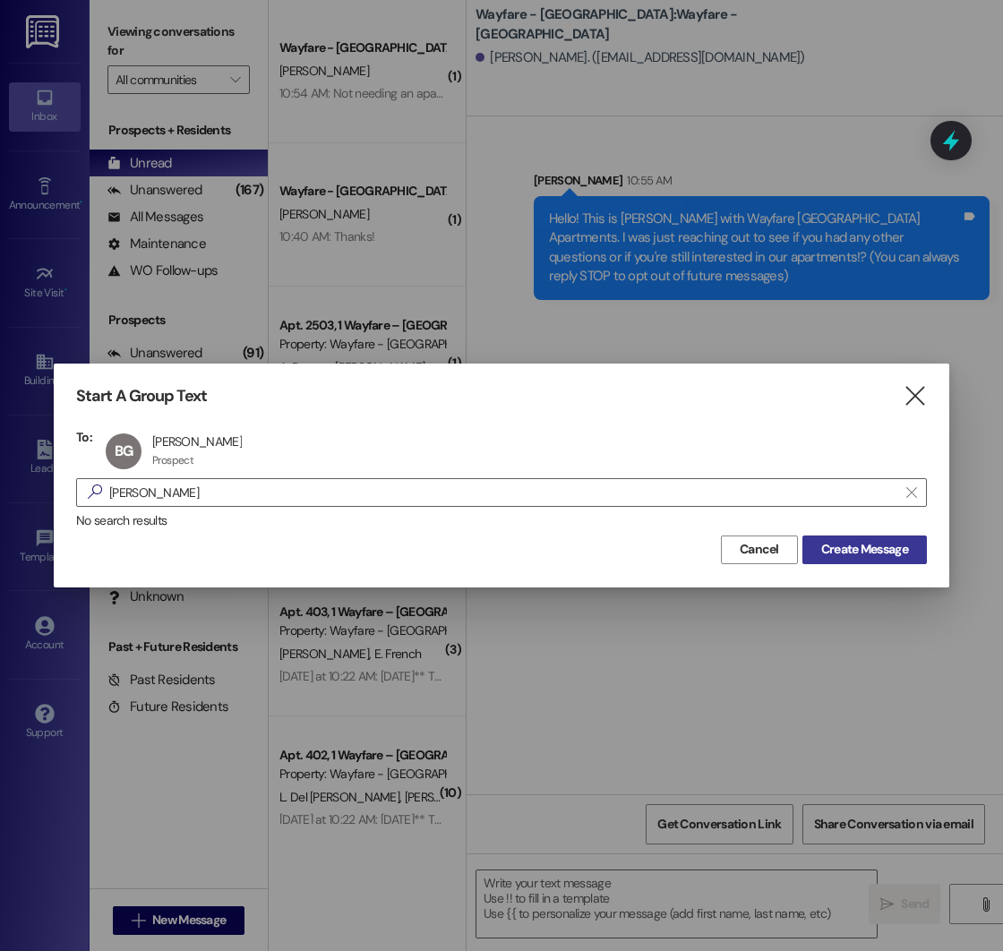
click at [834, 547] on span "Create Message" at bounding box center [864, 549] width 87 height 19
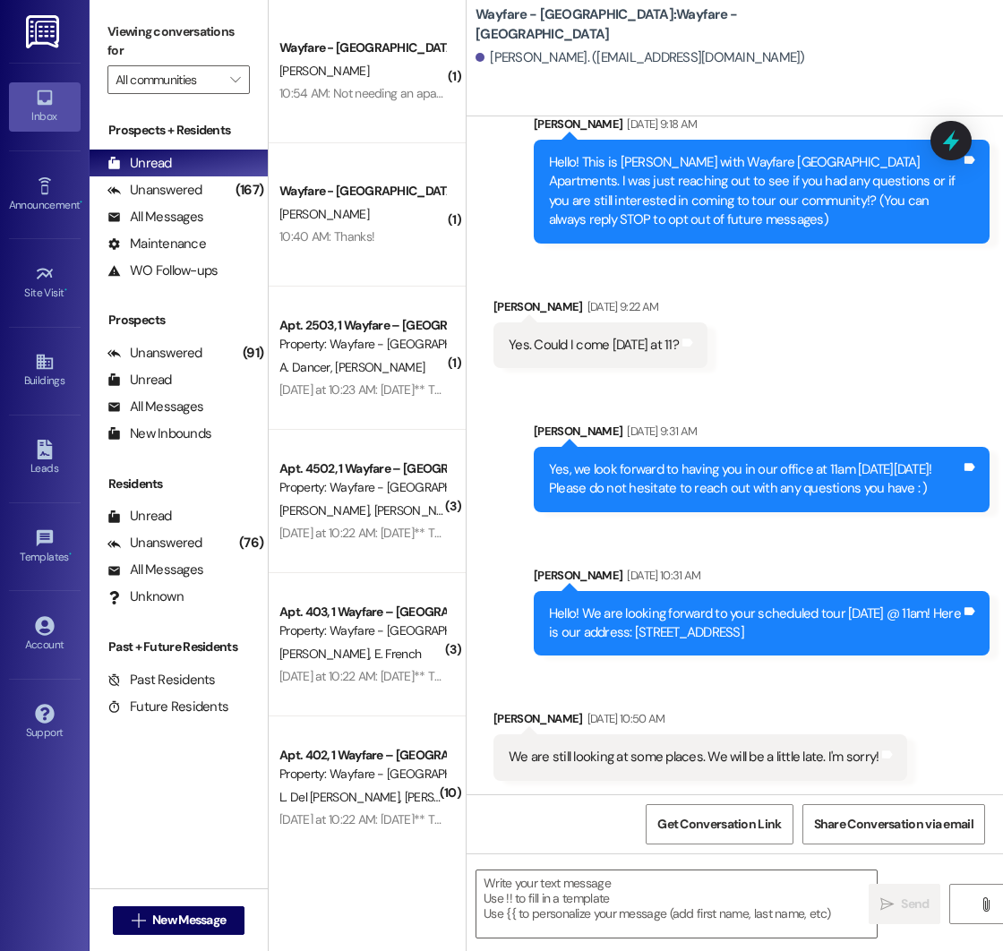
scroll to position [57, 0]
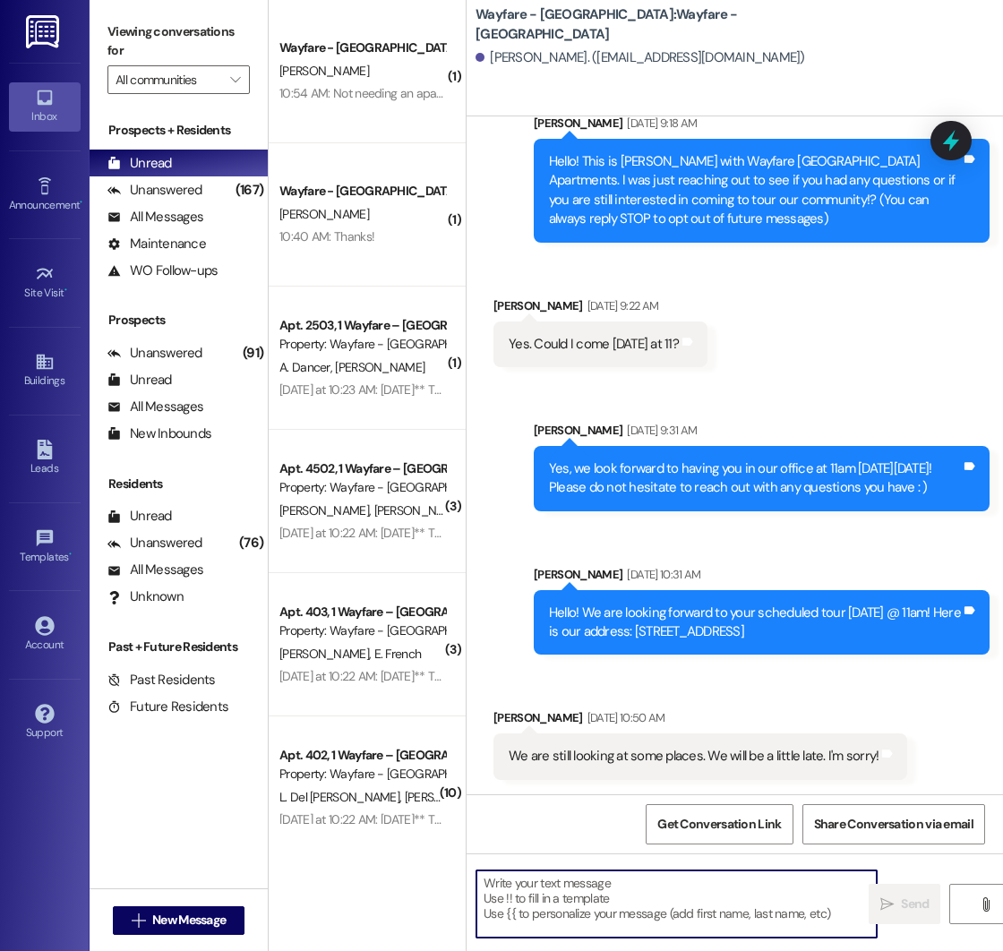
paste textarea "Hello! This is [PERSON_NAME] with Wayfare [GEOGRAPHIC_DATA] Apartments. I was j…"
type textarea "Hello! This is [PERSON_NAME] with Wayfare [GEOGRAPHIC_DATA] Apartments. I was j…"
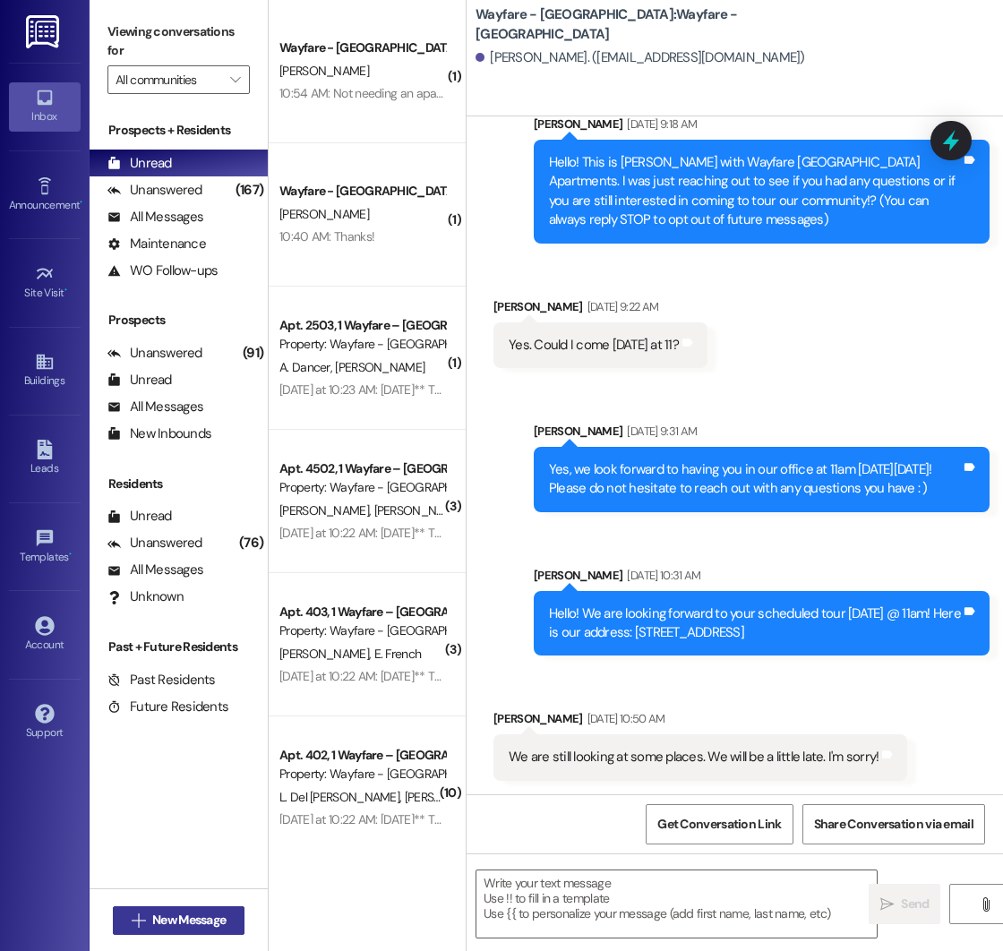
click at [175, 918] on span "New Message" at bounding box center [188, 920] width 73 height 19
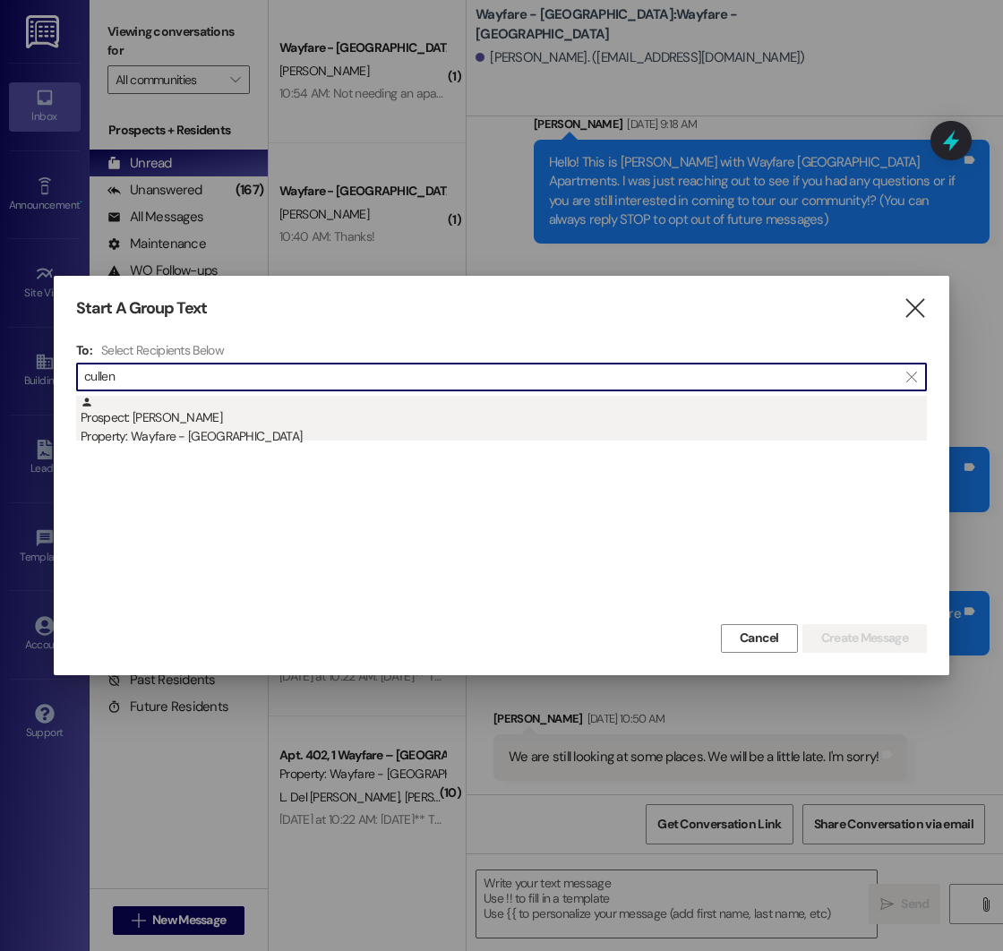
type input "cullen"
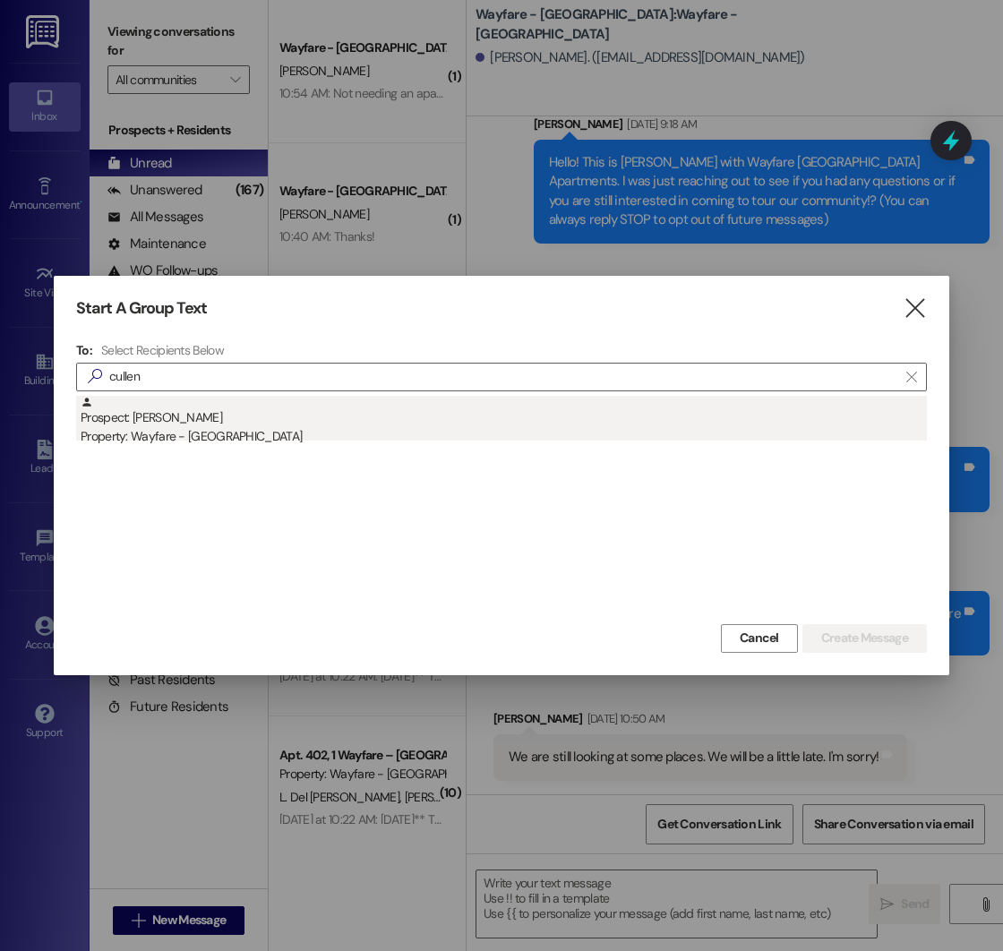
click at [286, 430] on div "Property: Wayfare - [GEOGRAPHIC_DATA]" at bounding box center [504, 436] width 846 height 19
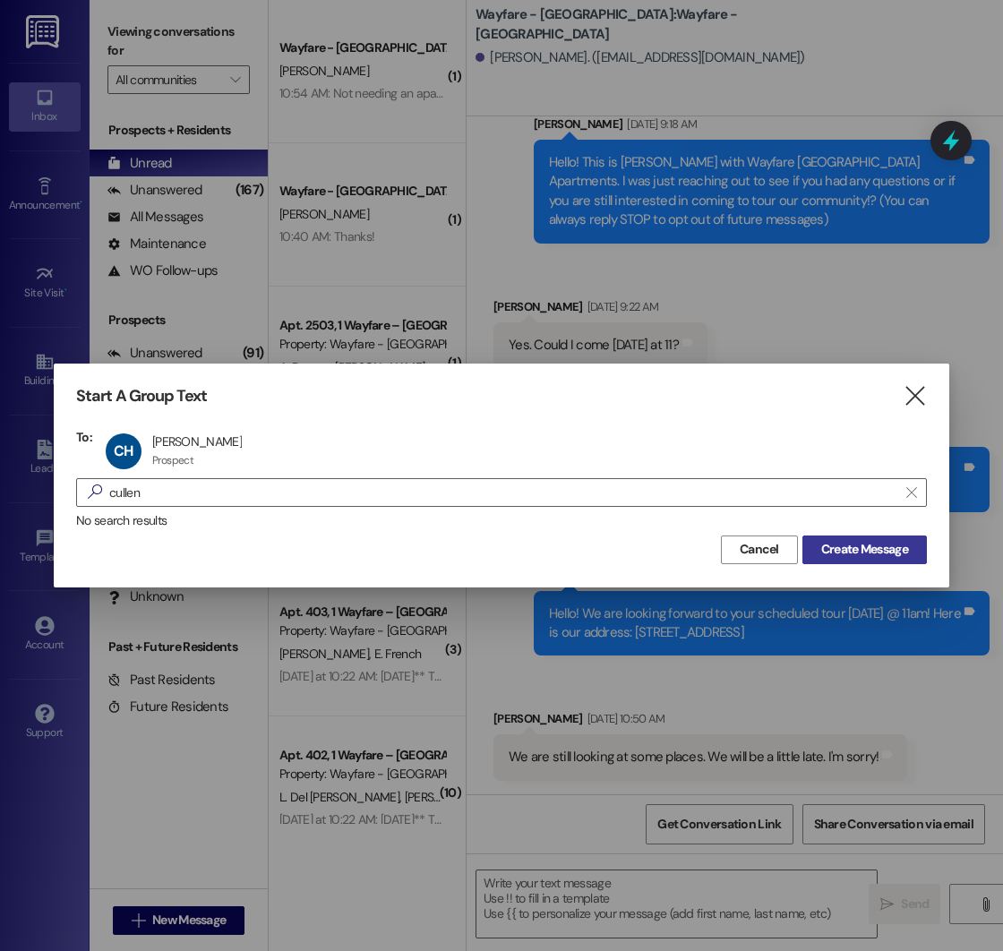
click at [882, 552] on span "Create Message" at bounding box center [864, 549] width 87 height 19
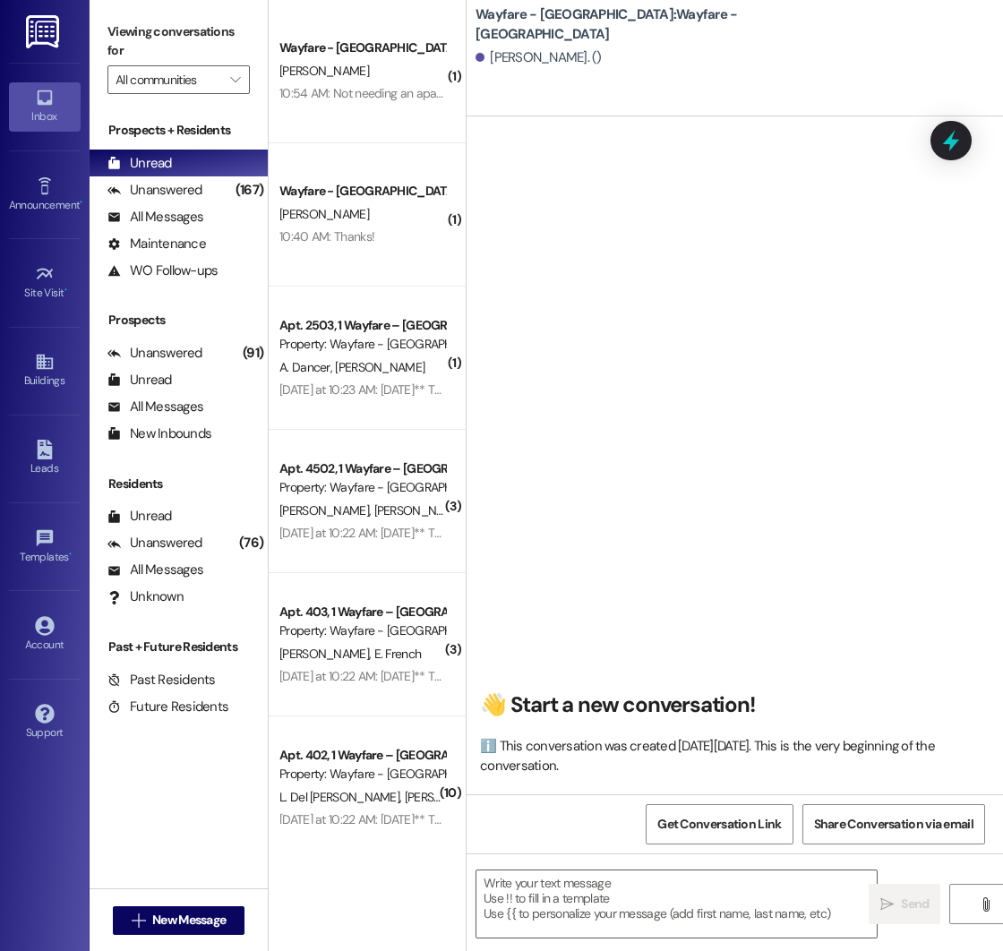
scroll to position [1, 0]
paste textarea "Hello! This is [PERSON_NAME] with Wayfare [GEOGRAPHIC_DATA] Apartments. I was j…"
type textarea "Hello! This is [PERSON_NAME] with Wayfare [GEOGRAPHIC_DATA] Apartments. I was j…"
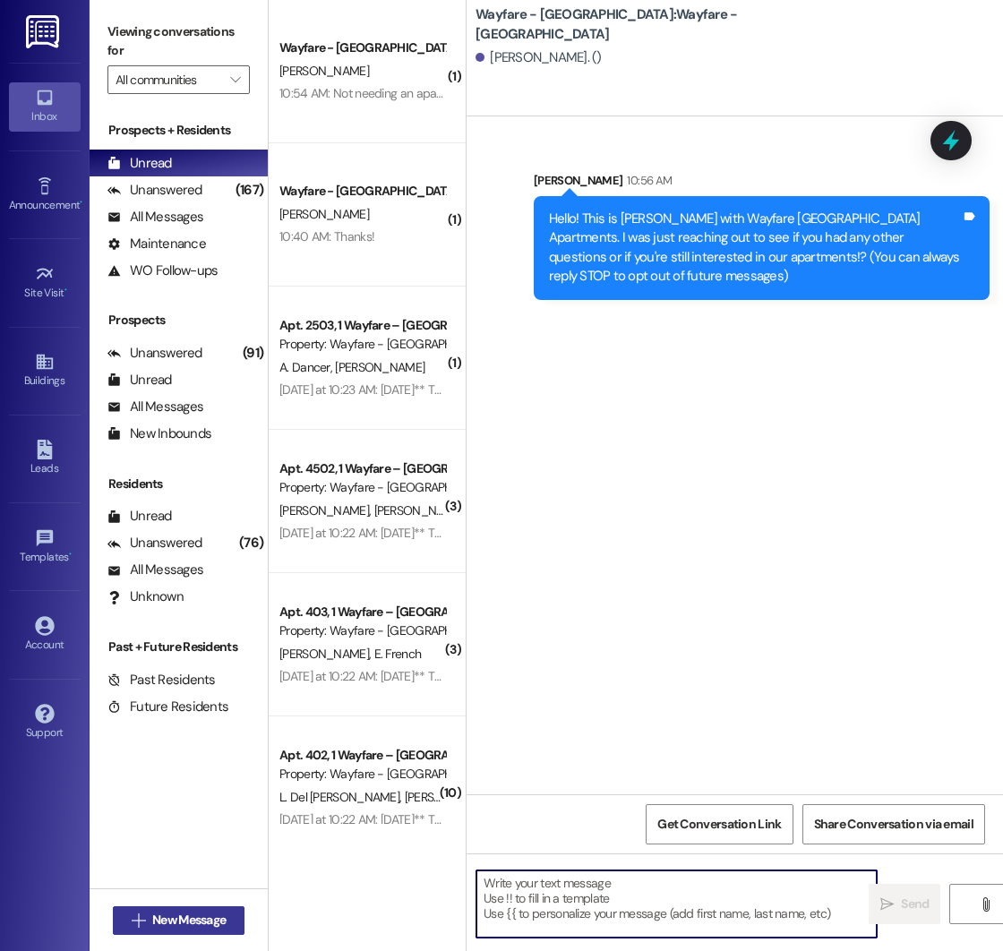
click at [174, 920] on span "New Message" at bounding box center [188, 920] width 73 height 19
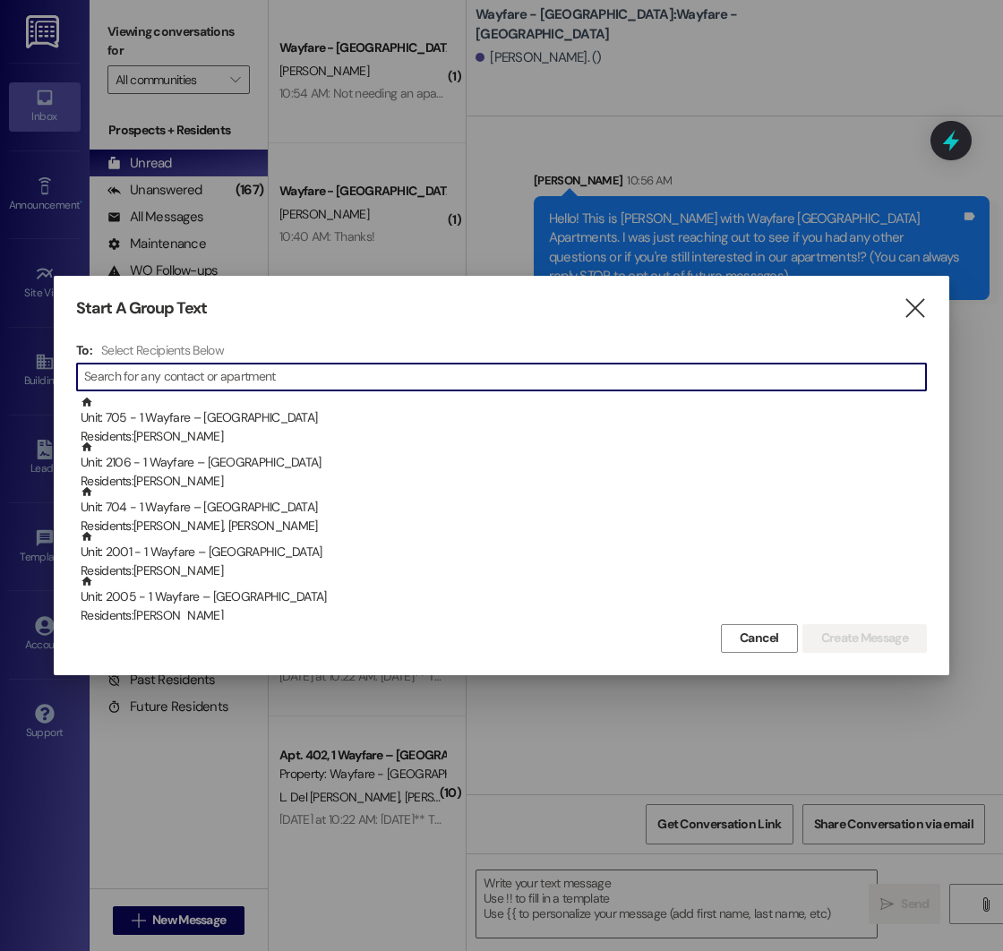
click at [296, 374] on input at bounding box center [505, 376] width 842 height 25
click at [213, 375] on input at bounding box center [505, 376] width 842 height 25
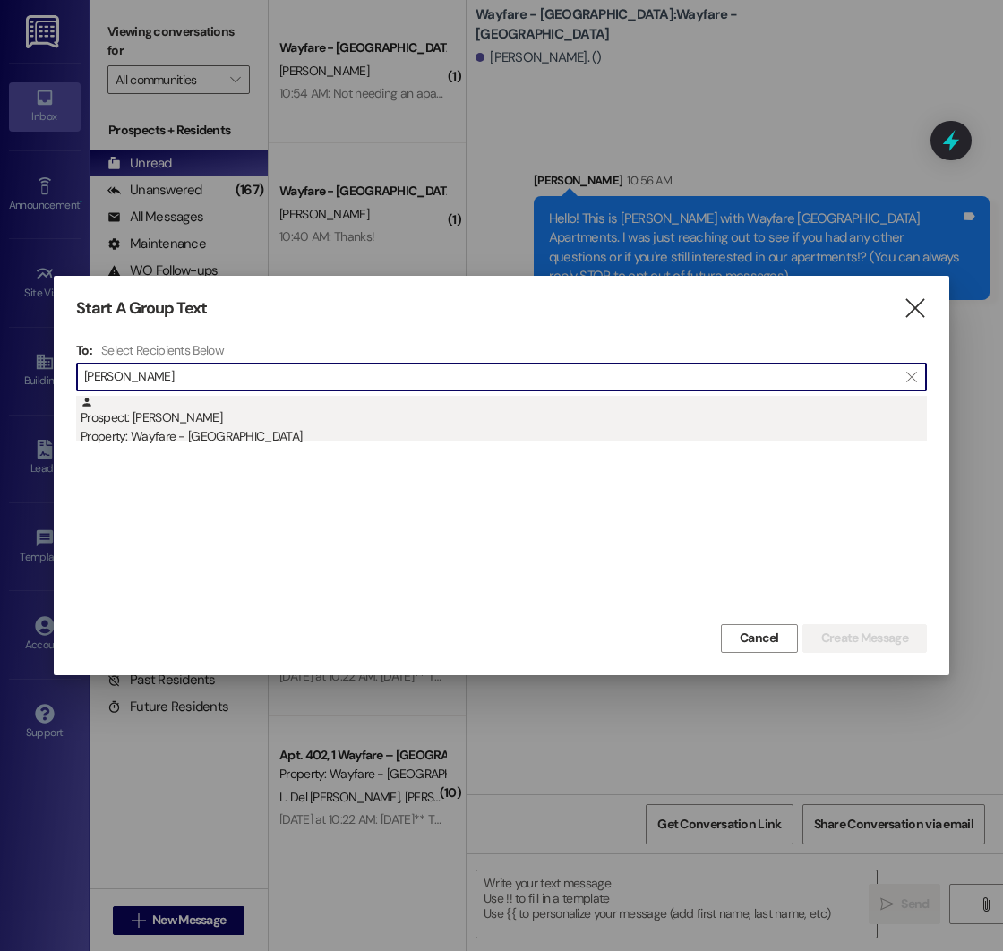
type input "[PERSON_NAME]"
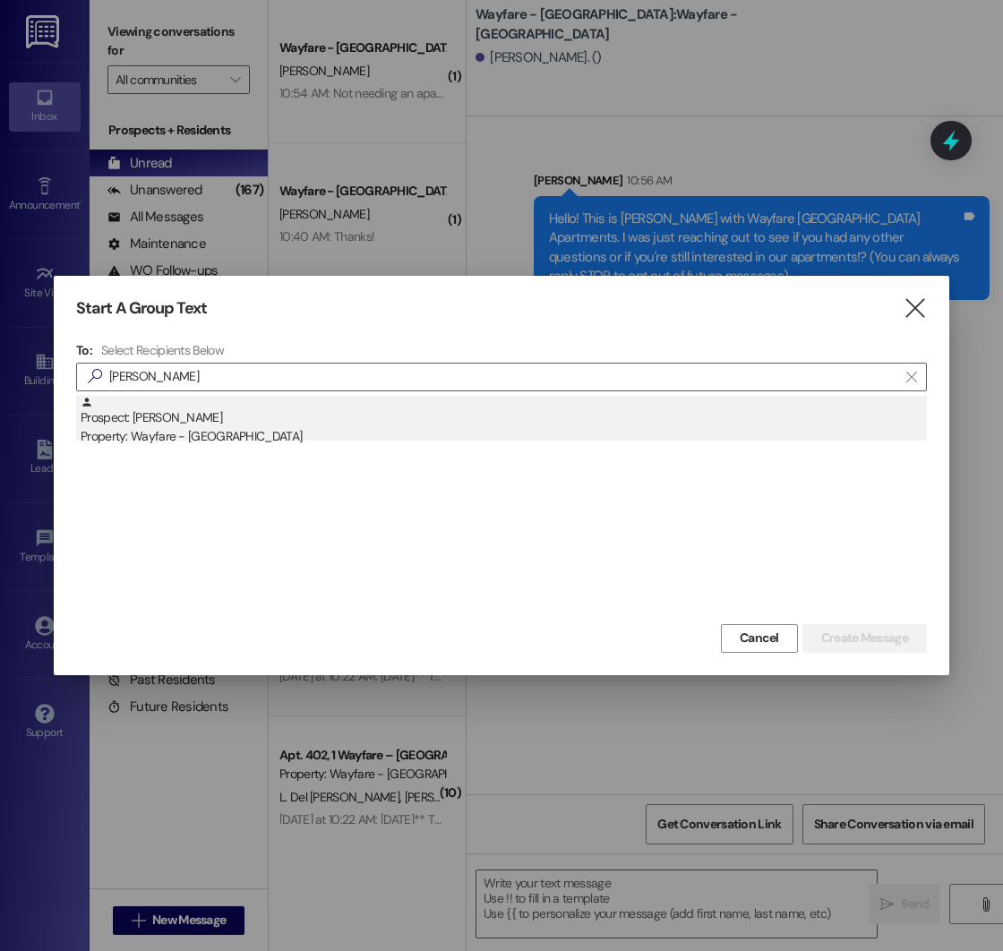
click at [219, 418] on div "Prospect: [PERSON_NAME] Property: Wayfare - [GEOGRAPHIC_DATA]" at bounding box center [504, 421] width 846 height 51
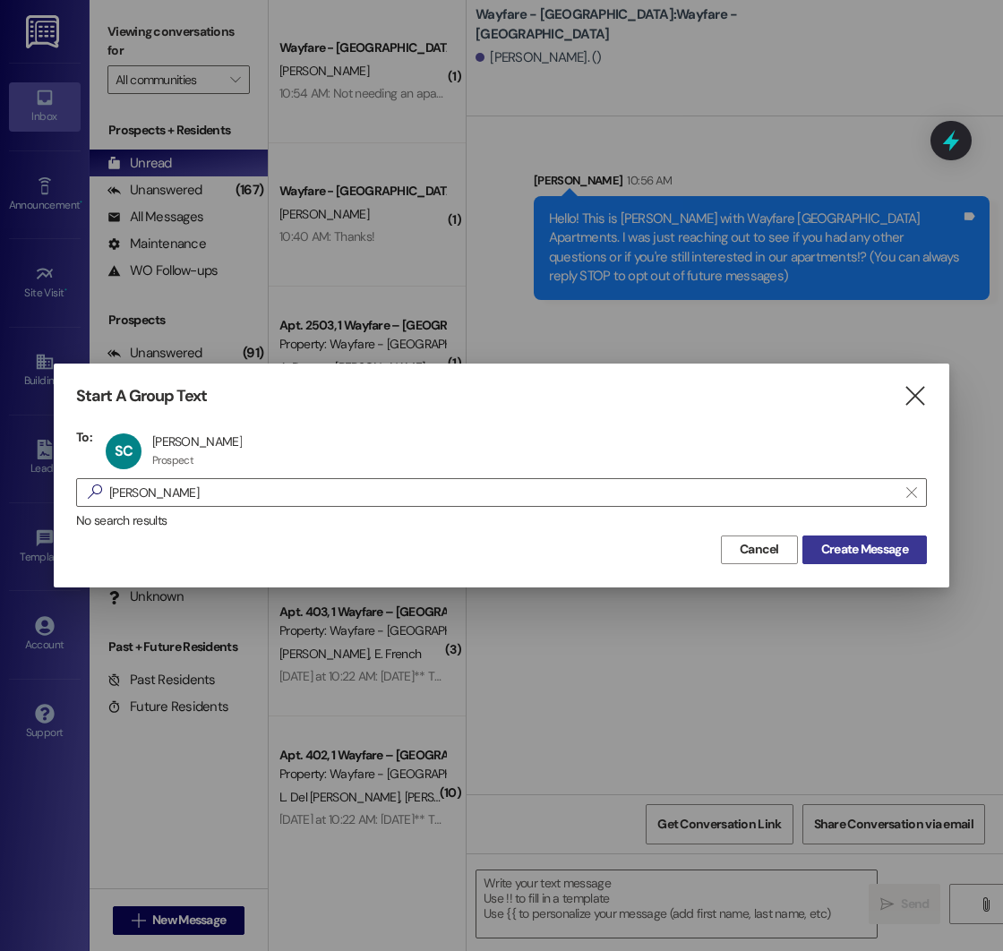
click at [836, 547] on span "Create Message" at bounding box center [864, 549] width 87 height 19
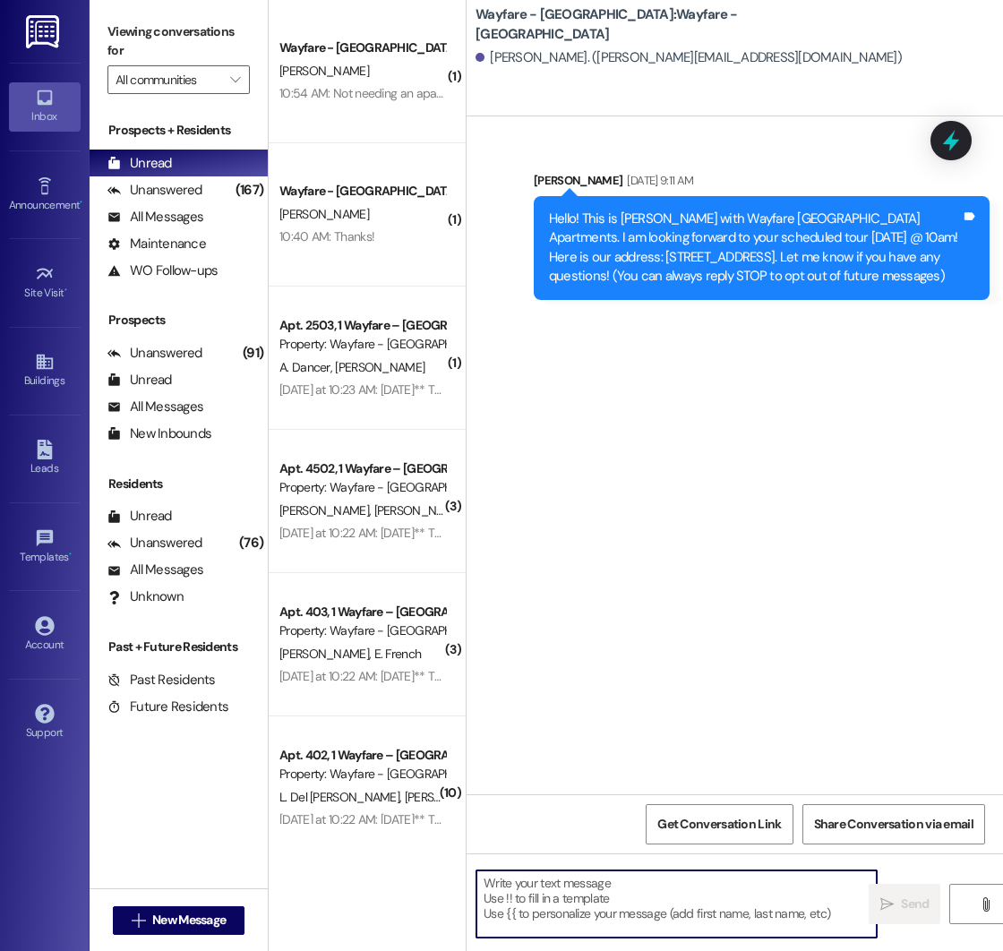
paste textarea "Hello! This is [PERSON_NAME] with Wayfare [GEOGRAPHIC_DATA] Apartments. I was j…"
type textarea "Hello! This is [PERSON_NAME] with Wayfare [GEOGRAPHIC_DATA] Apartments. I was j…"
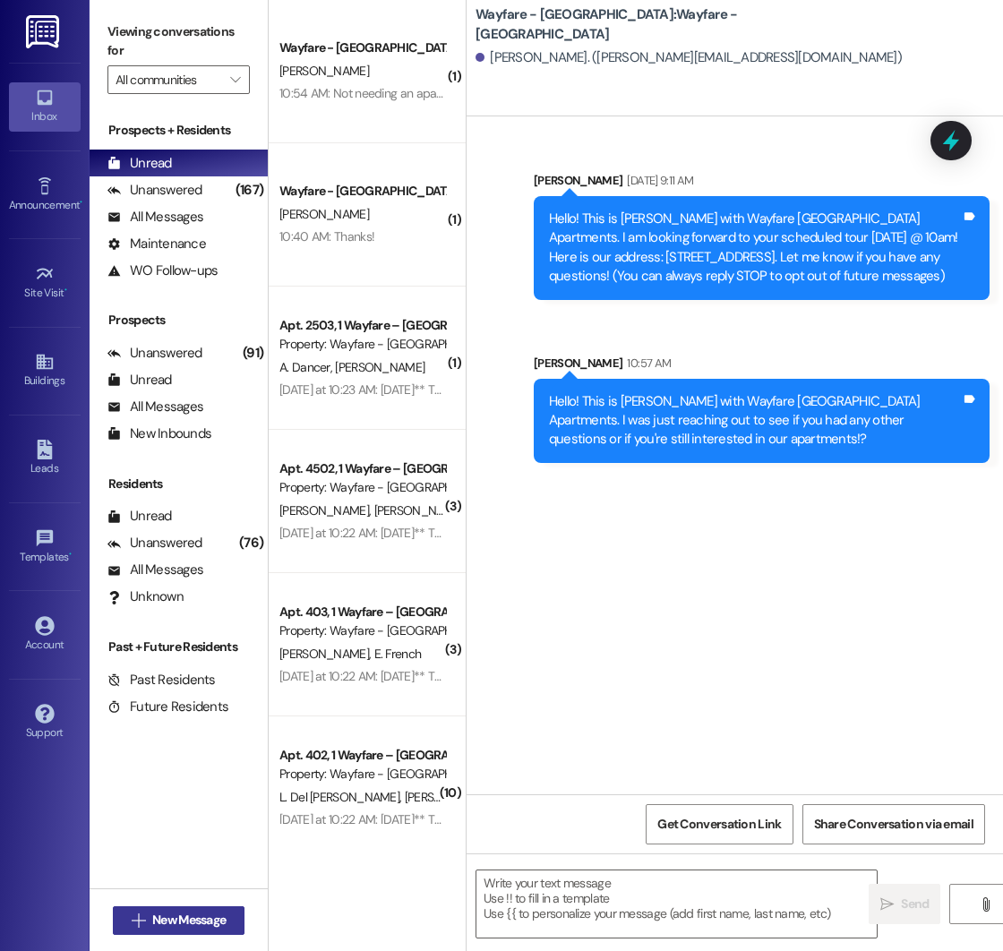
click at [183, 919] on span "New Message" at bounding box center [188, 920] width 73 height 19
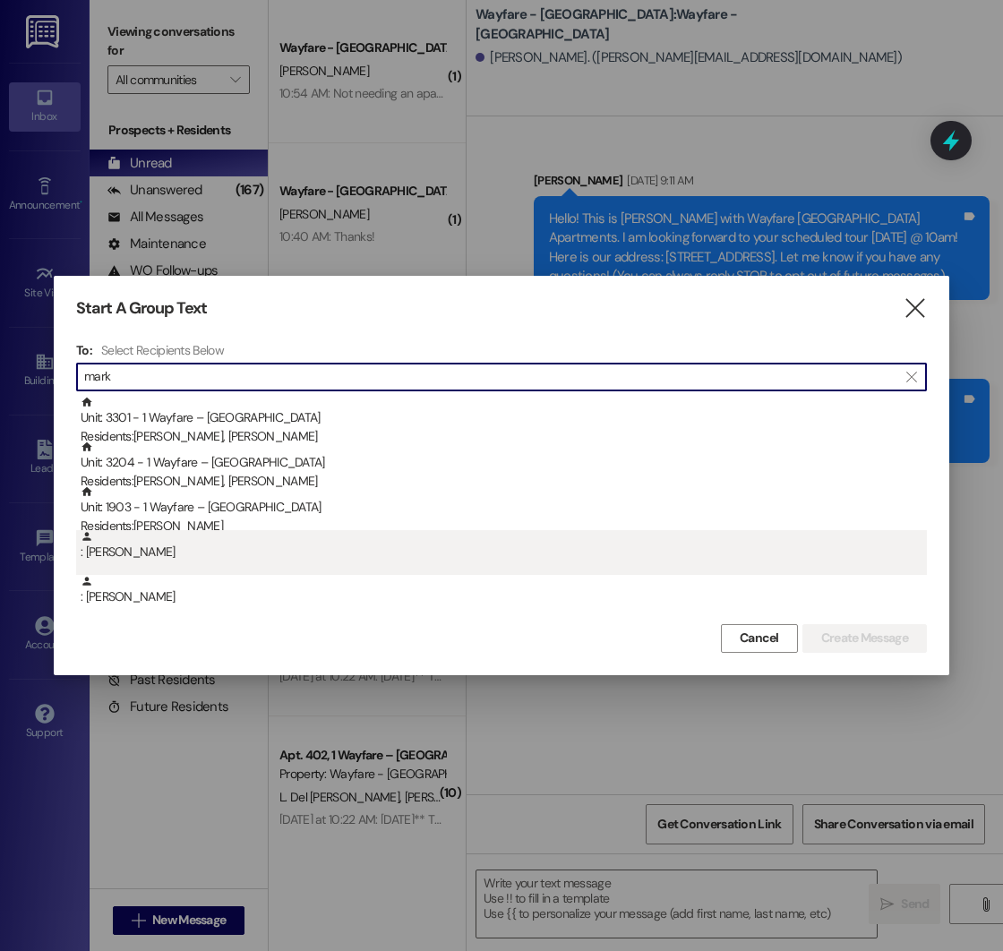
type input "mark"
click at [170, 553] on div ": [PERSON_NAME]" at bounding box center [504, 545] width 846 height 31
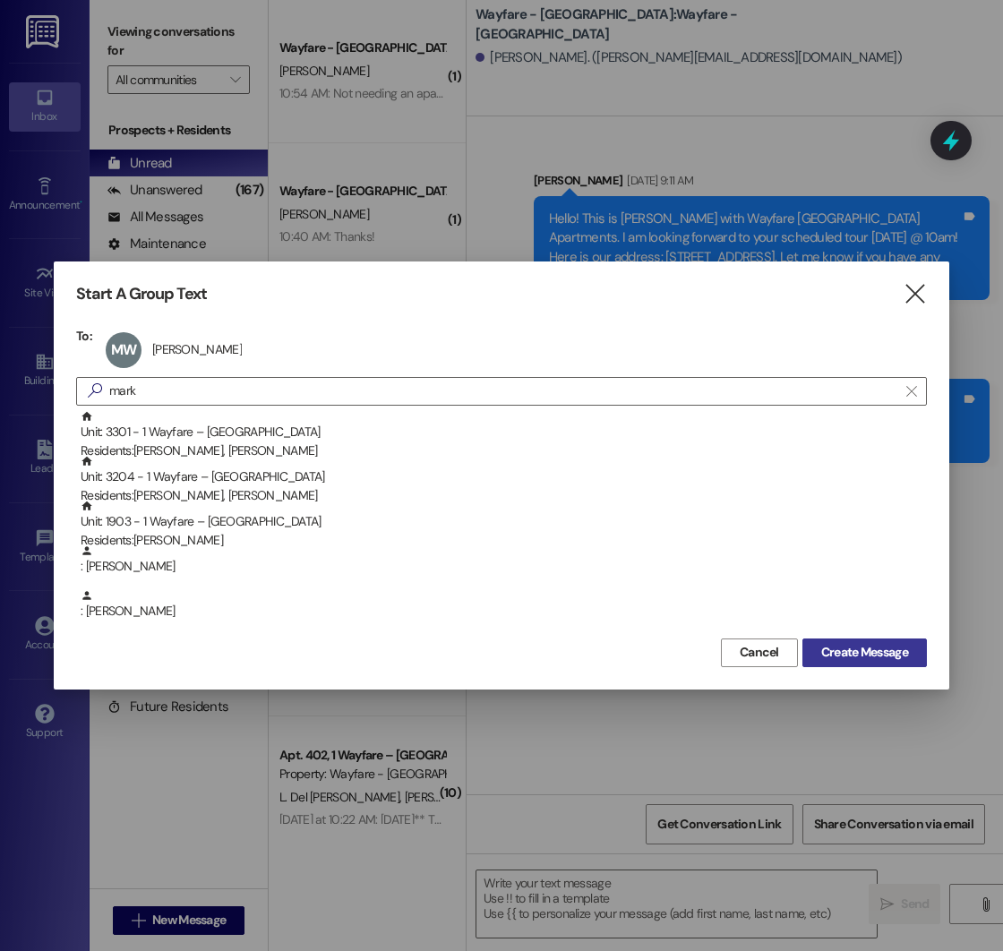
click at [856, 647] on span "Create Message" at bounding box center [864, 652] width 87 height 19
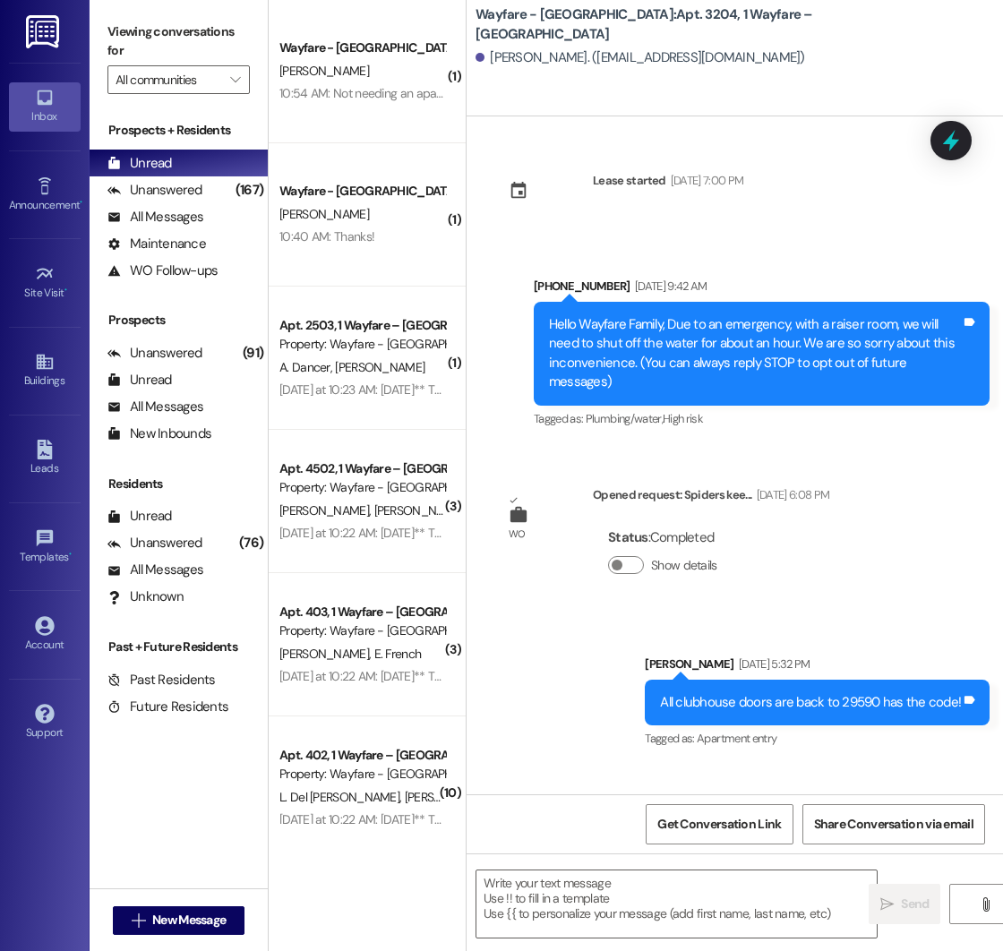
scroll to position [378, 0]
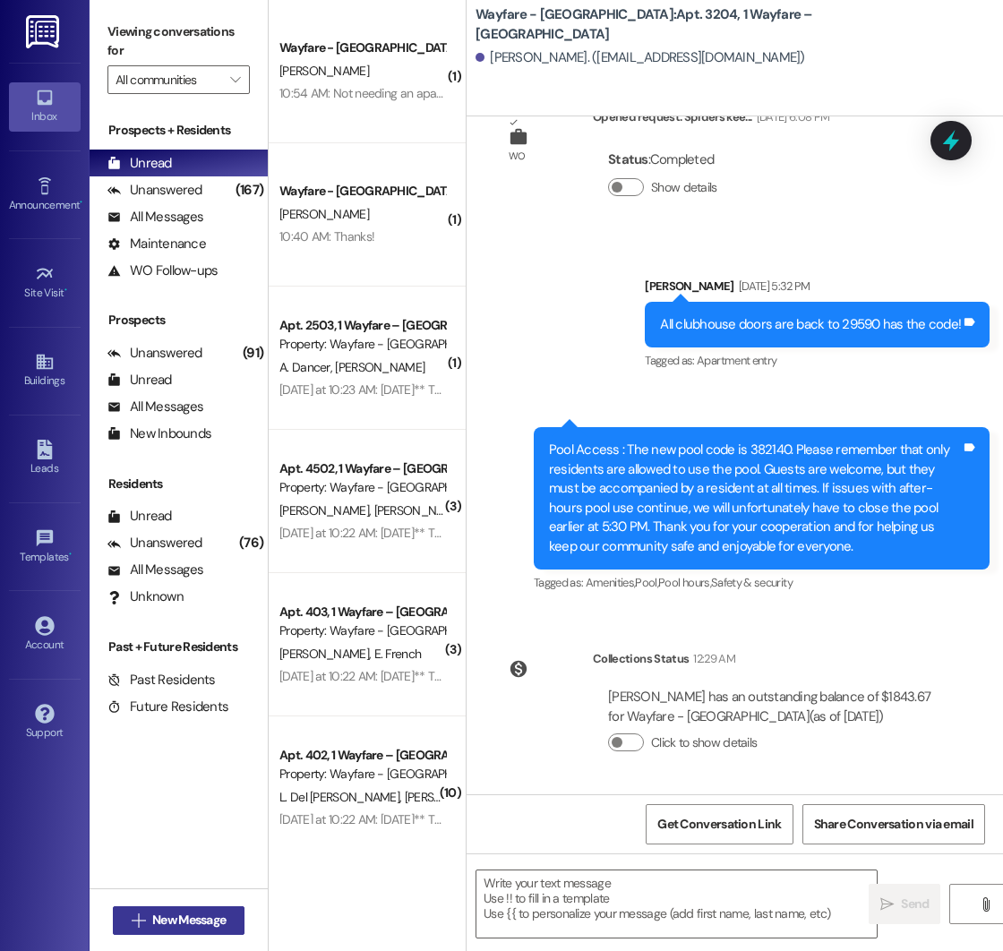
click at [166, 920] on span "New Message" at bounding box center [188, 920] width 73 height 19
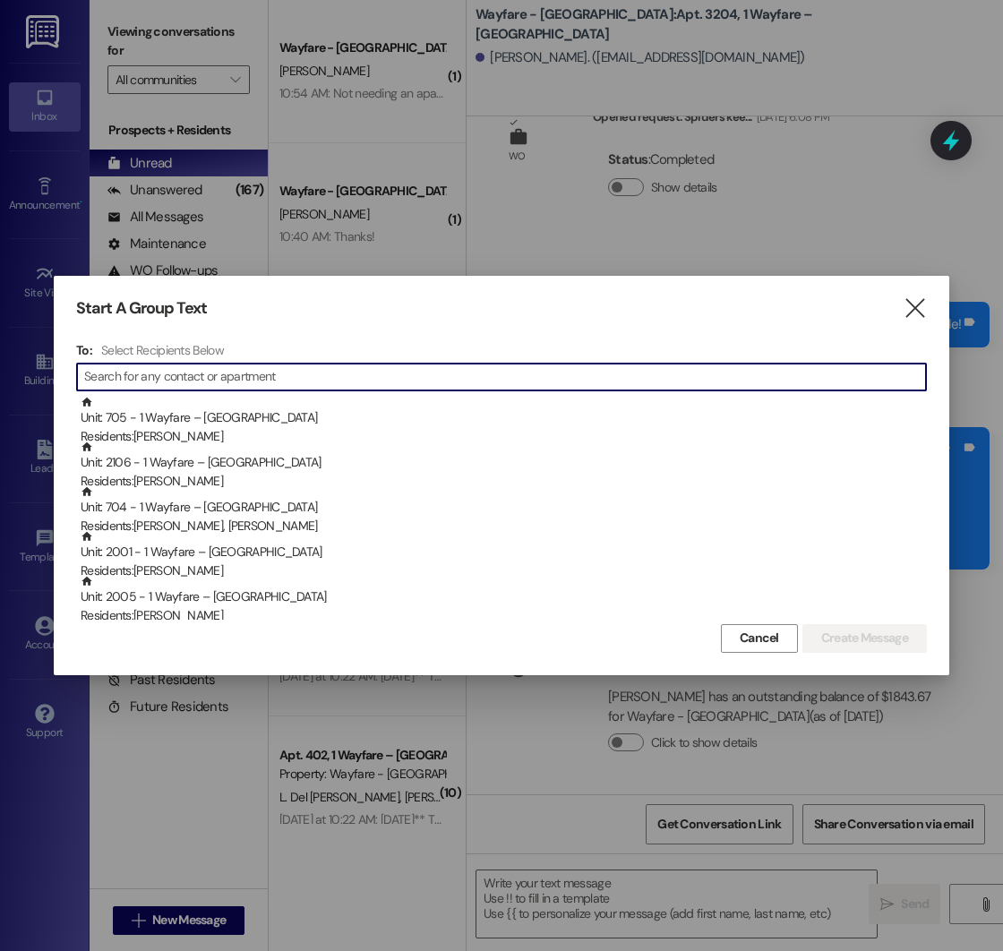
click at [211, 373] on input at bounding box center [505, 376] width 842 height 25
type input "<"
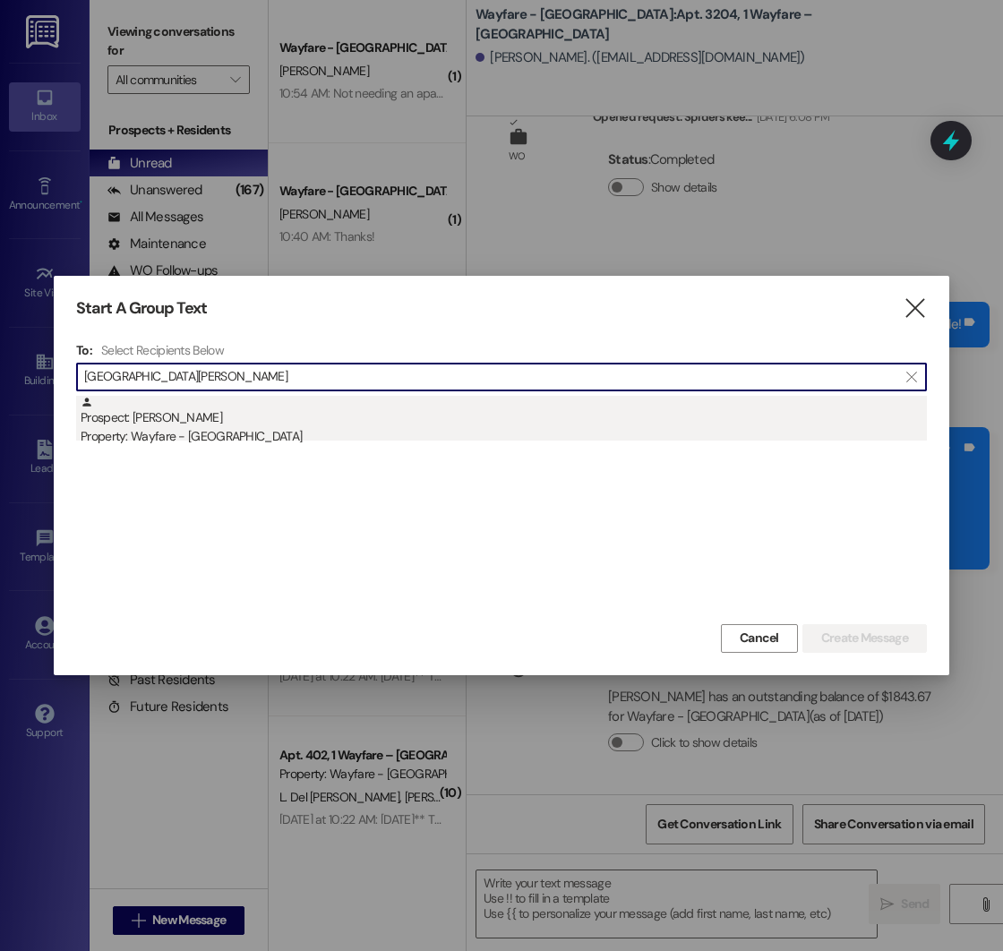
type input "[GEOGRAPHIC_DATA][PERSON_NAME]"
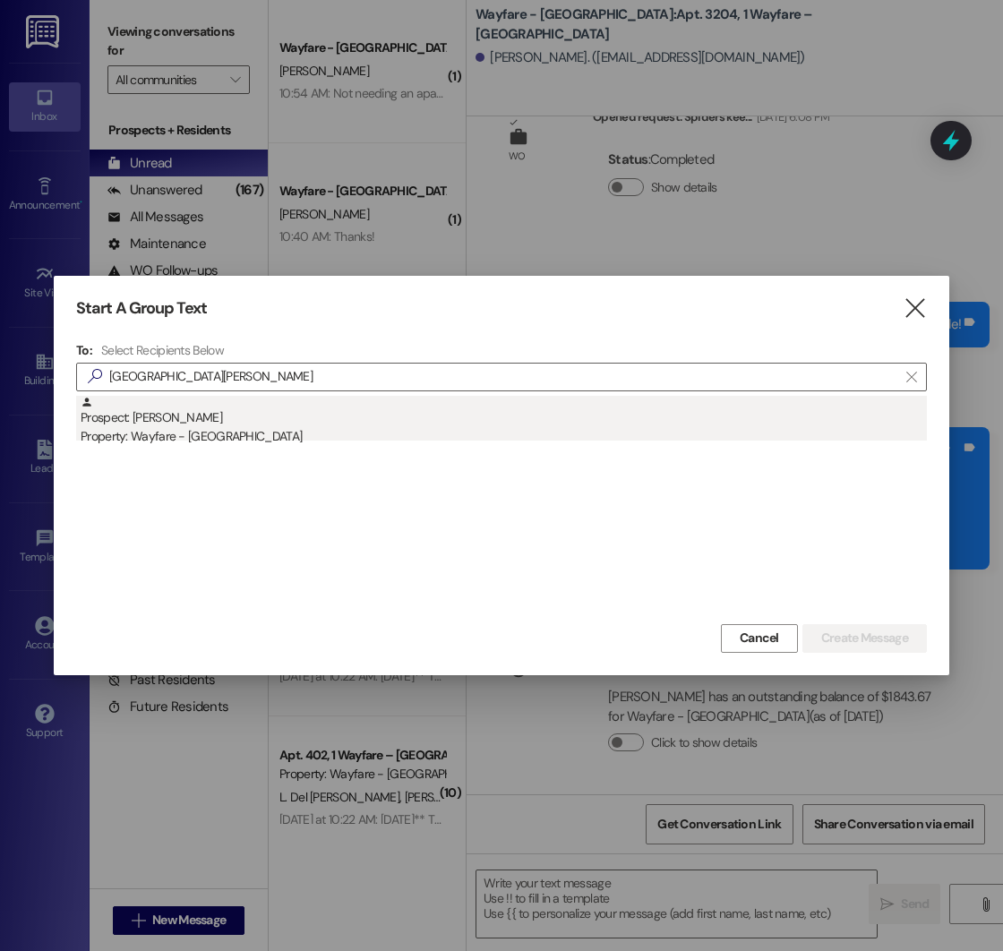
click at [274, 424] on div "Prospect: [PERSON_NAME] Property: Wayfare - [GEOGRAPHIC_DATA]" at bounding box center [504, 421] width 846 height 51
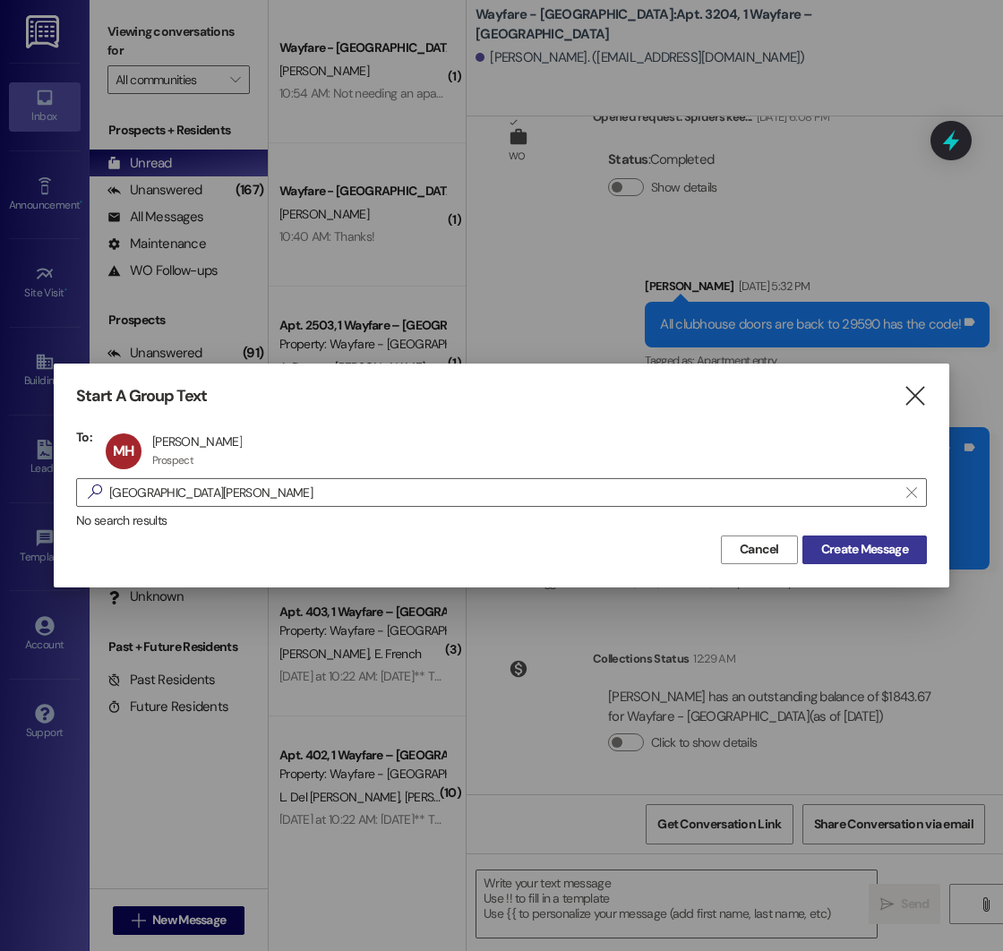
click at [864, 546] on span "Create Message" at bounding box center [864, 549] width 87 height 19
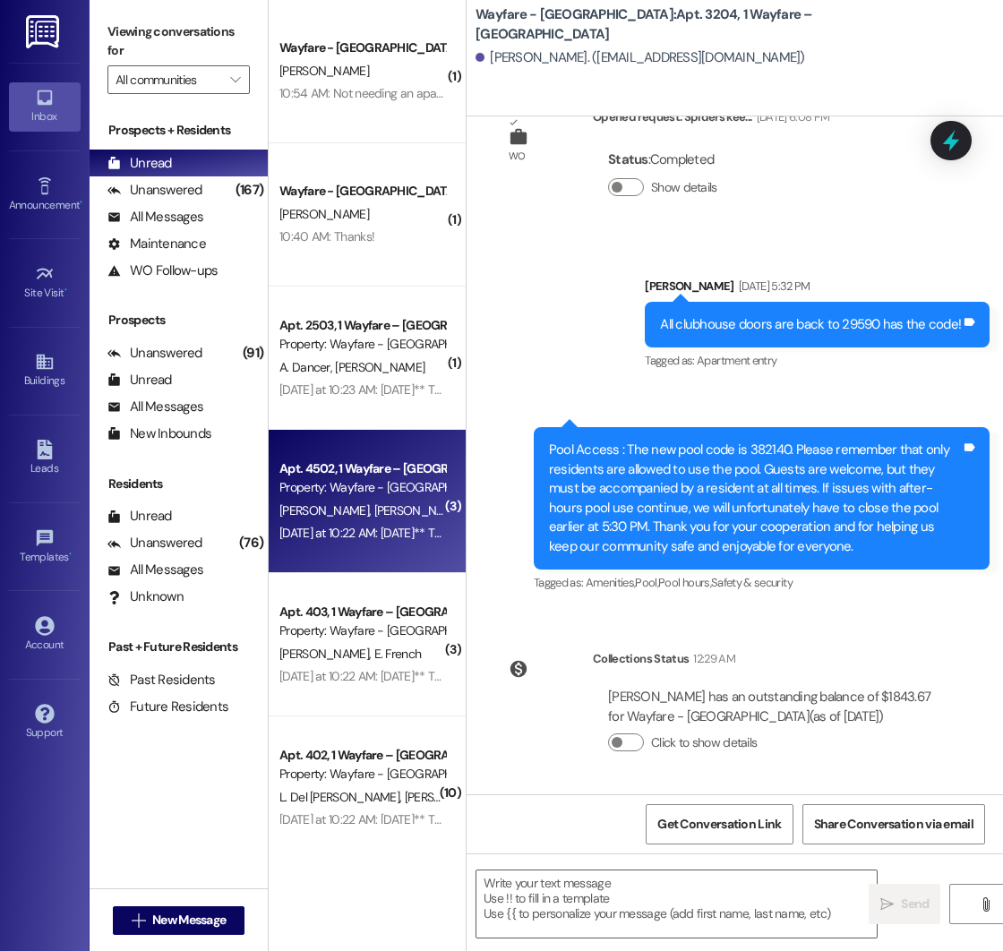
scroll to position [1, 0]
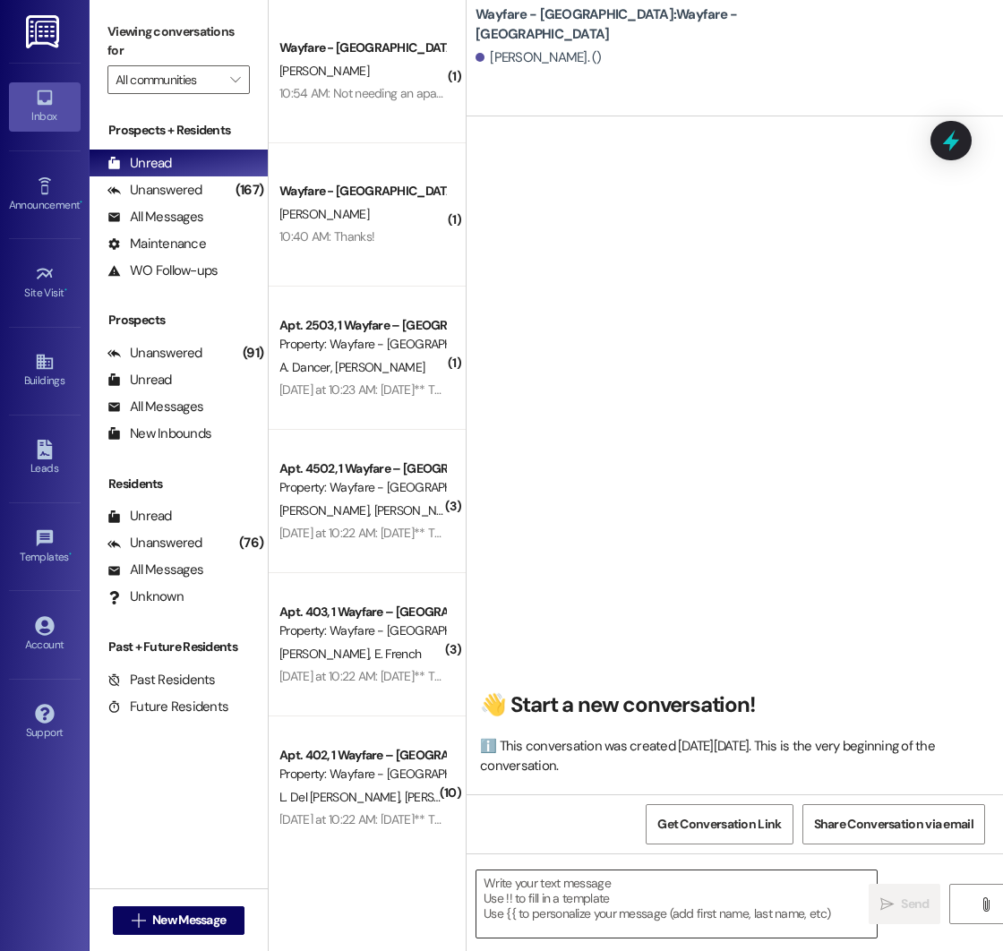
click at [560, 880] on textarea at bounding box center [676, 903] width 400 height 67
paste textarea "Hello! This is [PERSON_NAME] with Wayfare [GEOGRAPHIC_DATA] Apartments. I was j…"
type textarea "Hello! This is [PERSON_NAME] with Wayfare [GEOGRAPHIC_DATA] Apartments. I was j…"
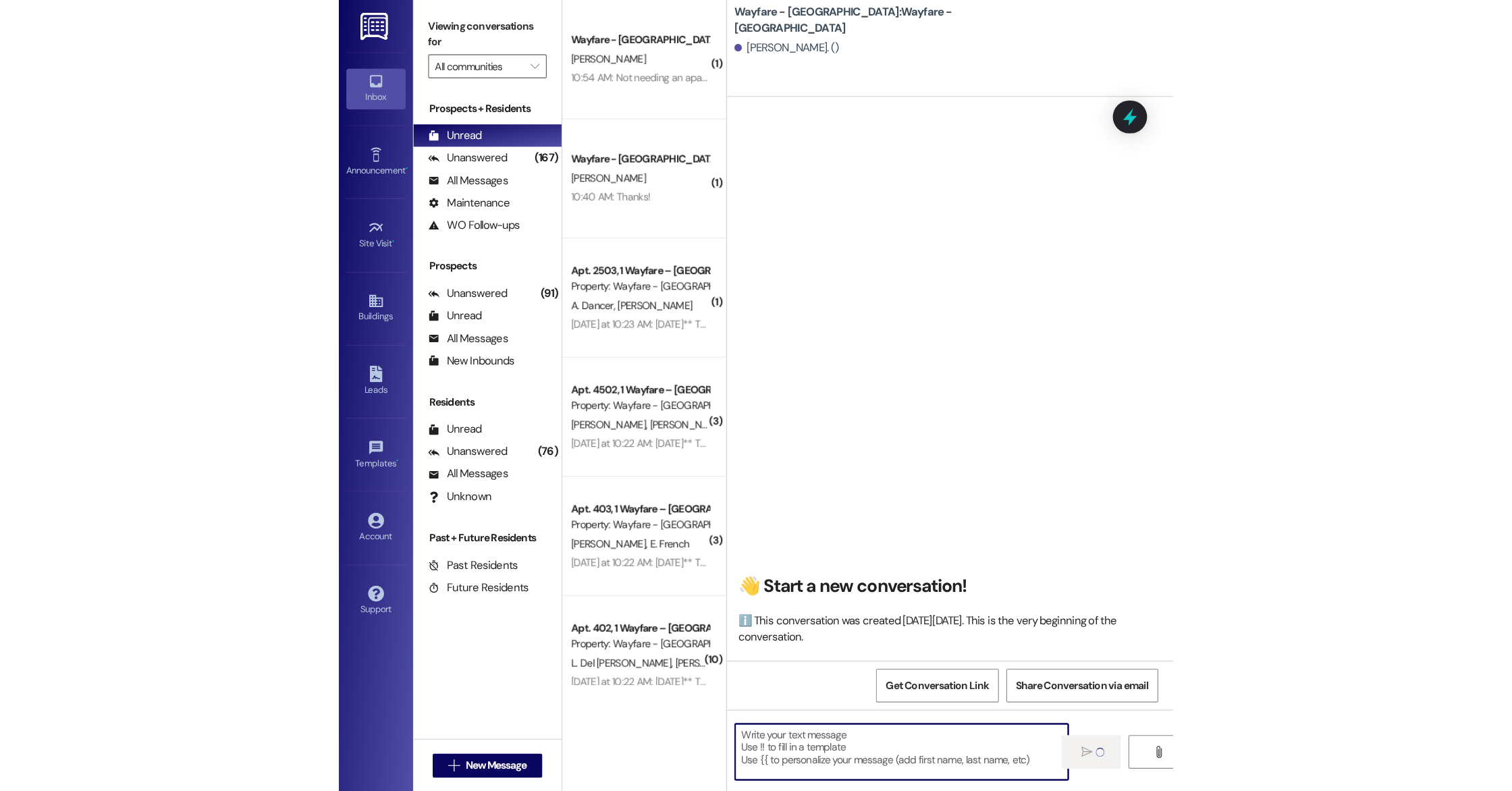
scroll to position [0, 0]
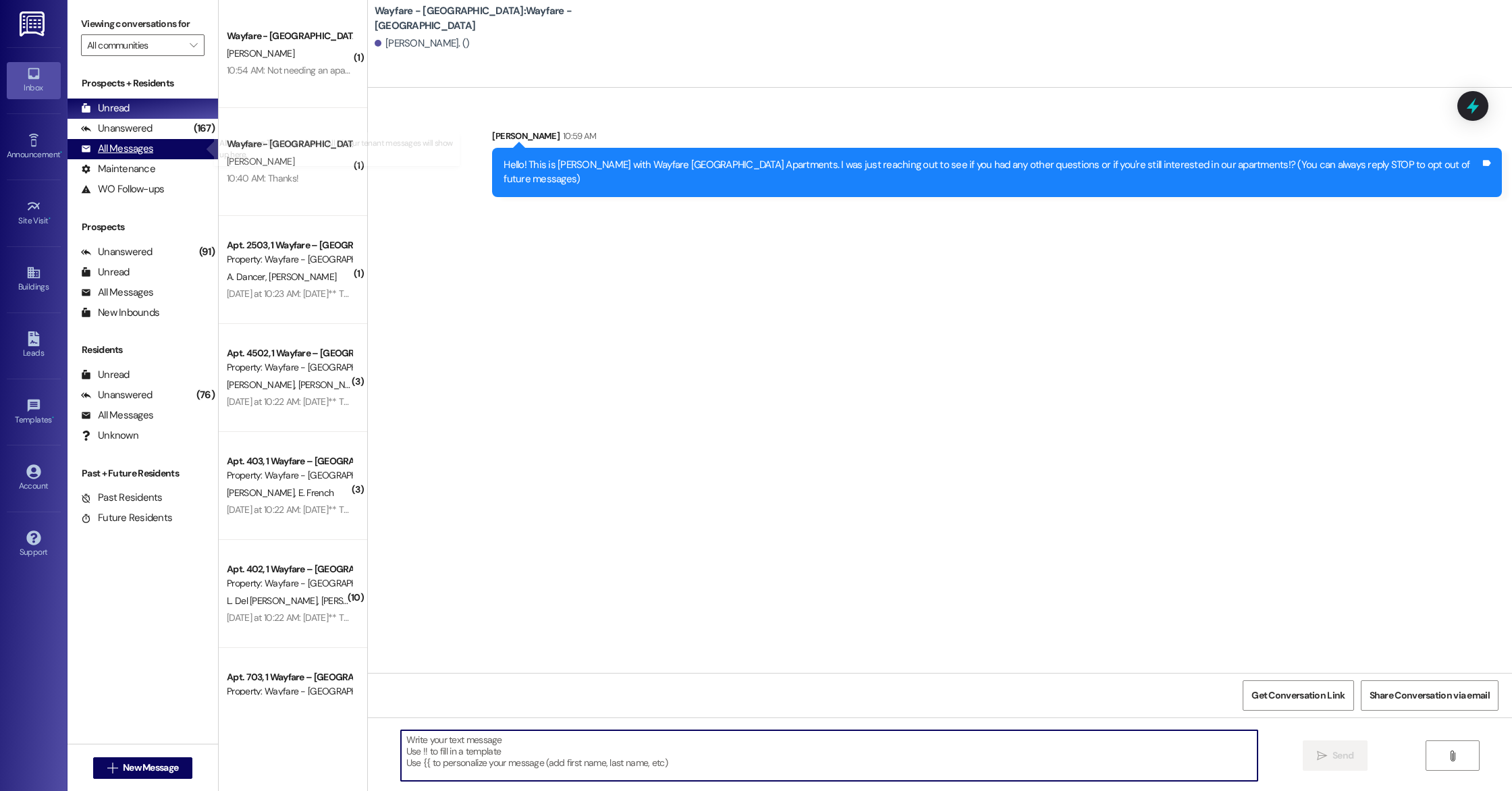
click at [145, 155] on div "All Messages" at bounding box center [117, 148] width 72 height 14
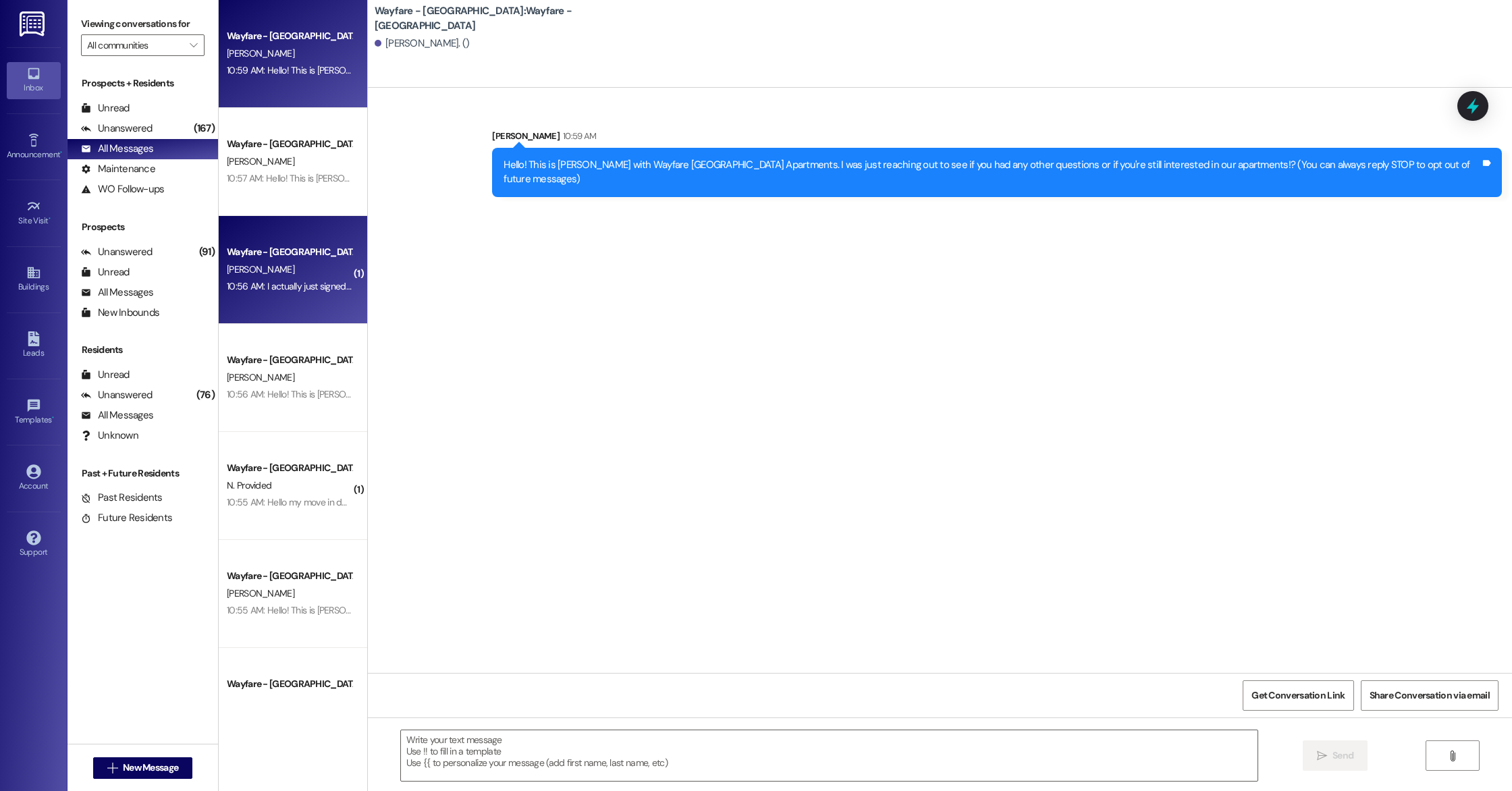
click at [314, 262] on div "[PERSON_NAME]" at bounding box center [289, 270] width 127 height 17
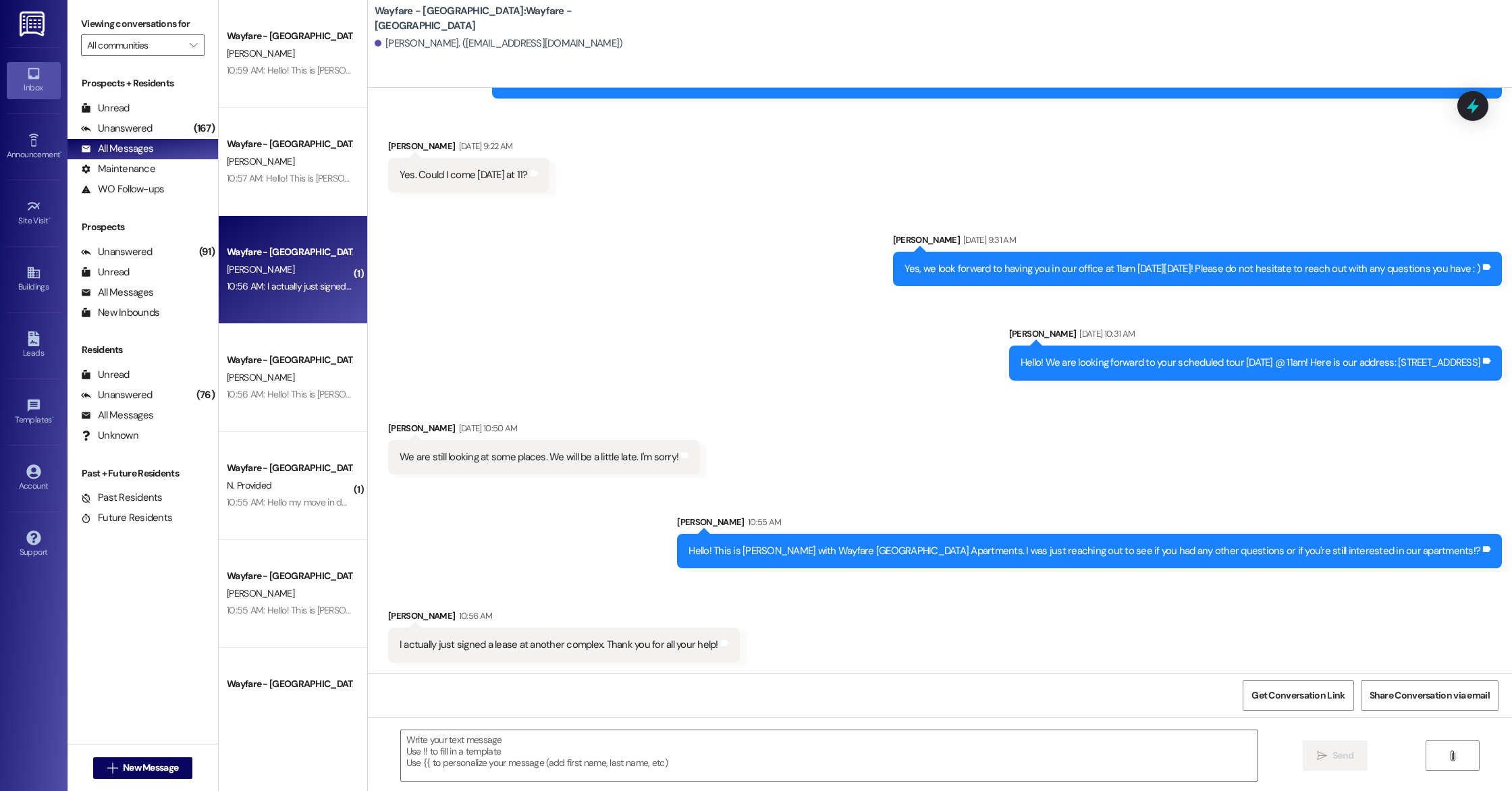
scroll to position [99, 0]
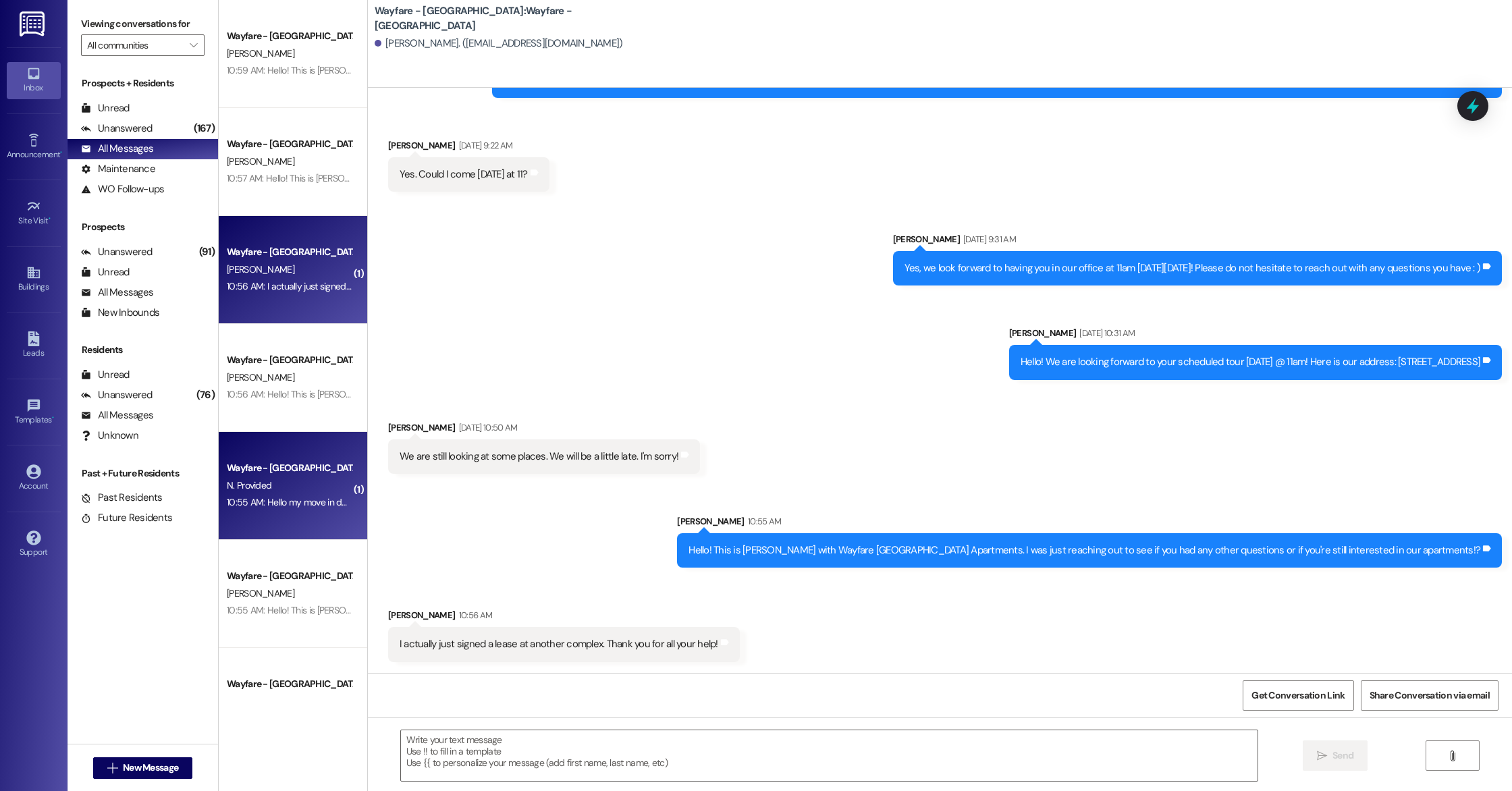
click at [288, 469] on div "Wayfare - [GEOGRAPHIC_DATA]" at bounding box center [289, 468] width 125 height 14
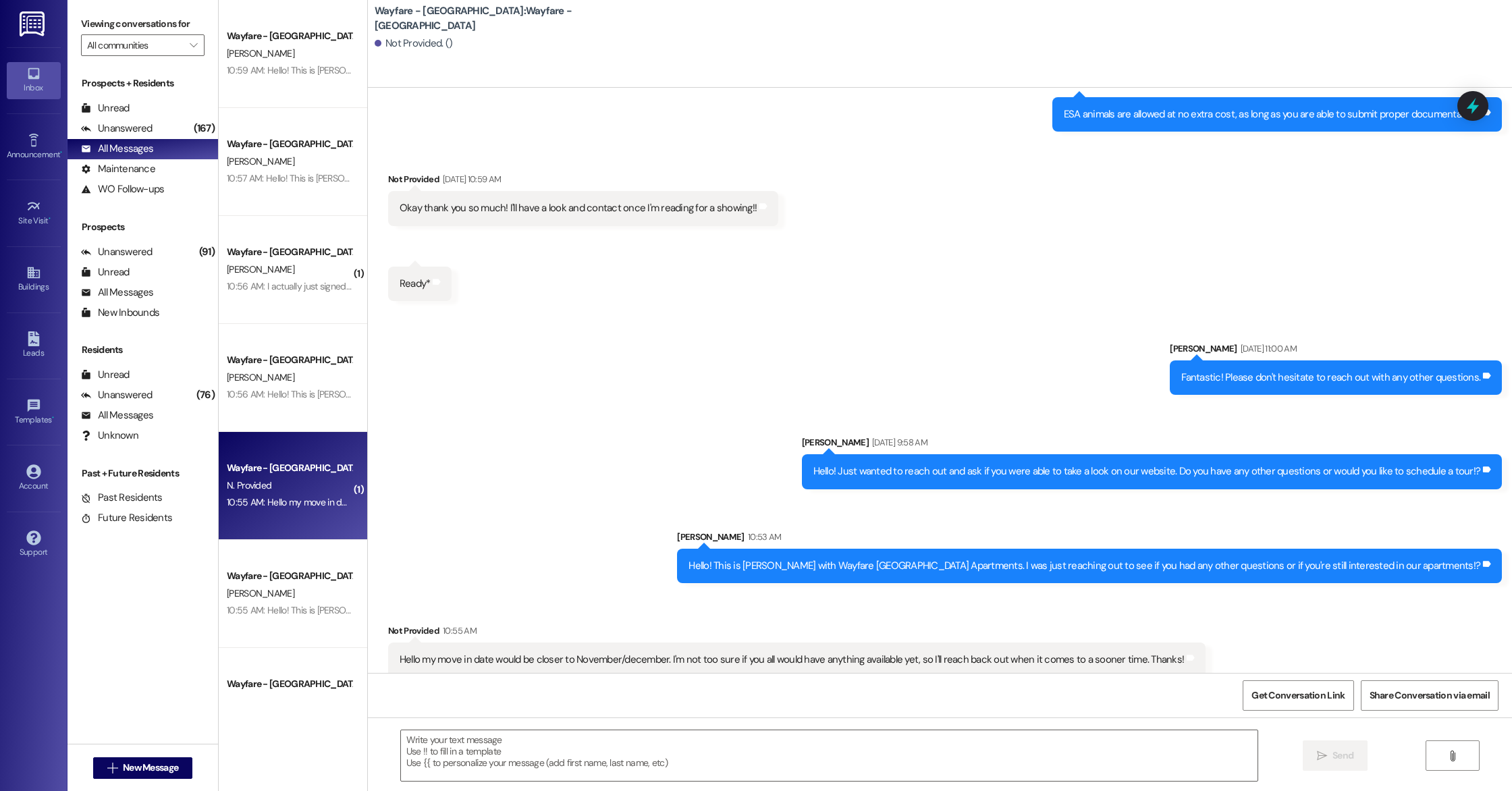
scroll to position [701, 0]
click at [488, 743] on textarea at bounding box center [829, 755] width 856 height 50
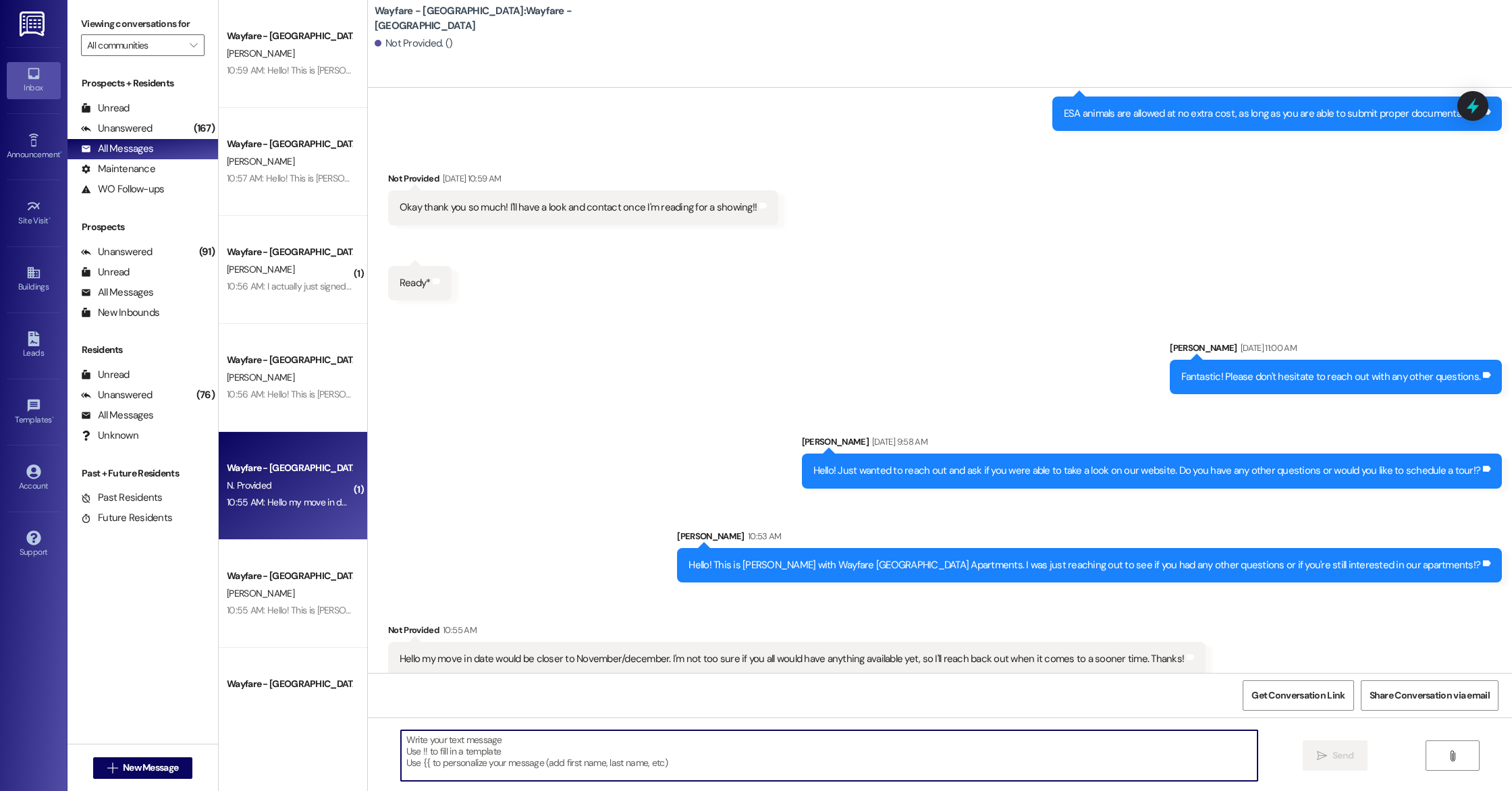
click at [488, 751] on textarea at bounding box center [829, 755] width 856 height 50
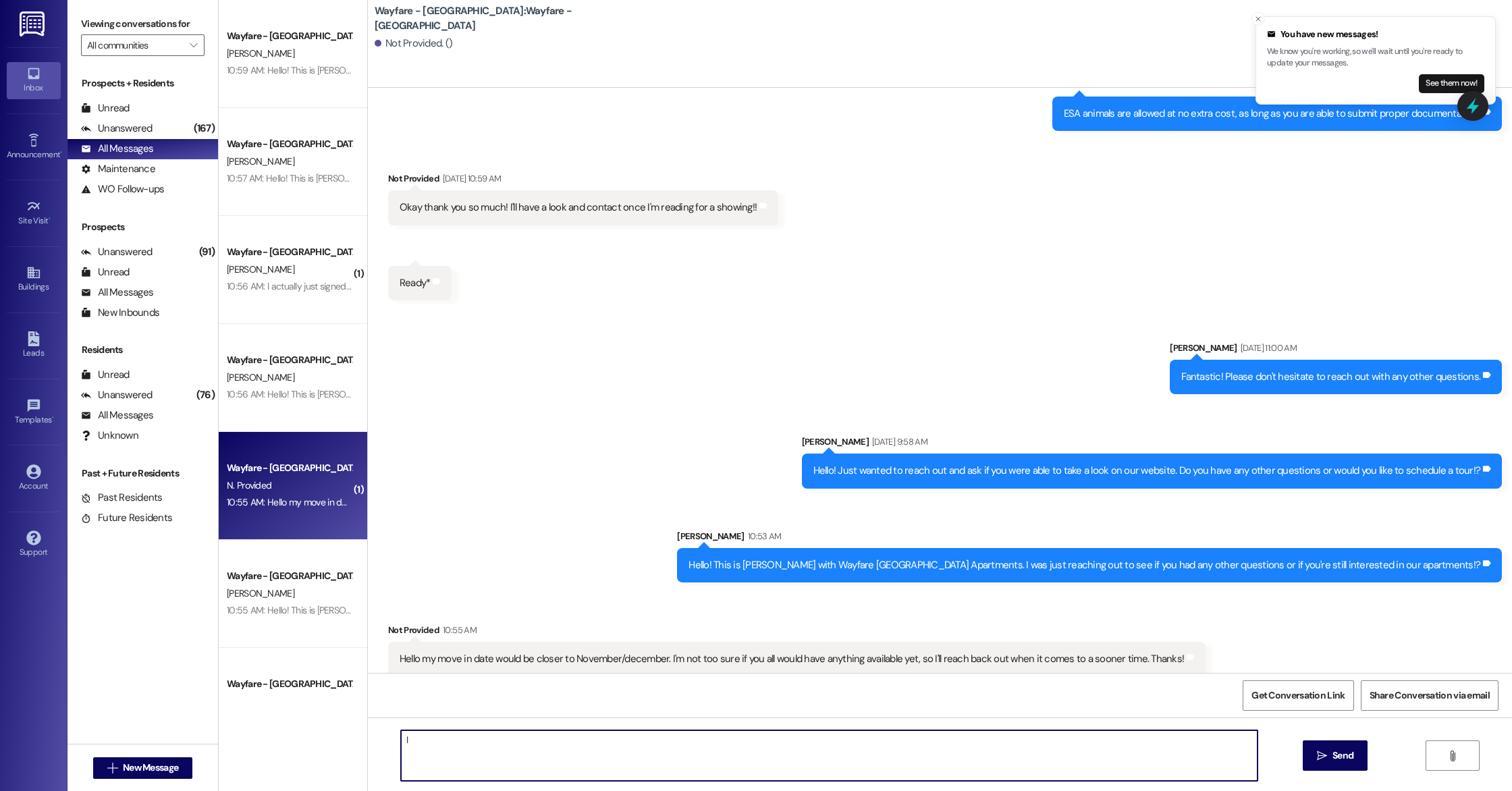
type textarea "I"
type textarea "We will have several units across multiple floor plans available in November! I…"
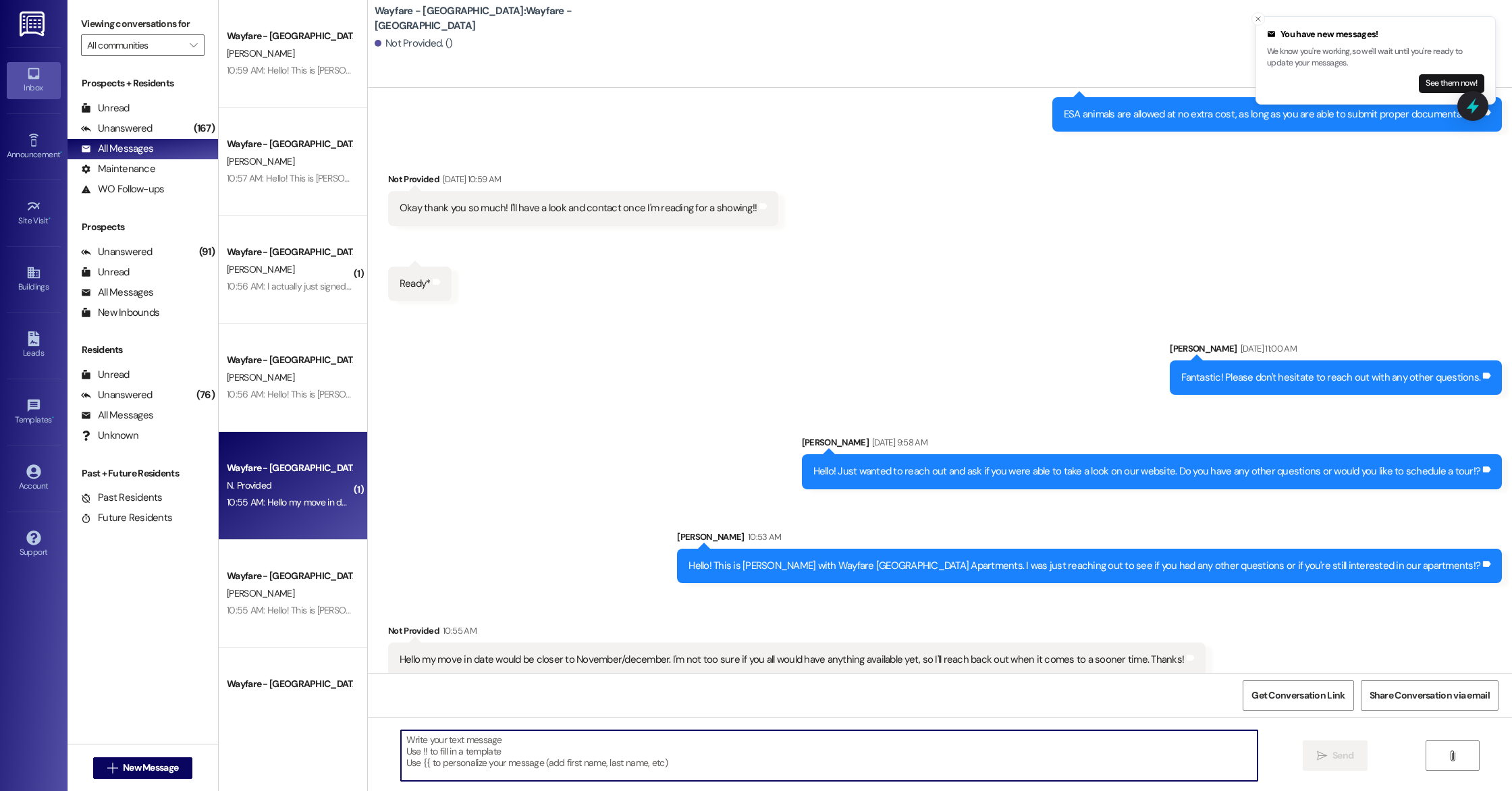
scroll to position [796, 0]
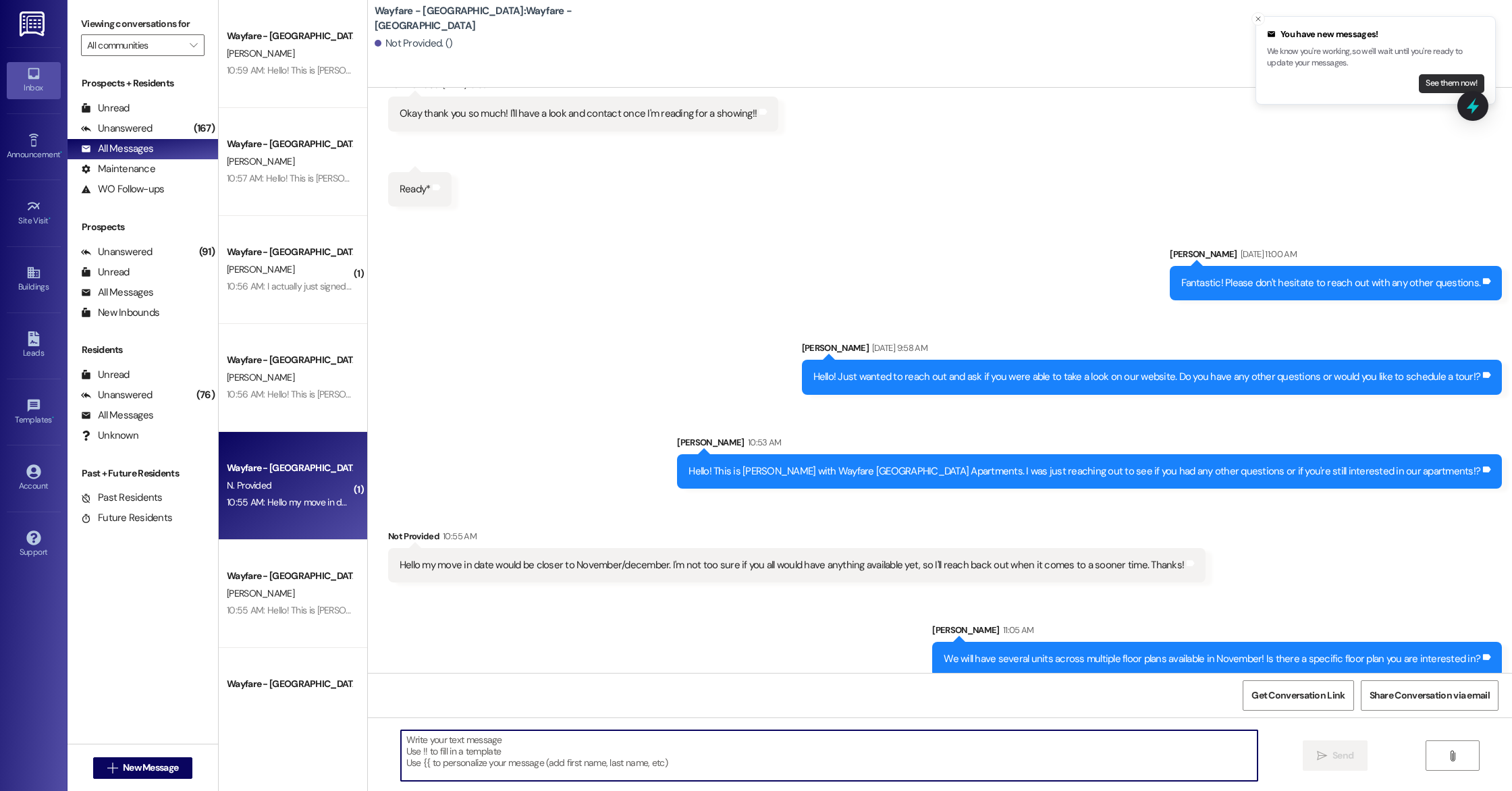
click at [1454, 81] on button "See them now!" at bounding box center [1451, 84] width 66 height 19
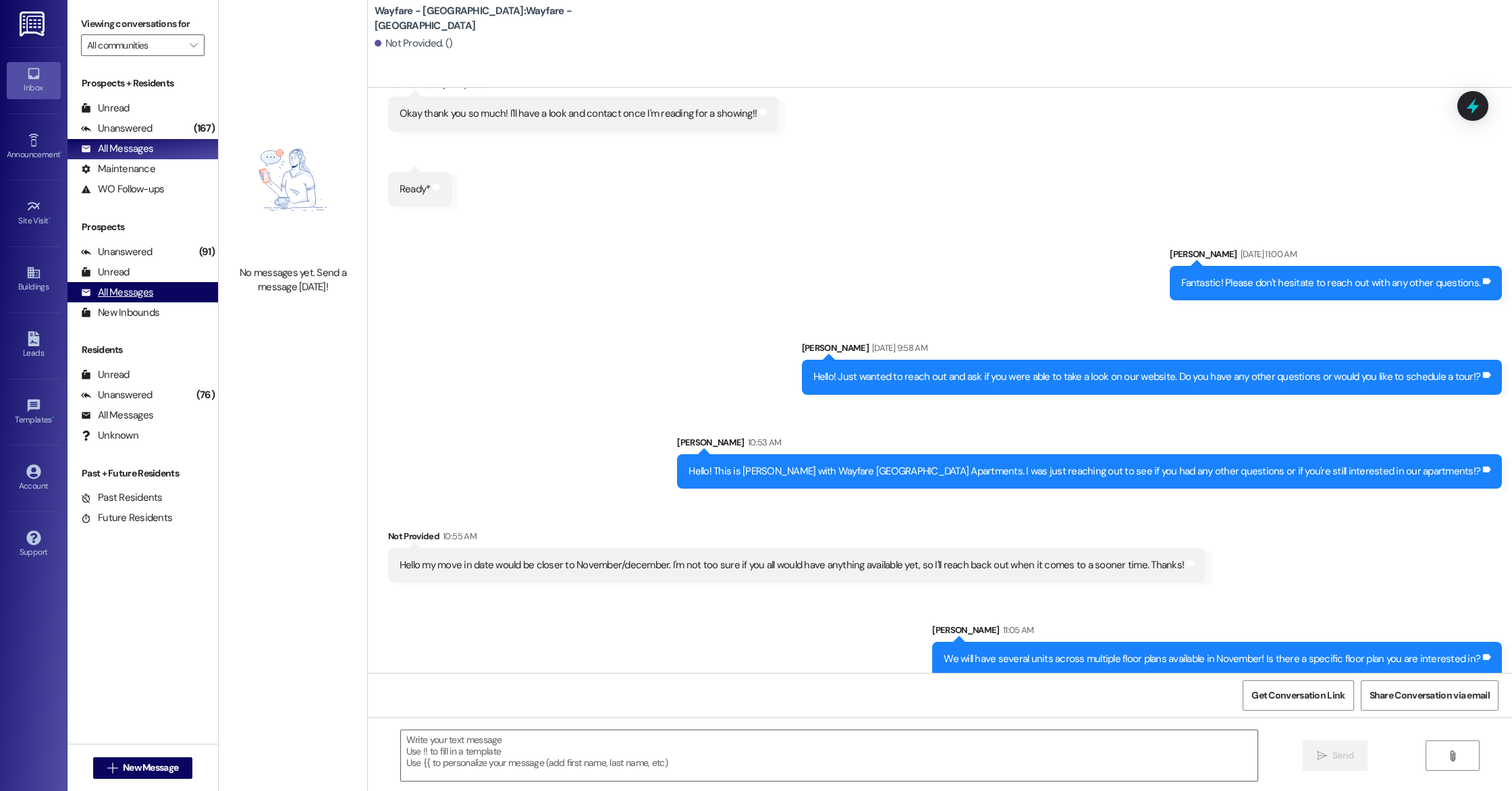
click at [125, 286] on div "All Messages" at bounding box center [117, 292] width 72 height 14
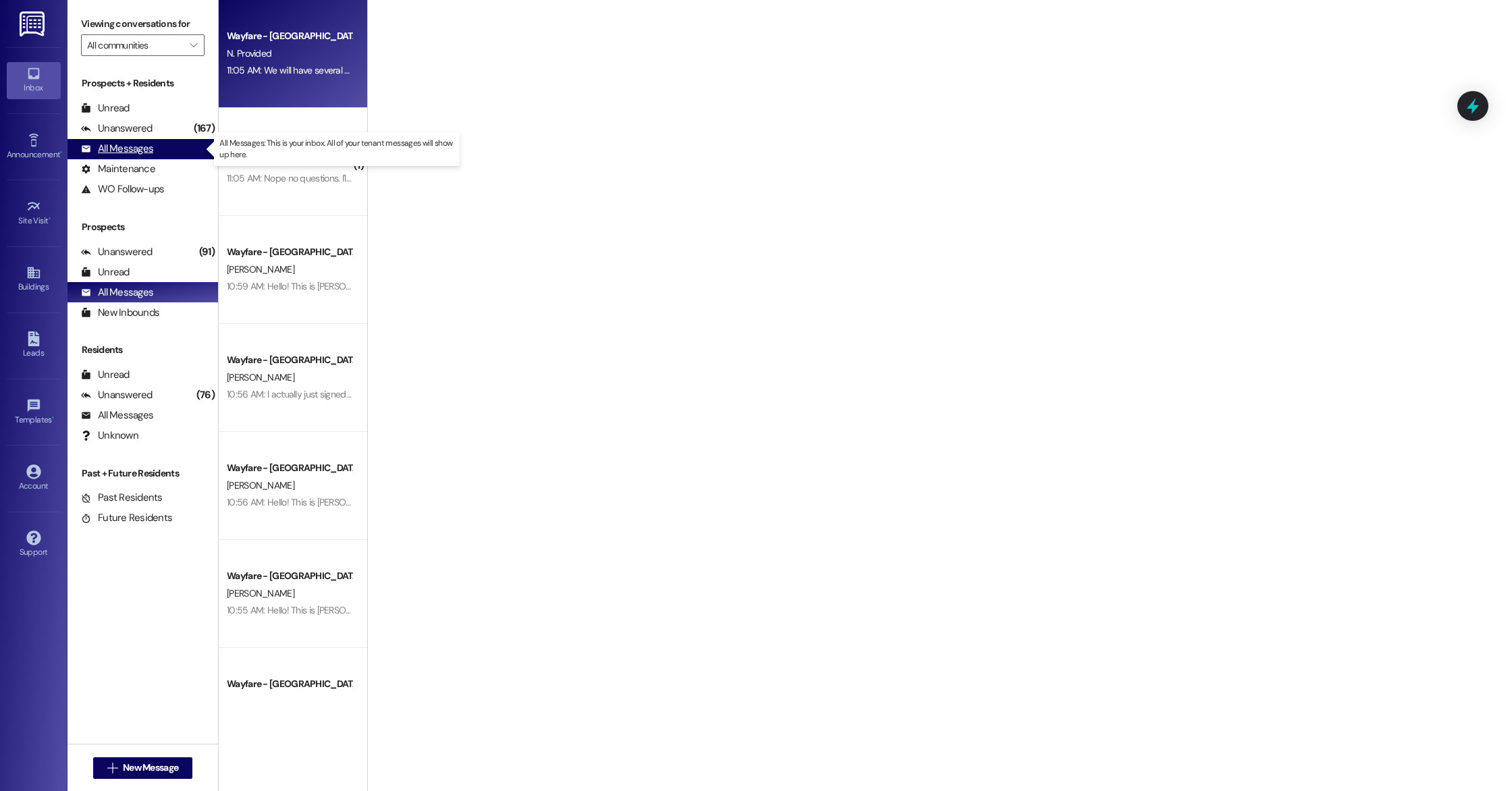
click at [127, 151] on div "All Messages" at bounding box center [117, 148] width 72 height 14
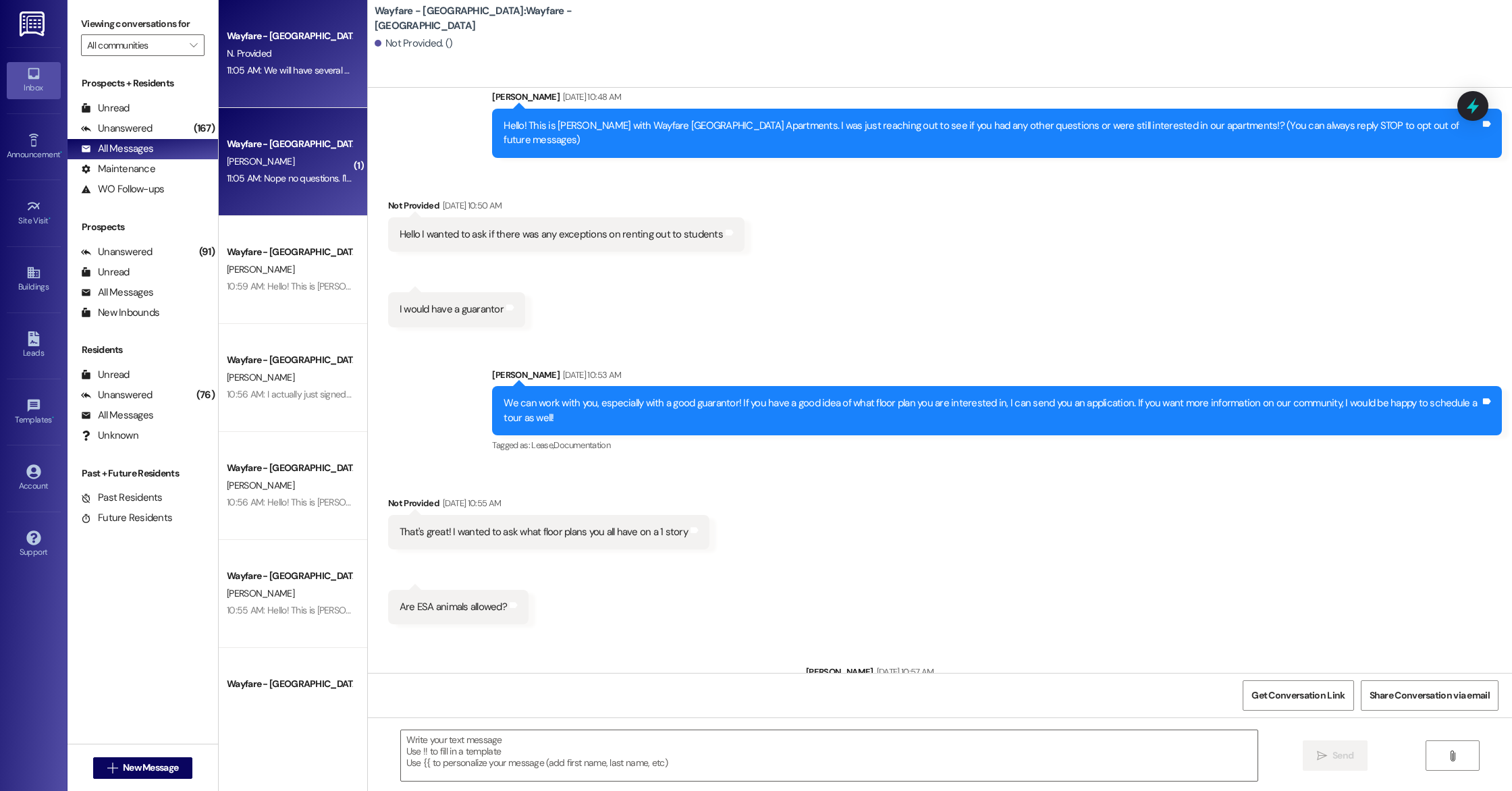
scroll to position [0, 0]
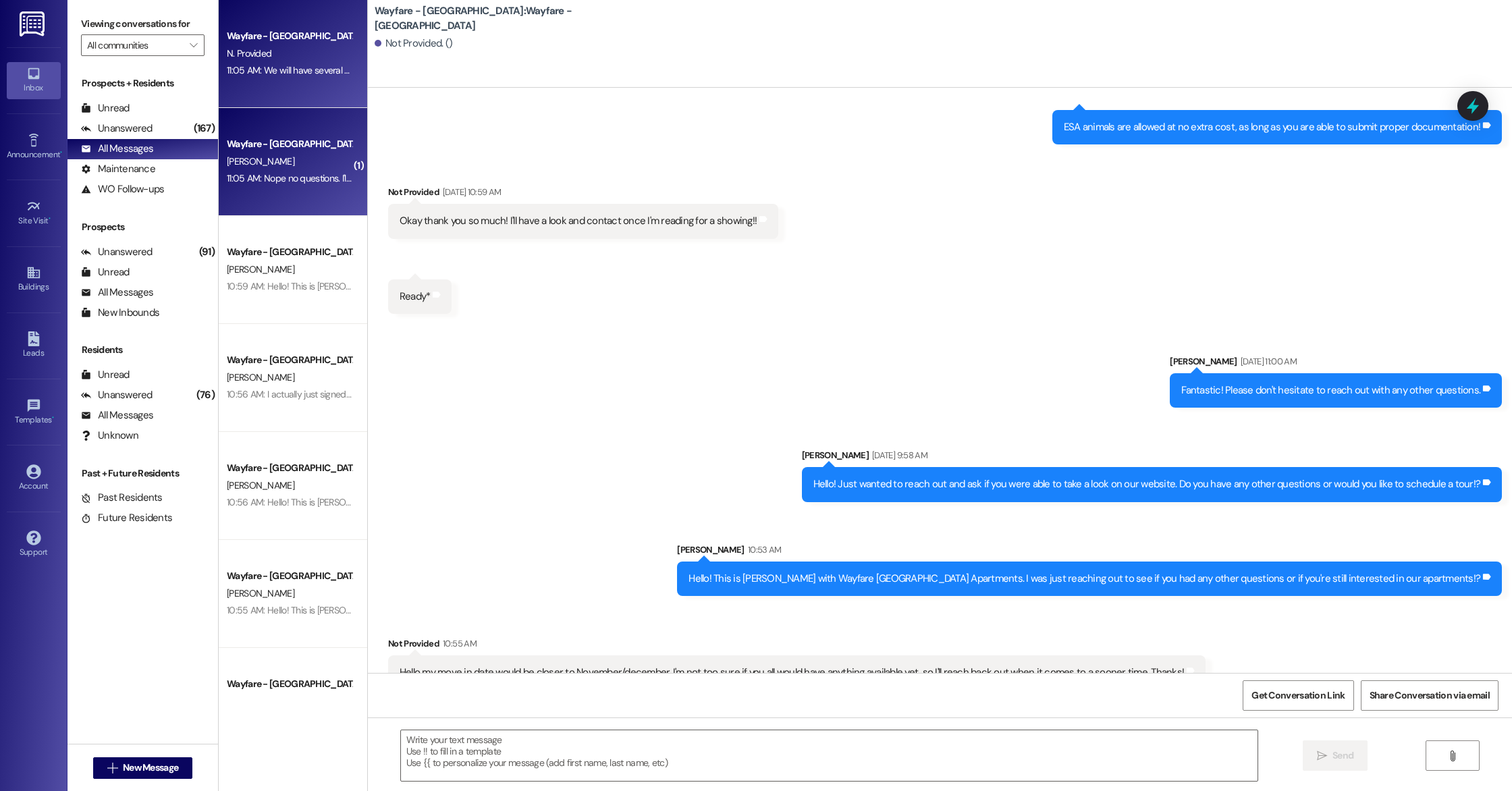
click at [276, 173] on div "11:05 AM: Nope no questions. I'll see you [DATE] 11:05 AM: Nope no questions. I…" at bounding box center [317, 178] width 180 height 12
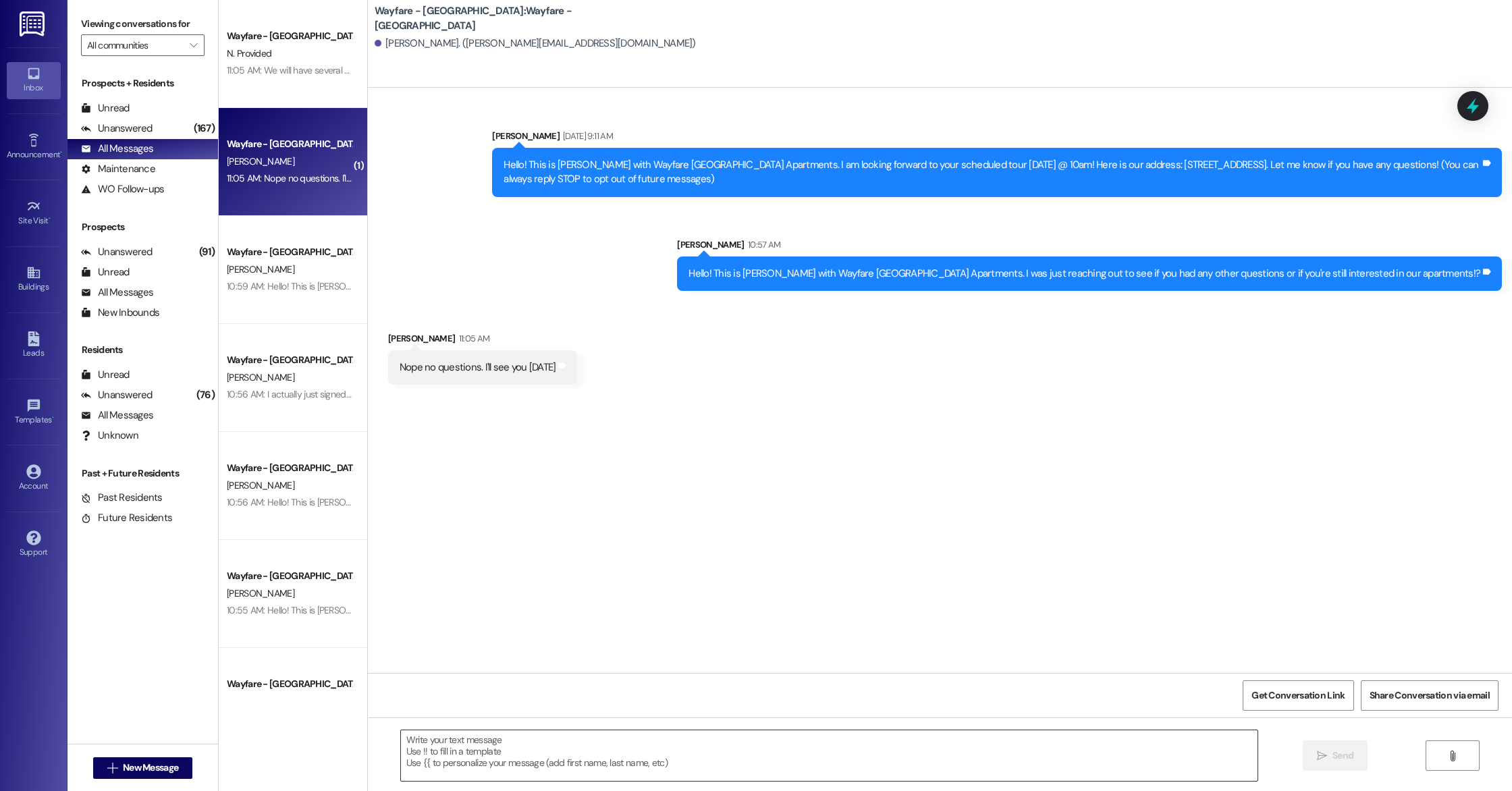
click at [503, 738] on textarea at bounding box center [829, 755] width 856 height 50
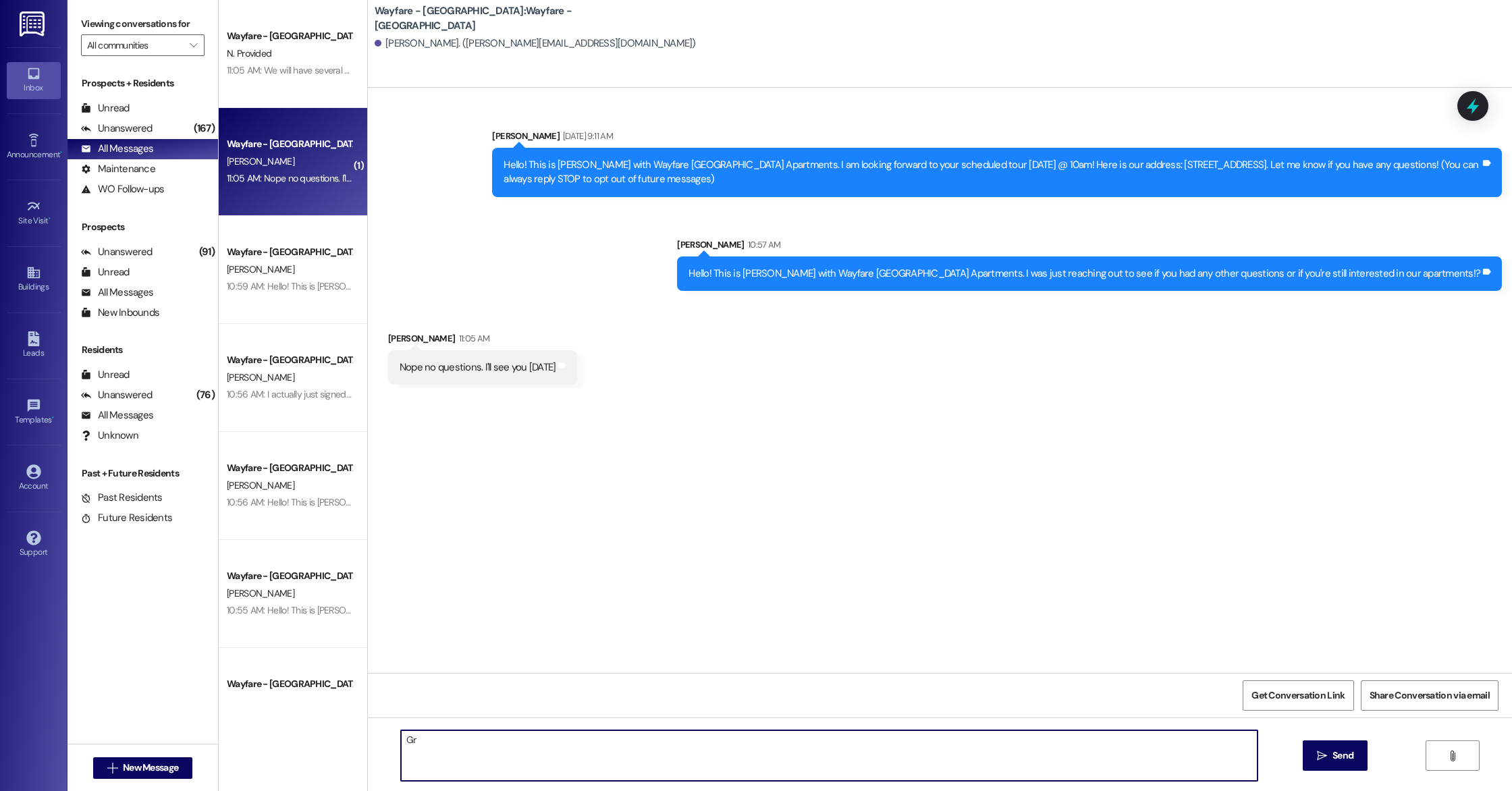
type textarea "G"
type textarea "Looking forward to it! Please do not hesitate to reach out if you have any ques…"
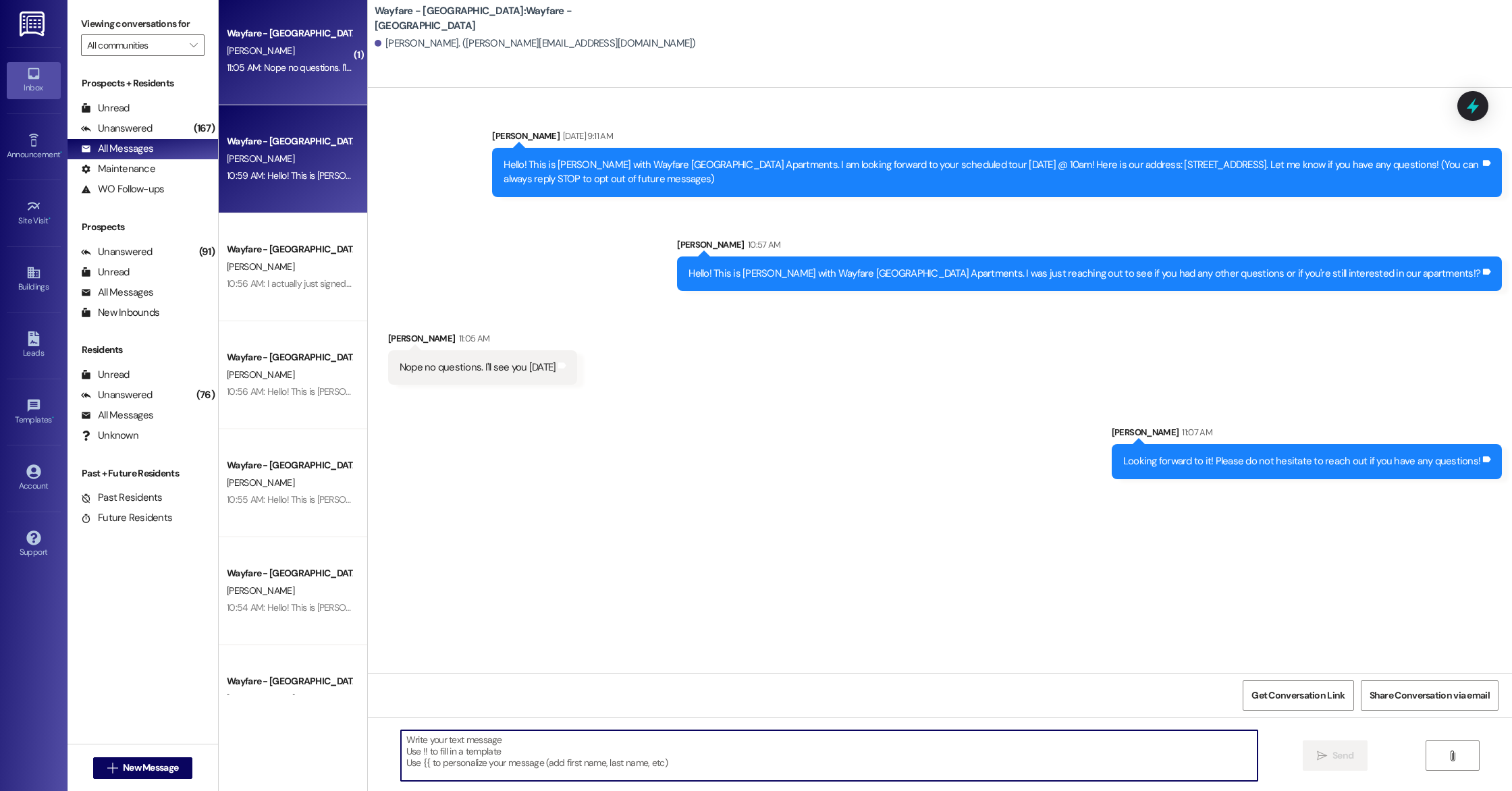
scroll to position [0, 0]
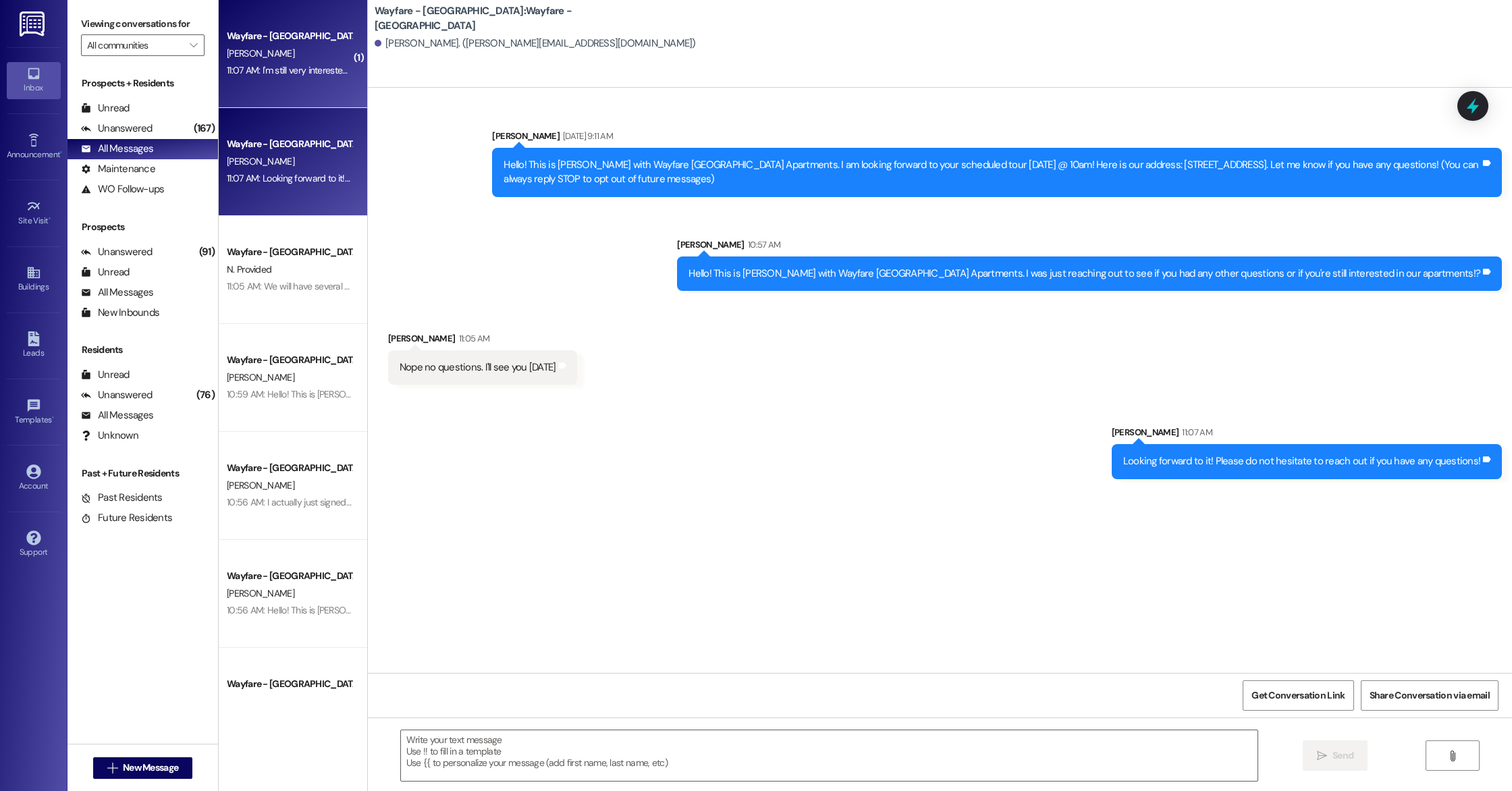
click at [282, 68] on div "11:07 AM: I'm still very interested. I met your mom. I made a terrible first im…" at bounding box center [891, 70] width 1328 height 12
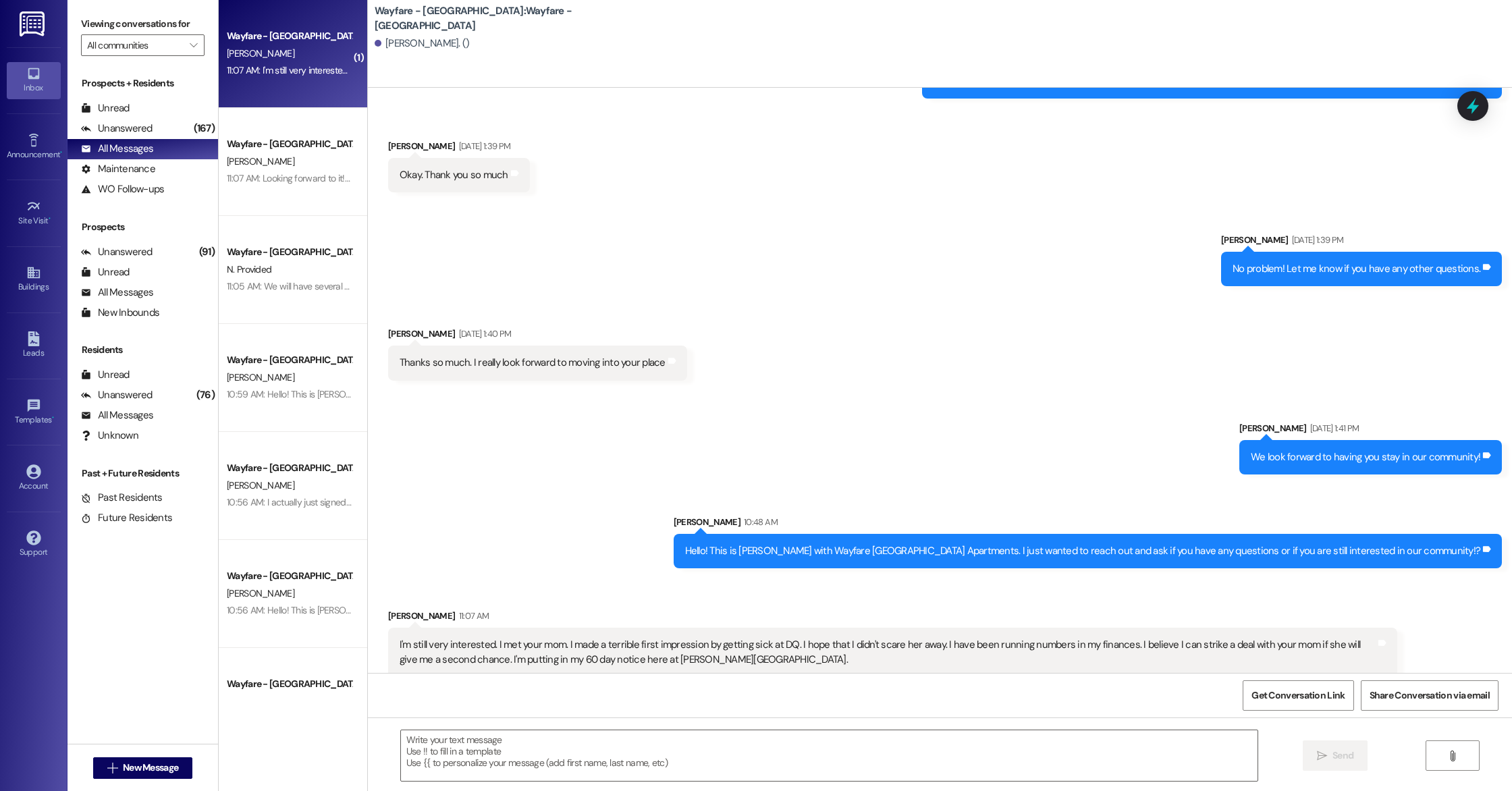
scroll to position [1567, 0]
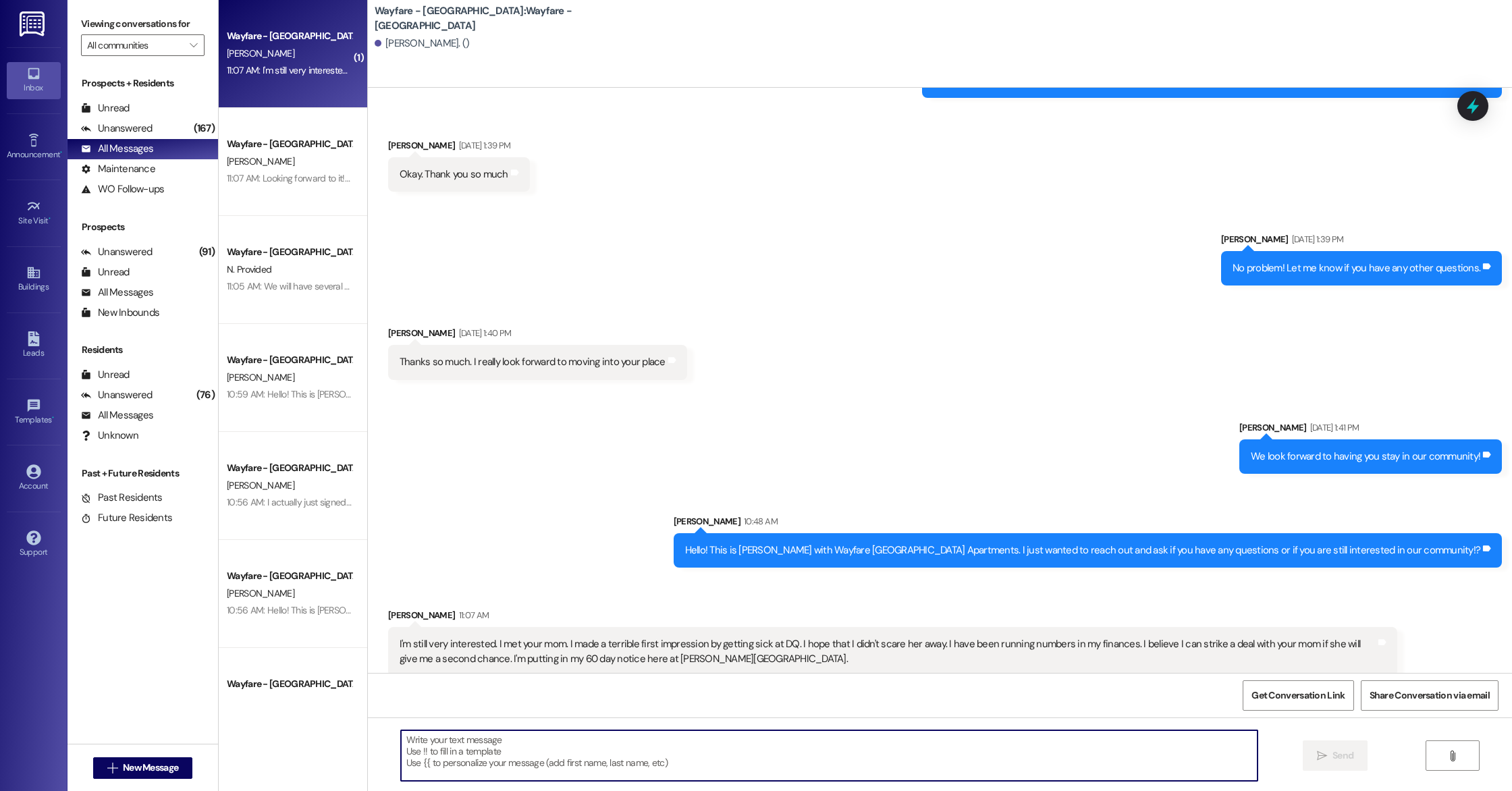
click at [491, 746] on textarea at bounding box center [829, 755] width 856 height 50
click at [497, 740] on textarea at bounding box center [829, 755] width 856 height 50
click at [494, 741] on textarea at bounding box center [829, 755] width 856 height 50
click at [493, 740] on textarea at bounding box center [829, 755] width 856 height 50
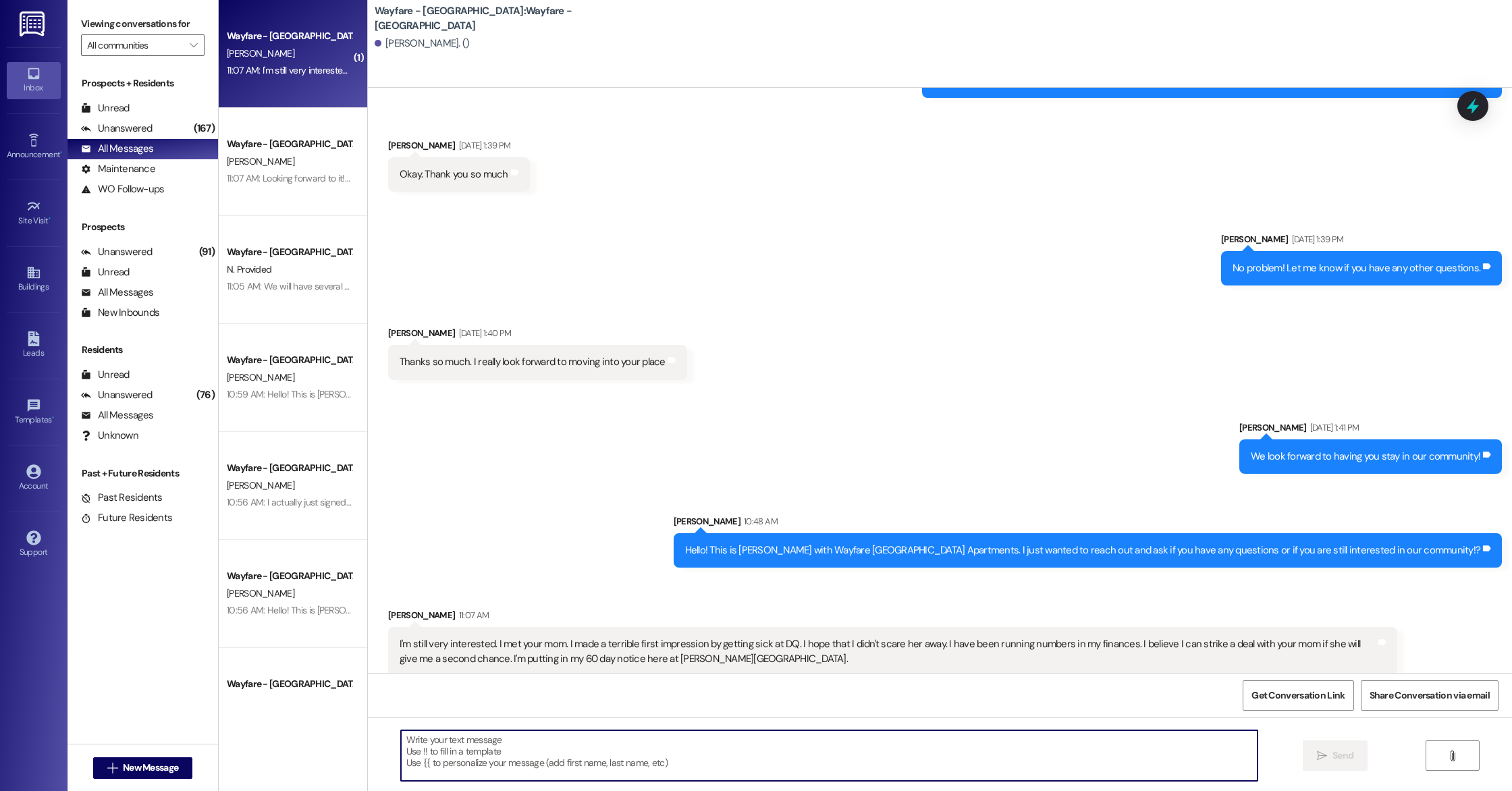
click at [493, 740] on textarea at bounding box center [829, 755] width 856 height 50
type textarea "Oh no! She told me that she really enjoyed meeting you! Just let me know if/whe…"
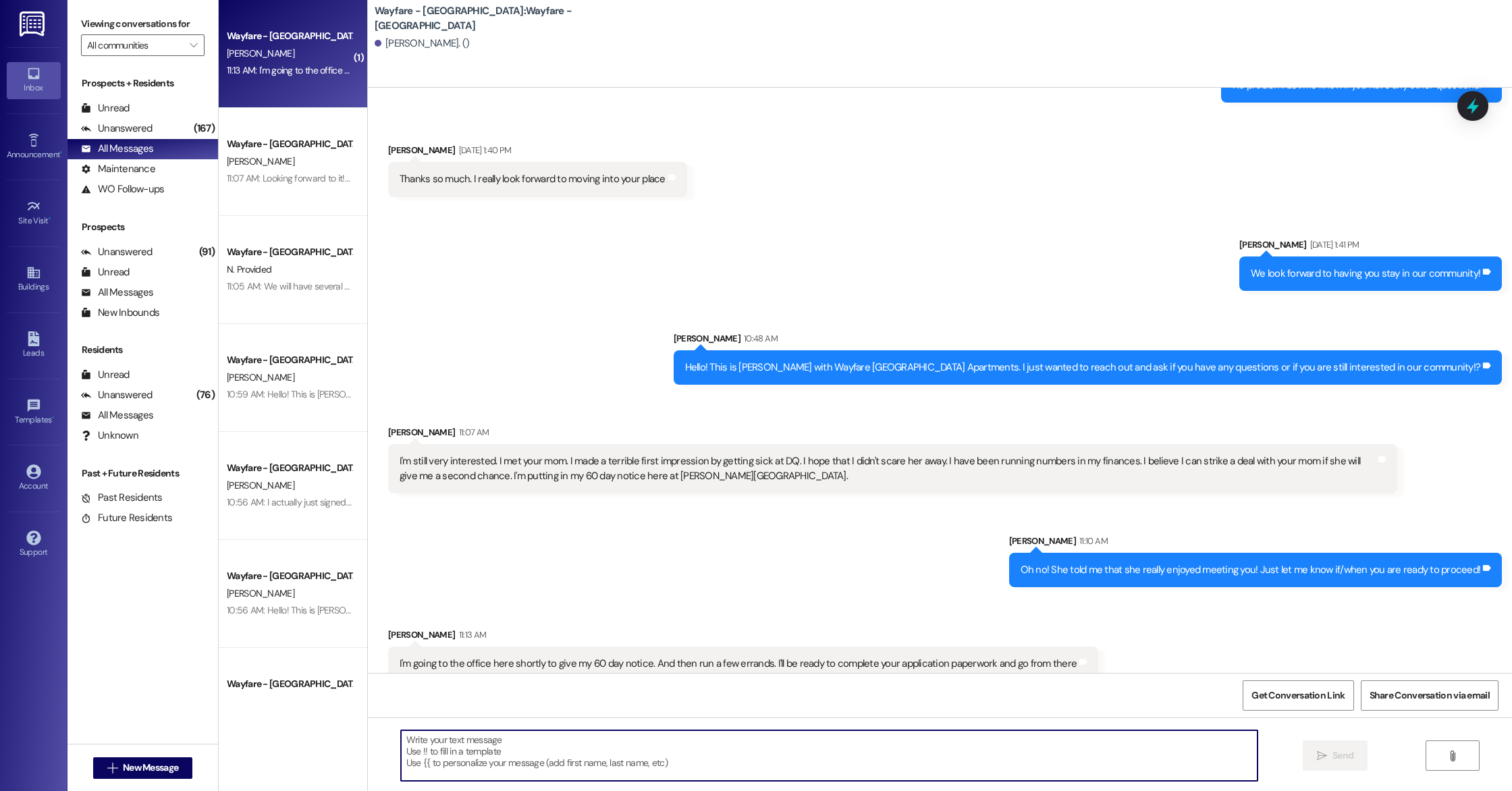
scroll to position [1755, 0]
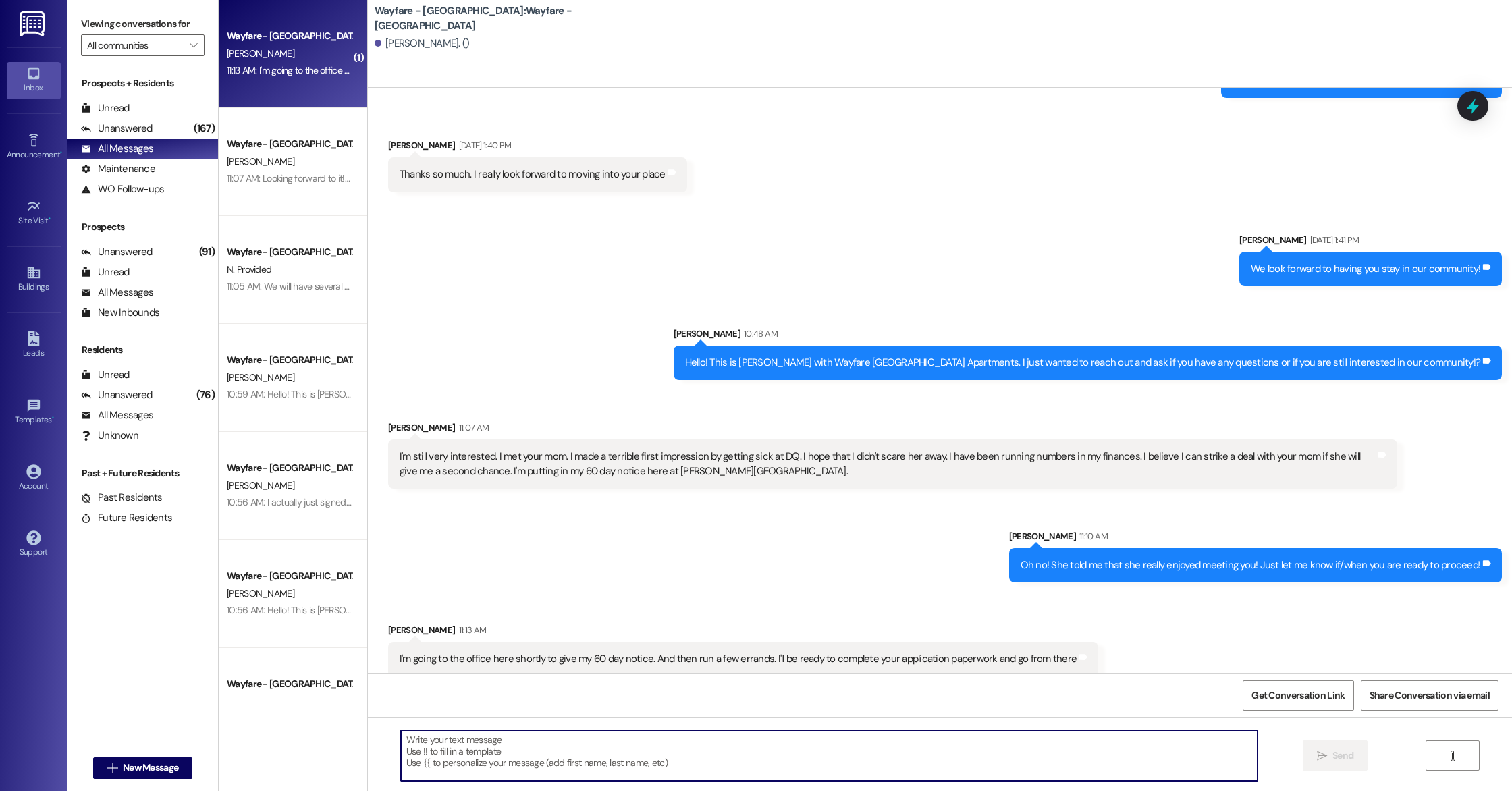
click at [488, 746] on textarea at bounding box center [829, 755] width 856 height 50
type textarea "Sounds good! Let me know if I can help!"
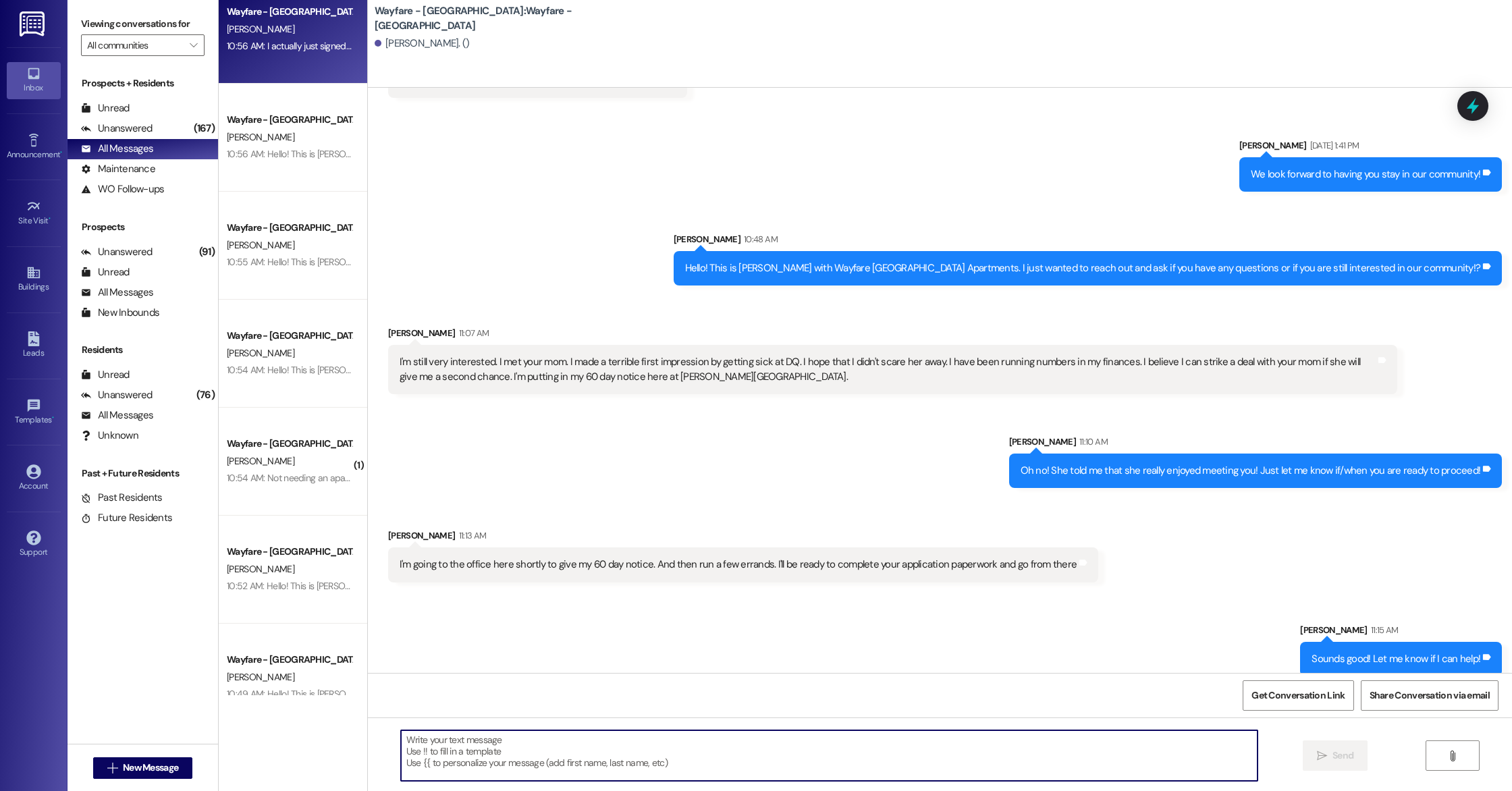
scroll to position [467, 0]
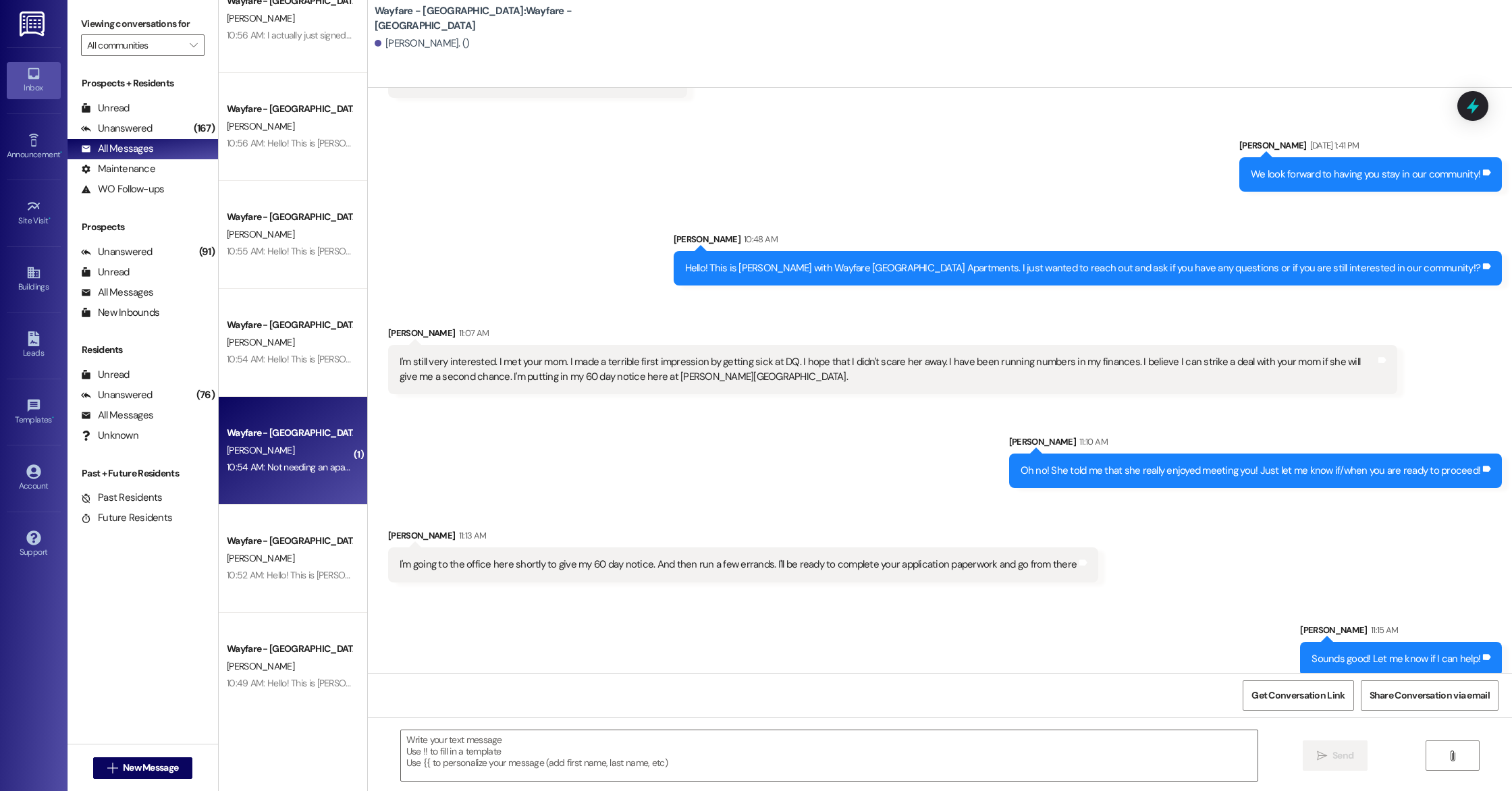
click at [289, 447] on div "[PERSON_NAME]" at bounding box center [289, 450] width 127 height 17
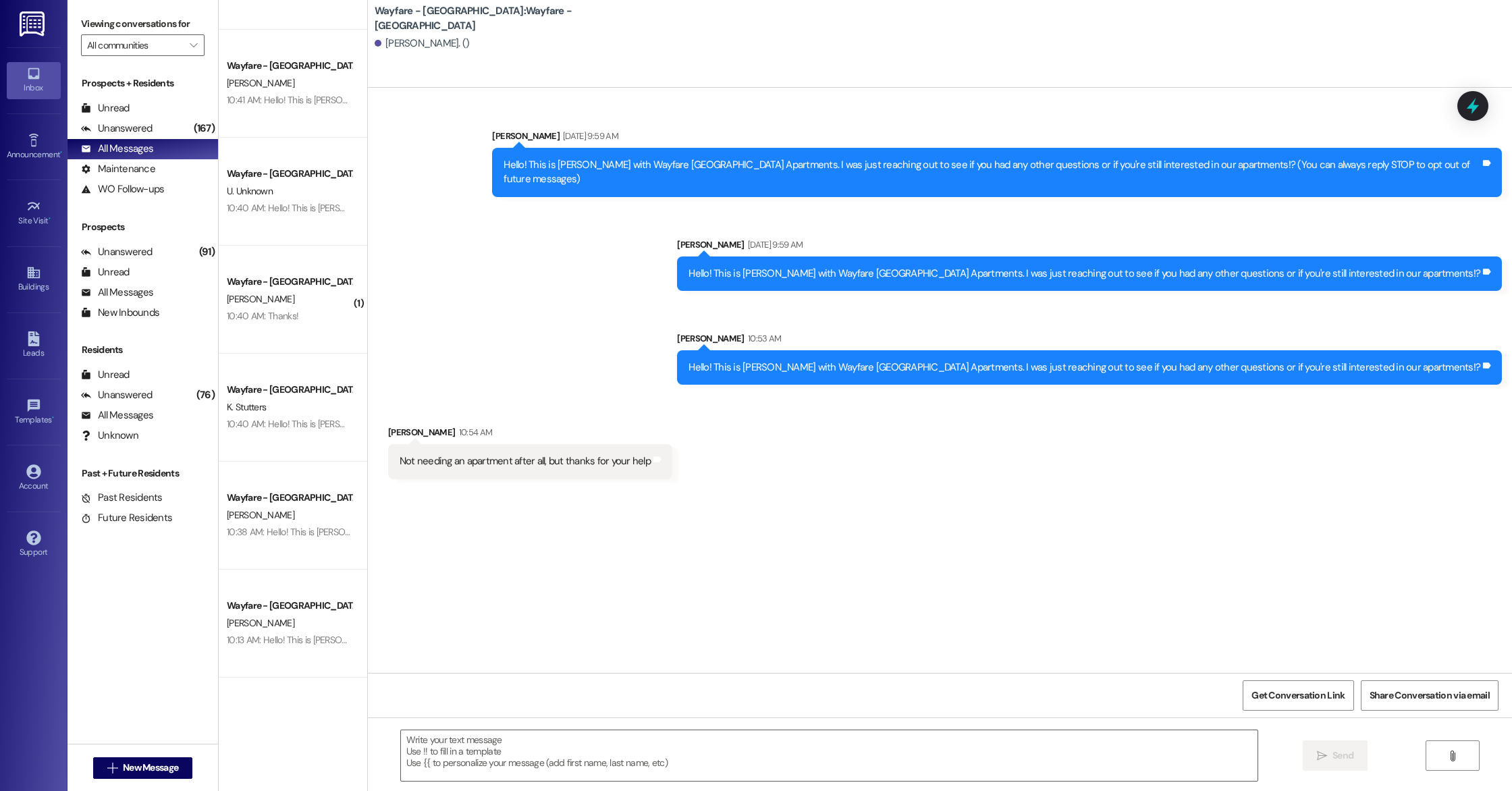
scroll to position [1599, 0]
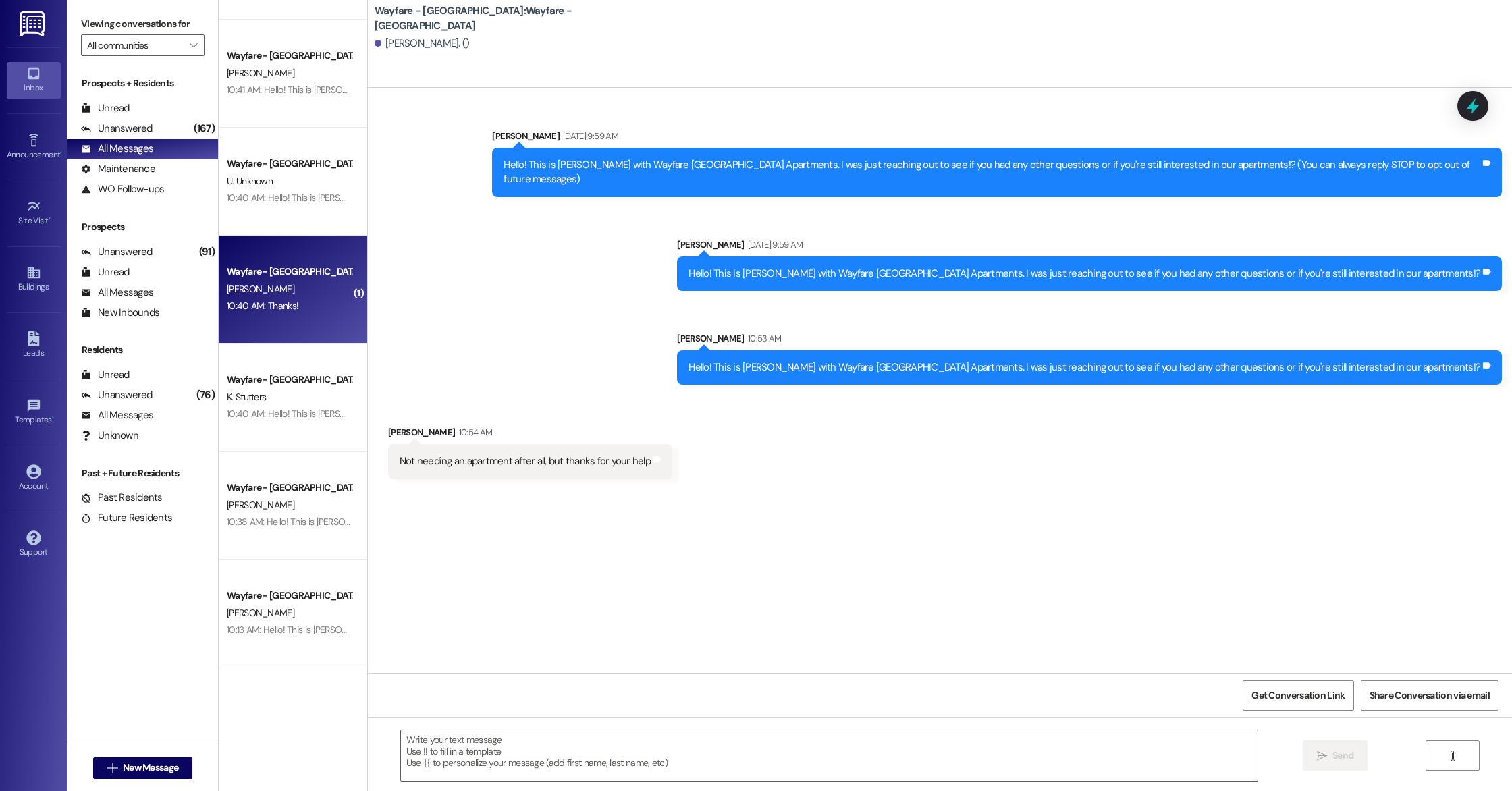
click at [288, 272] on div "Wayfare - [GEOGRAPHIC_DATA]" at bounding box center [289, 271] width 125 height 14
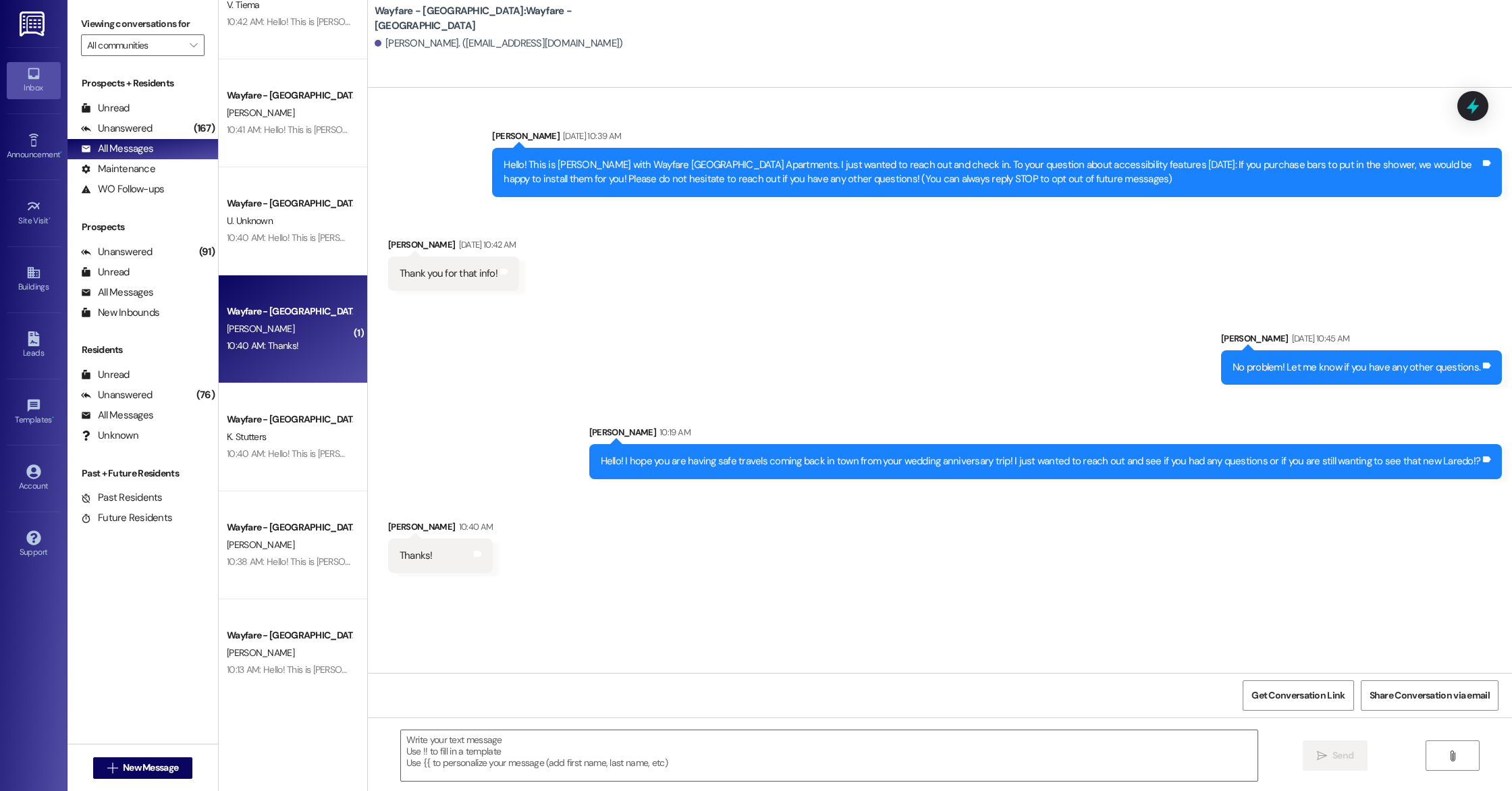
scroll to position [0, 0]
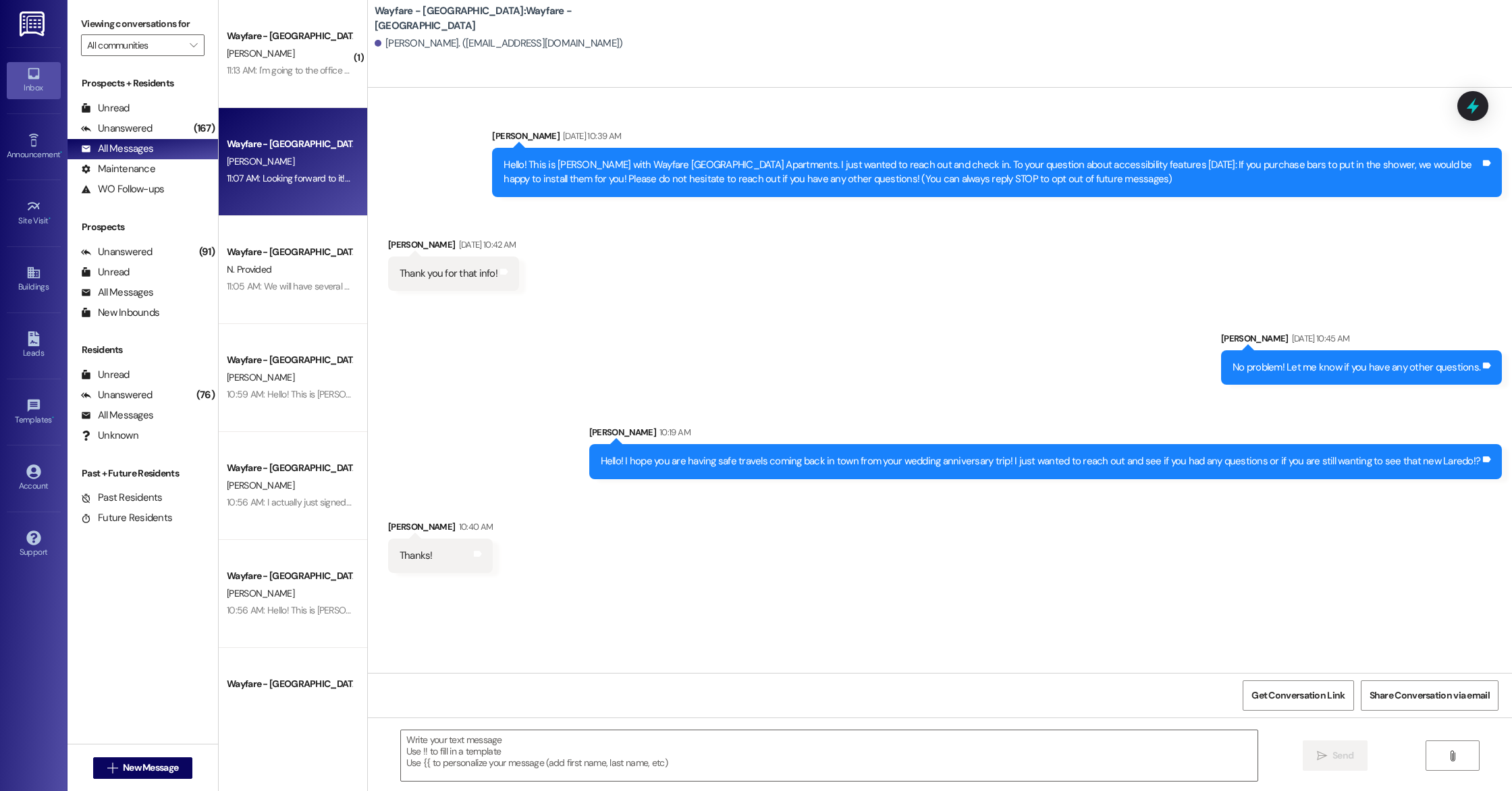
click at [284, 195] on div "Wayfare - [GEOGRAPHIC_DATA] [PERSON_NAME] 11:07 AM: Looking forward to it! Plea…" at bounding box center [292, 161] width 148 height 108
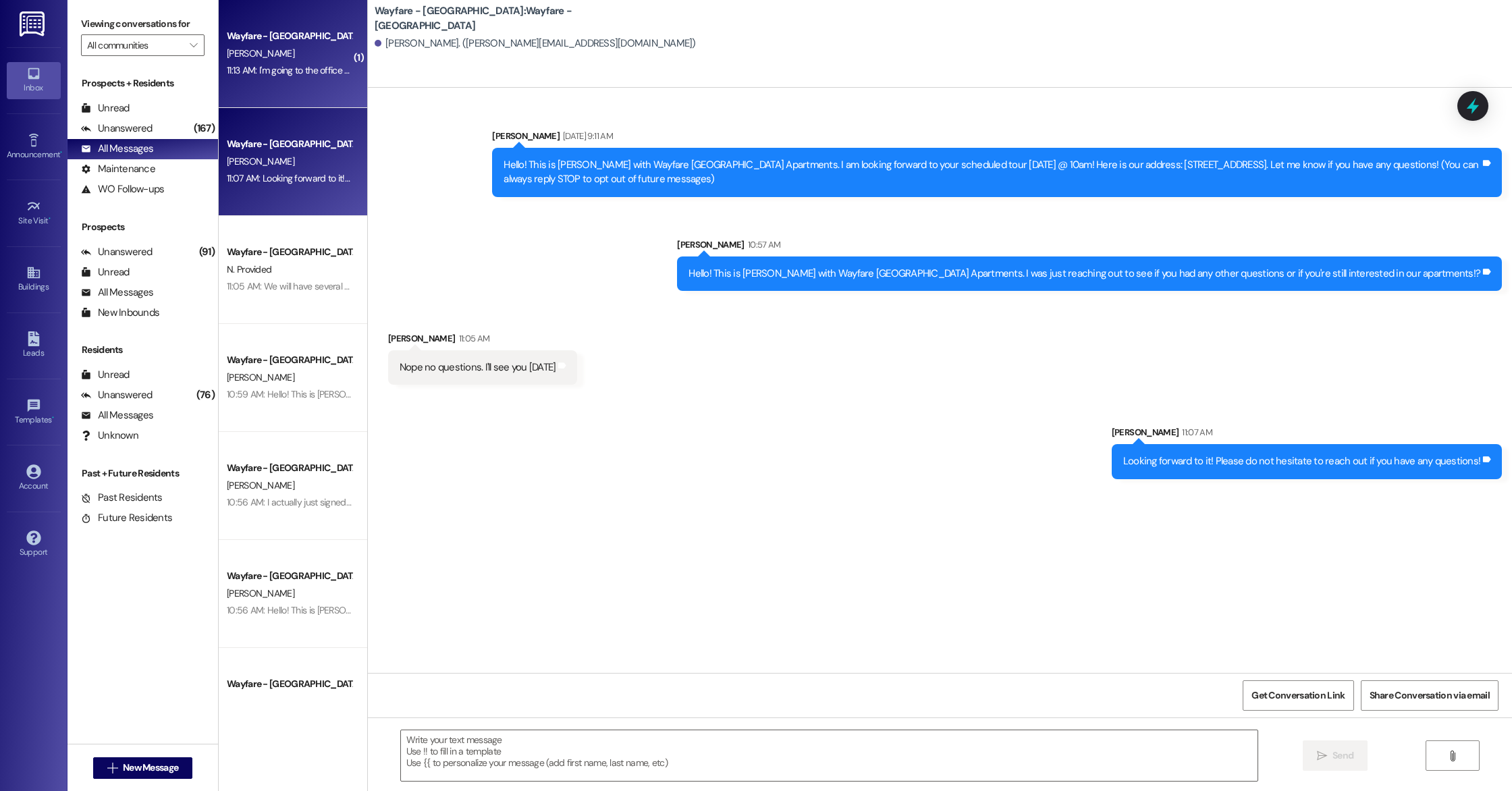
click at [278, 75] on div "11:13 AM: I'm going to the office here shortly to give my 60 day notice. And th…" at bounding box center [555, 70] width 657 height 12
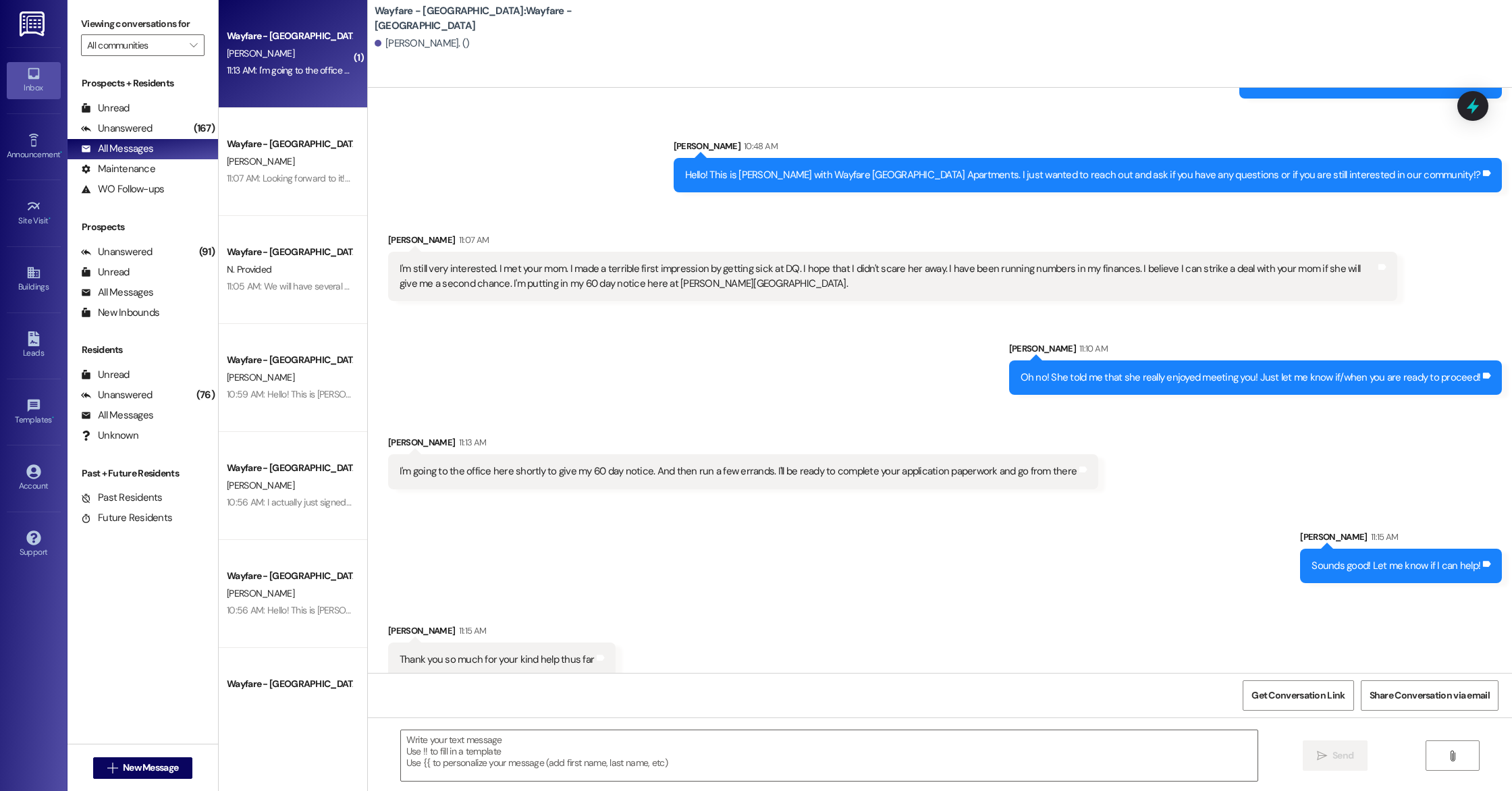
scroll to position [1943, 0]
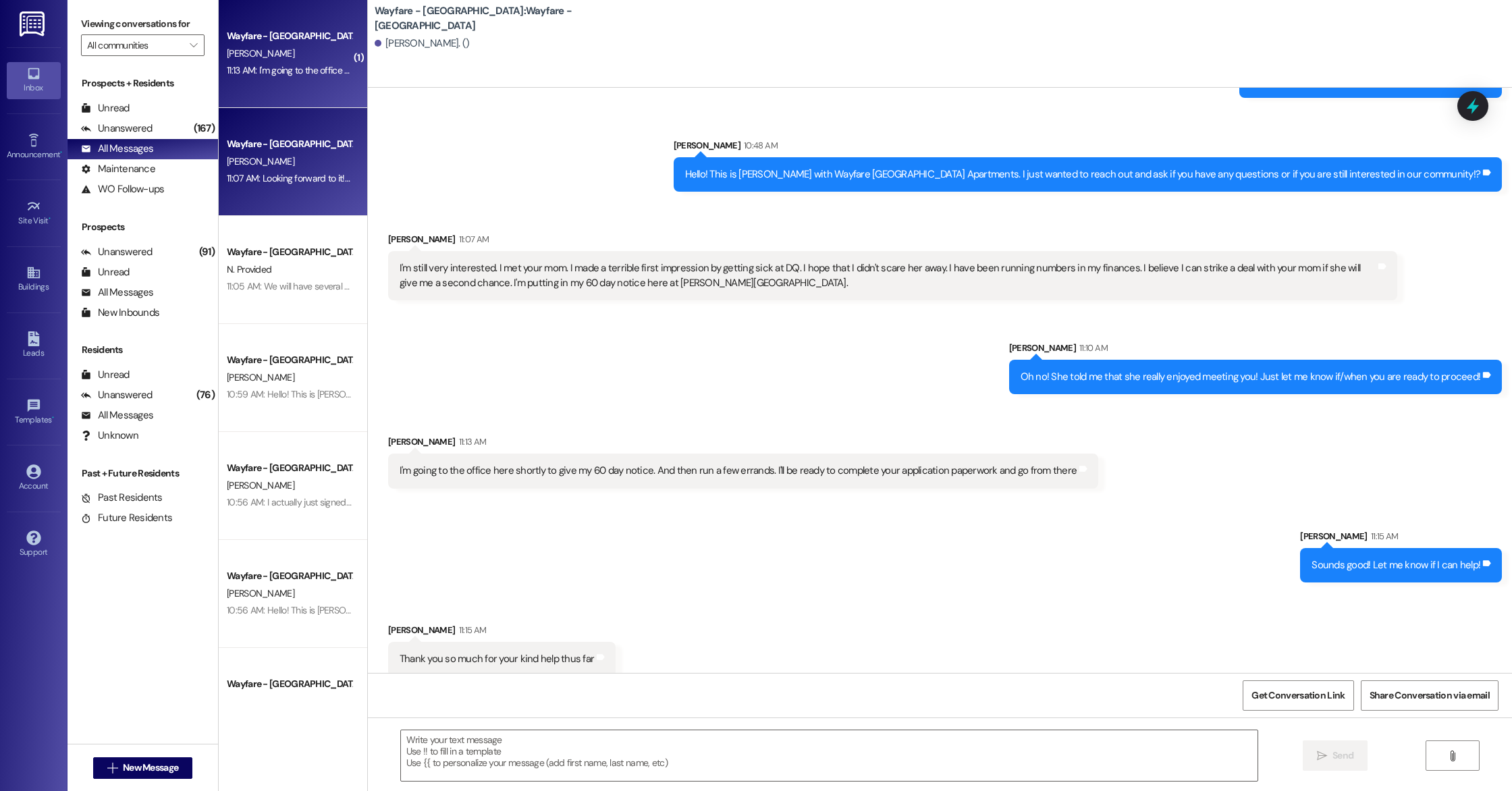
click at [260, 194] on div "Wayfare - [GEOGRAPHIC_DATA] [PERSON_NAME] 11:07 AM: Looking forward to it! Plea…" at bounding box center [292, 161] width 148 height 108
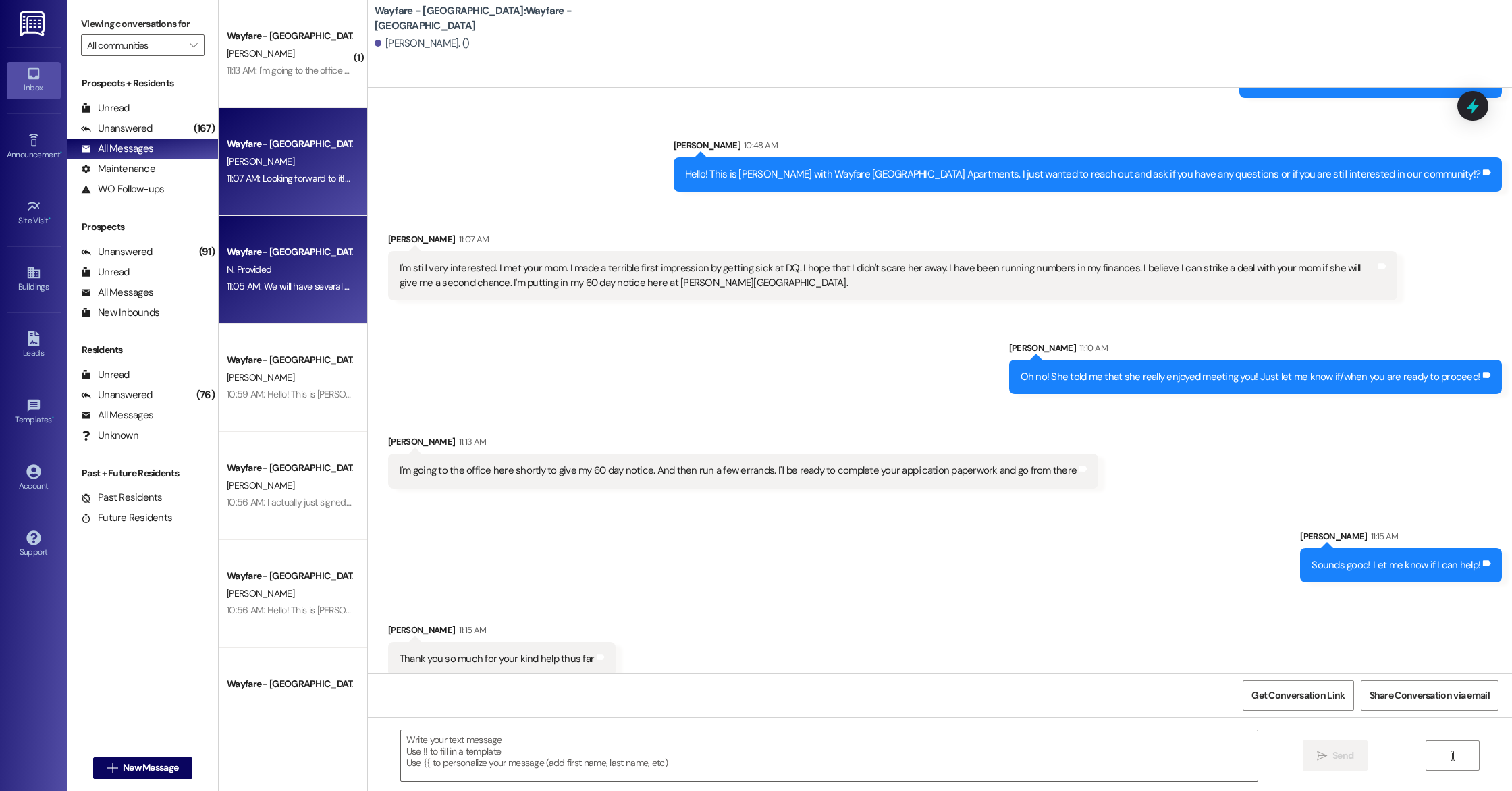
click at [271, 253] on div "Wayfare - [GEOGRAPHIC_DATA]" at bounding box center [289, 252] width 125 height 14
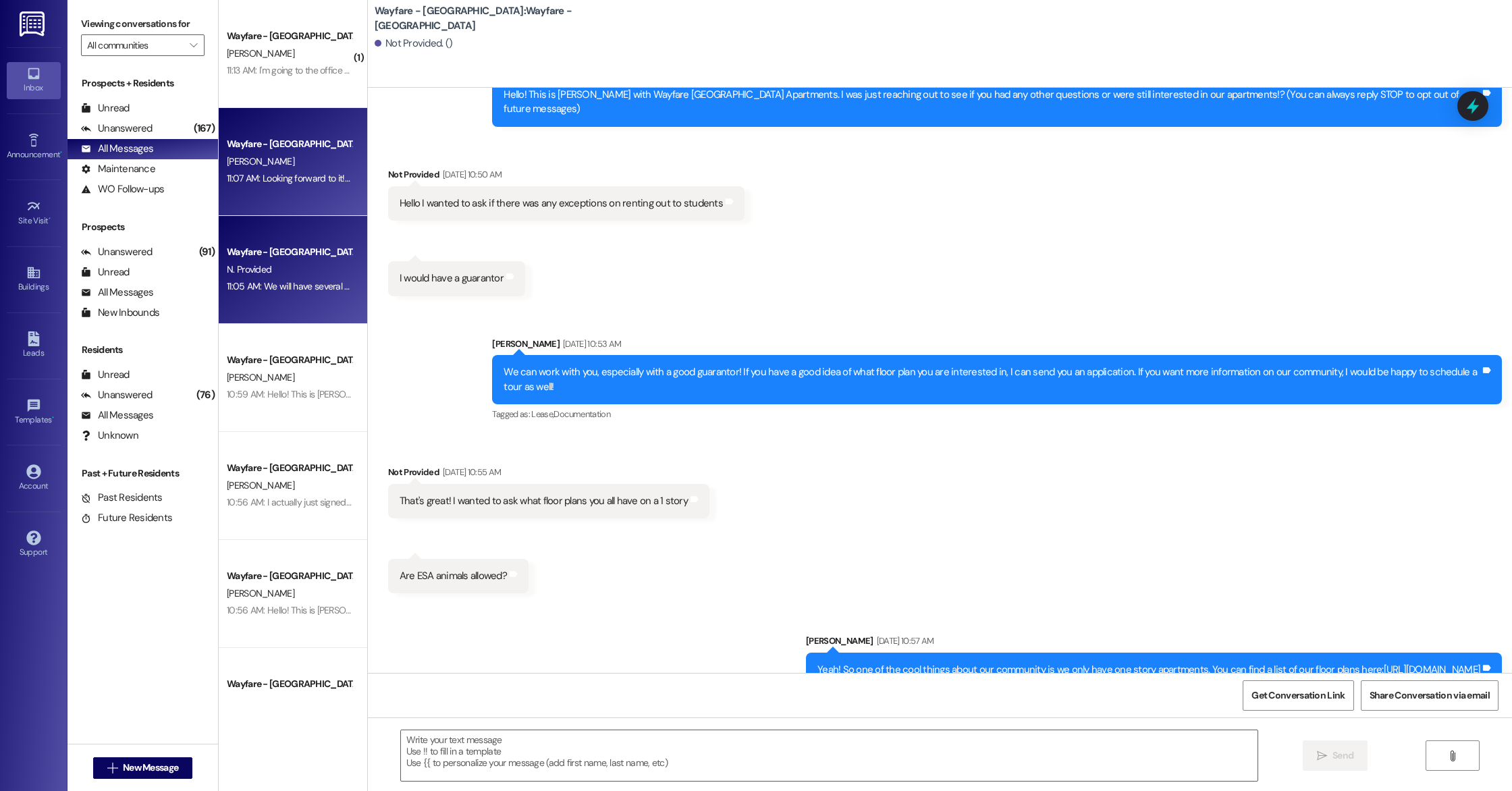
click at [276, 184] on div "11:07 AM: Looking forward to it! Please do not hesitate to reach out if you hav…" at bounding box center [407, 178] width 361 height 12
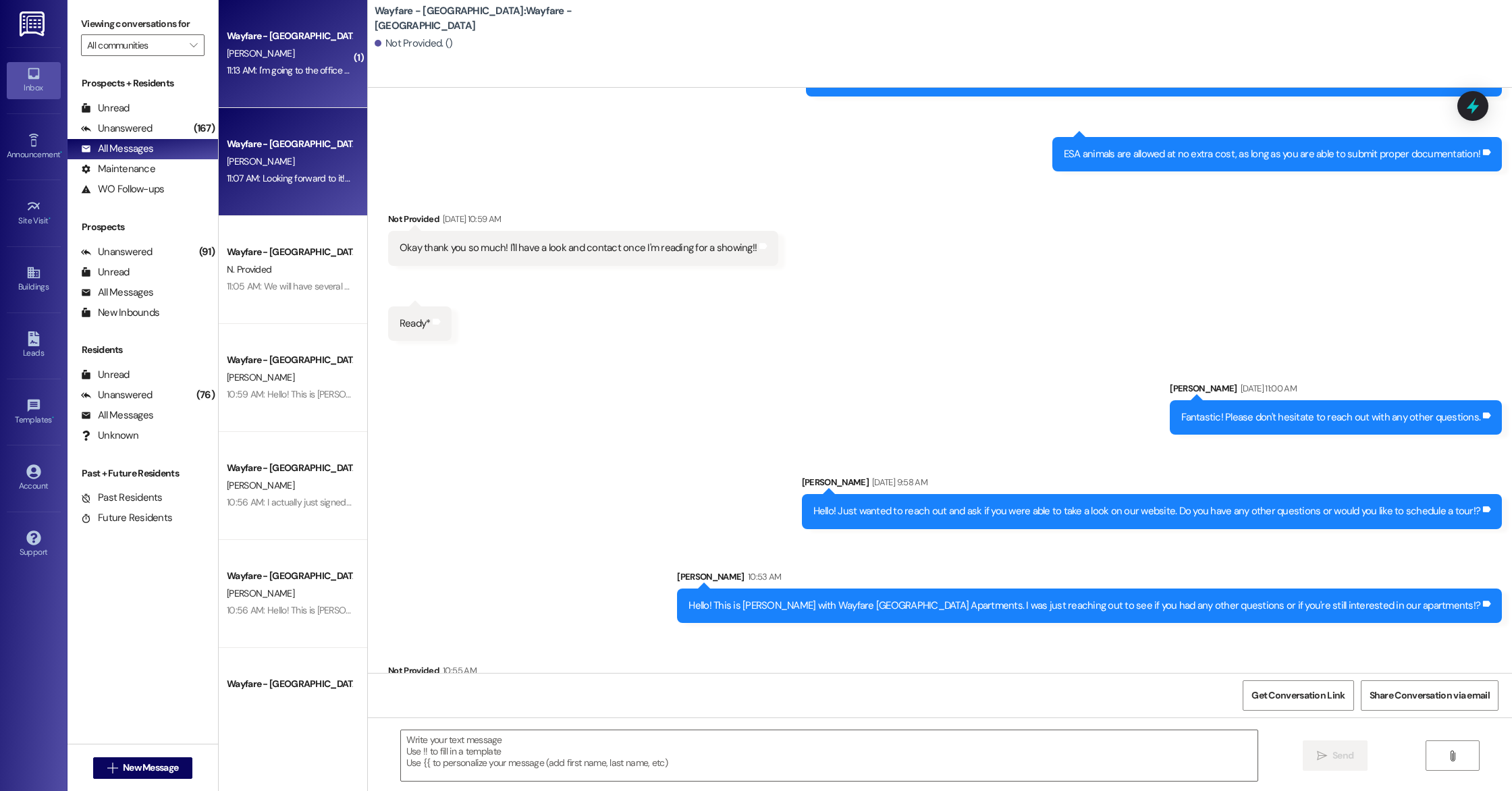
scroll to position [0, 0]
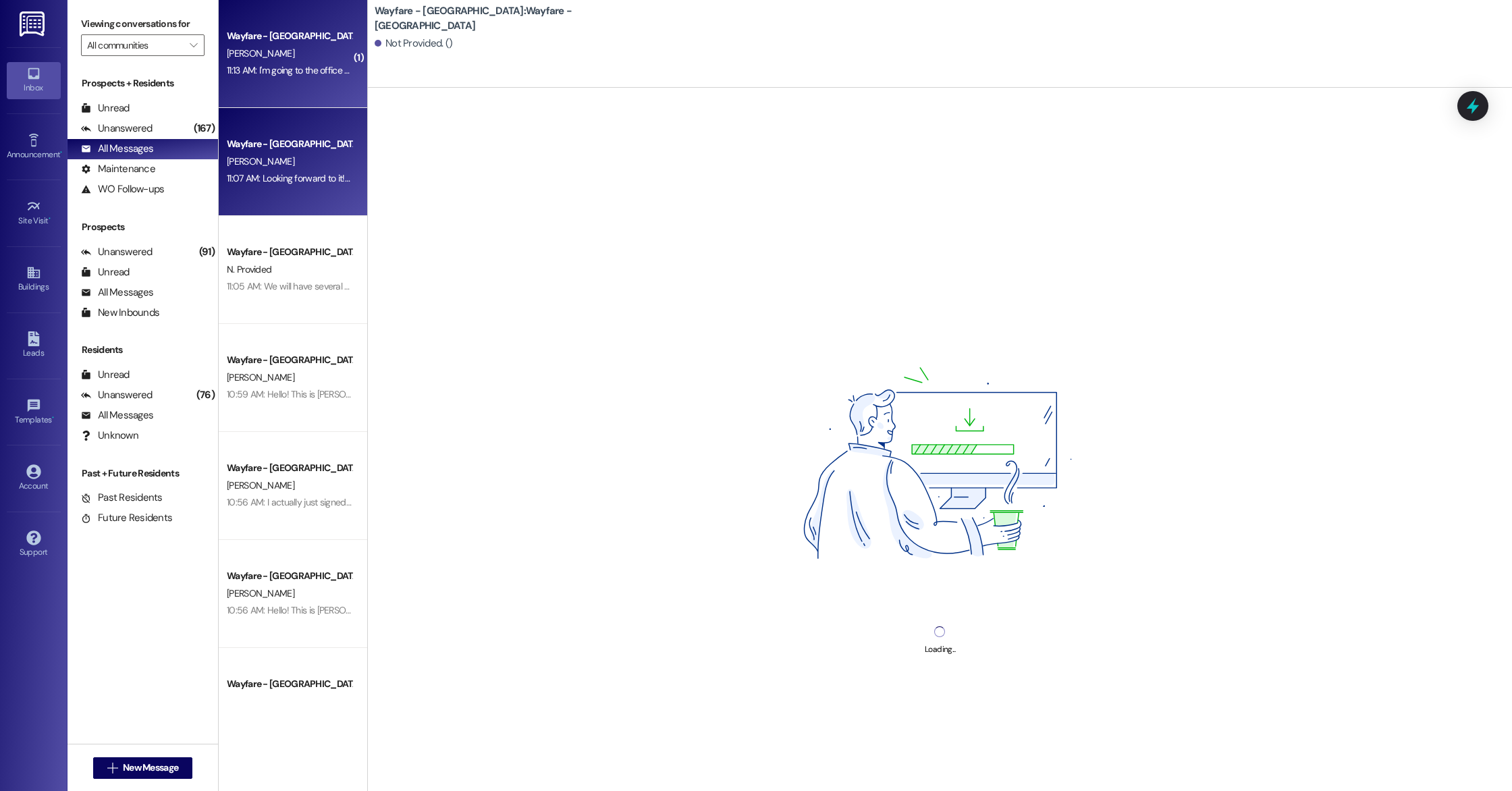
click at [274, 80] on div "Wayfare - [GEOGRAPHIC_DATA] [PERSON_NAME] 11:13 AM: I'm going to the office her…" at bounding box center [292, 53] width 148 height 108
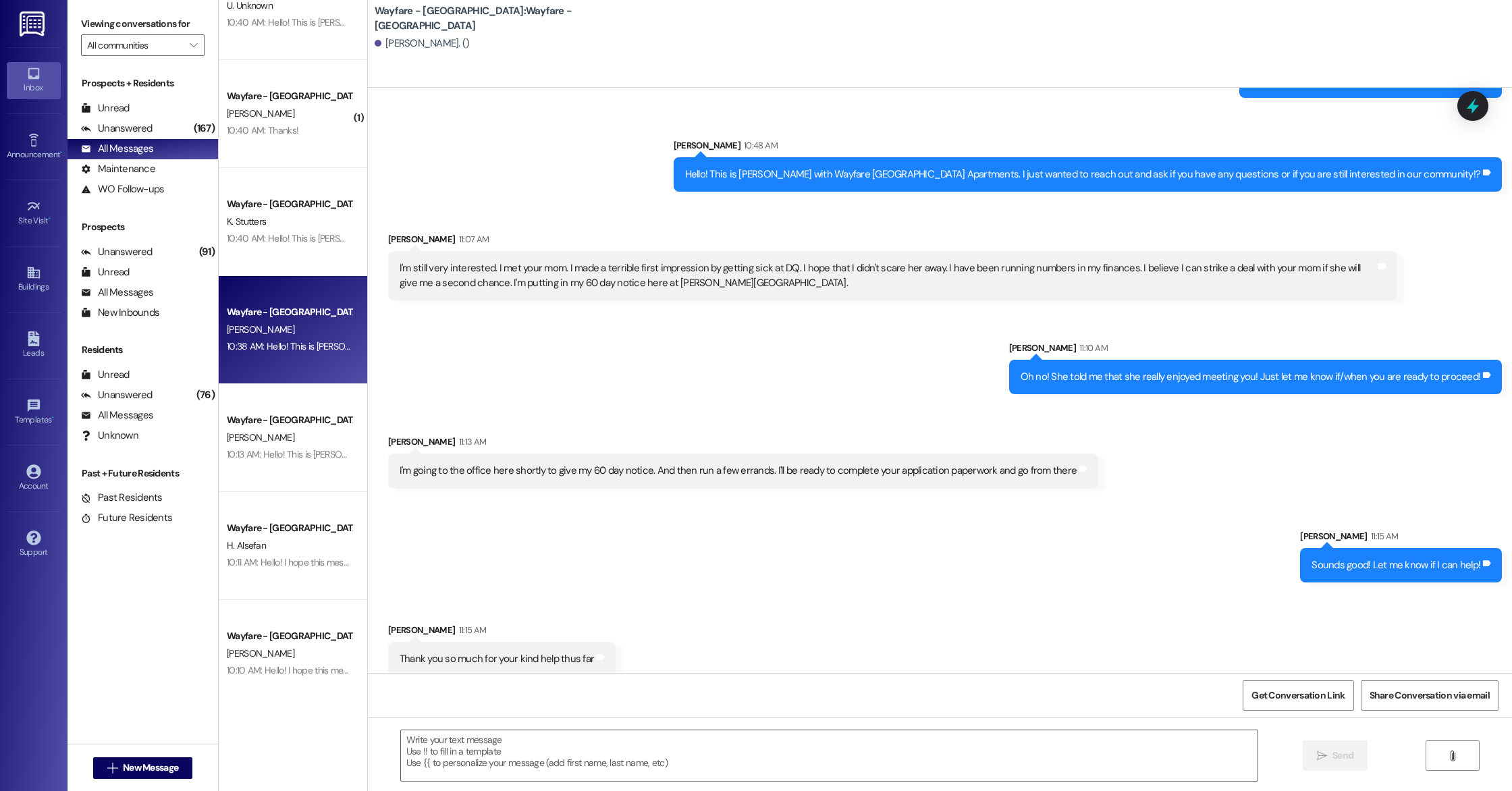
scroll to position [1777, 0]
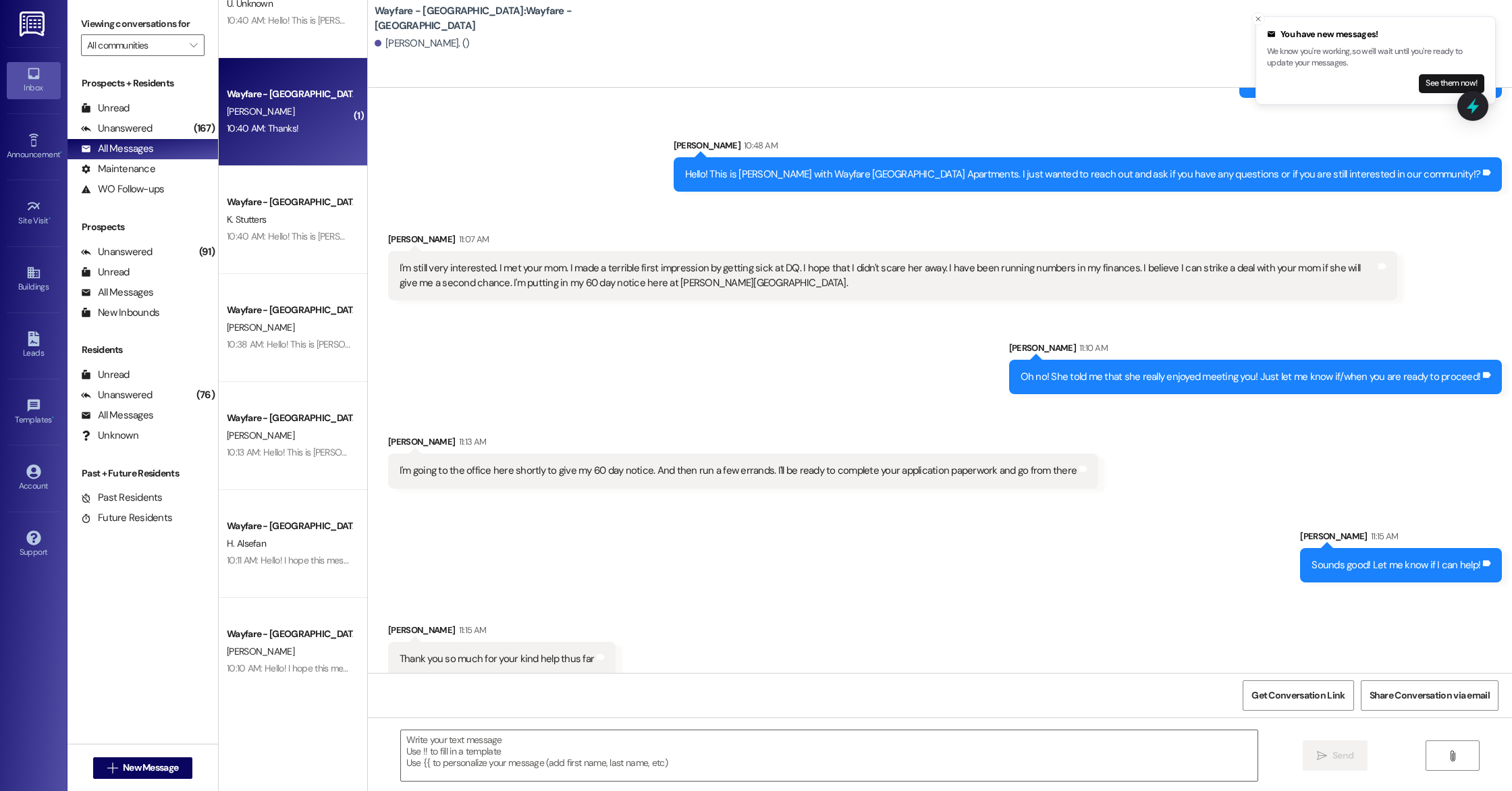
click at [302, 124] on div "10:40 AM: Thanks! 10:40 AM: Thanks!" at bounding box center [289, 128] width 127 height 17
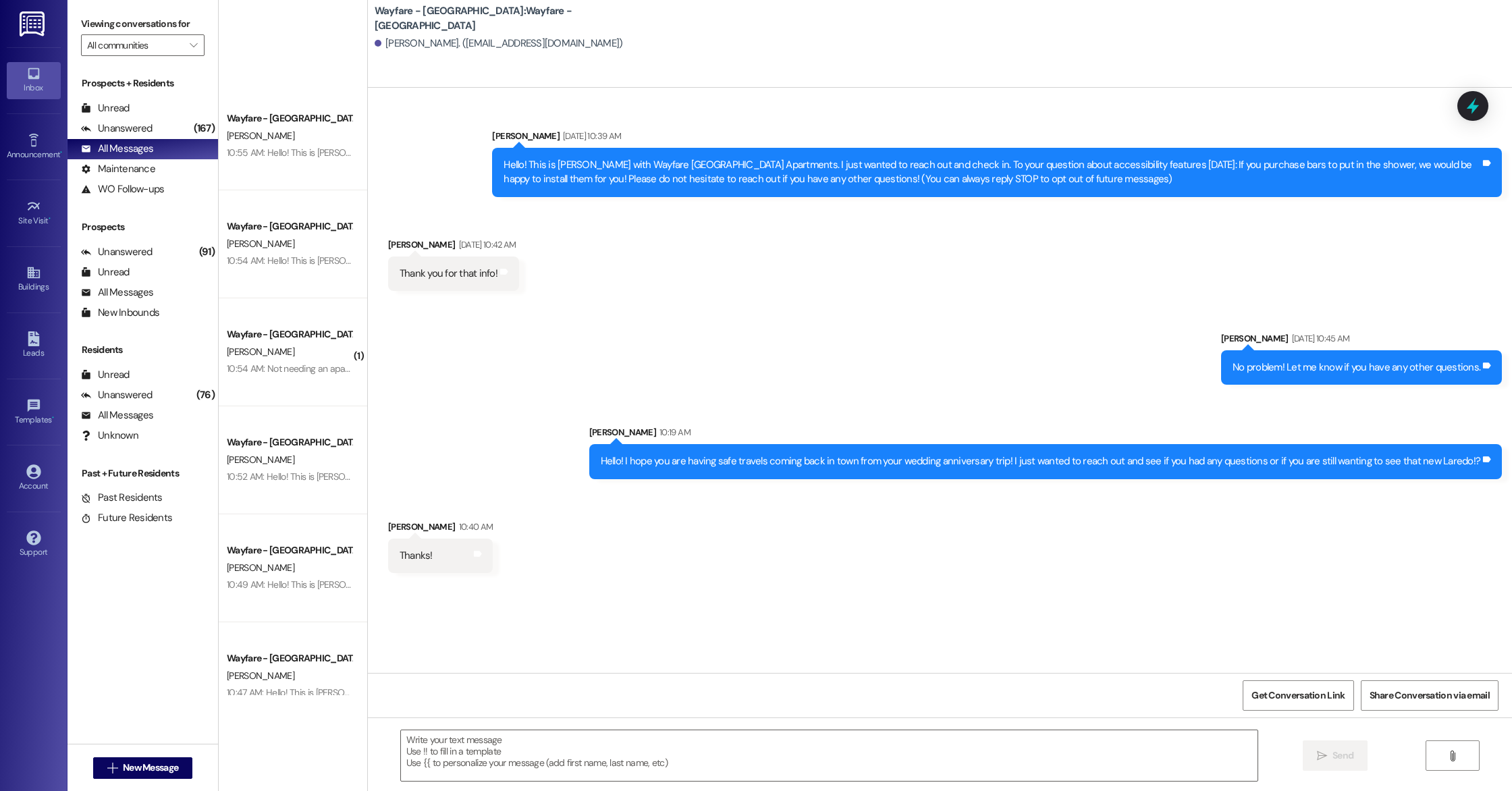
scroll to position [0, 0]
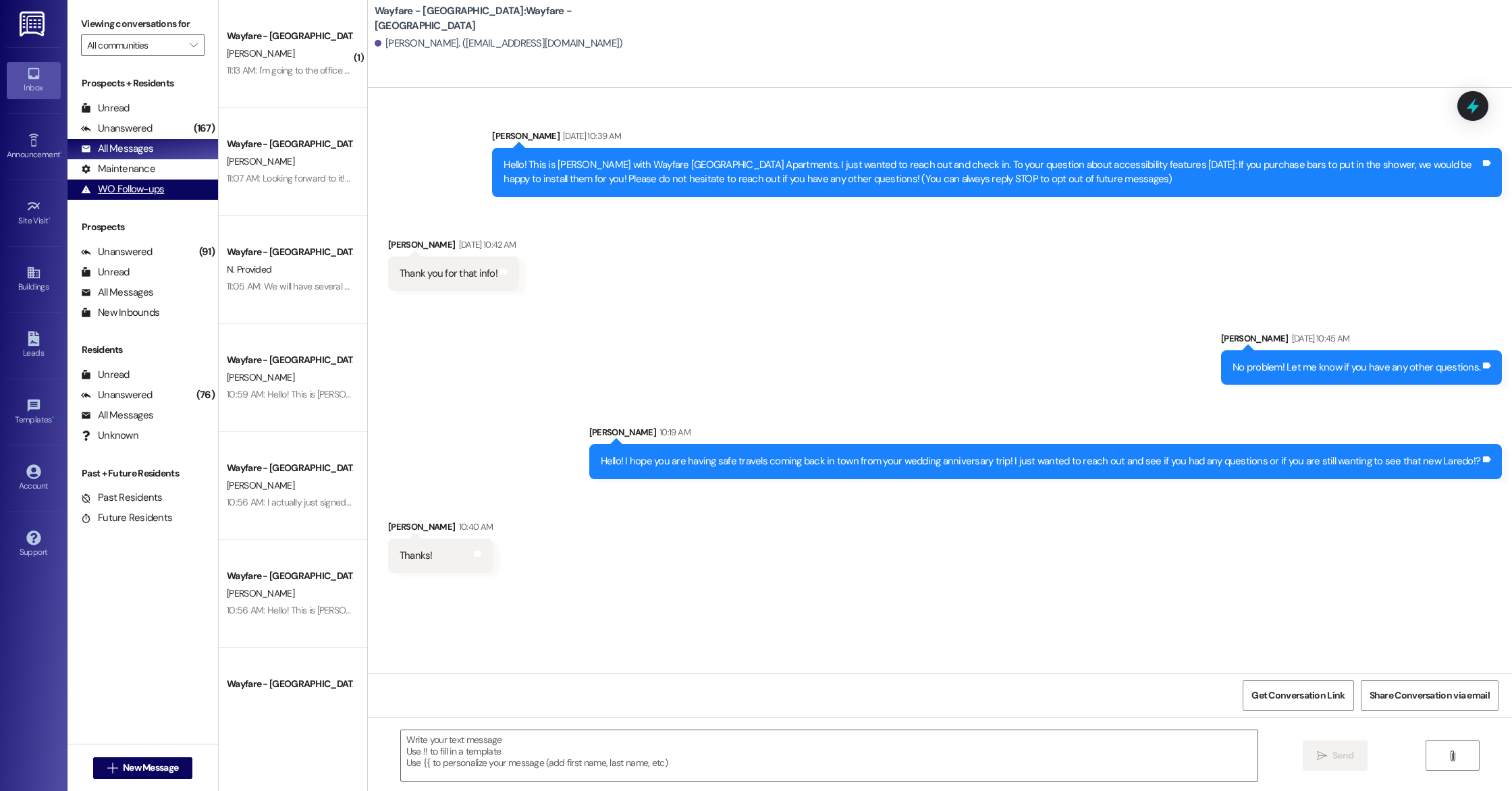
click at [136, 185] on div "WO Follow-ups" at bounding box center [122, 189] width 83 height 14
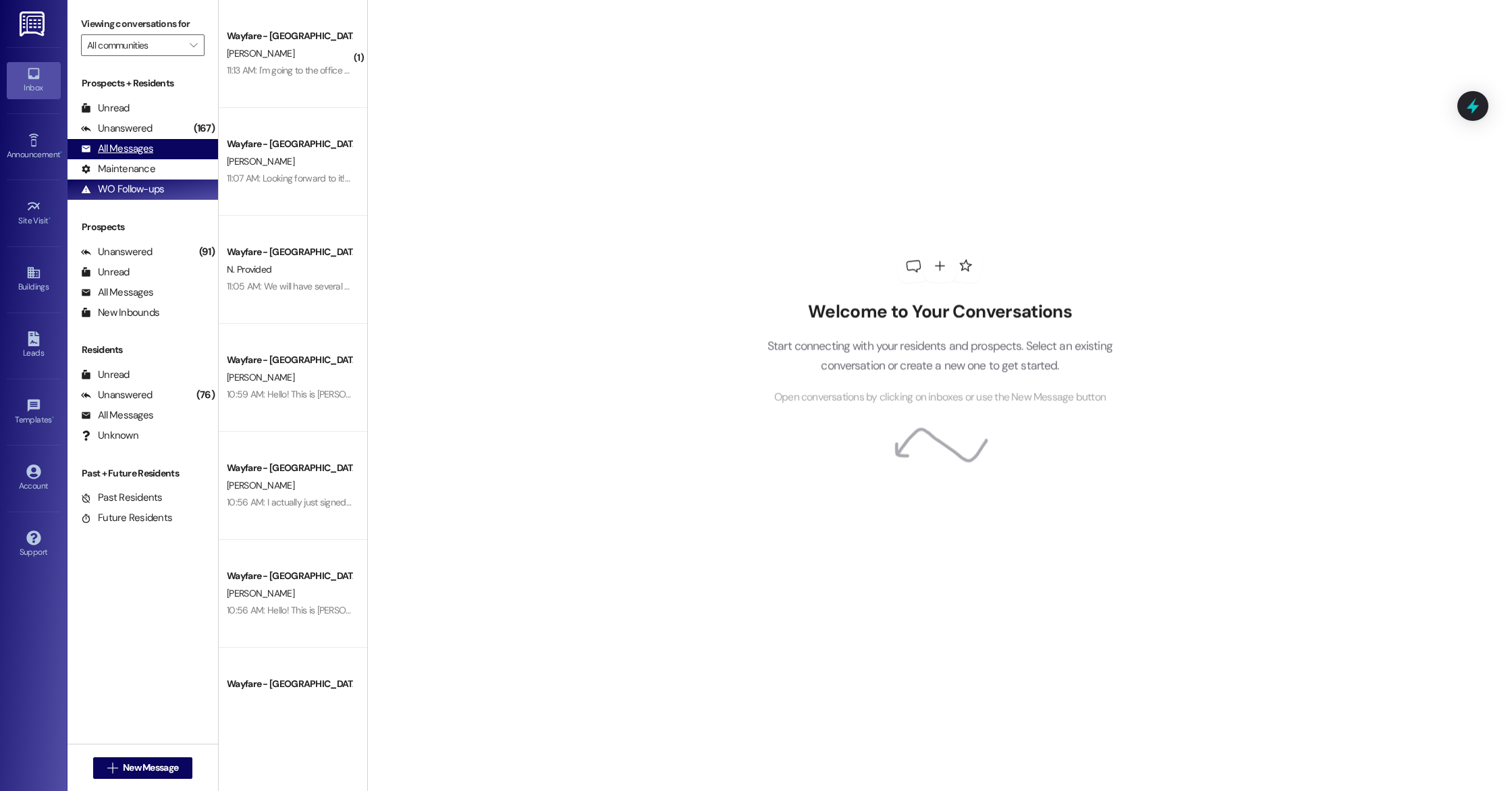
click at [139, 149] on div "All Messages" at bounding box center [117, 148] width 72 height 14
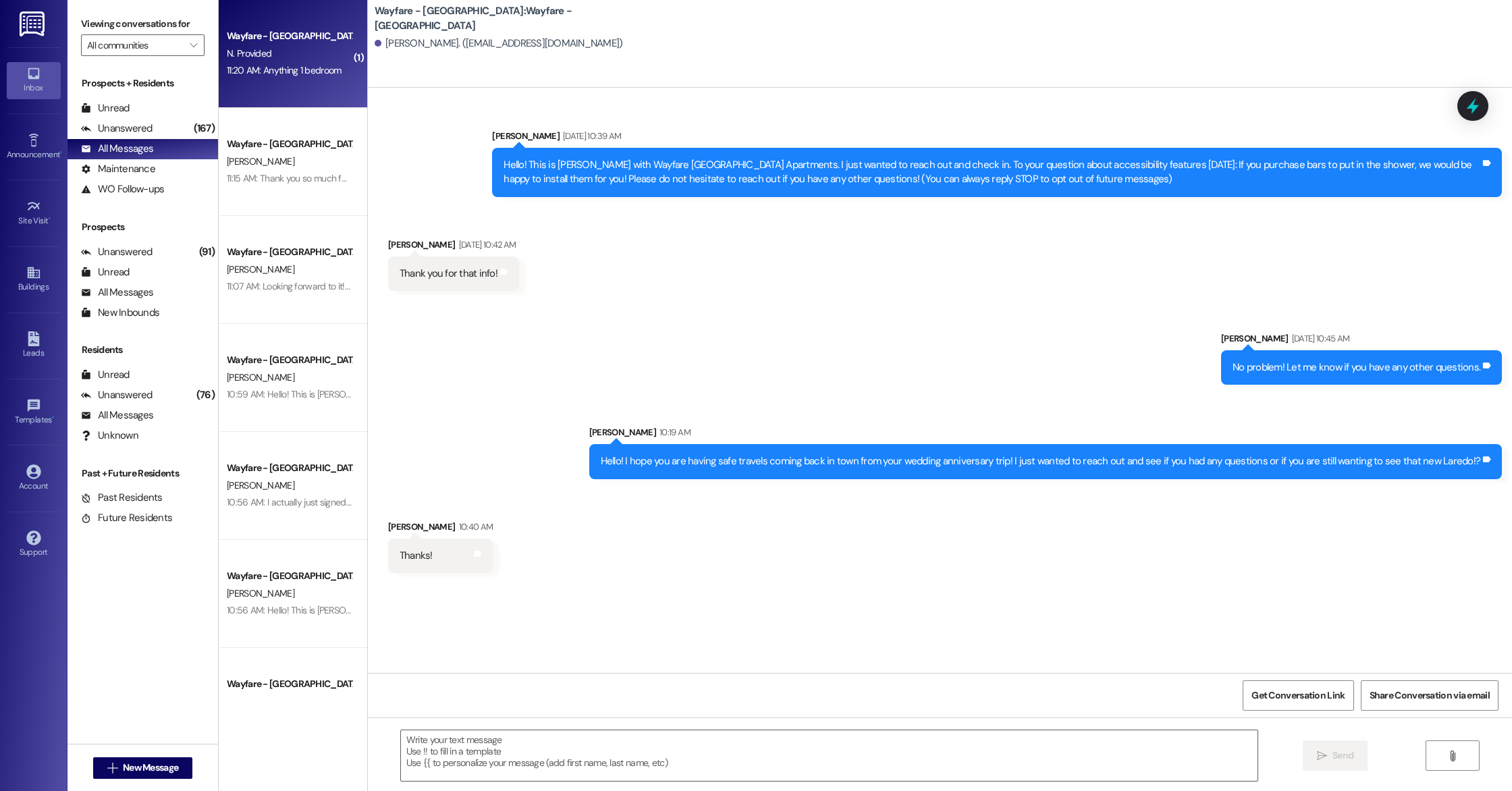
click at [282, 86] on div "Wayfare - [GEOGRAPHIC_DATA] N. Provided 11:20 AM: Anything 1 bedroom 11:20 AM: …" at bounding box center [292, 53] width 148 height 108
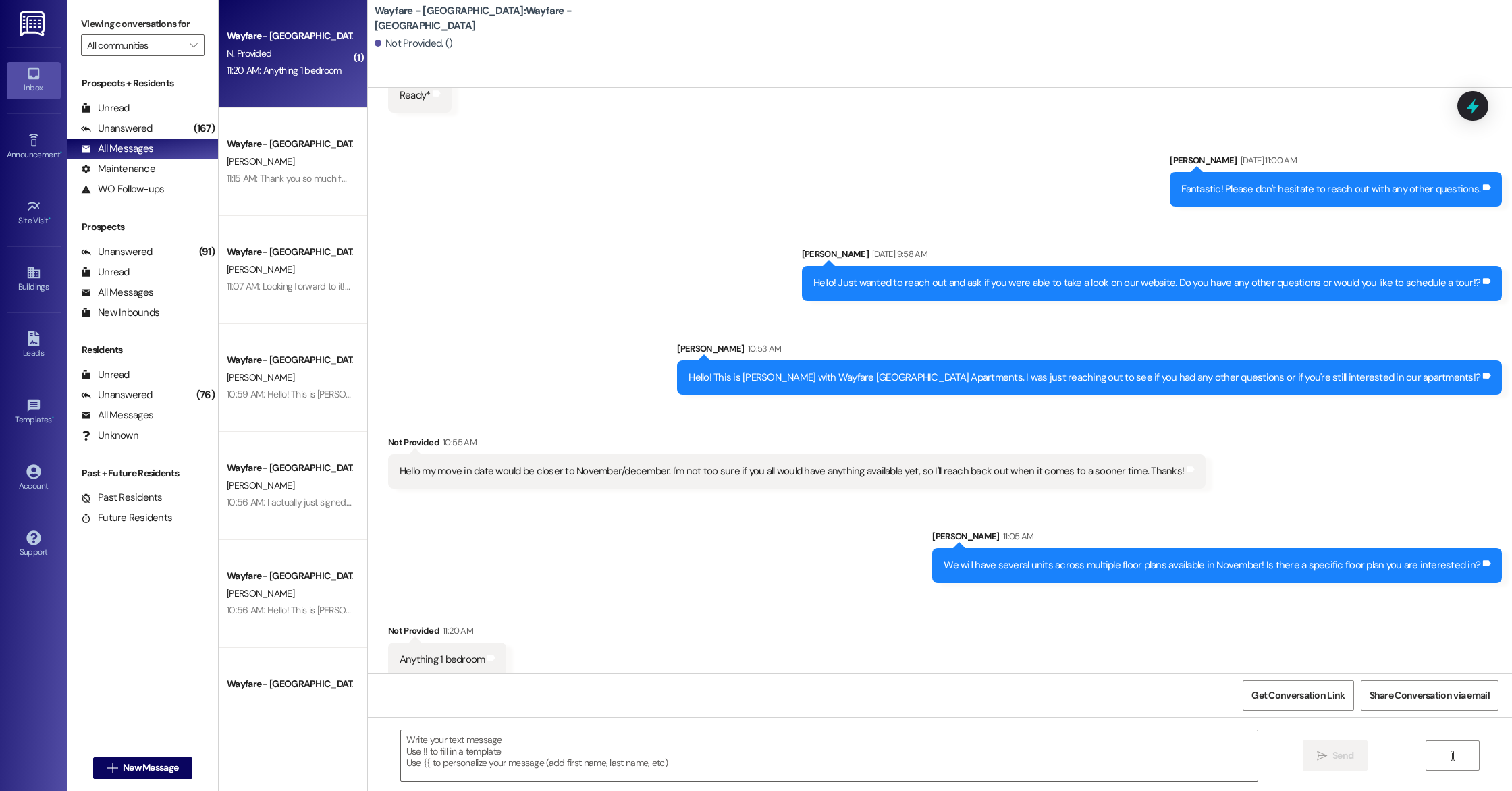
scroll to position [890, 0]
click at [565, 738] on textarea at bounding box center [829, 755] width 856 height 50
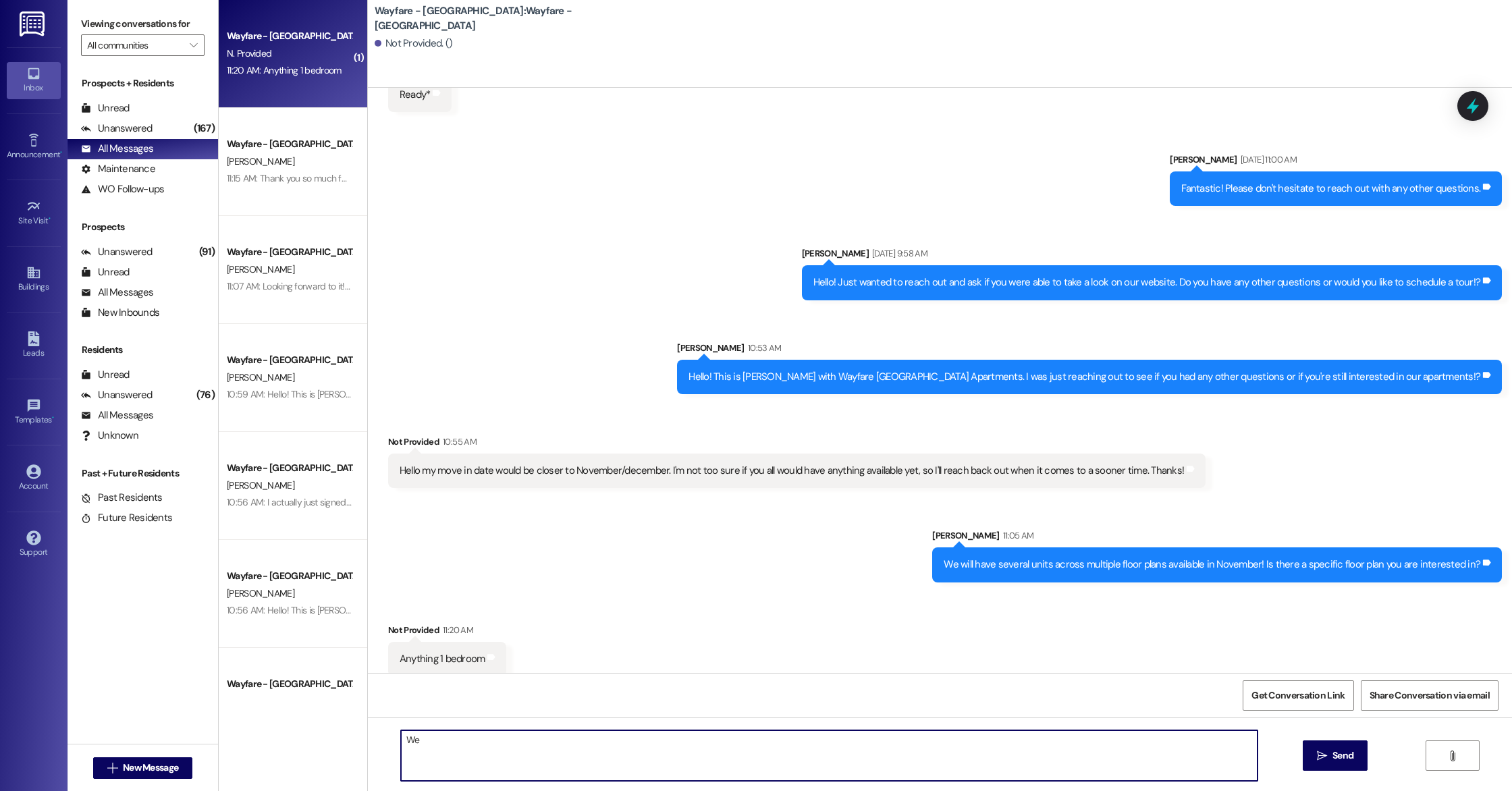
type textarea "W"
type textarea "w"
click at [822, 740] on textarea "We will have several 1 bedrooms available in November! That would be our Addiso…" at bounding box center [829, 755] width 856 height 50
paste textarea "[URL][DOMAIN_NAME]"
click at [804, 742] on textarea "We will have several 1 bedrooms available in November! That would be our Addiso…" at bounding box center [829, 755] width 856 height 50
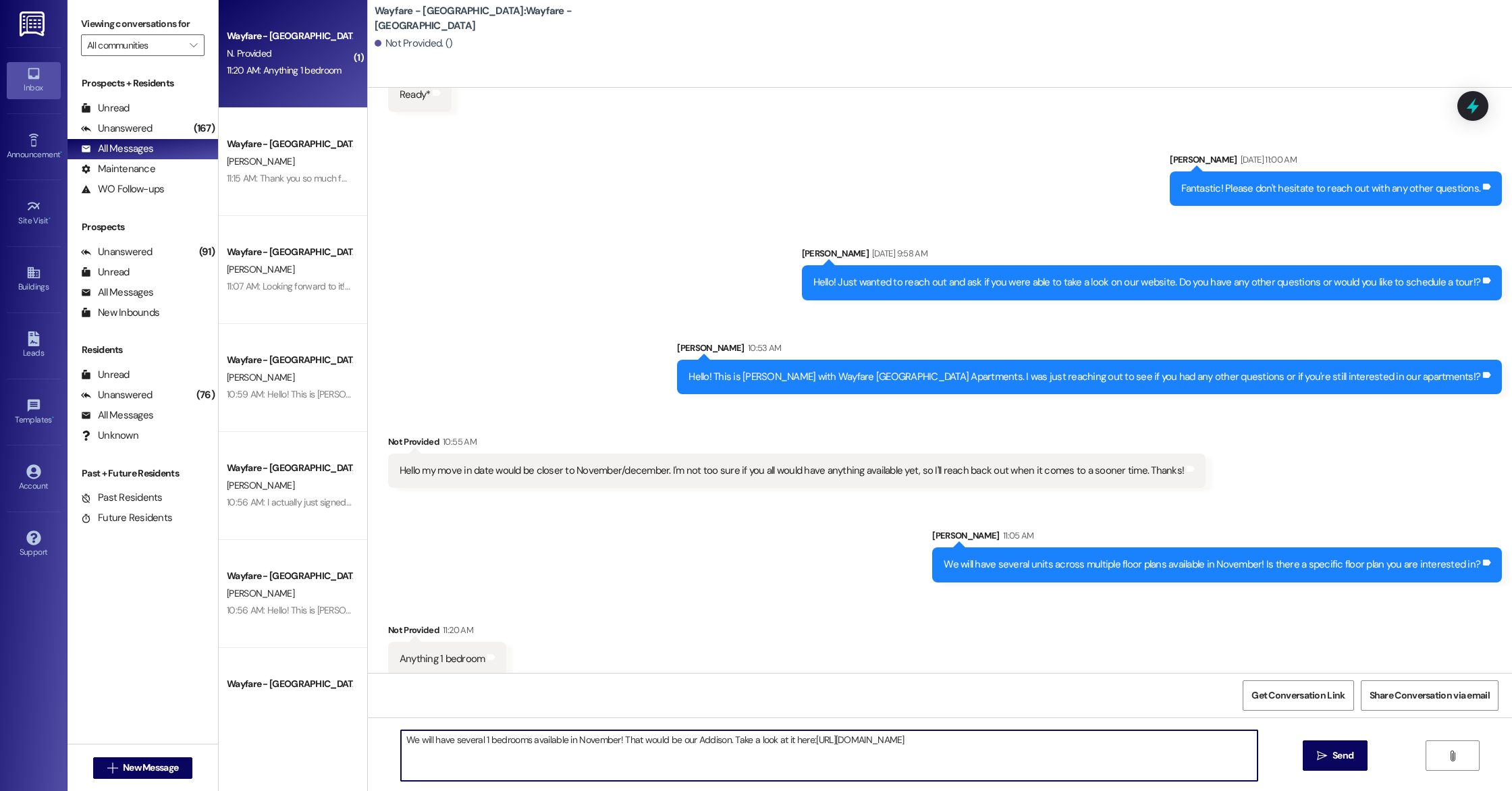
click at [803, 740] on textarea "We will have several 1 bedrooms available in November! That would be our Addiso…" at bounding box center [829, 755] width 856 height 50
type textarea "We will have several 1 bedrooms available in November! That would be our Addiso…"
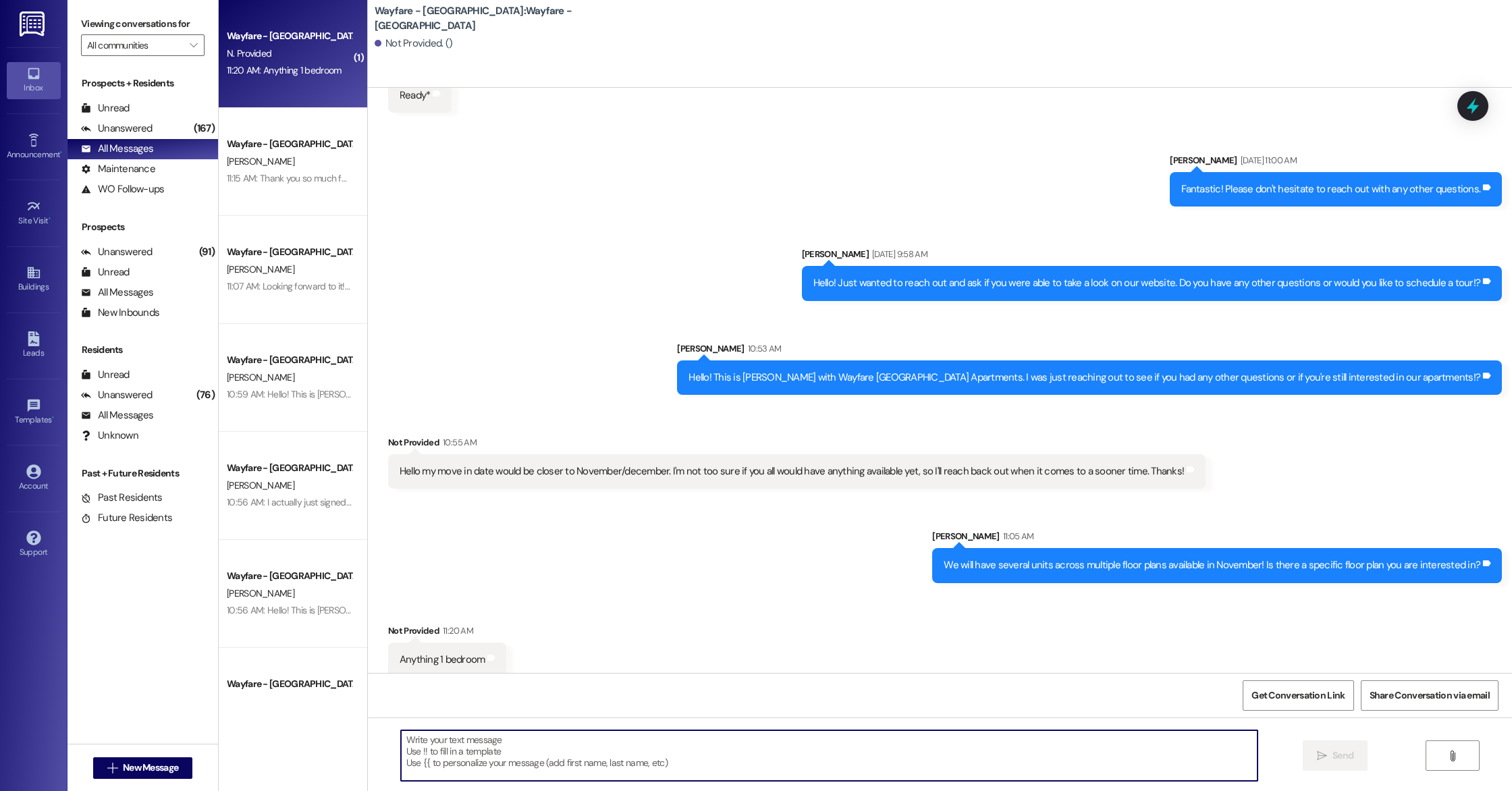
scroll to position [984, 0]
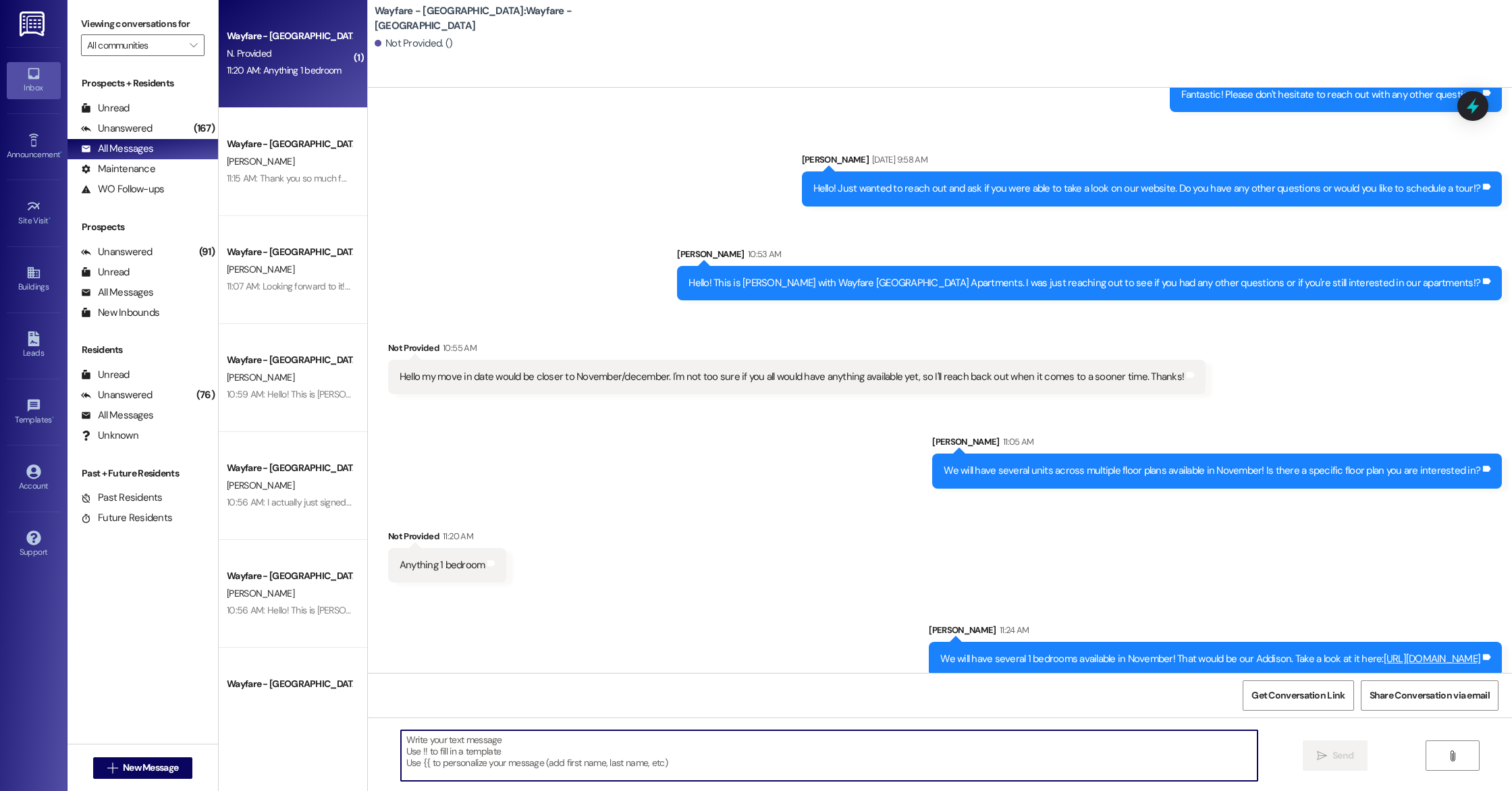
click at [1384, 652] on link "[URL][DOMAIN_NAME]" at bounding box center [1432, 658] width 97 height 14
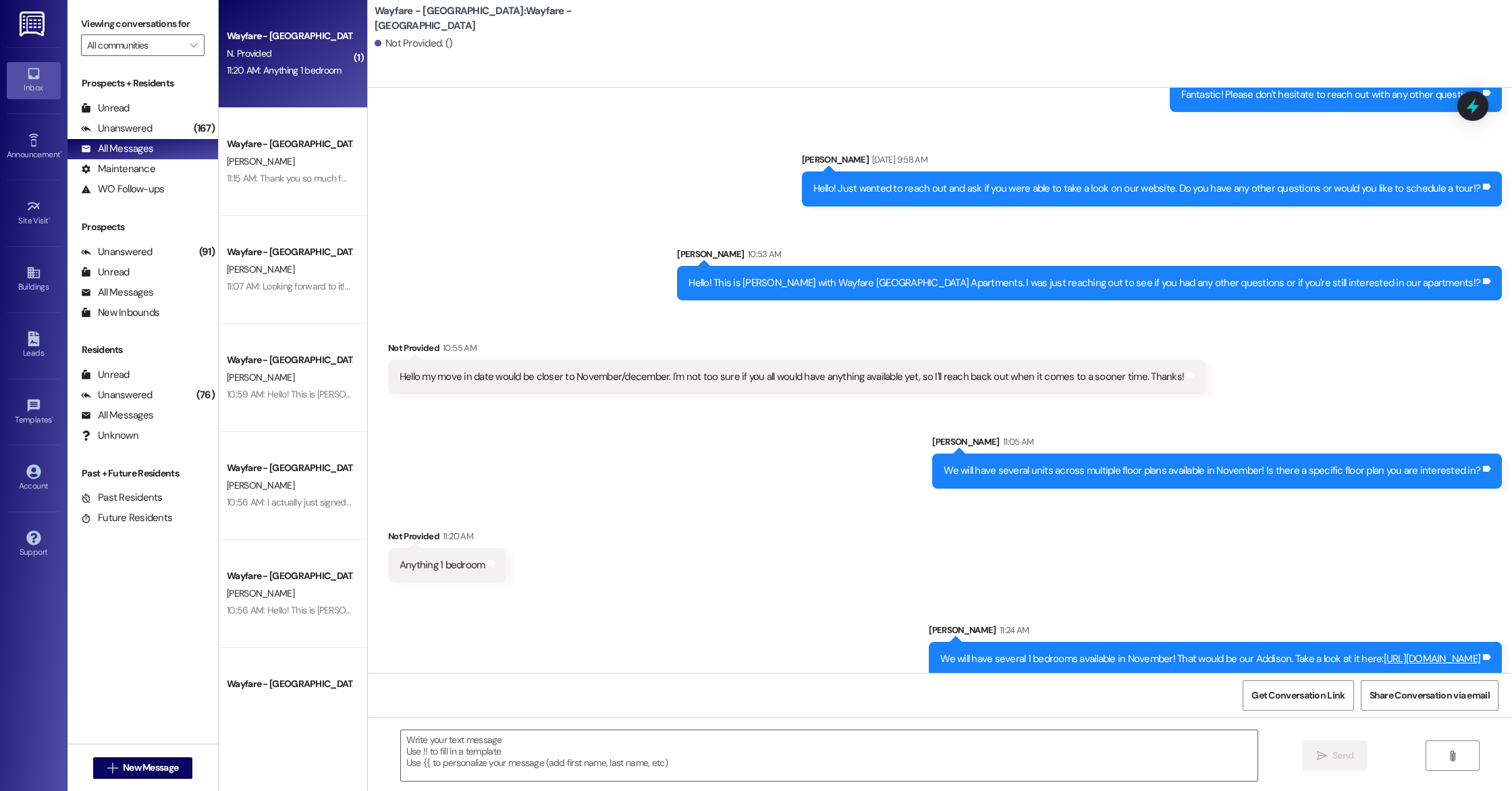
click at [384, 45] on div "Not Provided. ()" at bounding box center [413, 43] width 78 height 14
click at [391, 9] on b "Wayfare - [GEOGRAPHIC_DATA]: Wayfare - [GEOGRAPHIC_DATA]" at bounding box center [510, 18] width 270 height 29
click at [134, 763] on span "New Message" at bounding box center [150, 767] width 55 height 14
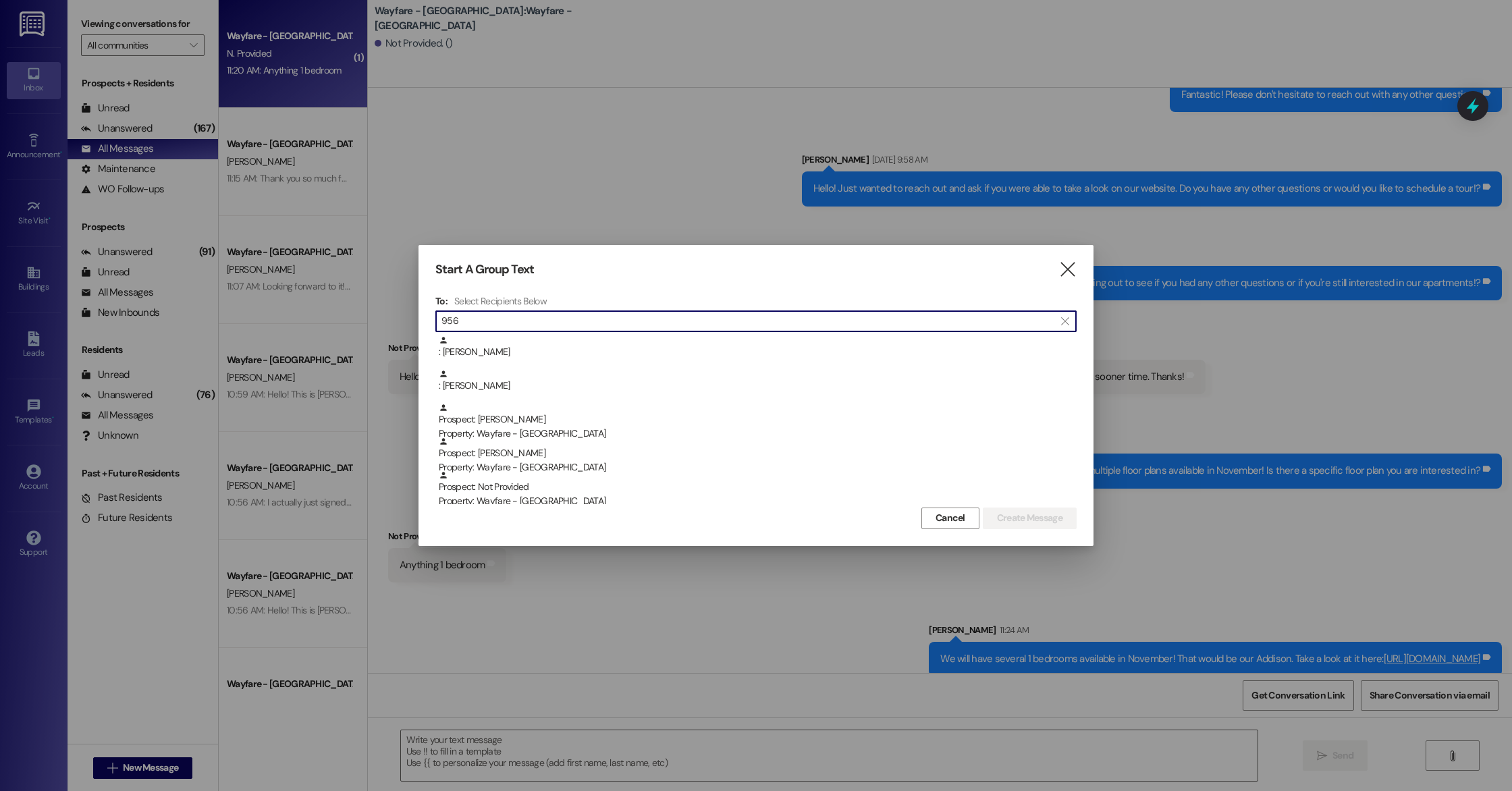
click at [507, 322] on input "956" at bounding box center [748, 321] width 613 height 19
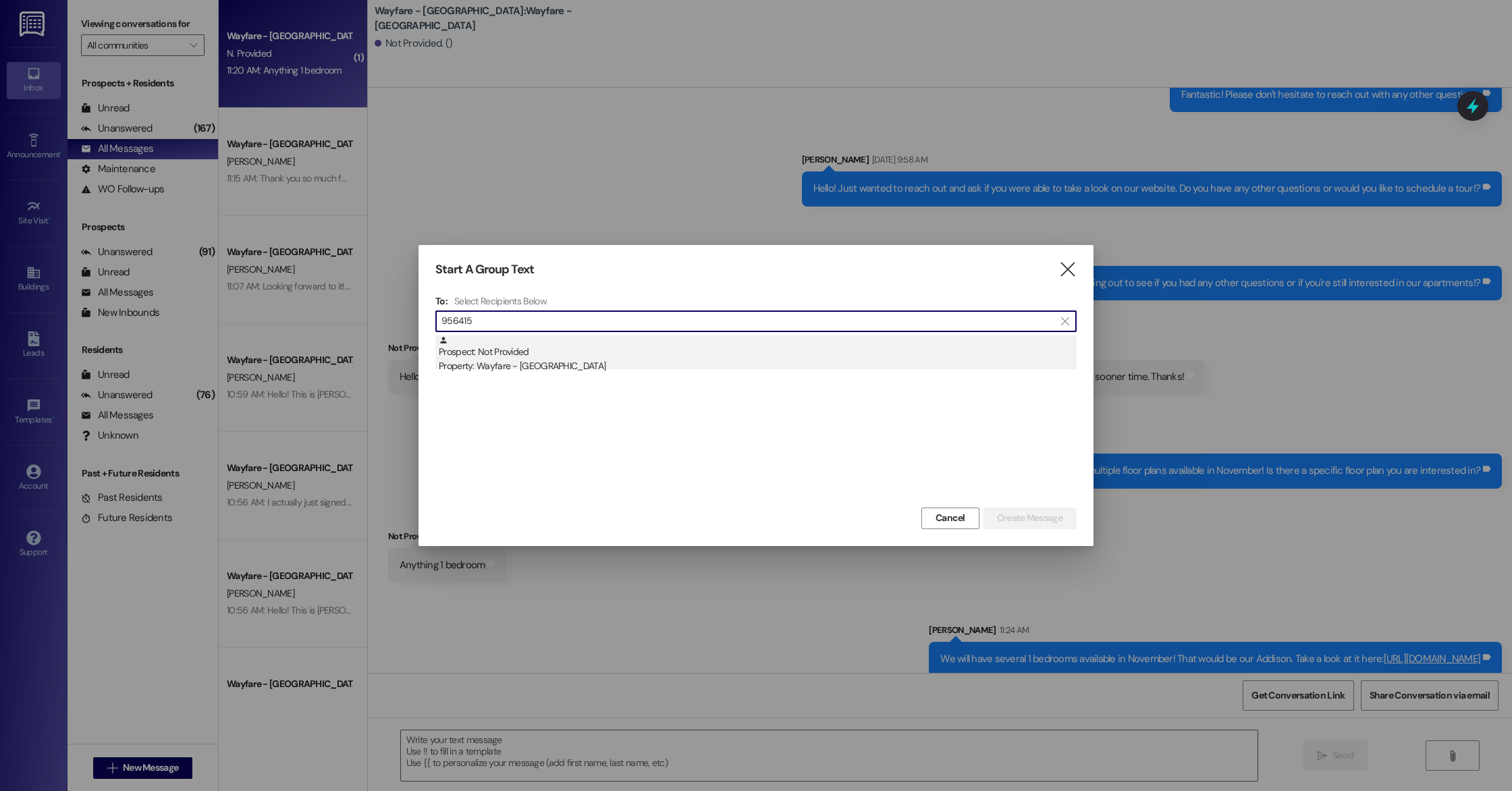
type input "956415"
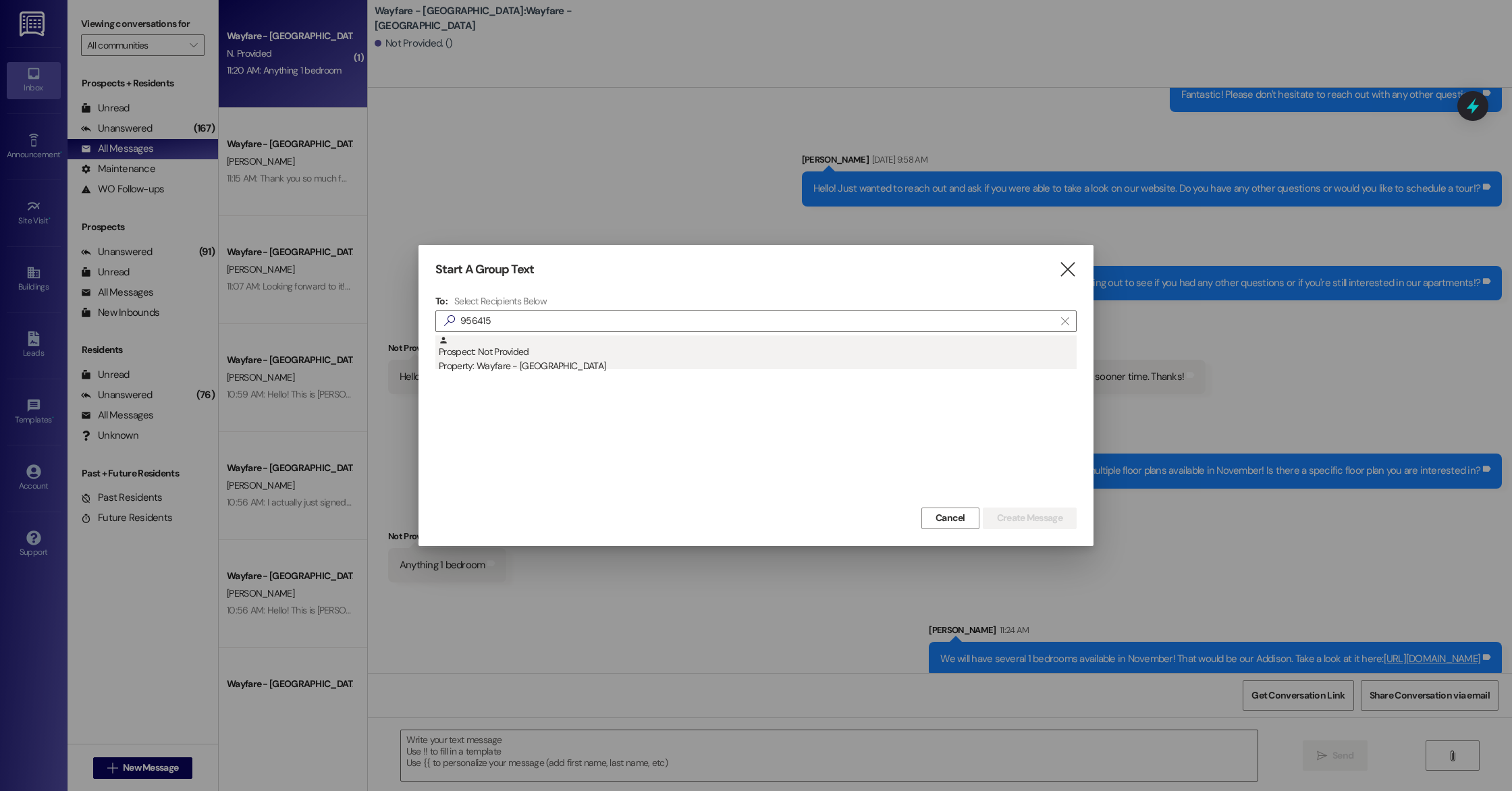
click at [507, 358] on div "Prospect: Not Provided Property: Wayfare - [GEOGRAPHIC_DATA]" at bounding box center [758, 354] width 638 height 38
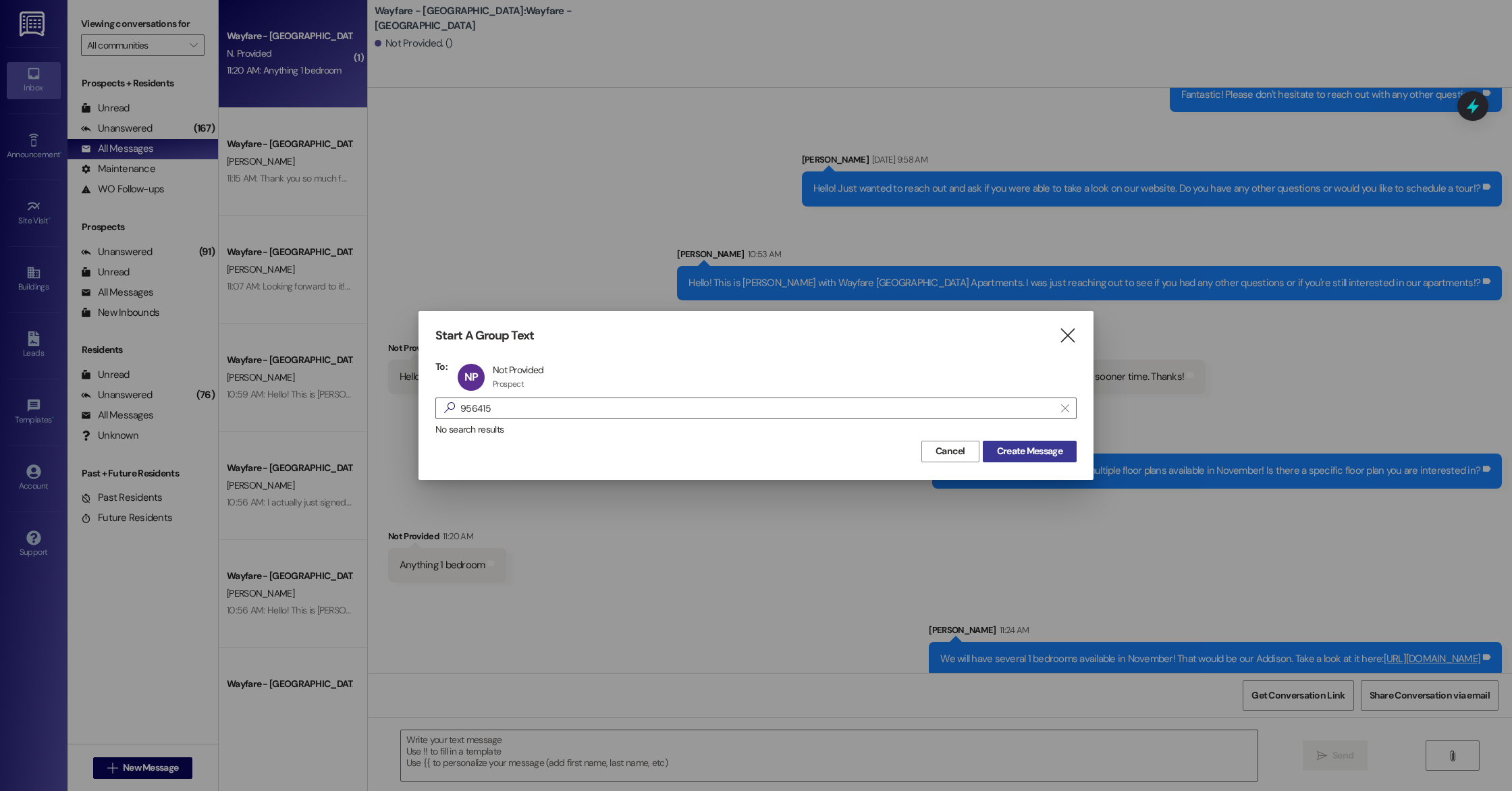
click at [1027, 447] on span "Create Message" at bounding box center [1030, 450] width 66 height 14
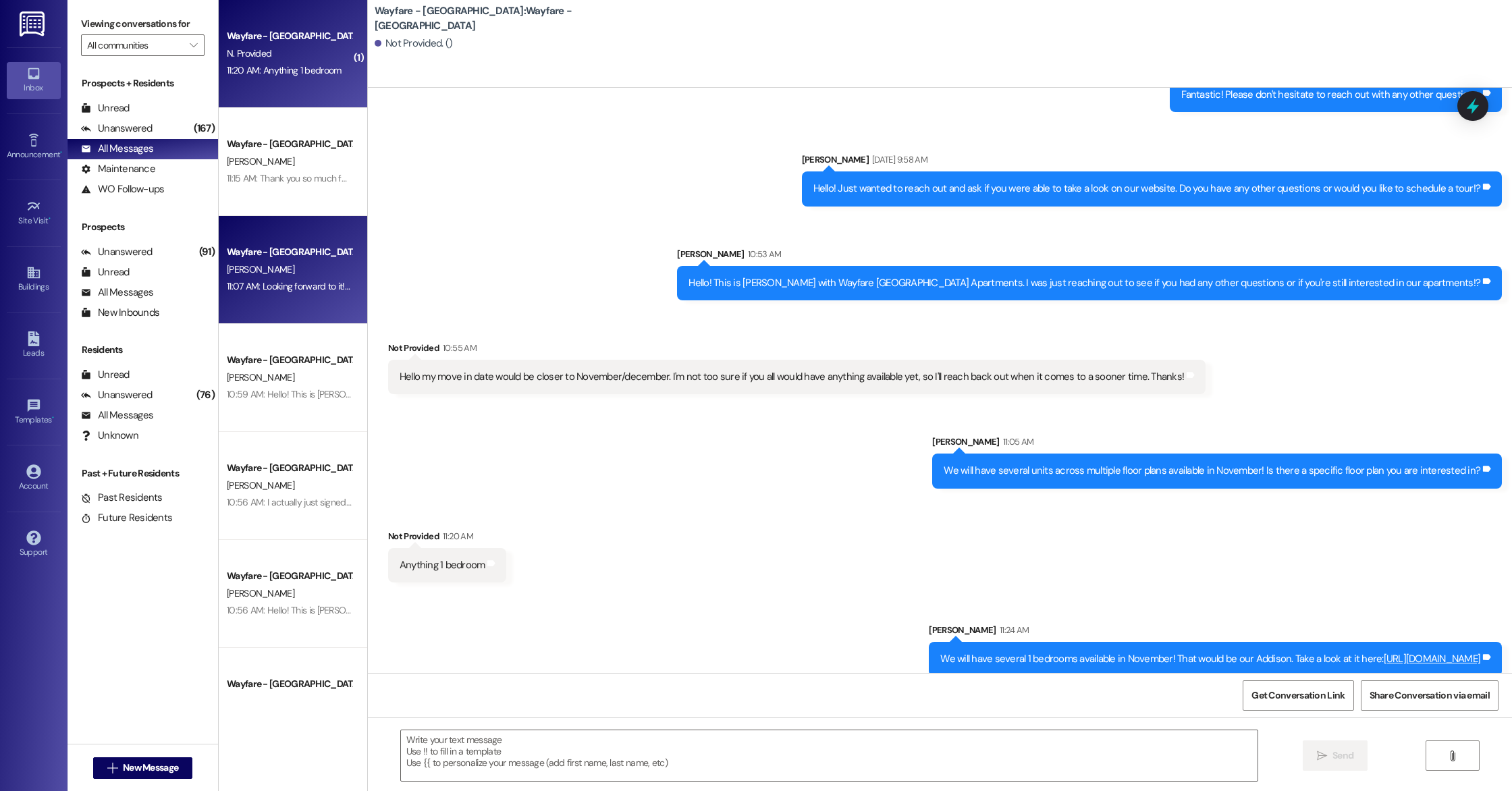
click at [292, 216] on div "Wayfare - [GEOGRAPHIC_DATA] [PERSON_NAME] 11:07 AM: Looking forward to it! Plea…" at bounding box center [292, 270] width 148 height 108
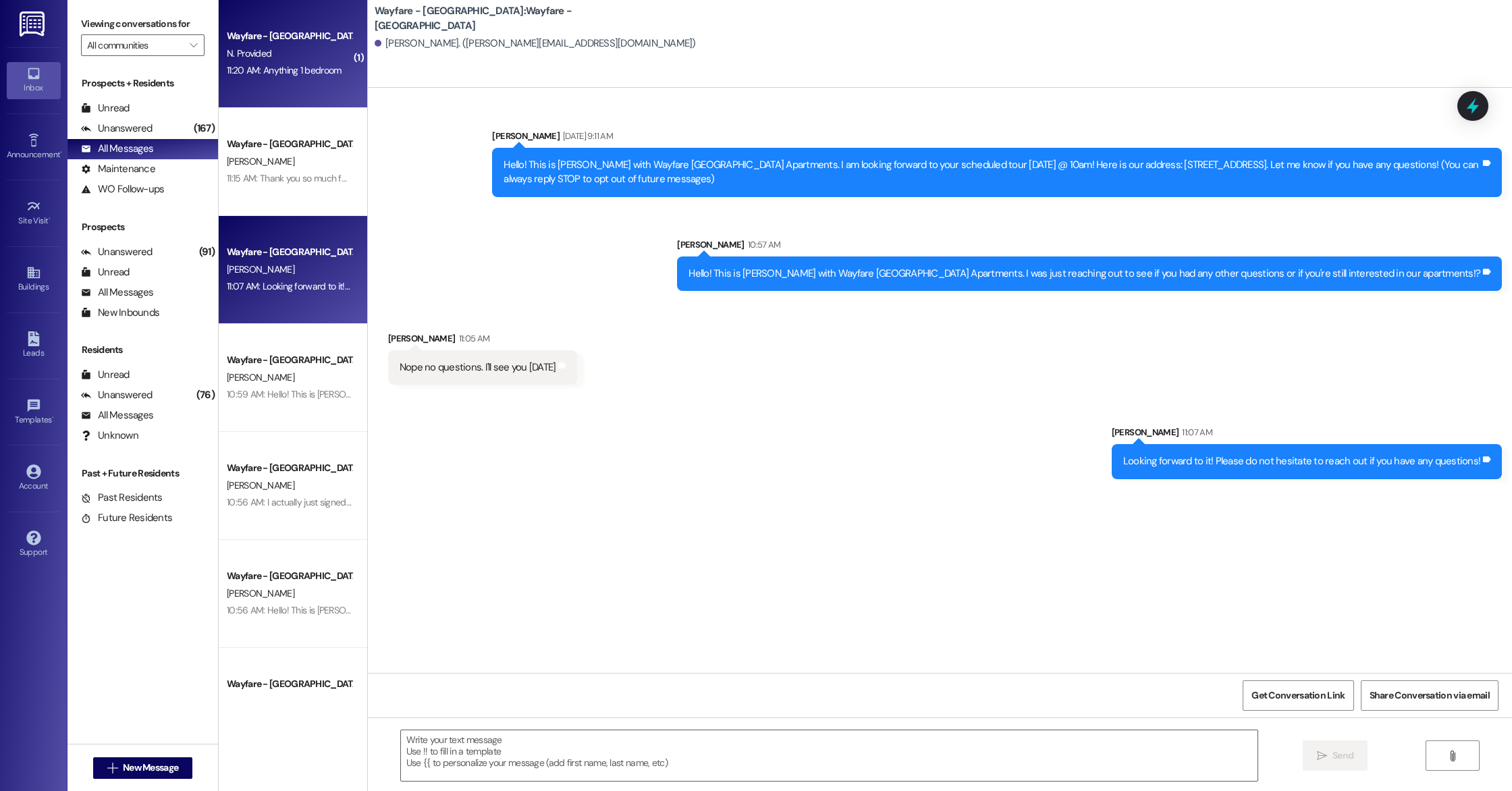
click at [293, 85] on div "Wayfare - [GEOGRAPHIC_DATA] N. Provided 11:20 AM: Anything 1 bedroom 11:20 AM: …" at bounding box center [292, 53] width 148 height 108
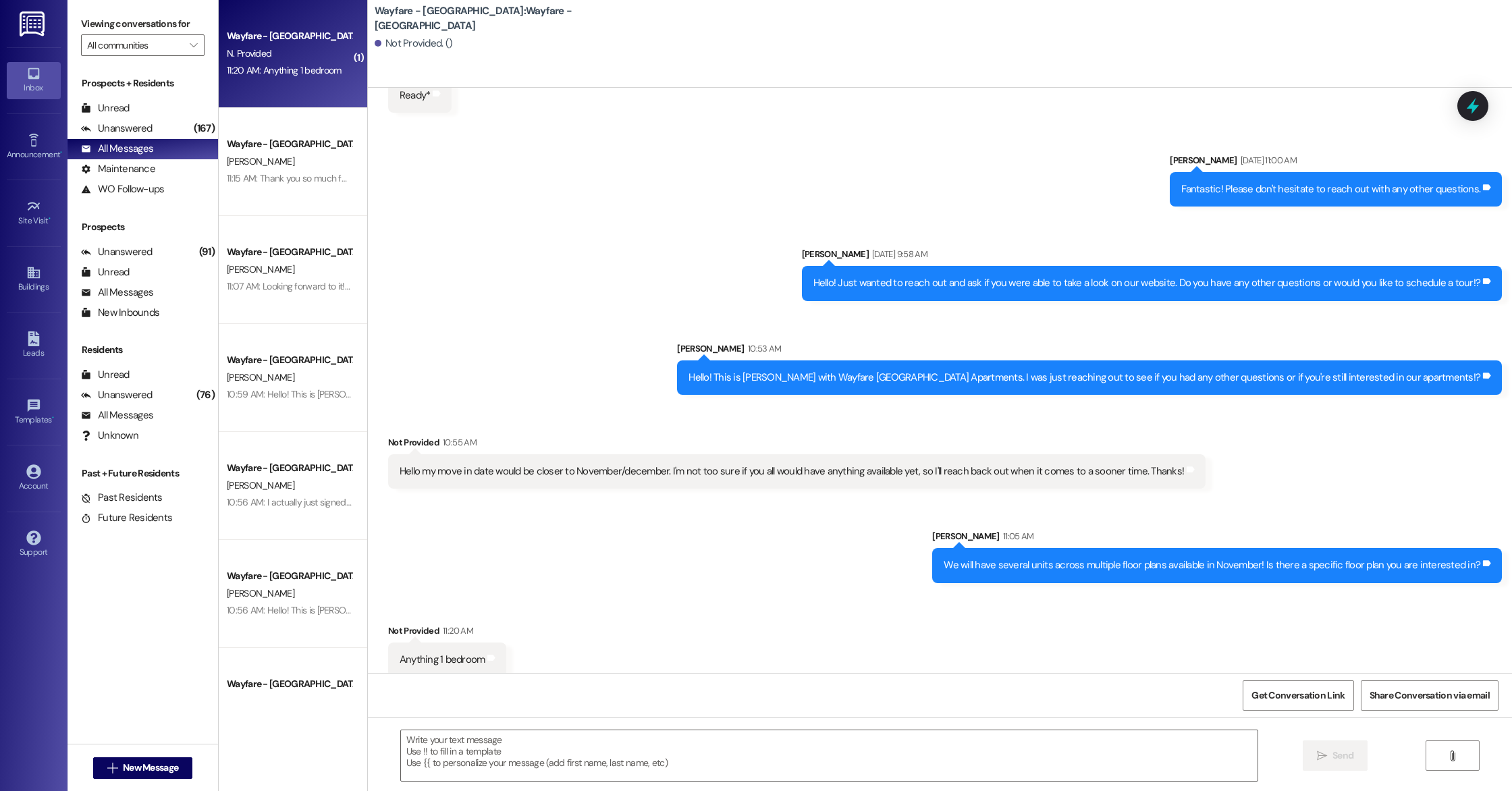
scroll to position [984, 0]
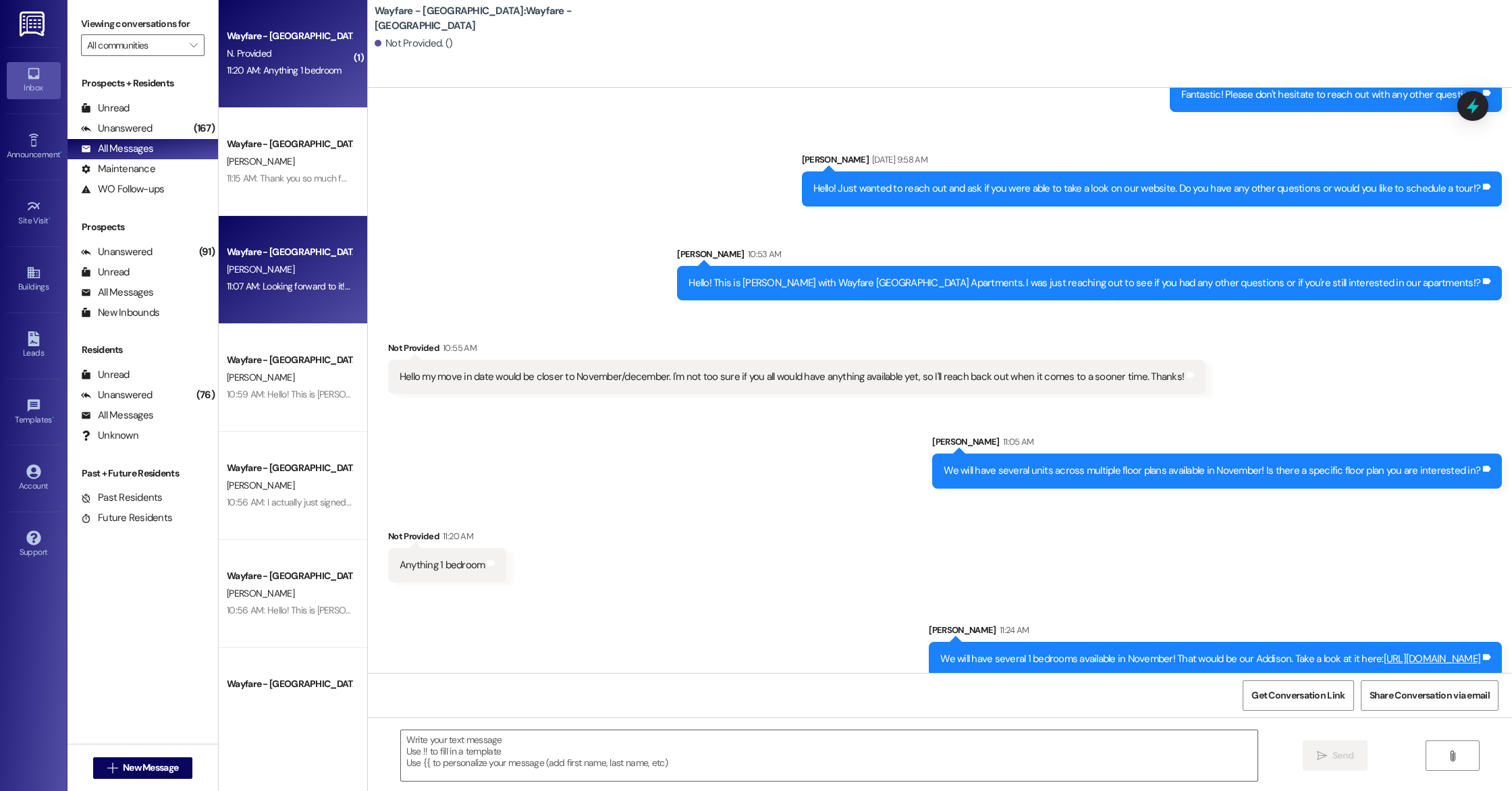
click at [297, 288] on div "11:07 AM: Looking forward to it! Please do not hesitate to reach out if you hav…" at bounding box center [407, 286] width 361 height 12
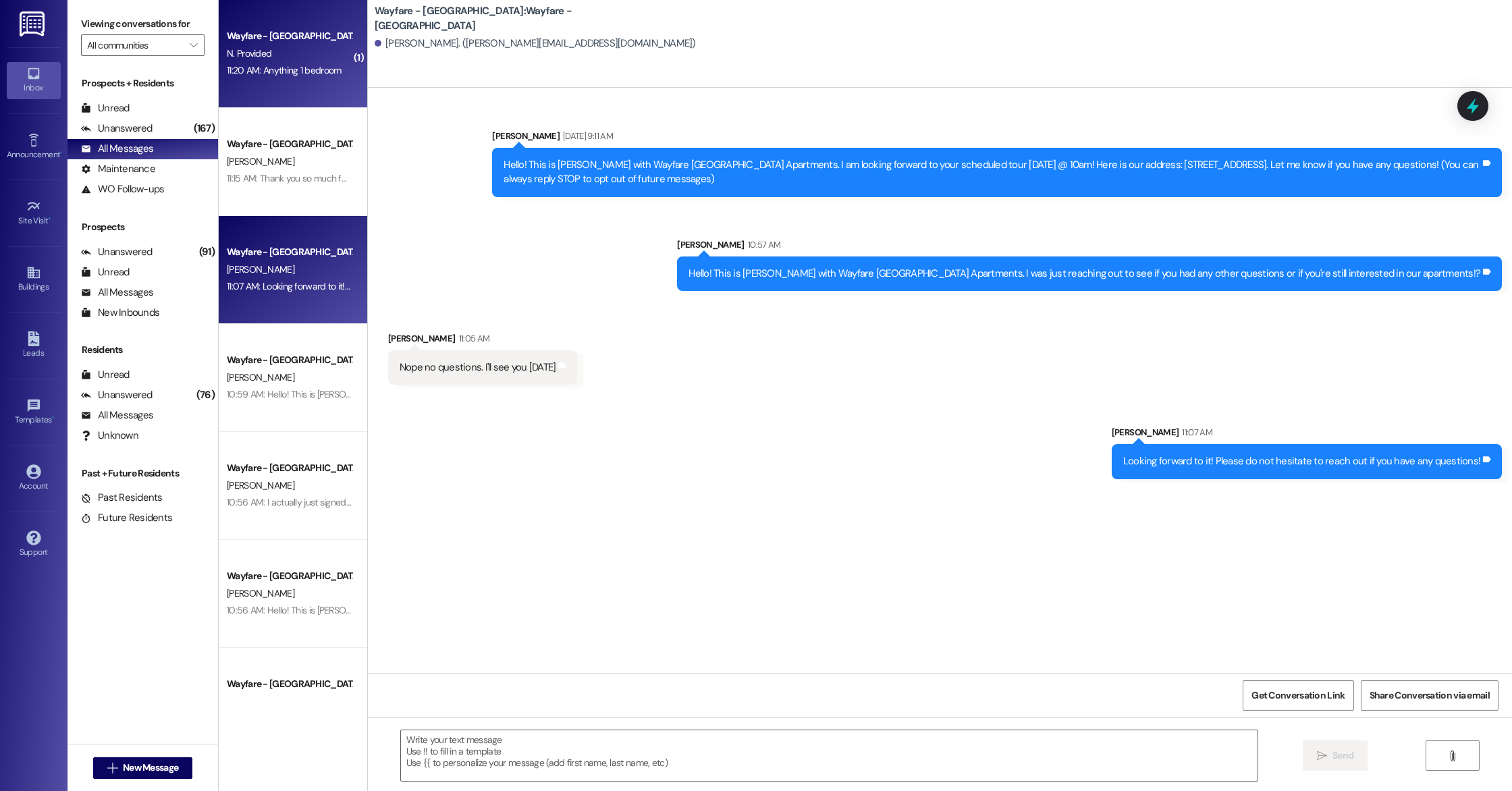
click at [272, 63] on div "11:20 AM: Anything 1 bedroom 11:20 AM: Anything 1 bedroom" at bounding box center [289, 70] width 127 height 17
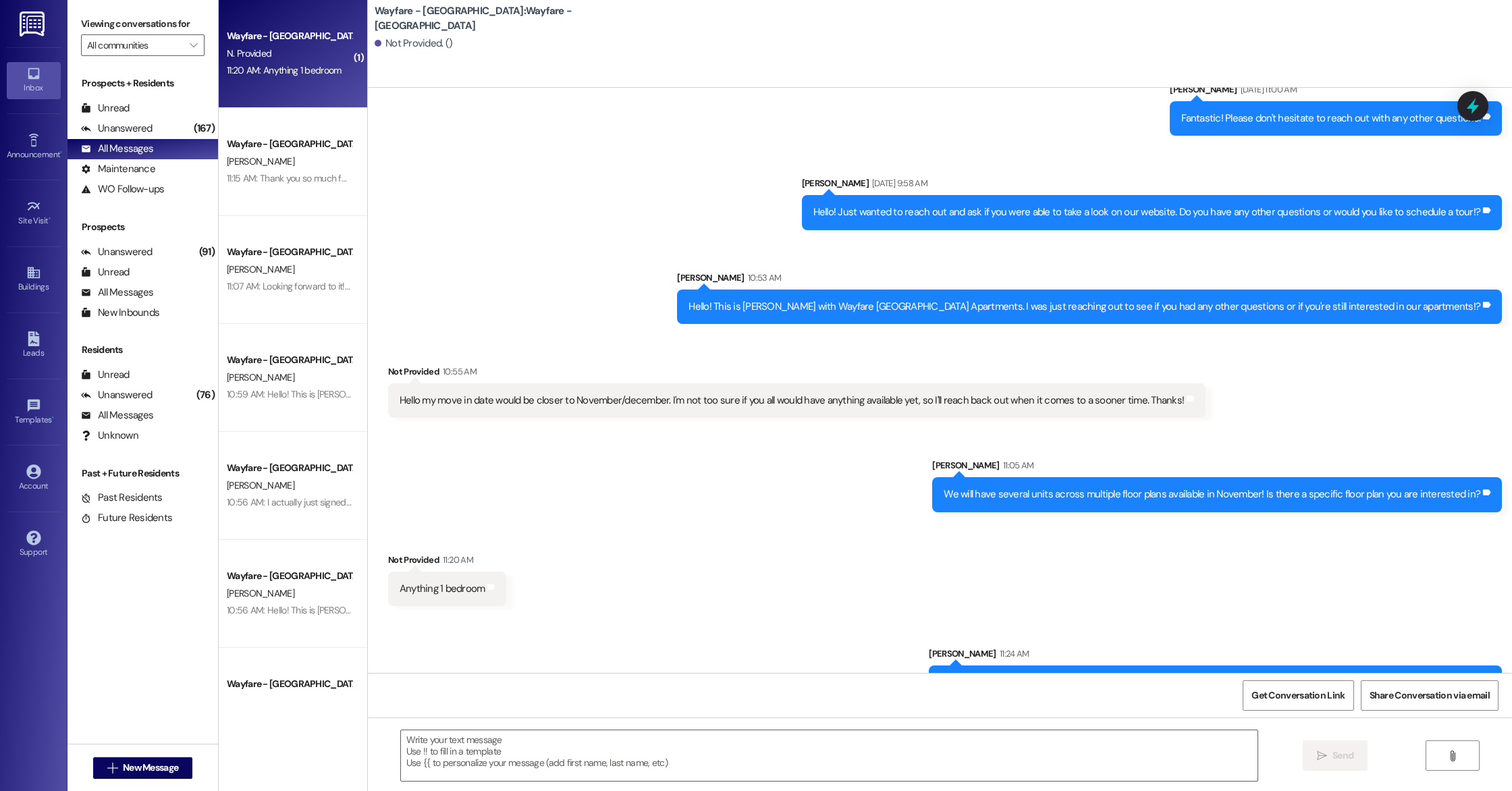
scroll to position [984, 0]
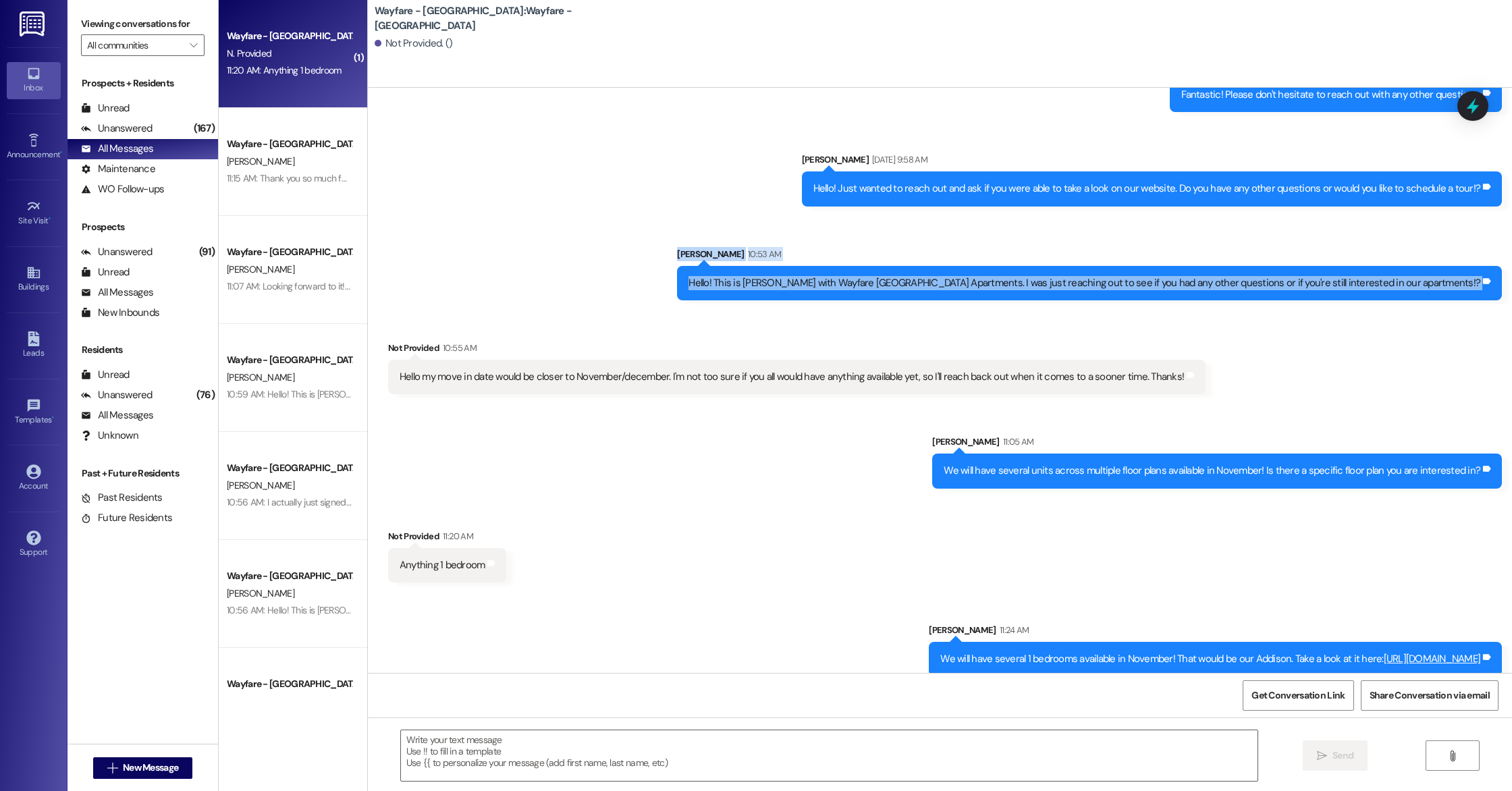
drag, startPoint x: 673, startPoint y: 319, endPoint x: 832, endPoint y: -60, distance: 411.0
click at [832, 0] on html "Inbox Go to Inbox Announcement • Send A Text Announcement Site Visit • Go to Si…" at bounding box center [756, 396] width 1512 height 791
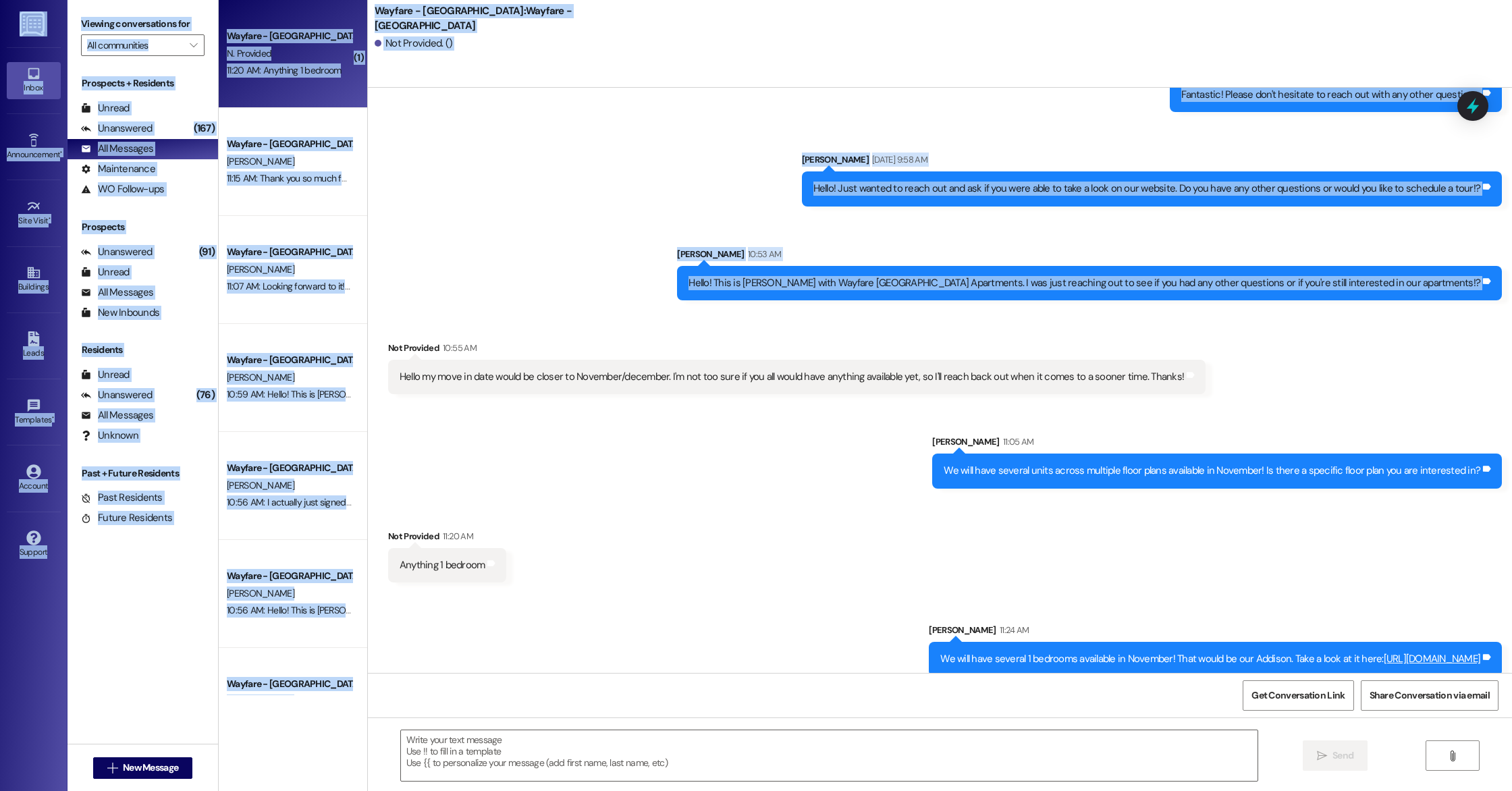
scroll to position [701, 0]
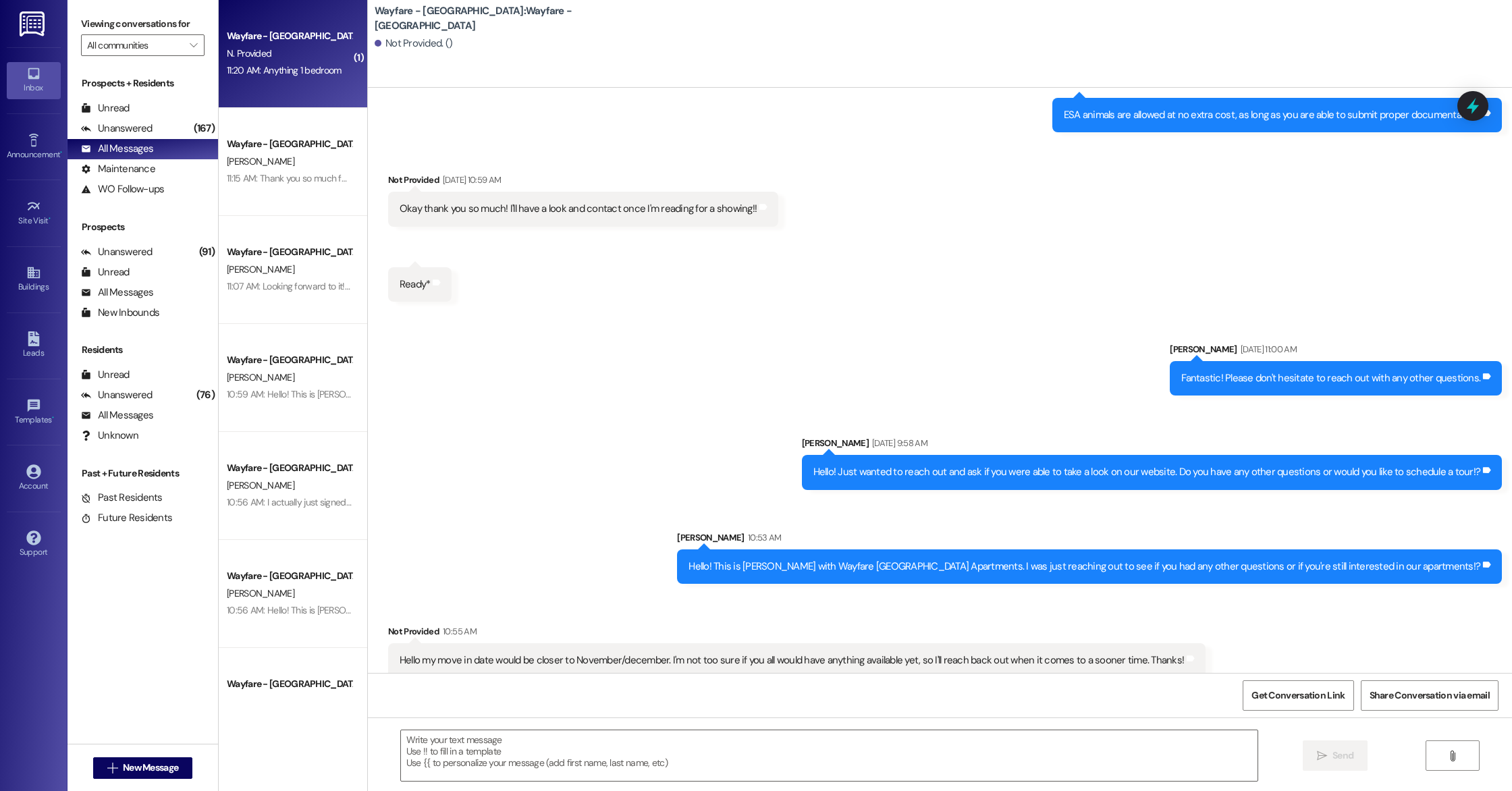
click at [608, 258] on div "Received via SMS Not Provided [DATE] 10:59 AM Okay thank you so much! I'll have…" at bounding box center [940, 227] width 1144 height 170
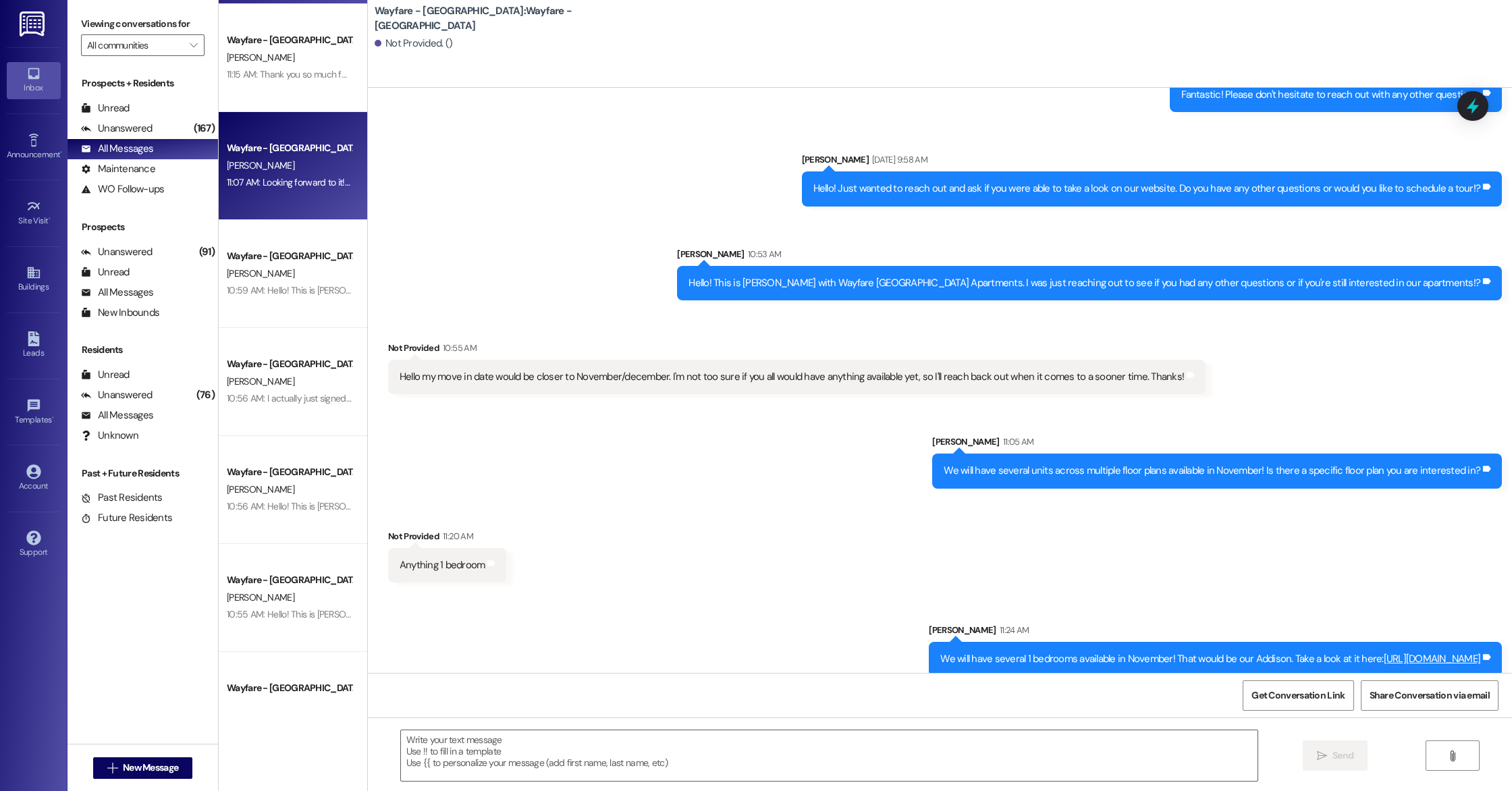
scroll to position [0, 0]
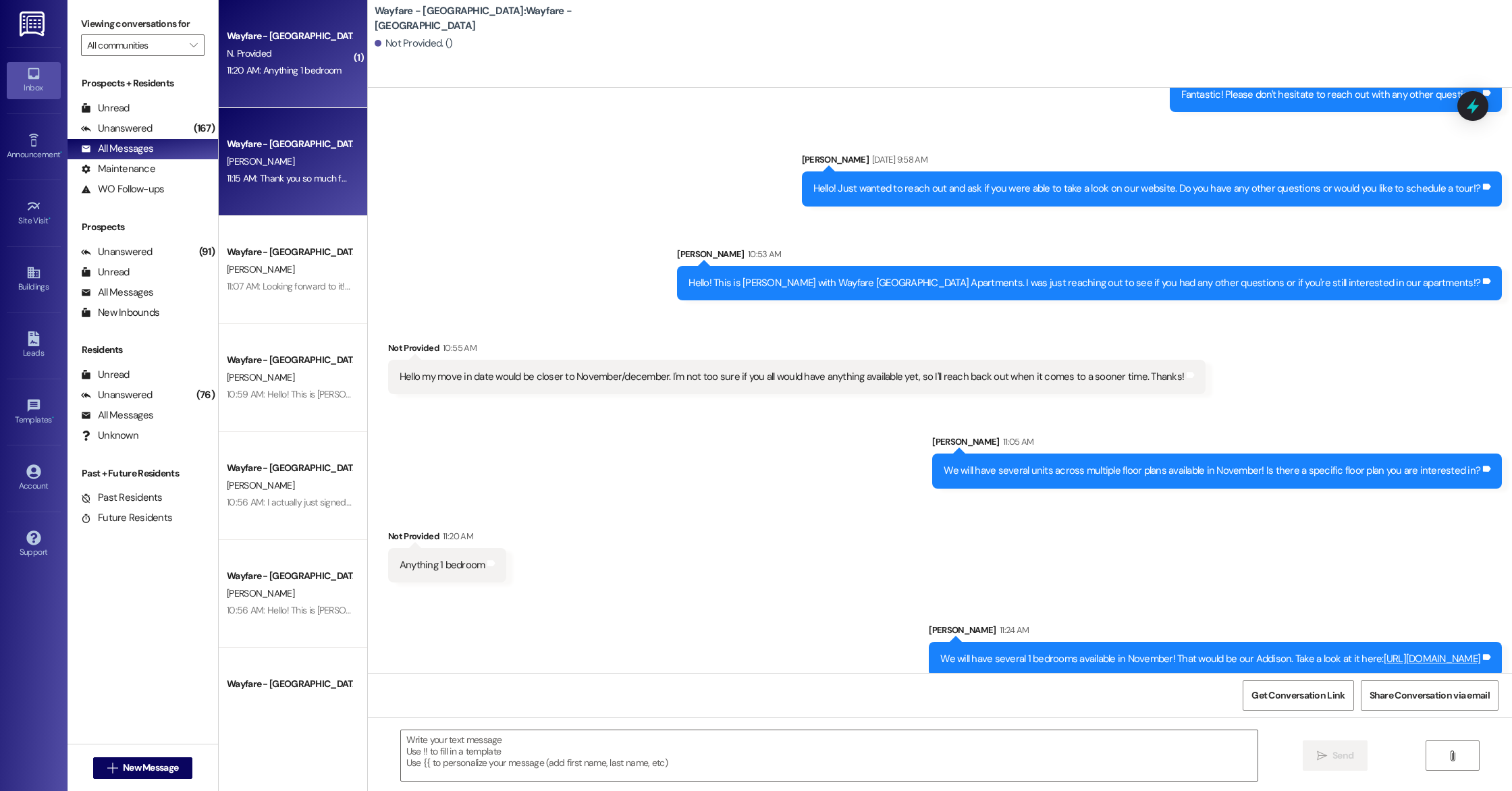
click at [291, 200] on div "Wayfare - [GEOGRAPHIC_DATA] [PERSON_NAME] 11:15 AM: Thank you so much for your …" at bounding box center [292, 161] width 148 height 108
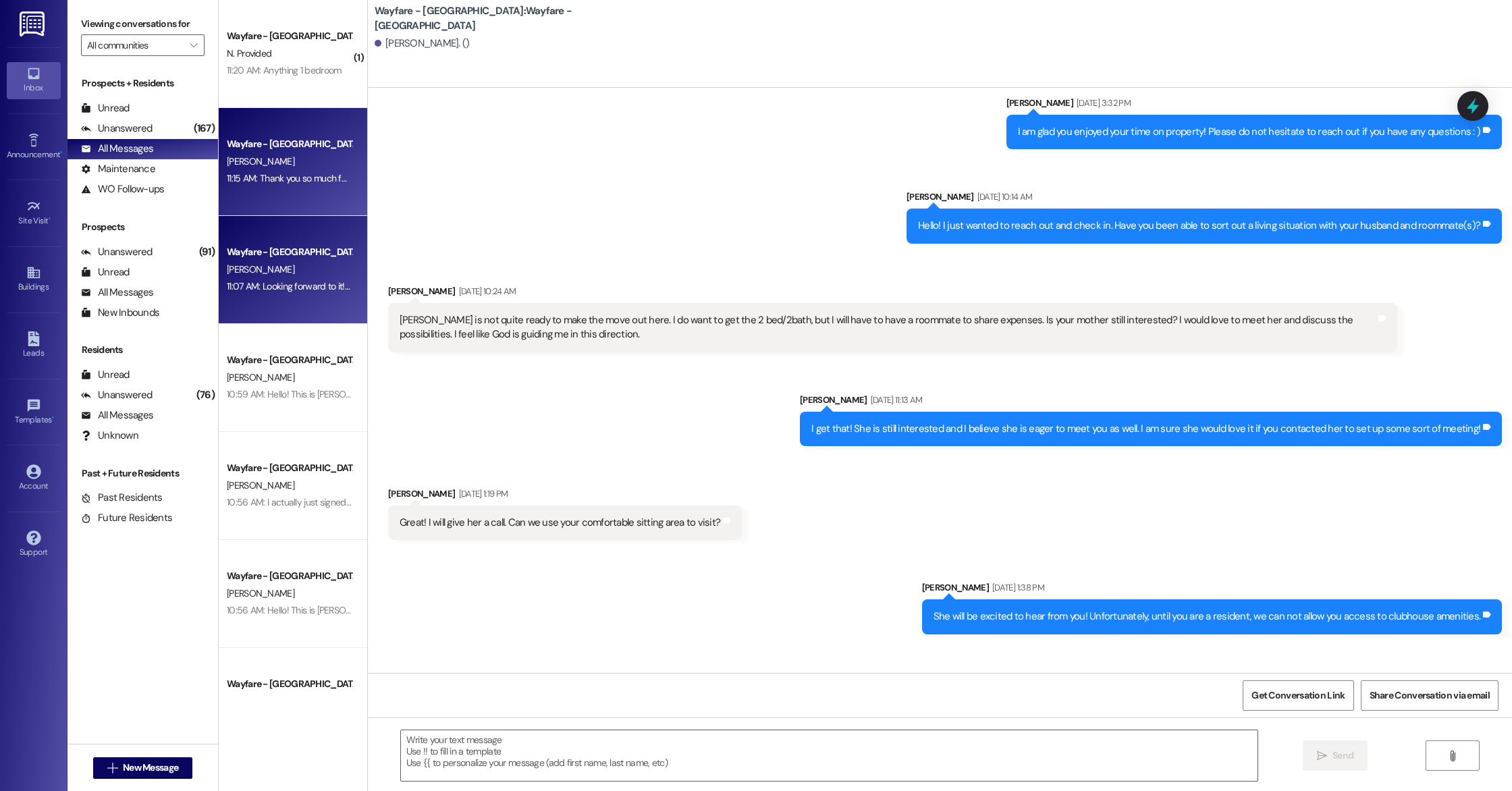
click at [314, 310] on div "Wayfare - [GEOGRAPHIC_DATA] [PERSON_NAME] 11:07 AM: Looking forward to it! Plea…" at bounding box center [292, 270] width 148 height 108
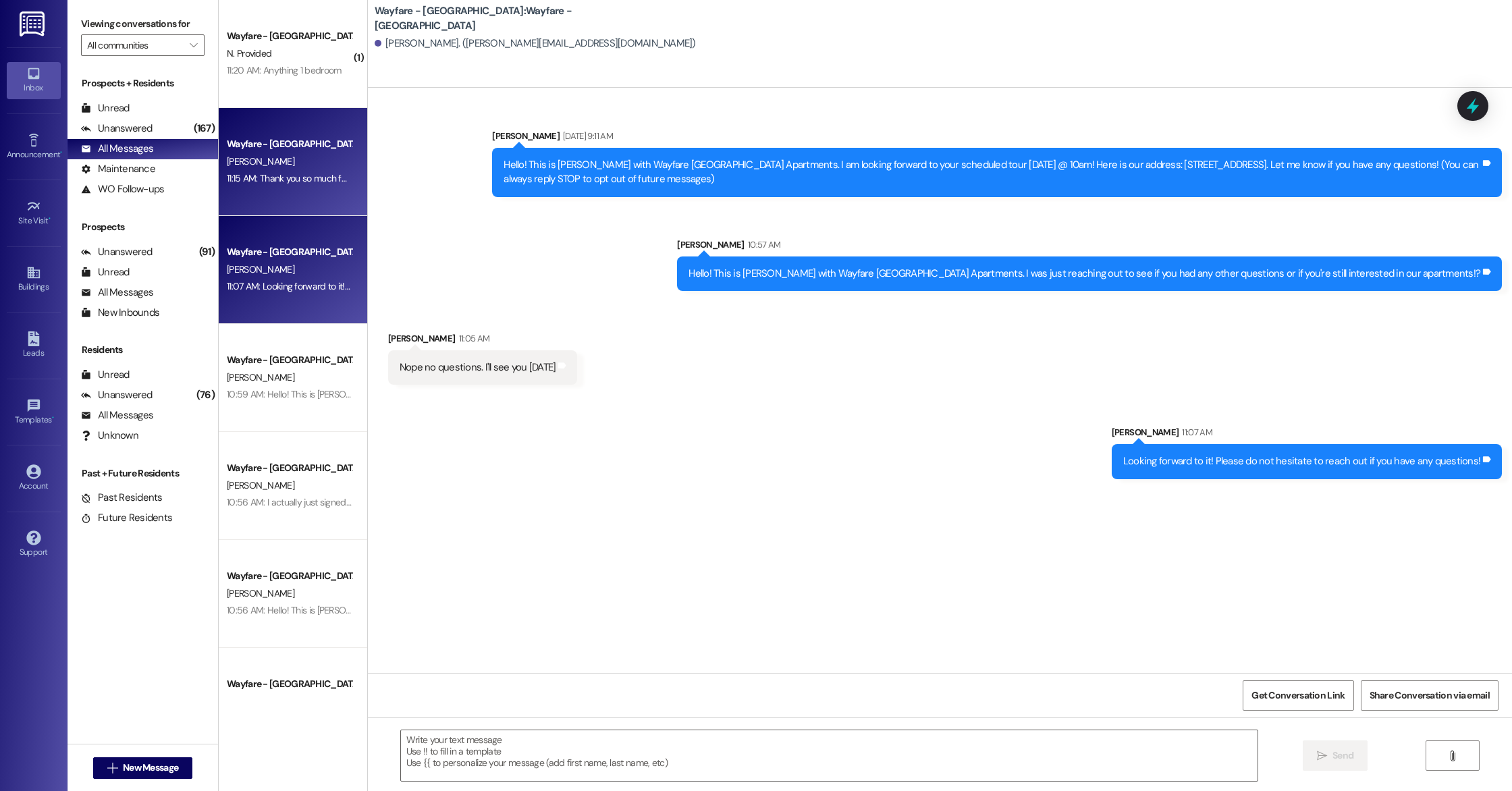
click at [276, 120] on div "Wayfare - [GEOGRAPHIC_DATA] [PERSON_NAME] 11:15 AM: Thank you so much for your …" at bounding box center [292, 161] width 148 height 108
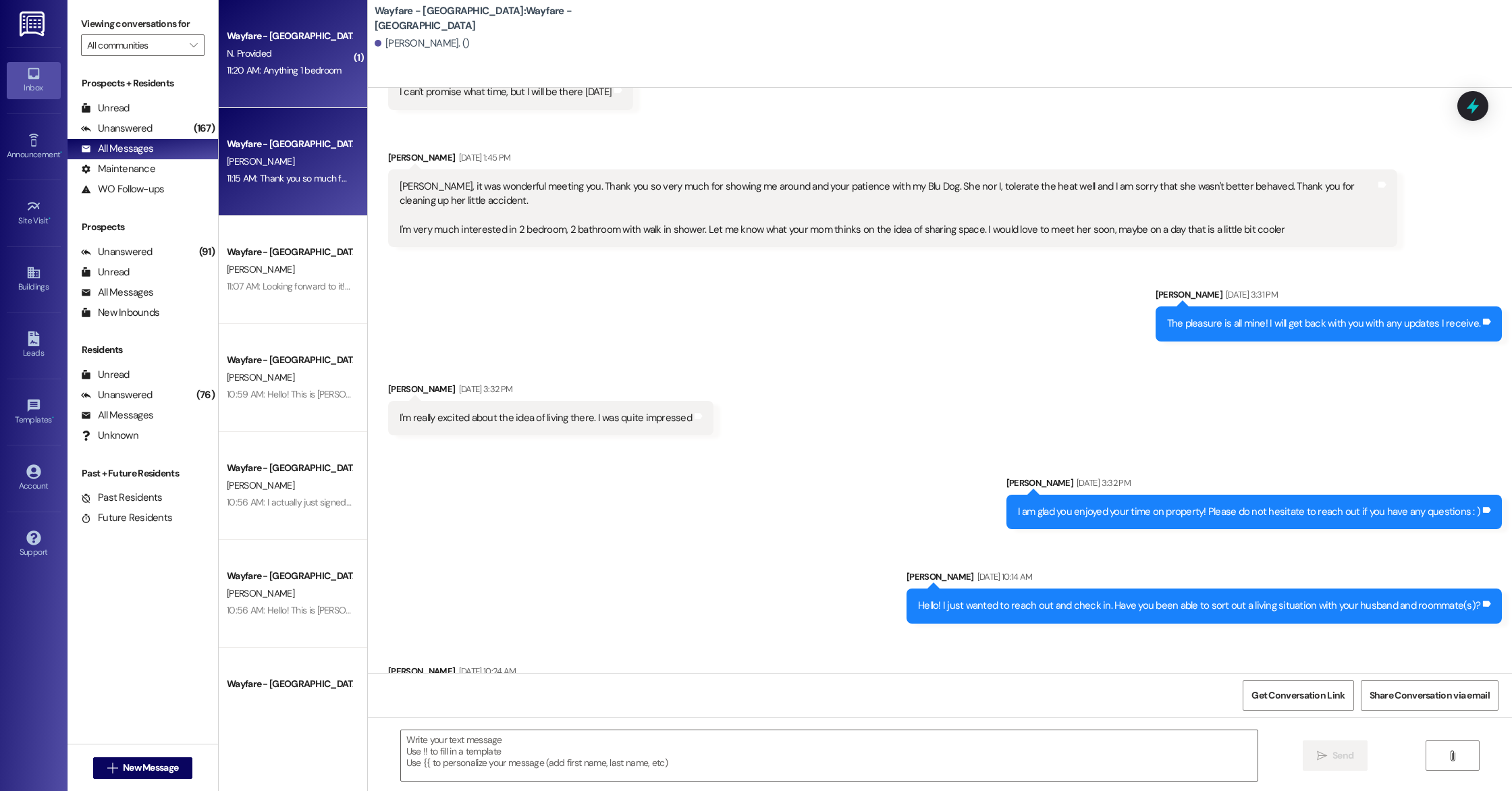
click at [279, 70] on div "11:20 AM: Anything 1 bedroom 11:20 AM: Anything 1 bedroom" at bounding box center [283, 70] width 114 height 12
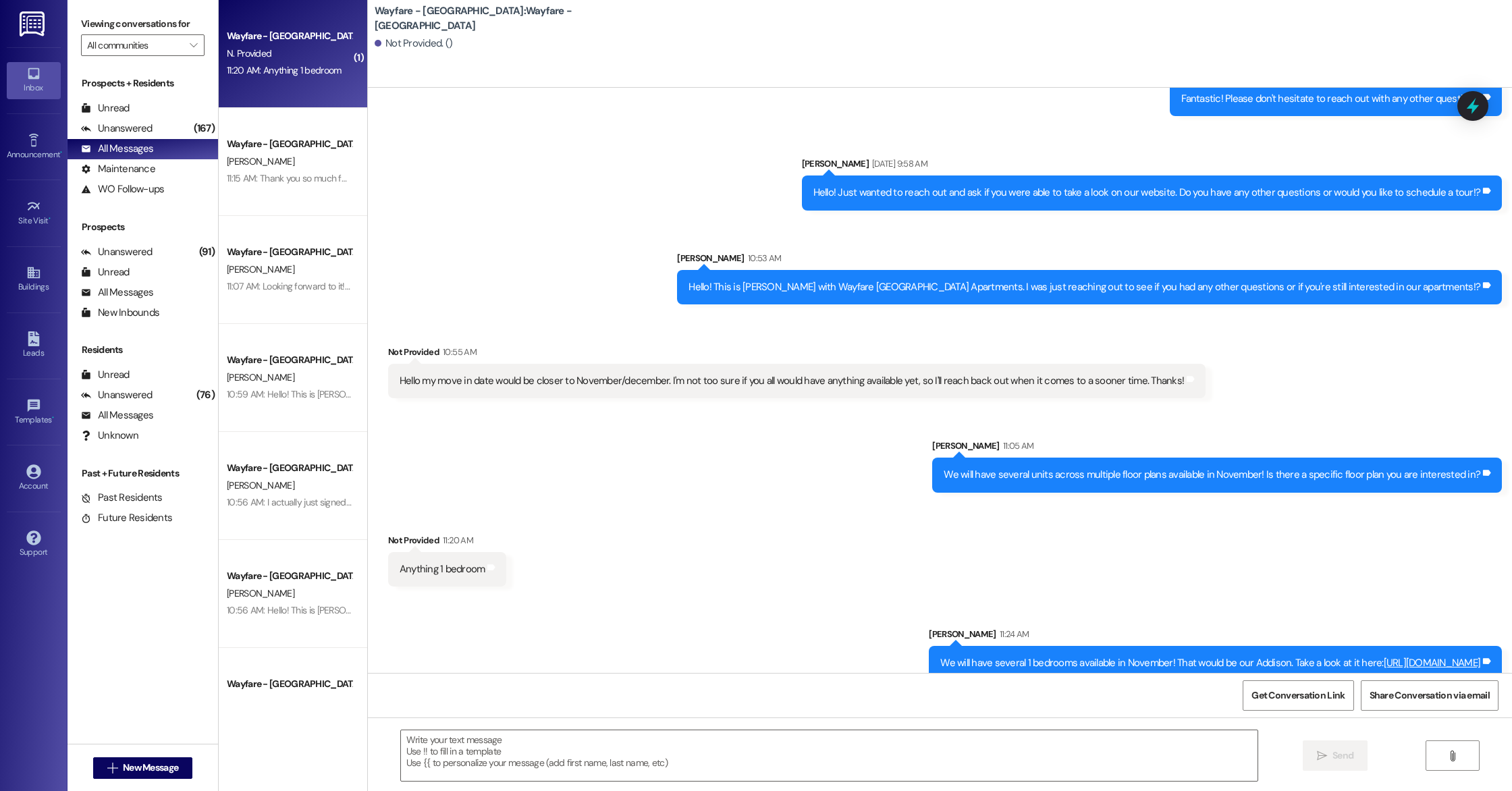
scroll to position [984, 0]
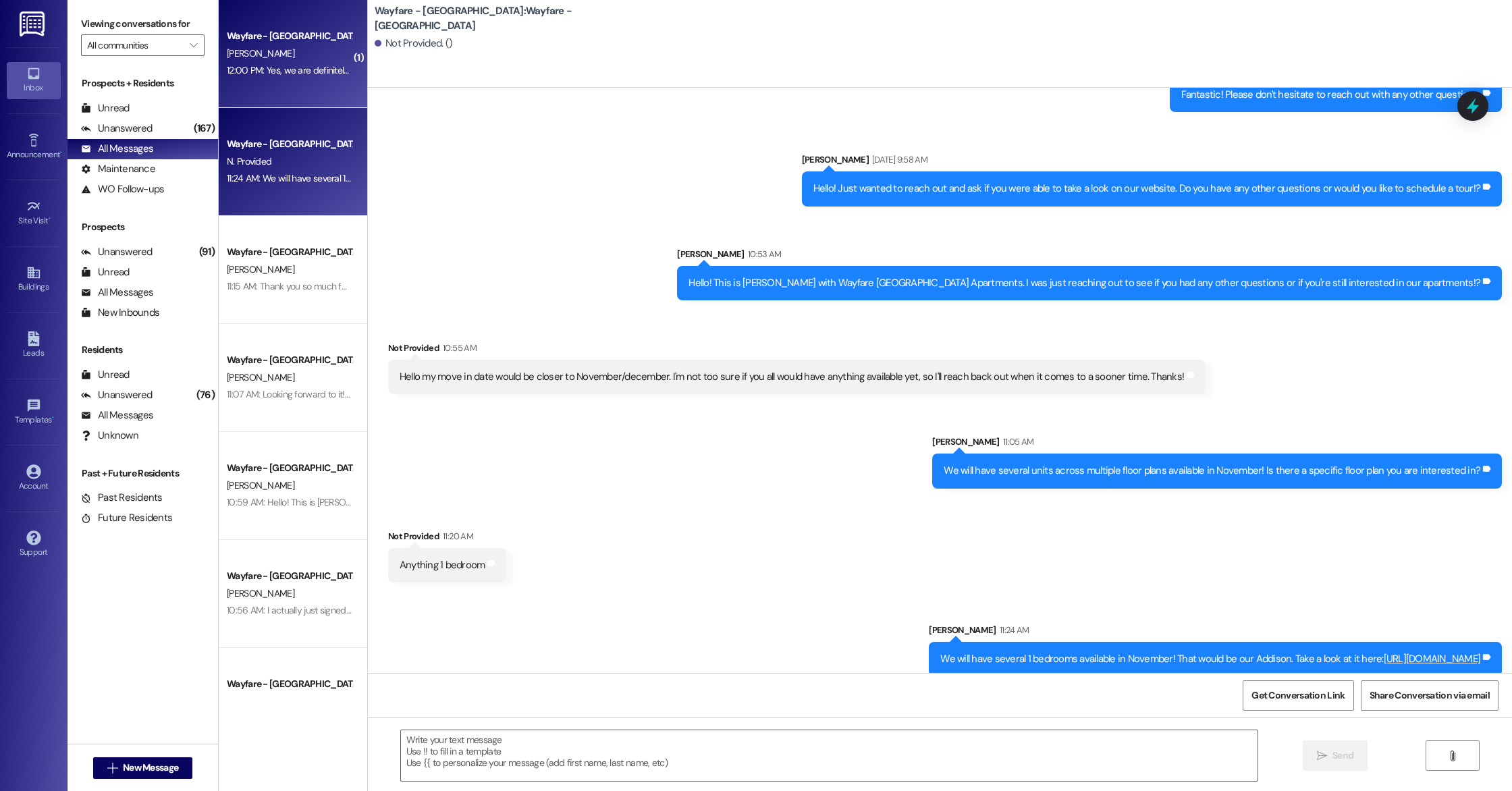
click at [278, 48] on div "[PERSON_NAME]" at bounding box center [289, 53] width 127 height 17
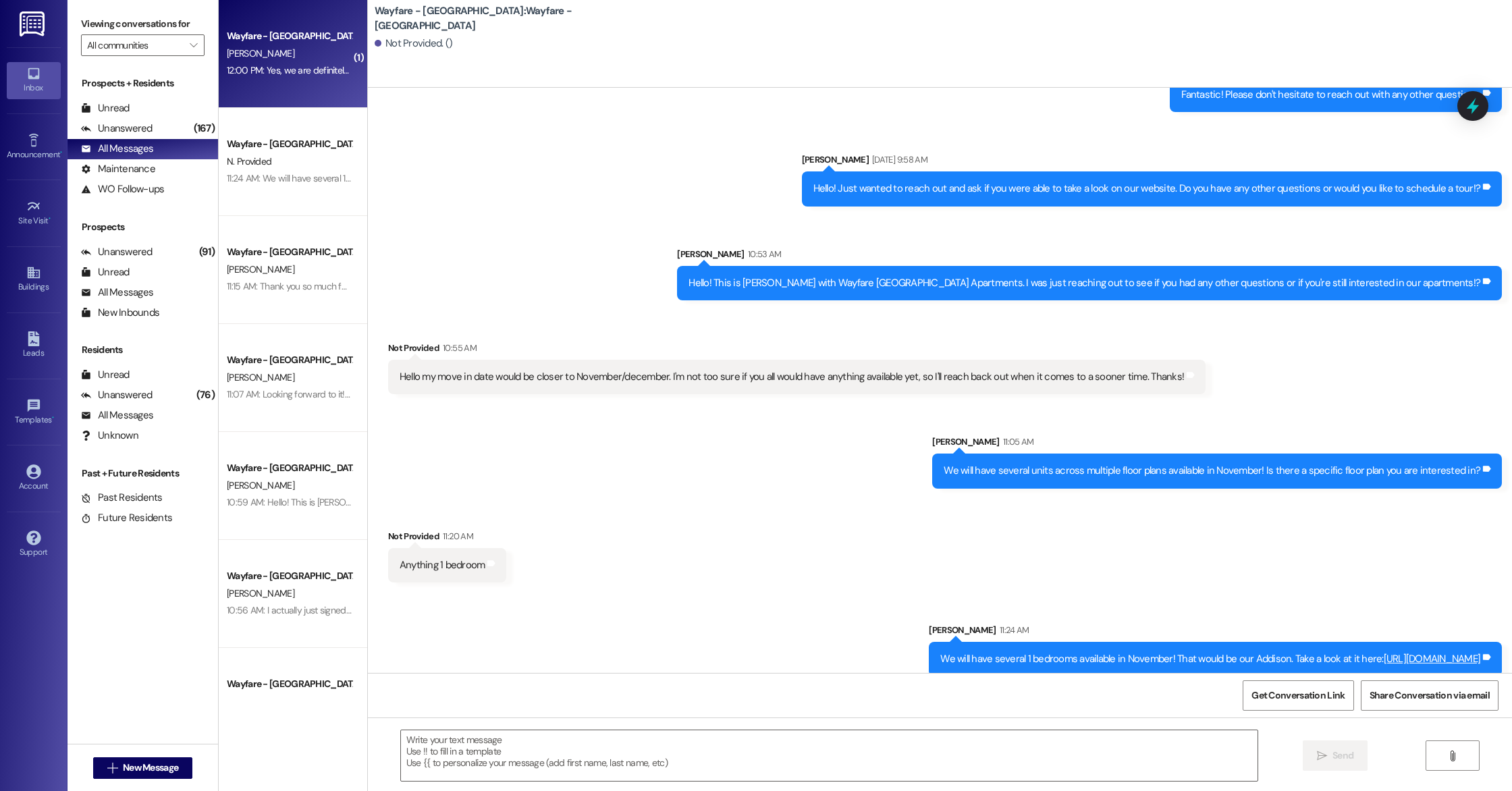
scroll to position [0, 0]
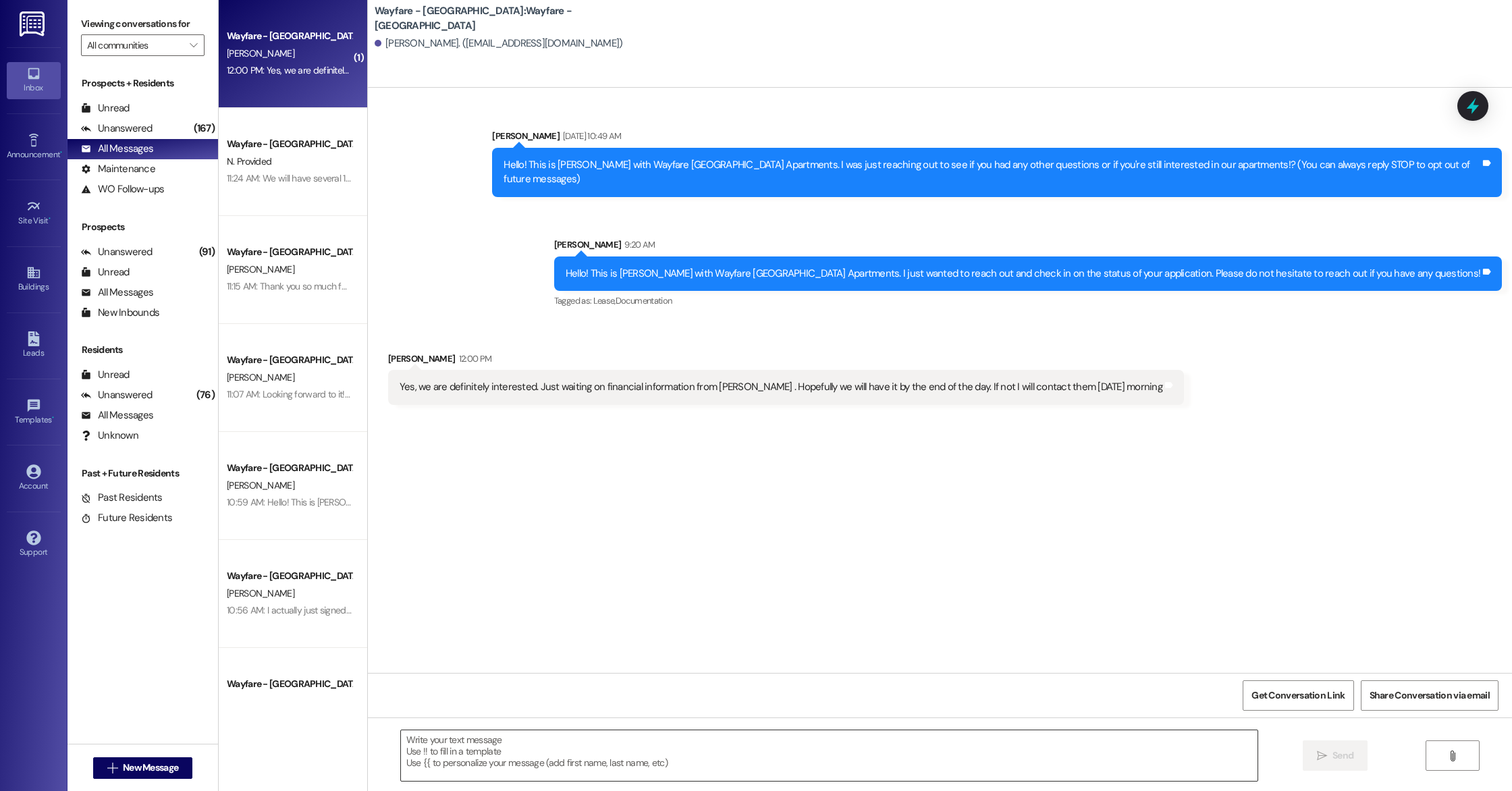
click at [534, 752] on textarea at bounding box center [829, 755] width 856 height 50
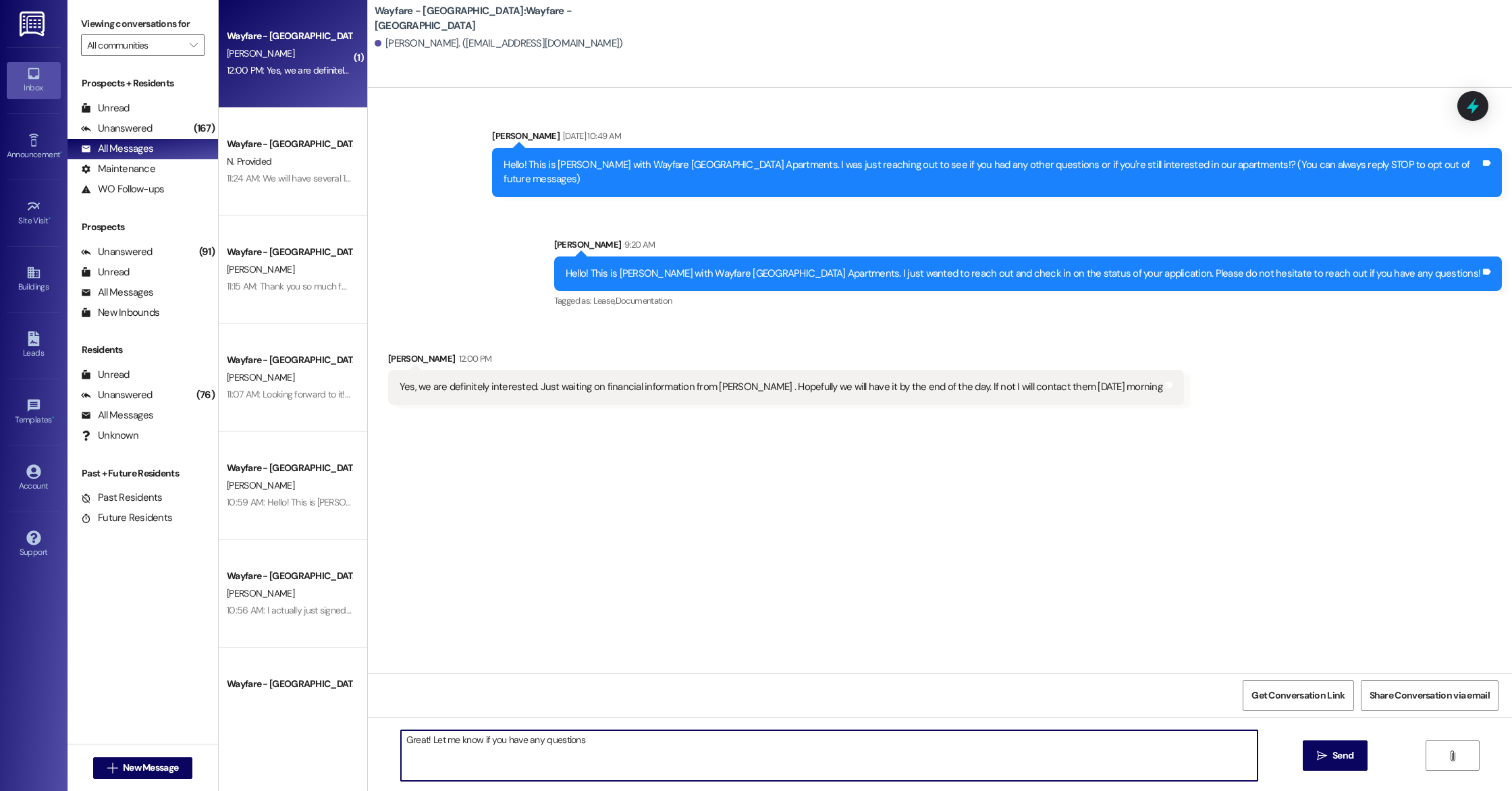
type textarea "Great! Let me know if you have any questions!"
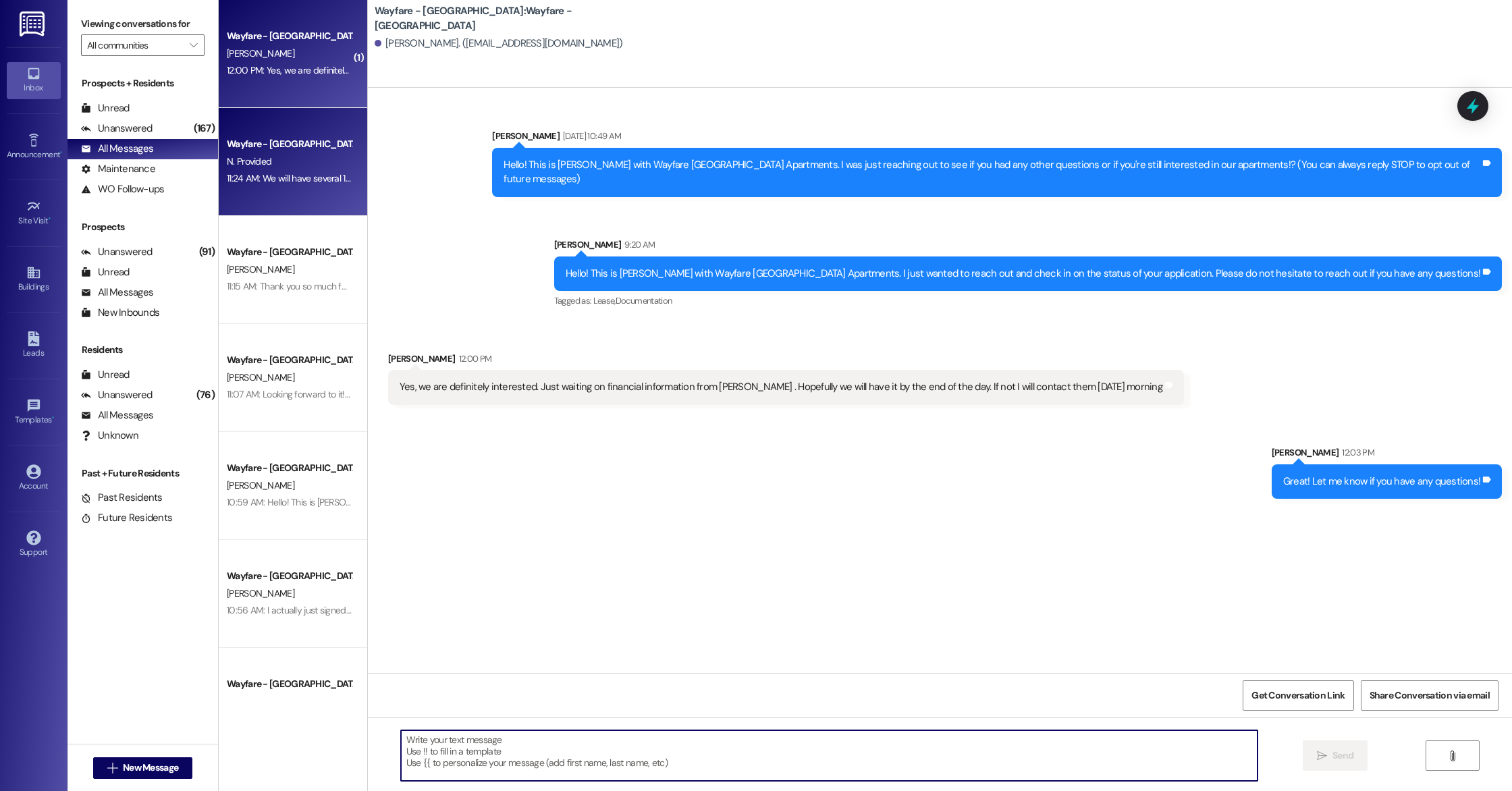
click at [248, 180] on div "11:24 AM: We will have several 1 bedrooms available in November! That would be …" at bounding box center [494, 178] width 536 height 12
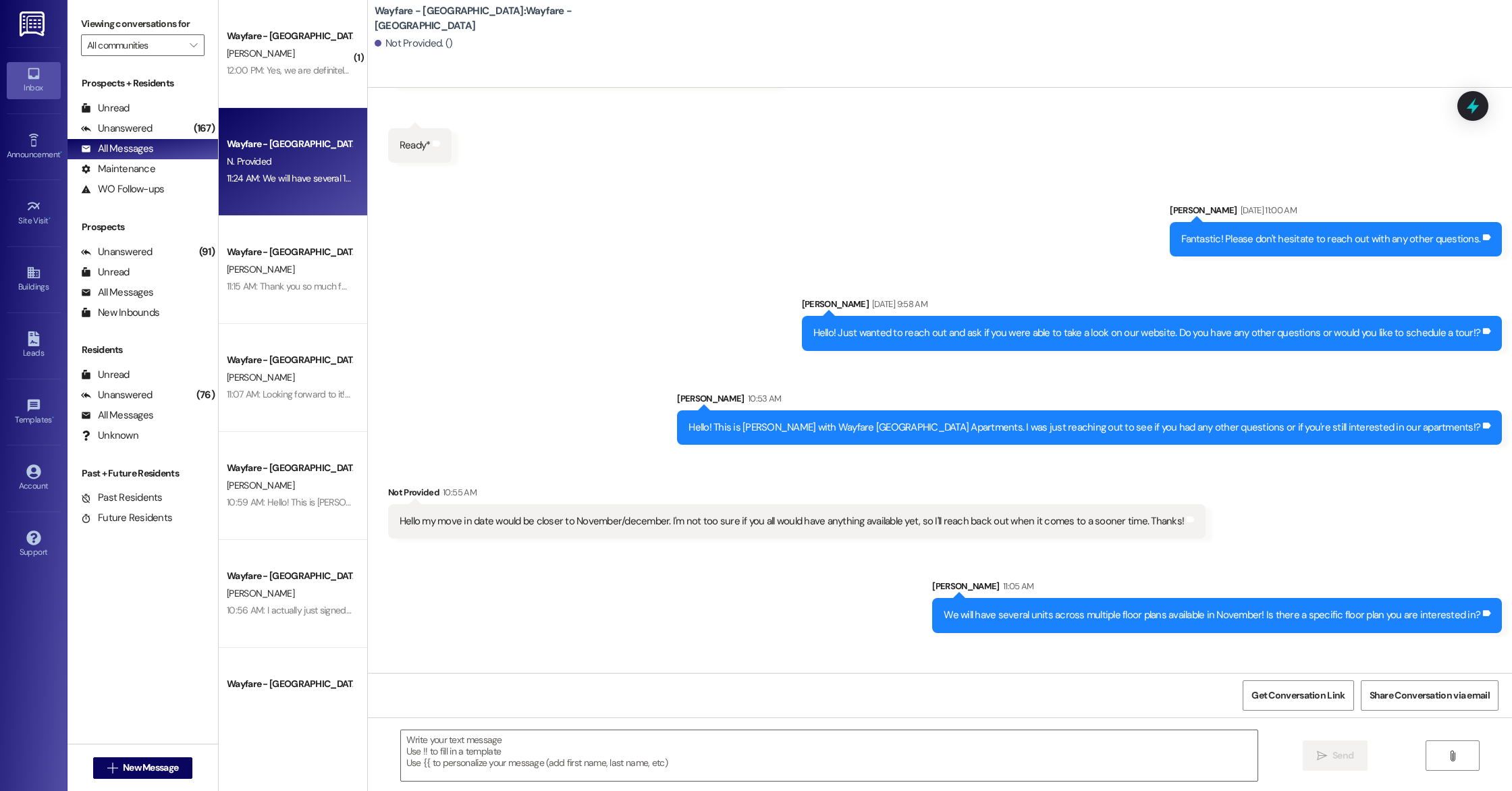
scroll to position [889, 0]
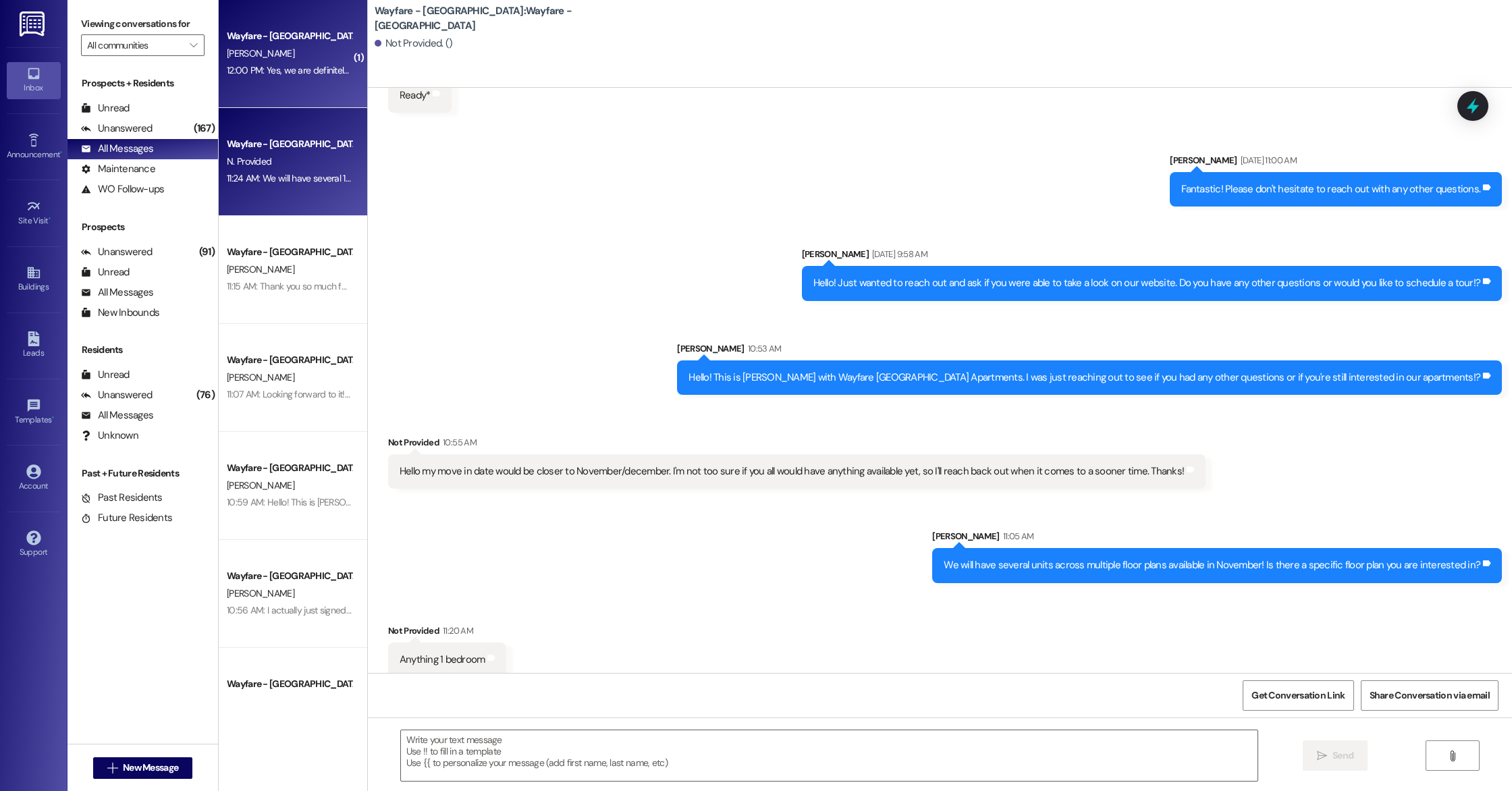
click at [281, 63] on div "12:00 PM: Yes, we are definitely interested. Just waiting on financial informat…" at bounding box center [289, 70] width 127 height 17
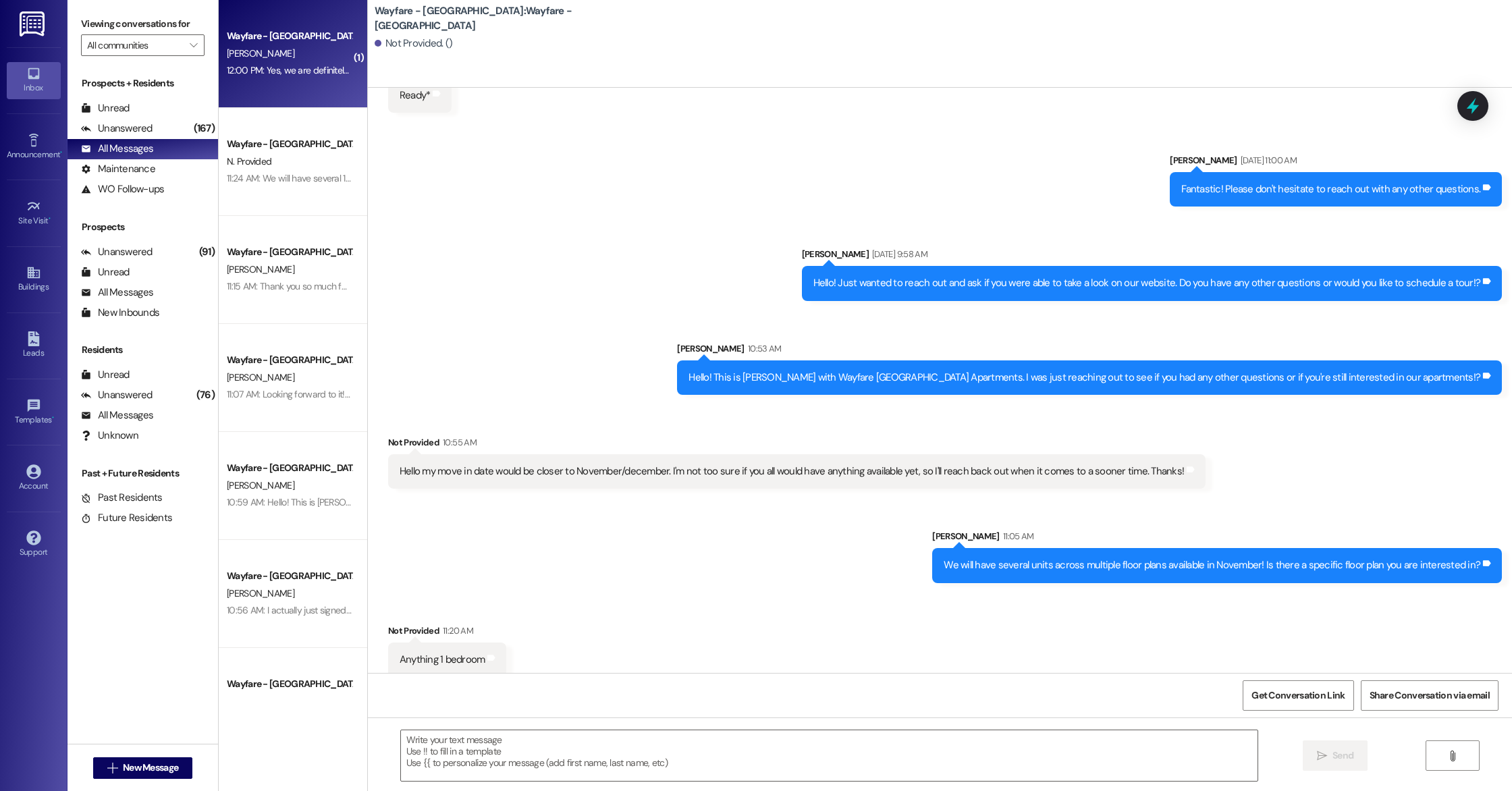
scroll to position [0, 0]
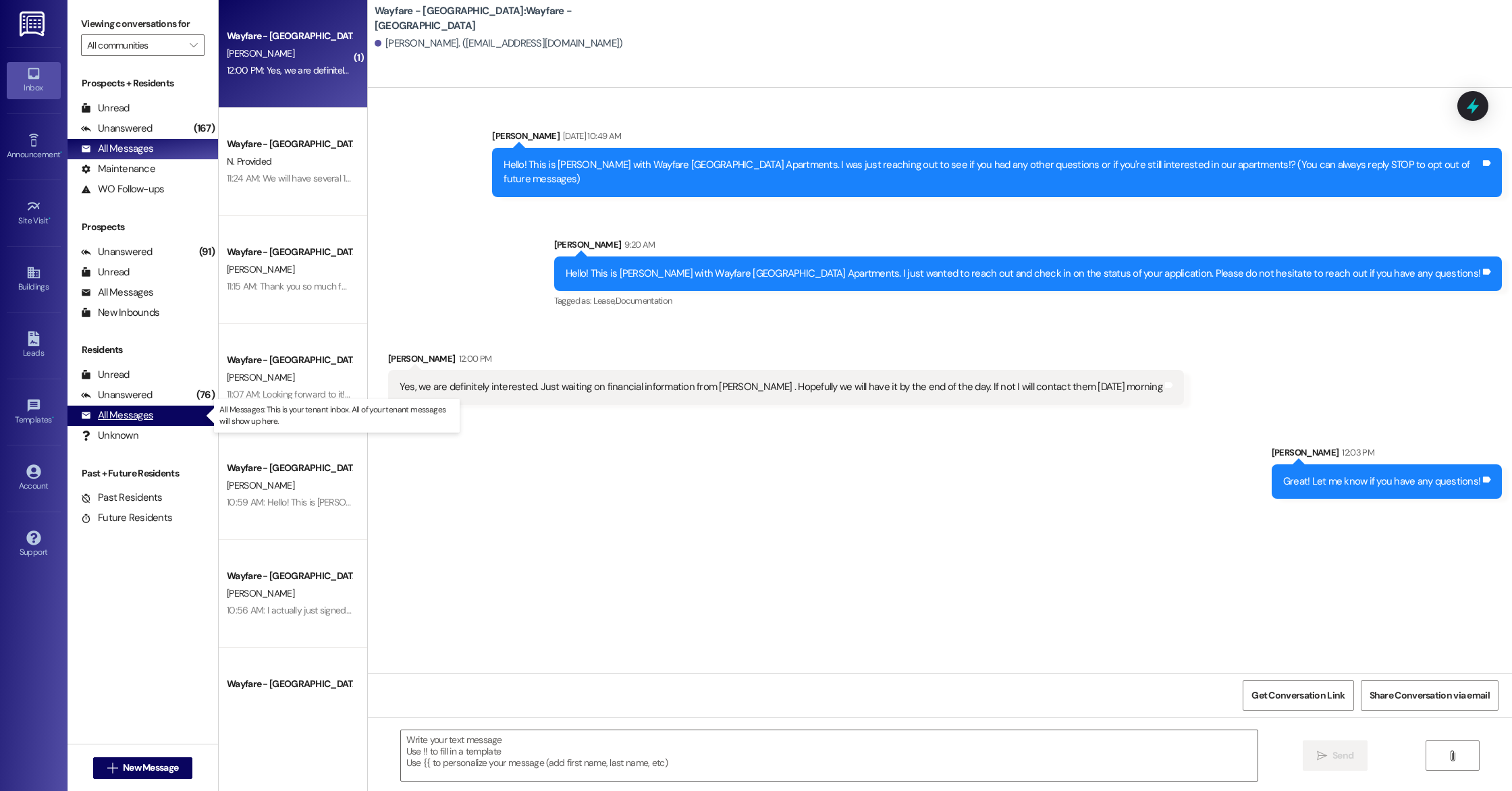
click at [132, 411] on div "All Messages" at bounding box center [117, 415] width 72 height 14
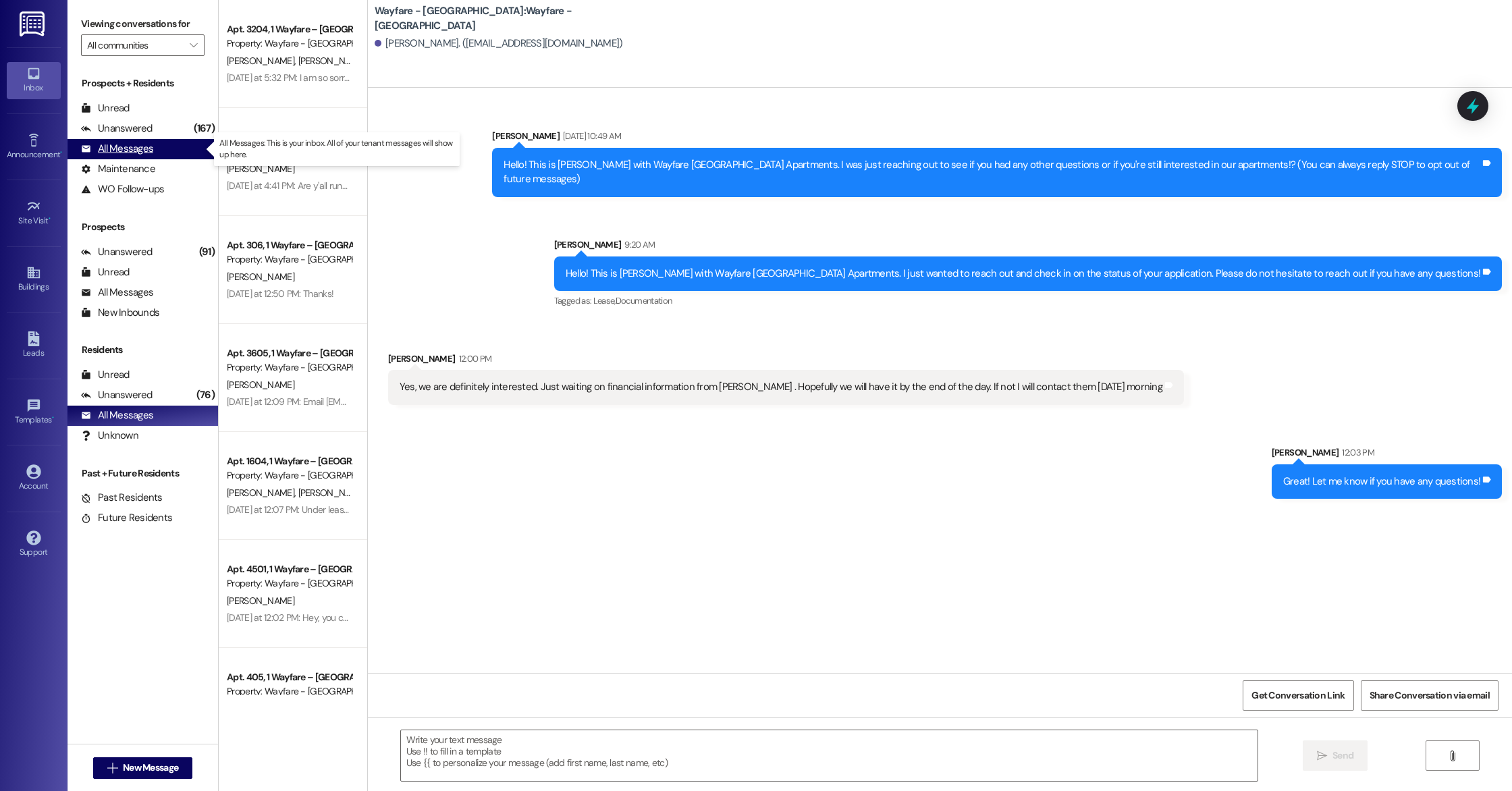
click at [141, 143] on div "All Messages" at bounding box center [117, 148] width 72 height 14
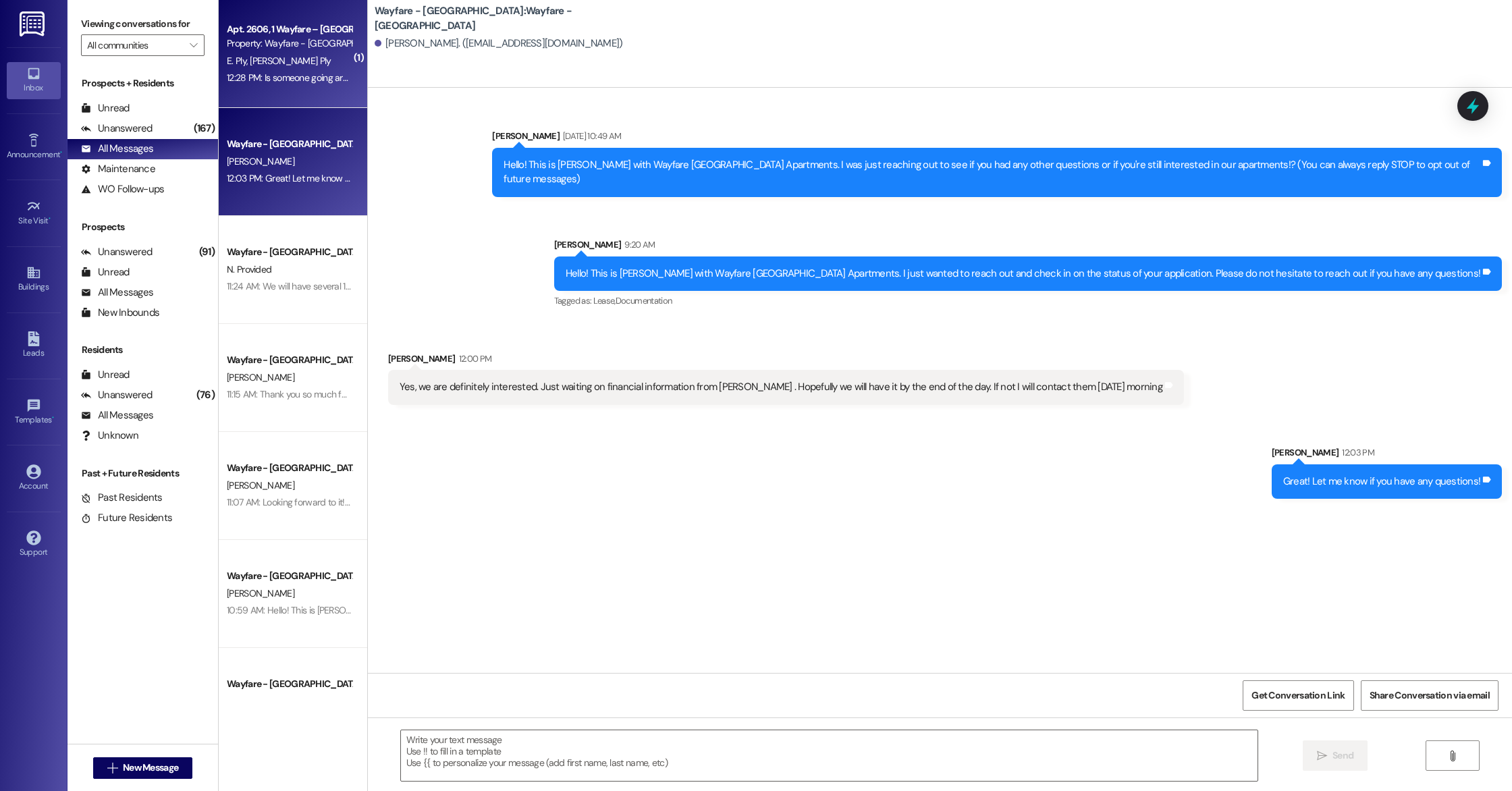
click at [249, 88] on div "Apt. 2606, 1 Wayfare – [GEOGRAPHIC_DATA] Property: Wayfare - [GEOGRAPHIC_DATA] …" at bounding box center [292, 53] width 148 height 108
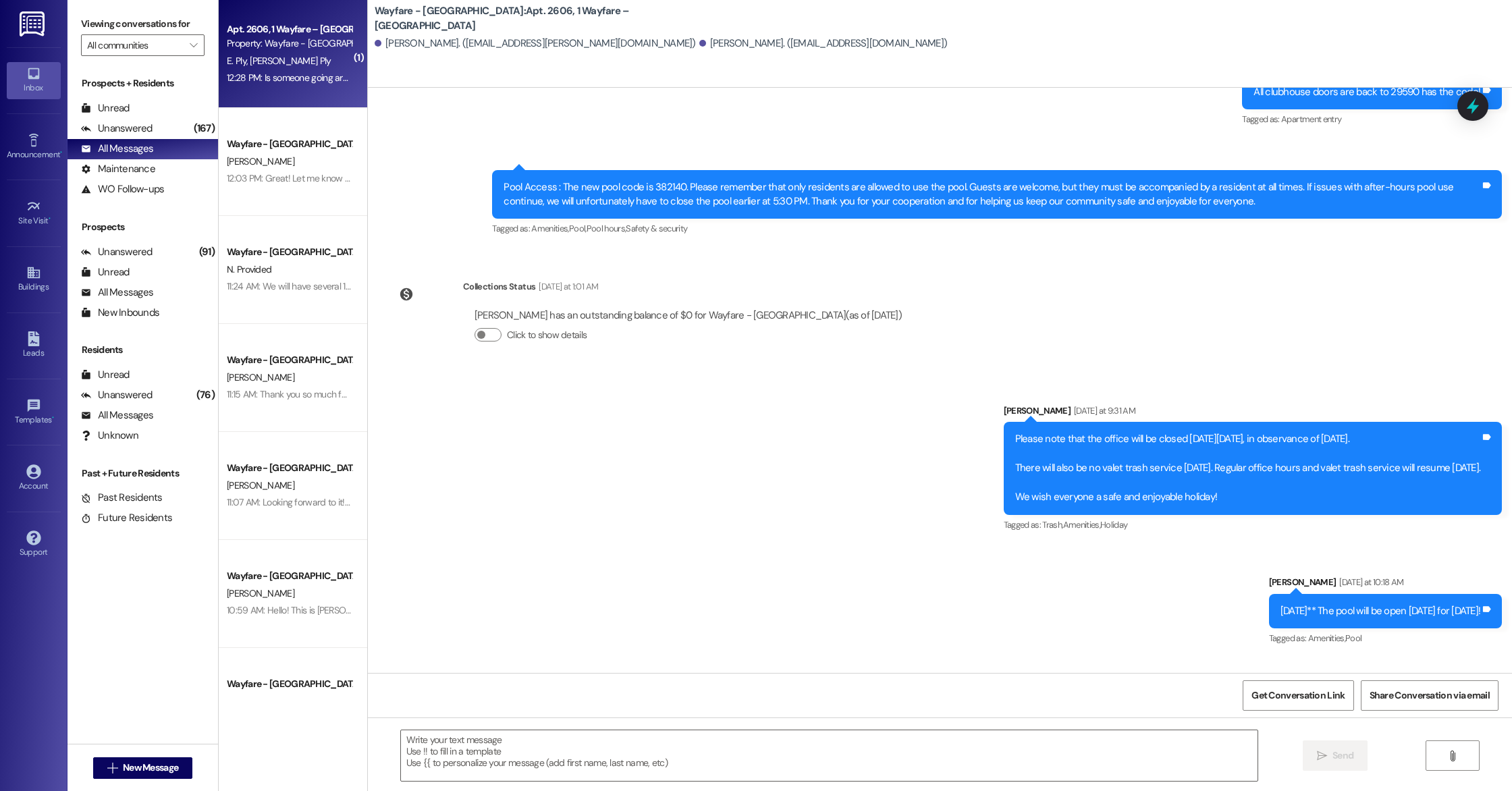
scroll to position [12844, 0]
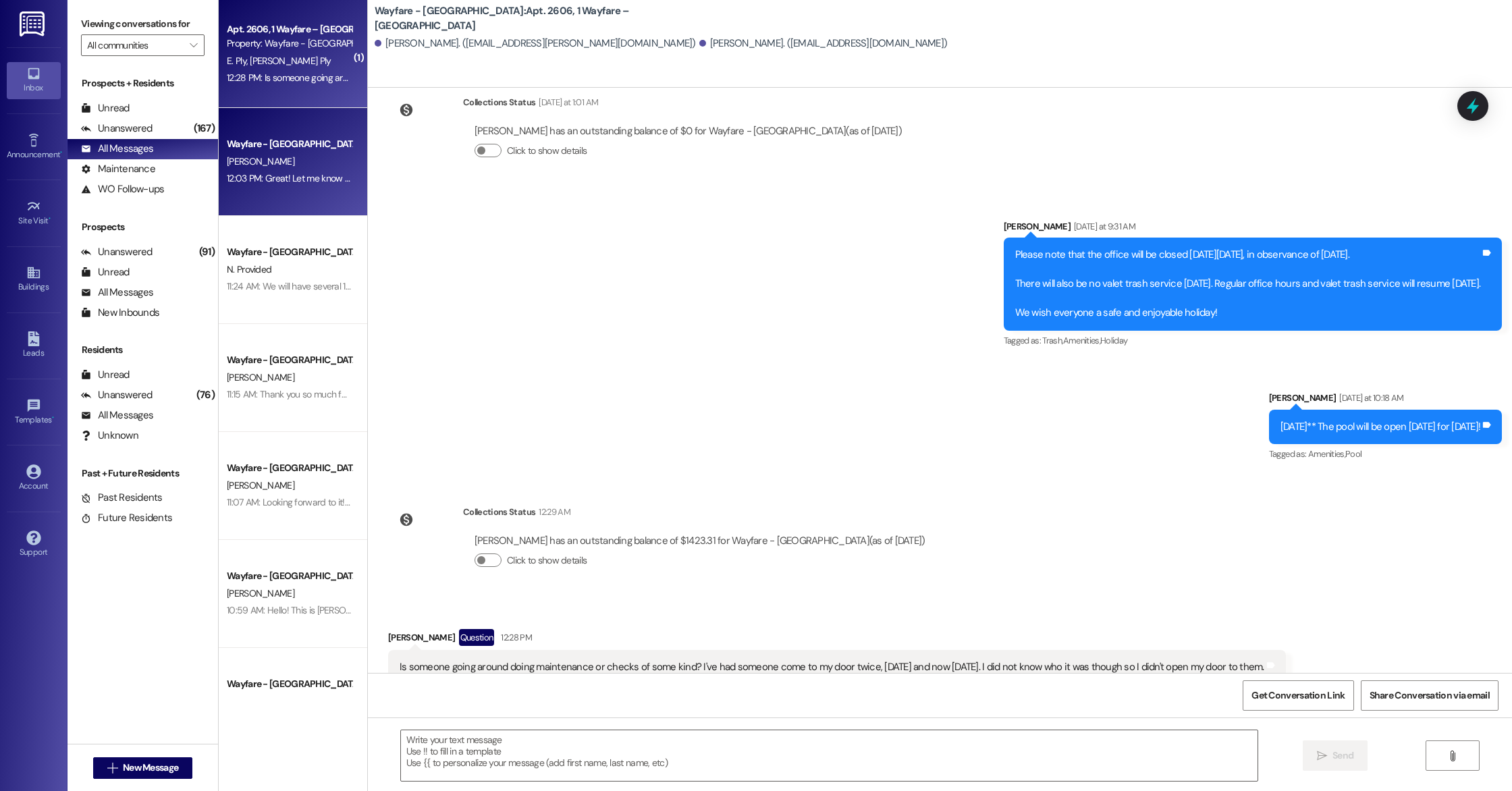
click at [287, 173] on div "12:03 PM: Great! Let me know if you have any questions! 12:03 PM: Great! Let me…" at bounding box center [337, 178] width 220 height 12
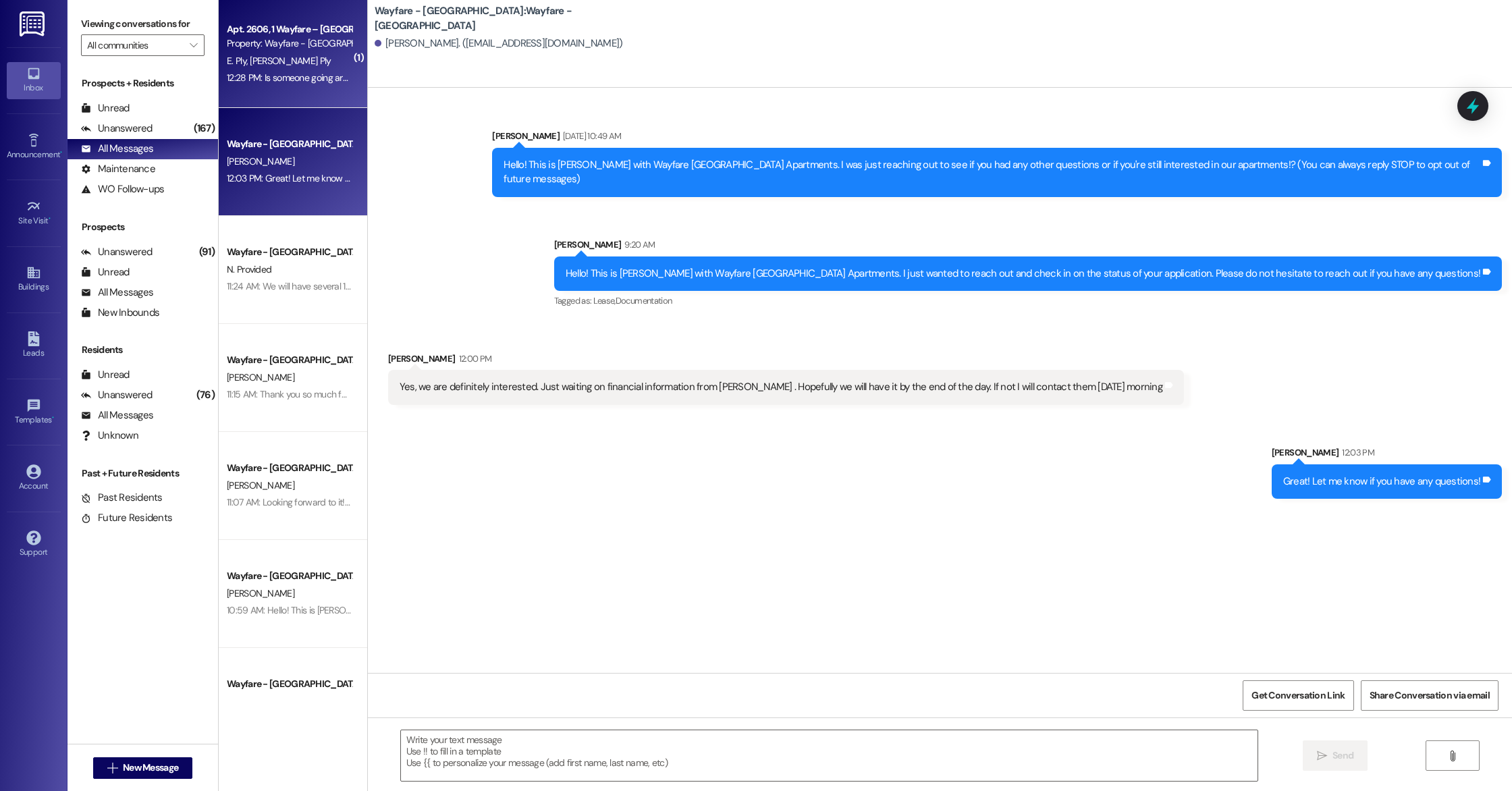
click at [286, 93] on div "Apt. 2606, 1 Wayfare – [GEOGRAPHIC_DATA] Property: Wayfare - [GEOGRAPHIC_DATA] …" at bounding box center [292, 53] width 148 height 108
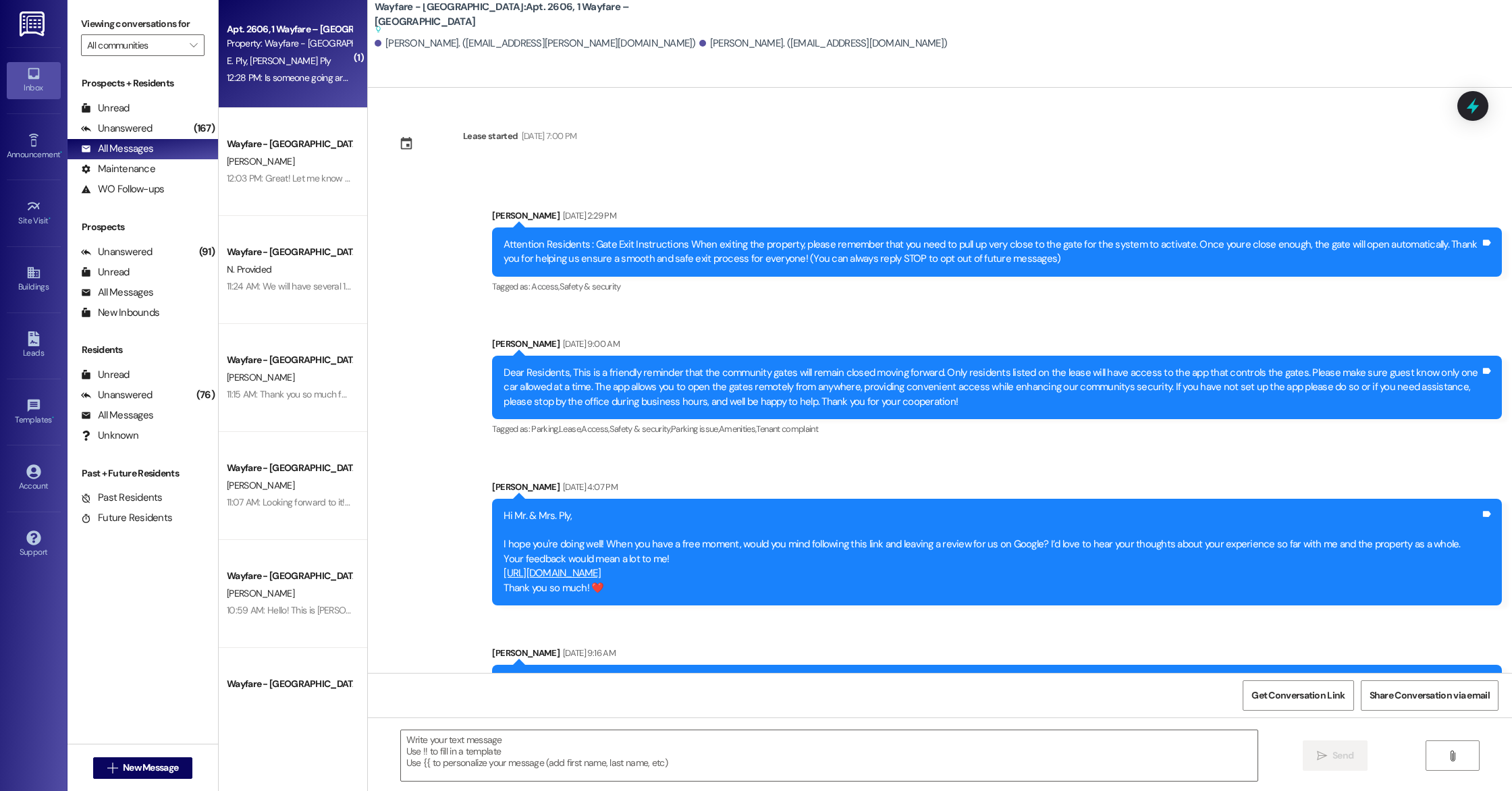
scroll to position [12883, 0]
